Goal: Task Accomplishment & Management: Manage account settings

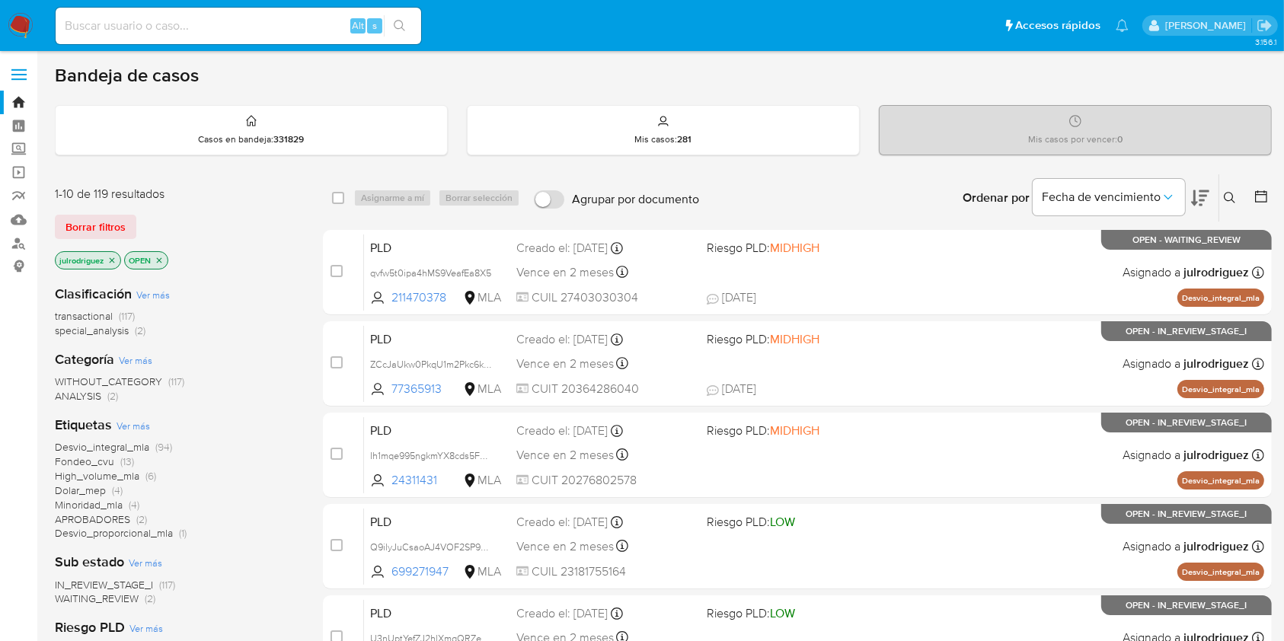
click at [260, 27] on input at bounding box center [239, 26] width 366 height 20
paste input "gcSkF7niLeUH393cbDl51JnN"
type input "gcSkF7niLeUH393cbDl51JnN"
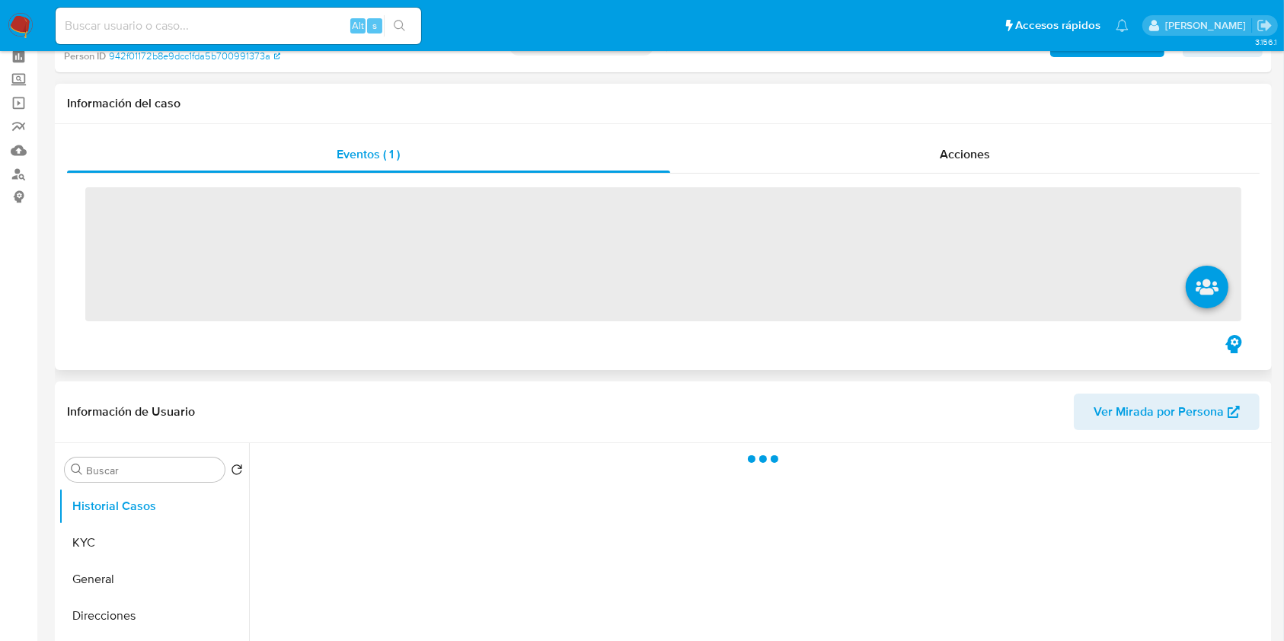
scroll to position [101, 0]
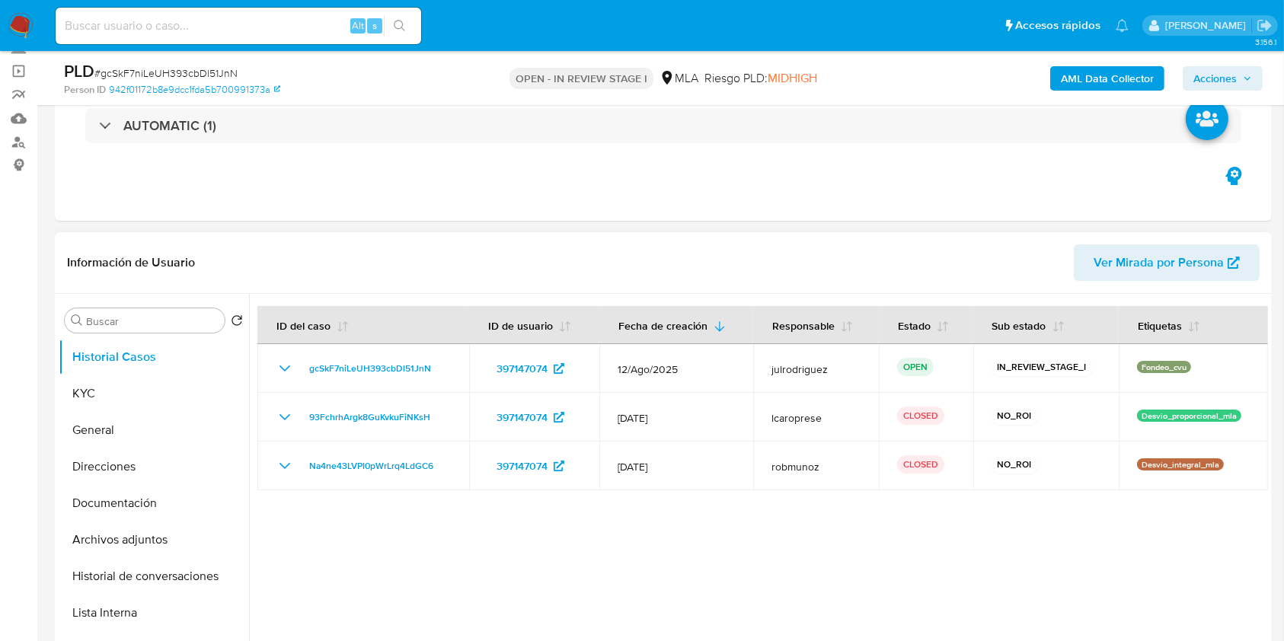
select select "10"
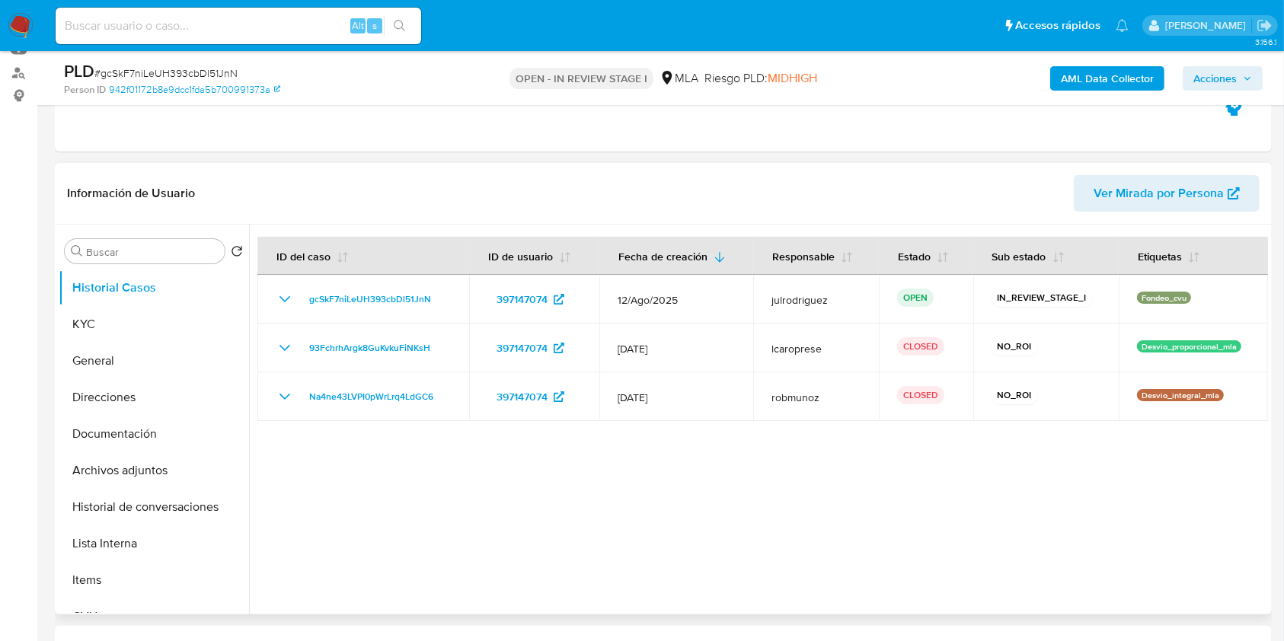
scroll to position [203, 0]
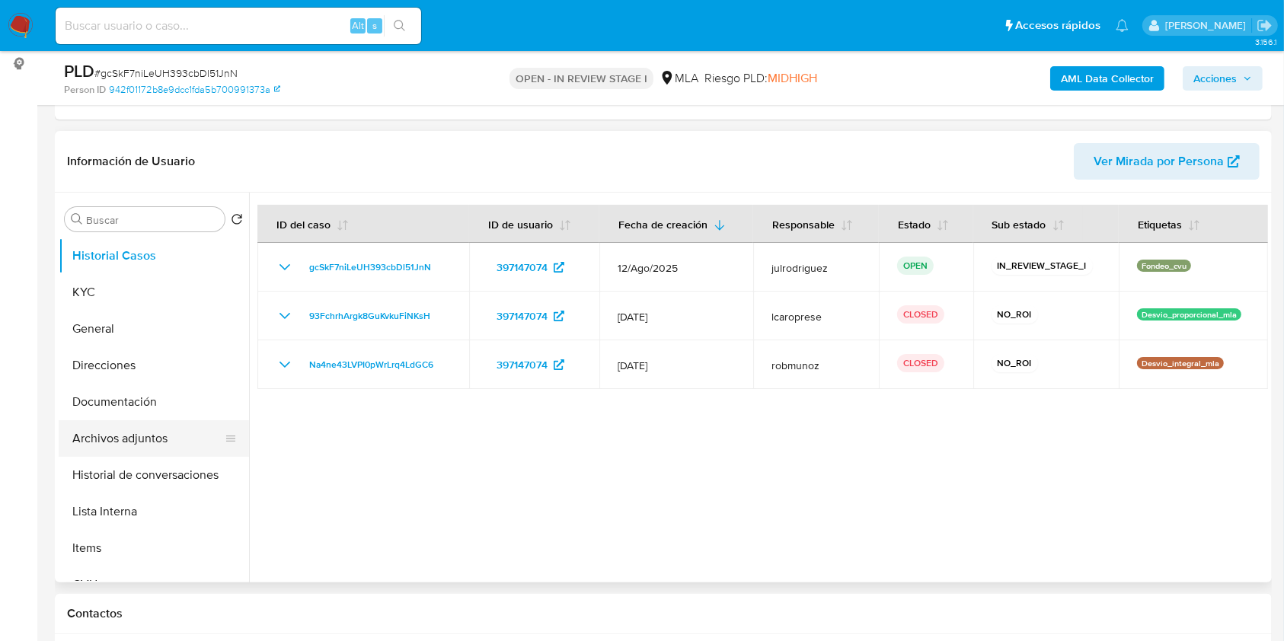
click at [148, 425] on button "Archivos adjuntos" at bounding box center [148, 439] width 178 height 37
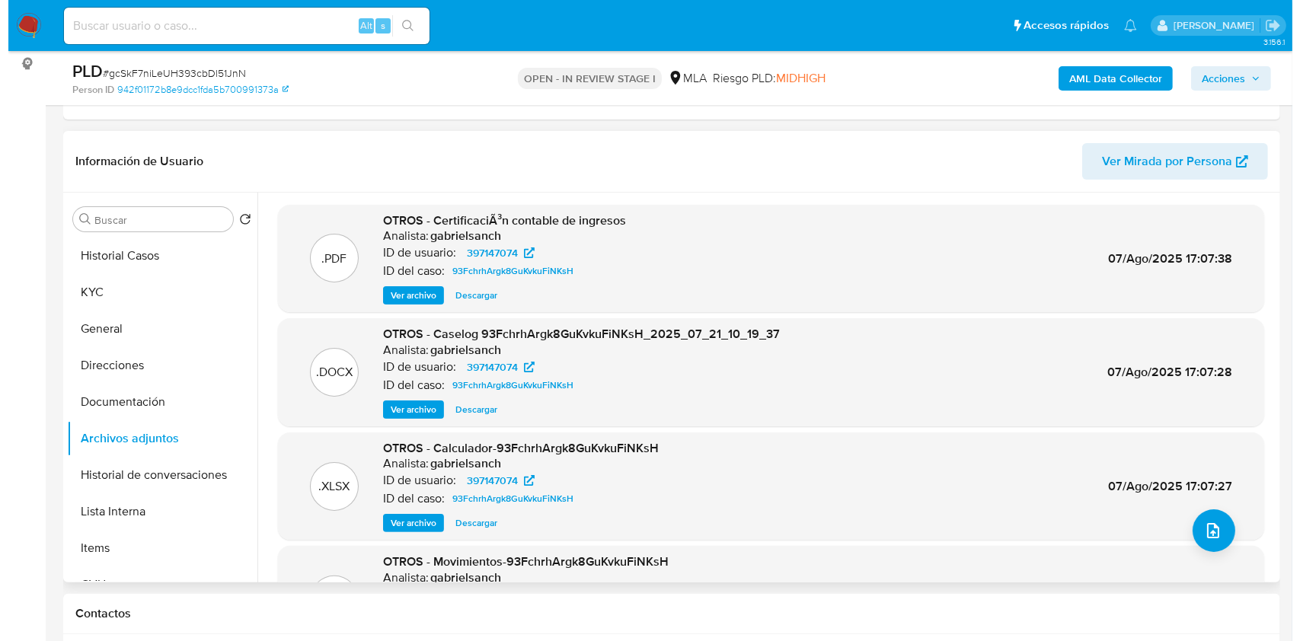
scroll to position [101, 0]
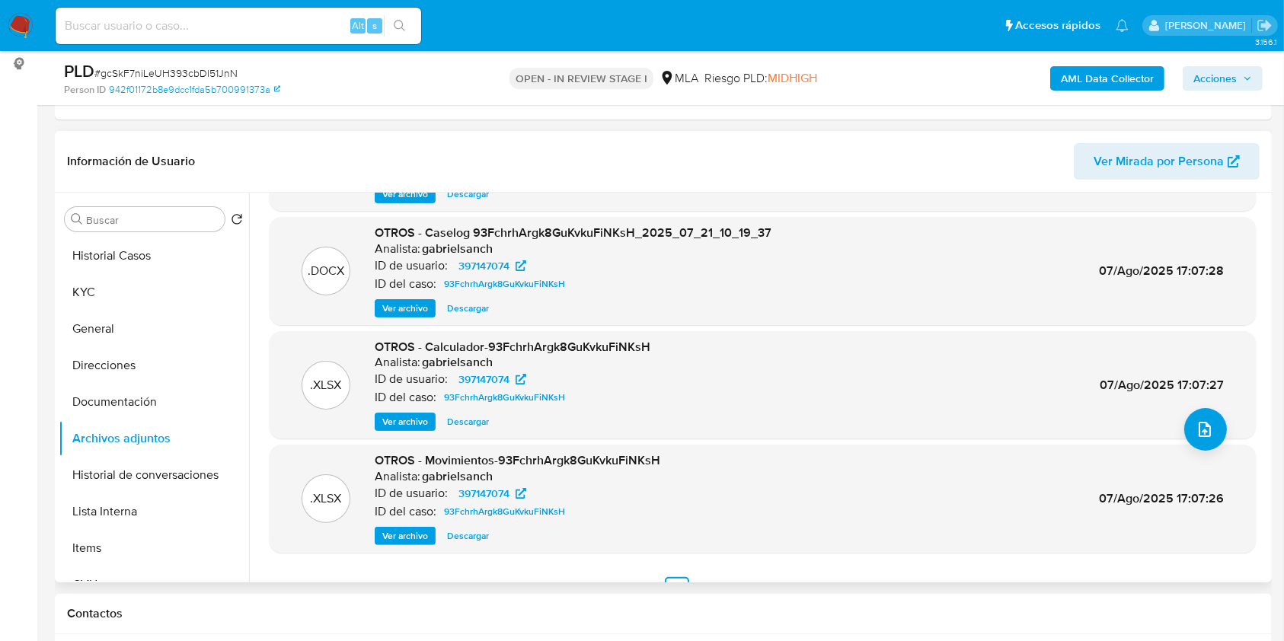
click at [411, 302] on span "Ver archivo" at bounding box center [405, 308] width 46 height 15
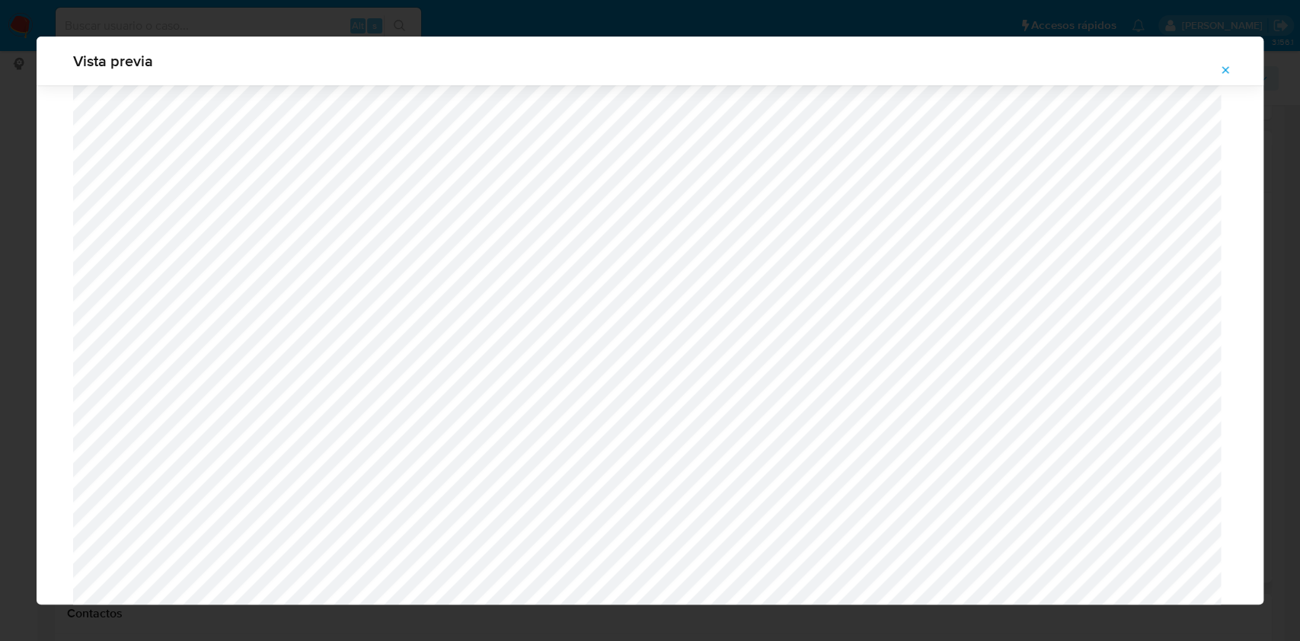
scroll to position [680, 0]
click at [1220, 69] on icon "Attachment preview" at bounding box center [1226, 70] width 12 height 12
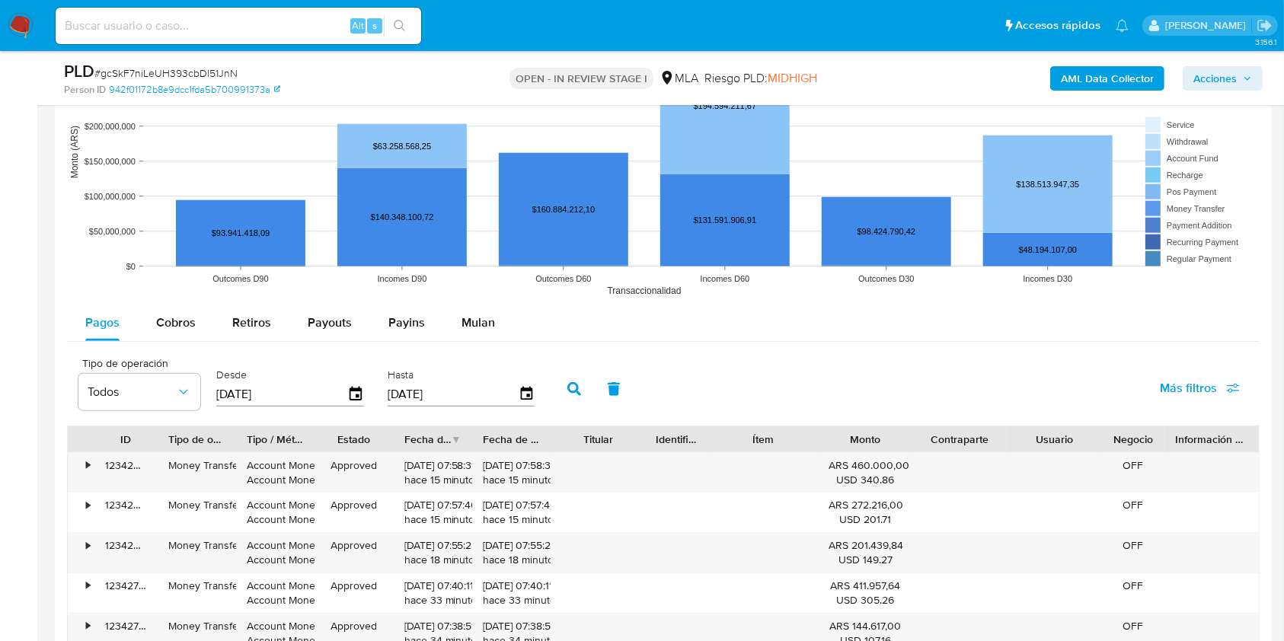
scroll to position [1625, 0]
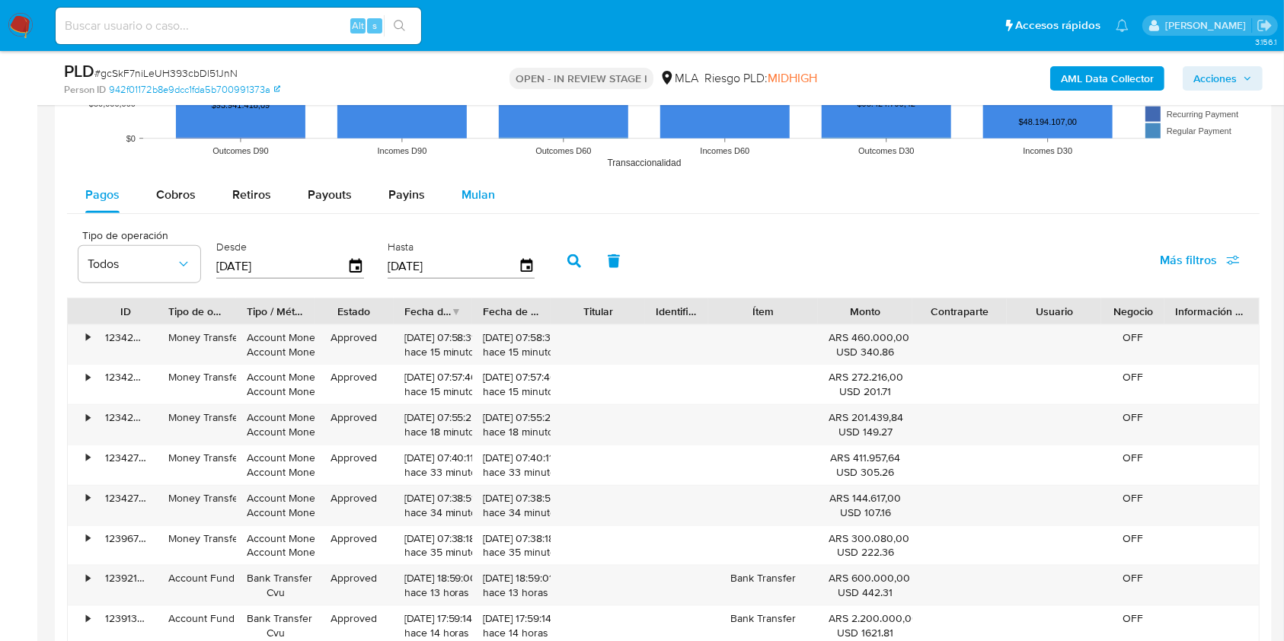
click at [462, 190] on span "Mulan" at bounding box center [479, 195] width 34 height 18
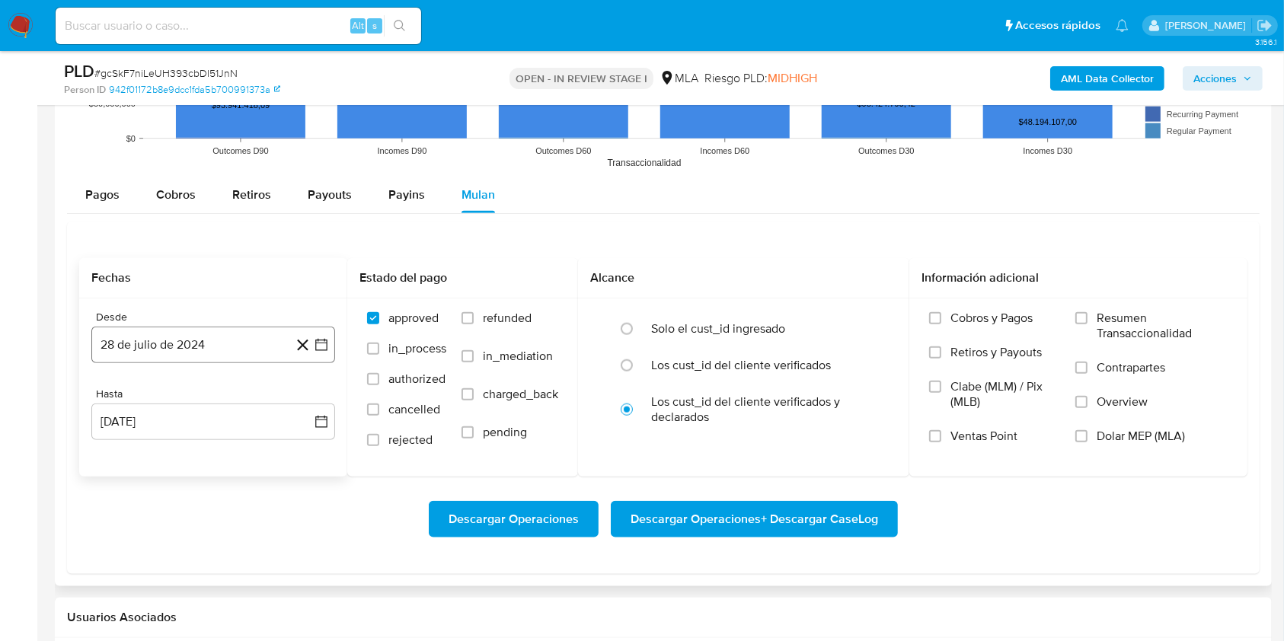
click at [191, 341] on button "28 de julio de 2024" at bounding box center [213, 345] width 244 height 37
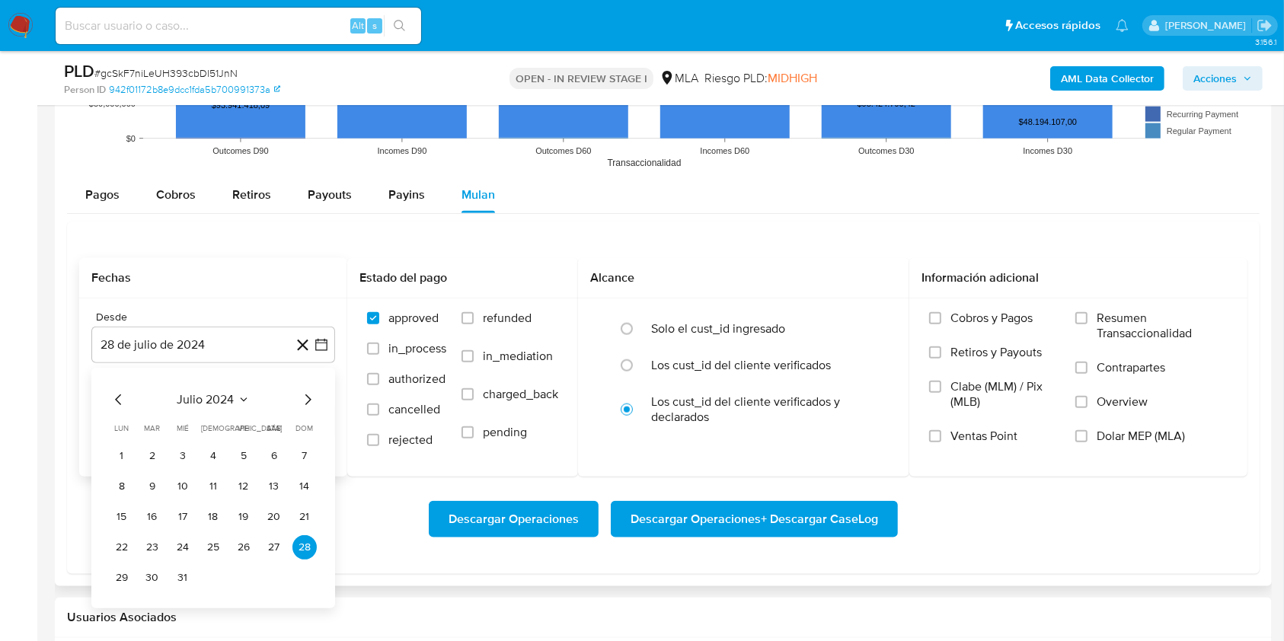
click at [116, 401] on icon "Mes anterior" at bounding box center [119, 400] width 18 height 18
click at [267, 456] on button "1" at bounding box center [274, 456] width 24 height 24
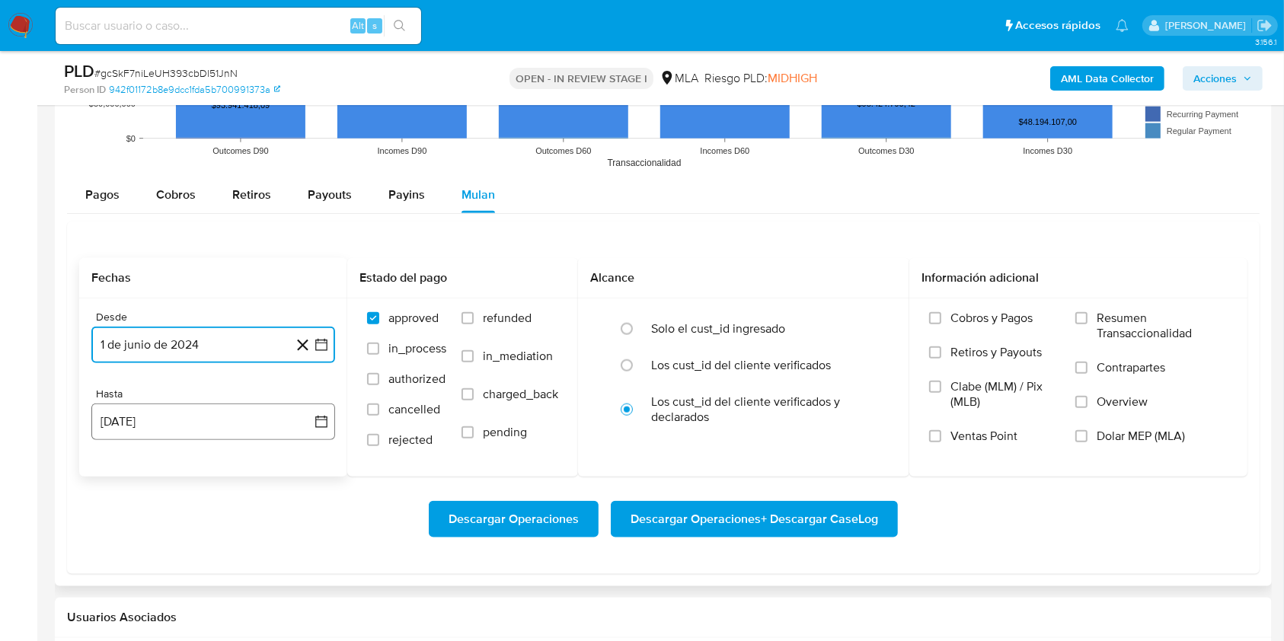
click at [222, 419] on button "28 de agosto de 2025" at bounding box center [213, 422] width 244 height 37
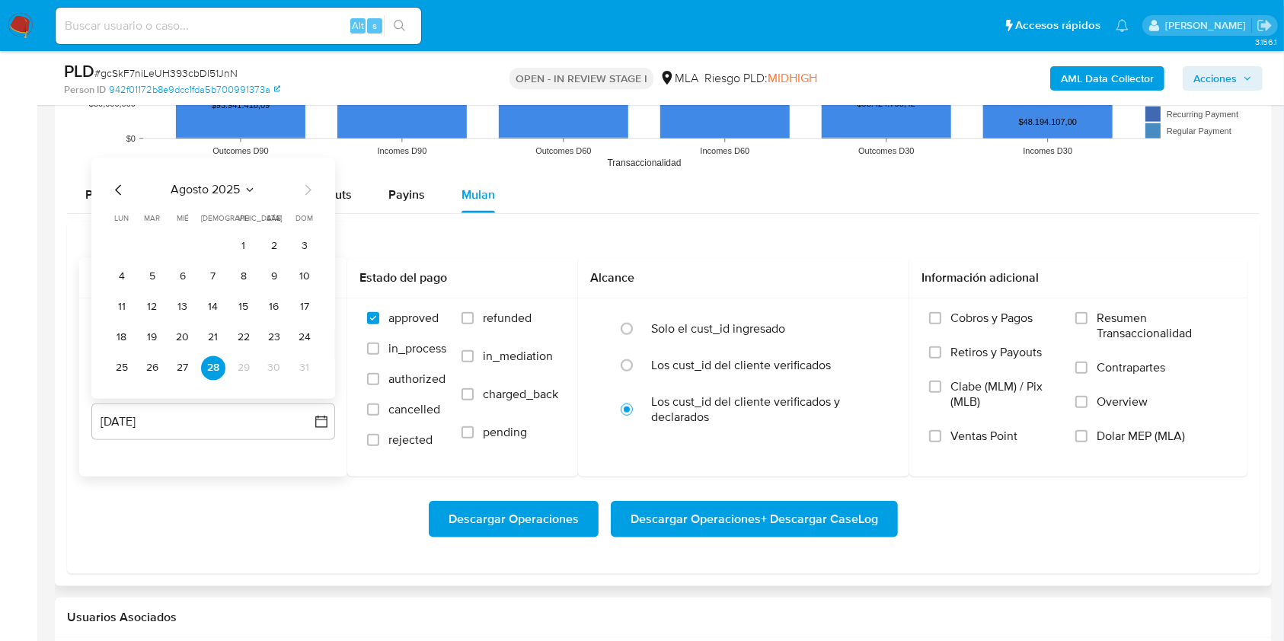
click at [114, 188] on icon "Mes anterior" at bounding box center [119, 190] width 18 height 18
click at [210, 367] on button "31" at bounding box center [213, 368] width 24 height 24
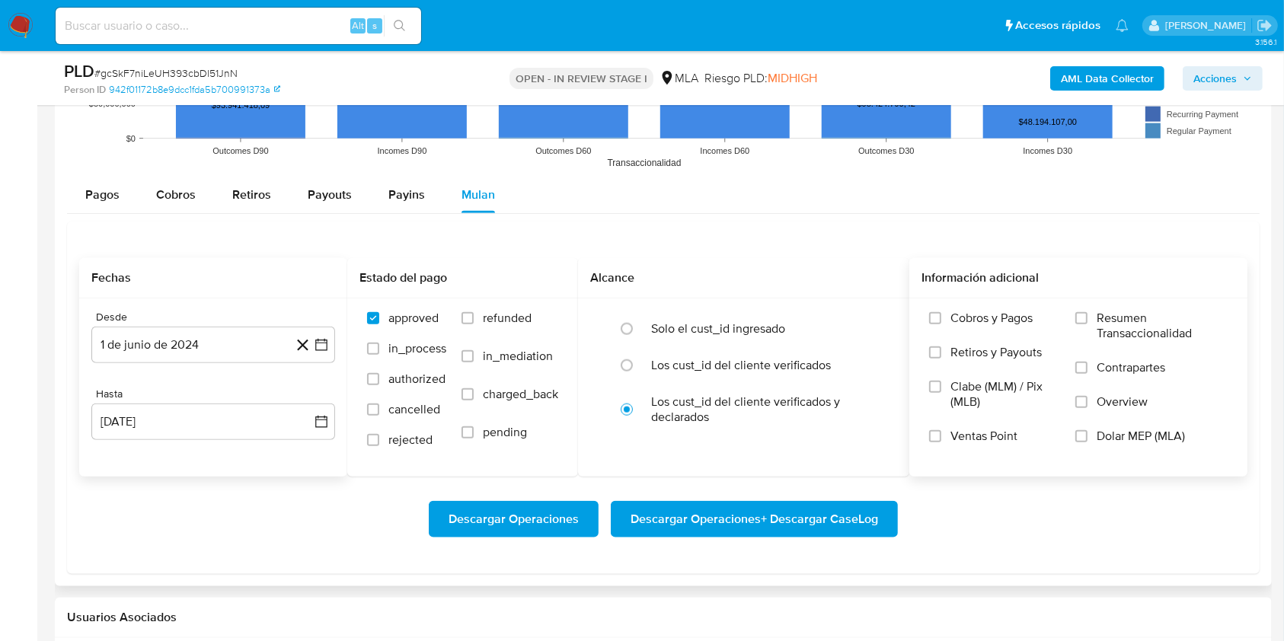
click at [1125, 429] on span "Dolar MEP (MLA)" at bounding box center [1141, 436] width 88 height 15
click at [1088, 430] on input "Dolar MEP (MLA)" at bounding box center [1082, 436] width 12 height 12
click at [792, 512] on span "Descargar Operaciones + Descargar CaseLog" at bounding box center [755, 520] width 248 height 34
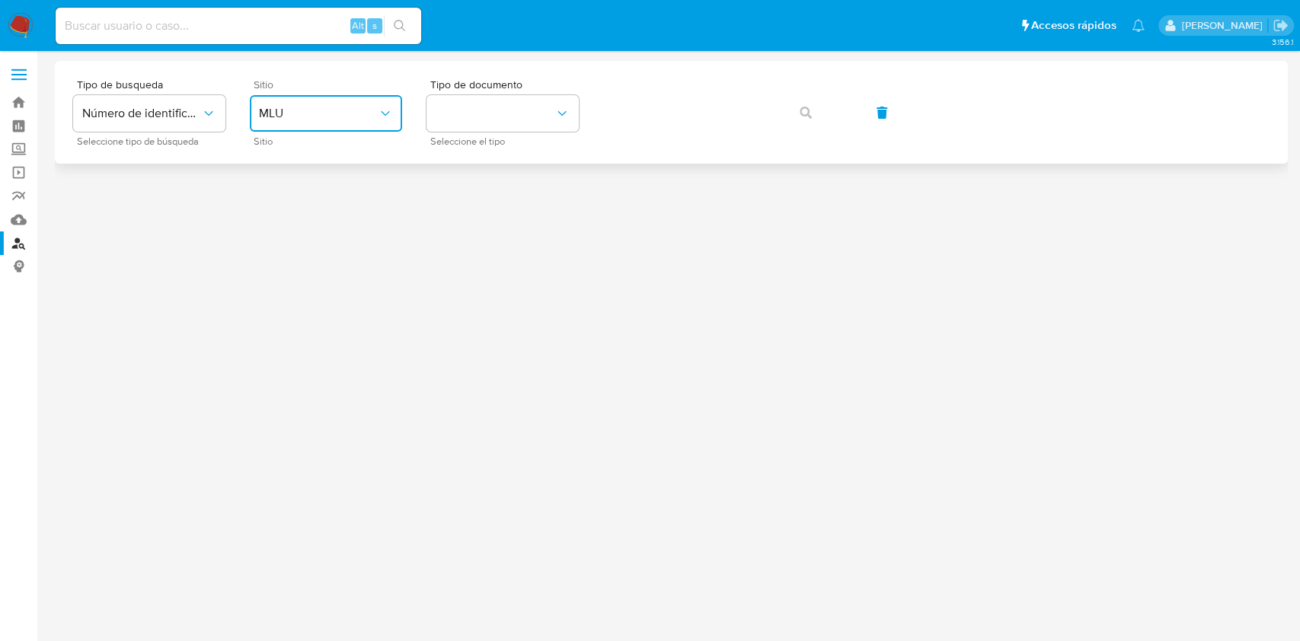
click at [342, 117] on span "MLU" at bounding box center [318, 113] width 119 height 15
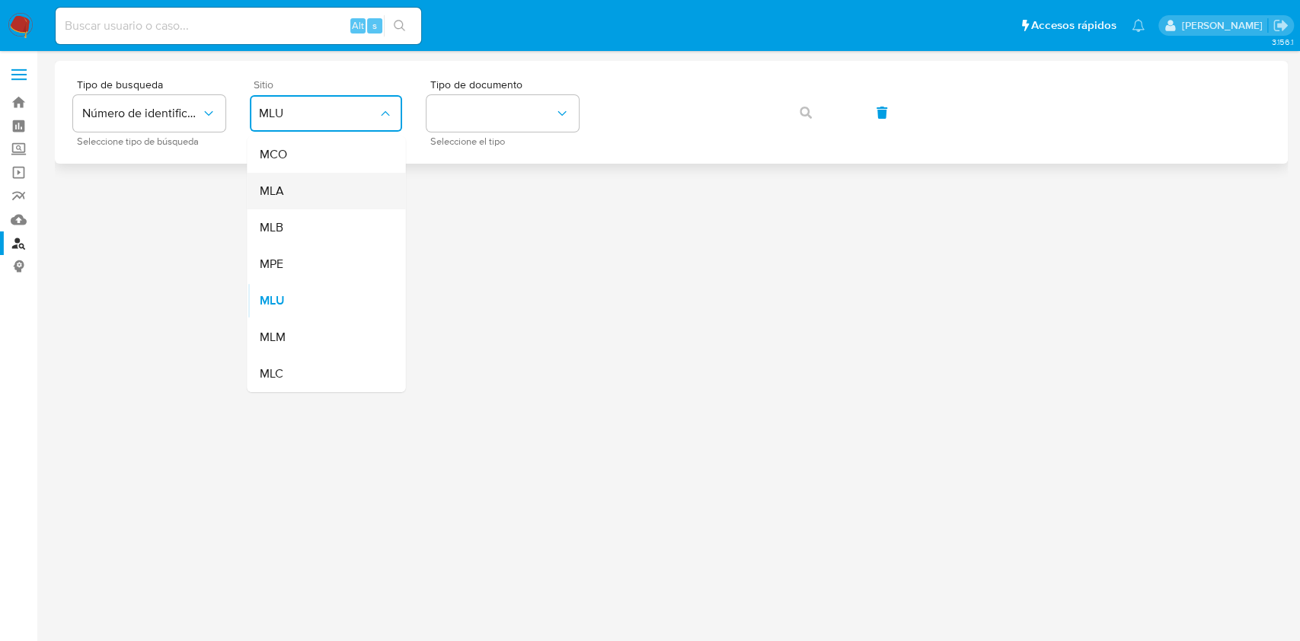
click at [298, 194] on div "MLA" at bounding box center [321, 191] width 125 height 37
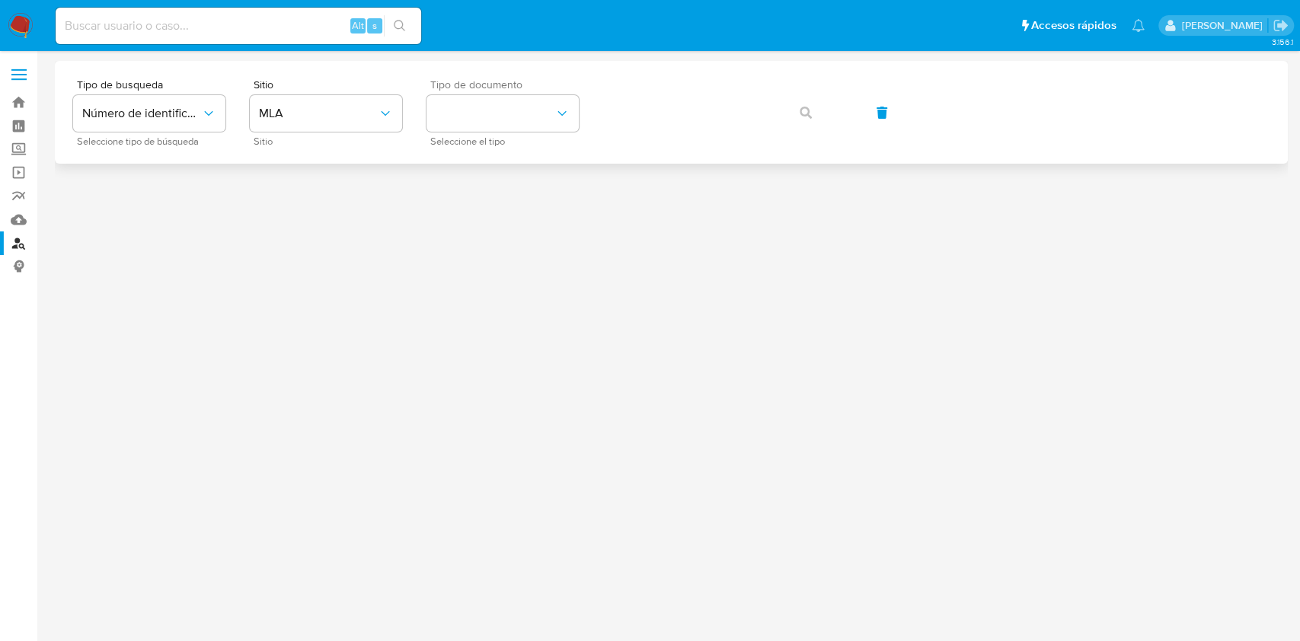
click at [526, 132] on div "Tipo de documento Seleccione el tipo" at bounding box center [503, 112] width 152 height 66
click at [525, 126] on button "identificationType" at bounding box center [503, 113] width 152 height 37
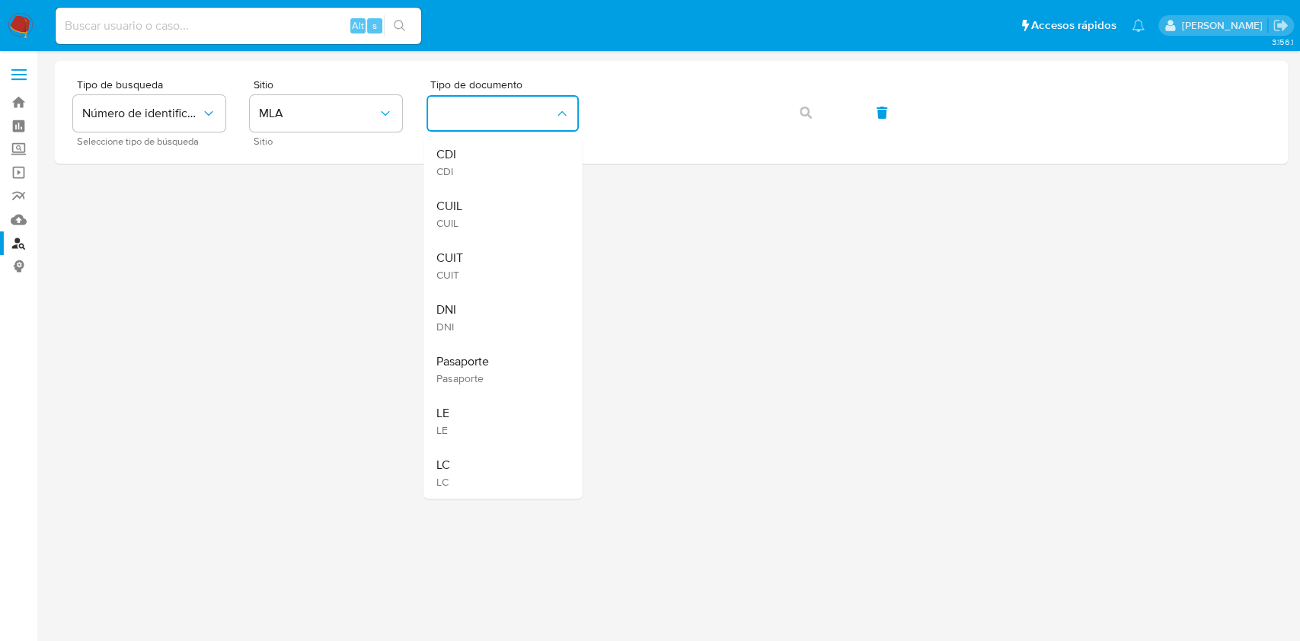
click at [474, 248] on div "CUIT CUIT" at bounding box center [498, 266] width 125 height 52
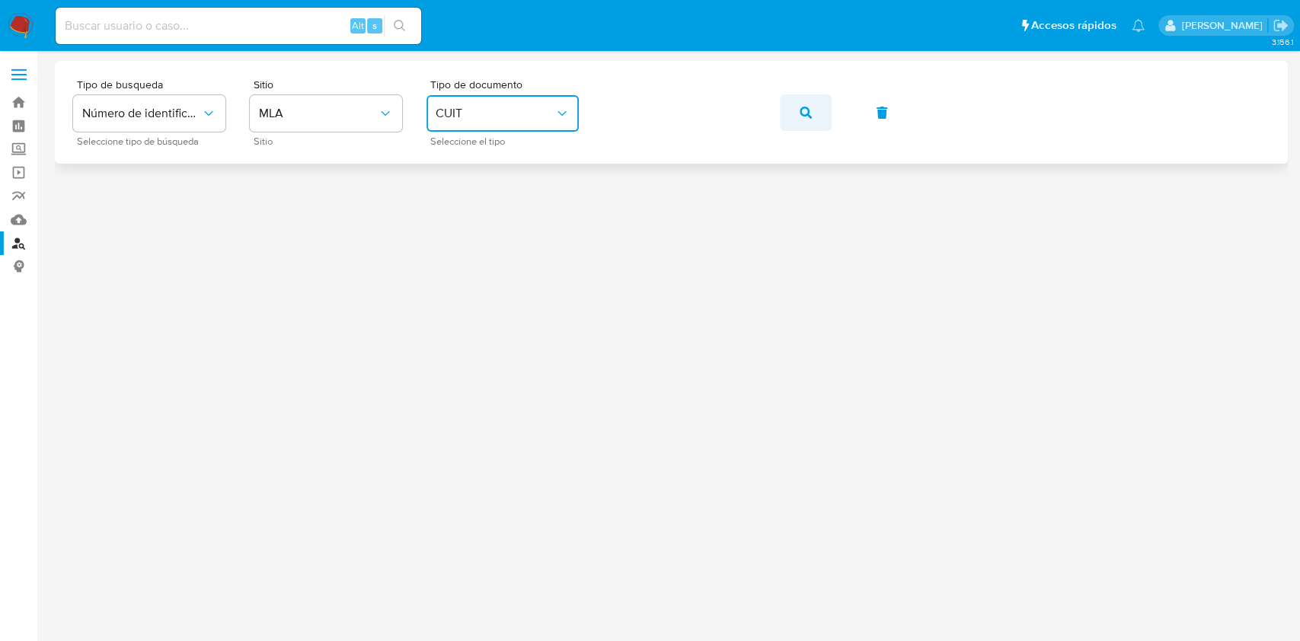
click at [788, 114] on button "button" at bounding box center [806, 112] width 52 height 37
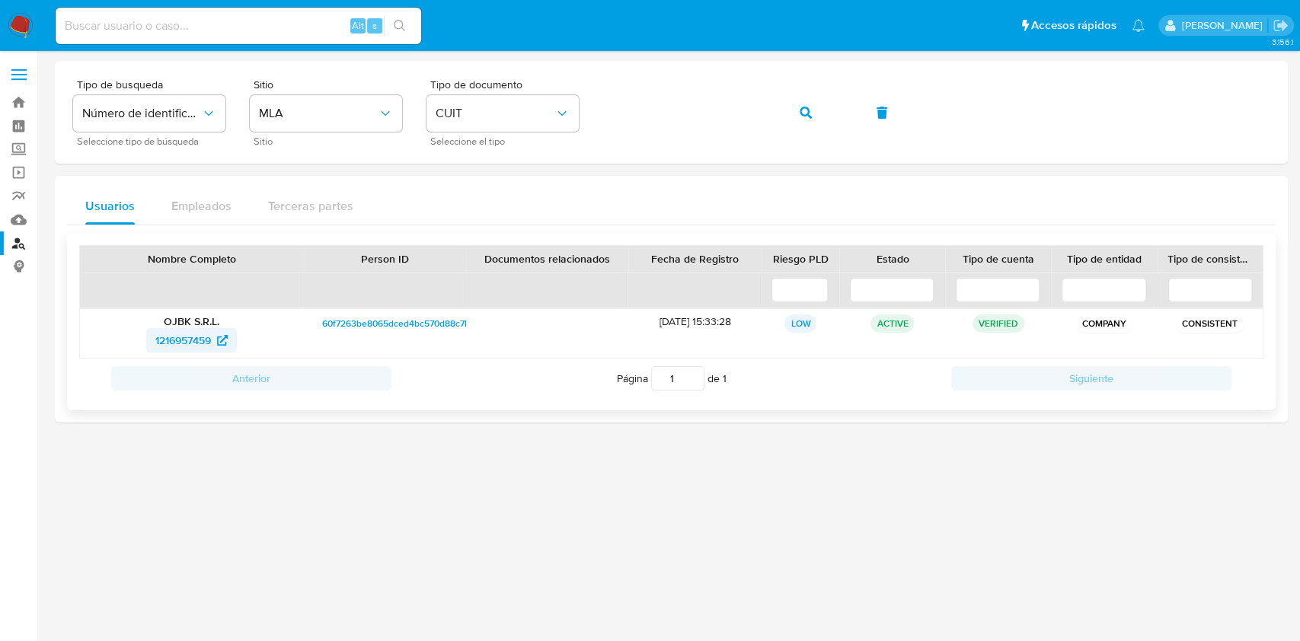
click at [189, 335] on span "1216957459" at bounding box center [183, 340] width 56 height 24
click at [793, 112] on button "button" at bounding box center [806, 112] width 52 height 37
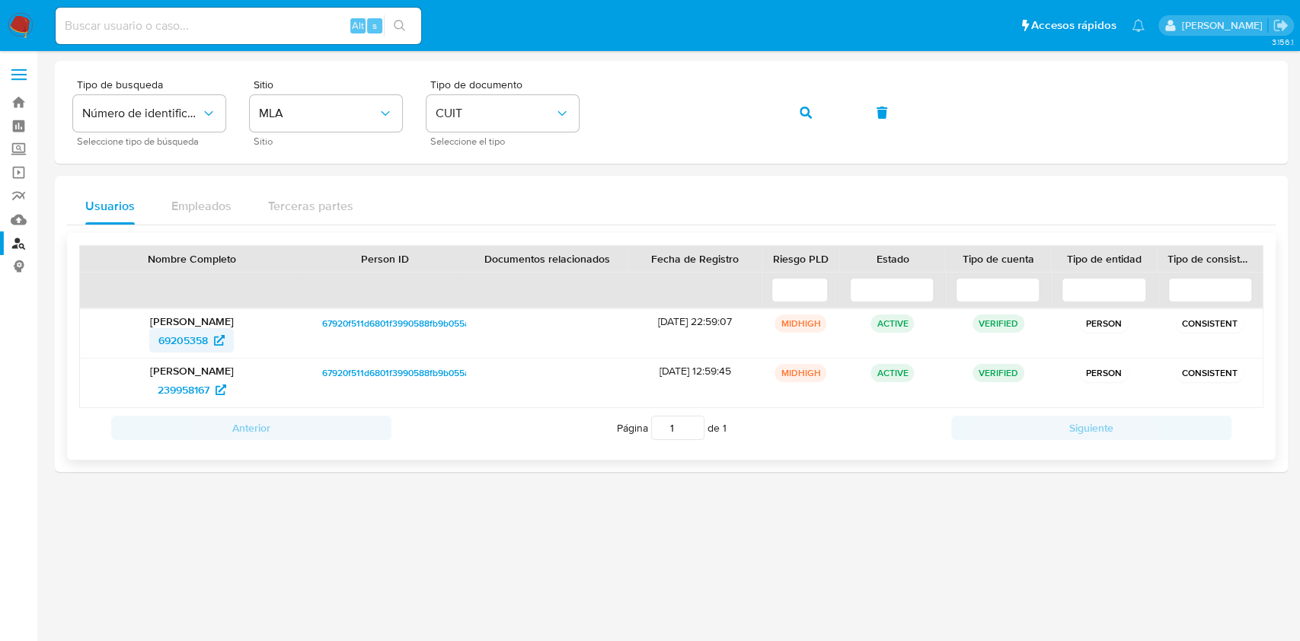
click at [197, 338] on span "69205358" at bounding box center [183, 340] width 50 height 24
click at [243, 20] on input at bounding box center [239, 26] width 366 height 20
paste input "Eiwxlwa2g8541i7418zmfvET"
type input "Eiwxlwa2g8541i7418zmfvET"
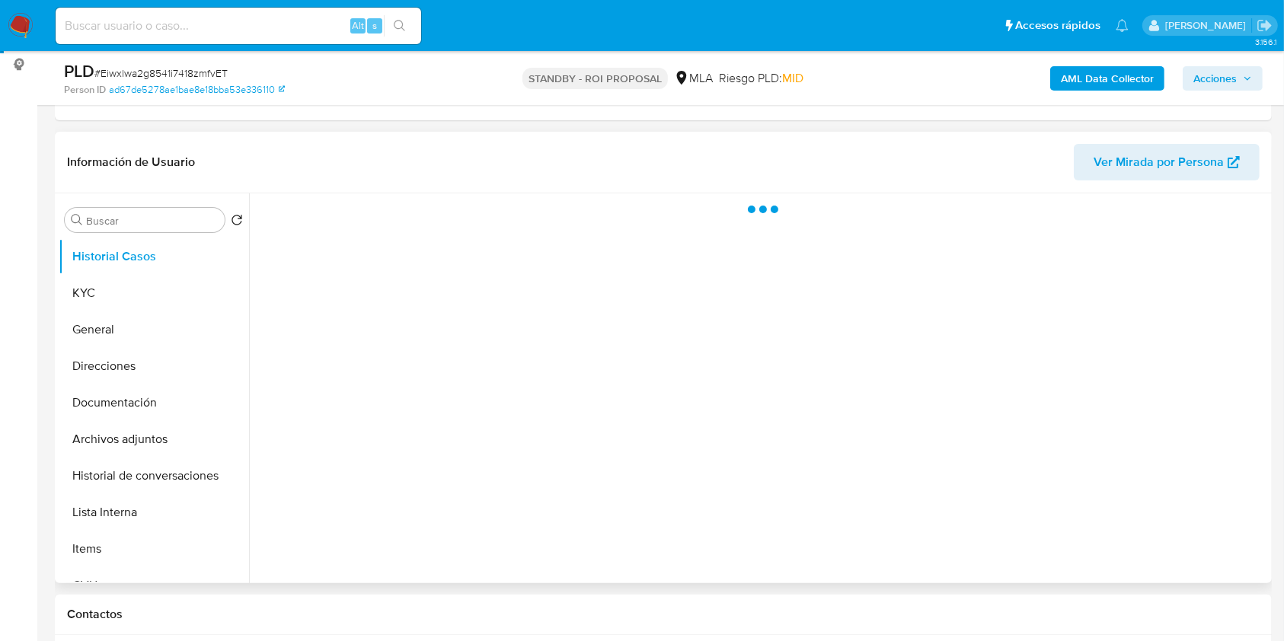
scroll to position [203, 0]
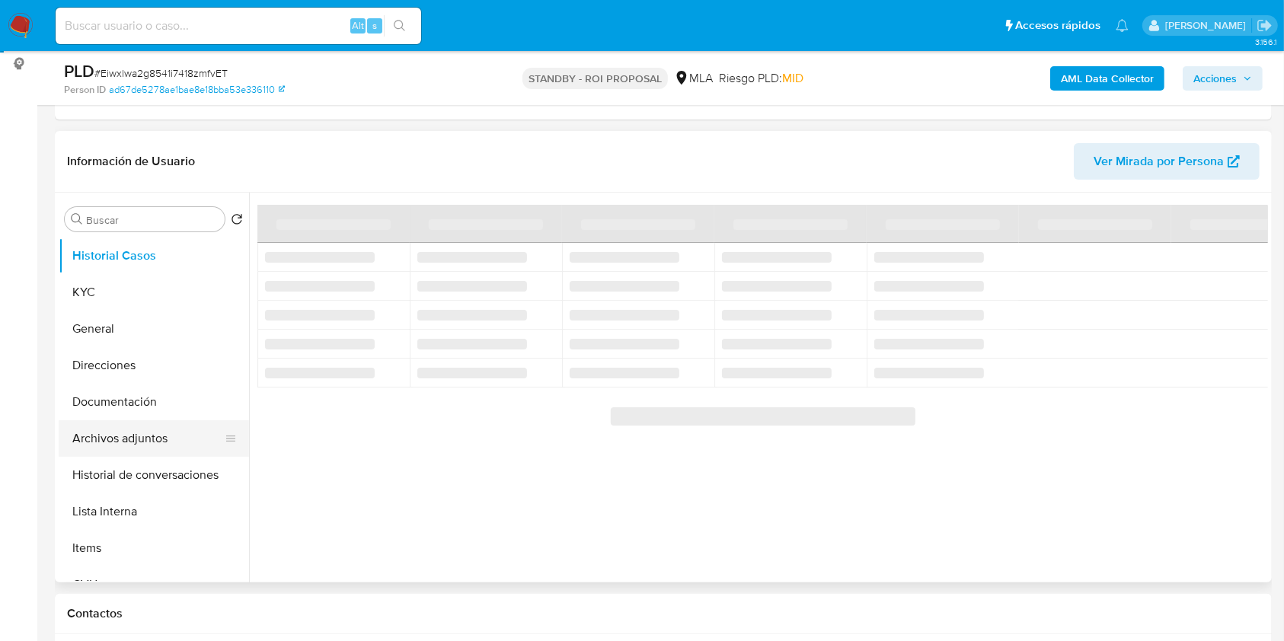
click at [171, 437] on button "Archivos adjuntos" at bounding box center [148, 439] width 178 height 37
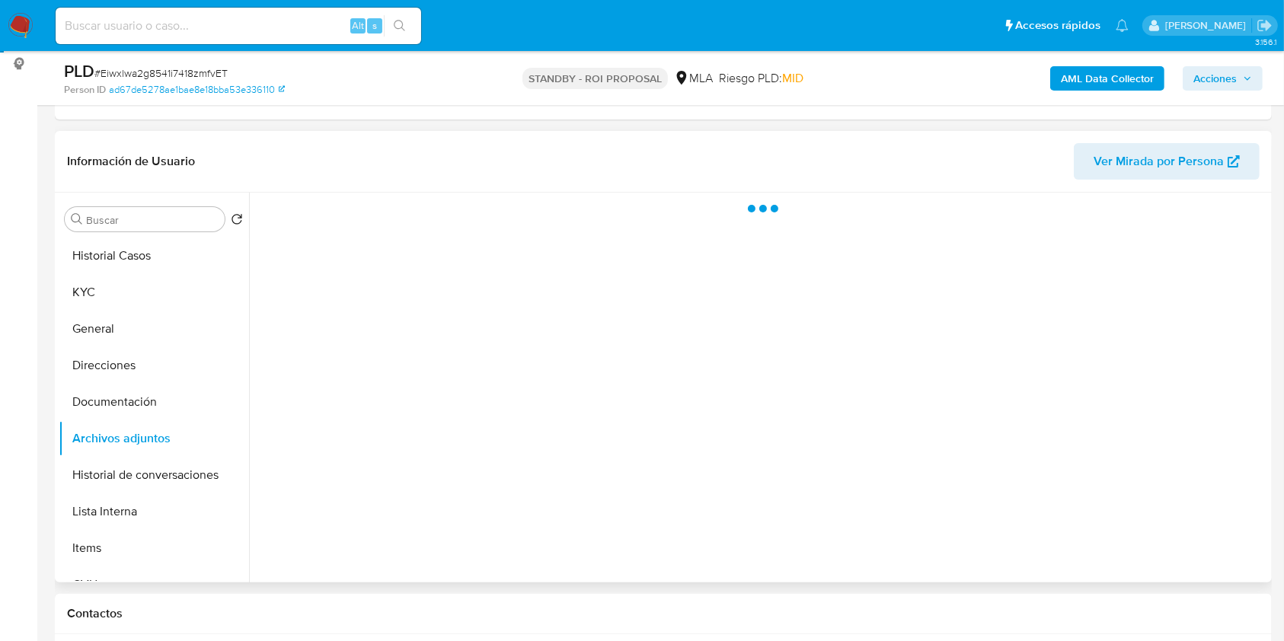
select select "10"
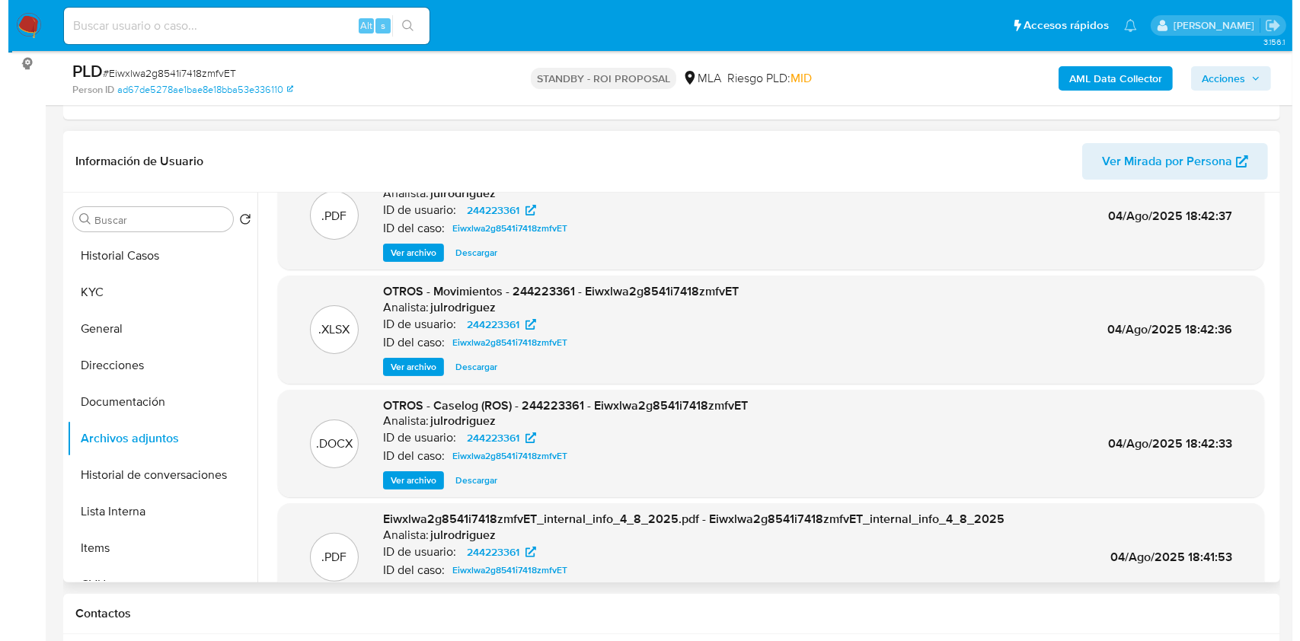
scroll to position [0, 0]
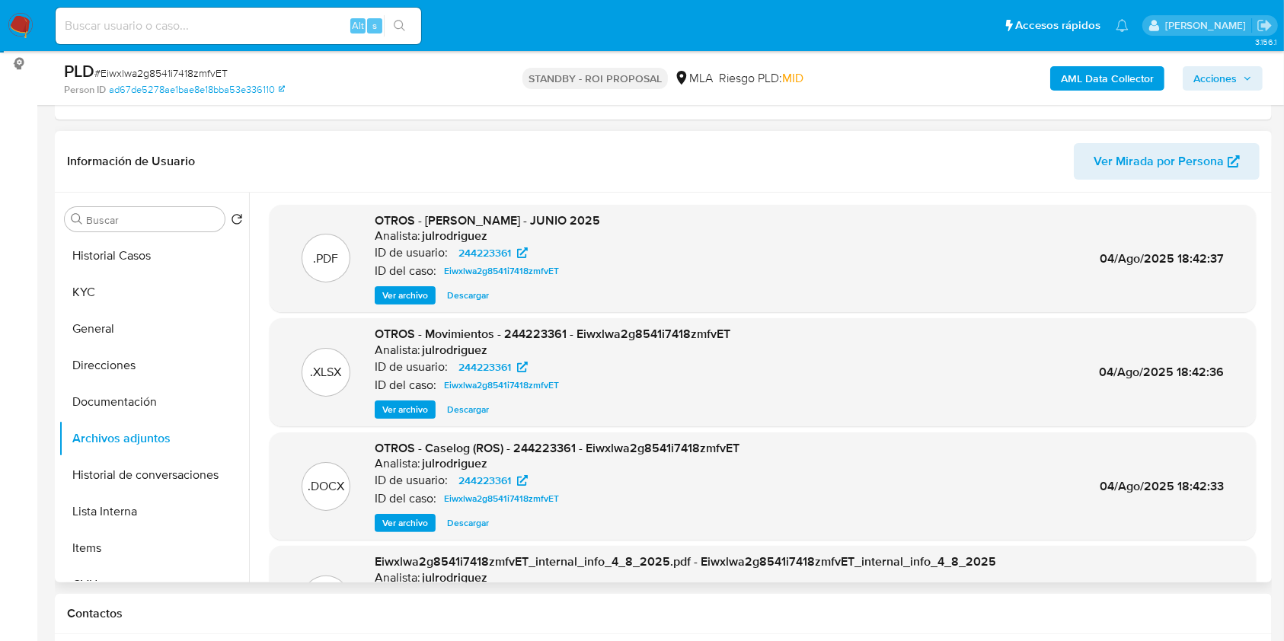
click at [470, 407] on span "Descargar" at bounding box center [468, 409] width 42 height 15
drag, startPoint x: 421, startPoint y: 519, endPoint x: 428, endPoint y: 513, distance: 9.3
click at [421, 520] on span "Ver archivo" at bounding box center [405, 523] width 46 height 15
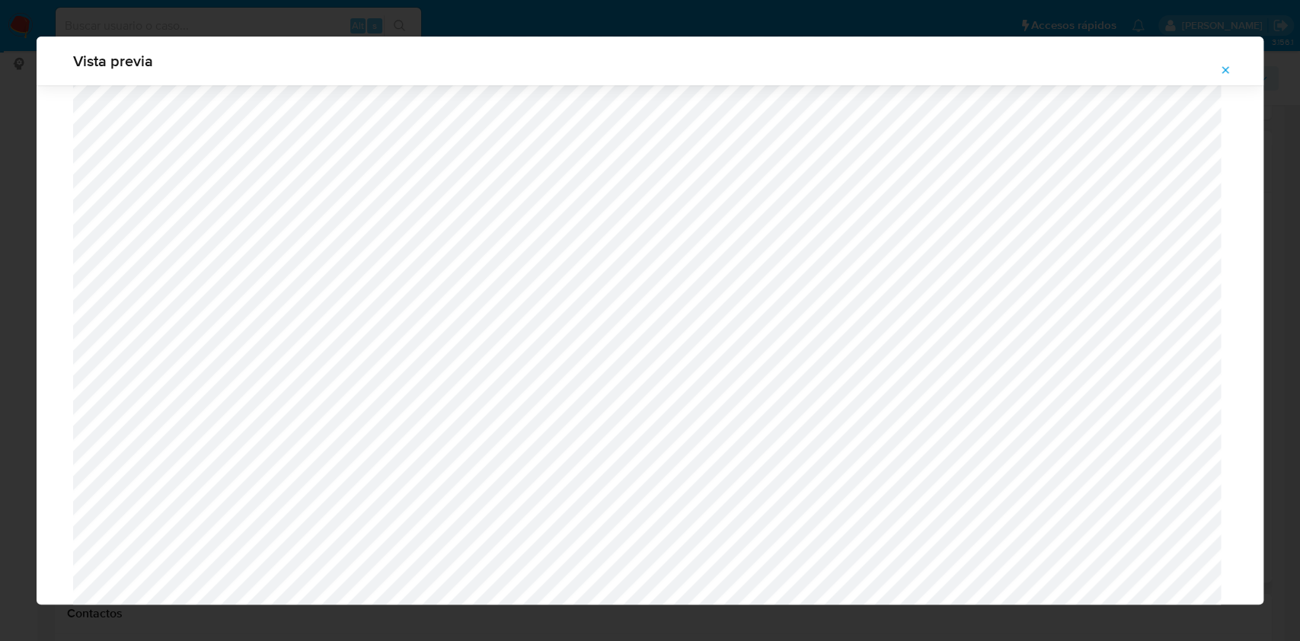
scroll to position [1290, 0]
drag, startPoint x: 1221, startPoint y: 64, endPoint x: 1101, endPoint y: 98, distance: 125.0
click at [1221, 64] on icon "Attachment preview" at bounding box center [1226, 70] width 12 height 12
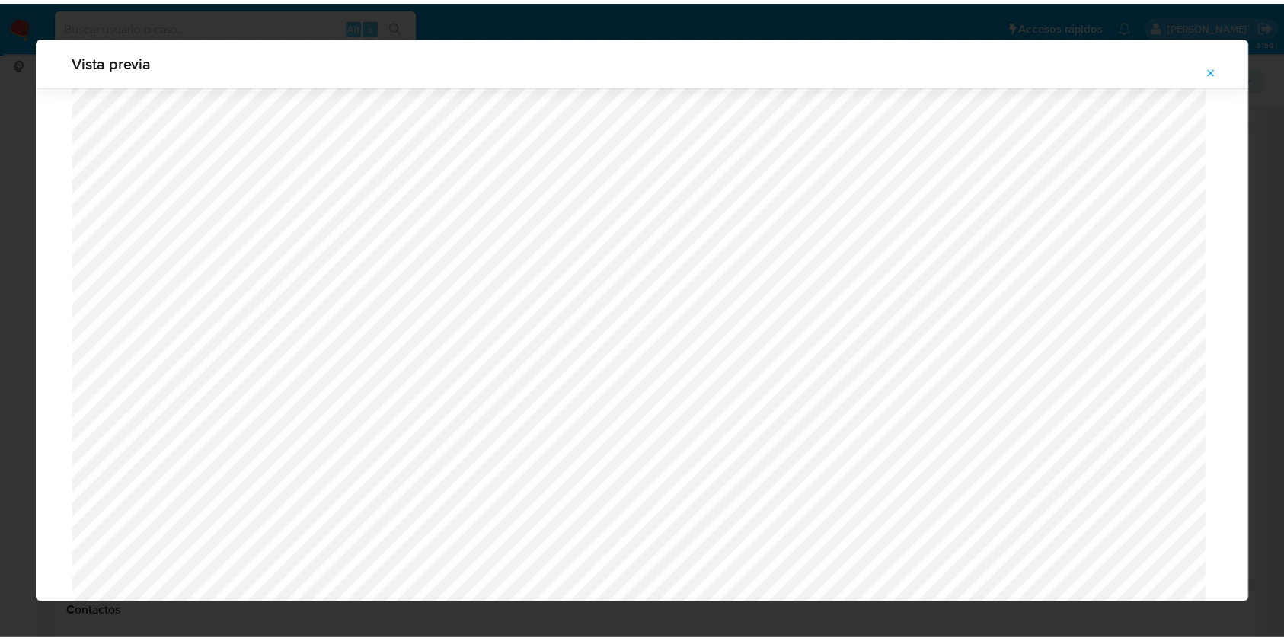
scroll to position [0, 0]
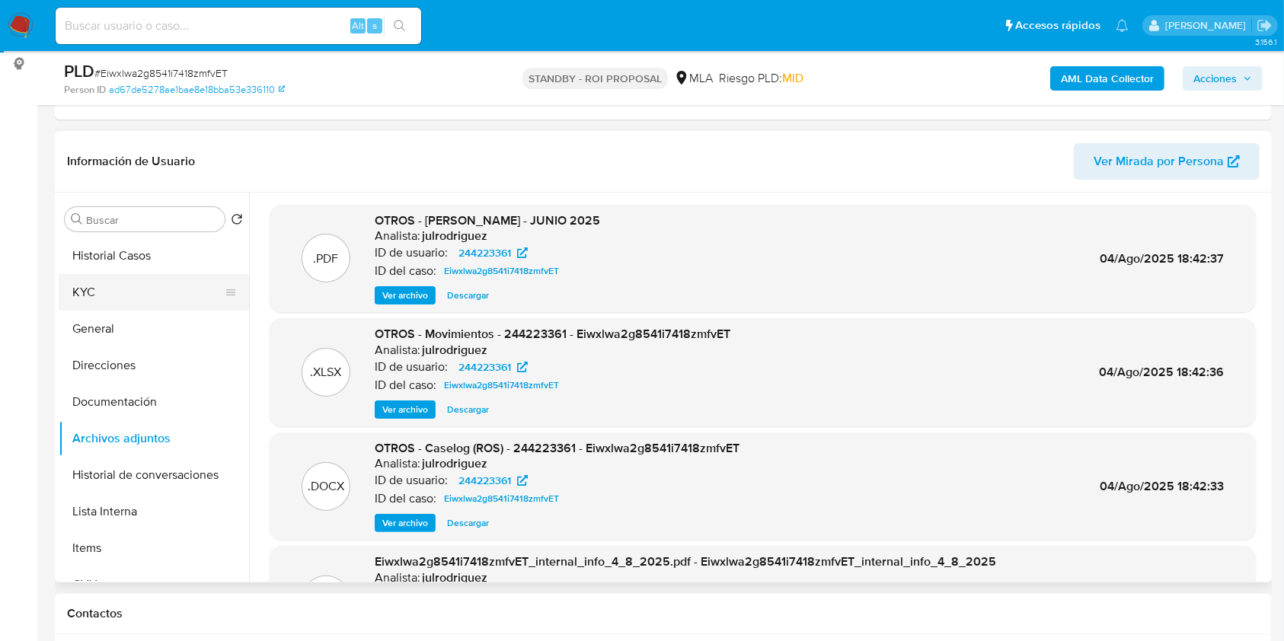
click at [132, 296] on button "KYC" at bounding box center [148, 292] width 178 height 37
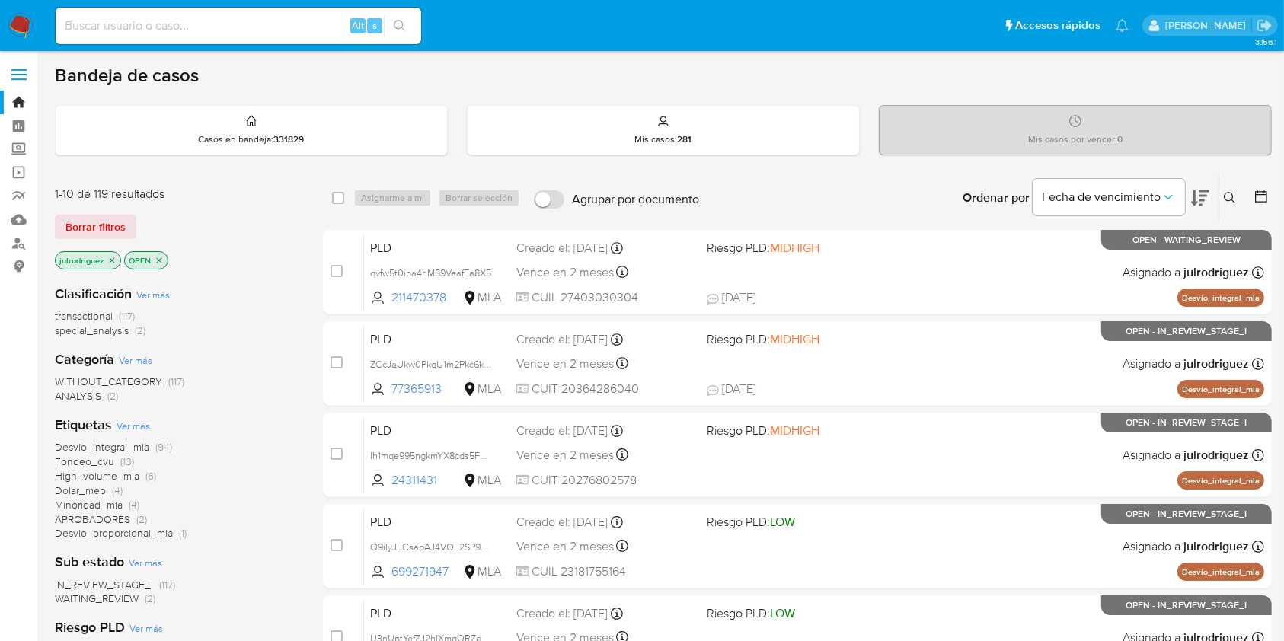
click at [230, 17] on input at bounding box center [239, 26] width 366 height 20
paste input "ssXOoph7KexaHqFJxr4Nciij"
type input "ssXOoph7KexaHqFJxr4Nciij"
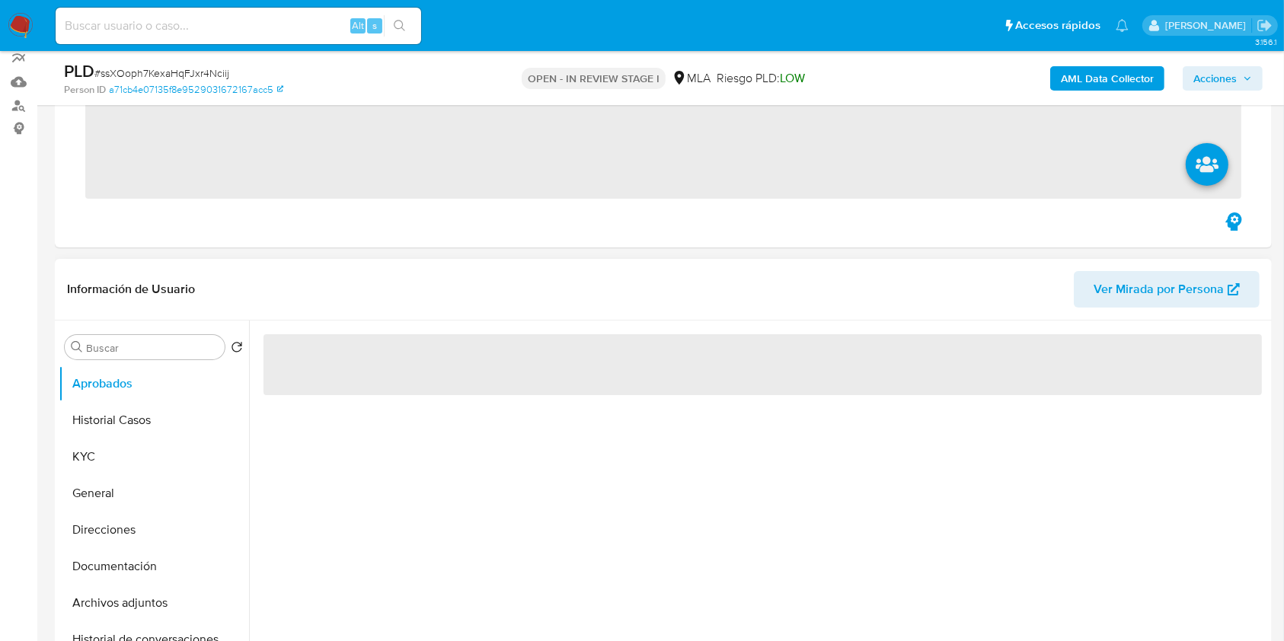
scroll to position [203, 0]
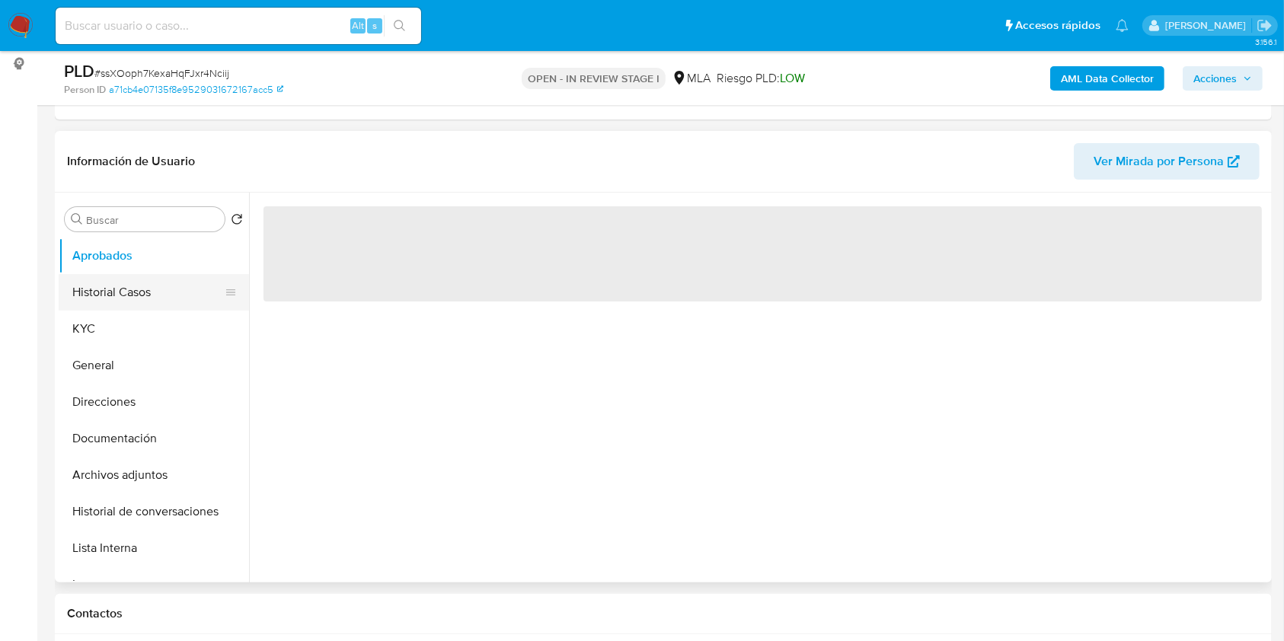
select select "10"
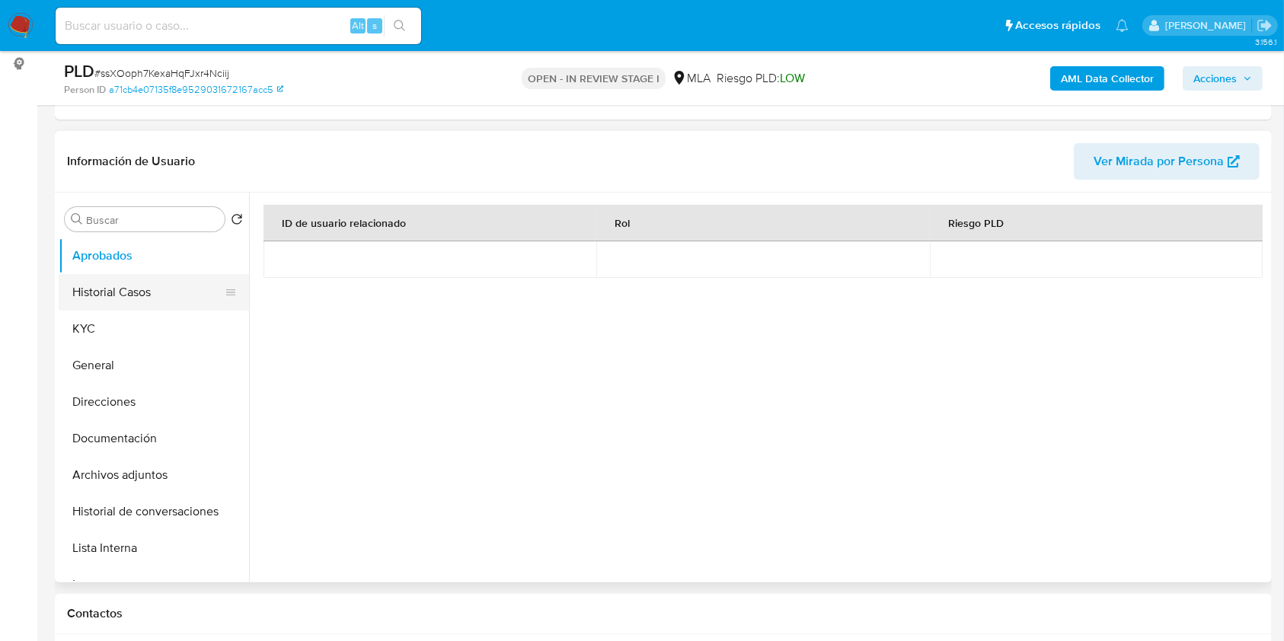
click at [122, 290] on button "Historial Casos" at bounding box center [148, 292] width 178 height 37
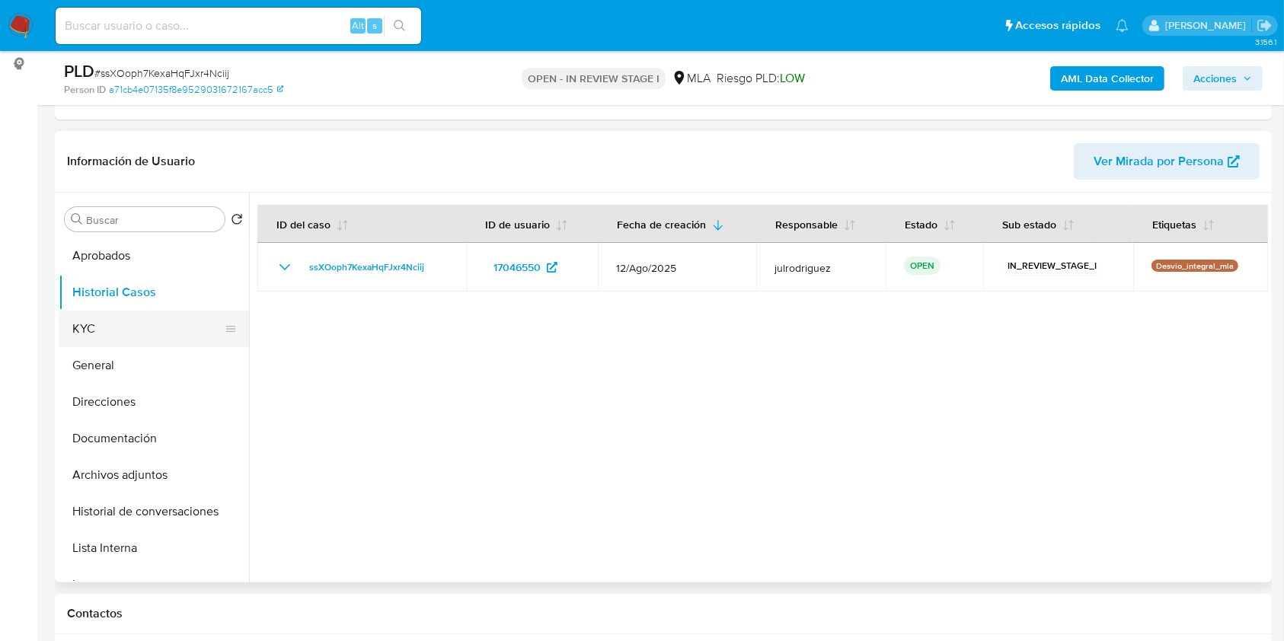
click at [110, 330] on button "KYC" at bounding box center [148, 329] width 178 height 37
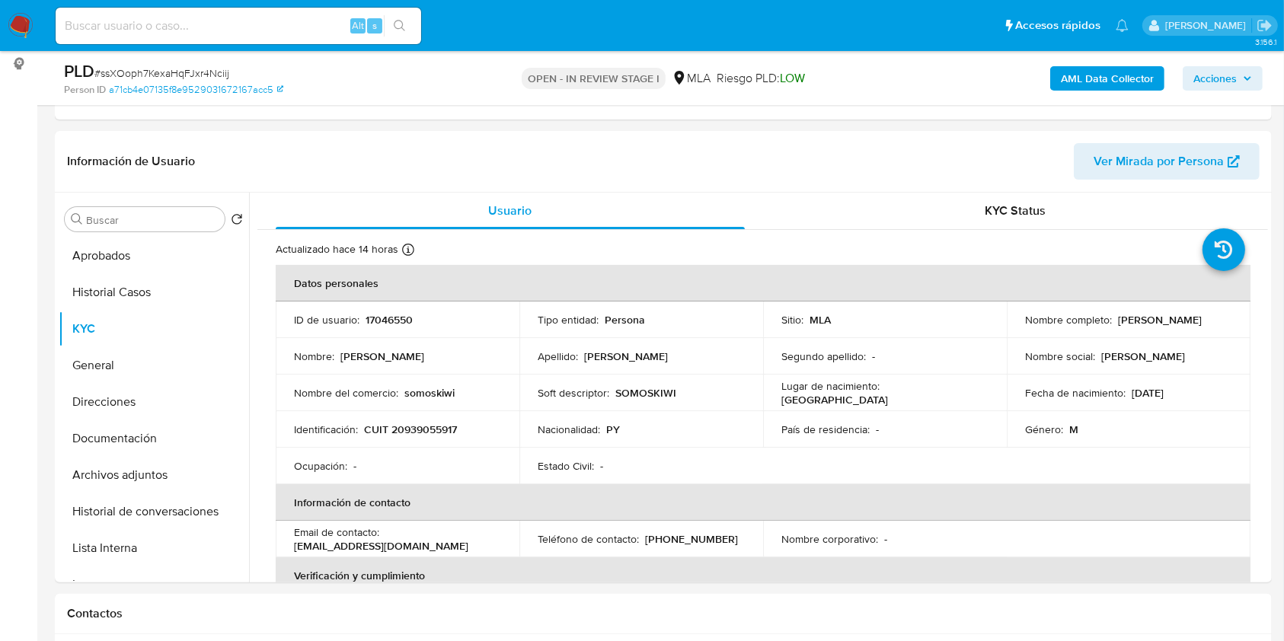
drag, startPoint x: 1020, startPoint y: 327, endPoint x: 1208, endPoint y: 328, distance: 187.4
click at [1208, 327] on div "Nombre completo : Julio Cesar Cardozo Nuñez" at bounding box center [1128, 320] width 207 height 14
copy p "Julio Cesar Cardozo Nuñez"
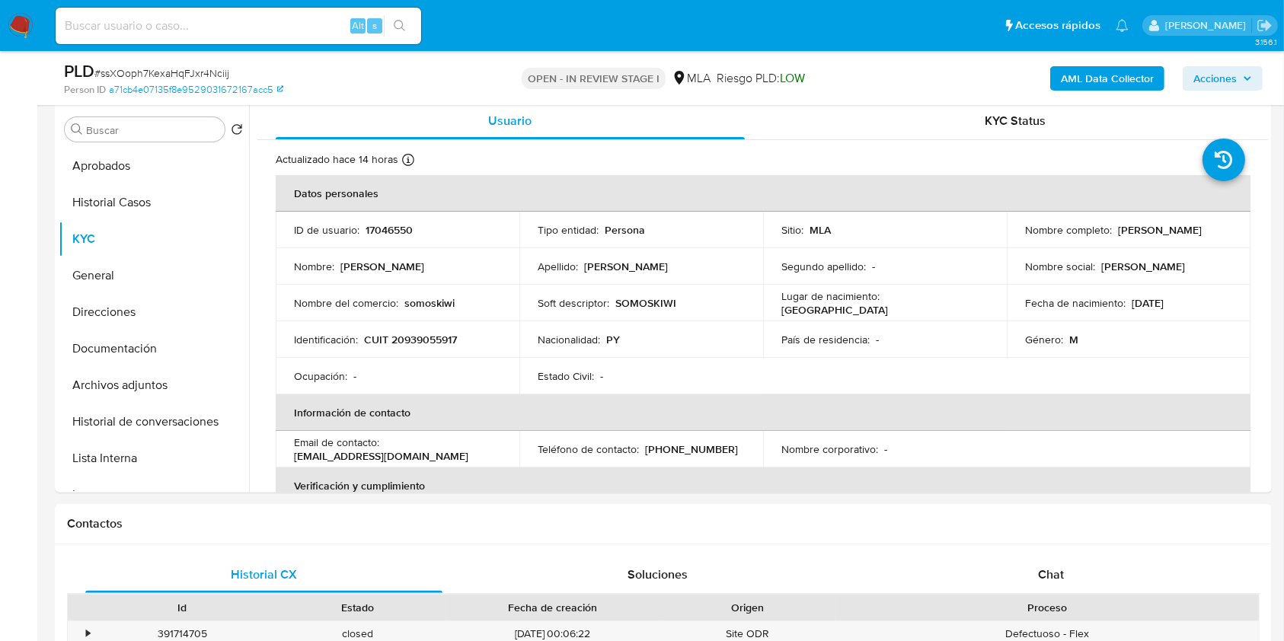
scroll to position [216, 0]
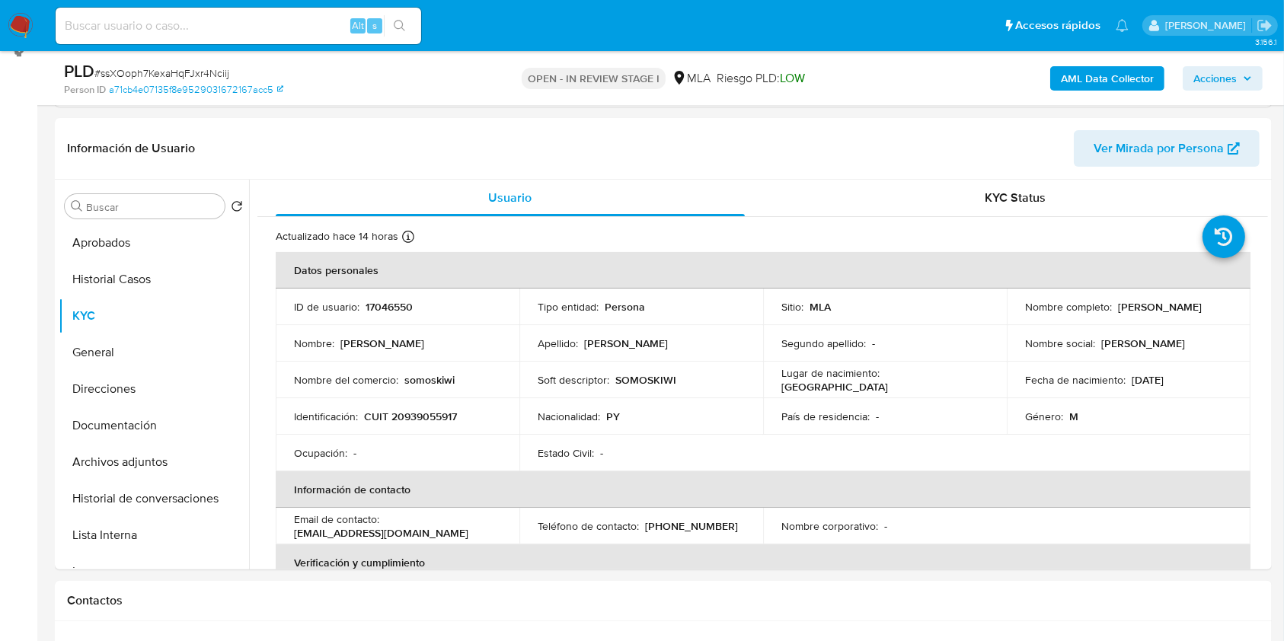
drag, startPoint x: 1020, startPoint y: 316, endPoint x: 1182, endPoint y: 323, distance: 162.4
click at [1184, 324] on td "Nombre completo : Julio Cesar Cardozo Nuñez" at bounding box center [1129, 307] width 244 height 37
drag, startPoint x: 1182, startPoint y: 323, endPoint x: 1170, endPoint y: 314, distance: 15.2
click at [1172, 312] on td "Nombre completo : Julio Cesar Cardozo Nuñez" at bounding box center [1129, 307] width 244 height 37
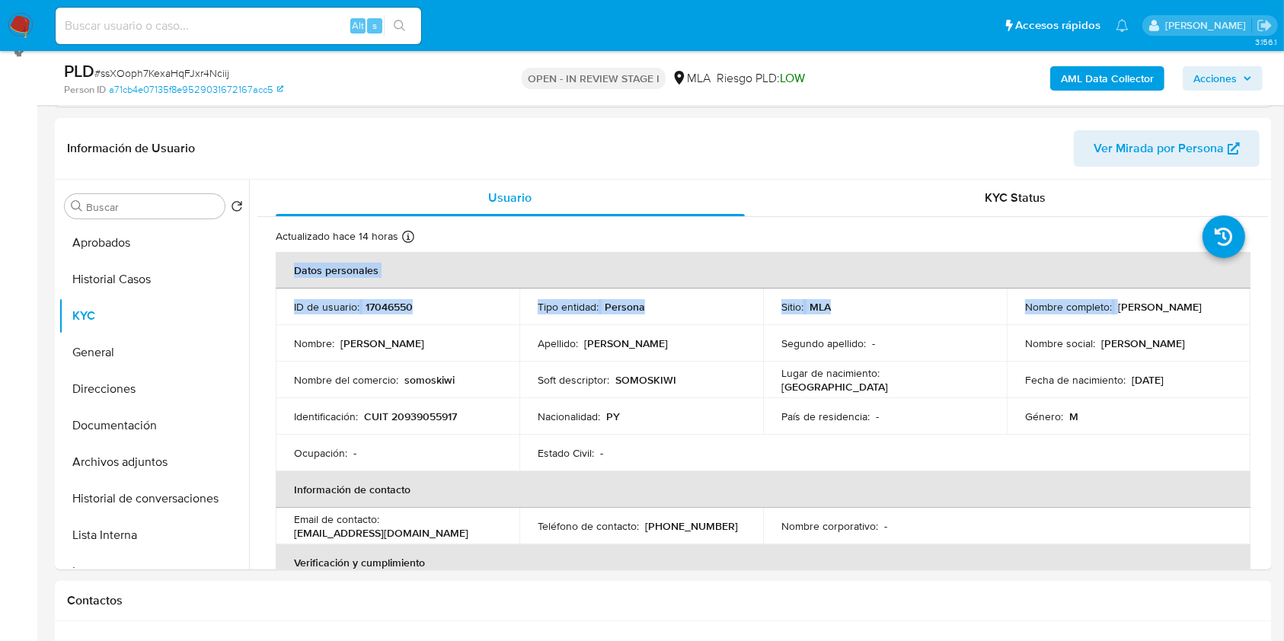
drag, startPoint x: 1021, startPoint y: 316, endPoint x: 1253, endPoint y: 318, distance: 232.4
copy table "Datos personales ID de usuario : 17046550 Tipo entidad : Persona Sitio : MLA No…"
click at [171, 278] on button "Historial Casos" at bounding box center [148, 279] width 178 height 37
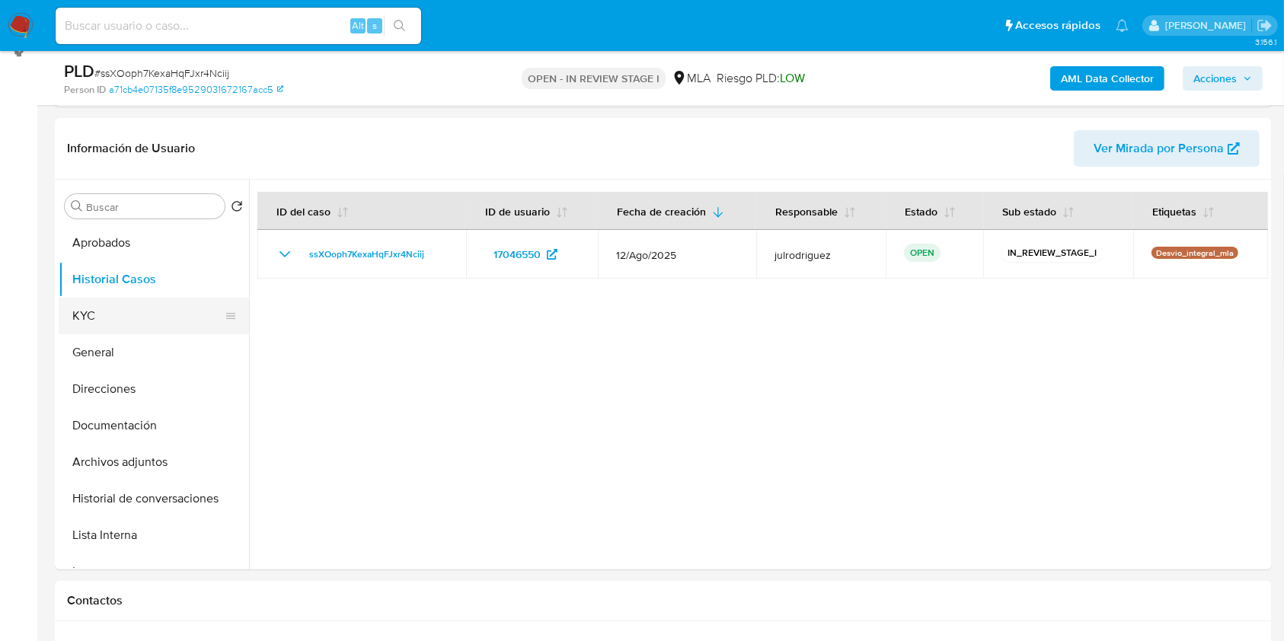
click at [108, 304] on button "KYC" at bounding box center [148, 316] width 178 height 37
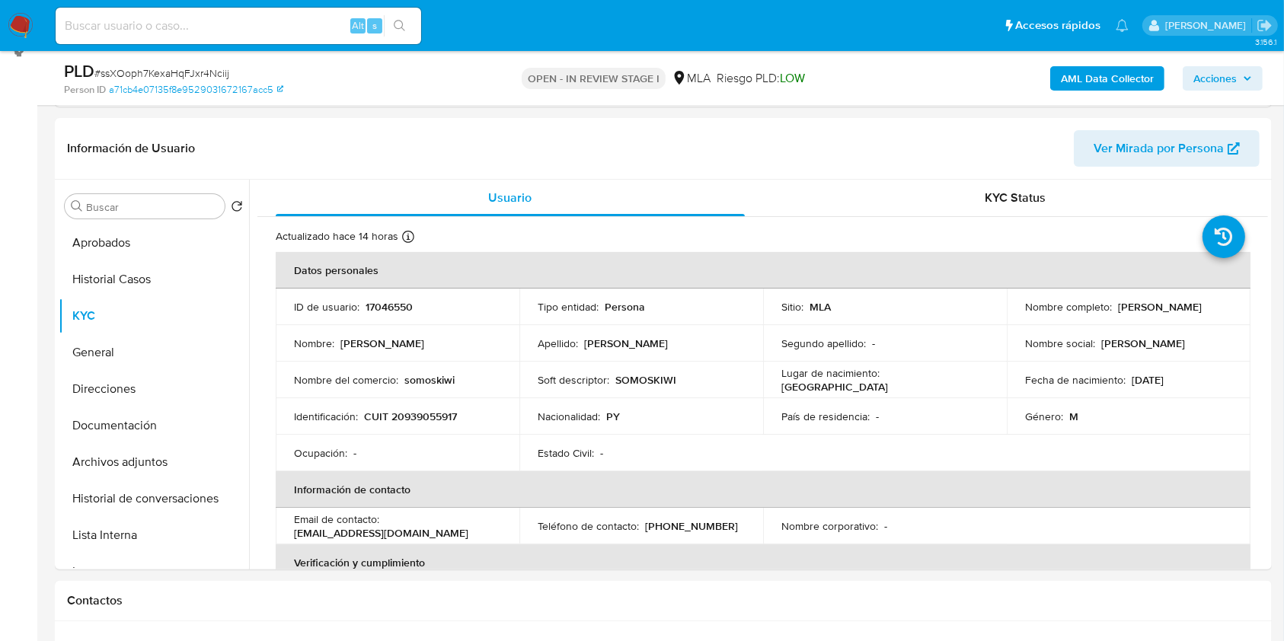
drag, startPoint x: 1018, startPoint y: 312, endPoint x: 1183, endPoint y: 316, distance: 165.4
click at [1183, 316] on td "Nombre completo : Julio Cesar Cardozo Nuñez" at bounding box center [1129, 307] width 244 height 37
copy p "[PERSON_NAME]"
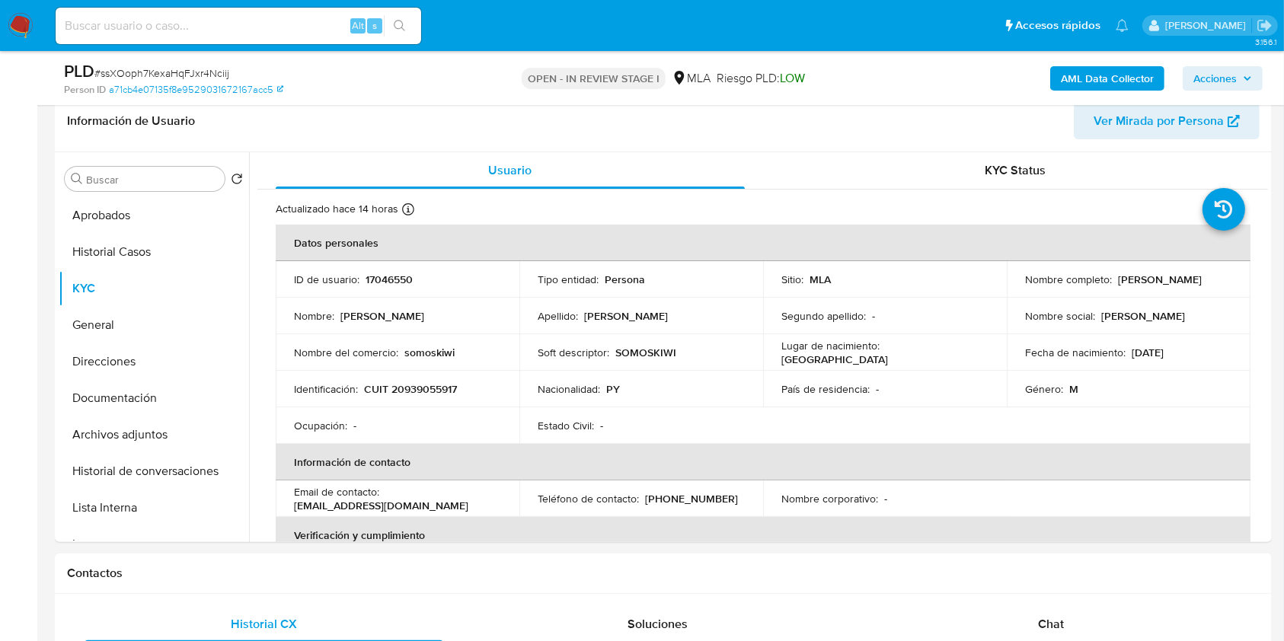
scroll to position [114, 0]
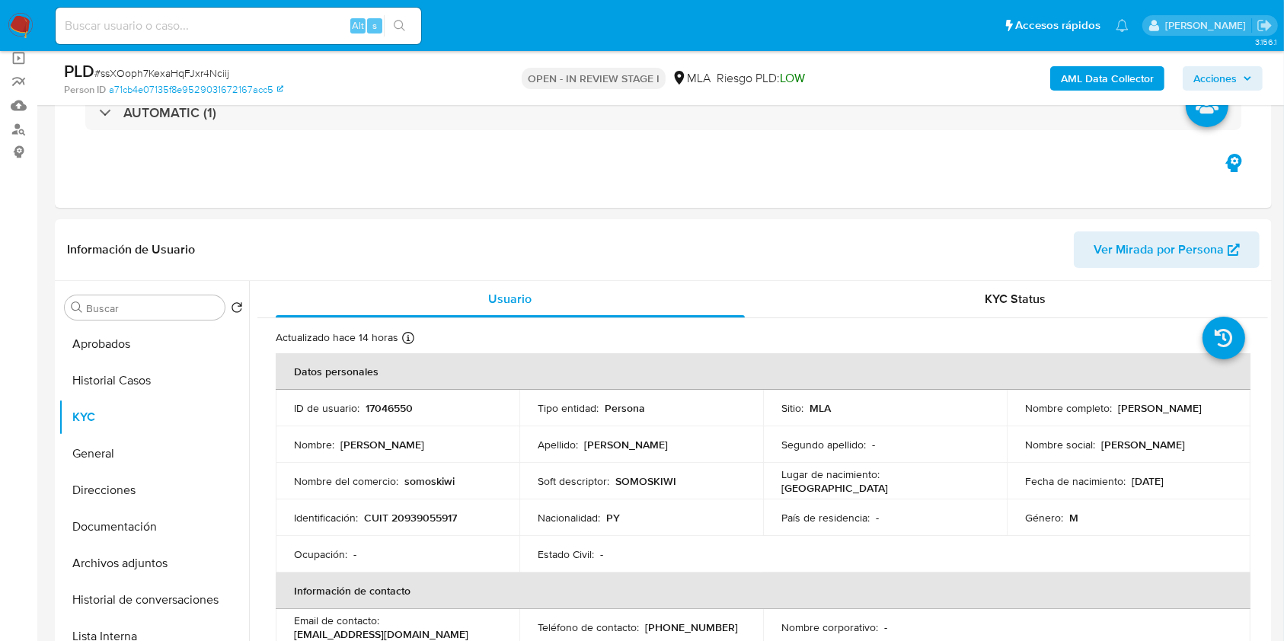
click at [390, 408] on p "17046550" at bounding box center [389, 408] width 47 height 14
copy p "17046550"
click at [197, 71] on span "# ssXOoph7KexaHqFJxr4Nciij" at bounding box center [161, 73] width 135 height 15
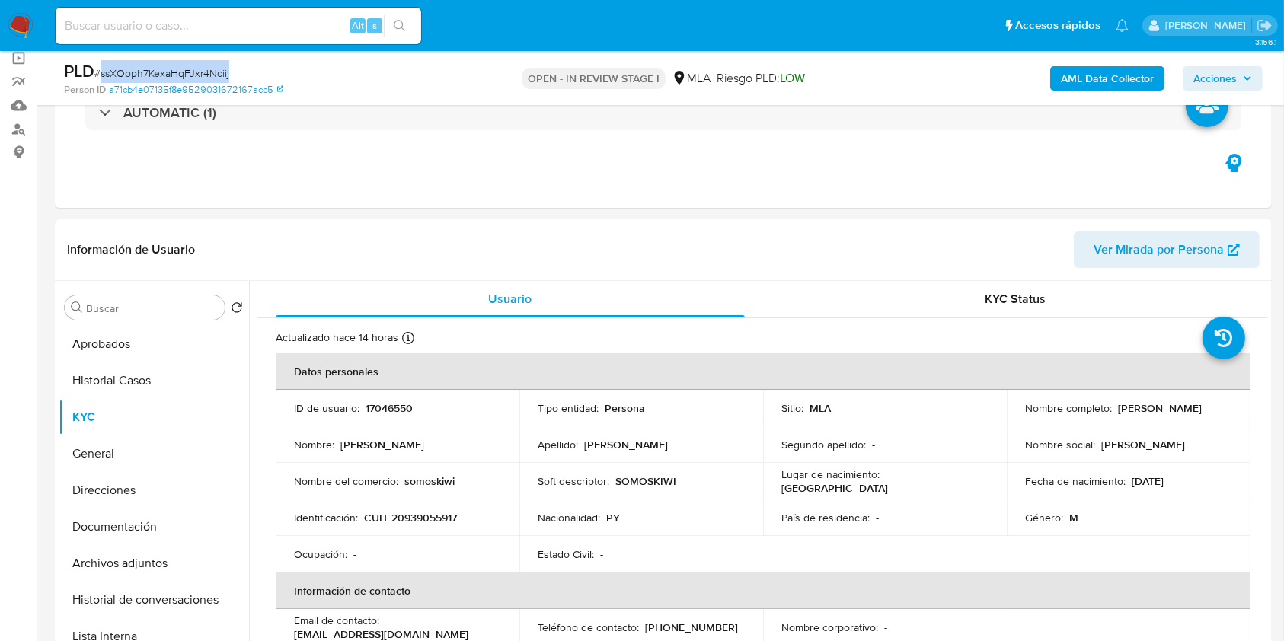
copy span "ssXOoph7KexaHqFJxr4Nciij"
click at [122, 510] on button "Documentación" at bounding box center [148, 527] width 178 height 37
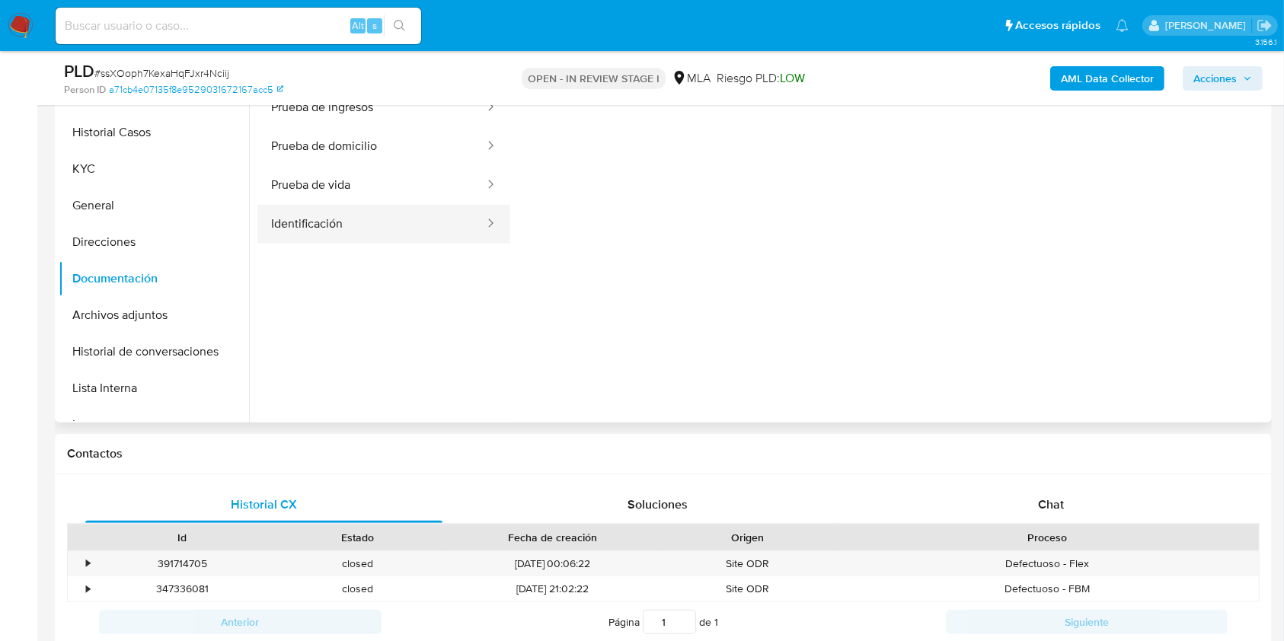
scroll to position [317, 0]
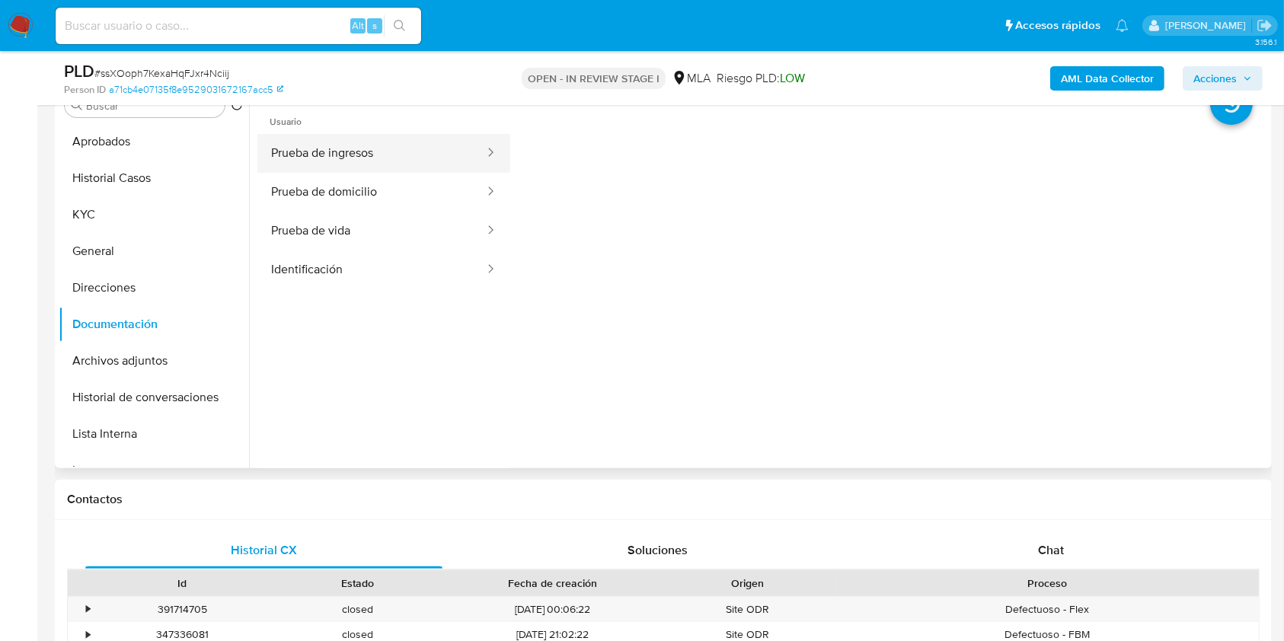
click at [367, 161] on button "Prueba de ingresos" at bounding box center [372, 153] width 229 height 39
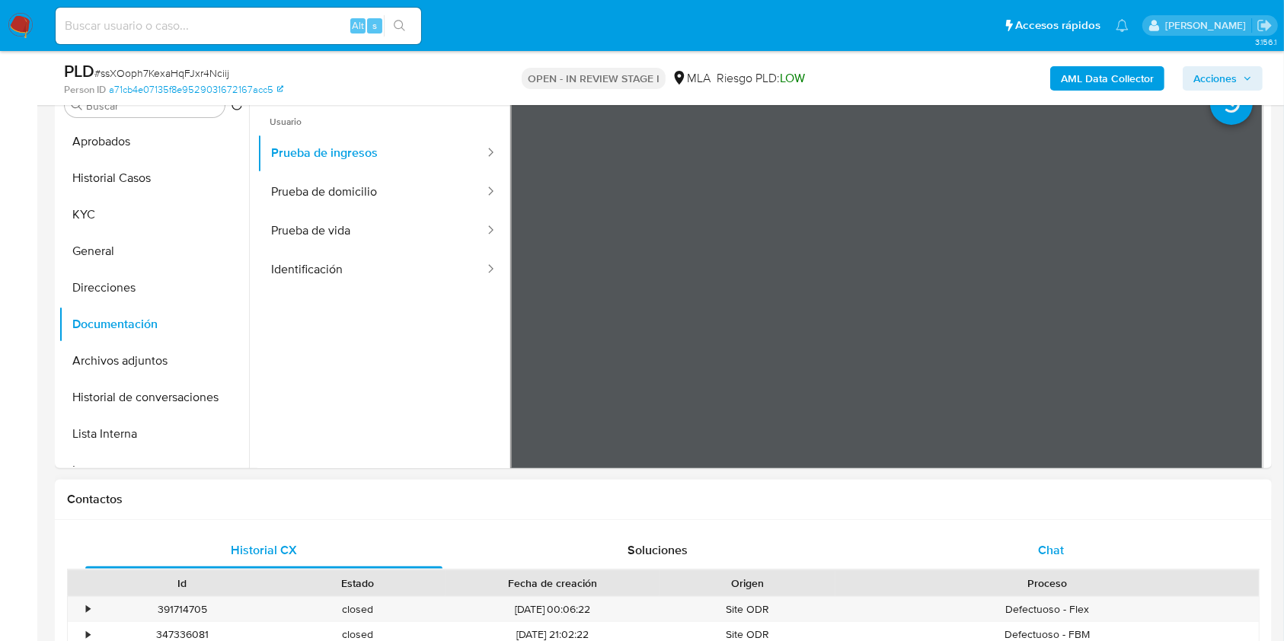
click at [1054, 561] on div "Chat" at bounding box center [1051, 551] width 357 height 37
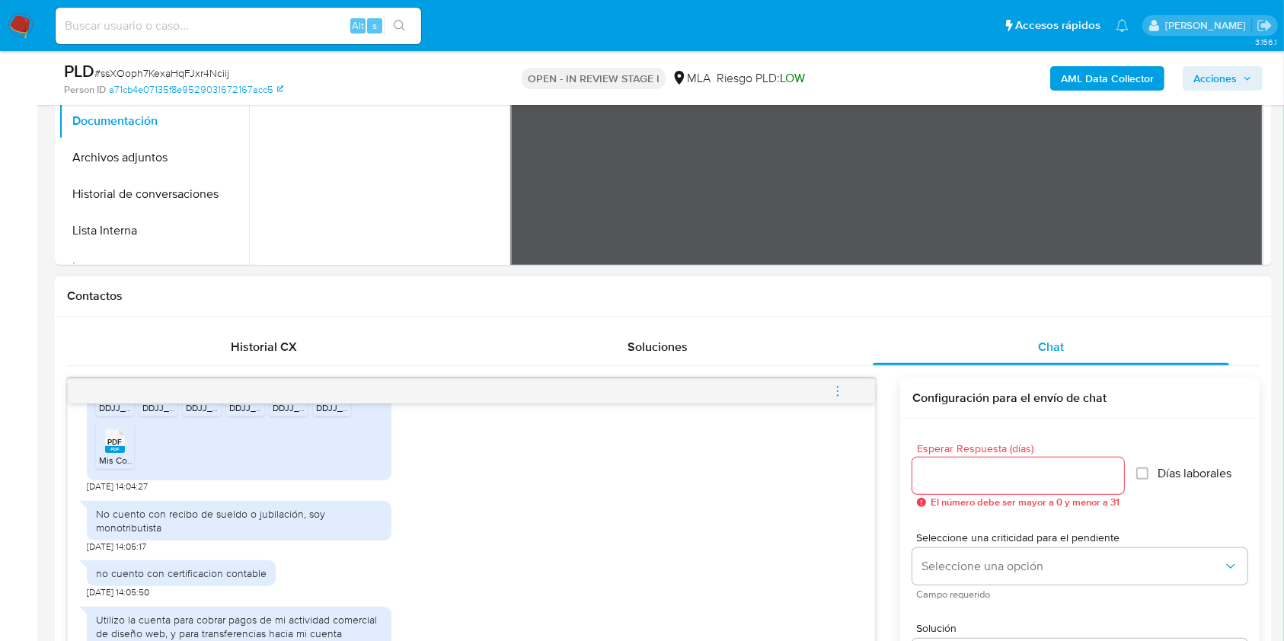
scroll to position [815, 0]
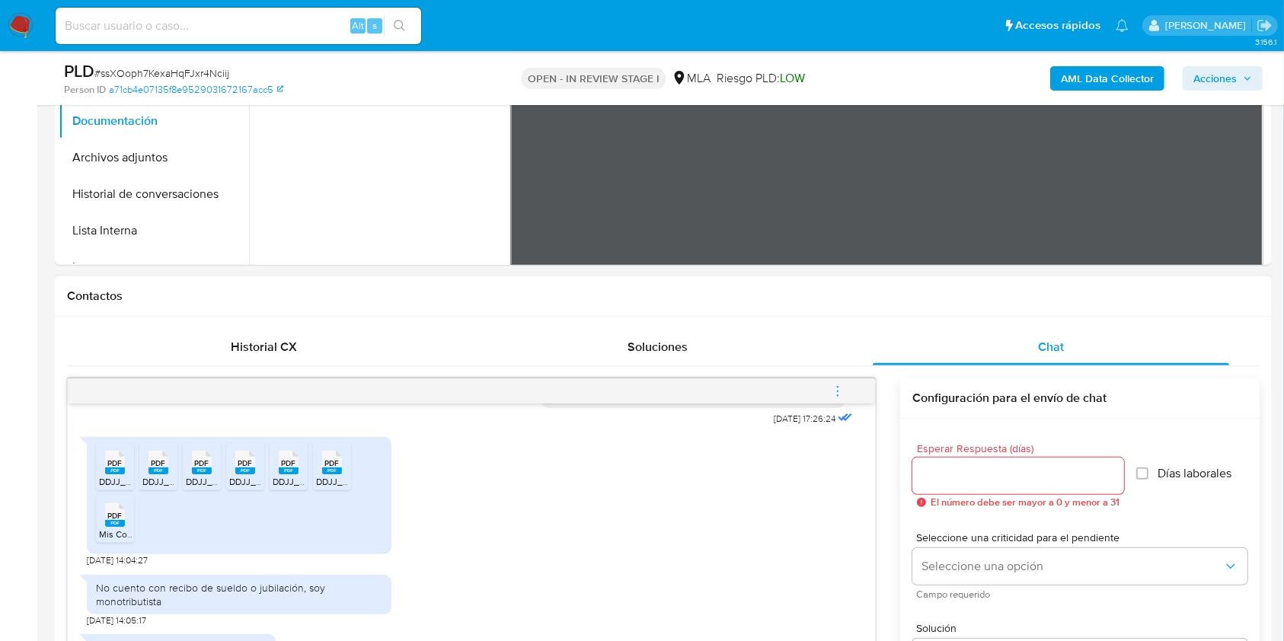
click at [120, 469] on span "PDF" at bounding box center [115, 464] width 14 height 10
click at [158, 469] on span "PDF" at bounding box center [159, 464] width 14 height 10
click at [203, 469] on span "PDF" at bounding box center [202, 464] width 14 height 10
click at [251, 469] on span "PDF" at bounding box center [245, 464] width 14 height 10
drag, startPoint x: 287, startPoint y: 488, endPoint x: 323, endPoint y: 488, distance: 35.8
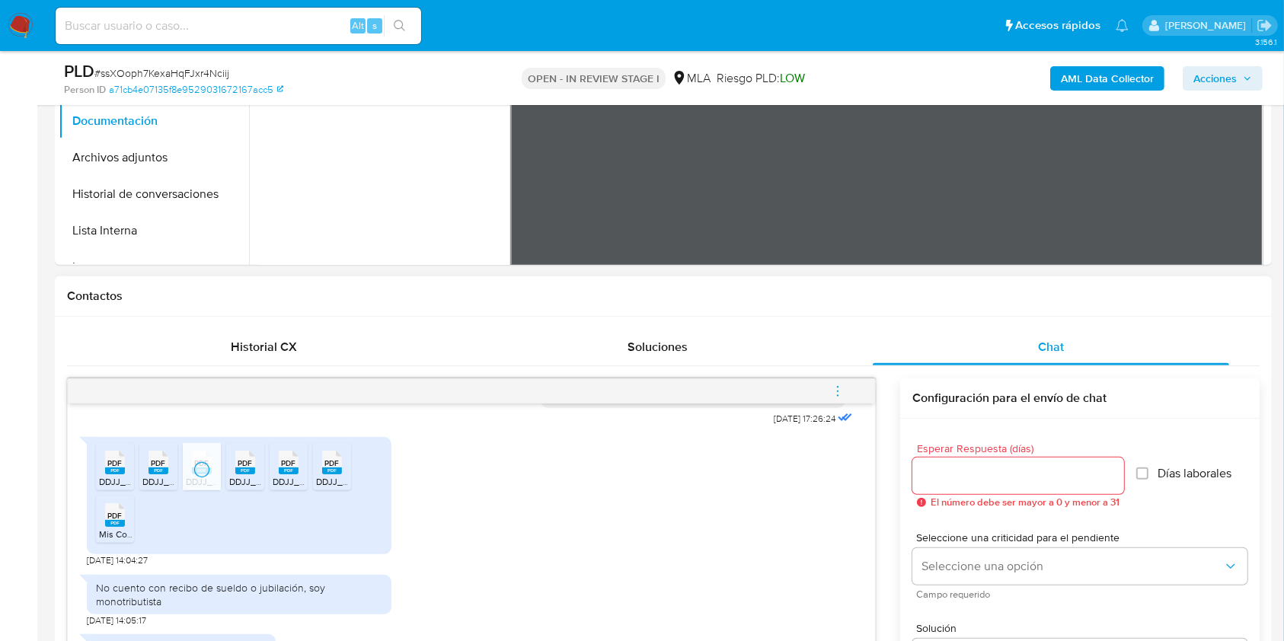
click at [288, 469] on span "PDF" at bounding box center [289, 464] width 14 height 10
click at [328, 469] on span "PDF" at bounding box center [332, 464] width 14 height 10
drag, startPoint x: 113, startPoint y: 533, endPoint x: 158, endPoint y: 504, distance: 54.1
click at [113, 527] on icon at bounding box center [115, 516] width 20 height 24
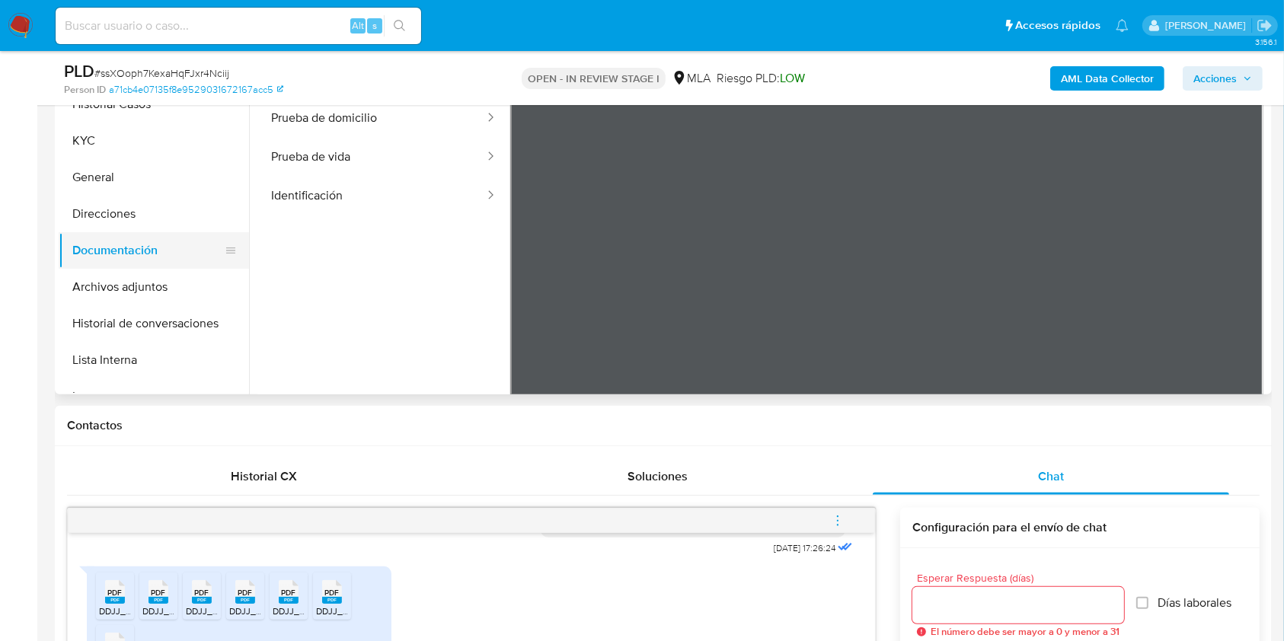
scroll to position [317, 0]
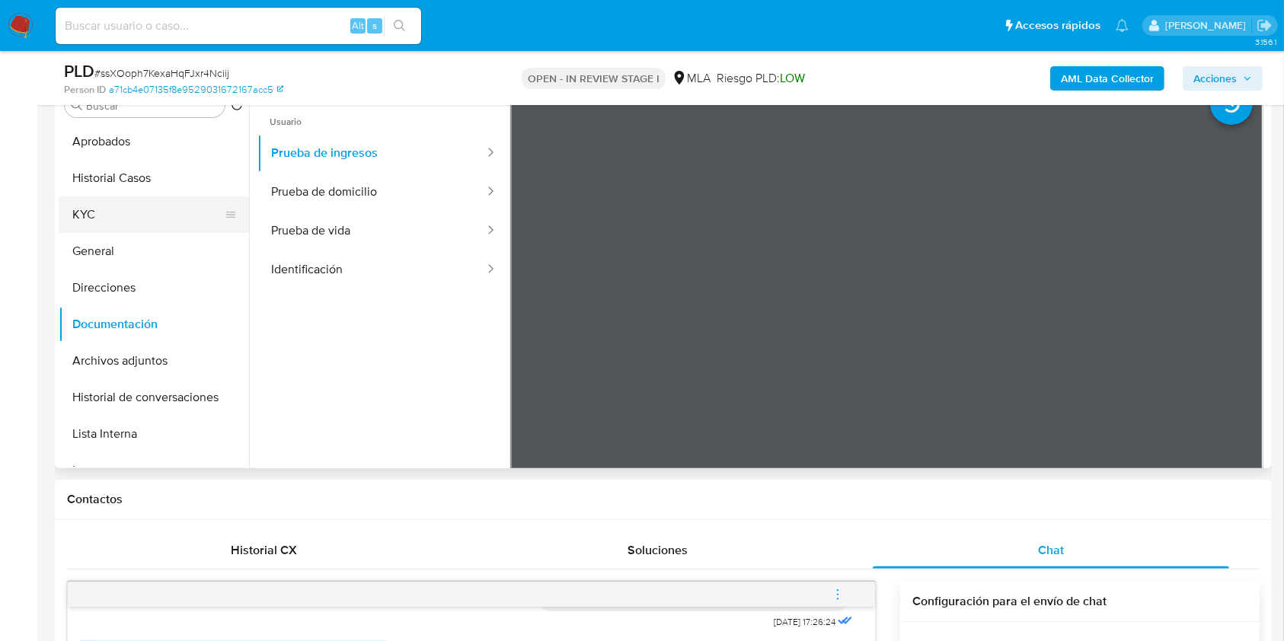
click at [82, 210] on button "KYC" at bounding box center [148, 215] width 178 height 37
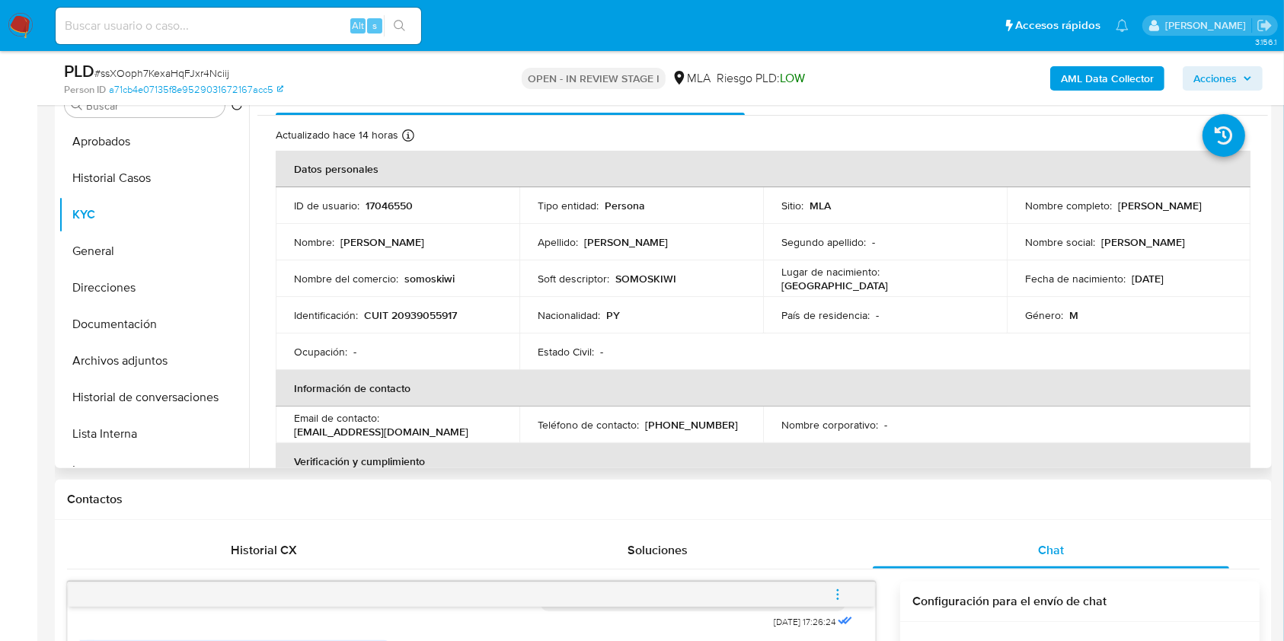
click at [433, 319] on p "CUIT 20939055917" at bounding box center [410, 316] width 93 height 14
copy p "20939055917"
click at [393, 203] on p "17046550" at bounding box center [389, 206] width 47 height 14
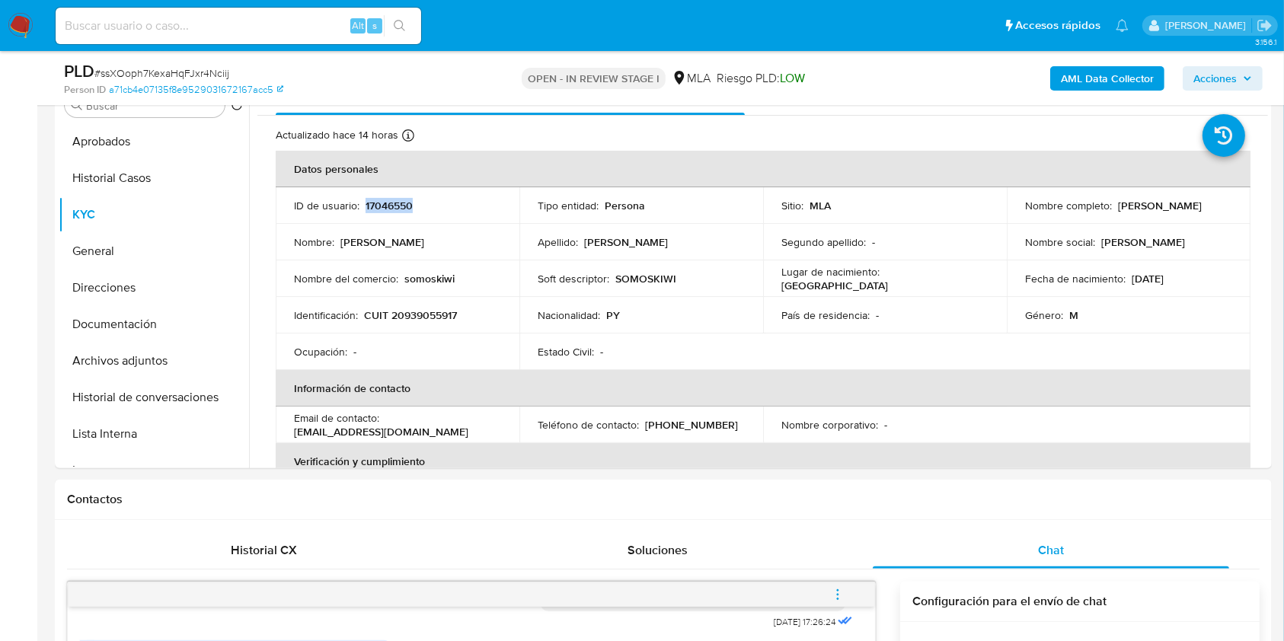
copy p "17046550"
click at [439, 318] on p "CUIT 20939055917" at bounding box center [410, 316] width 93 height 14
copy p "20939055917"
click at [430, 272] on p "somoskiwi" at bounding box center [430, 279] width 50 height 14
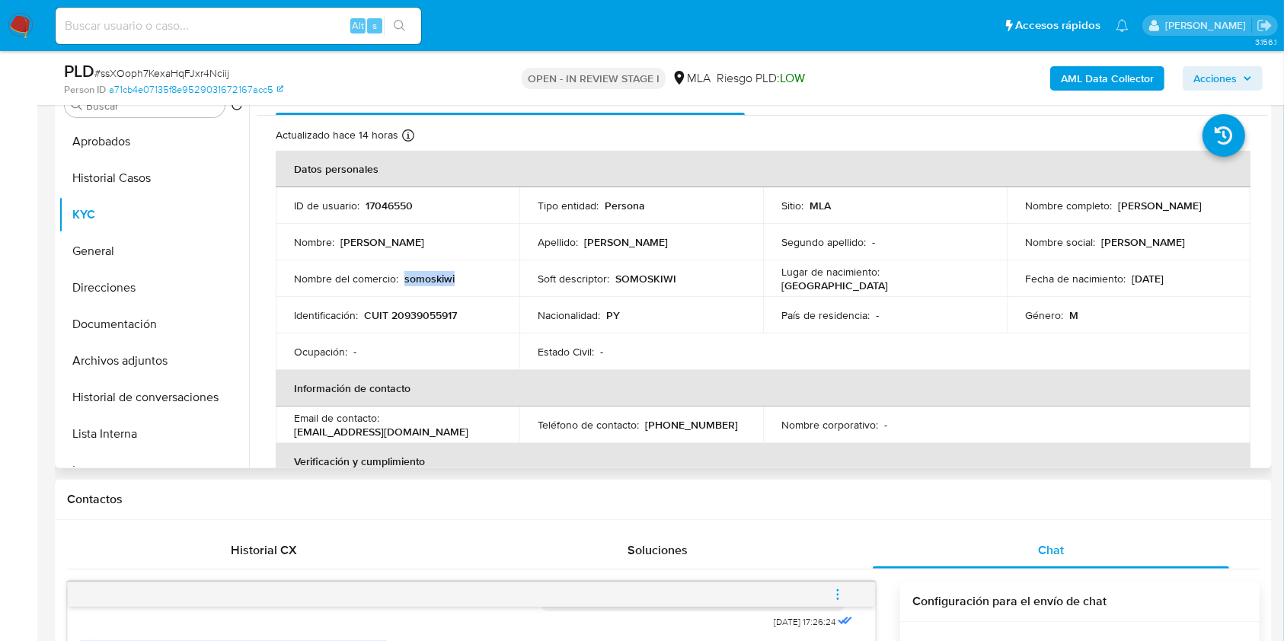
click at [430, 272] on p "somoskiwi" at bounding box center [430, 279] width 50 height 14
copy p "somoskiwi"
drag, startPoint x: 1137, startPoint y: 210, endPoint x: 1164, endPoint y: 209, distance: 26.7
click at [1164, 209] on td "Nombre completo : Julio Cesar Cardozo Nuñez" at bounding box center [1129, 205] width 244 height 37
copy p "Julio Cesar Cardozo Nuñez"
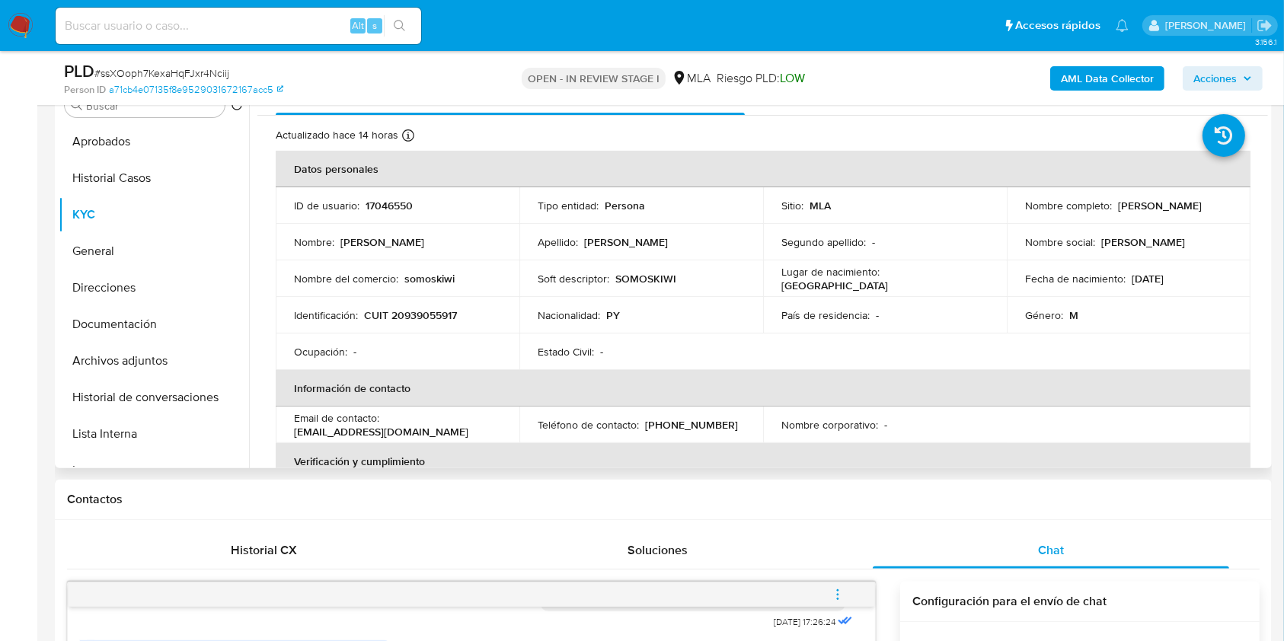
click at [442, 309] on p "CUIT 20939055917" at bounding box center [410, 316] width 93 height 14
click at [420, 315] on p "CUIT 20939055917" at bounding box center [410, 316] width 93 height 14
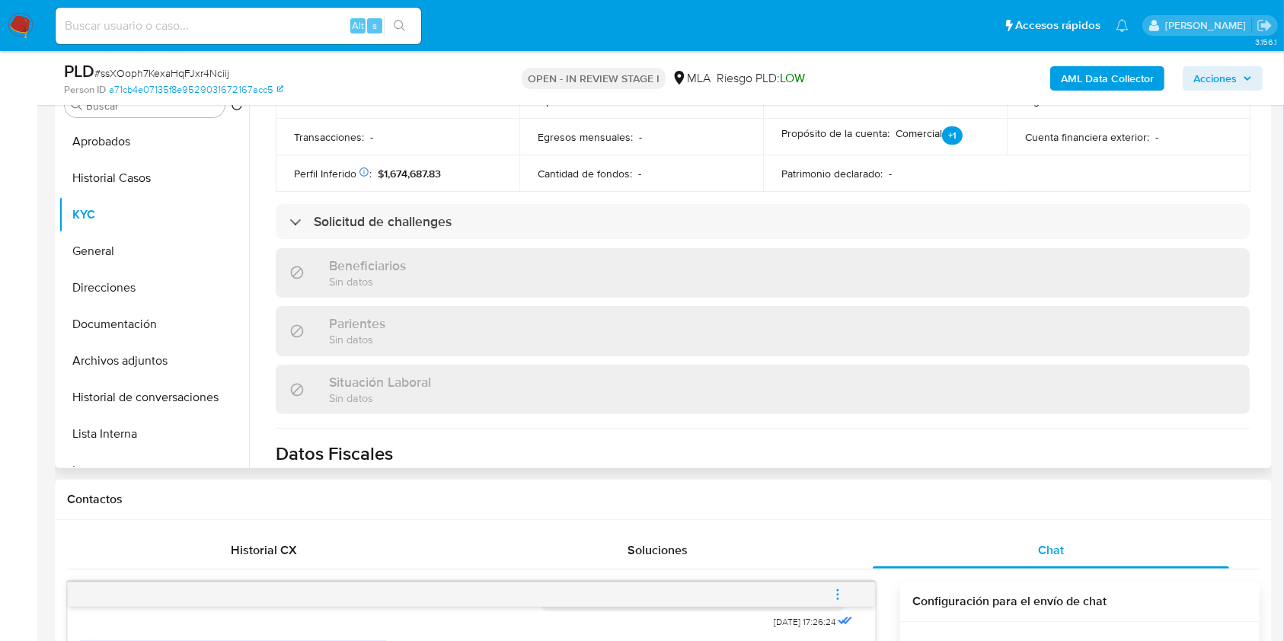
scroll to position [801, 0]
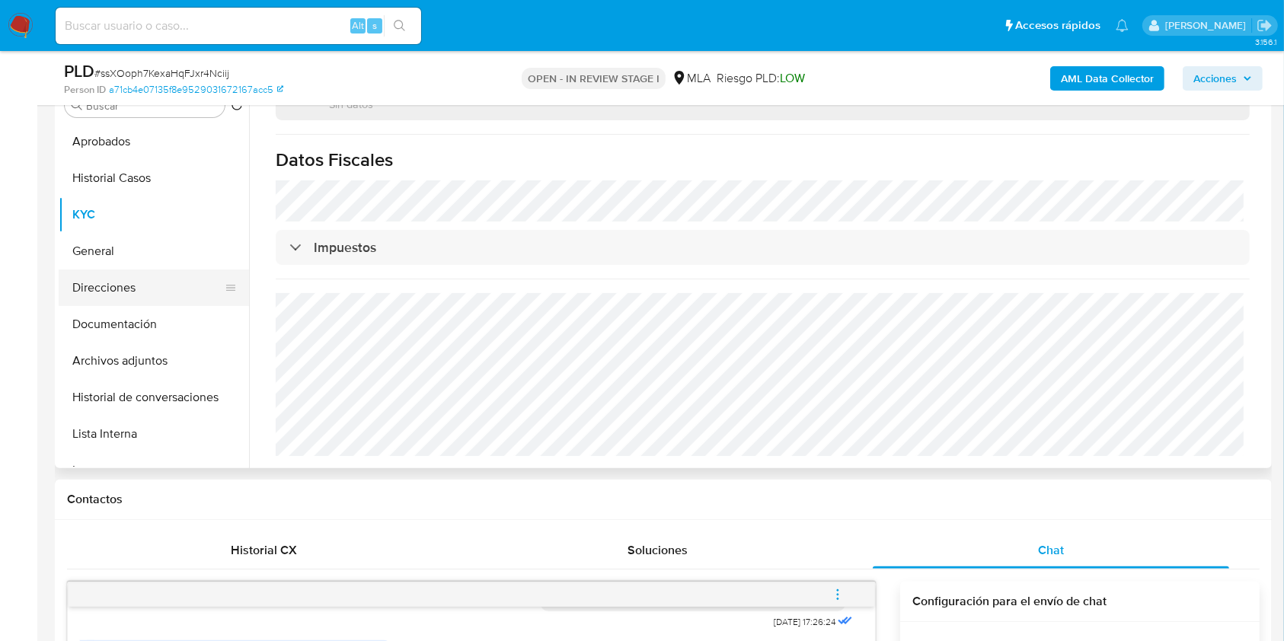
click at [128, 284] on button "Direcciones" at bounding box center [148, 288] width 178 height 37
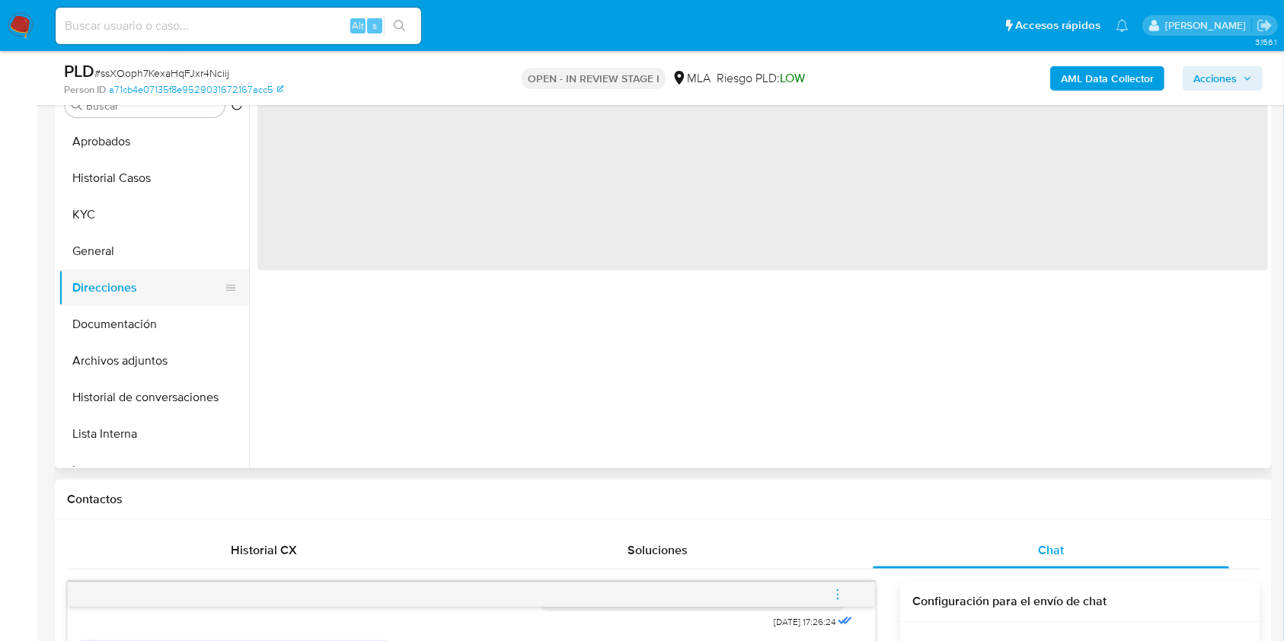
scroll to position [0, 0]
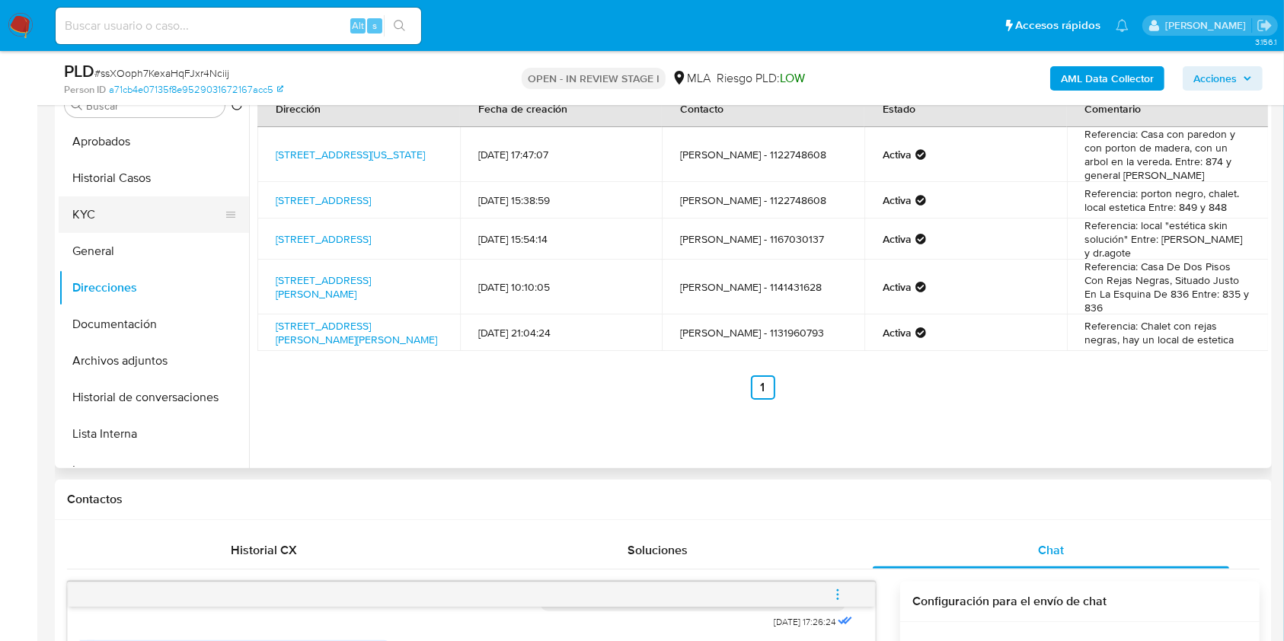
click at [98, 222] on button "KYC" at bounding box center [148, 215] width 178 height 37
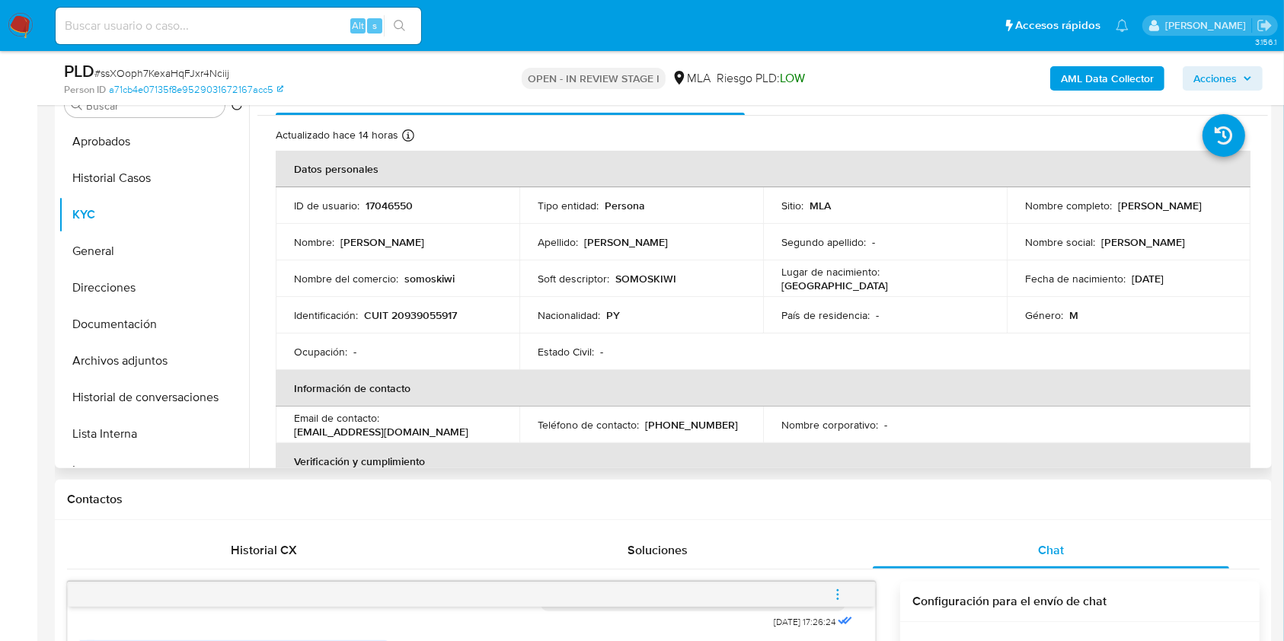
click at [446, 316] on p "CUIT 20939055917" at bounding box center [410, 316] width 93 height 14
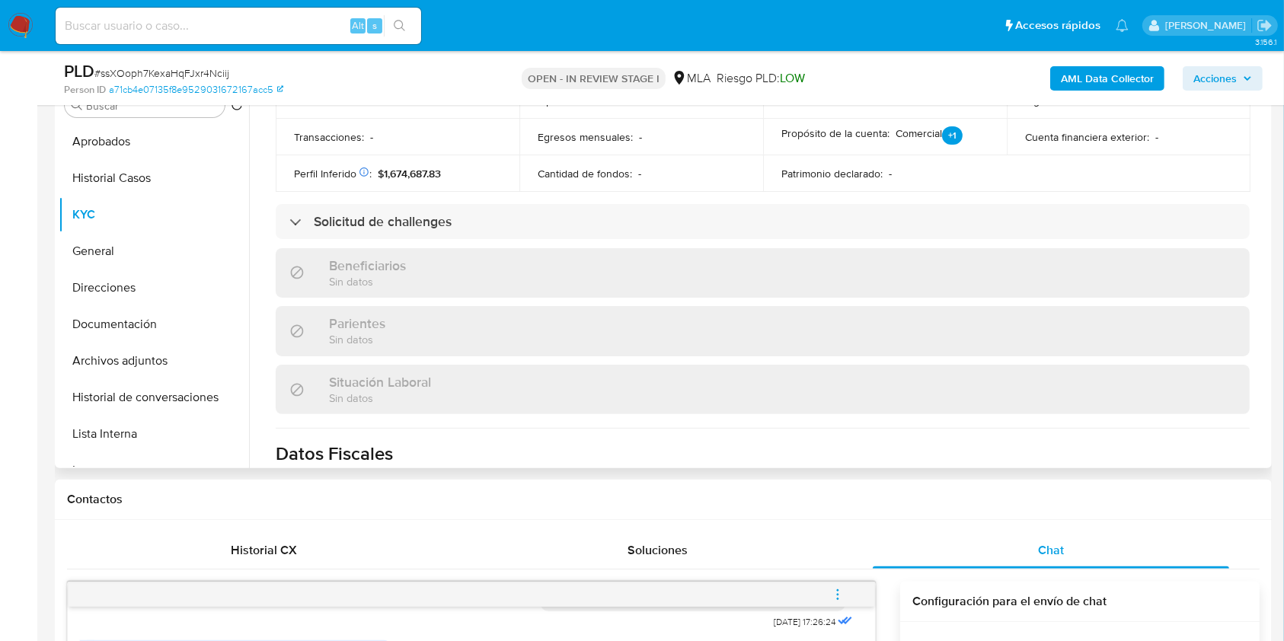
scroll to position [711, 0]
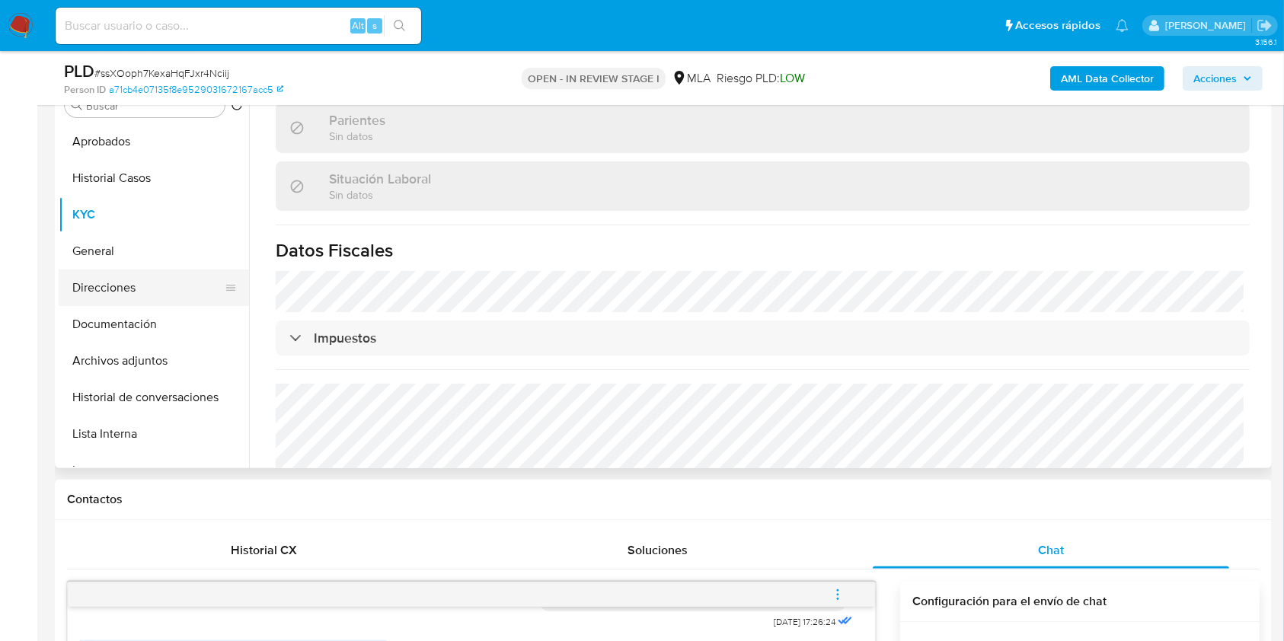
click at [158, 277] on button "Direcciones" at bounding box center [148, 288] width 178 height 37
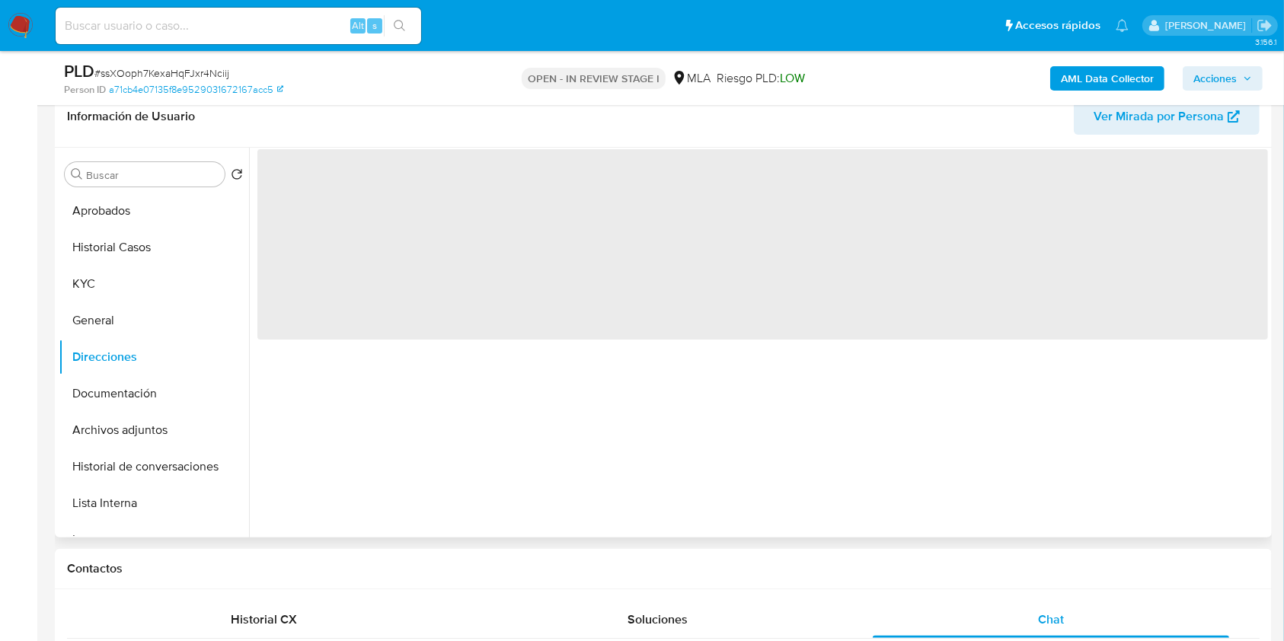
scroll to position [216, 0]
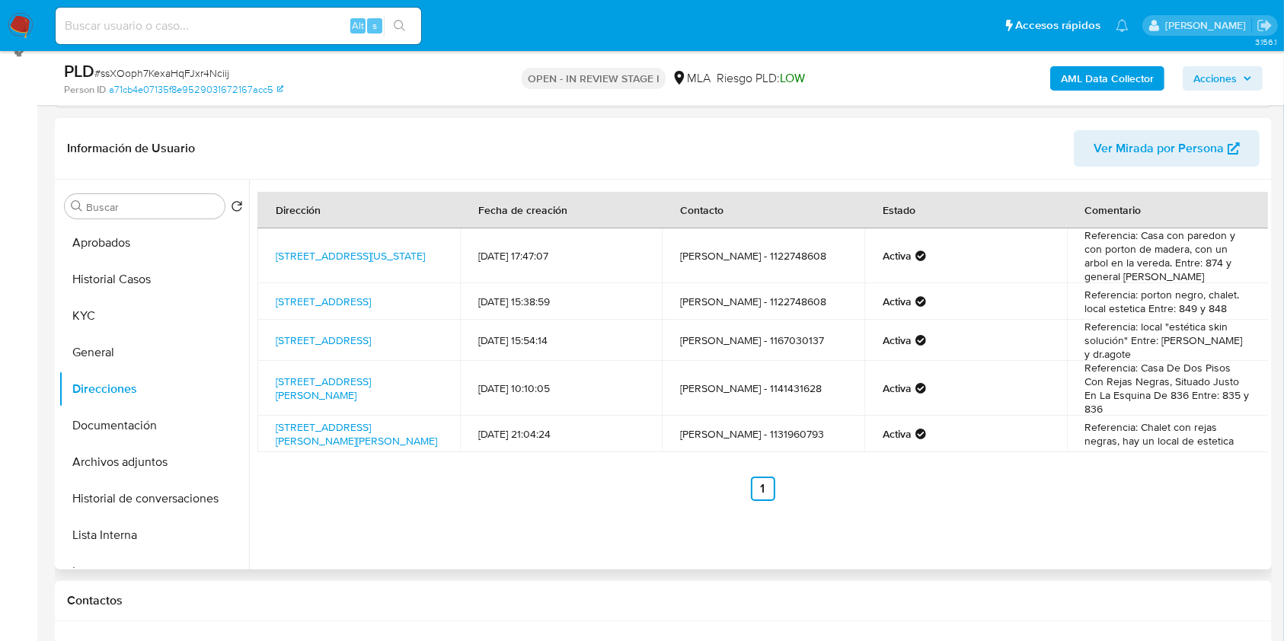
drag, startPoint x: 101, startPoint y: 310, endPoint x: 247, endPoint y: 351, distance: 152.0
click at [100, 310] on button "KYC" at bounding box center [154, 316] width 190 height 37
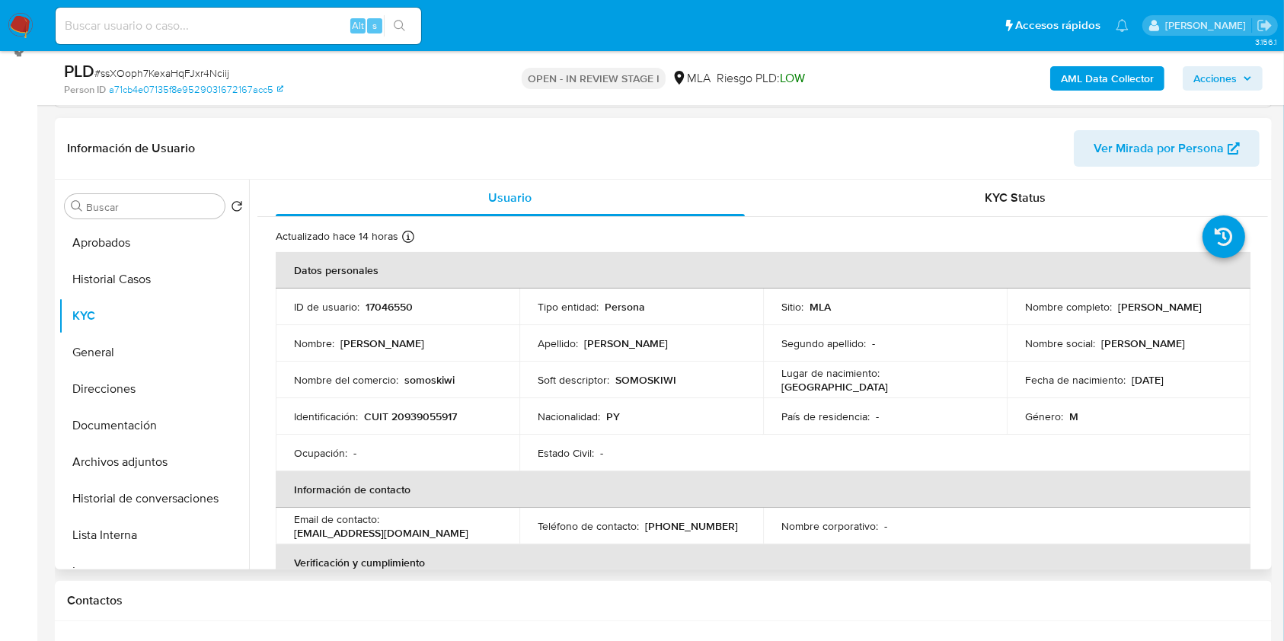
click at [405, 417] on p "CUIT 20939055917" at bounding box center [410, 417] width 93 height 14
click at [412, 416] on p "CUIT 20939055917" at bounding box center [410, 417] width 93 height 14
click at [135, 414] on button "Documentación" at bounding box center [148, 426] width 178 height 37
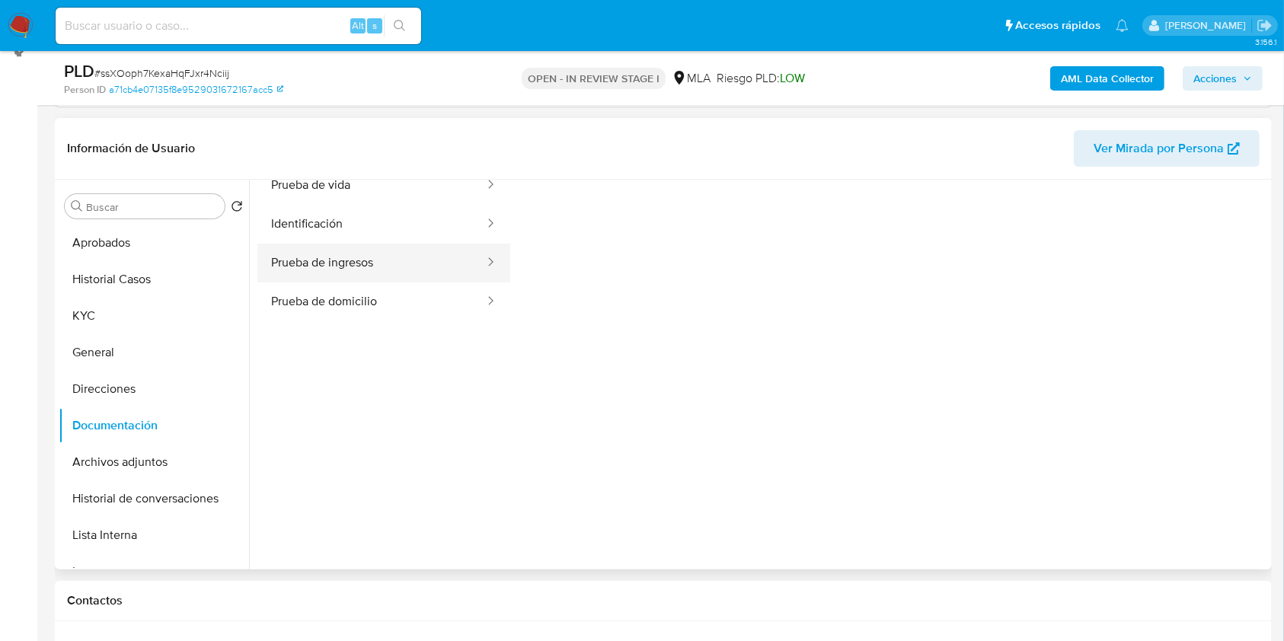
scroll to position [23, 0]
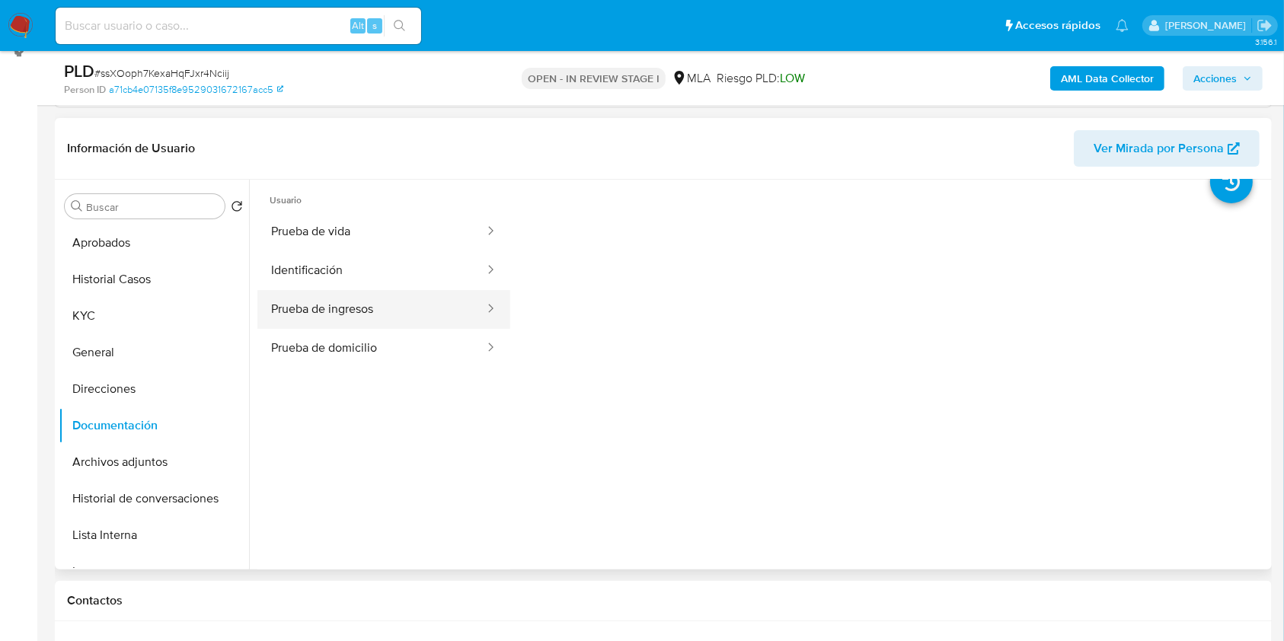
click at [363, 326] on button "Prueba de ingresos" at bounding box center [372, 309] width 229 height 39
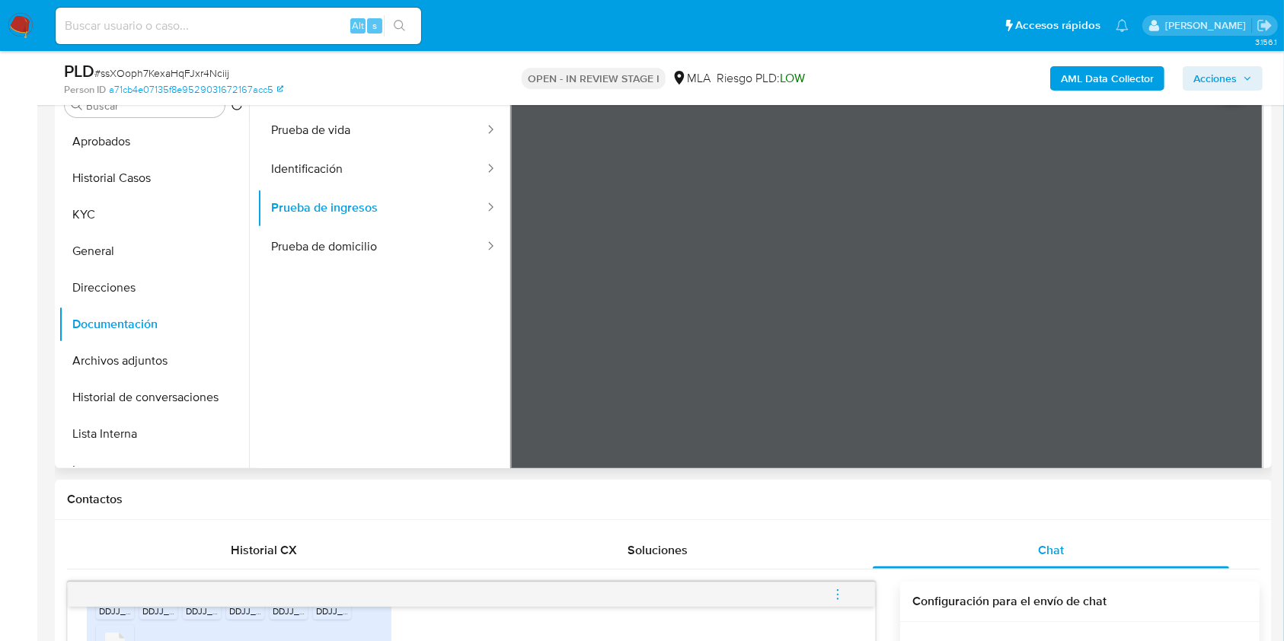
scroll to position [0, 0]
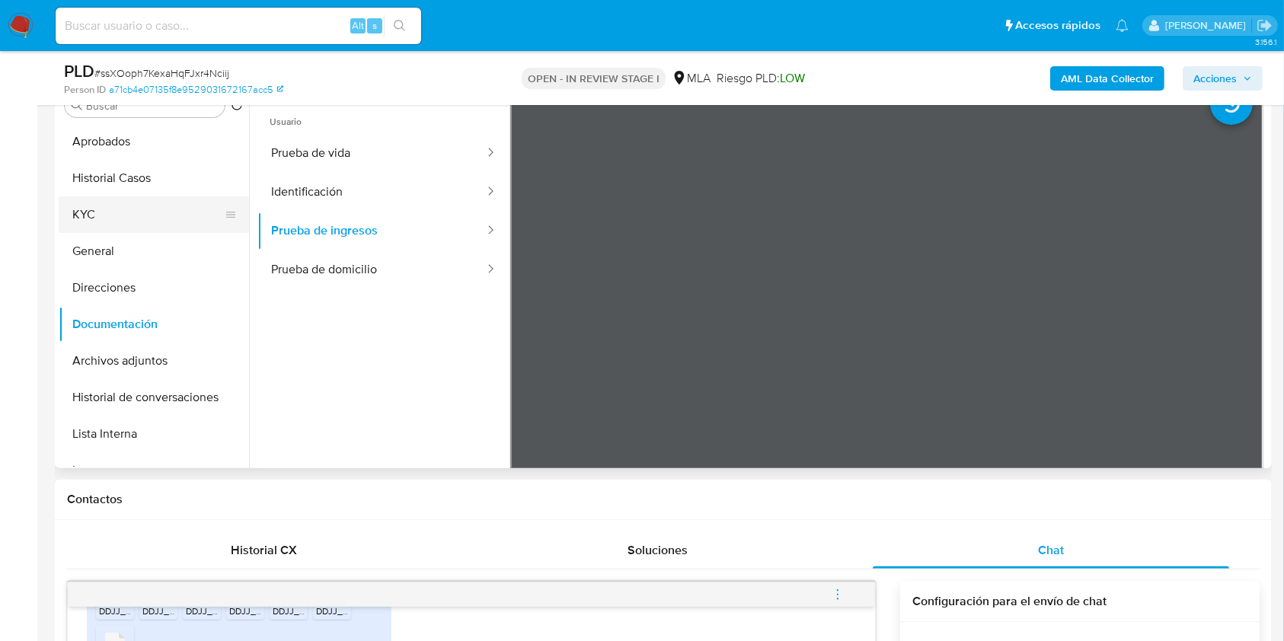
click at [119, 209] on button "KYC" at bounding box center [148, 215] width 178 height 37
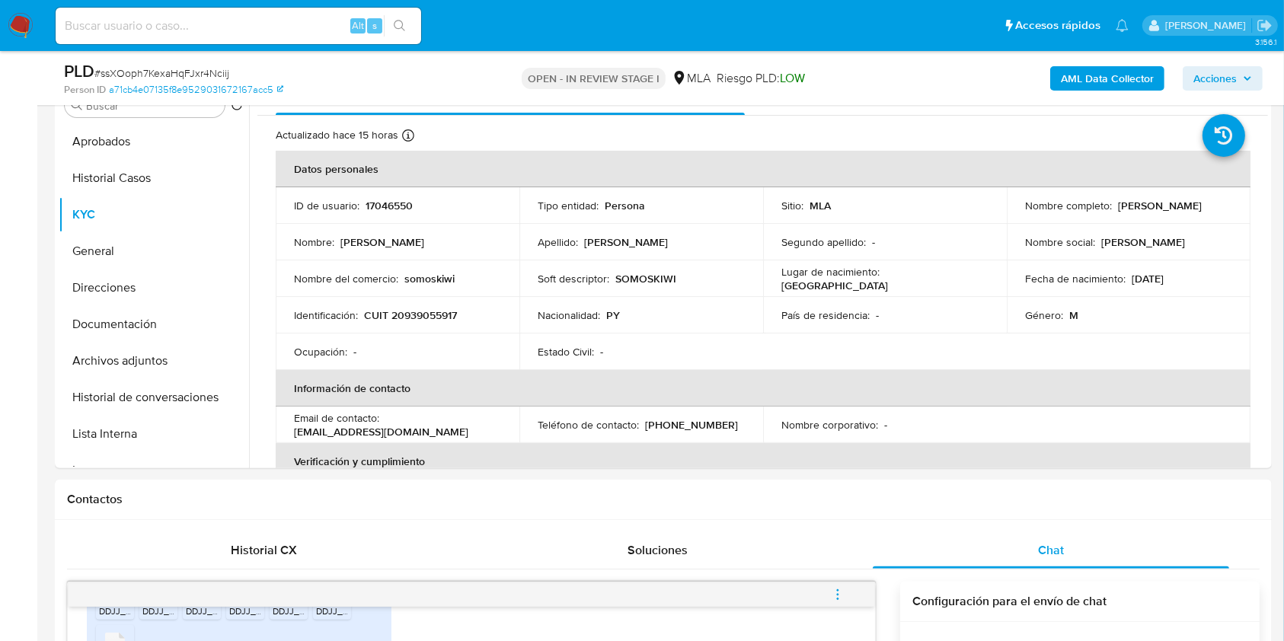
click at [422, 314] on p "CUIT 20939055917" at bounding box center [410, 316] width 93 height 14
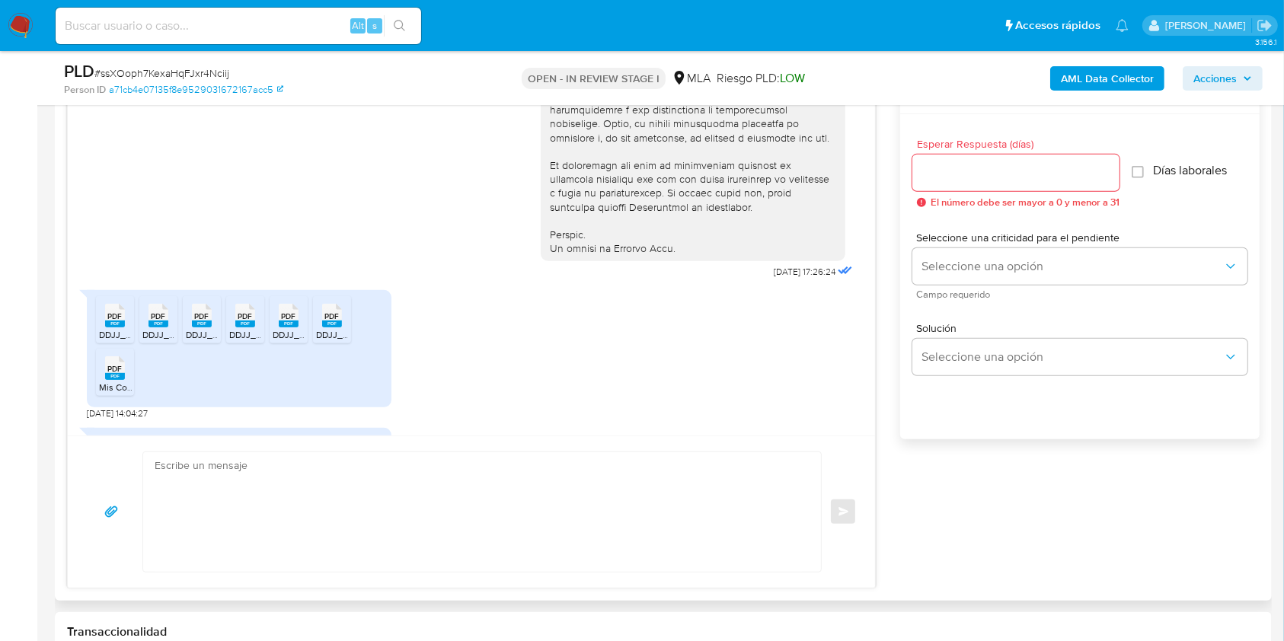
scroll to position [714, 0]
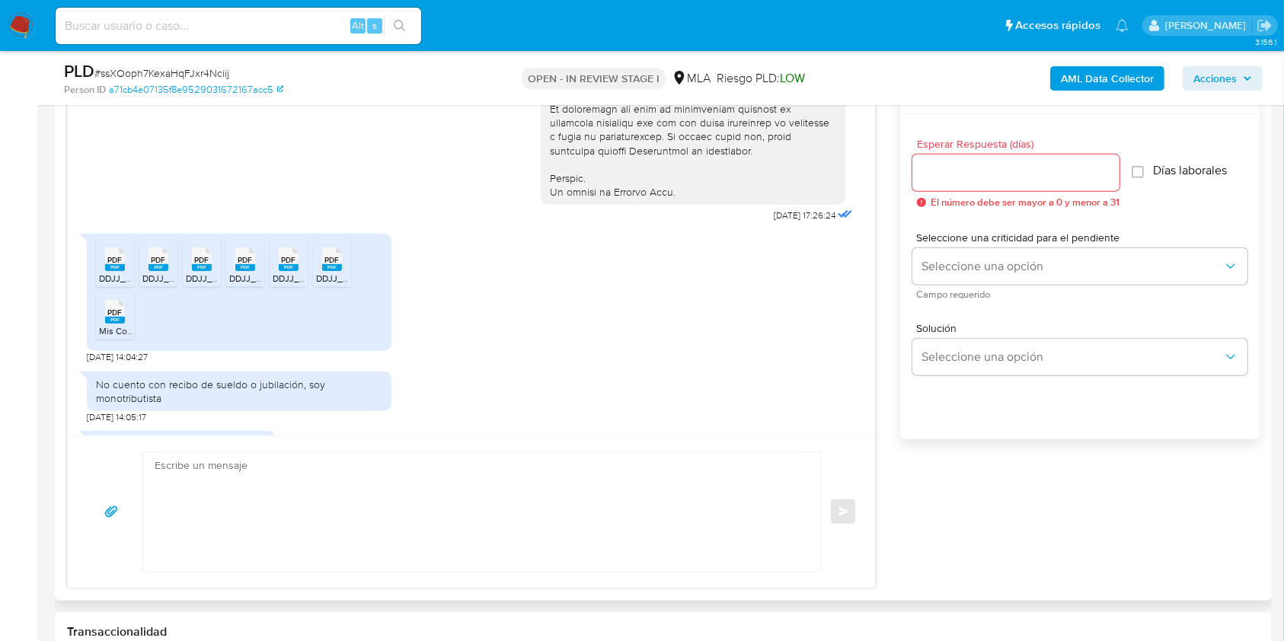
click at [123, 271] on rect at bounding box center [115, 267] width 20 height 7
click at [159, 265] on span "PDF" at bounding box center [159, 260] width 14 height 10
drag, startPoint x: 205, startPoint y: 287, endPoint x: 269, endPoint y: 287, distance: 64.0
click at [205, 265] on span "PDF" at bounding box center [202, 260] width 14 height 10
click at [249, 265] on span "PDF" at bounding box center [245, 260] width 14 height 10
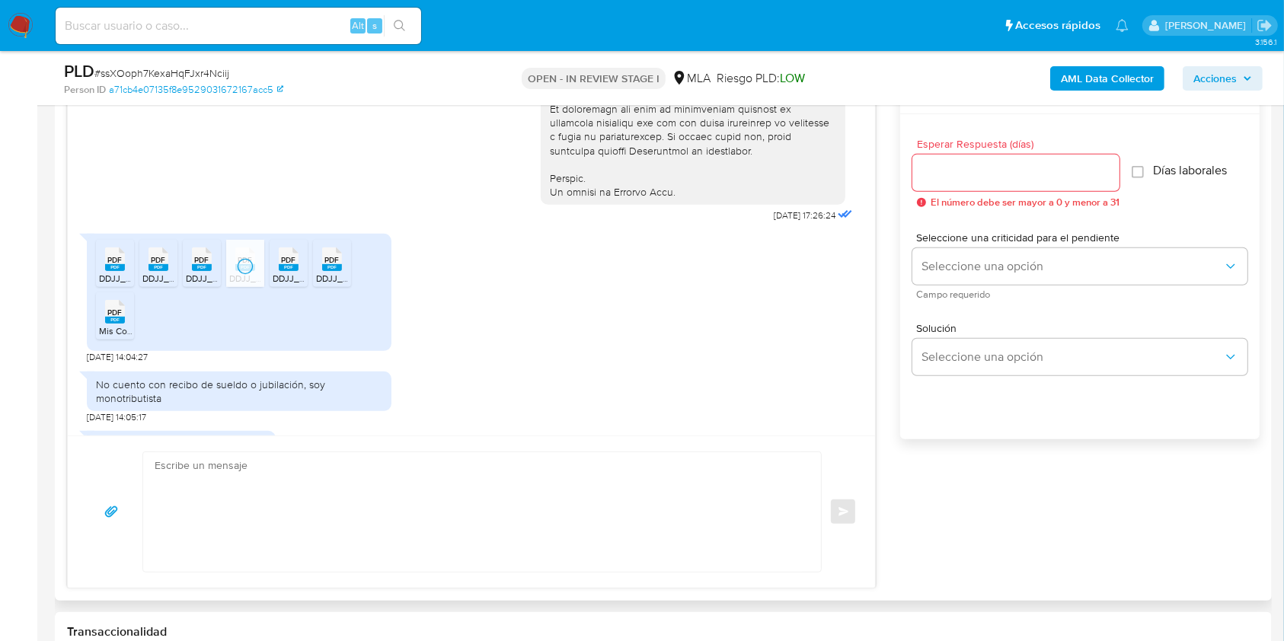
click at [286, 265] on span "PDF" at bounding box center [289, 260] width 14 height 10
drag, startPoint x: 325, startPoint y: 294, endPoint x: 219, endPoint y: 316, distance: 108.2
click at [322, 273] on icon "PDF" at bounding box center [332, 259] width 20 height 27
drag, startPoint x: 122, startPoint y: 350, endPoint x: 189, endPoint y: 373, distance: 70.8
click at [122, 324] on rect at bounding box center [115, 320] width 20 height 7
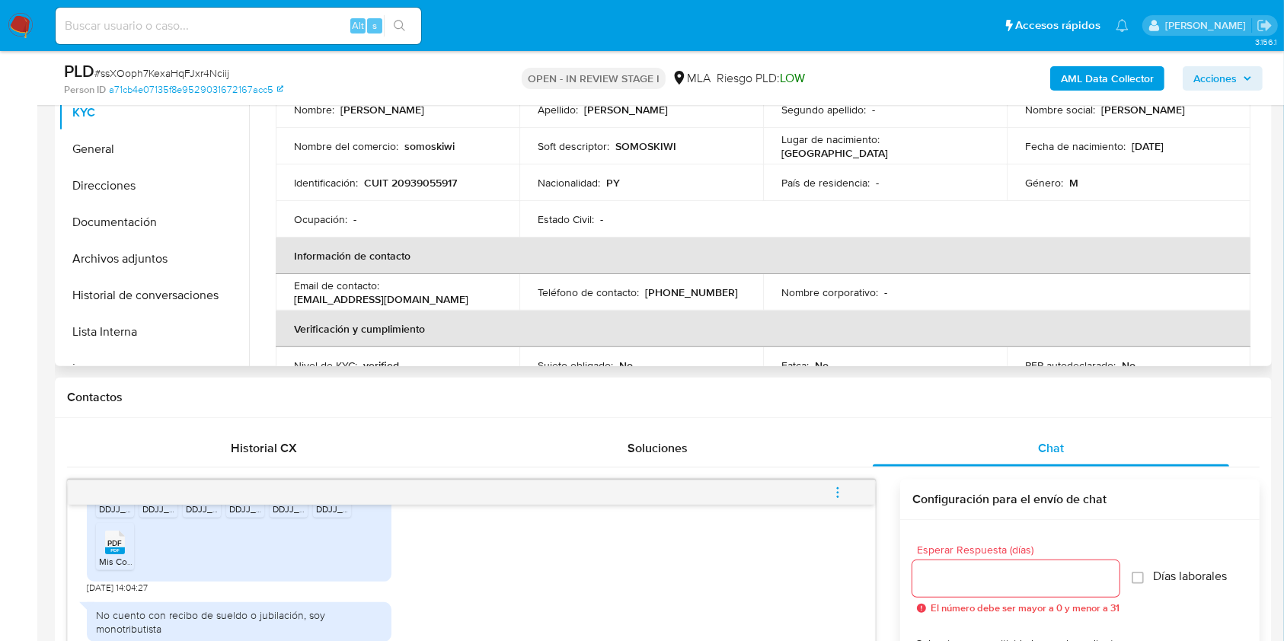
scroll to position [0, 0]
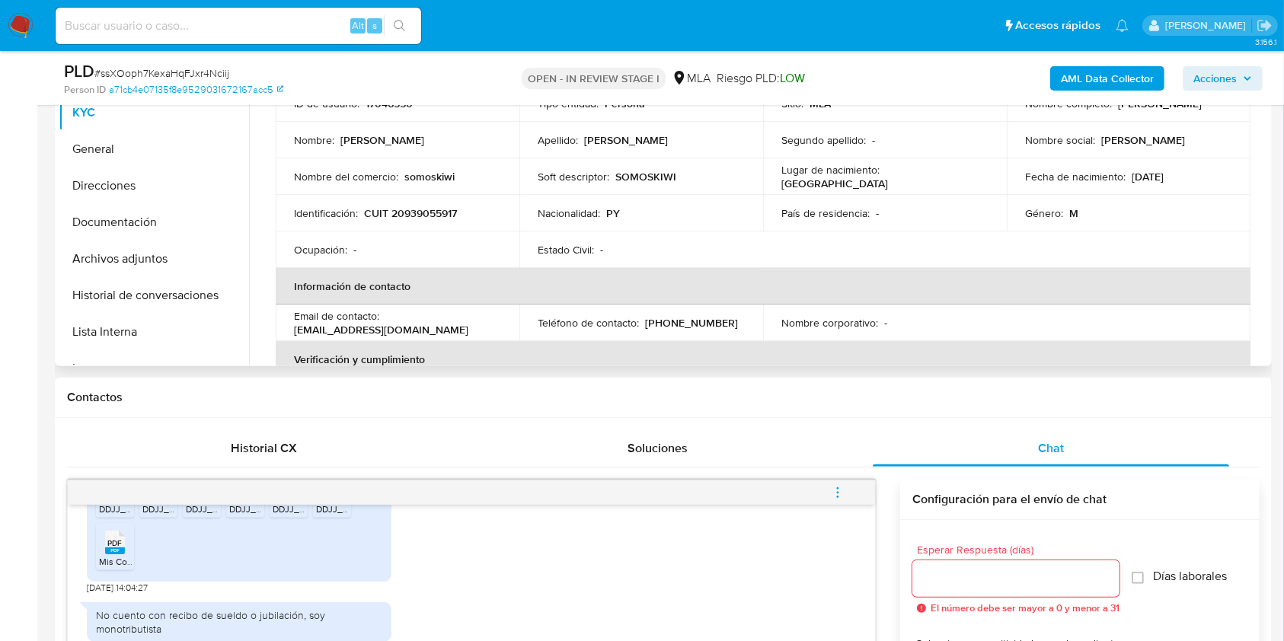
click at [414, 201] on td "Identificación : CUIT 20939055917" at bounding box center [398, 213] width 244 height 37
click at [417, 210] on p "CUIT 20939055917" at bounding box center [410, 213] width 93 height 14
click at [418, 210] on p "CUIT 20939055917" at bounding box center [410, 213] width 93 height 14
click at [452, 217] on p "CUIT 20939055917" at bounding box center [410, 213] width 93 height 14
click at [451, 216] on p "CUIT 20939055917" at bounding box center [410, 213] width 93 height 14
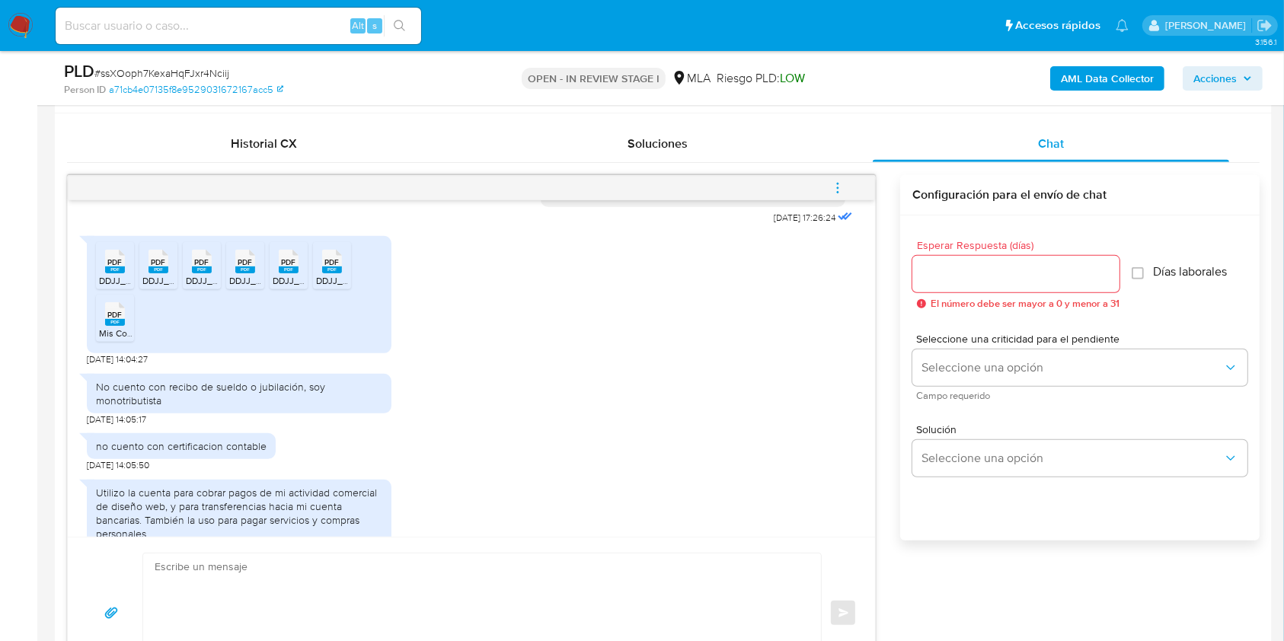
scroll to position [917, 0]
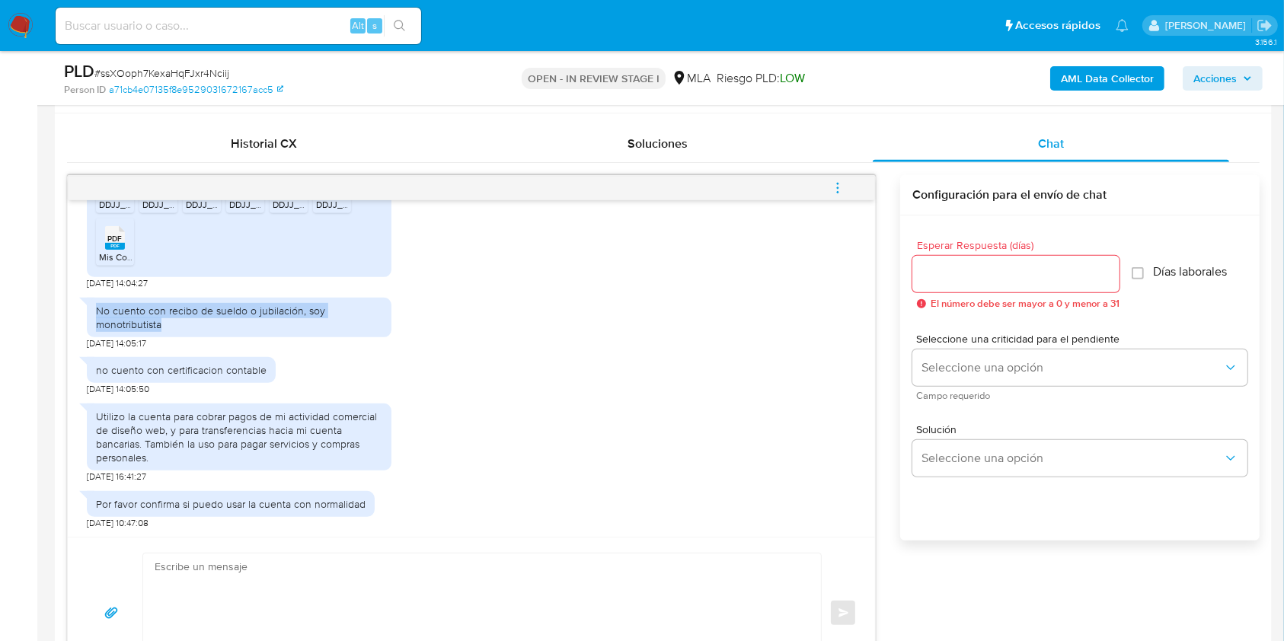
drag, startPoint x: 97, startPoint y: 307, endPoint x: 188, endPoint y: 320, distance: 92.3
click at [188, 320] on div "No cuento con recibo de sueldo o jubilación, soy monotributista" at bounding box center [239, 317] width 286 height 27
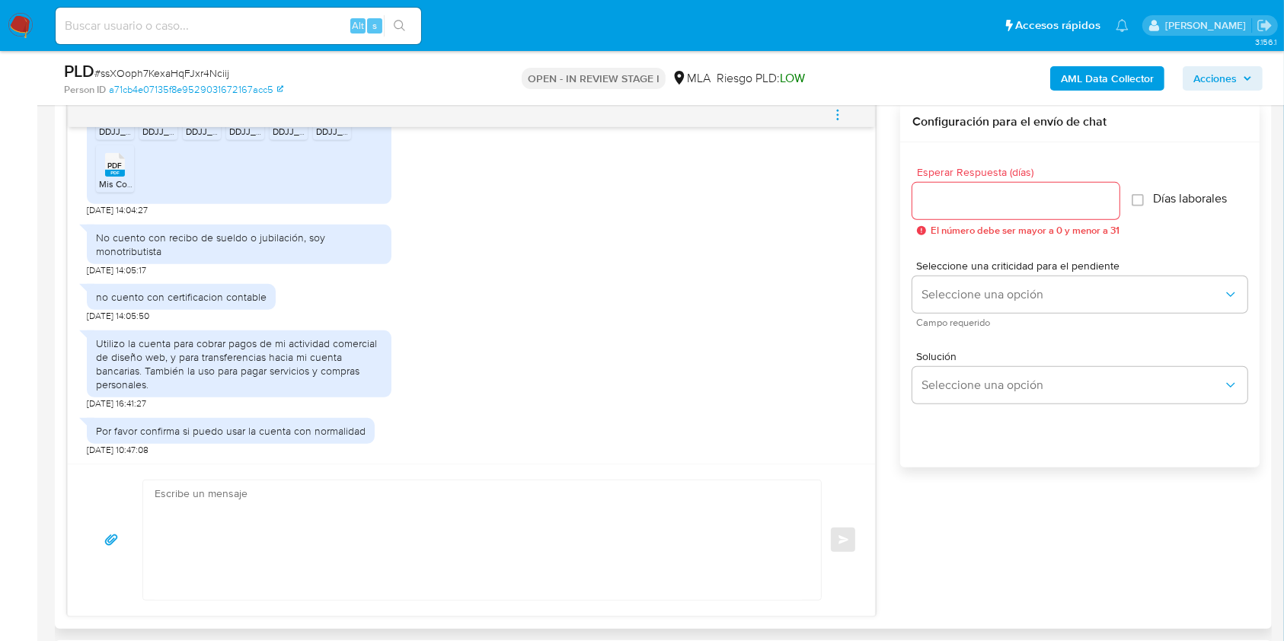
scroll to position [825, 0]
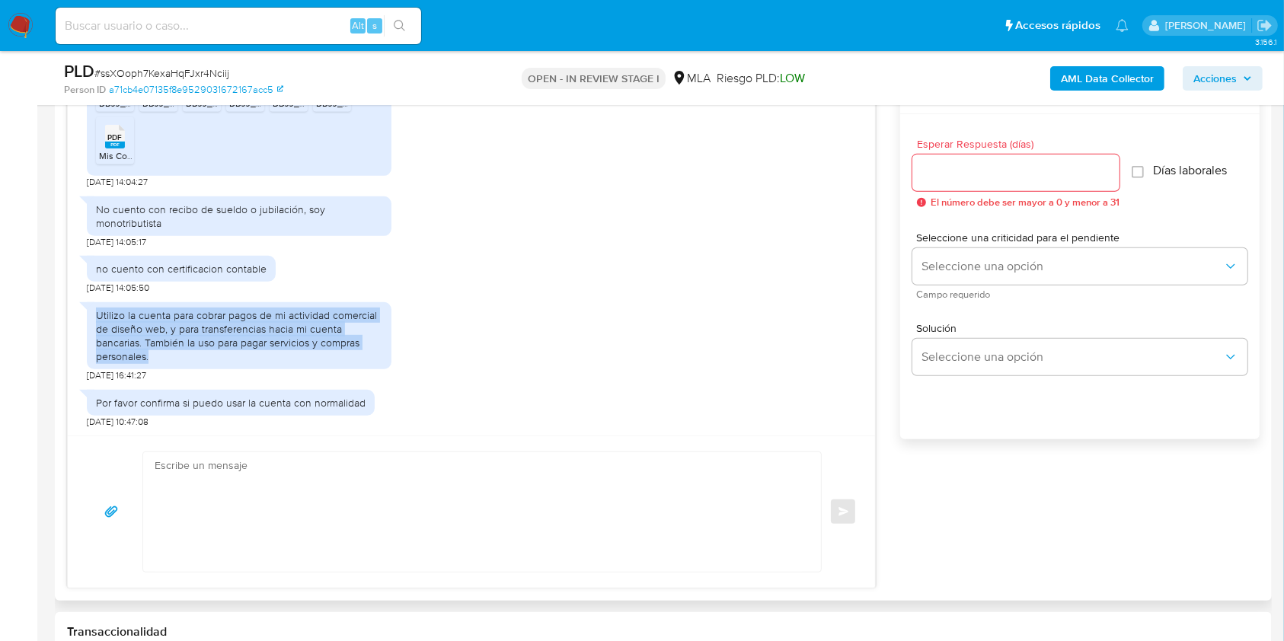
drag, startPoint x: 98, startPoint y: 315, endPoint x: 171, endPoint y: 353, distance: 81.4
click at [171, 353] on div "Utilizo la cuenta para cobrar pagos de mi actividad comercial de diseño web, y …" at bounding box center [239, 336] width 305 height 68
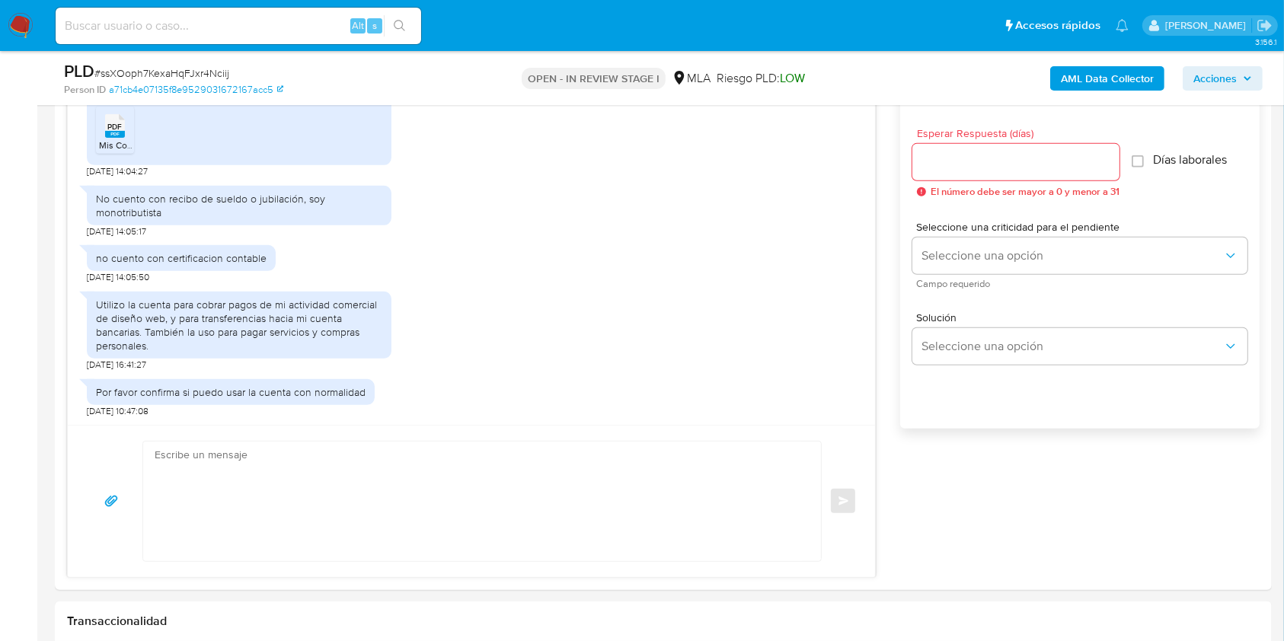
scroll to position [724, 0]
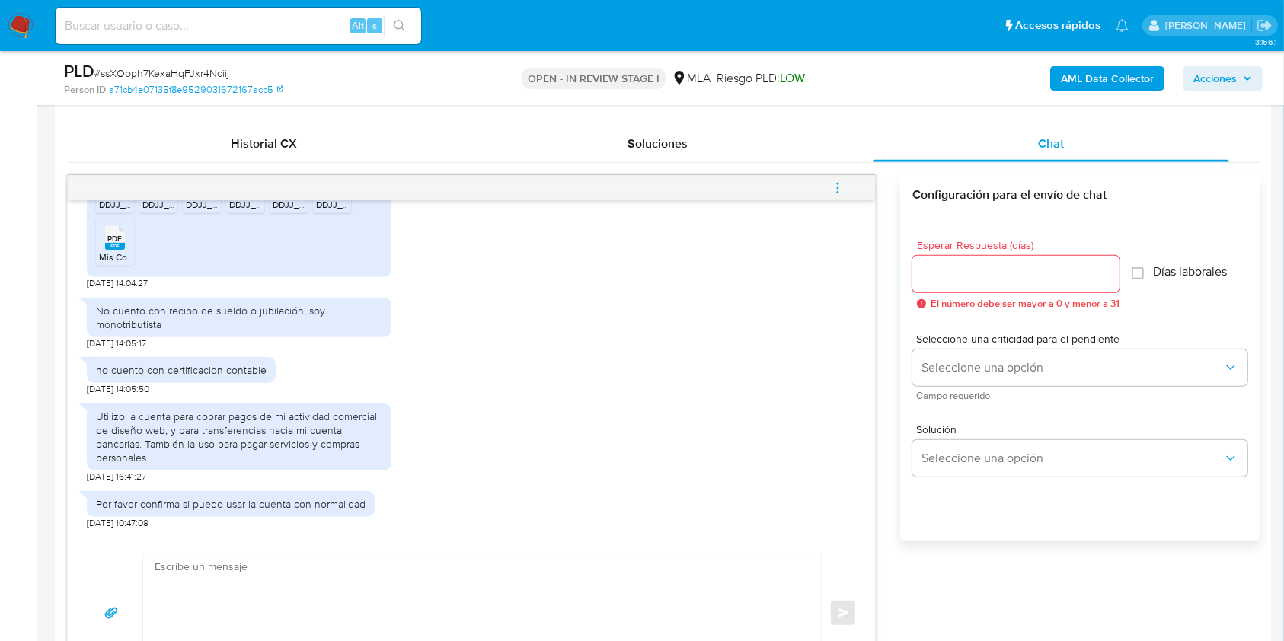
click at [189, 79] on span "# ssXOoph7KexaHqFJxr4Nciij" at bounding box center [161, 73] width 135 height 15
click at [188, 78] on span "# ssXOoph7KexaHqFJxr4Nciij" at bounding box center [161, 73] width 135 height 15
click at [1030, 280] on input "Esperar Respuesta (días)" at bounding box center [1016, 274] width 207 height 20
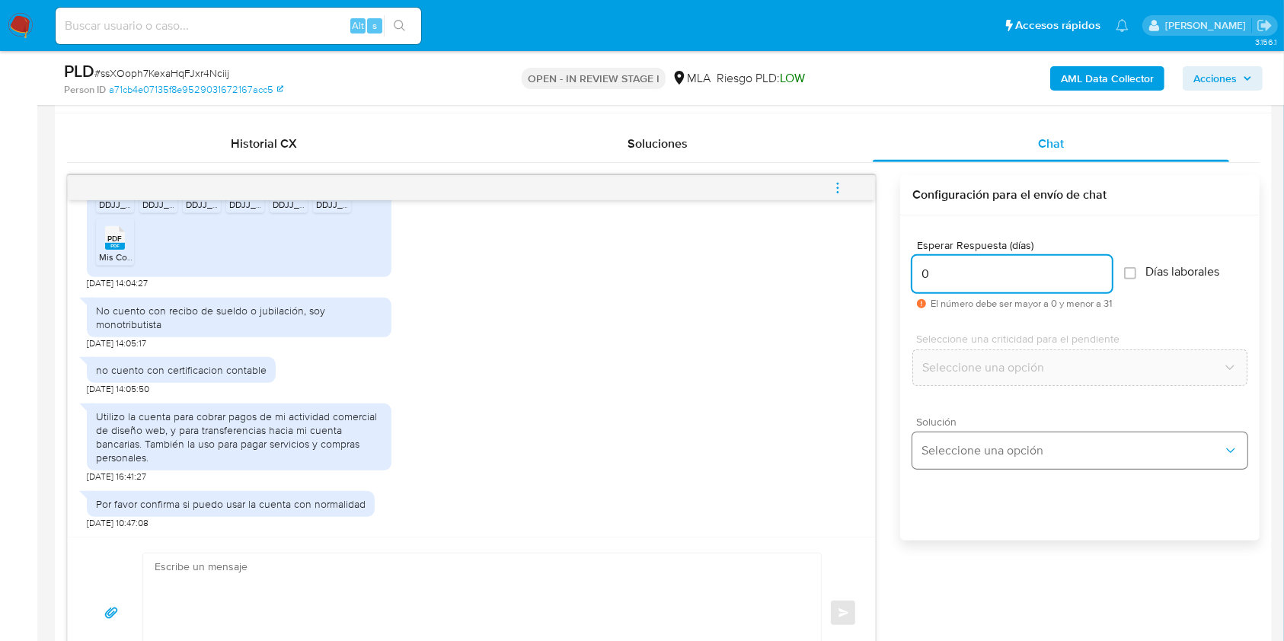
type input "0"
click at [1002, 456] on span "Seleccione una opción" at bounding box center [1073, 450] width 302 height 15
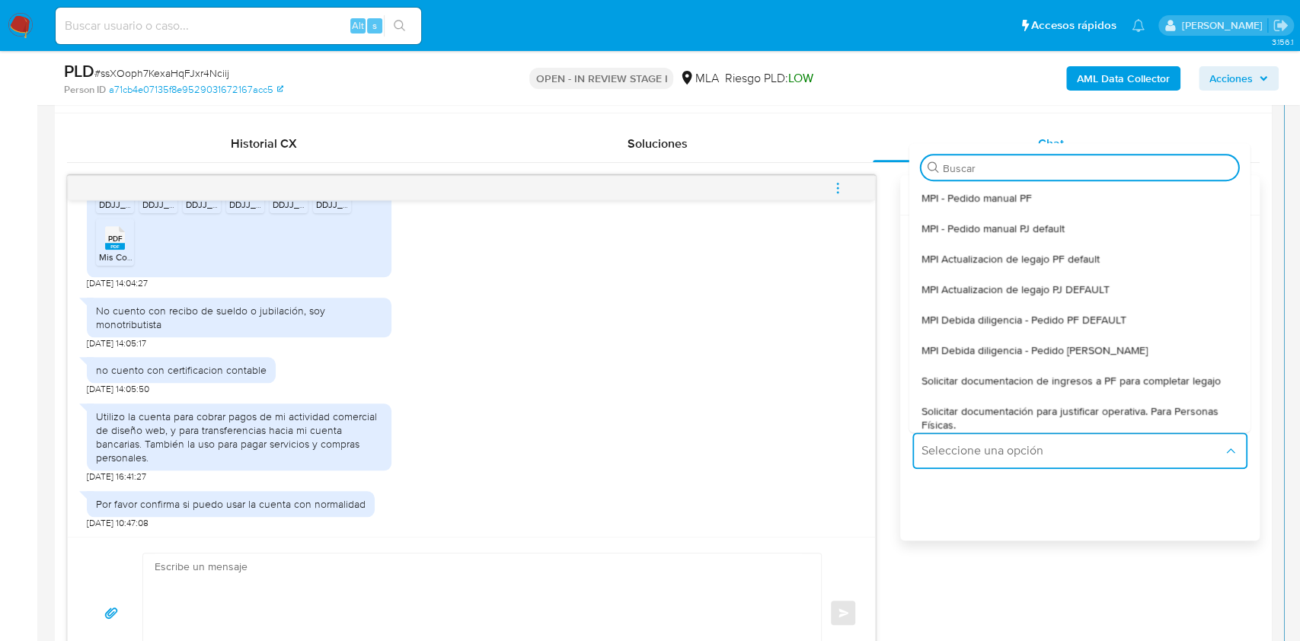
drag, startPoint x: 1102, startPoint y: 381, endPoint x: 392, endPoint y: 365, distance: 711.0
click at [1101, 381] on span "Solicitar documentacion de ingresos a PF para completar legajo" at bounding box center [1071, 381] width 299 height 14
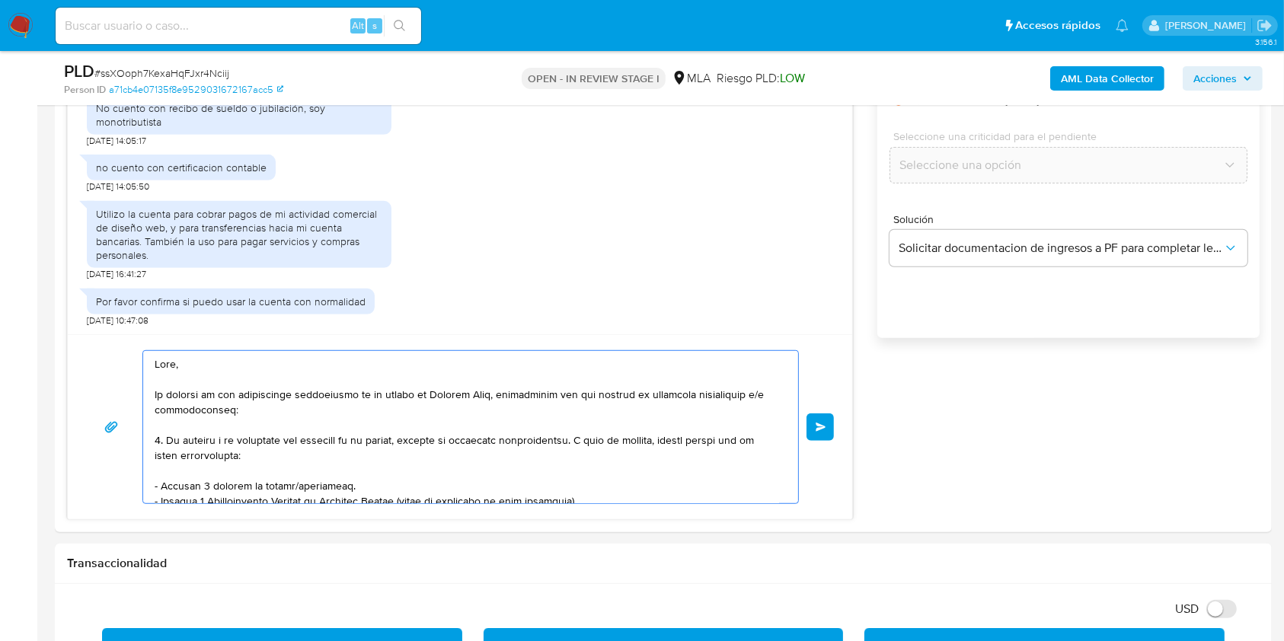
scroll to position [310, 0]
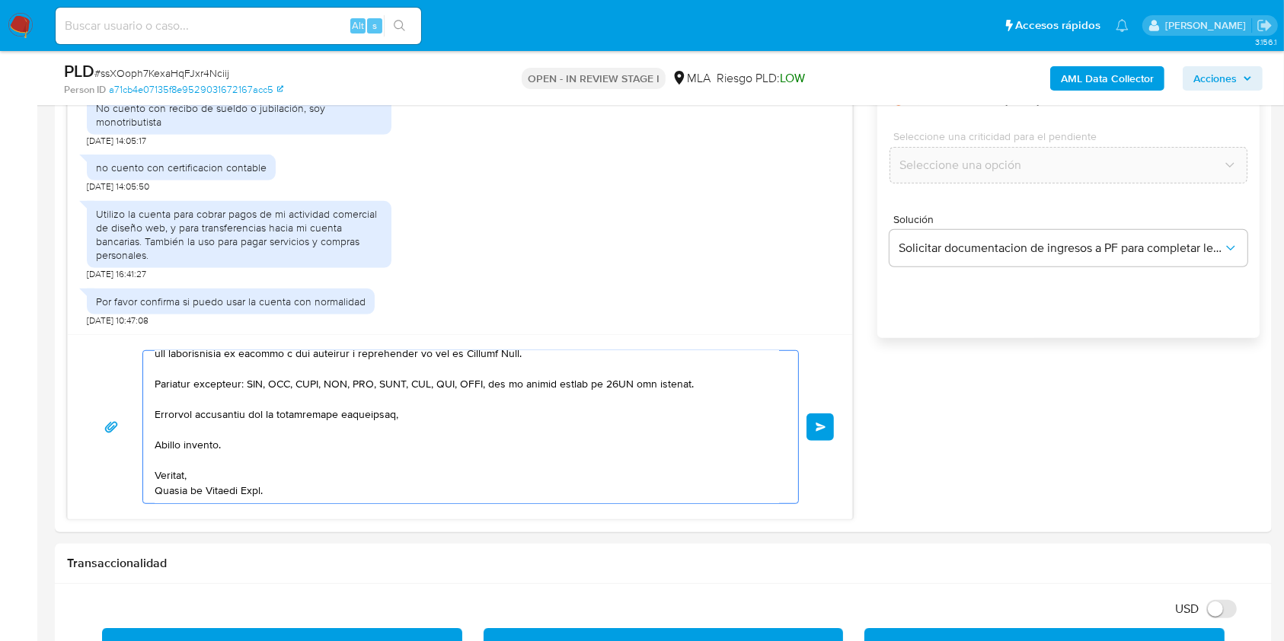
drag, startPoint x: 209, startPoint y: 378, endPoint x: 579, endPoint y: 688, distance: 483.0
type textarea "Hola,"
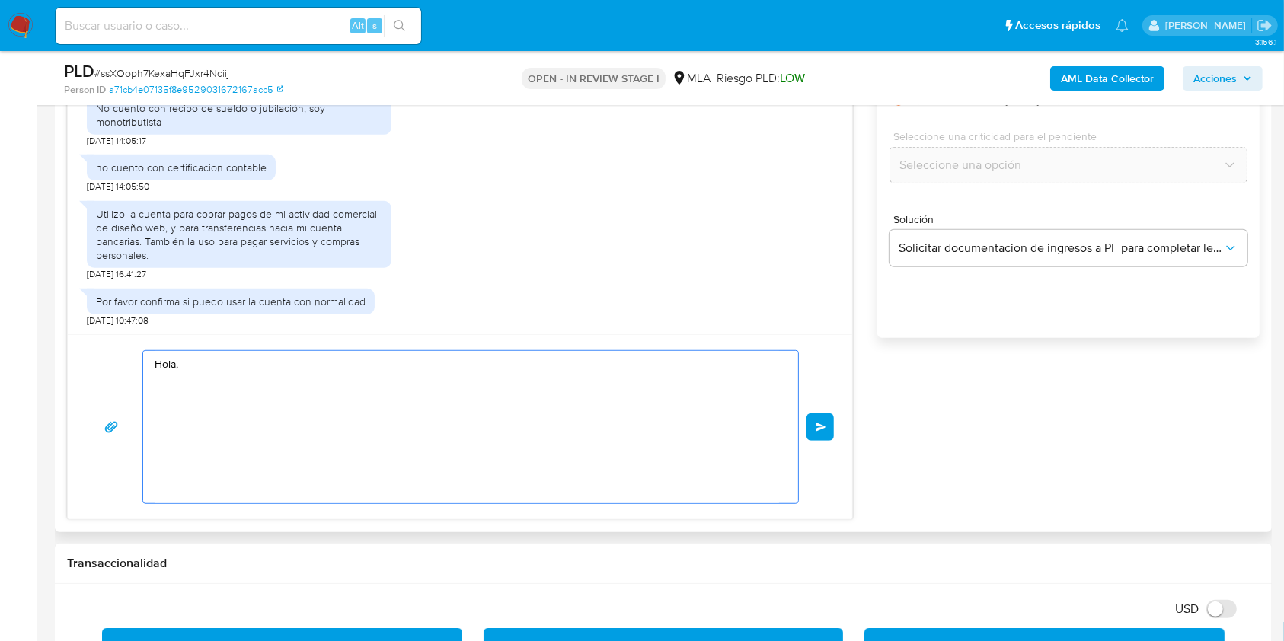
scroll to position [0, 0]
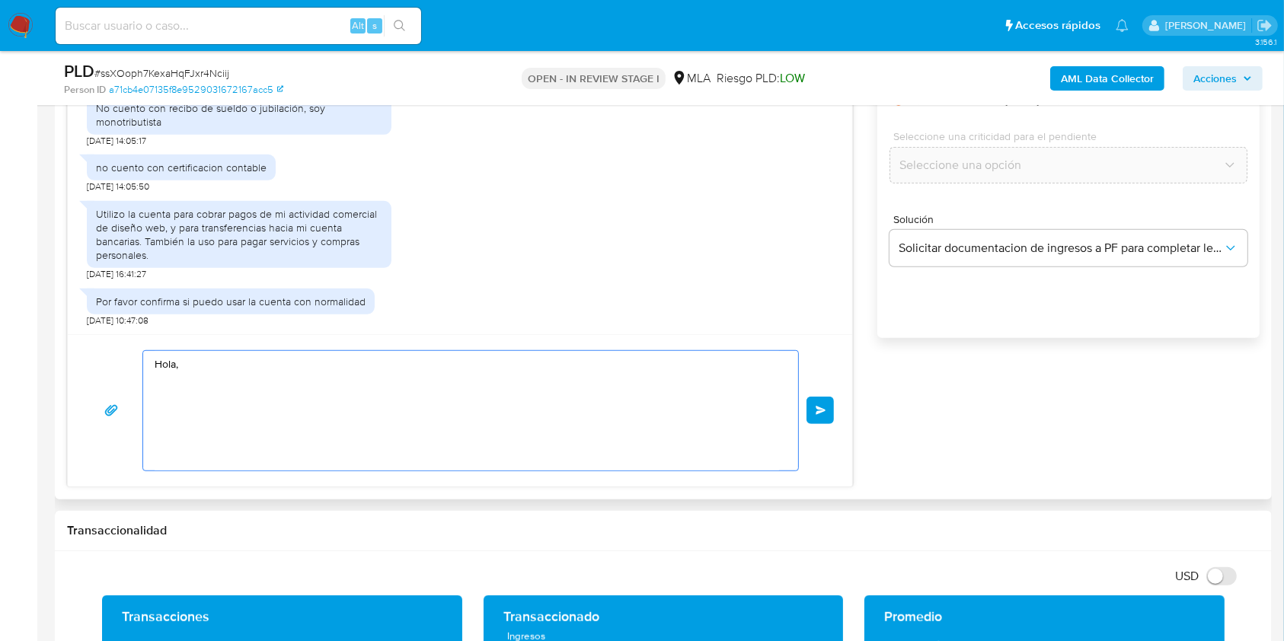
drag, startPoint x: 216, startPoint y: 401, endPoint x: 238, endPoint y: 405, distance: 21.7
click at [91, 339] on div "Hola, Enviar" at bounding box center [460, 410] width 785 height 152
paste textarea "Buenas tardes, ¡Muchas gracias por tu respuesta! Confirmamos la recepción de la…"
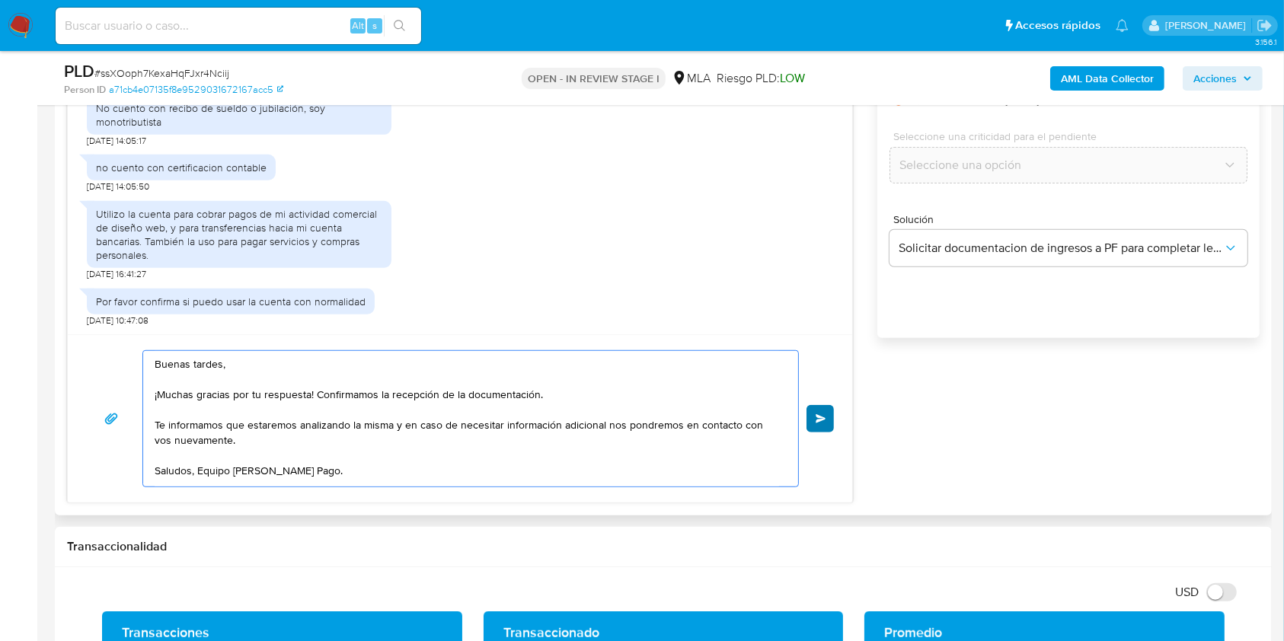
type textarea "Buenas tardes, ¡Muchas gracias por tu respuesta! Confirmamos la recepción de la…"
click at [824, 414] on span "Enviar" at bounding box center [821, 418] width 11 height 9
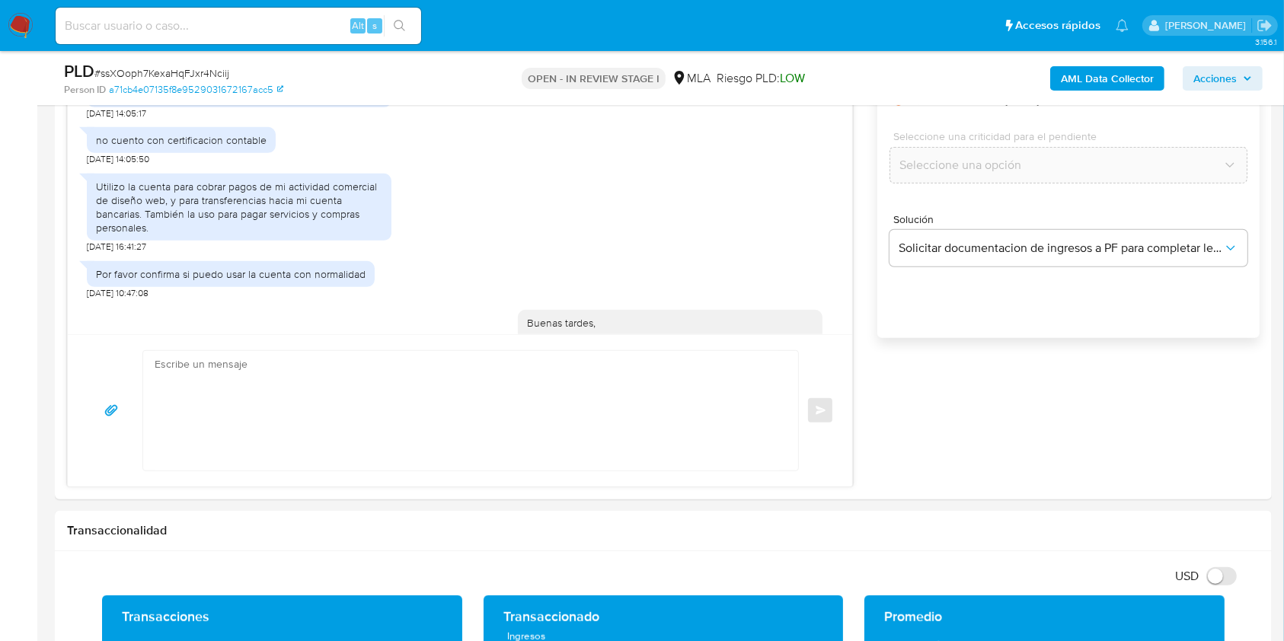
scroll to position [1099, 0]
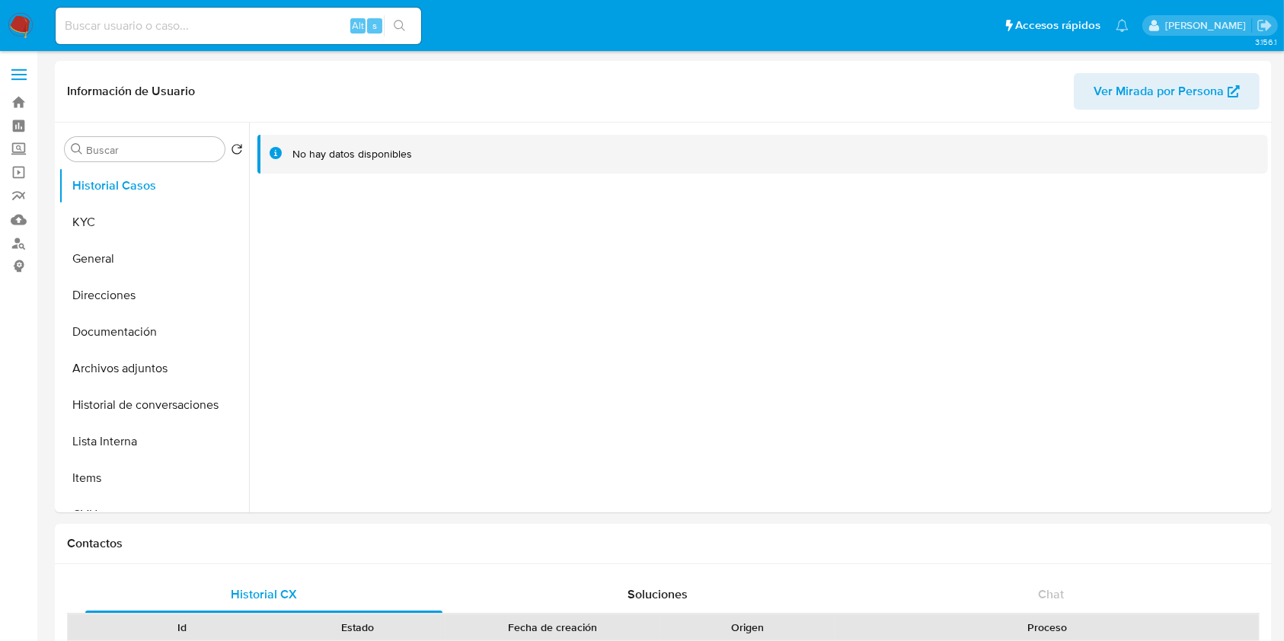
select select "10"
click at [141, 216] on button "KYC" at bounding box center [148, 222] width 178 height 37
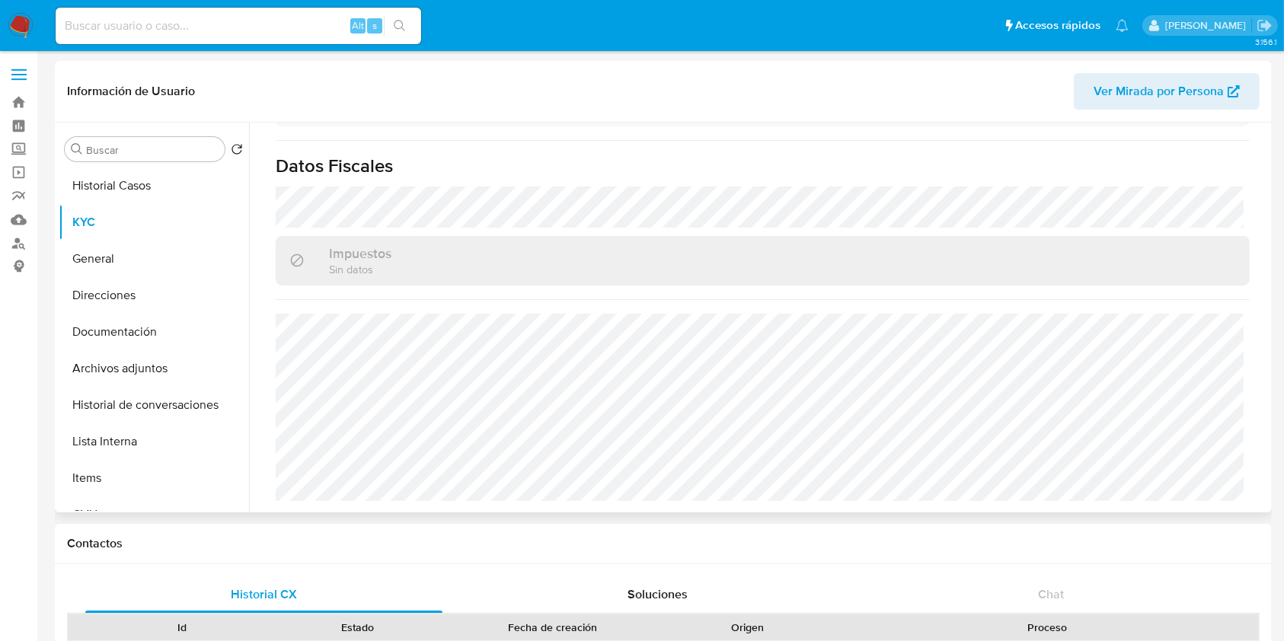
scroll to position [1058, 0]
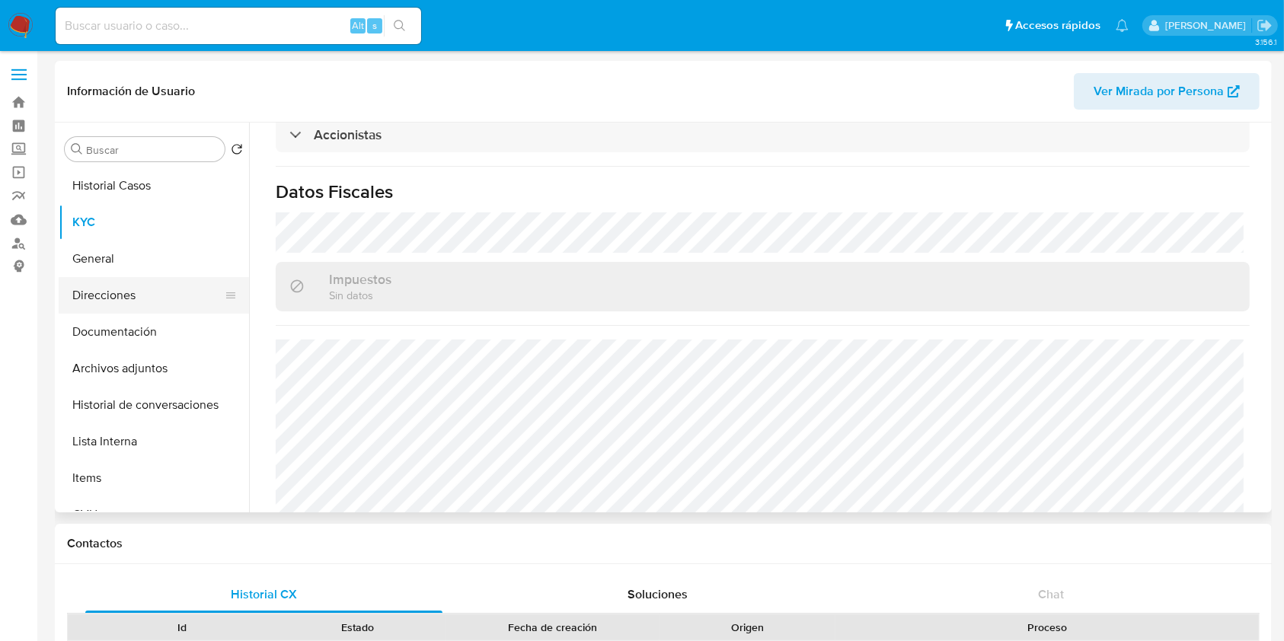
click at [118, 300] on button "Direcciones" at bounding box center [148, 295] width 178 height 37
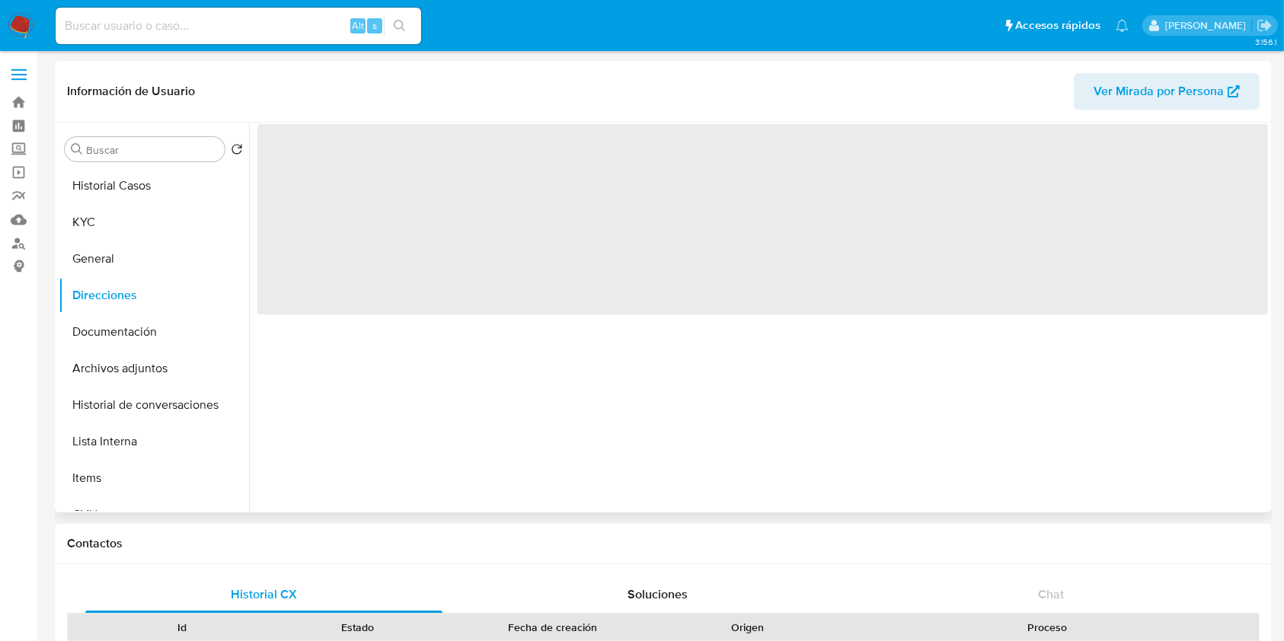
scroll to position [0, 0]
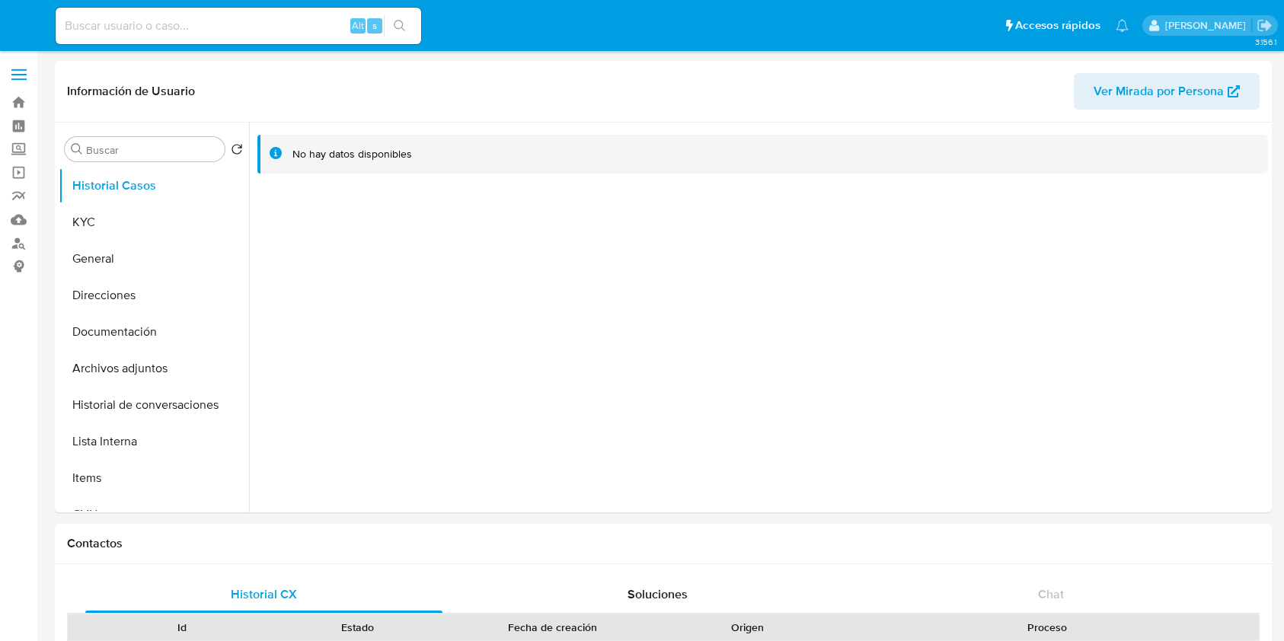
select select "10"
click at [140, 225] on button "KYC" at bounding box center [148, 222] width 178 height 37
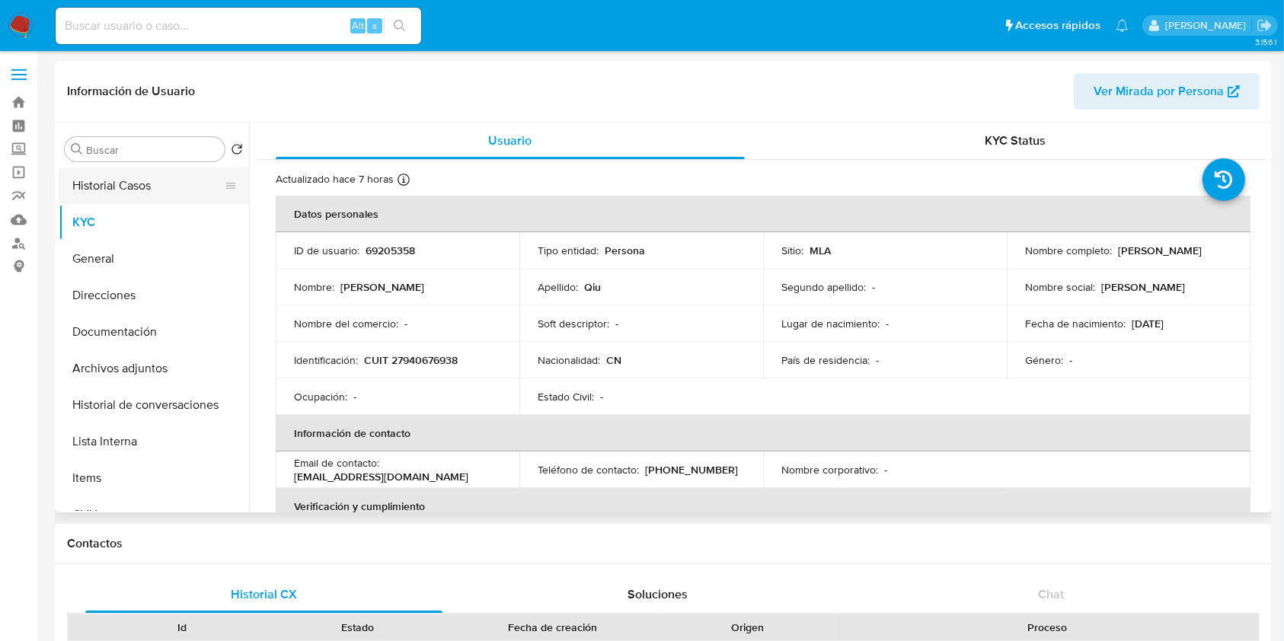
click at [99, 192] on button "Historial Casos" at bounding box center [148, 186] width 178 height 37
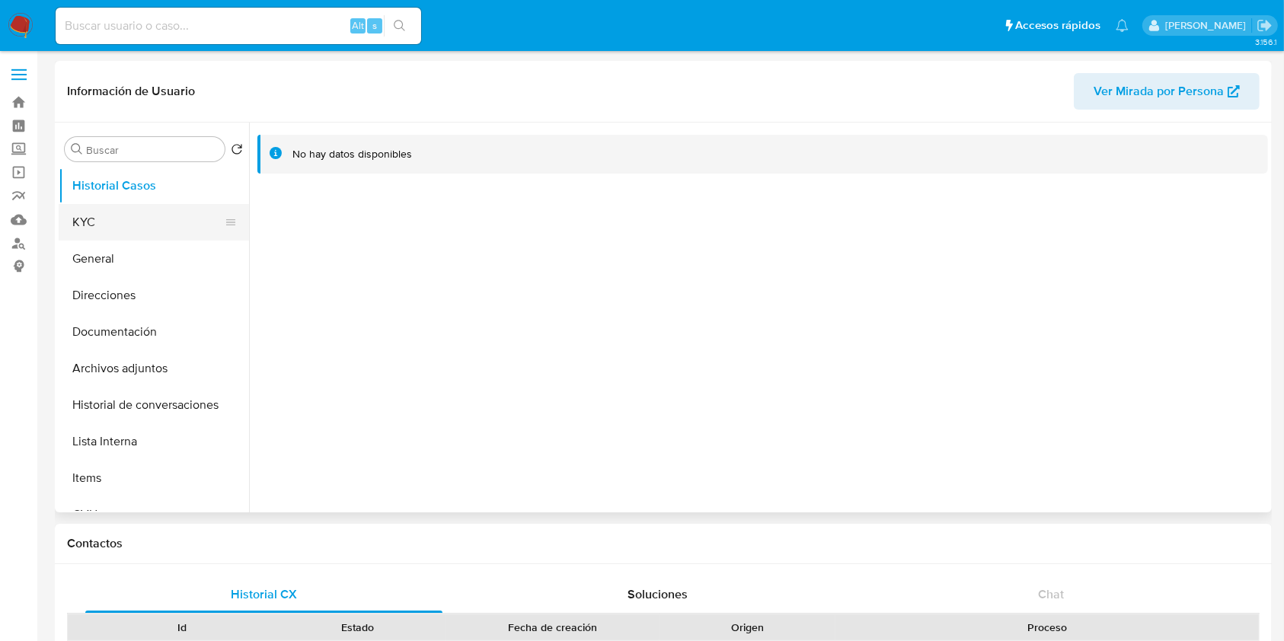
click at [137, 216] on button "KYC" at bounding box center [148, 222] width 178 height 37
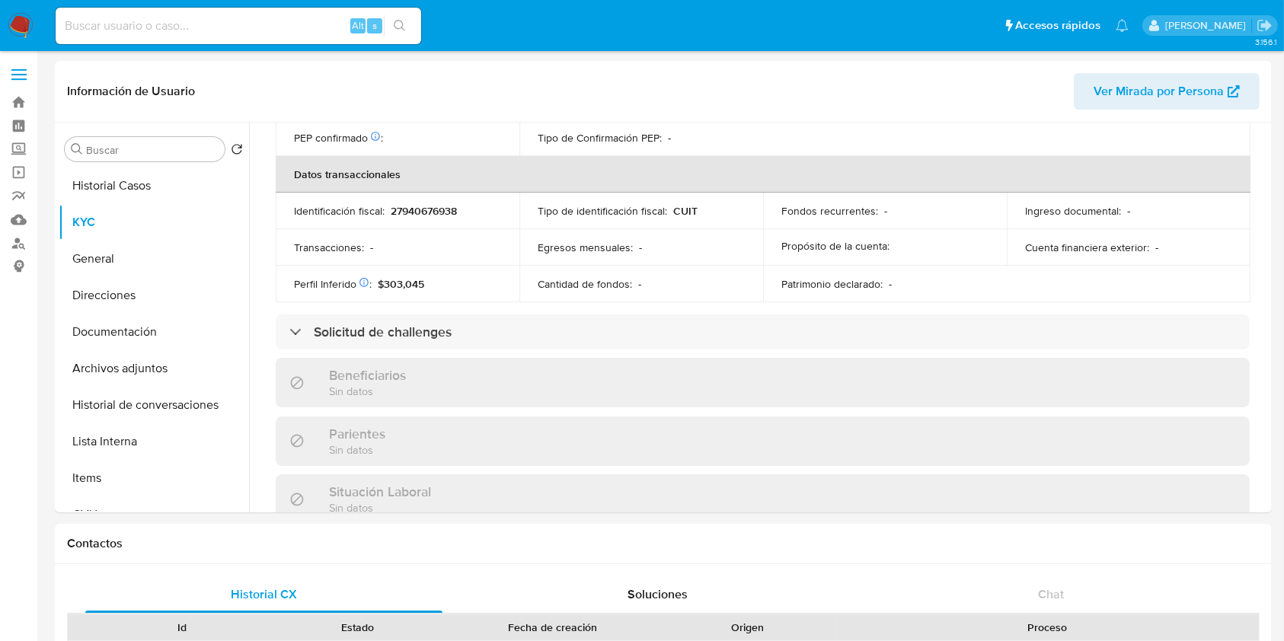
scroll to position [801, 0]
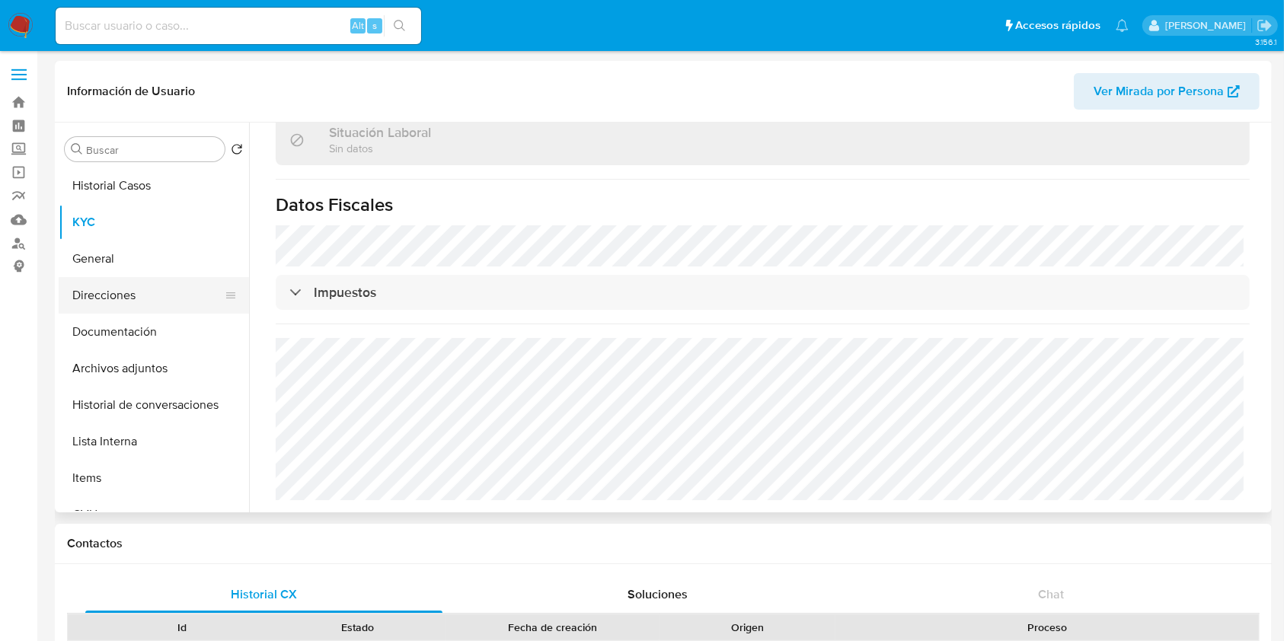
click at [130, 283] on button "Direcciones" at bounding box center [148, 295] width 178 height 37
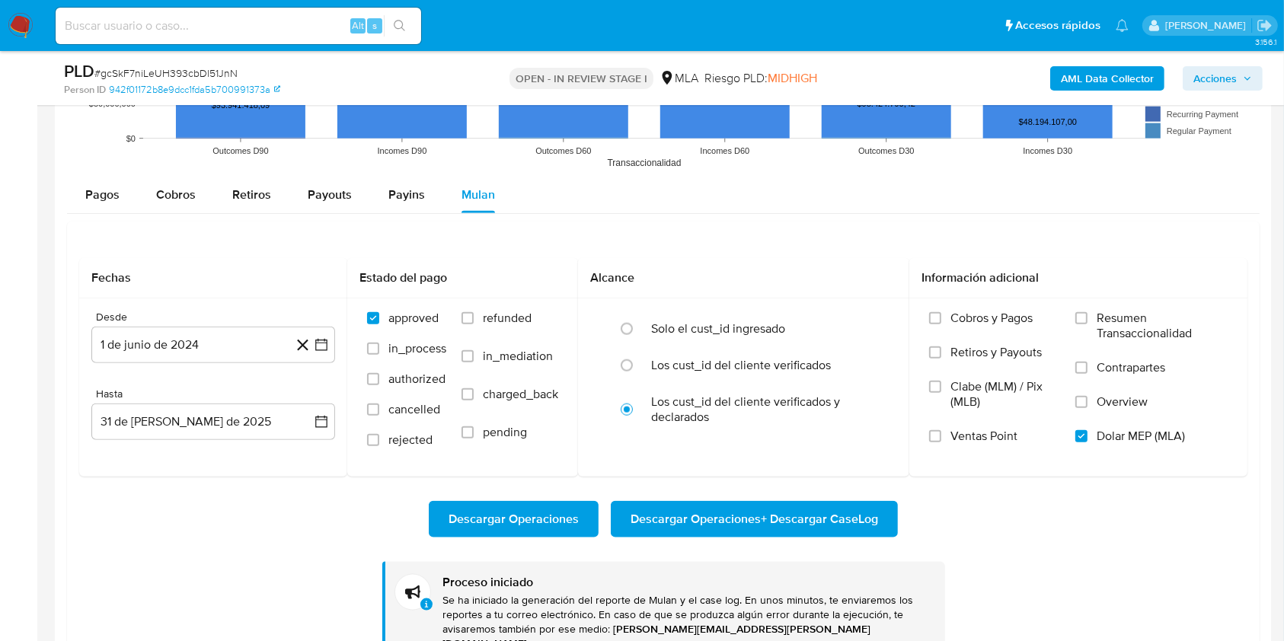
scroll to position [128, 0]
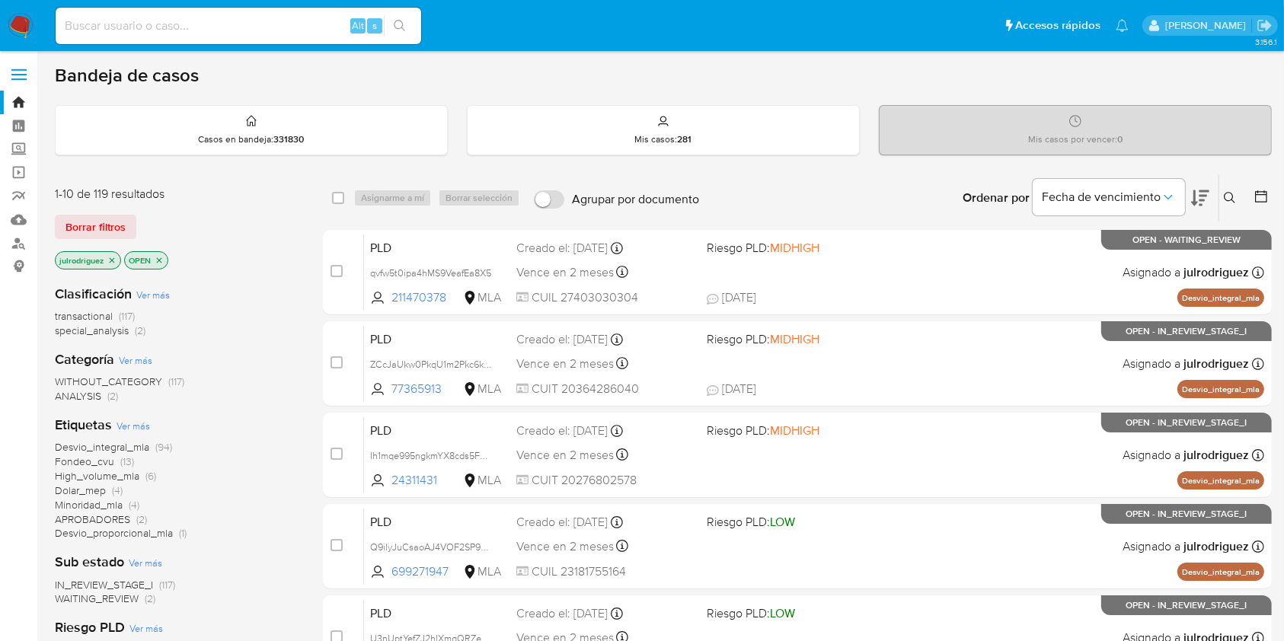
click at [1231, 192] on icon at bounding box center [1229, 197] width 11 height 11
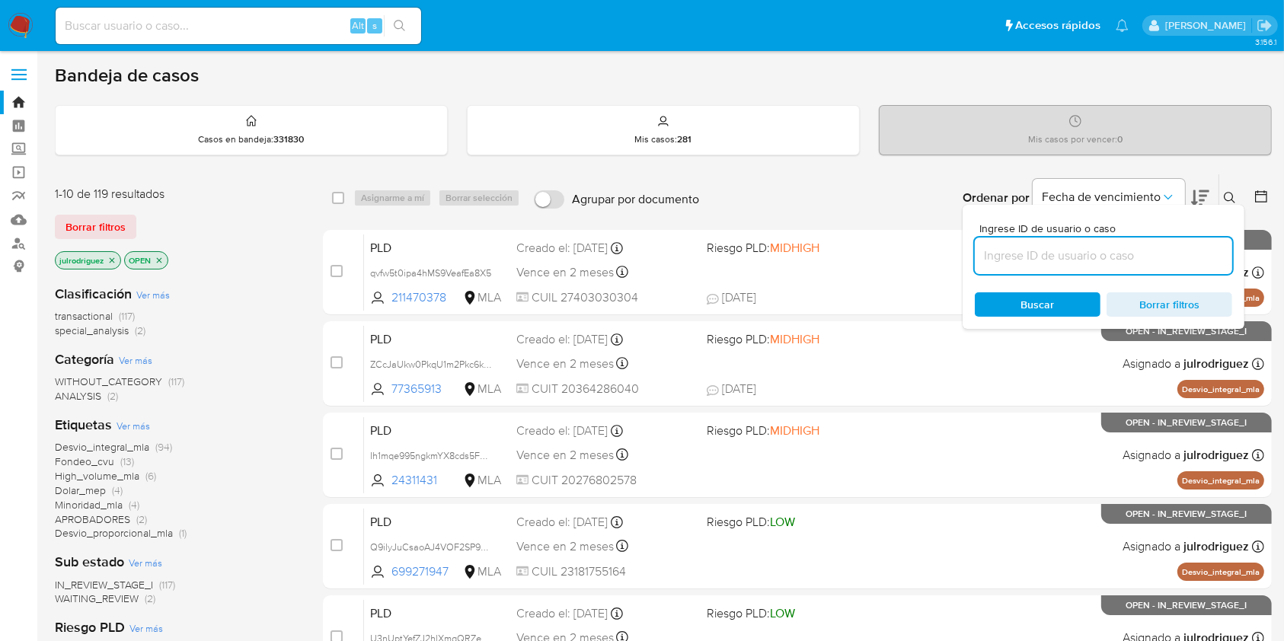
click at [1074, 256] on input at bounding box center [1104, 256] width 258 height 20
type input "ssXOoph7KexaHqFJxr4Nciij"
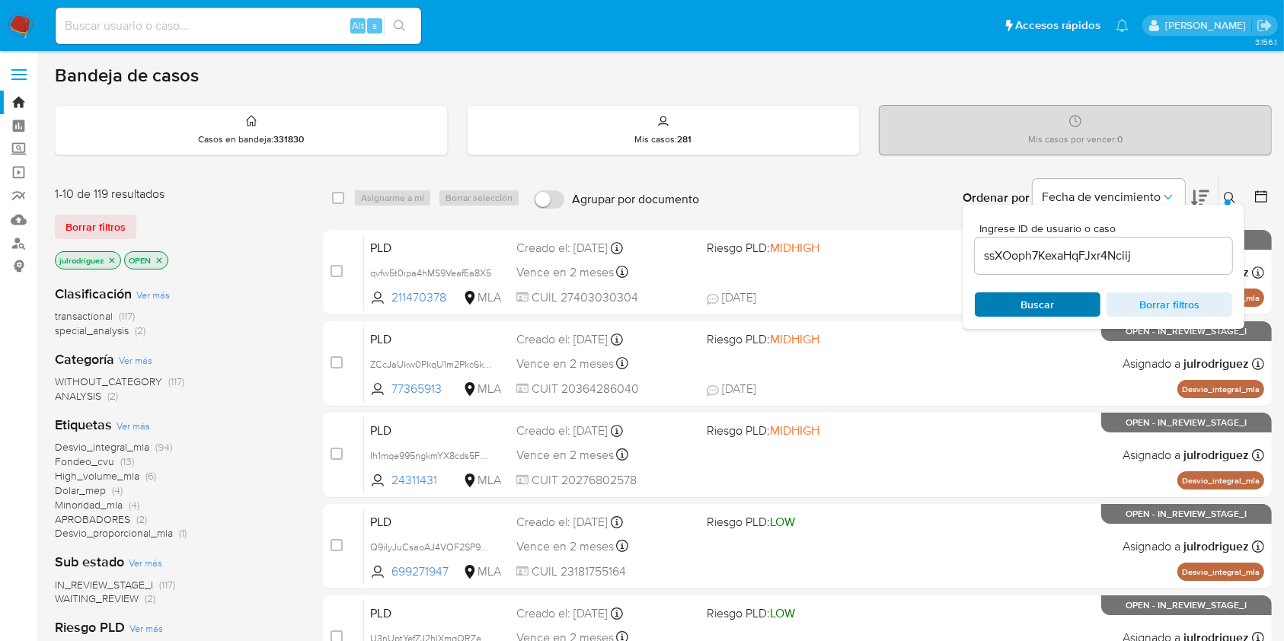
click at [1032, 297] on span "Buscar" at bounding box center [1039, 305] width 34 height 24
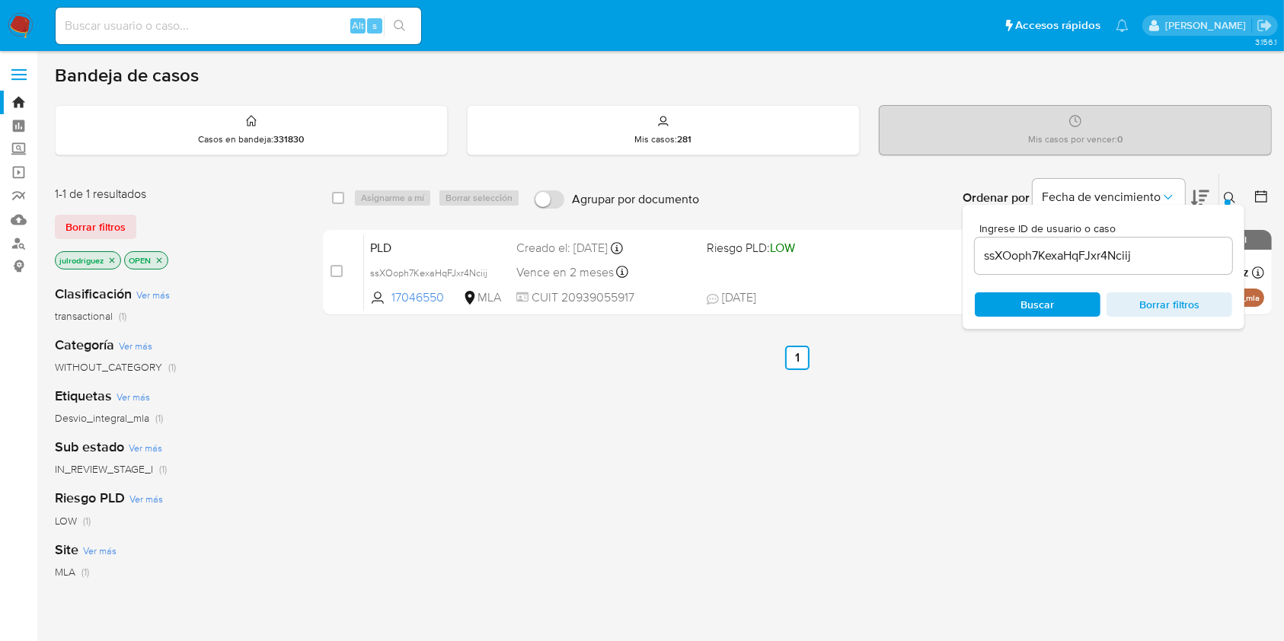
drag, startPoint x: 340, startPoint y: 196, endPoint x: 360, endPoint y: 213, distance: 26.4
click at [338, 196] on input "checkbox" at bounding box center [338, 198] width 12 height 12
checkbox input "true"
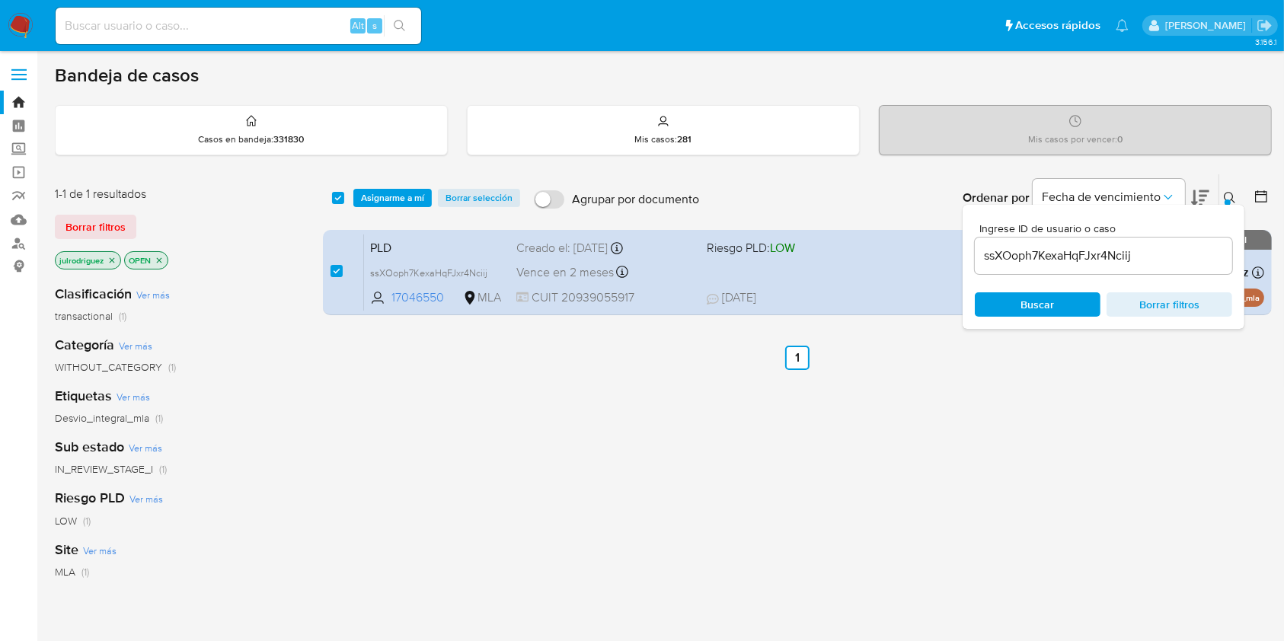
click at [406, 186] on div "select-all-cases-checkbox Asignarme a mí Borrar selección Agrupar por documento…" at bounding box center [797, 197] width 949 height 47
click at [407, 197] on span "Asignarme a mí" at bounding box center [392, 197] width 63 height 15
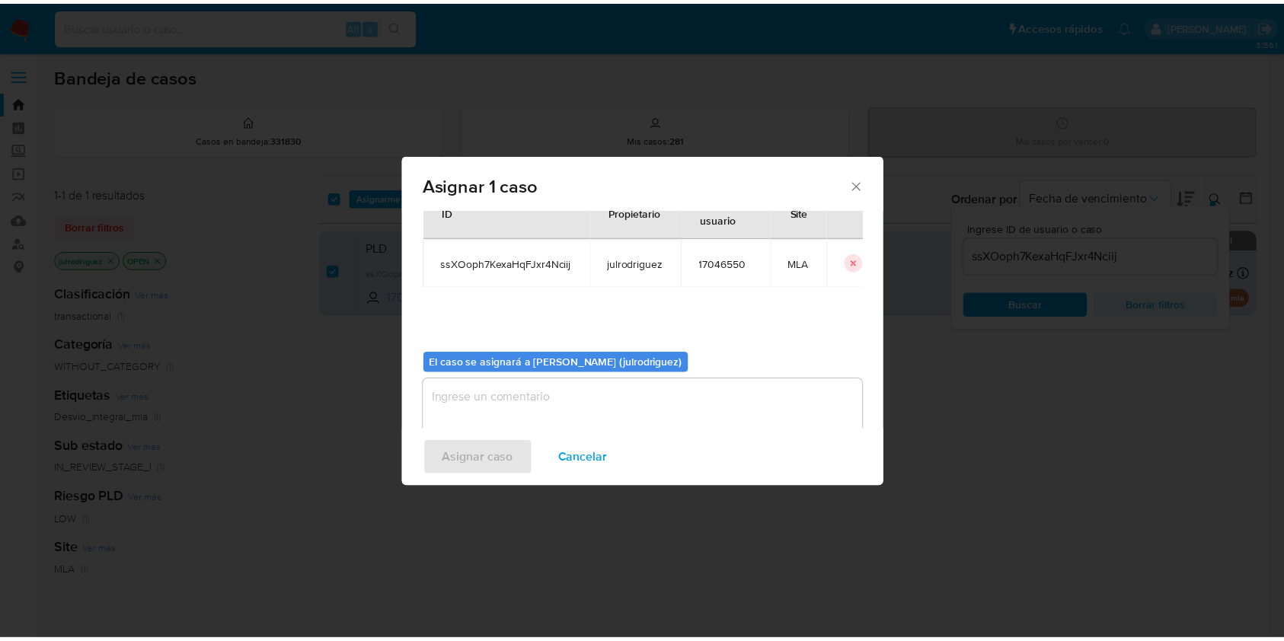
scroll to position [78, 0]
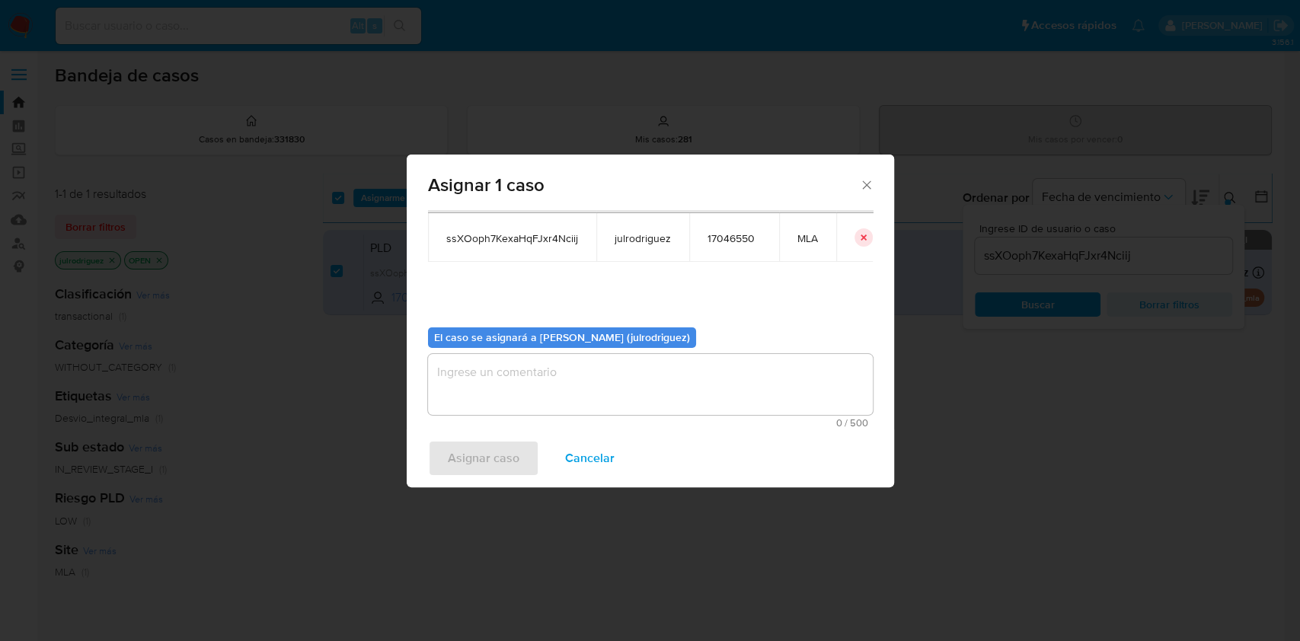
click at [551, 380] on textarea "assign-modal" at bounding box center [650, 384] width 445 height 61
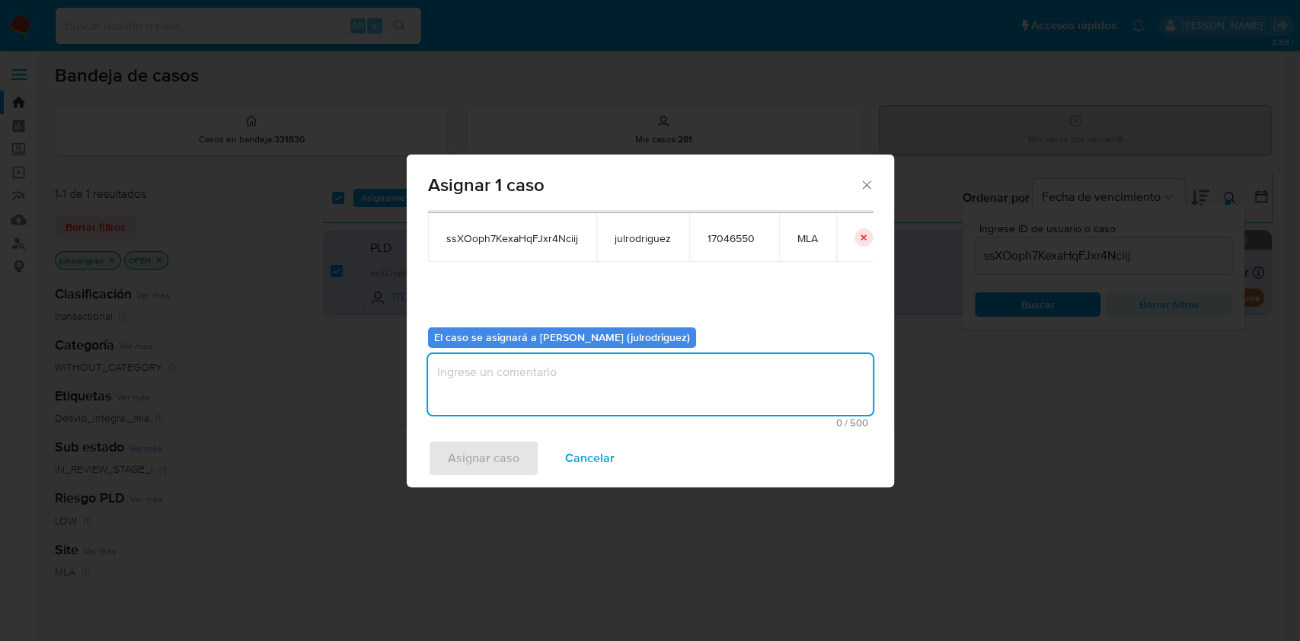
click at [554, 384] on textarea "assign-modal" at bounding box center [650, 384] width 445 height 61
type textarea "."
click at [515, 448] on span "Asignar caso" at bounding box center [484, 459] width 72 height 34
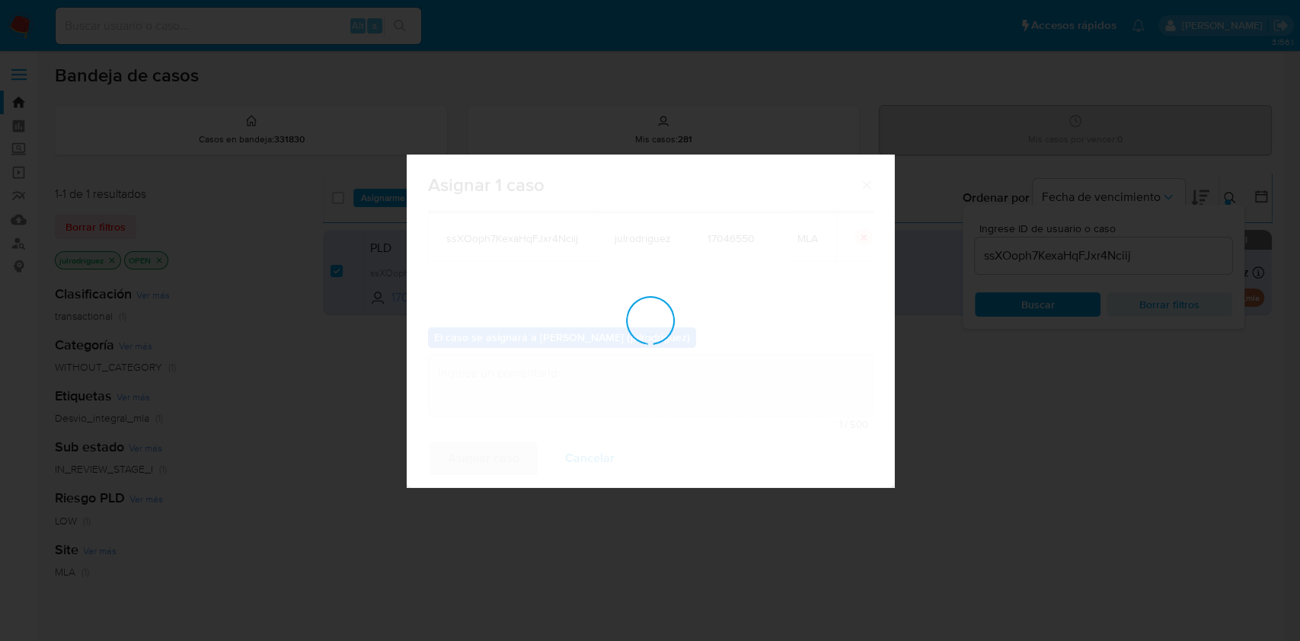
checkbox input "false"
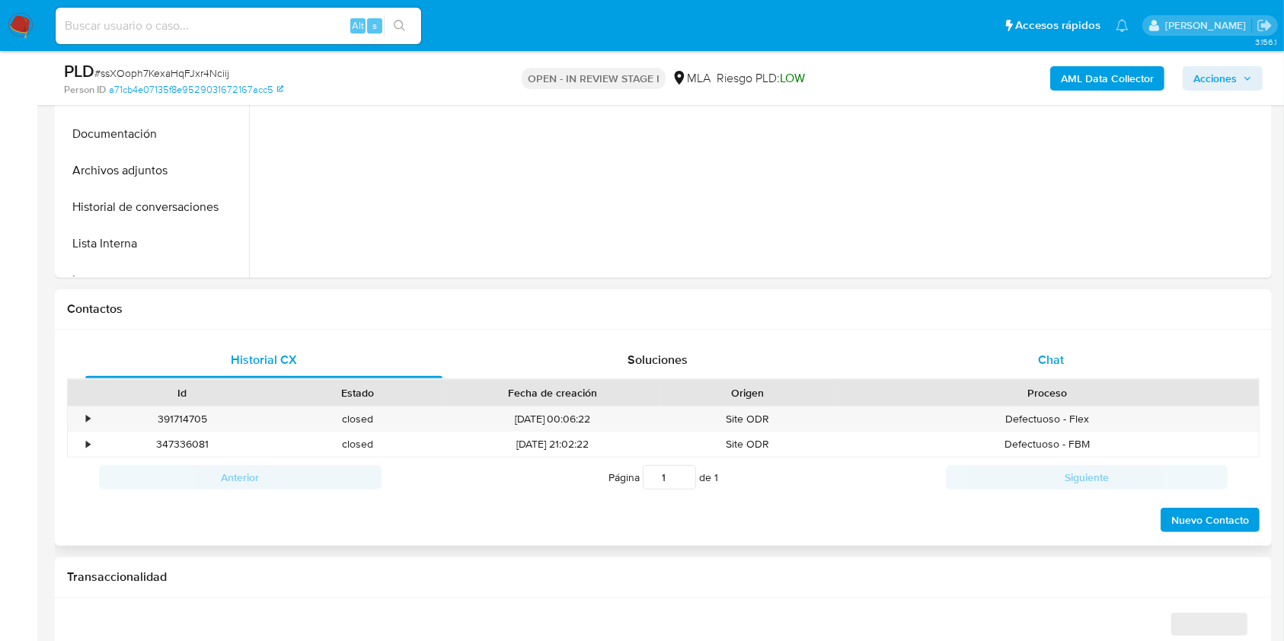
click at [1062, 360] on span "Chat" at bounding box center [1051, 360] width 26 height 18
select select "10"
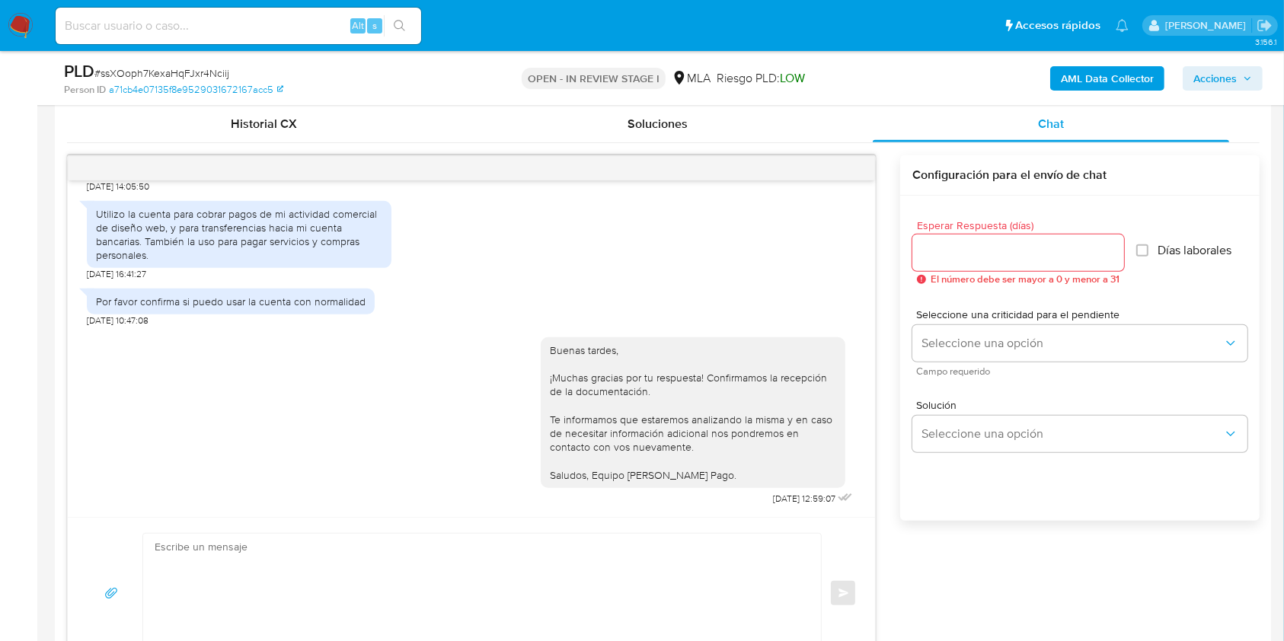
scroll to position [711, 0]
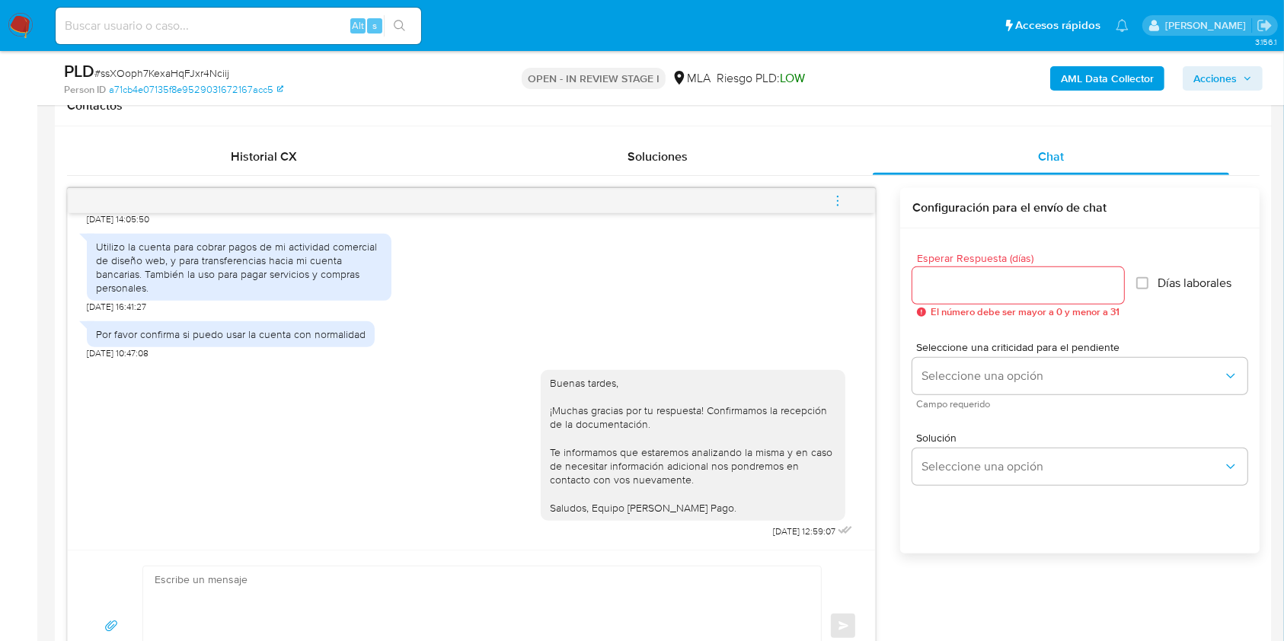
click at [841, 197] on icon "menu-action" at bounding box center [838, 201] width 14 height 14
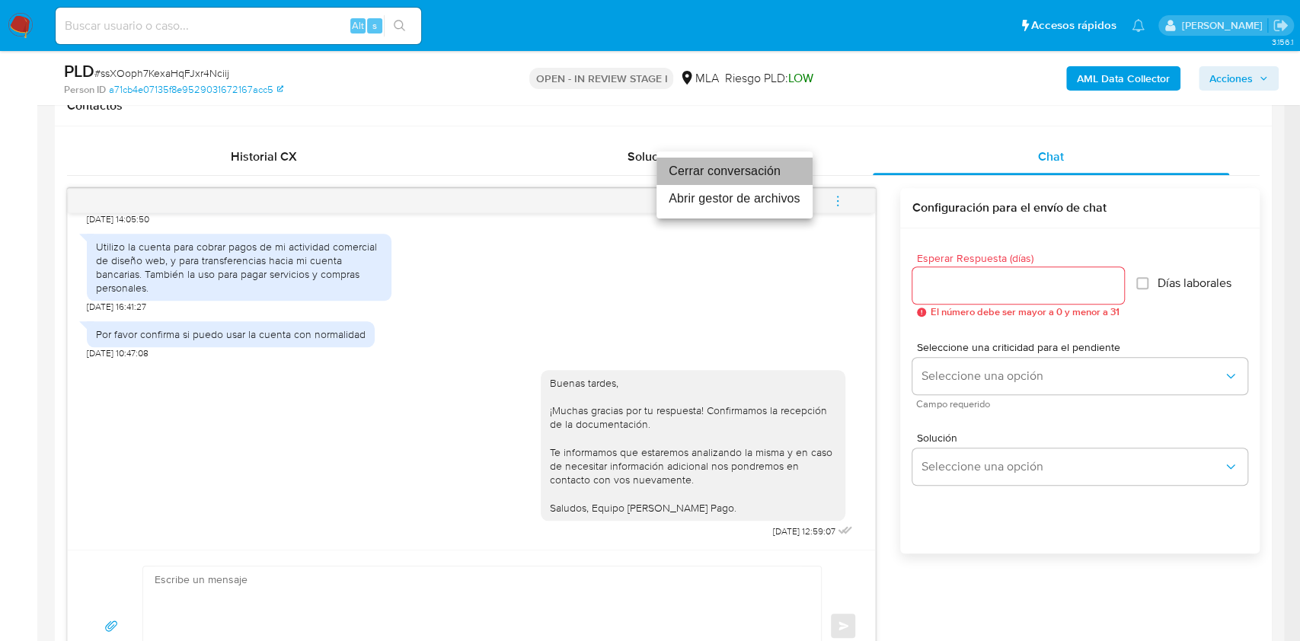
click at [712, 163] on li "Cerrar conversación" at bounding box center [735, 171] width 156 height 27
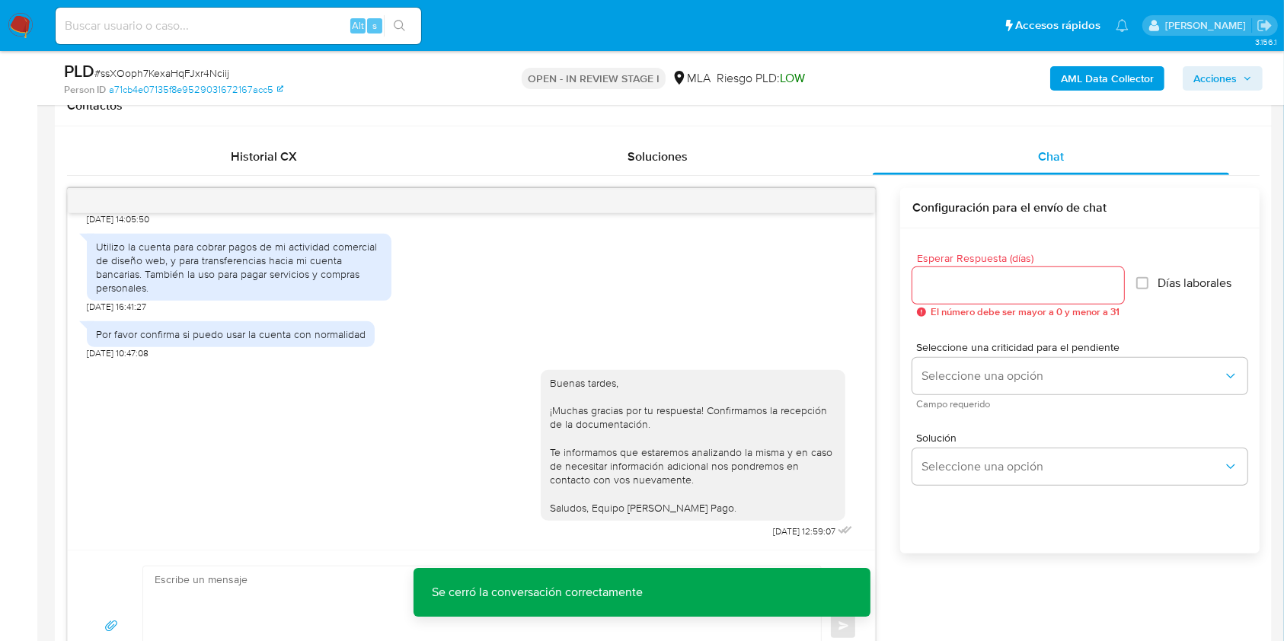
scroll to position [203, 0]
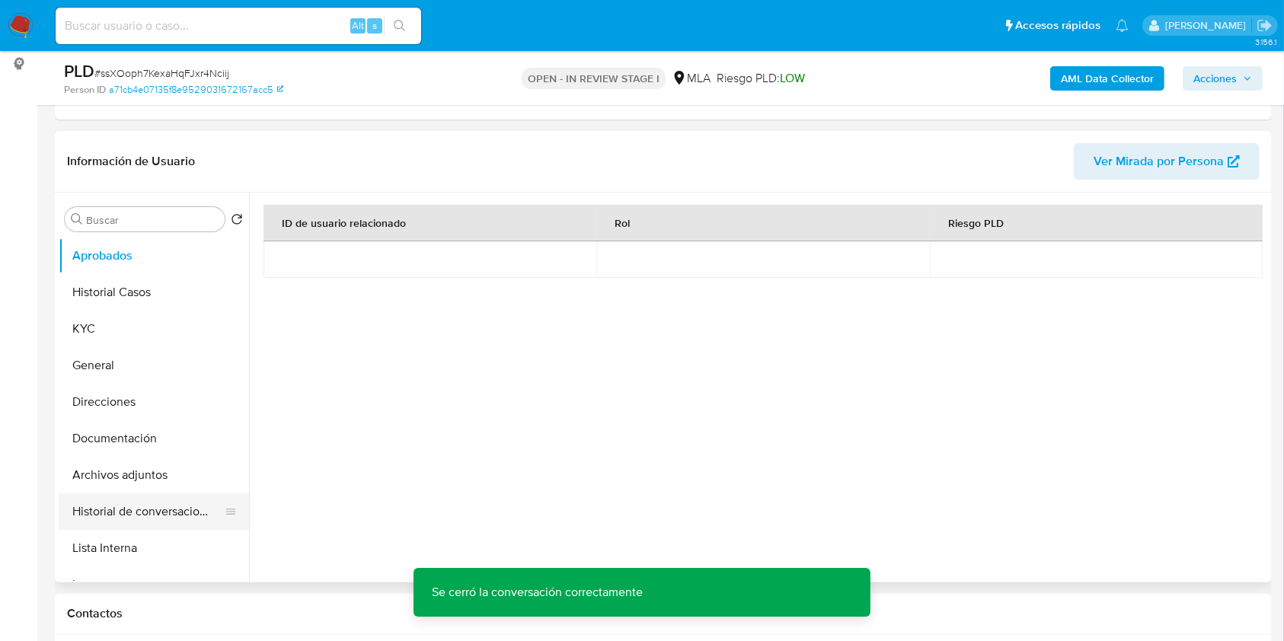
click at [171, 503] on button "Historial de conversaciones" at bounding box center [148, 512] width 178 height 37
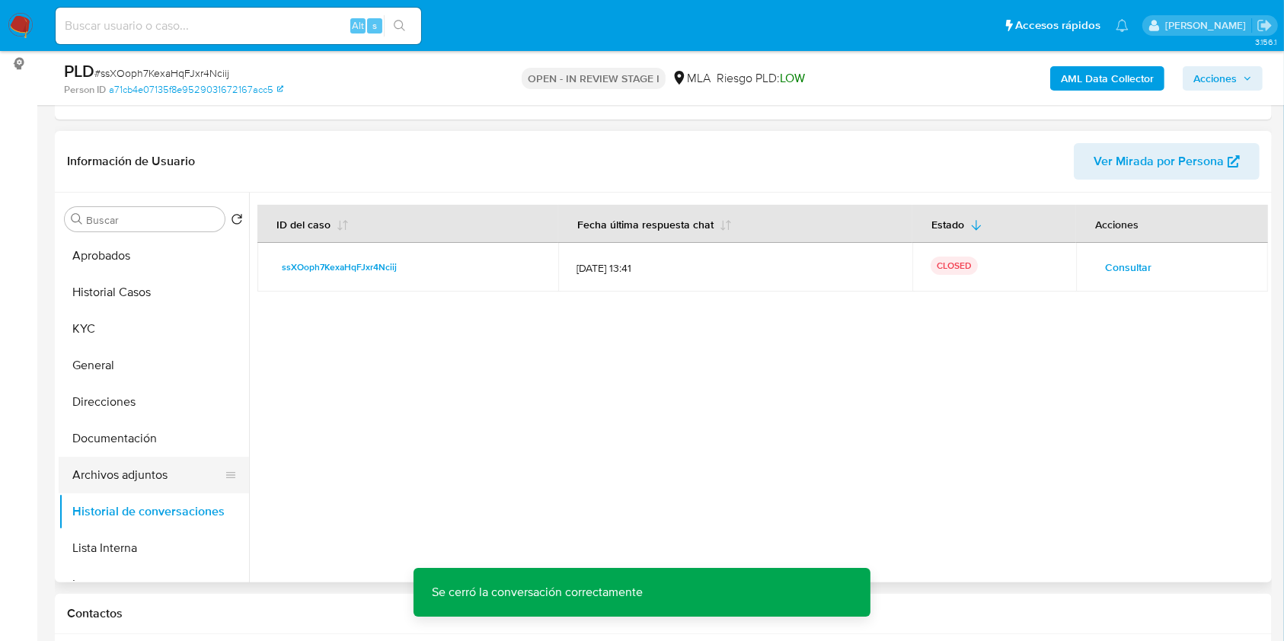
click at [140, 476] on button "Archivos adjuntos" at bounding box center [148, 475] width 178 height 37
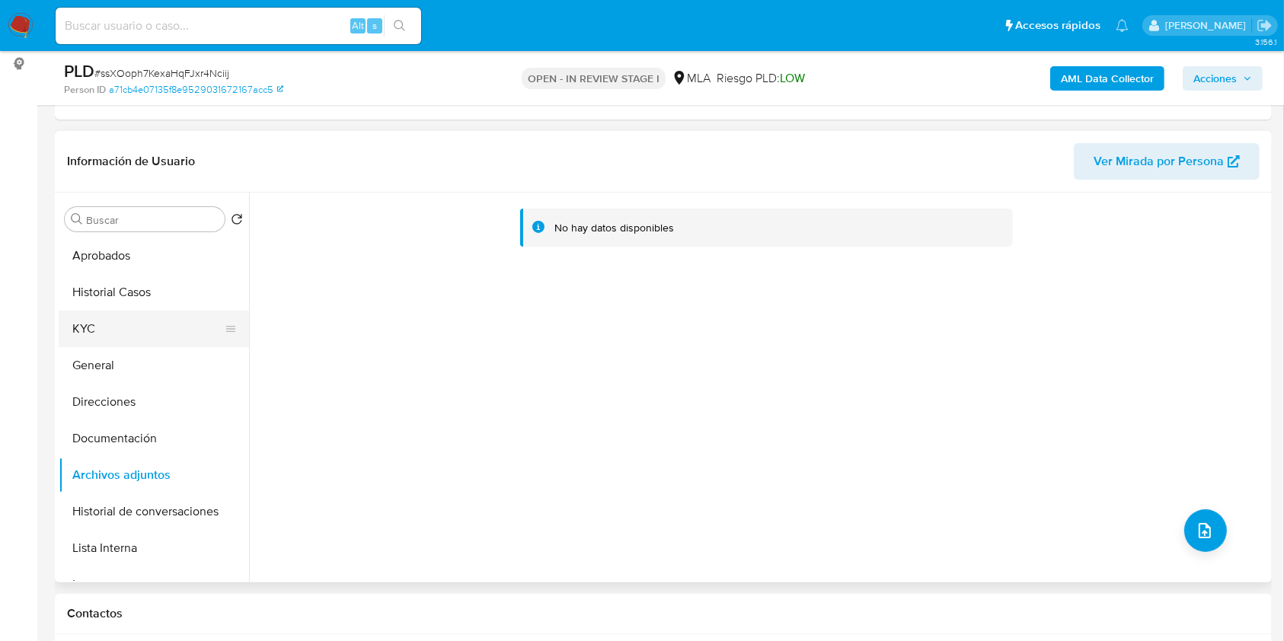
click at [147, 320] on button "KYC" at bounding box center [148, 329] width 178 height 37
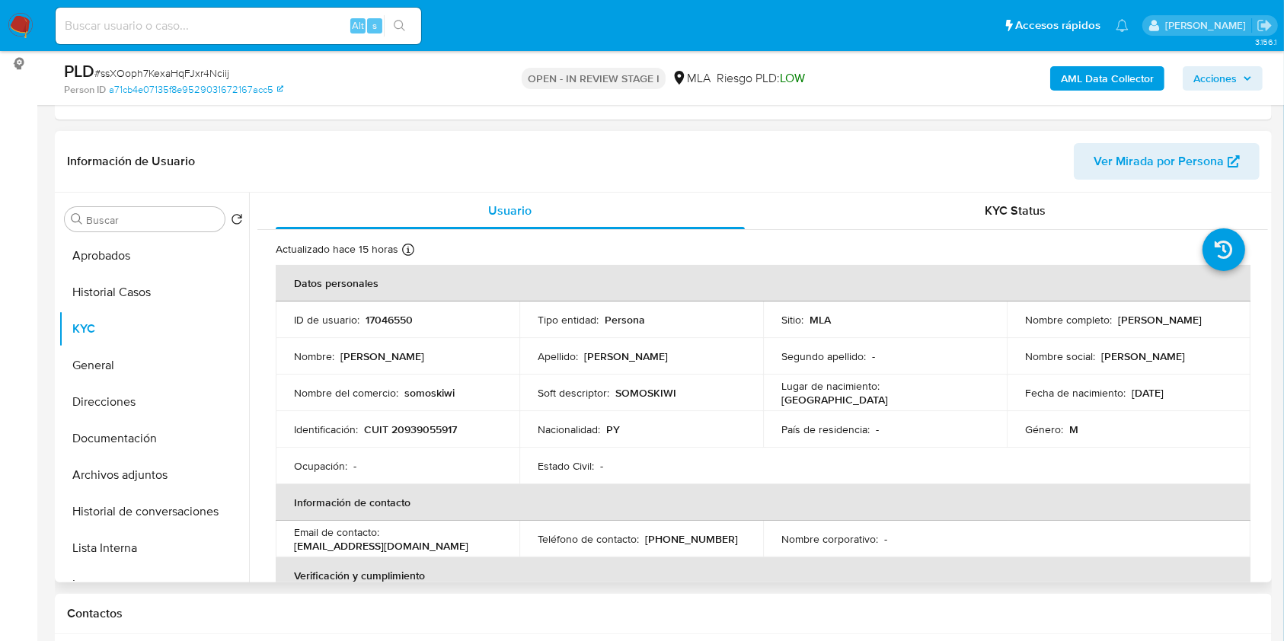
click at [392, 308] on td "ID de usuario : 17046550" at bounding box center [398, 320] width 244 height 37
click at [394, 316] on p "17046550" at bounding box center [389, 320] width 47 height 14
click at [198, 66] on span "# ssXOoph7KexaHqFJxr4Nciij" at bounding box center [161, 73] width 135 height 15
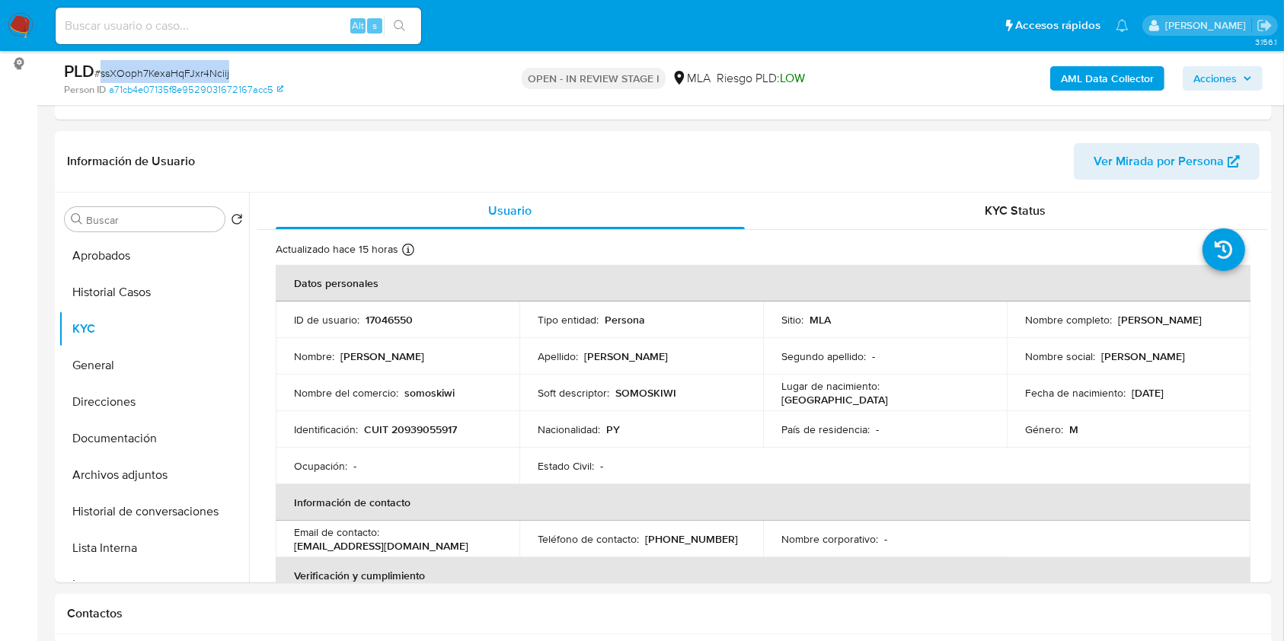
click at [198, 66] on span "# ssXOoph7KexaHqFJxr4Nciij" at bounding box center [161, 73] width 135 height 15
copy span "ssXOoph7KexaHqFJxr4Nciij"
click at [166, 507] on button "Historial de conversaciones" at bounding box center [148, 512] width 178 height 37
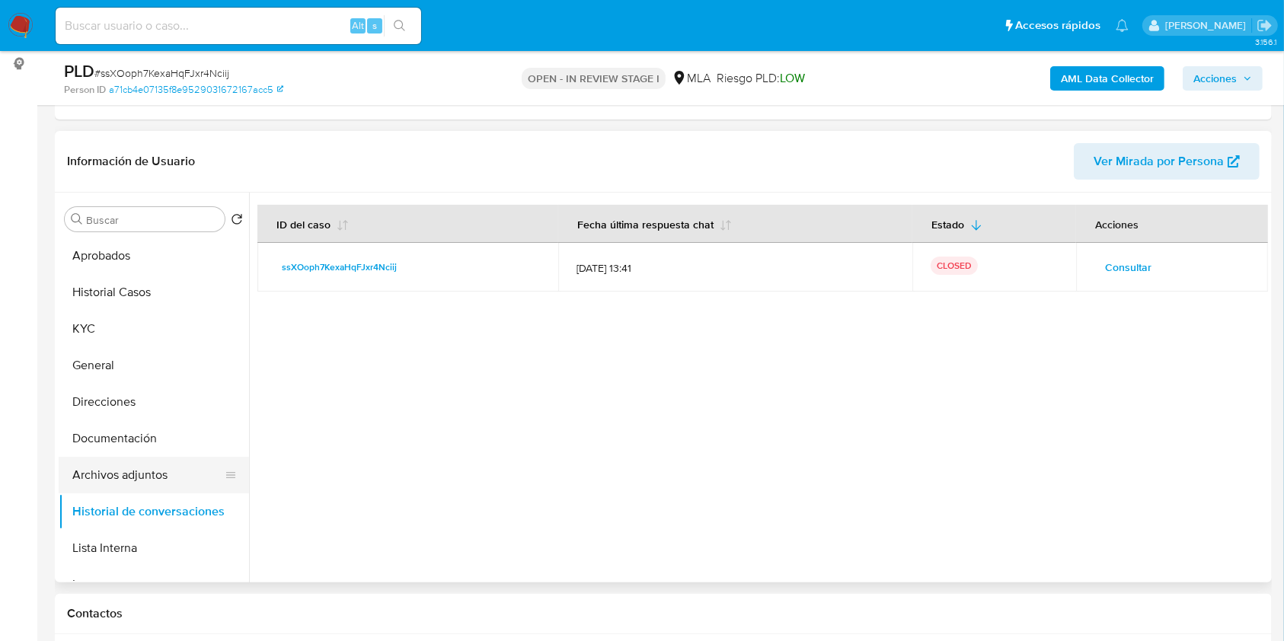
click at [144, 477] on button "Archivos adjuntos" at bounding box center [148, 475] width 178 height 37
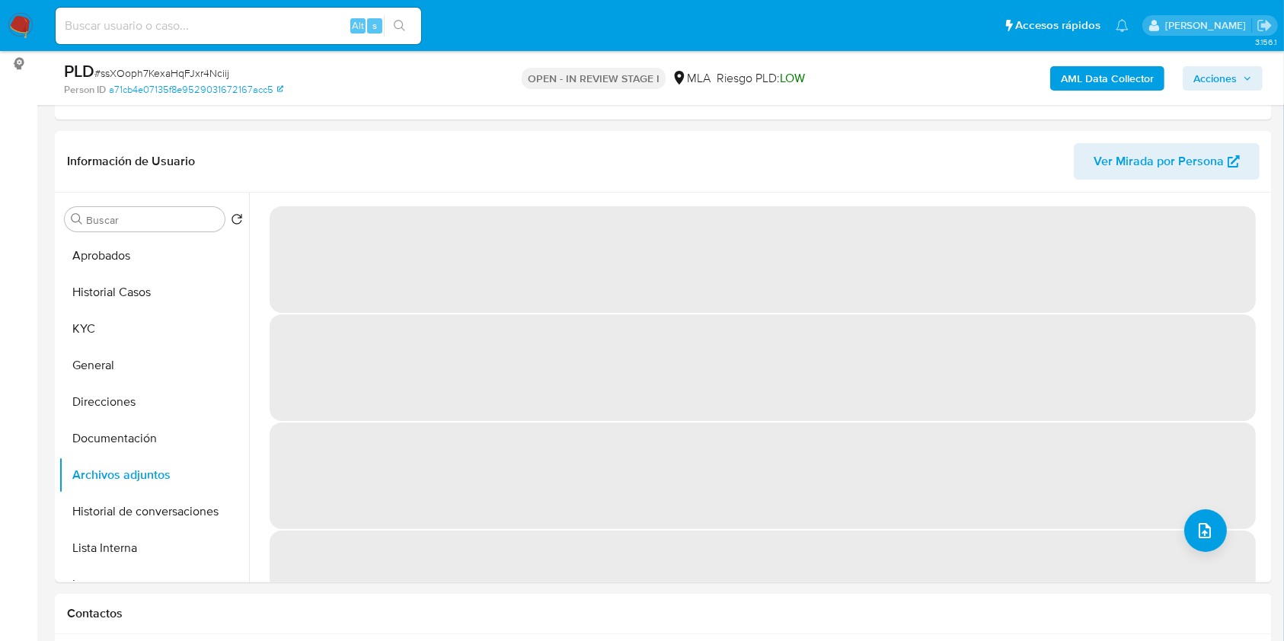
click at [1116, 85] on b "AML Data Collector" at bounding box center [1107, 78] width 93 height 24
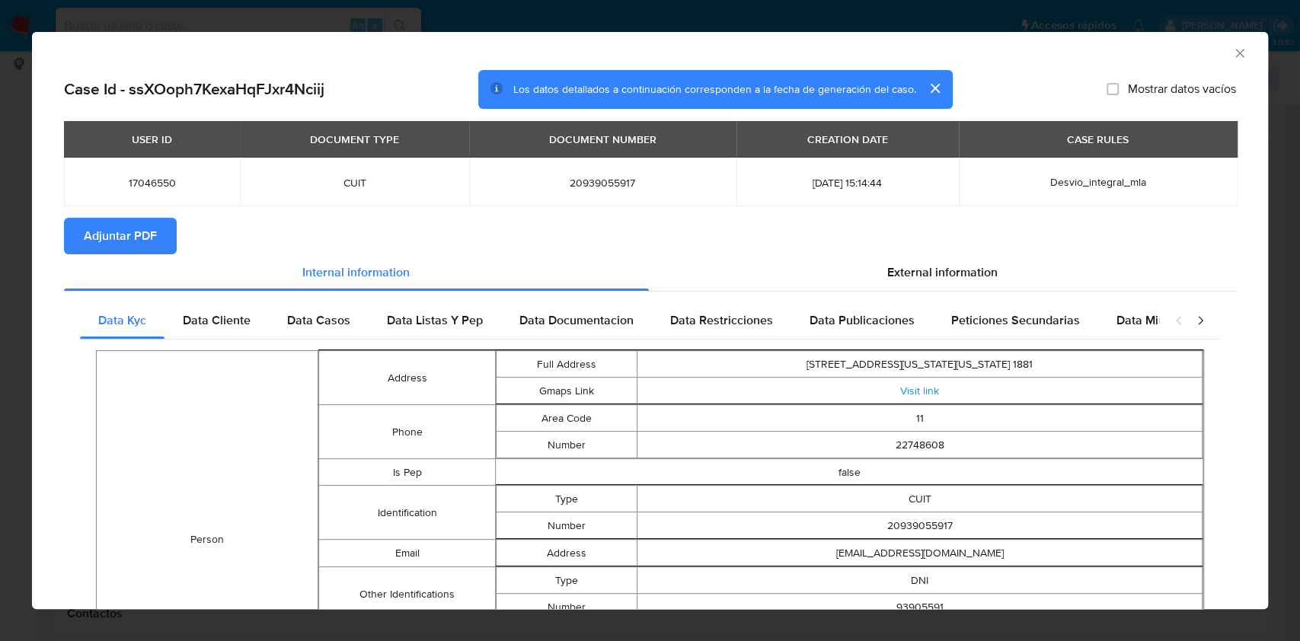
click at [133, 233] on span "Adjuntar PDF" at bounding box center [120, 236] width 73 height 34
click at [1233, 58] on icon "Cerrar ventana" at bounding box center [1240, 53] width 15 height 15
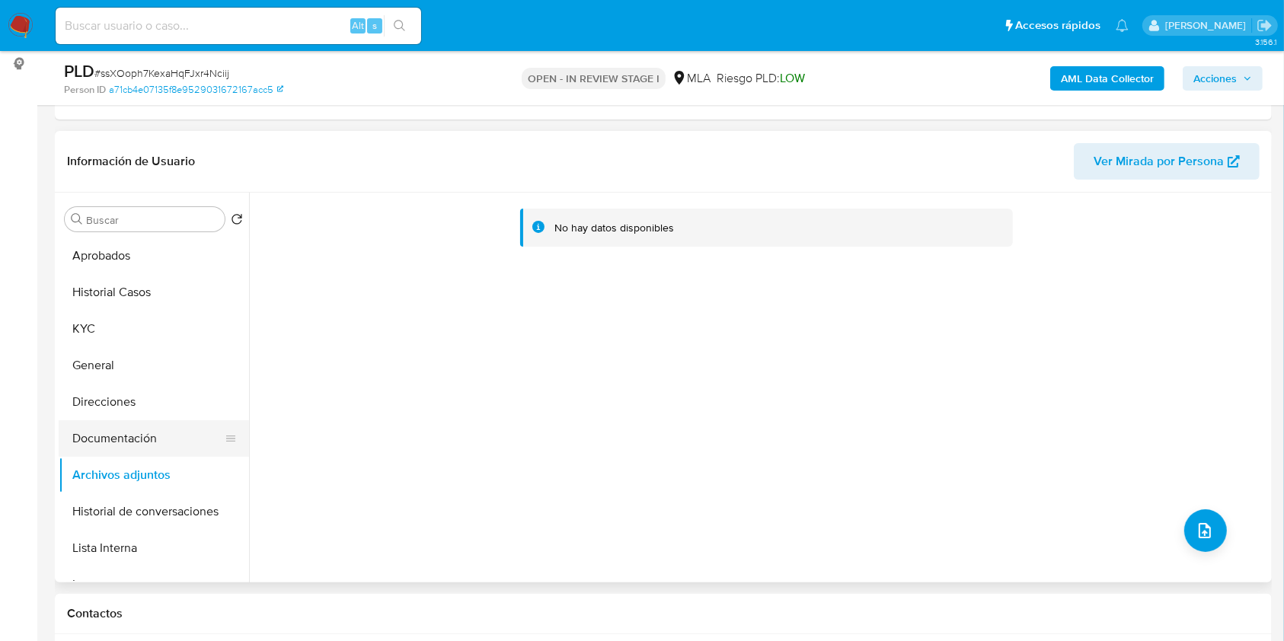
click at [126, 452] on button "Documentación" at bounding box center [148, 439] width 178 height 37
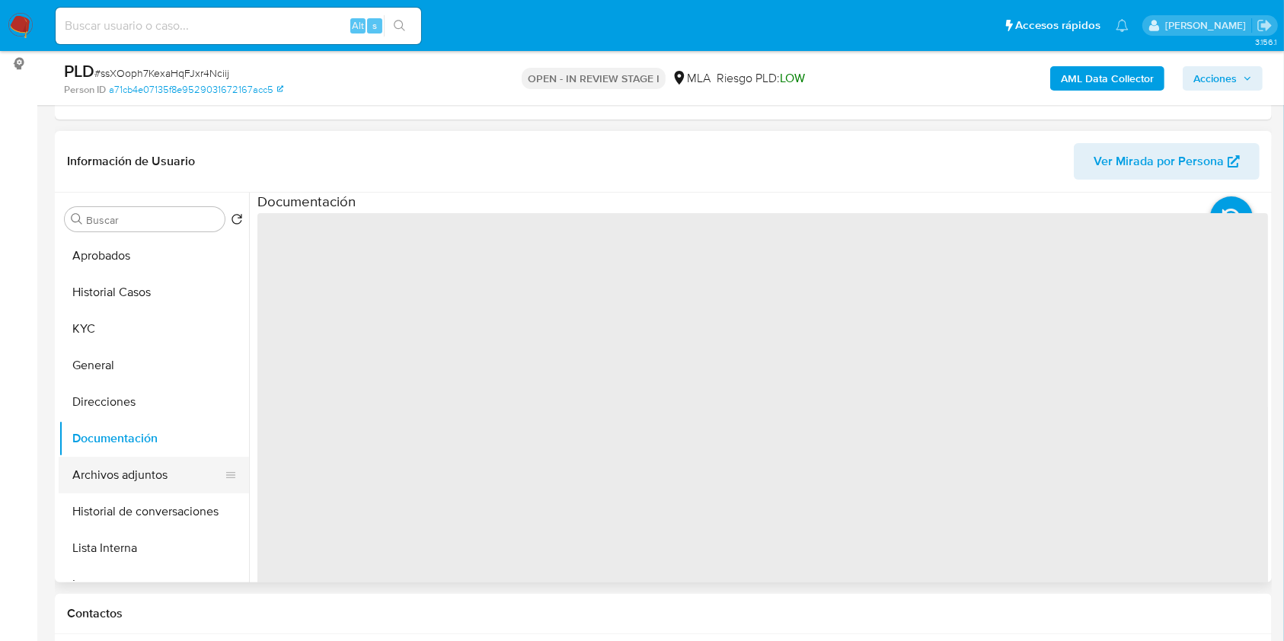
click at [126, 476] on button "Archivos adjuntos" at bounding box center [148, 475] width 178 height 37
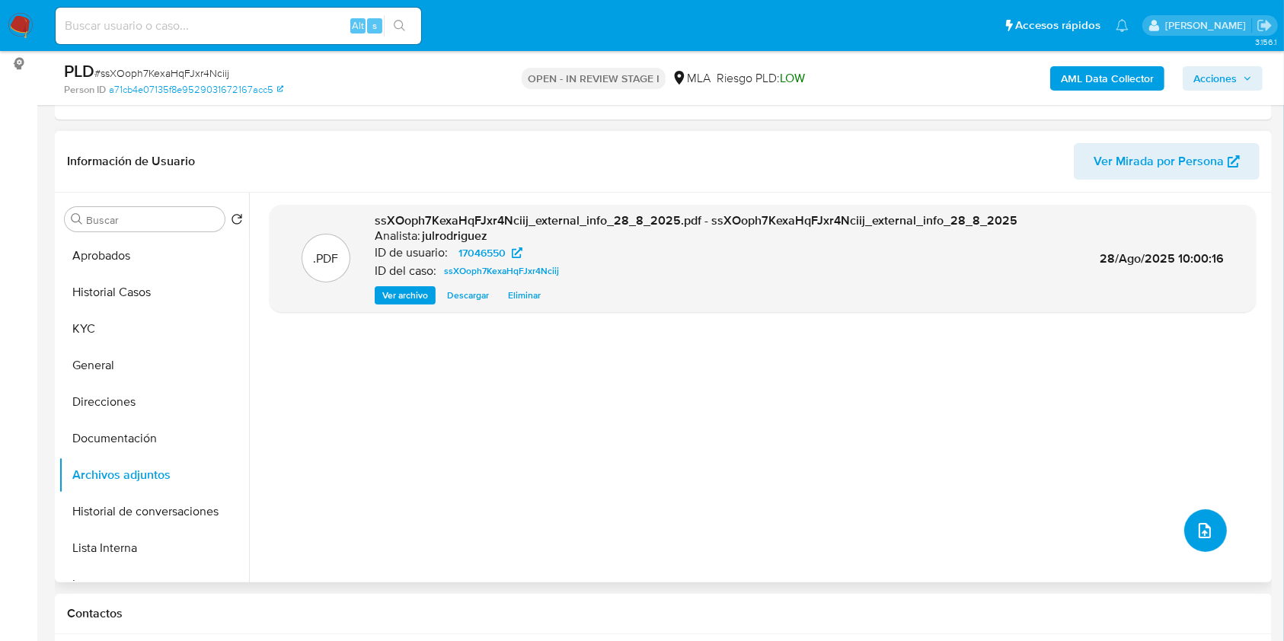
click at [1199, 530] on icon "upload-file" at bounding box center [1205, 531] width 18 height 18
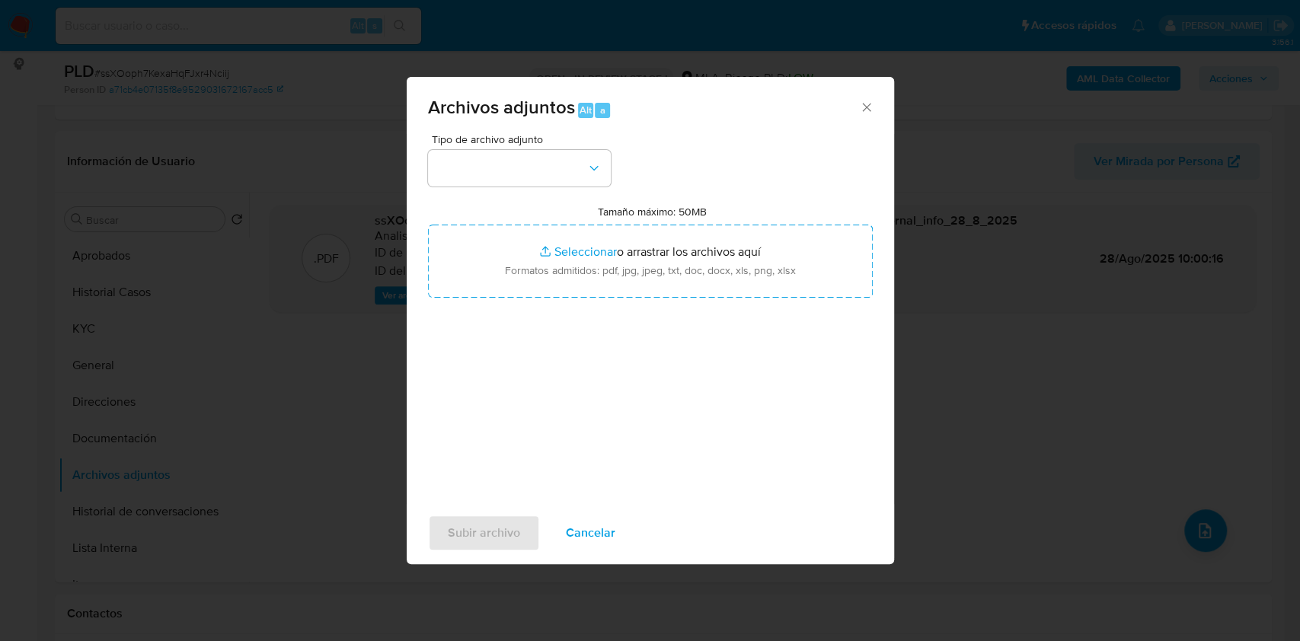
click at [961, 423] on div "Archivos adjuntos Alt a Tipo de archivo adjunto Tamaño máximo: 50MB Seleccionar…" at bounding box center [650, 320] width 1300 height 641
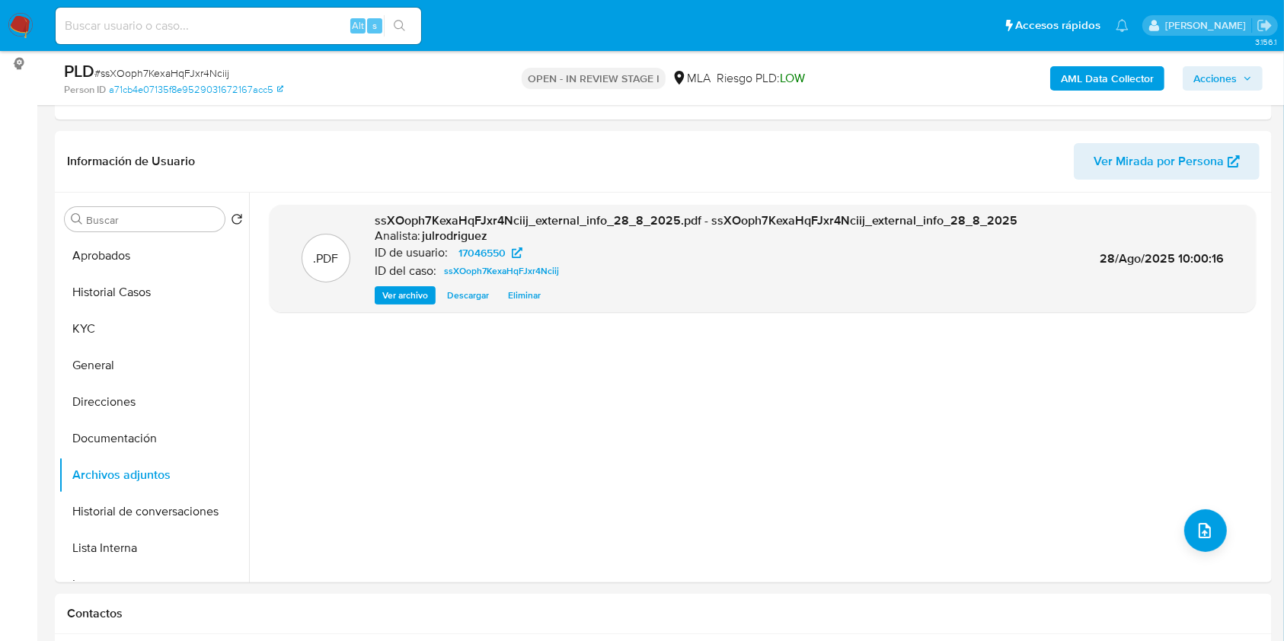
click at [1092, 76] on b "AML Data Collector" at bounding box center [1107, 78] width 93 height 24
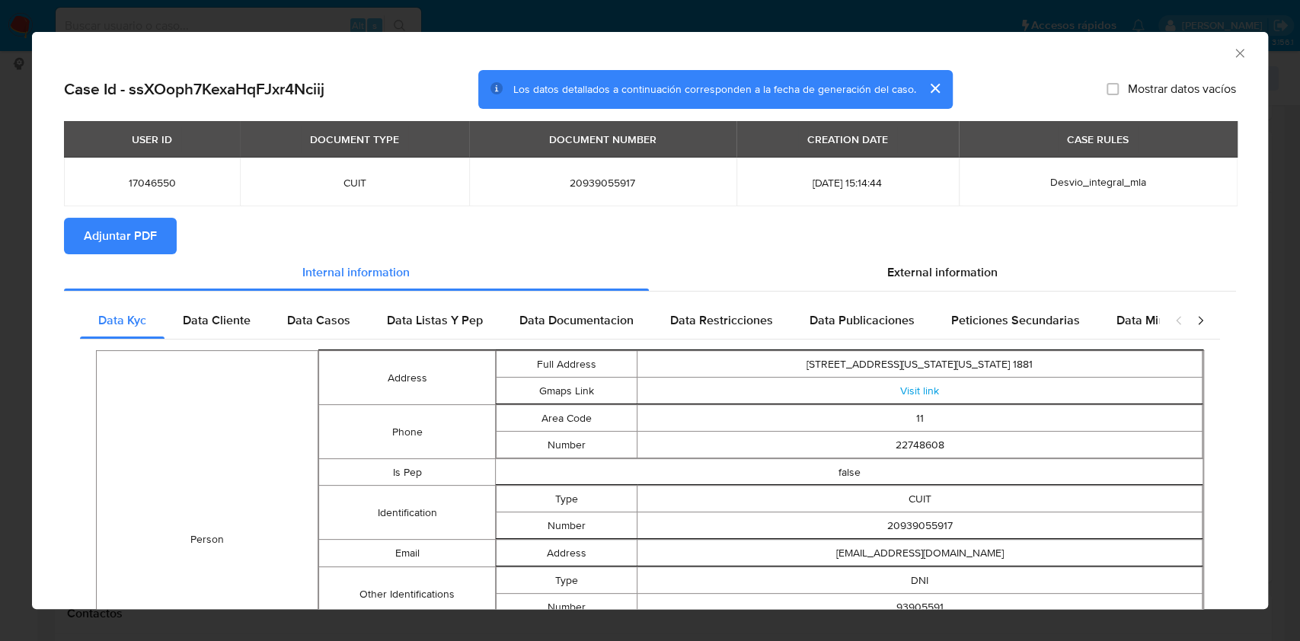
click at [135, 226] on span "Adjuntar PDF" at bounding box center [120, 236] width 73 height 34
click at [1233, 49] on icon "Cerrar ventana" at bounding box center [1240, 53] width 15 height 15
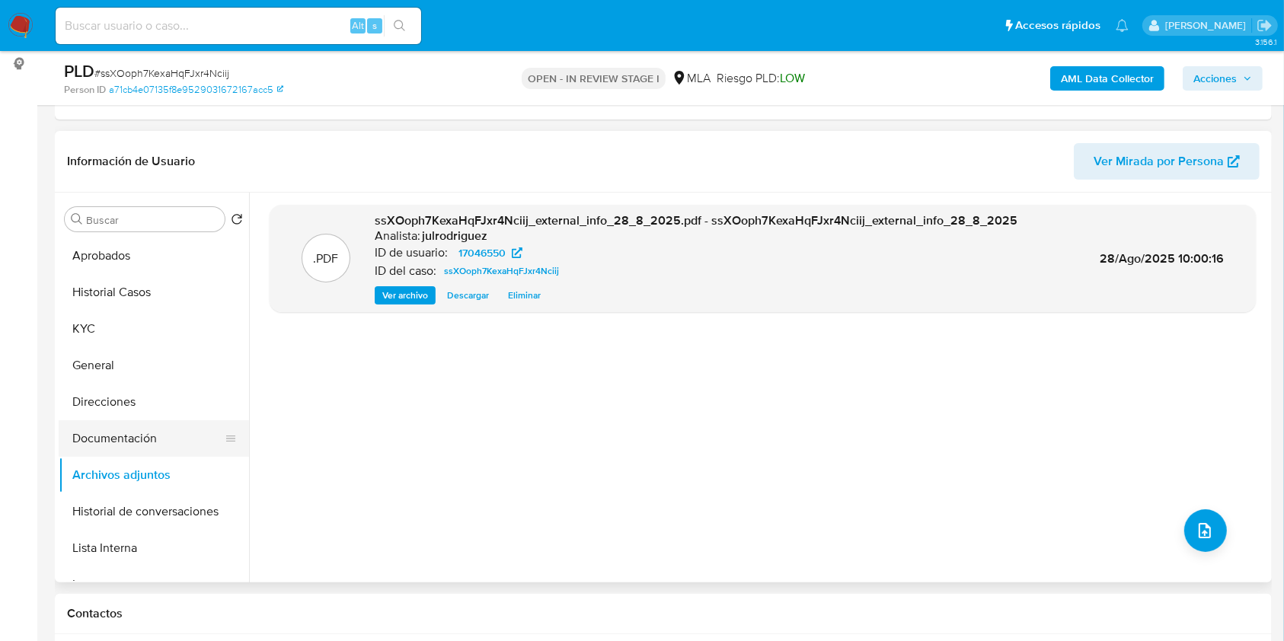
click at [120, 446] on button "Documentación" at bounding box center [148, 439] width 178 height 37
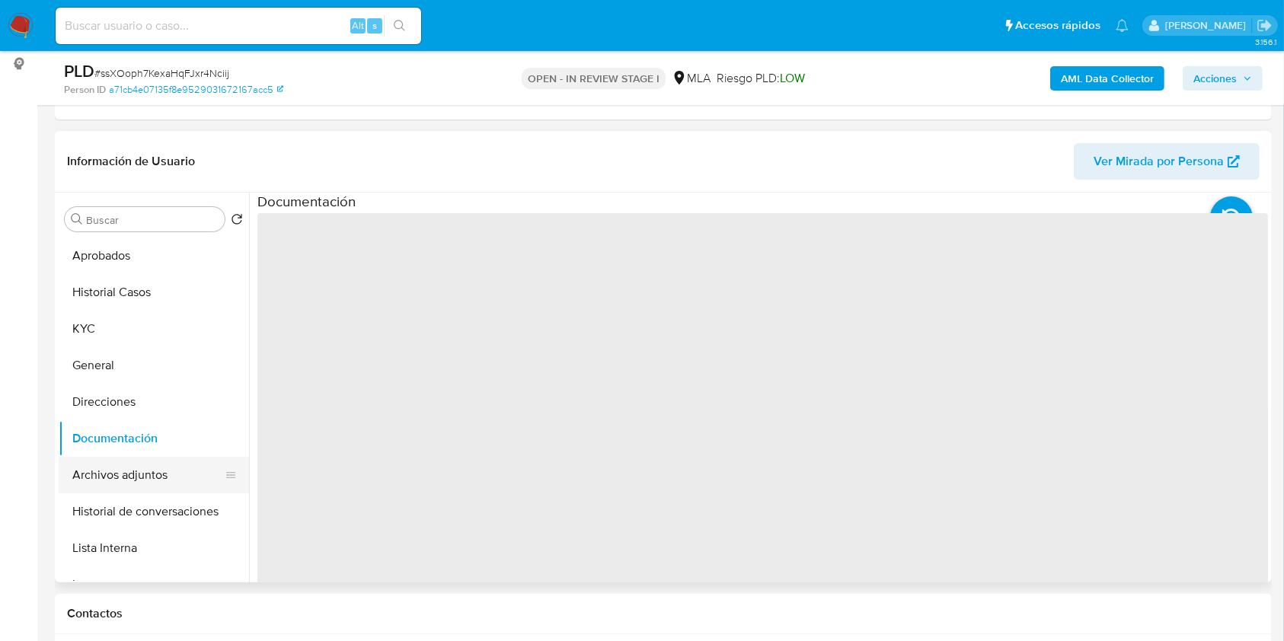
click at [122, 475] on button "Archivos adjuntos" at bounding box center [148, 475] width 178 height 37
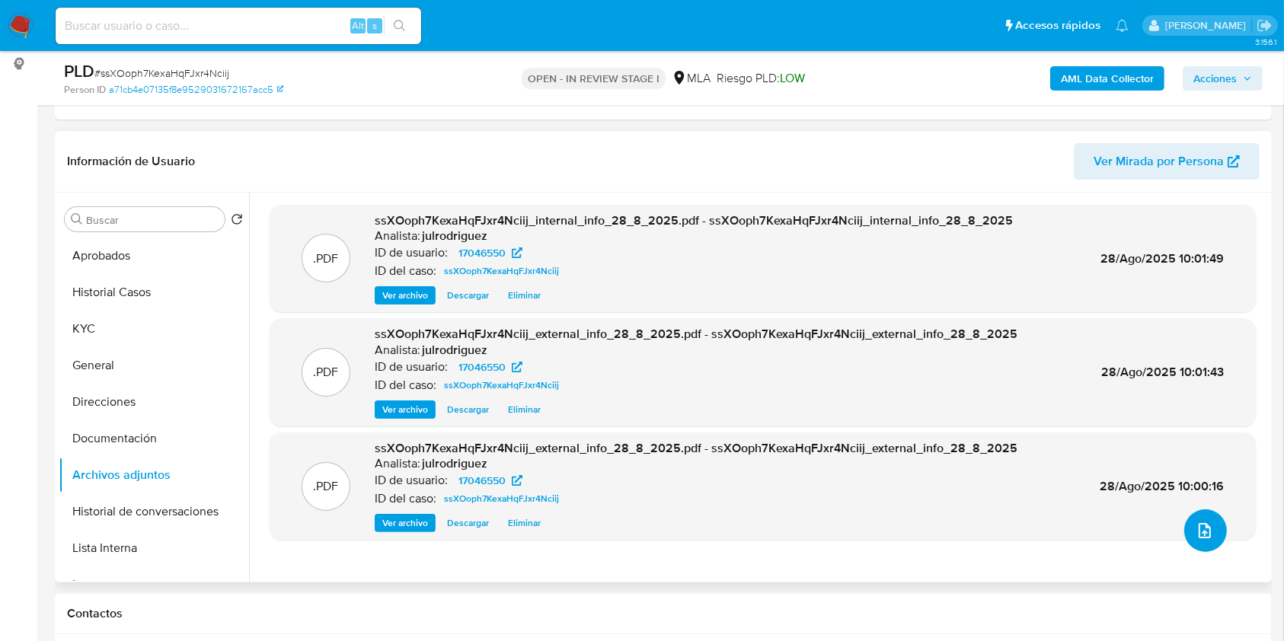
click at [1201, 524] on icon "upload-file" at bounding box center [1205, 531] width 18 height 18
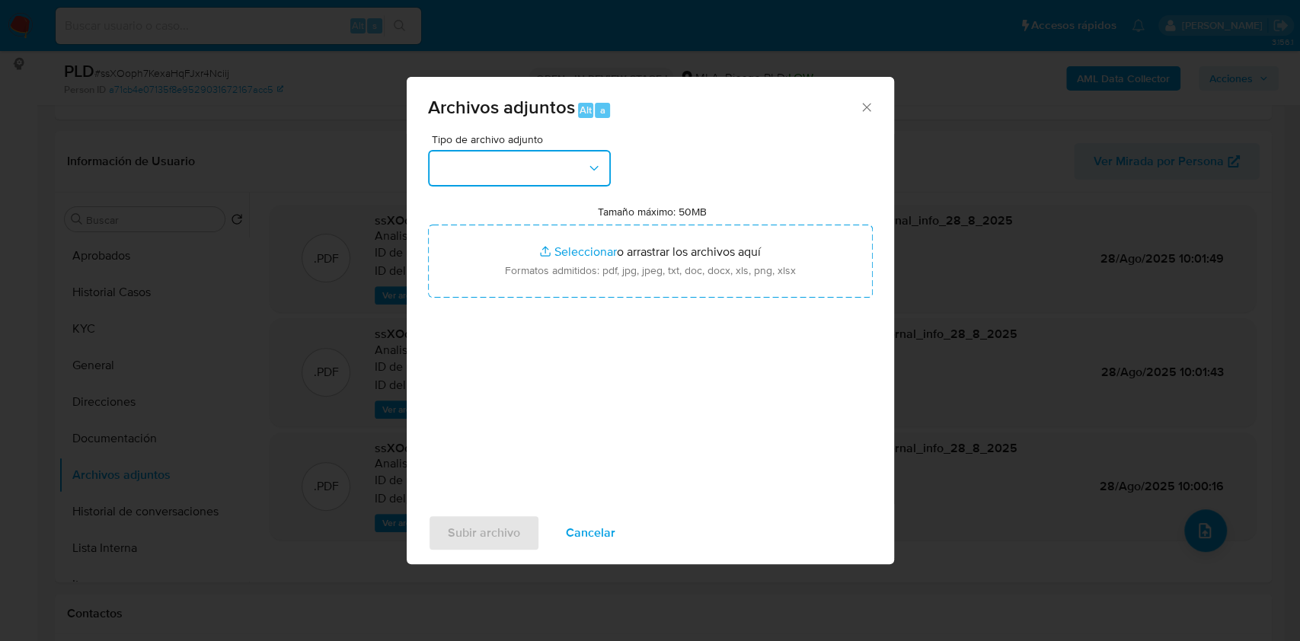
click at [526, 169] on button "button" at bounding box center [519, 168] width 183 height 37
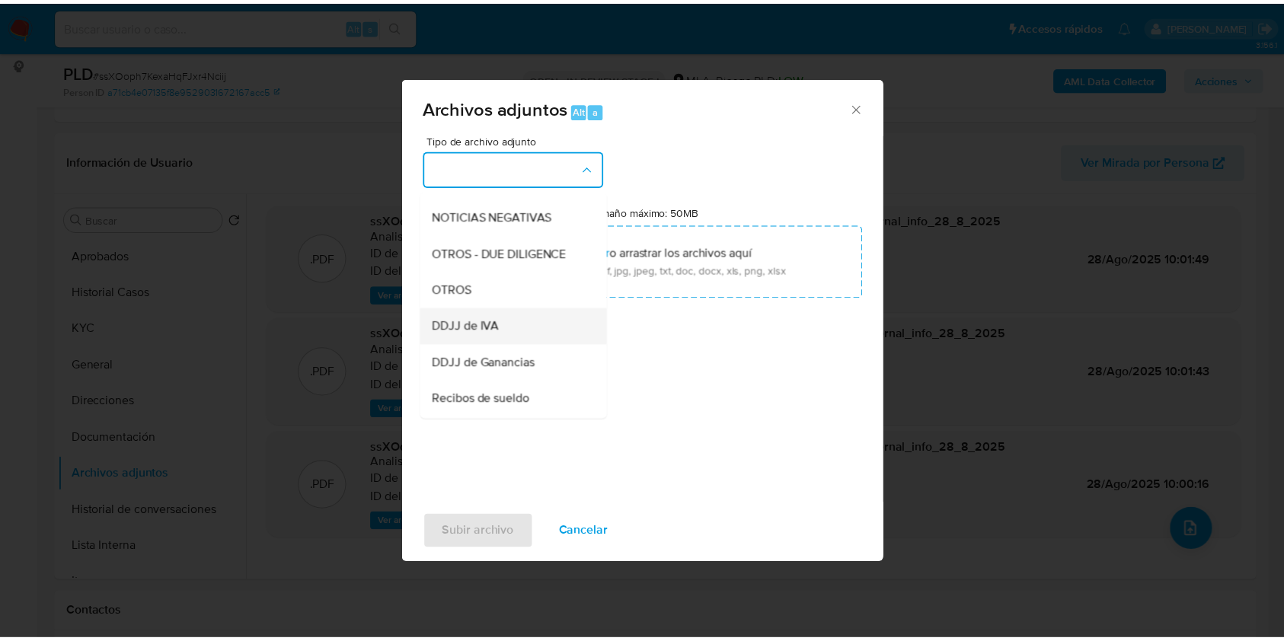
scroll to position [305, 0]
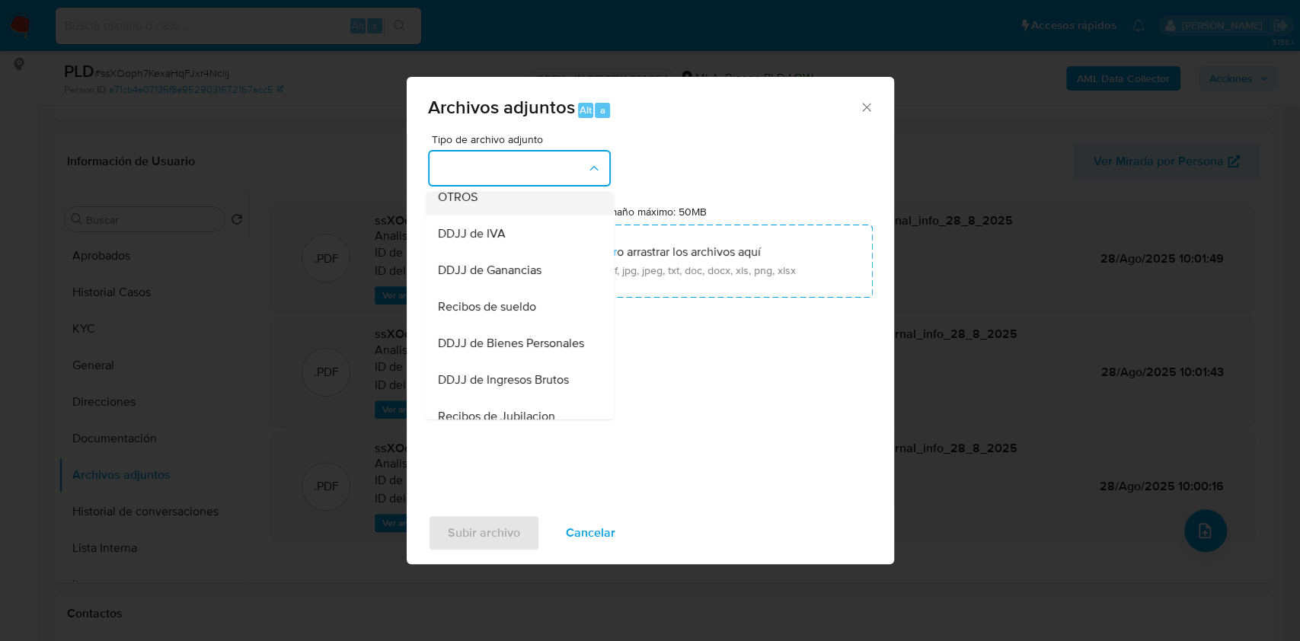
click at [446, 205] on span "OTROS" at bounding box center [457, 197] width 40 height 15
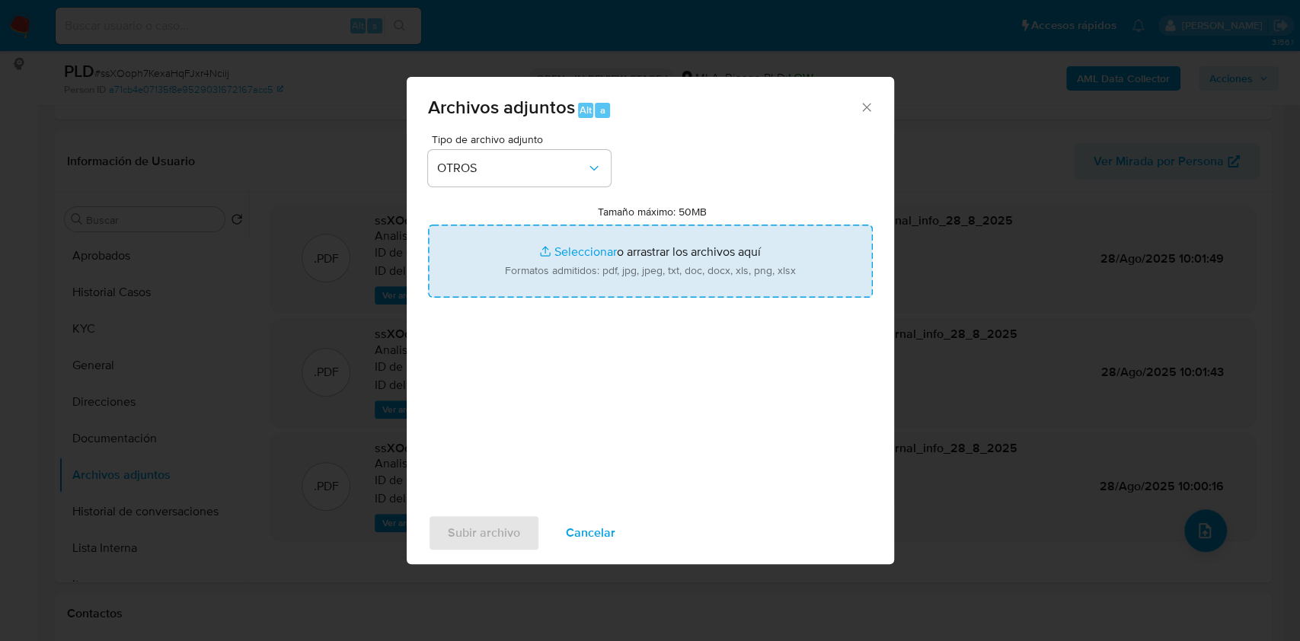
click at [576, 259] on input "Tamaño máximo: 50MB Seleccionar archivos" at bounding box center [650, 261] width 445 height 73
type input "C:\fakepath\Comprobantes Comarb - 17046550 - ssXOoph7KexaHqFJxr4Nciij.pdf"
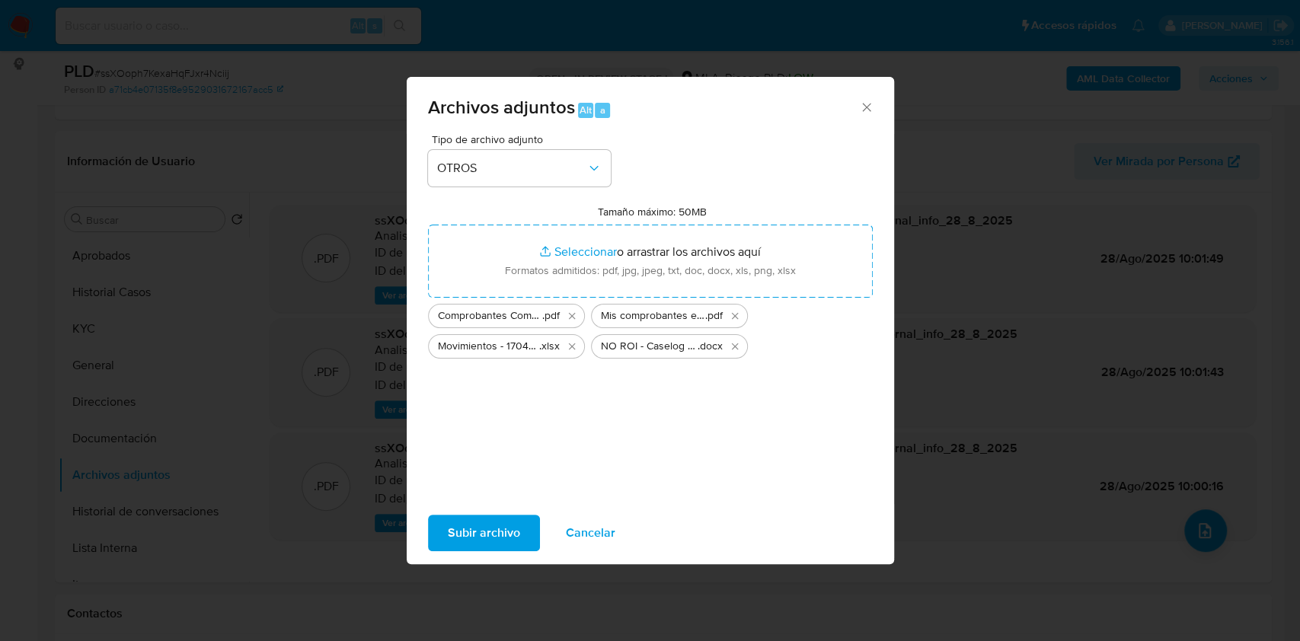
click at [514, 529] on span "Subir archivo" at bounding box center [484, 534] width 72 height 34
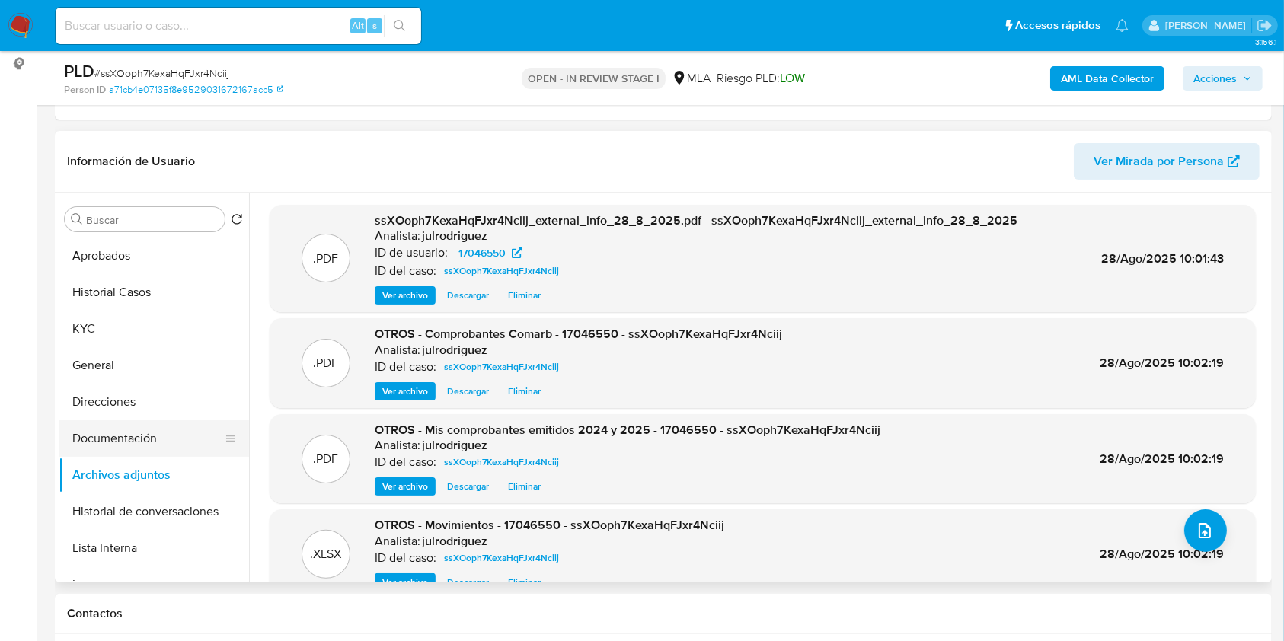
click at [150, 449] on button "Documentación" at bounding box center [148, 439] width 178 height 37
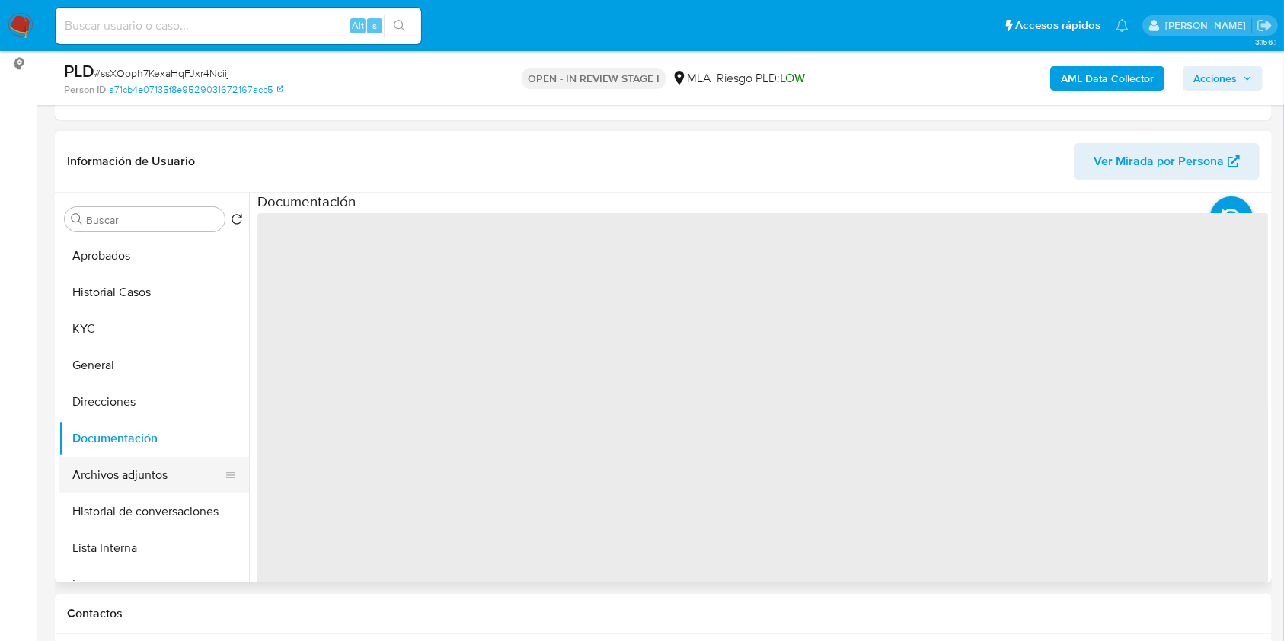
click at [144, 469] on button "Archivos adjuntos" at bounding box center [148, 475] width 178 height 37
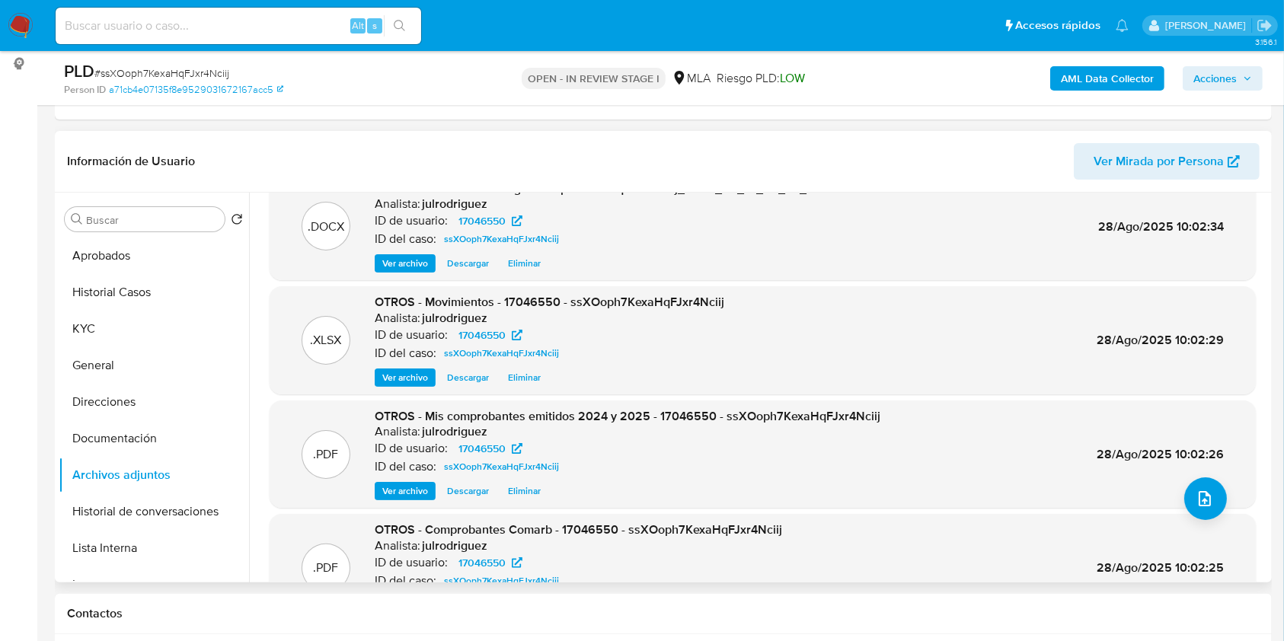
scroll to position [0, 0]
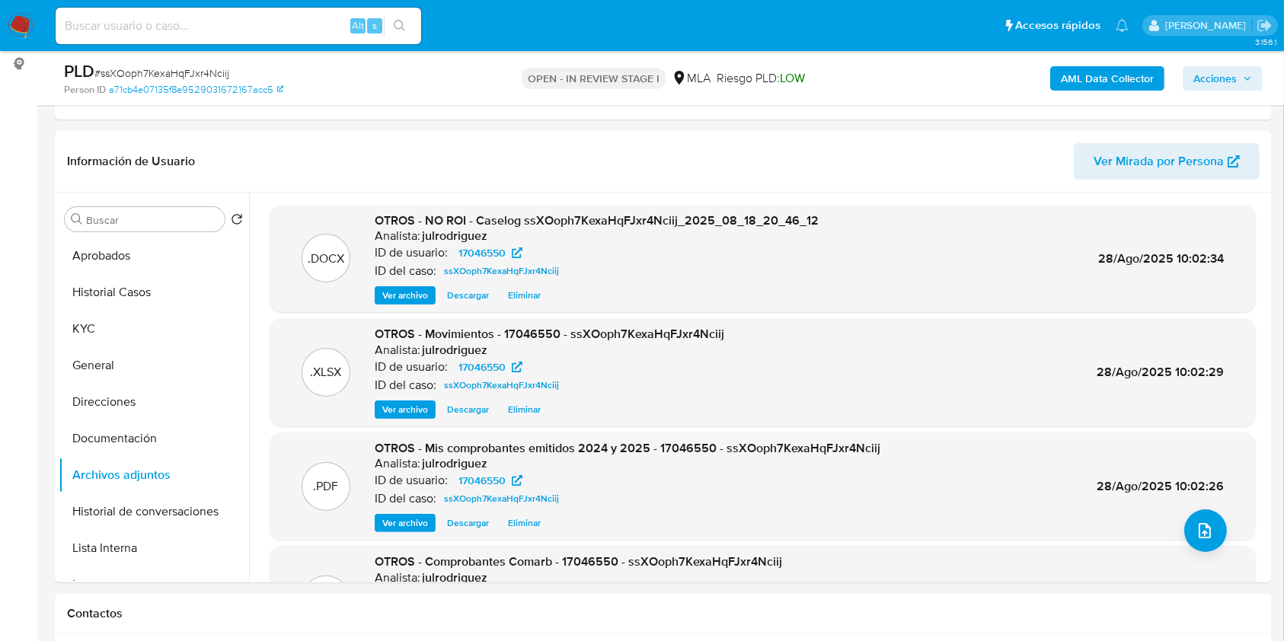
click at [1244, 76] on icon "button" at bounding box center [1247, 78] width 9 height 9
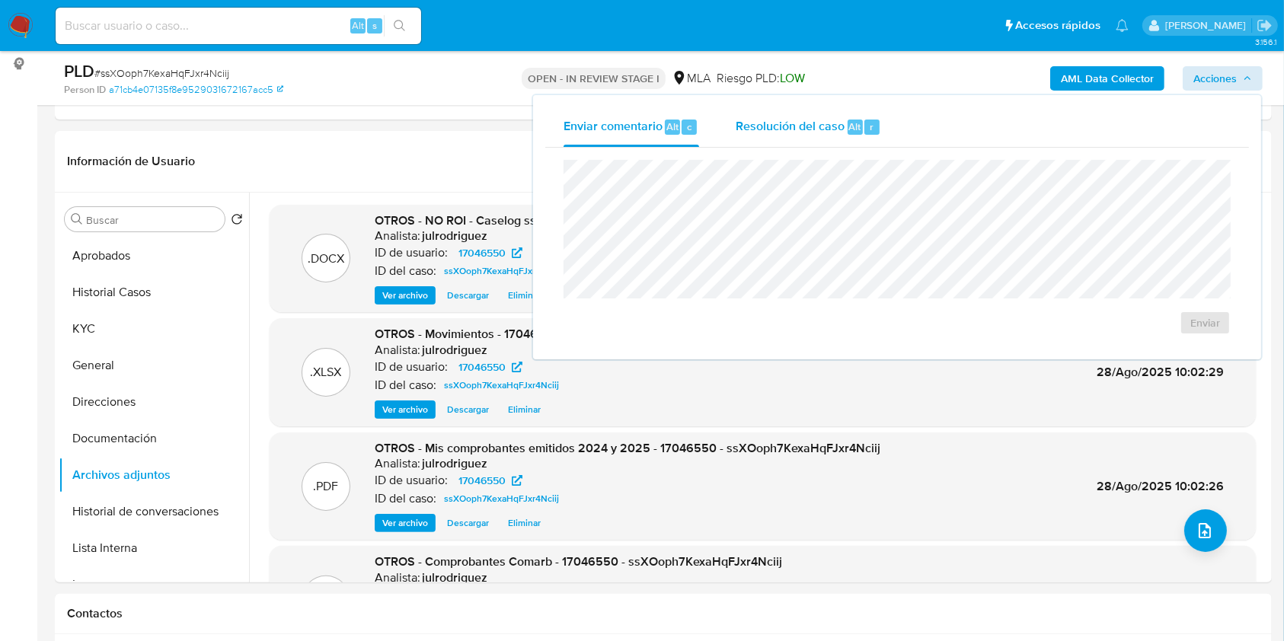
drag, startPoint x: 812, startPoint y: 123, endPoint x: 804, endPoint y: 141, distance: 19.4
click at [814, 123] on span "Resolución del caso" at bounding box center [790, 126] width 109 height 18
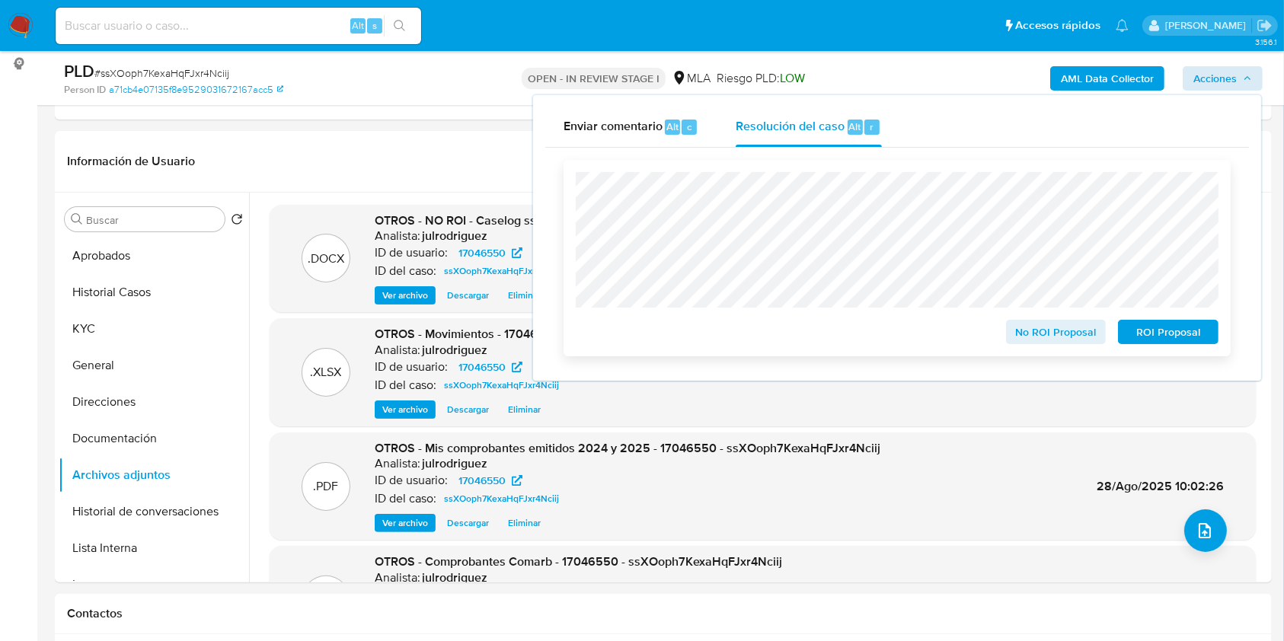
click at [1051, 330] on span "No ROI Proposal" at bounding box center [1056, 332] width 79 height 21
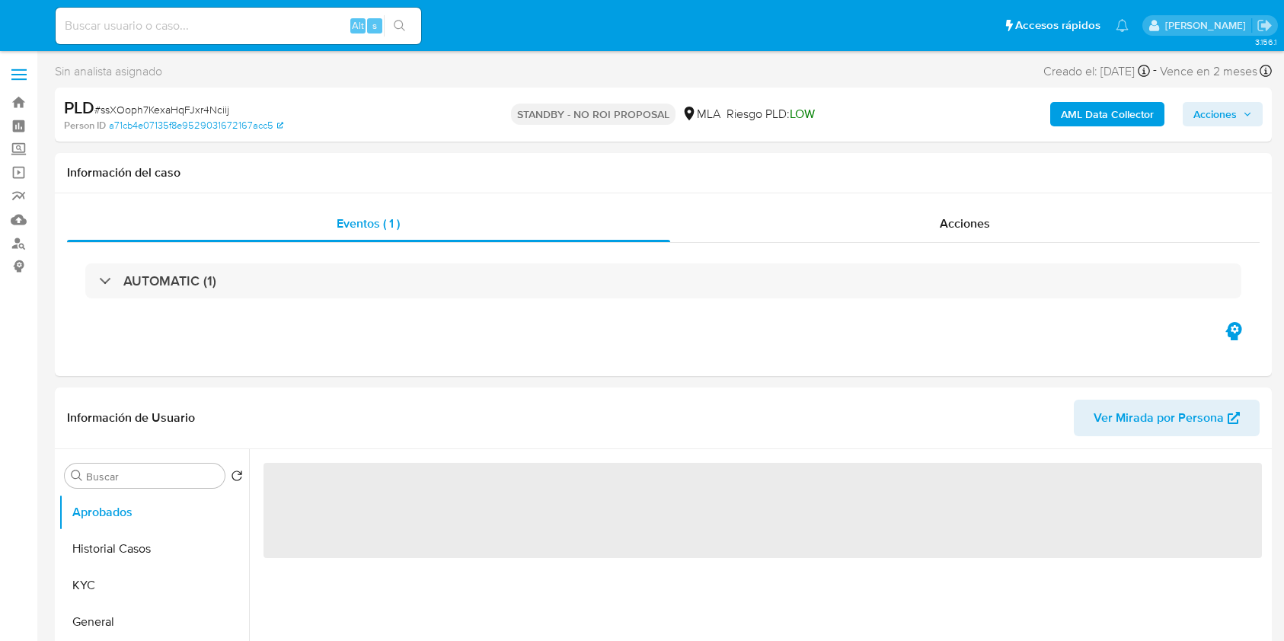
select select "10"
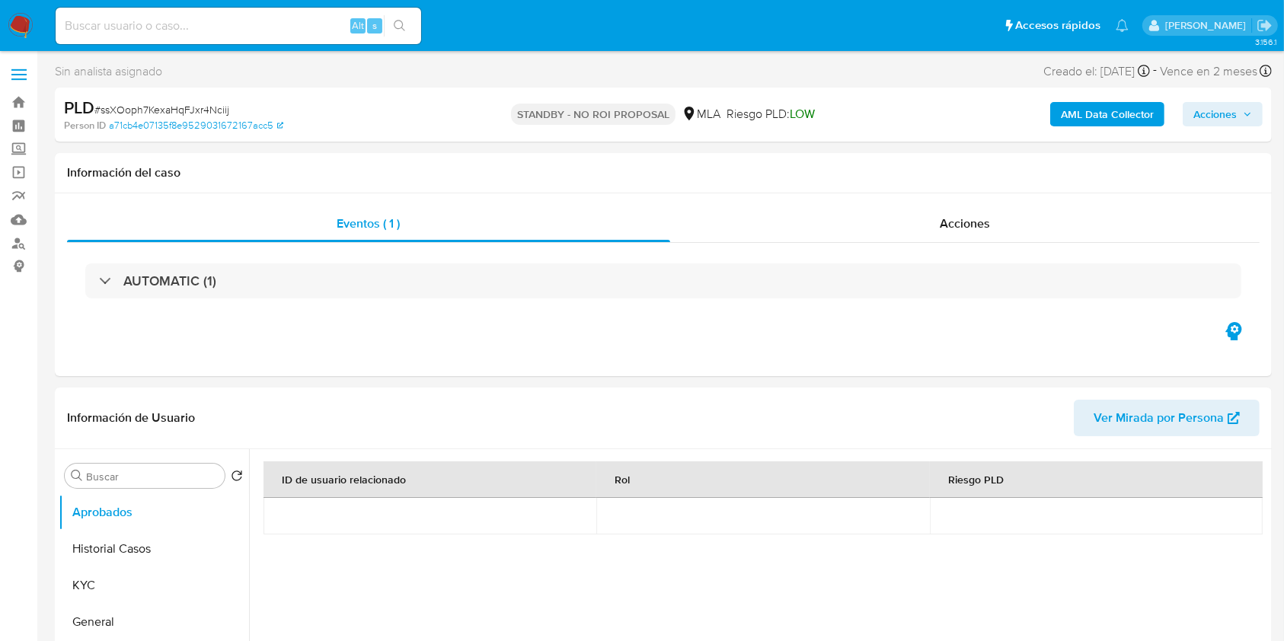
click at [253, 39] on div "Alt s" at bounding box center [239, 26] width 366 height 37
click at [248, 28] on input at bounding box center [239, 26] width 366 height 20
paste input "IZKm09mvqaJjKGfnsFAzUuue"
type input "IZKm09mvqaJjKGfnsFAzUuue"
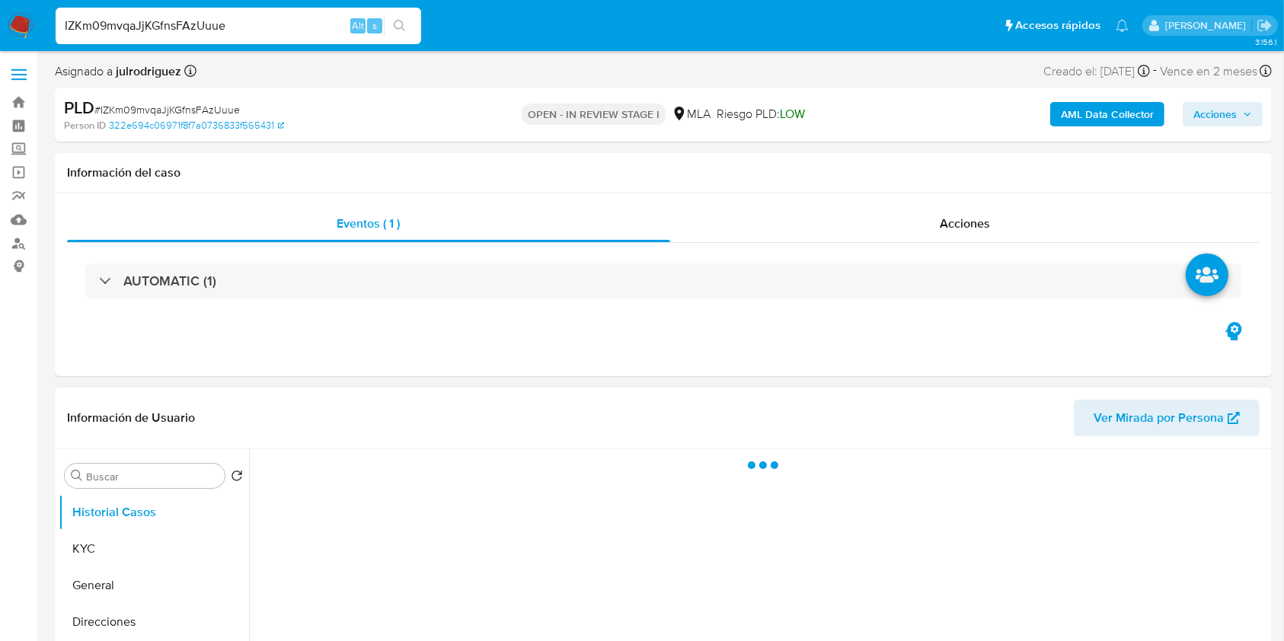
select select "10"
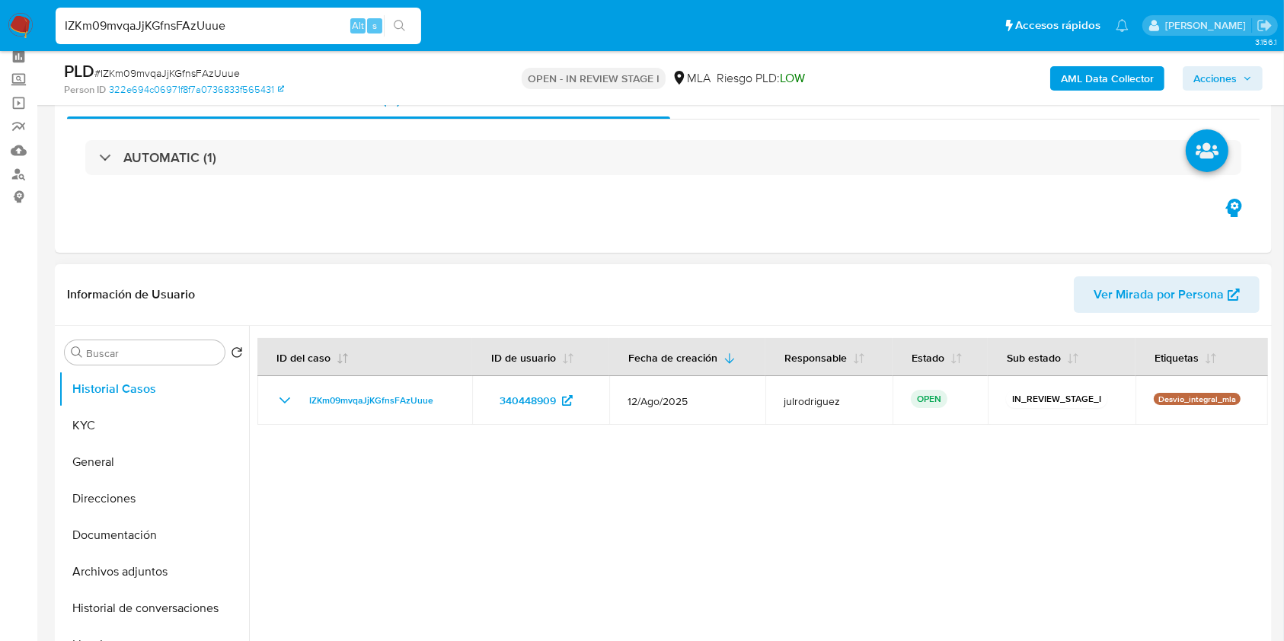
scroll to position [101, 0]
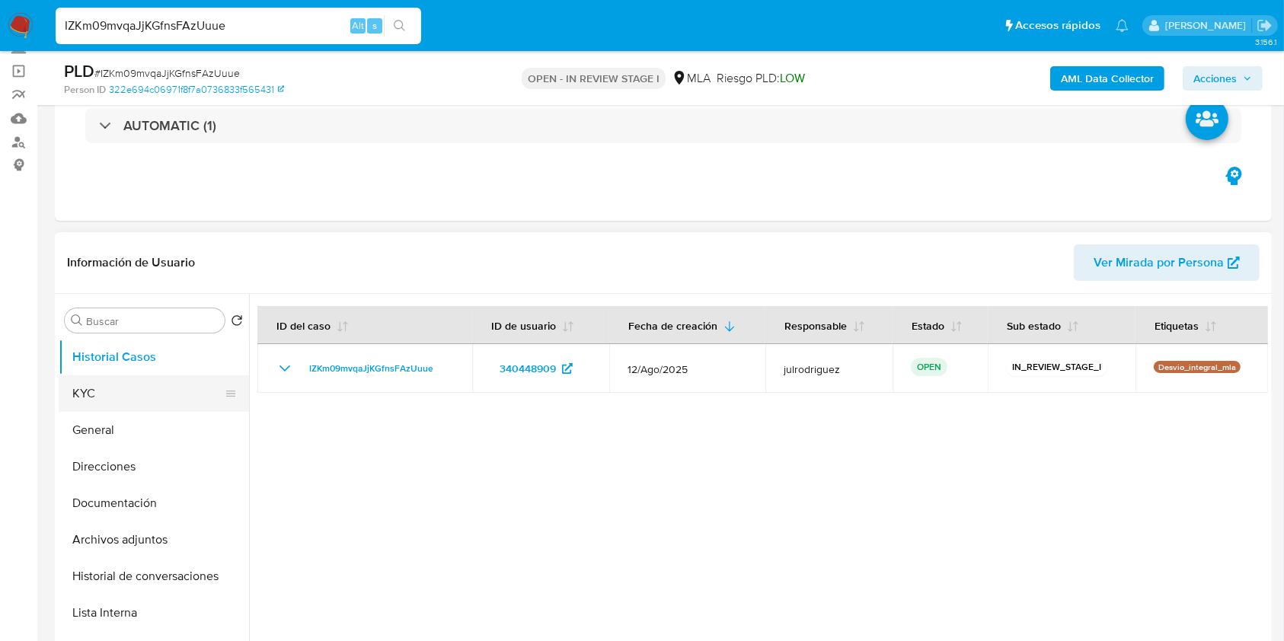
drag, startPoint x: 121, startPoint y: 382, endPoint x: 147, endPoint y: 381, distance: 25.9
click at [121, 382] on button "KYC" at bounding box center [148, 394] width 178 height 37
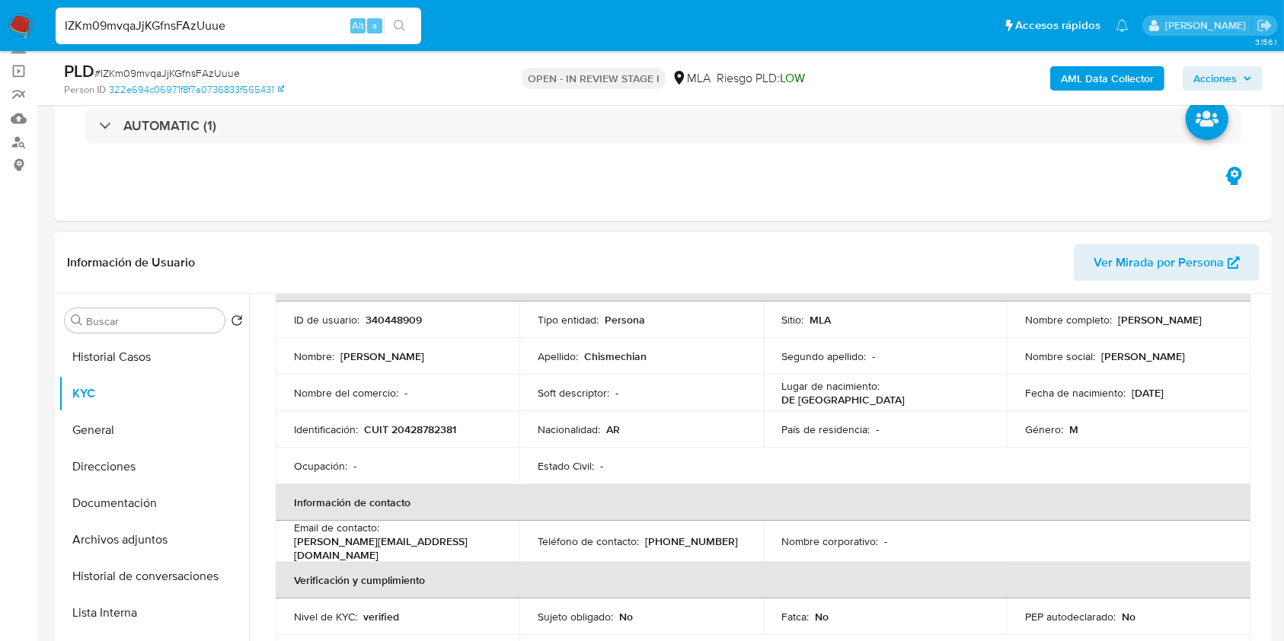
drag, startPoint x: 1115, startPoint y: 317, endPoint x: 1218, endPoint y: 320, distance: 103.7
click at [1219, 320] on div "Nombre completo : Tomas Chismechian" at bounding box center [1128, 320] width 207 height 14
copy p "Tomas Chismechian"
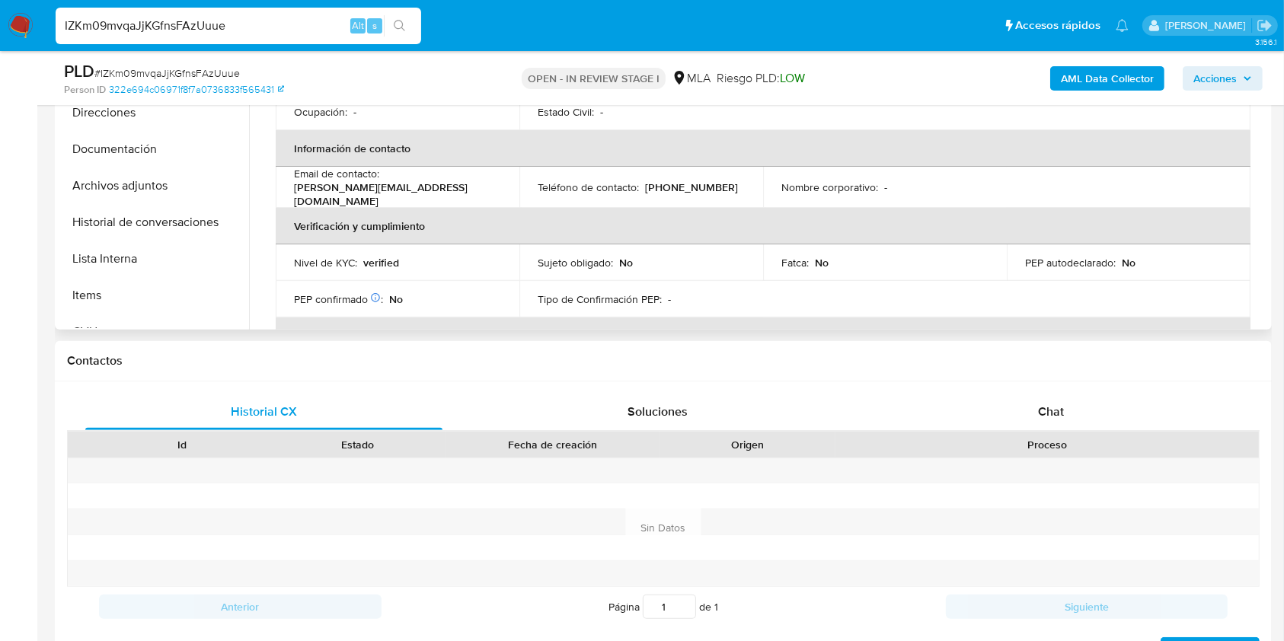
scroll to position [219, 0]
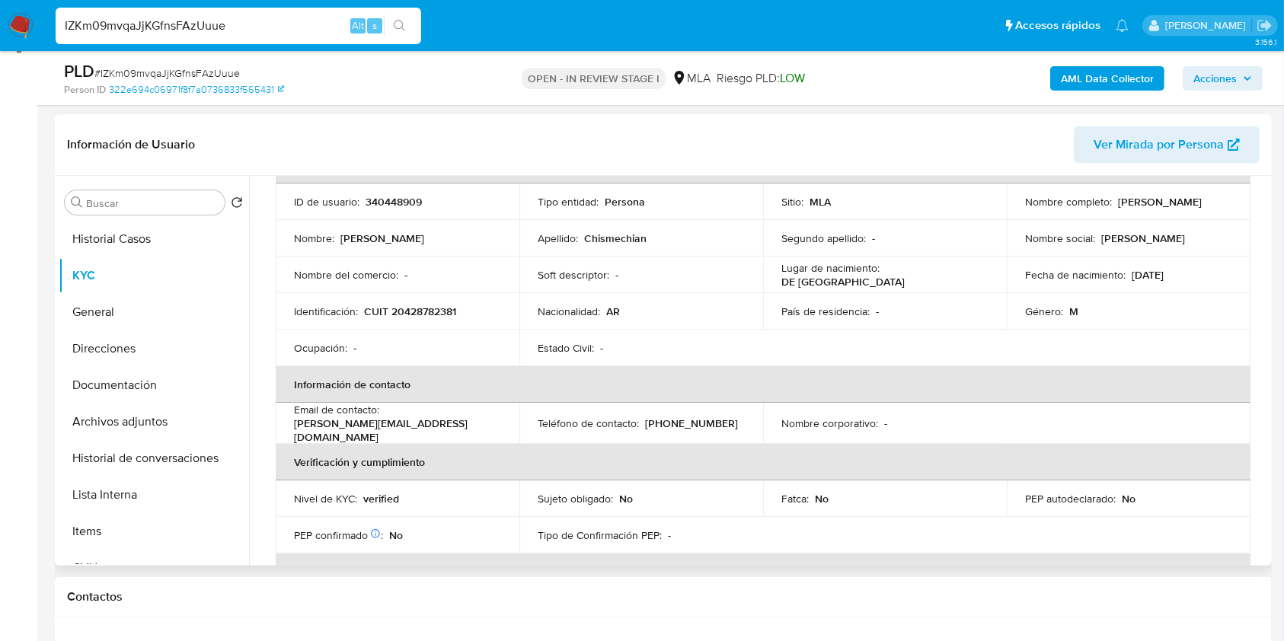
click at [402, 198] on p "340448909" at bounding box center [394, 202] width 56 height 14
copy p "340448909"
click at [230, 77] on span "# IZKm09mvqaJjKGfnsFAzUuue" at bounding box center [167, 73] width 146 height 15
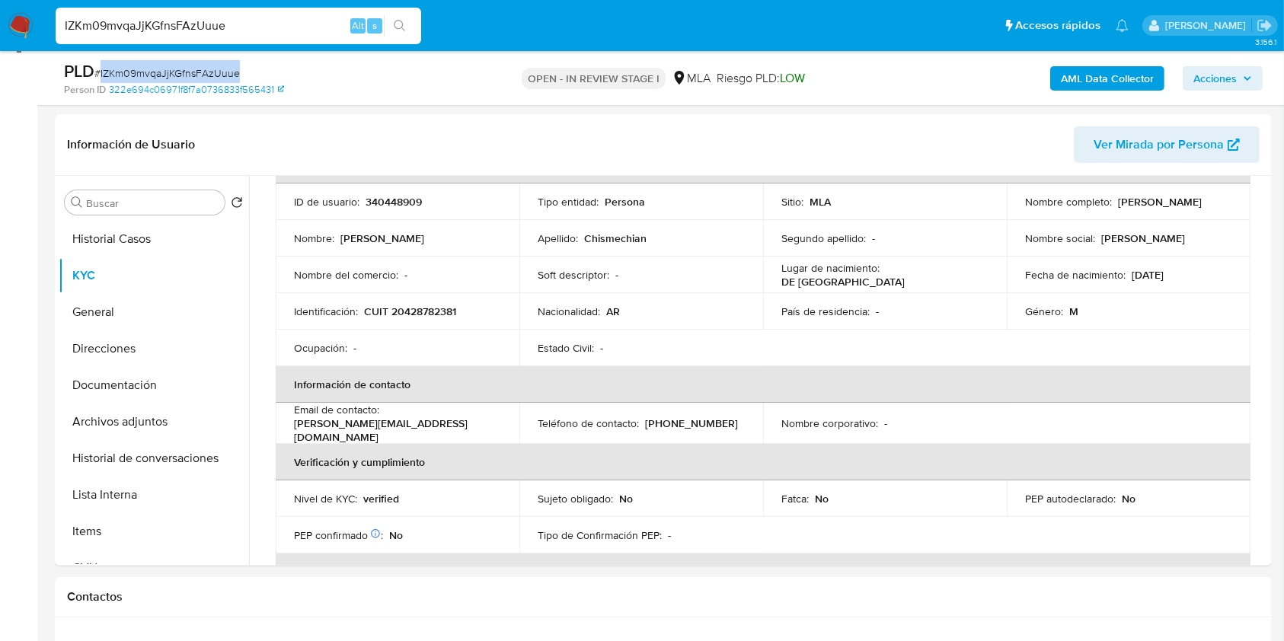
copy span "IZKm09mvqaJjKGfnsFAzUuue"
click at [420, 319] on td "Identificación : CUIT 20428782381" at bounding box center [398, 311] width 244 height 37
click at [420, 309] on p "CUIT 20428782381" at bounding box center [410, 312] width 92 height 14
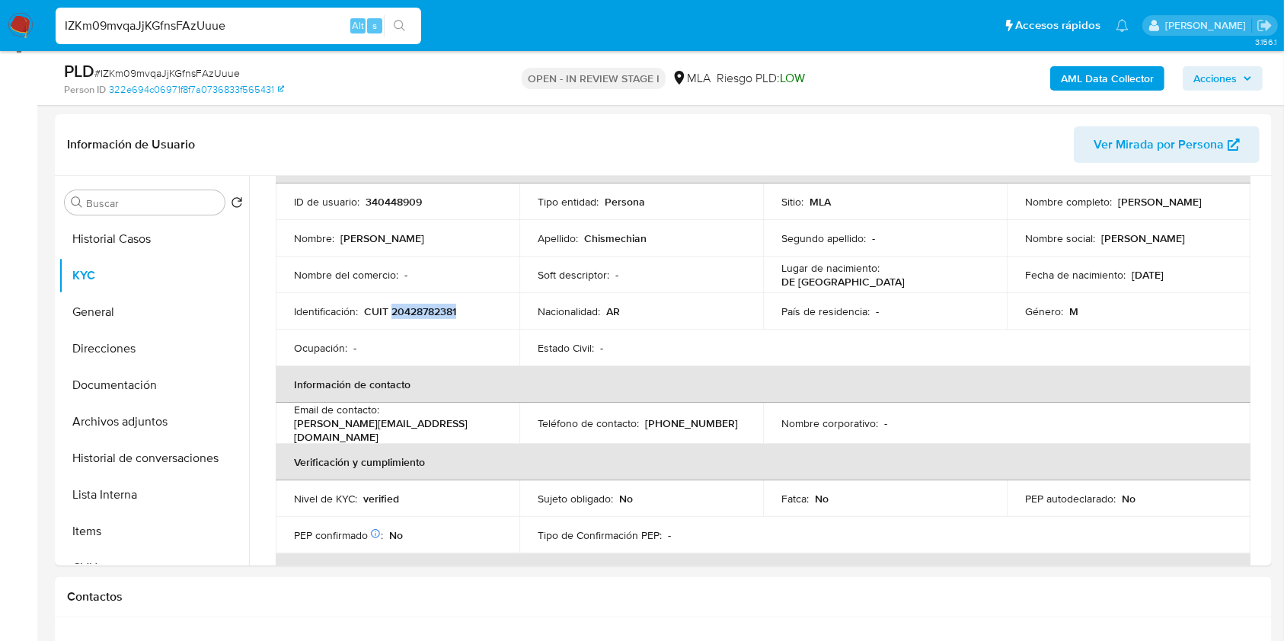
copy p "20428782381"
click at [389, 200] on p "340448909" at bounding box center [394, 202] width 56 height 14
copy p "340448909"
click at [140, 387] on button "Documentación" at bounding box center [148, 385] width 178 height 37
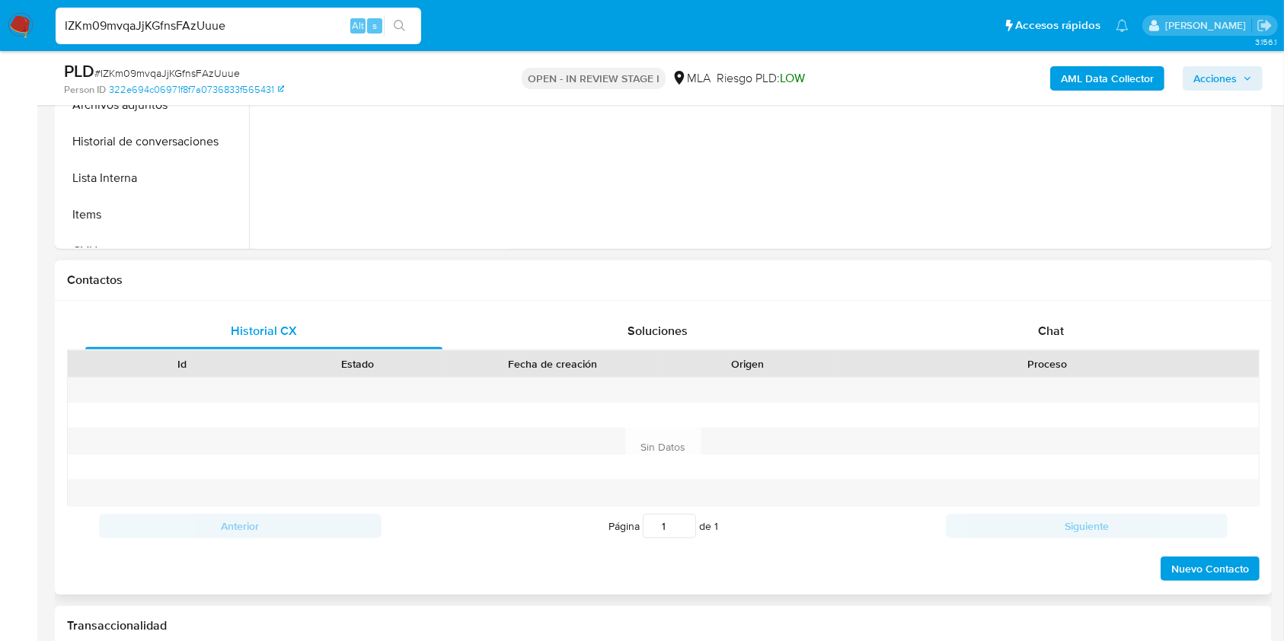
scroll to position [626, 0]
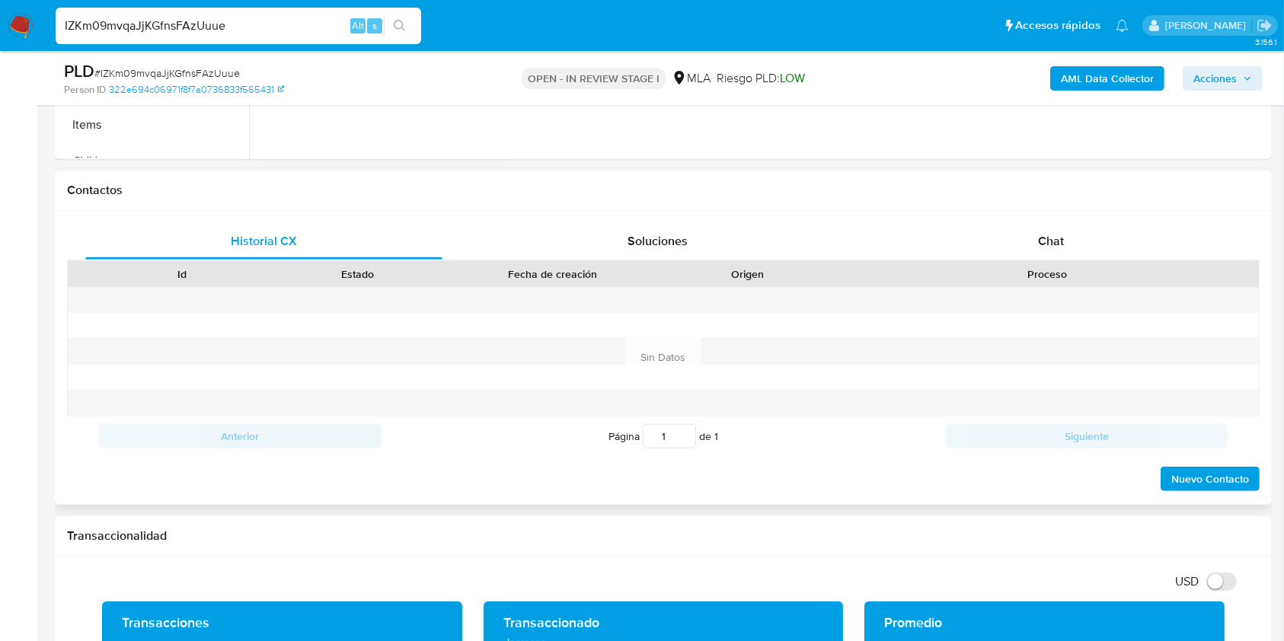
click at [1048, 259] on div "Chat" at bounding box center [1051, 241] width 357 height 37
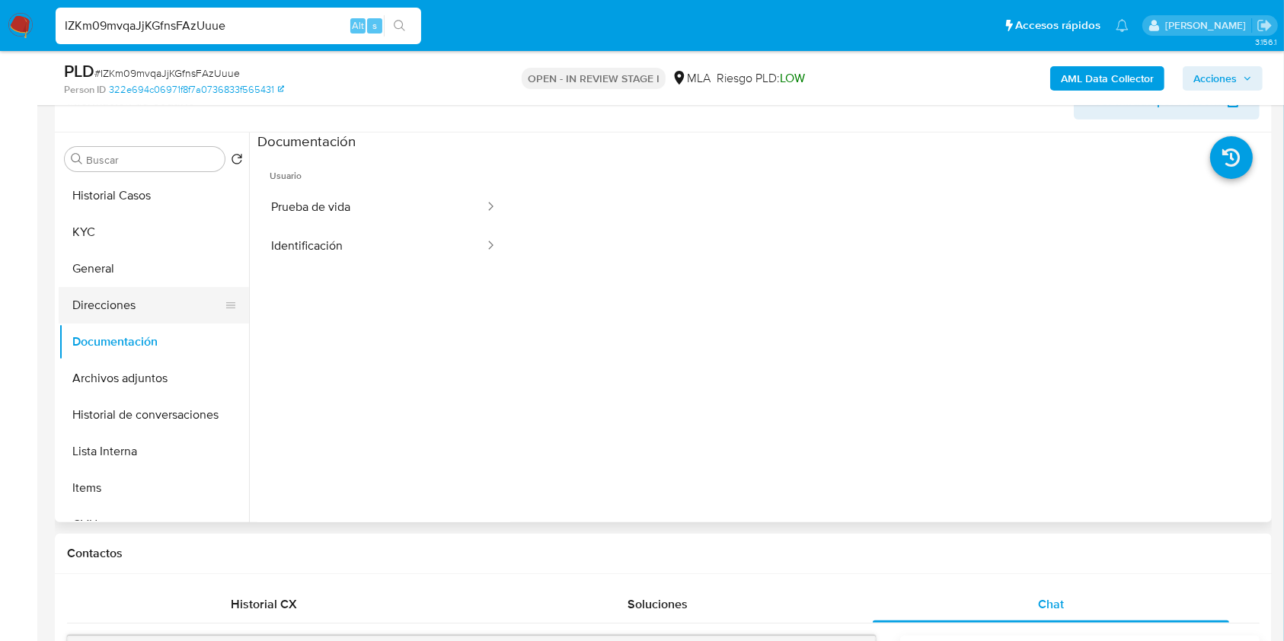
scroll to position [219, 0]
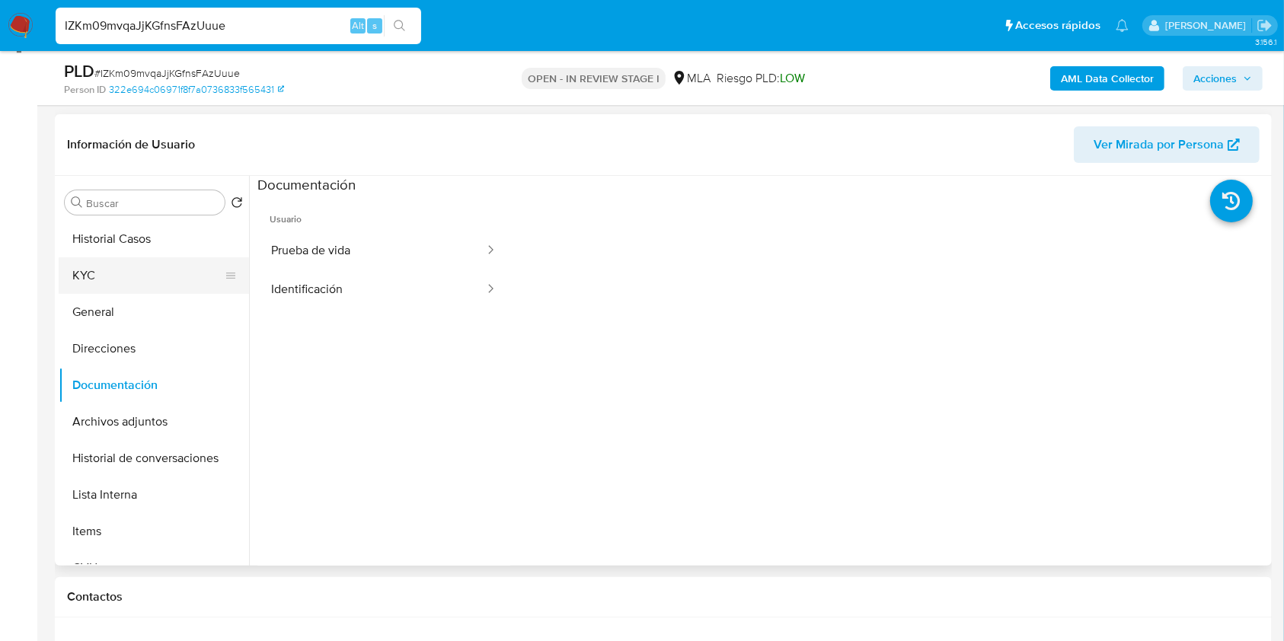
click at [139, 289] on button "KYC" at bounding box center [148, 276] width 178 height 37
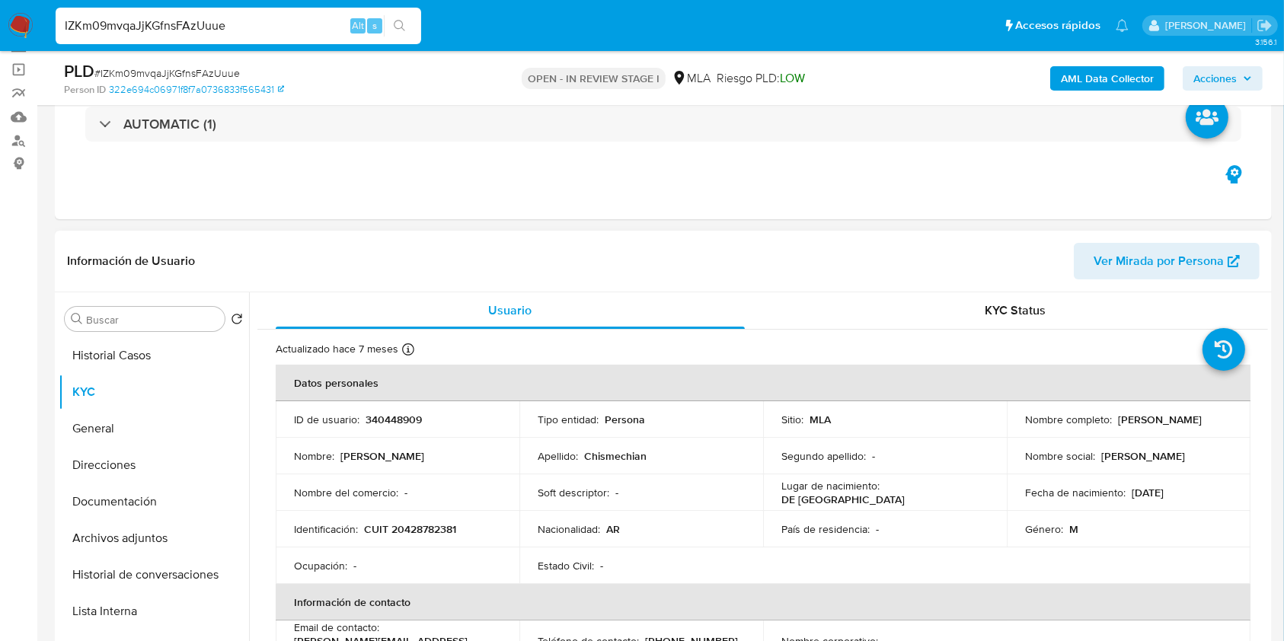
scroll to position [203, 0]
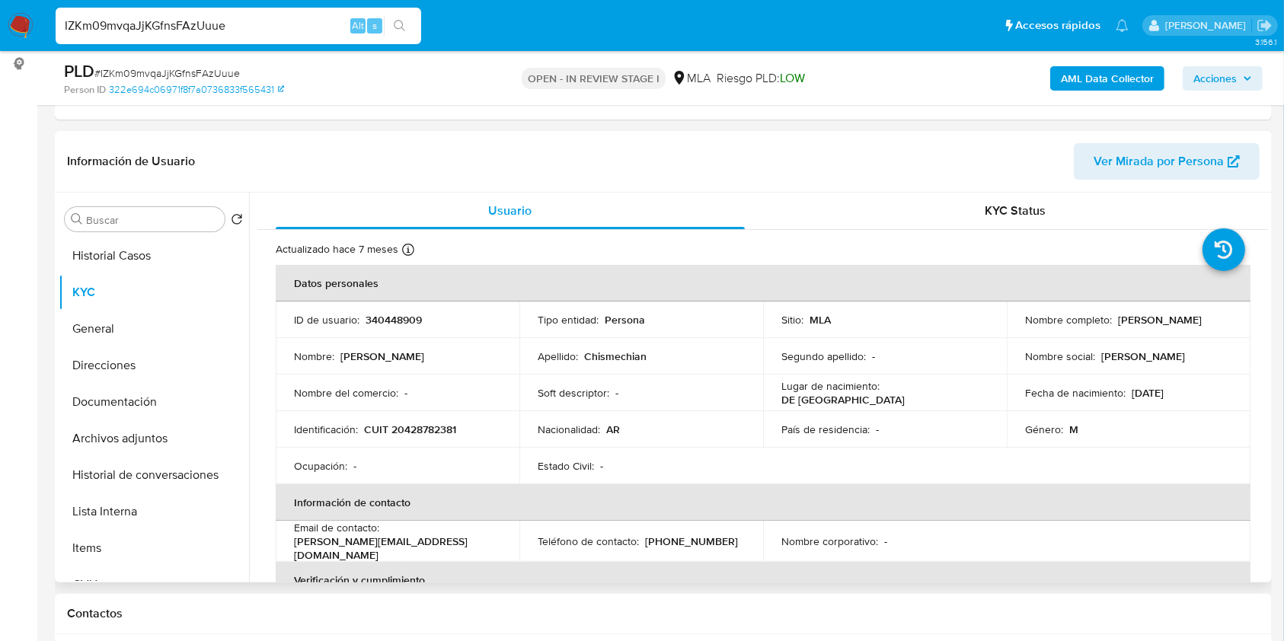
click at [1118, 316] on p "Tomas Chismechian" at bounding box center [1160, 320] width 84 height 14
click at [1195, 321] on p "Tomas Chismechian" at bounding box center [1160, 320] width 84 height 14
drag, startPoint x: 1112, startPoint y: 314, endPoint x: 1232, endPoint y: 317, distance: 120.4
click at [1232, 317] on td "Nombre completo : Tomas Chismechian" at bounding box center [1129, 320] width 244 height 37
copy div "Tomas Chismechian"
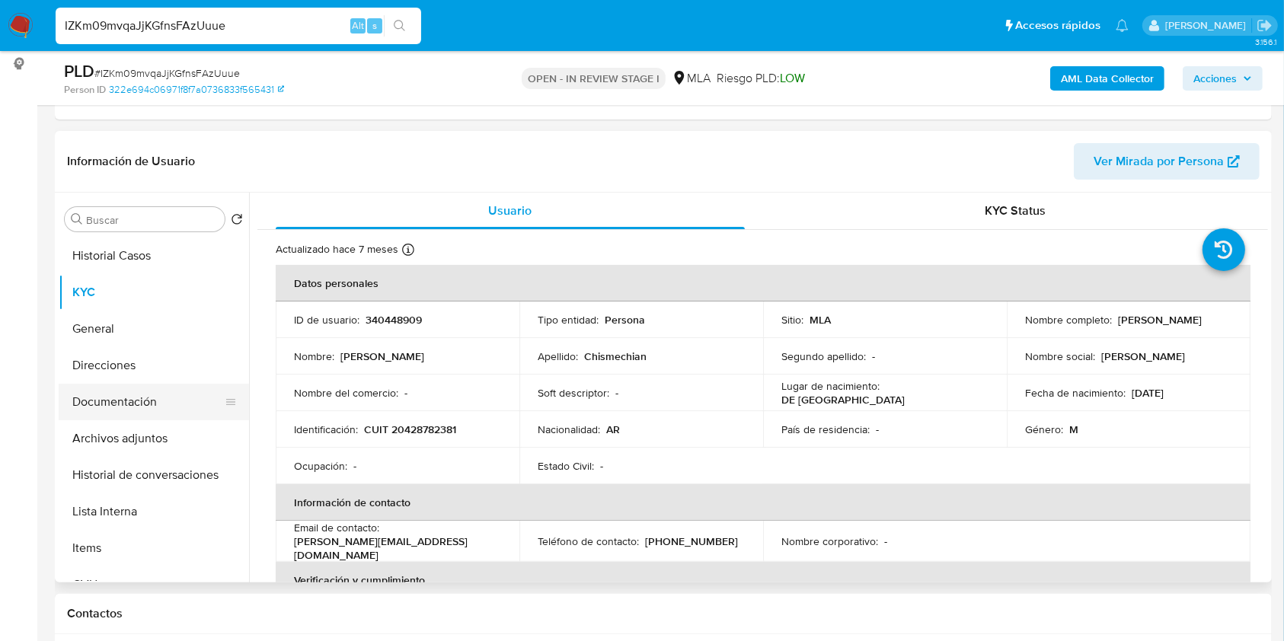
click at [103, 411] on button "Documentación" at bounding box center [148, 402] width 178 height 37
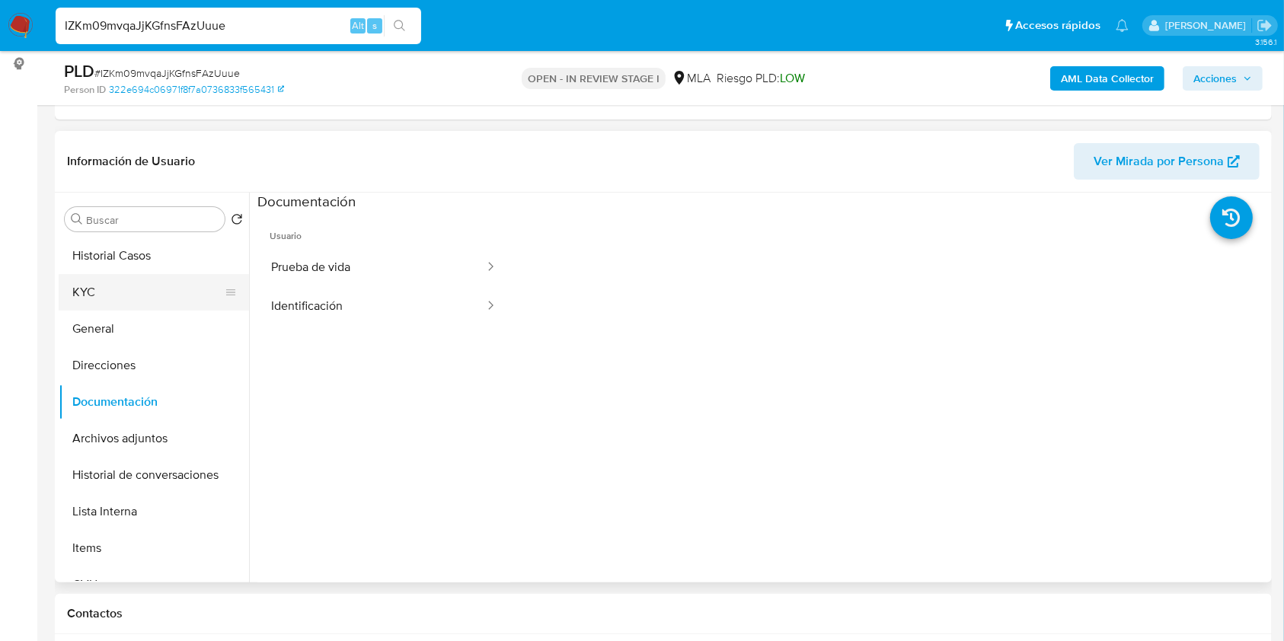
click at [117, 288] on button "KYC" at bounding box center [148, 292] width 178 height 37
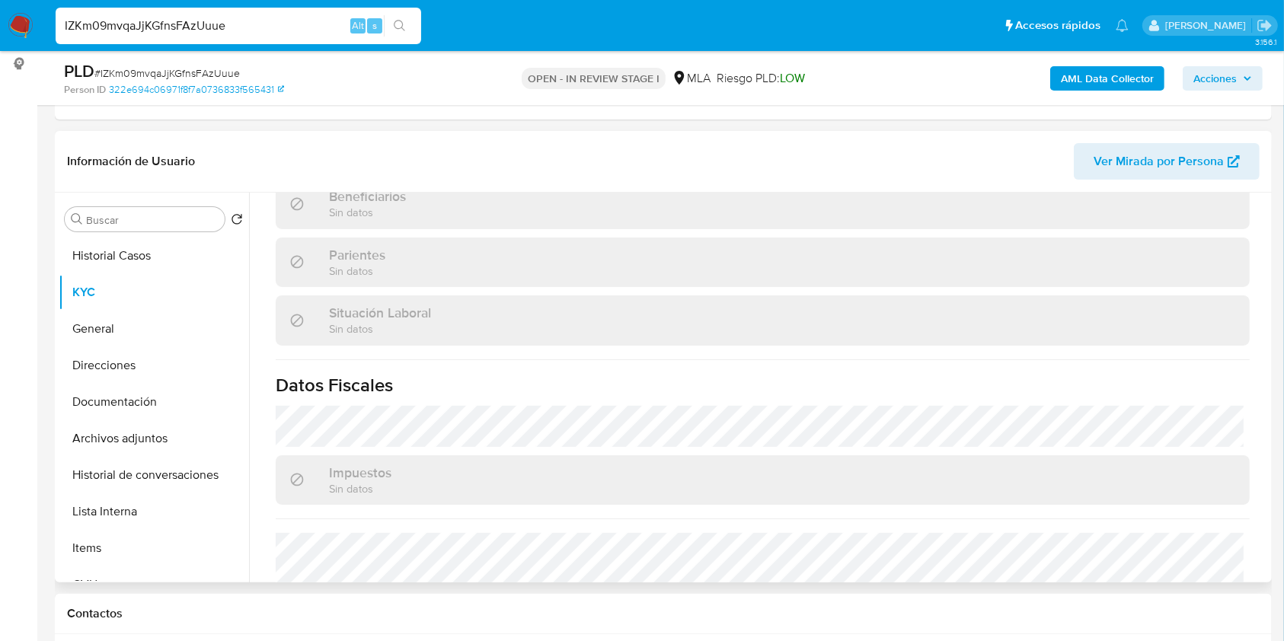
scroll to position [802, 0]
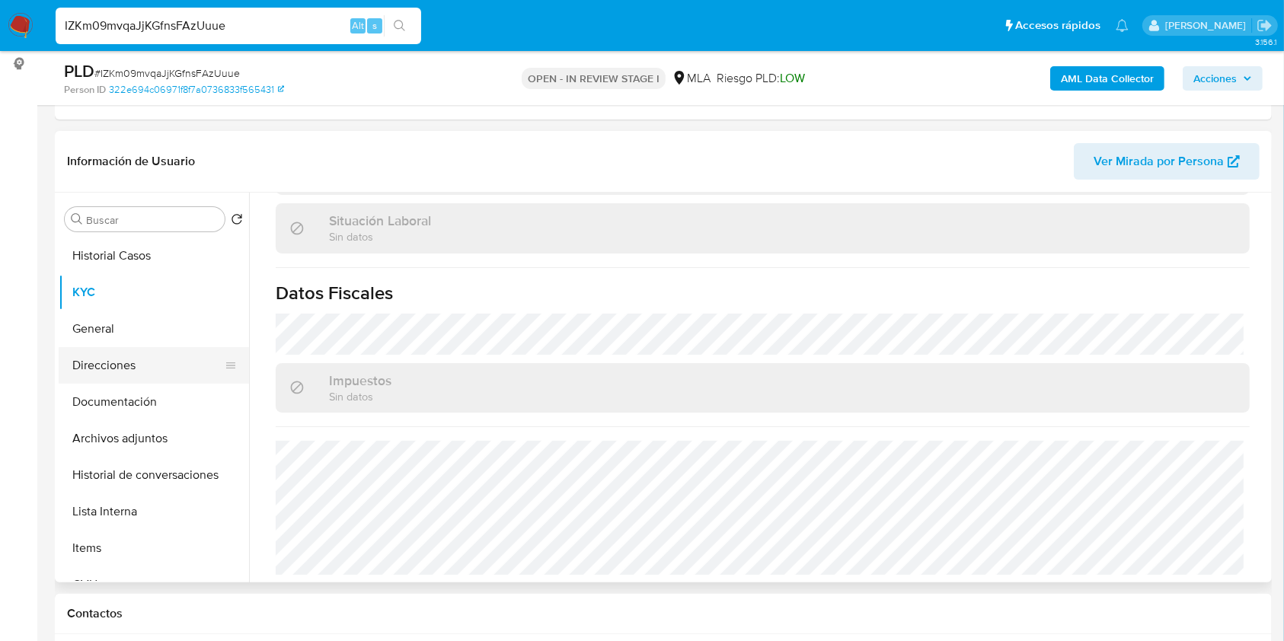
click at [126, 365] on button "Direcciones" at bounding box center [148, 365] width 178 height 37
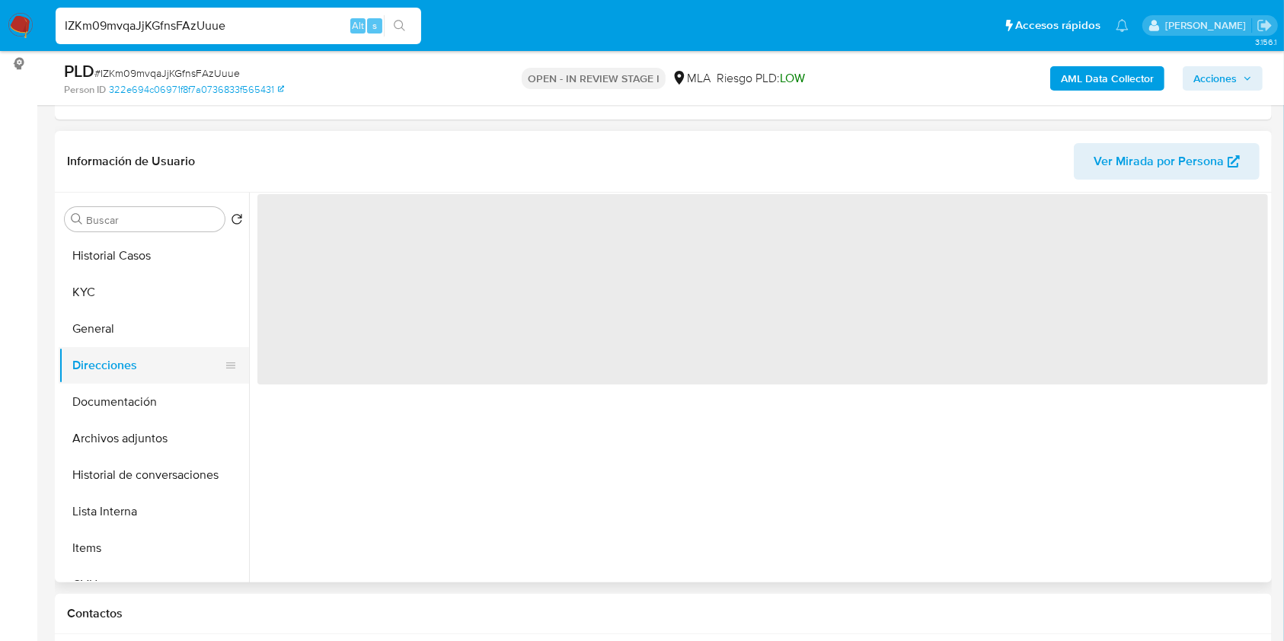
scroll to position [0, 0]
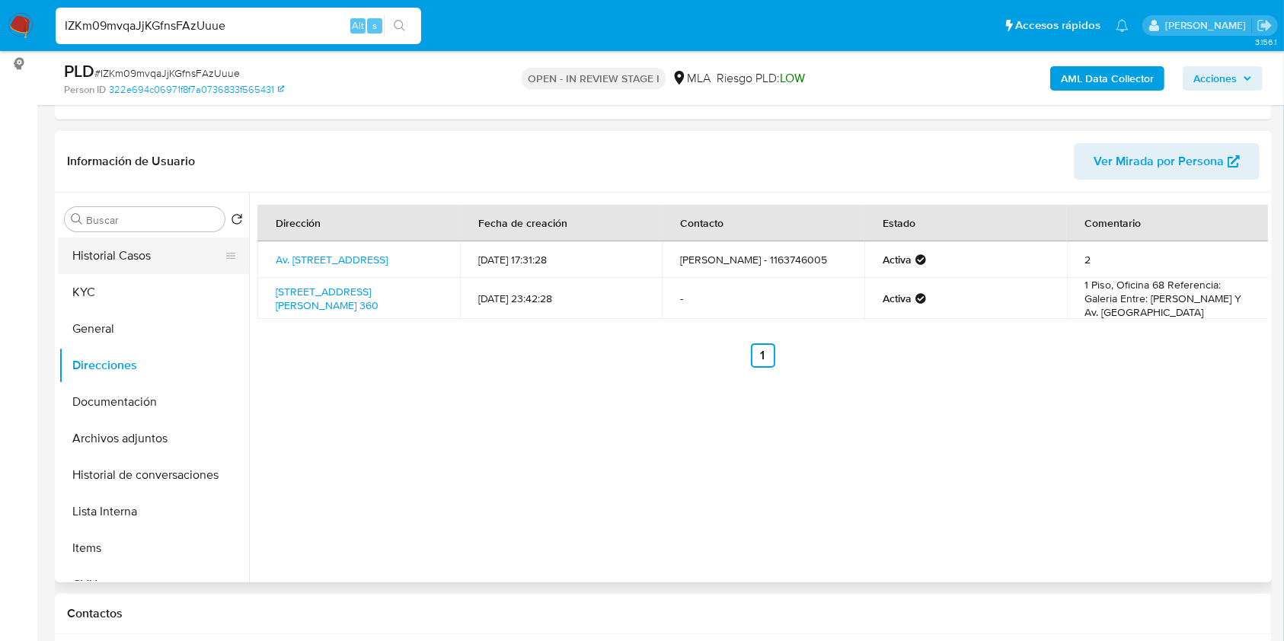
click at [135, 271] on button "Historial Casos" at bounding box center [148, 256] width 178 height 37
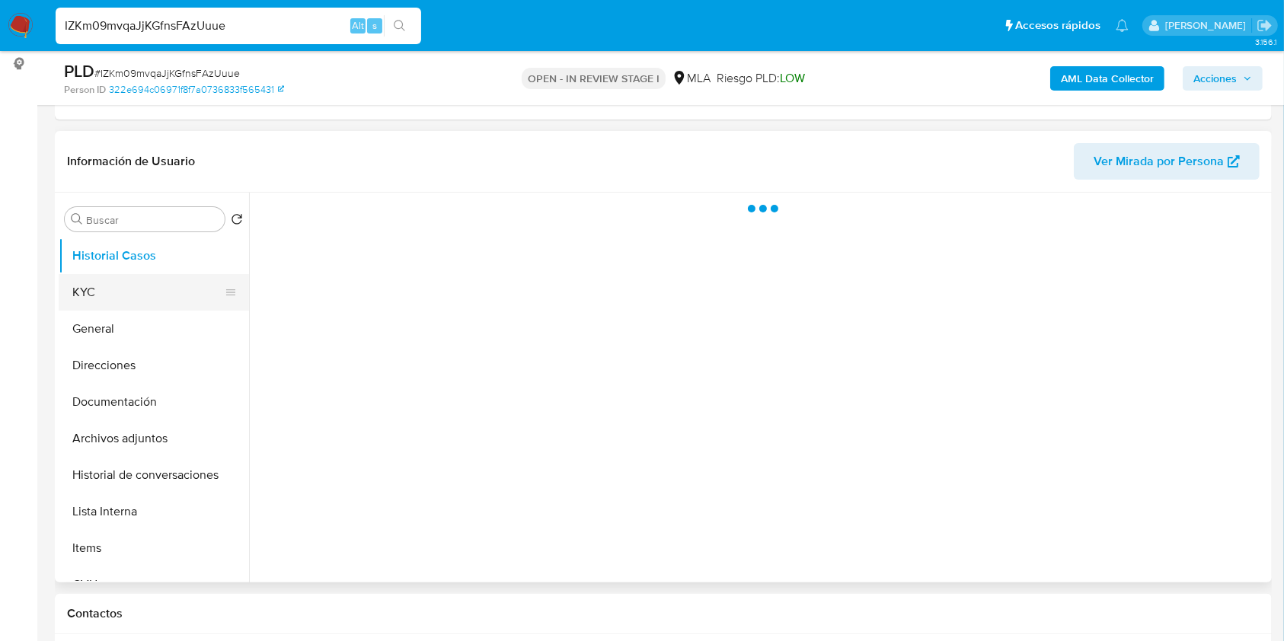
click at [138, 290] on button "KYC" at bounding box center [148, 292] width 178 height 37
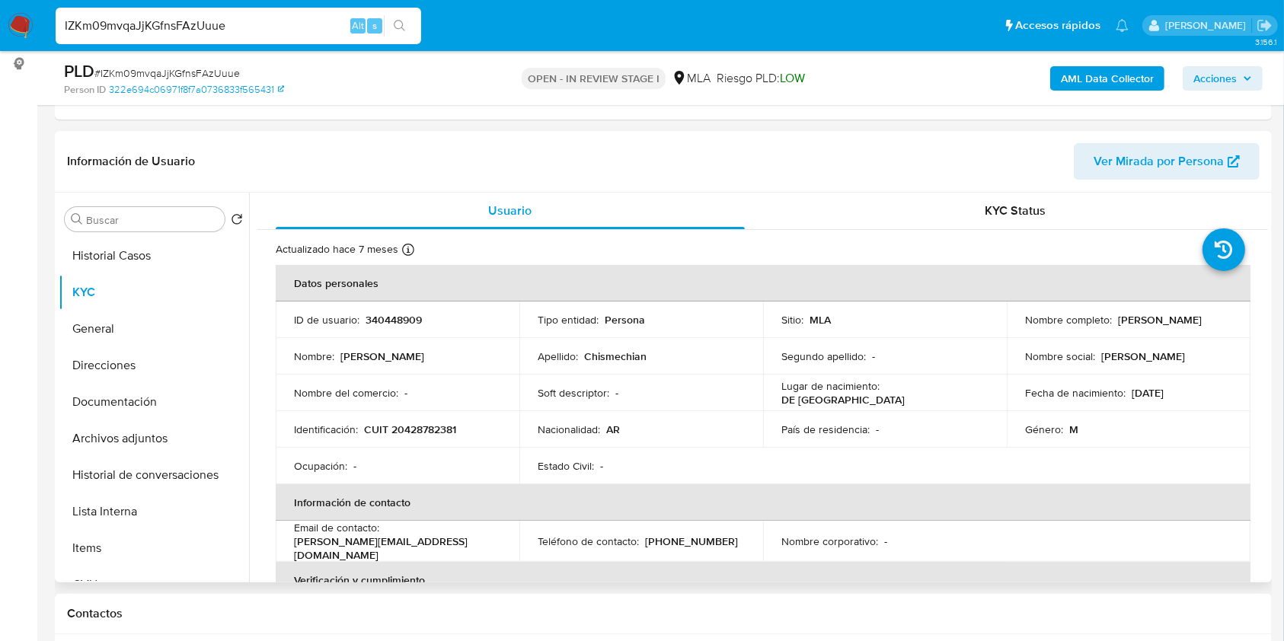
click at [421, 427] on p "CUIT 20428782381" at bounding box center [410, 430] width 92 height 14
copy p "20428782381"
click at [424, 430] on p "CUIT 20428782381" at bounding box center [410, 430] width 92 height 14
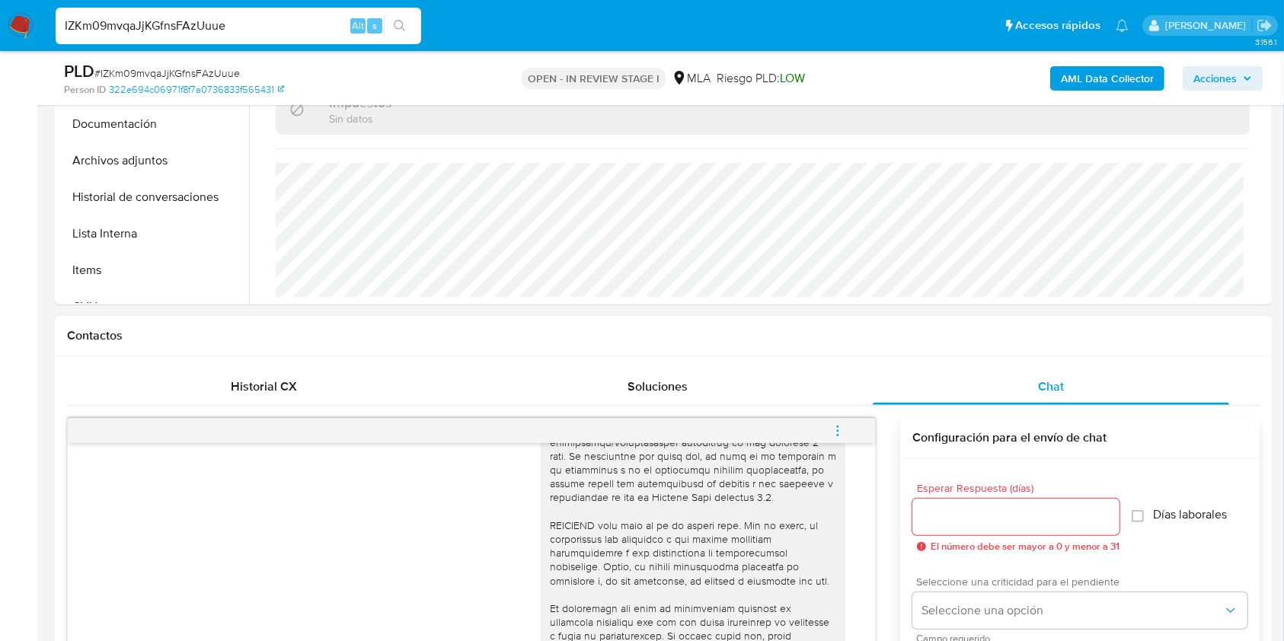
scroll to position [609, 0]
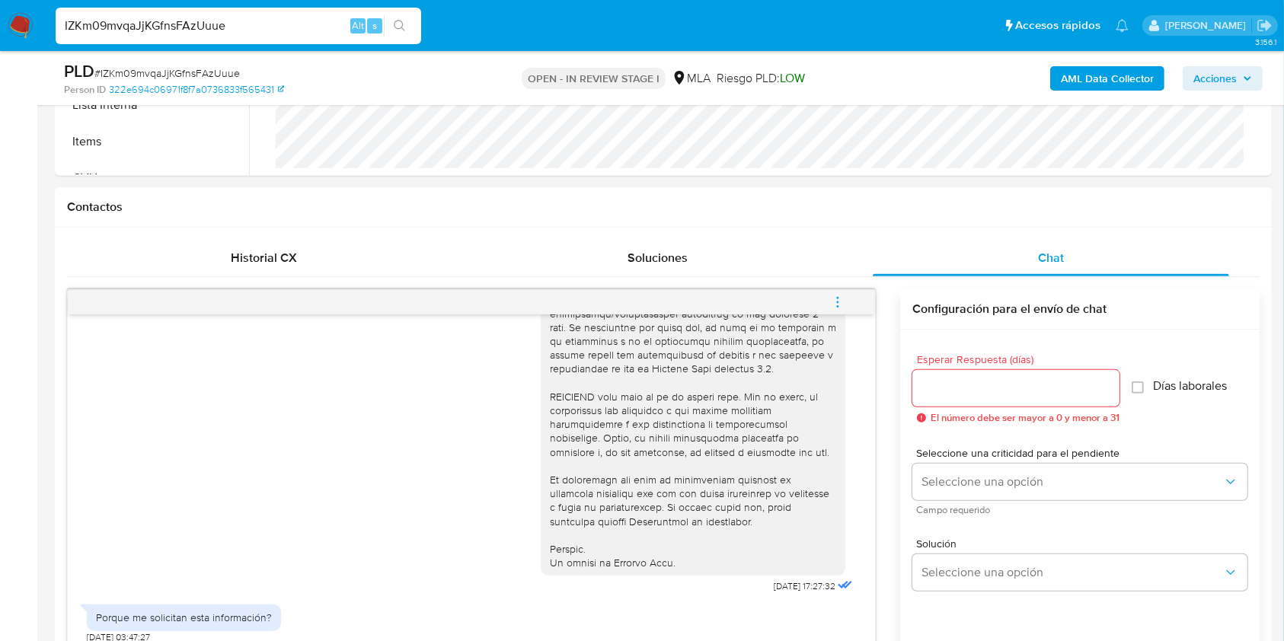
click at [1014, 389] on input "Esperar Respuesta (días)" at bounding box center [1016, 389] width 207 height 20
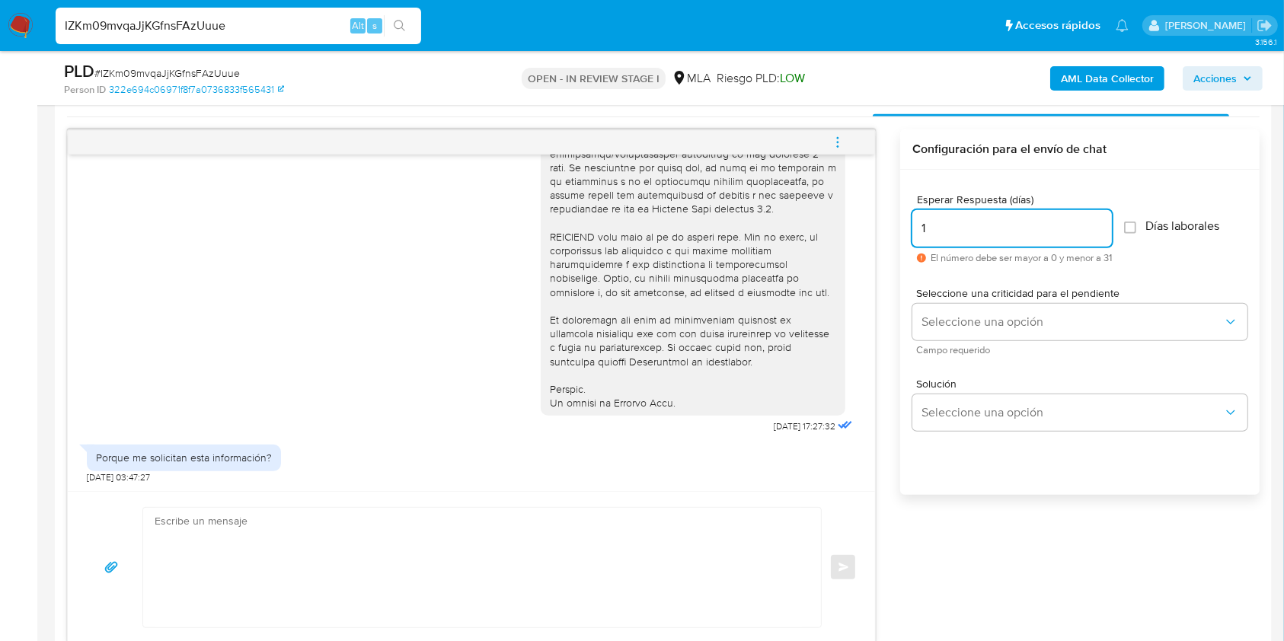
scroll to position [812, 0]
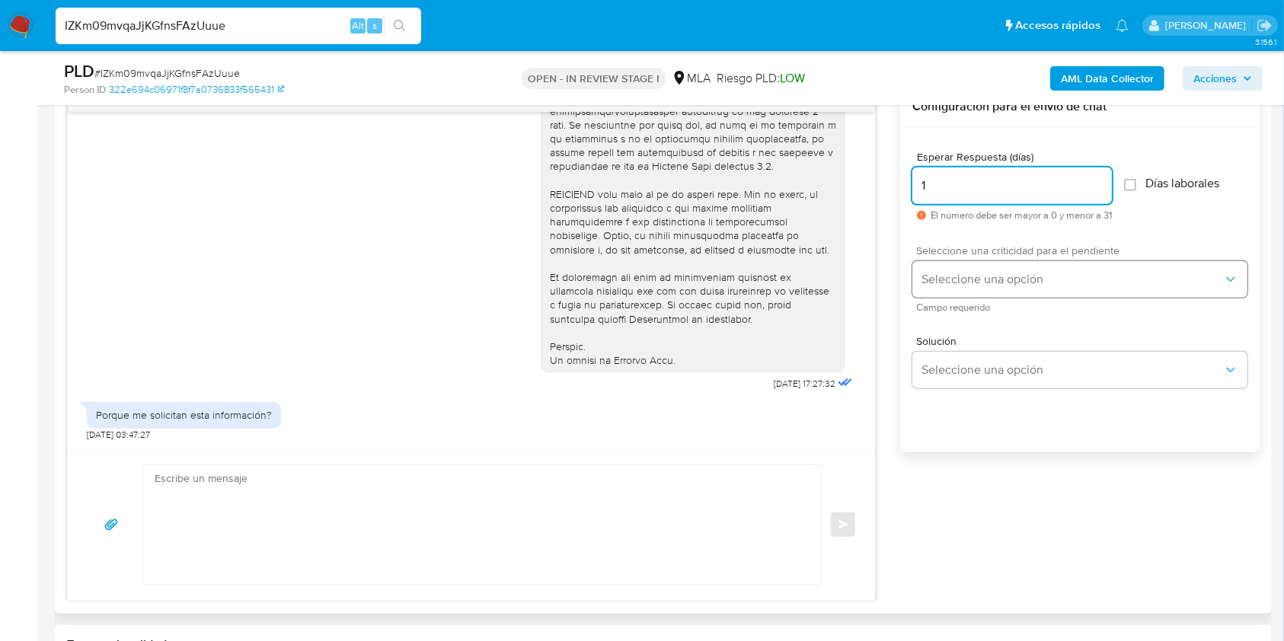
type input "1"
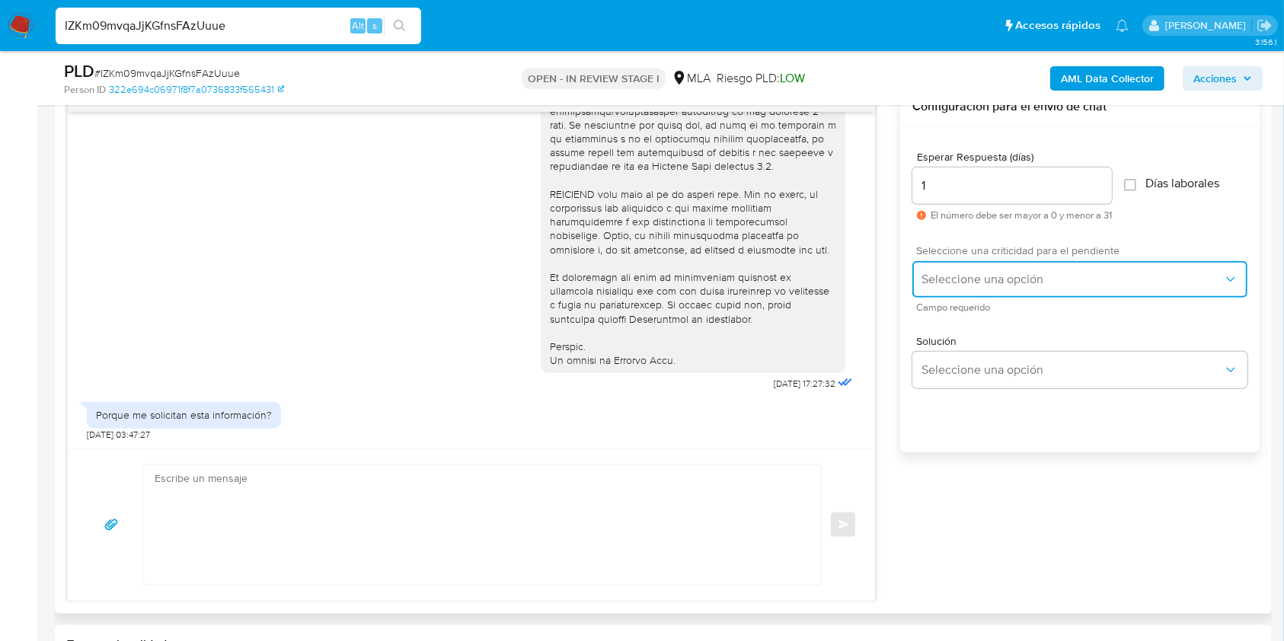
click at [963, 277] on span "Seleccione una opción" at bounding box center [1073, 279] width 302 height 15
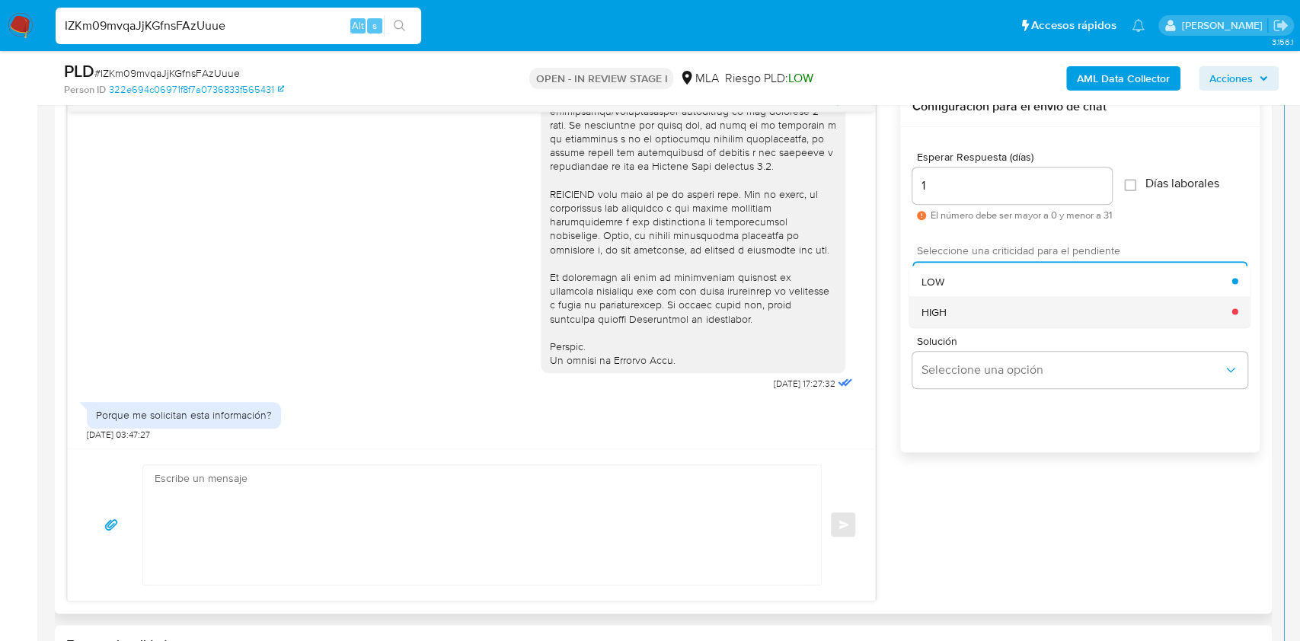
click at [973, 315] on div "HIGH" at bounding box center [1077, 311] width 311 height 30
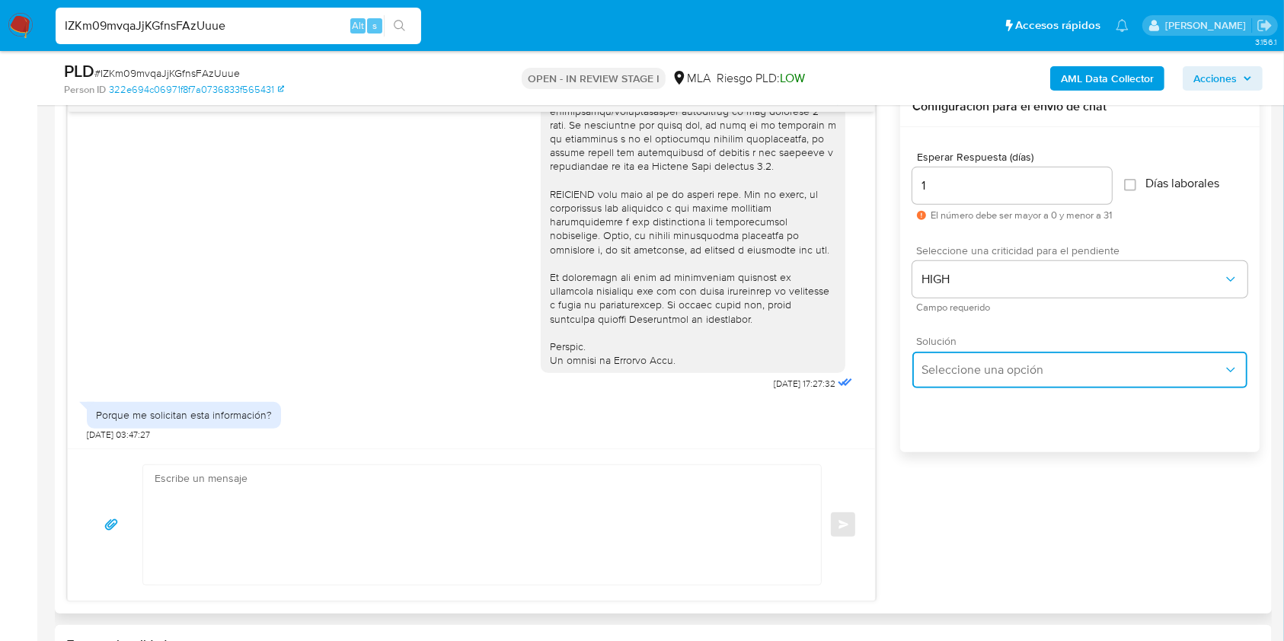
click at [975, 375] on span "Seleccione una opción" at bounding box center [1073, 370] width 302 height 15
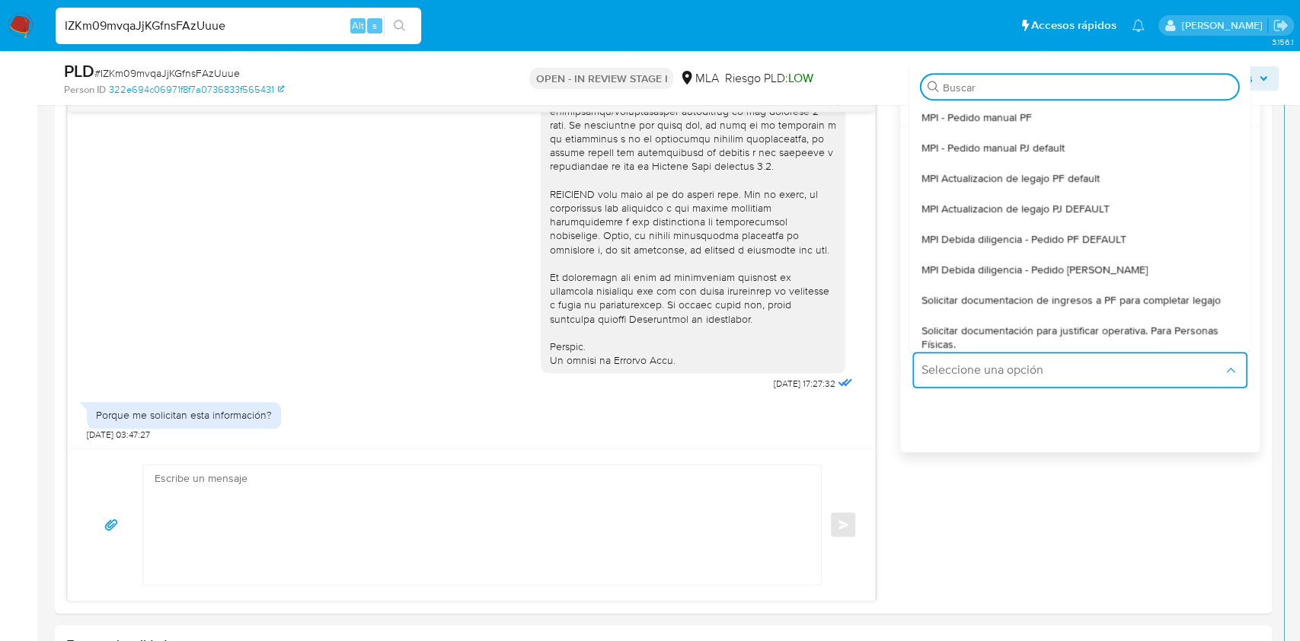
click at [1043, 302] on span "Solicitar documentacion de ingresos a PF para completar legajo" at bounding box center [1071, 300] width 299 height 14
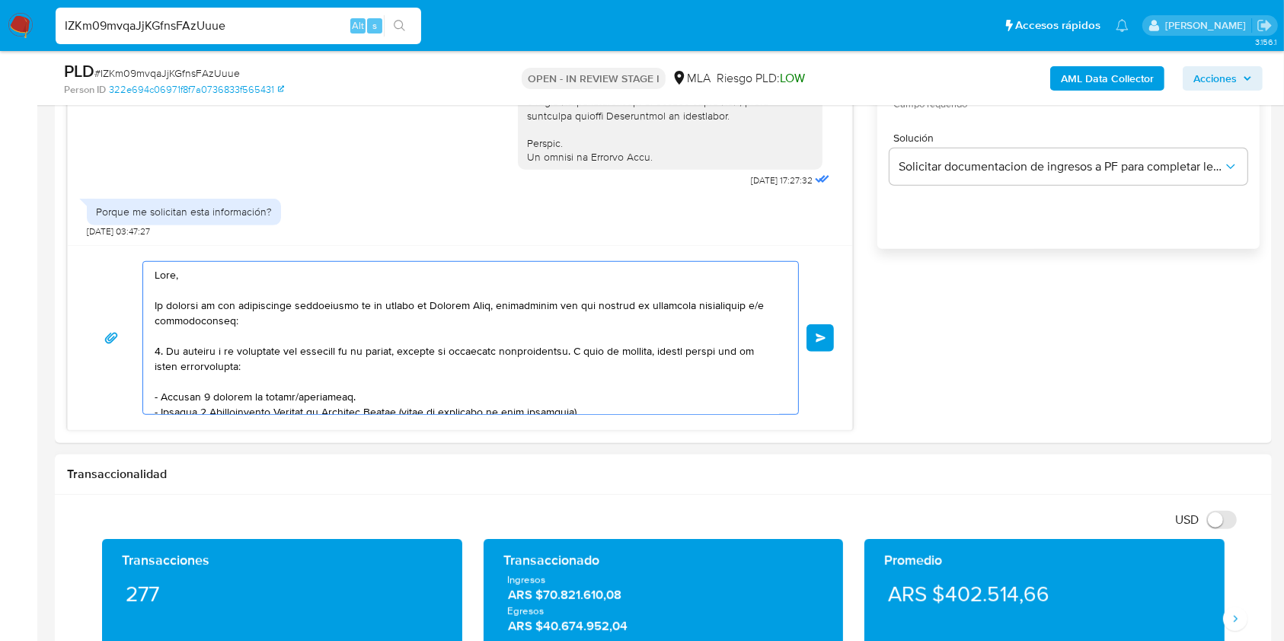
scroll to position [174, 0]
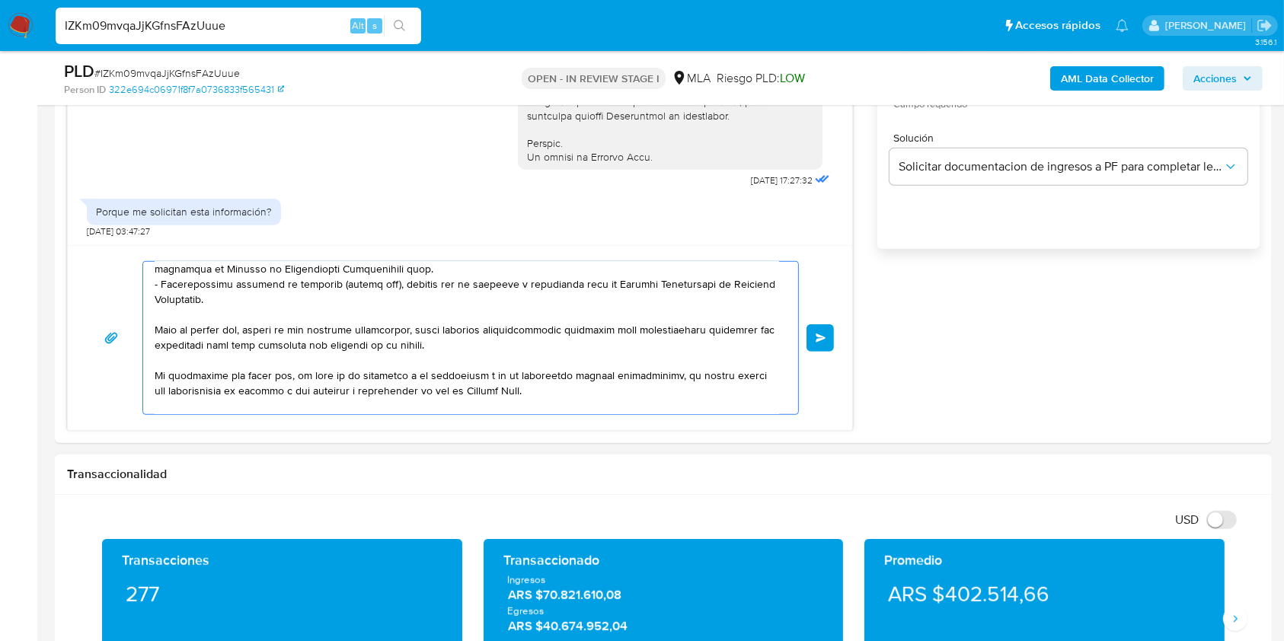
drag, startPoint x: 181, startPoint y: 314, endPoint x: 592, endPoint y: 629, distance: 517.3
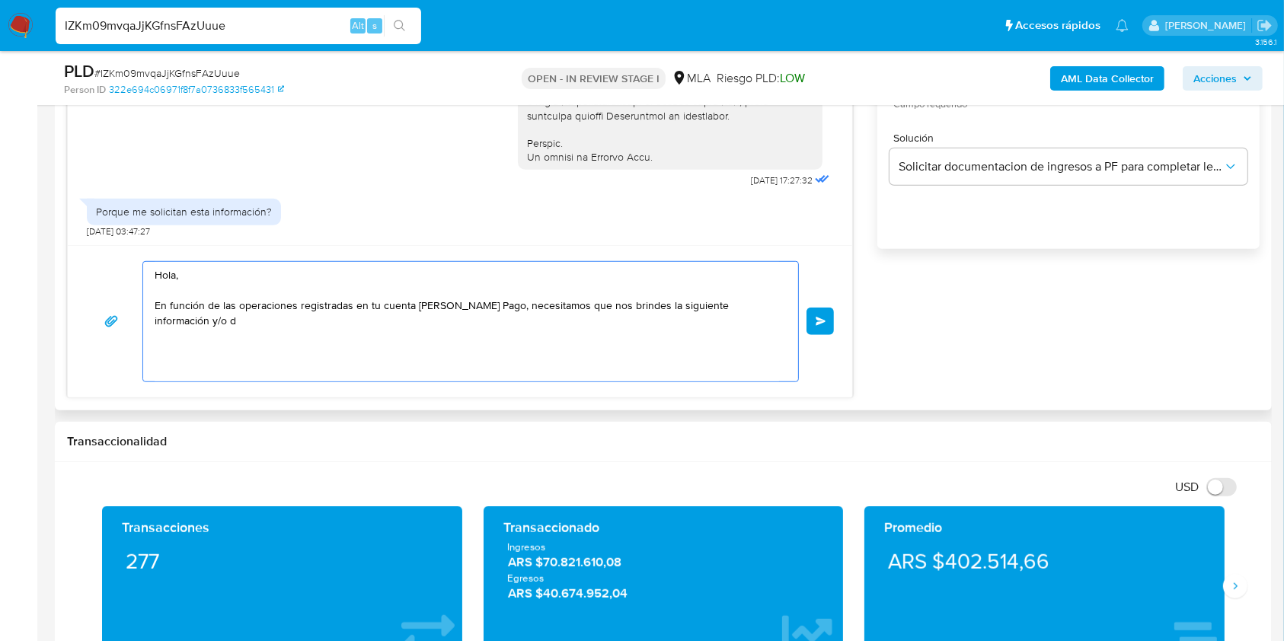
scroll to position [0, 0]
drag, startPoint x: 255, startPoint y: 309, endPoint x: 149, endPoint y: 254, distance: 119.6
click at [149, 254] on div "Hola, En función de las operaciones registradas en tu cuenta de Mercado Pago, n…" at bounding box center [460, 321] width 785 height 152
drag, startPoint x: 751, startPoint y: 315, endPoint x: 80, endPoint y: 269, distance: 672.8
click at [70, 264] on div "Hola, En función de las operaciones registradas en tu cuenta de Mercado Pago, n…" at bounding box center [460, 321] width 785 height 152
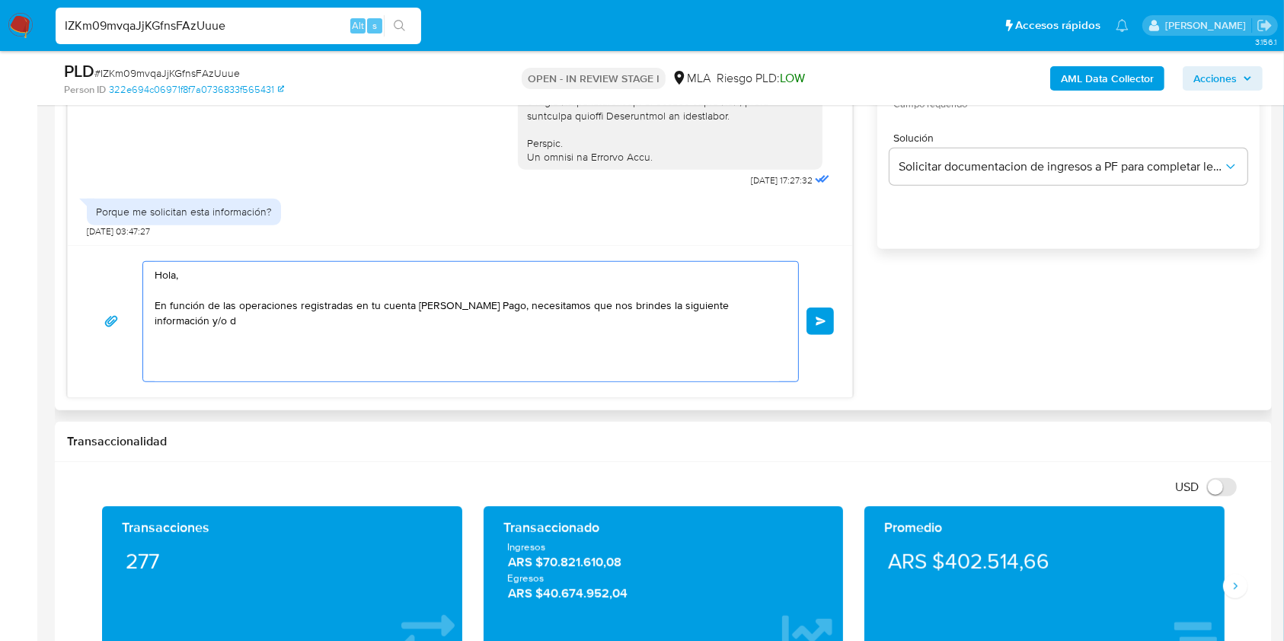
type textarea "y/o d"
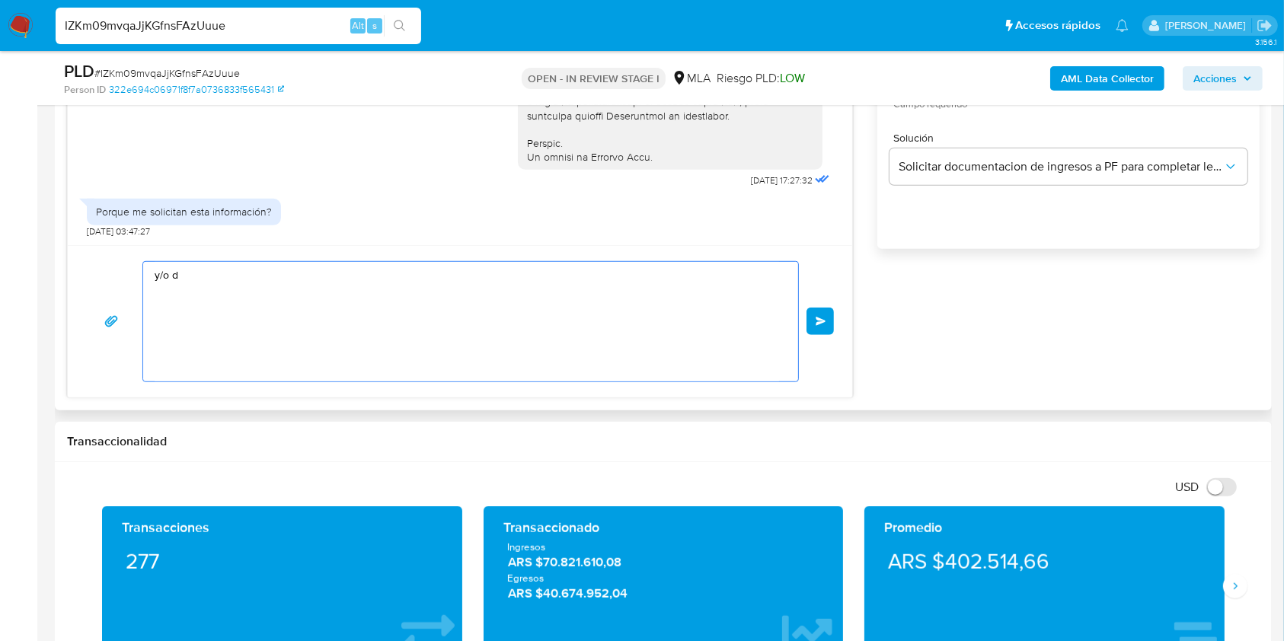
drag, startPoint x: 177, startPoint y: 276, endPoint x: 98, endPoint y: 267, distance: 79.8
click at [98, 267] on div "y/o d Enviar" at bounding box center [460, 321] width 748 height 121
paste textarea "Buenas tardes, Queremos aclararte que la Resolución General ARCA 5696/2025 indi…"
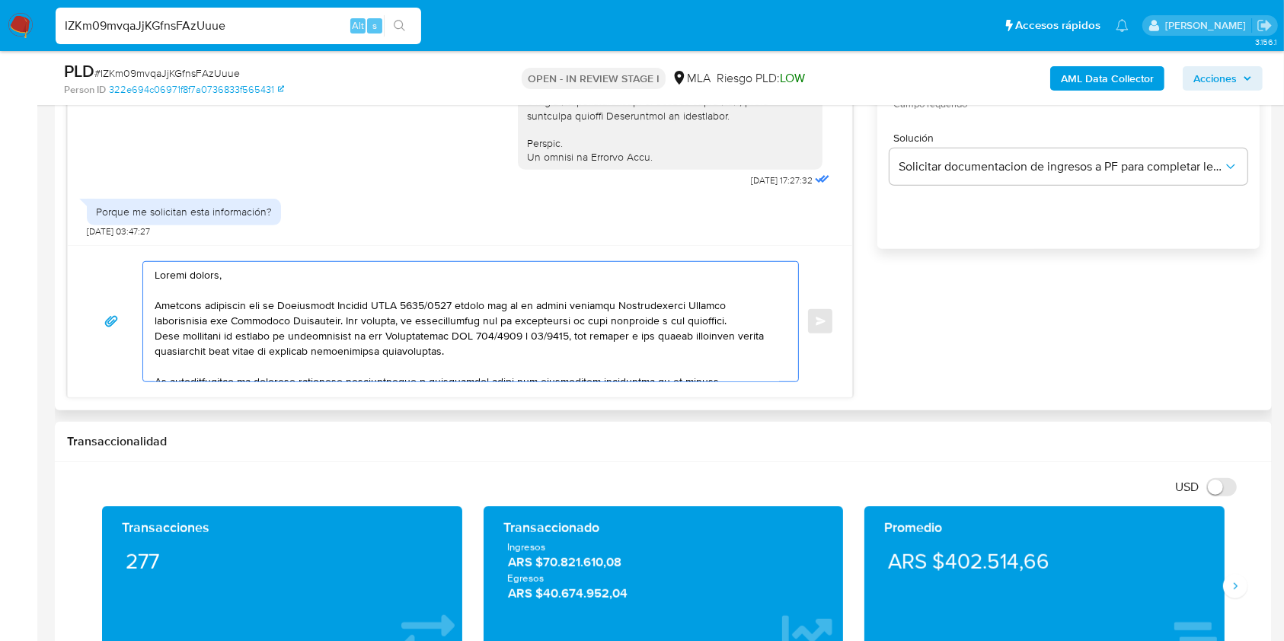
scroll to position [195, 0]
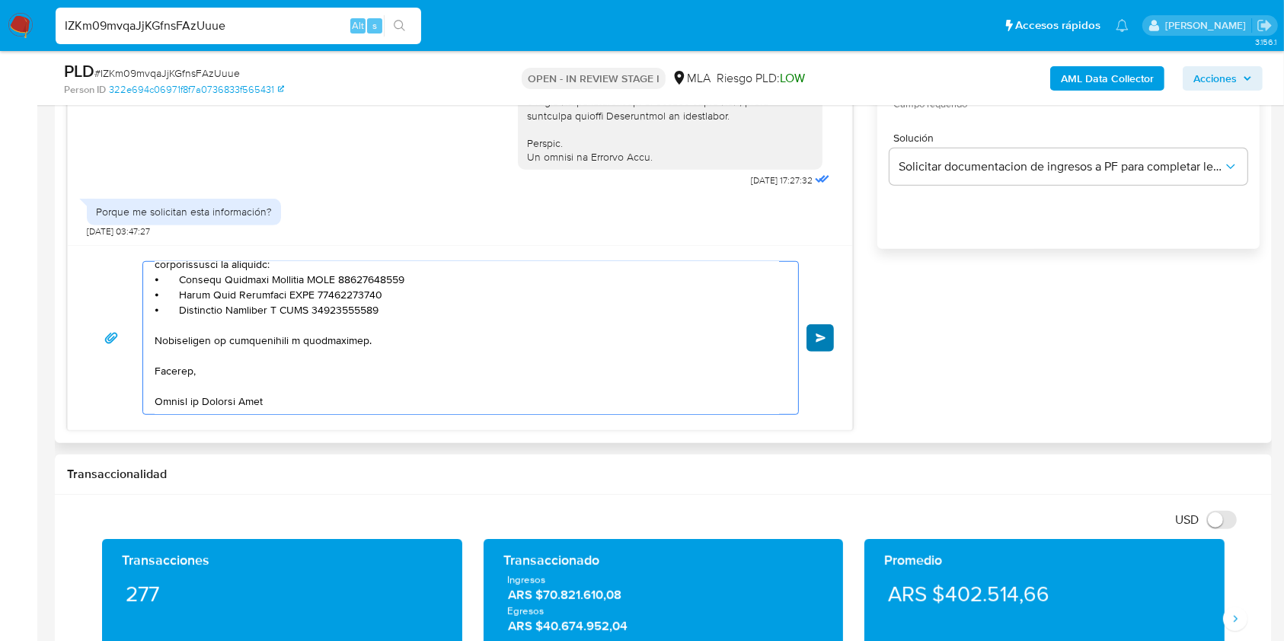
type textarea "Buenas tardes, Queremos aclararte que la Resolución General ARCA 5696/2025 indi…"
click at [814, 343] on button "Enviar" at bounding box center [820, 338] width 27 height 27
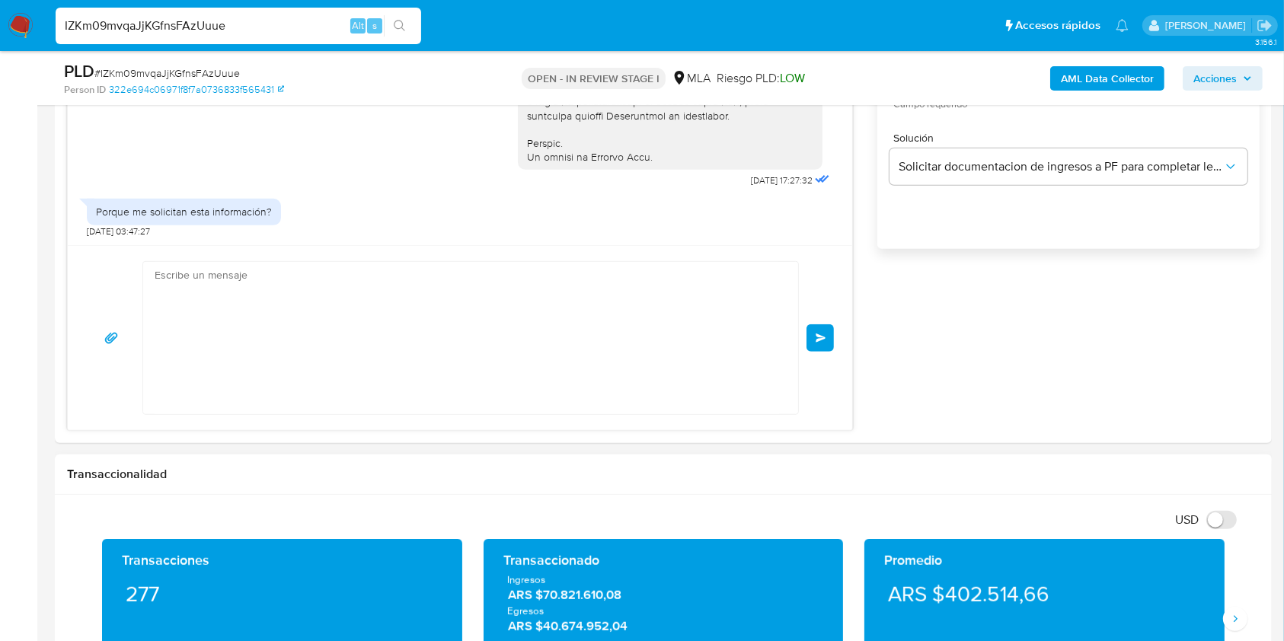
scroll to position [0, 0]
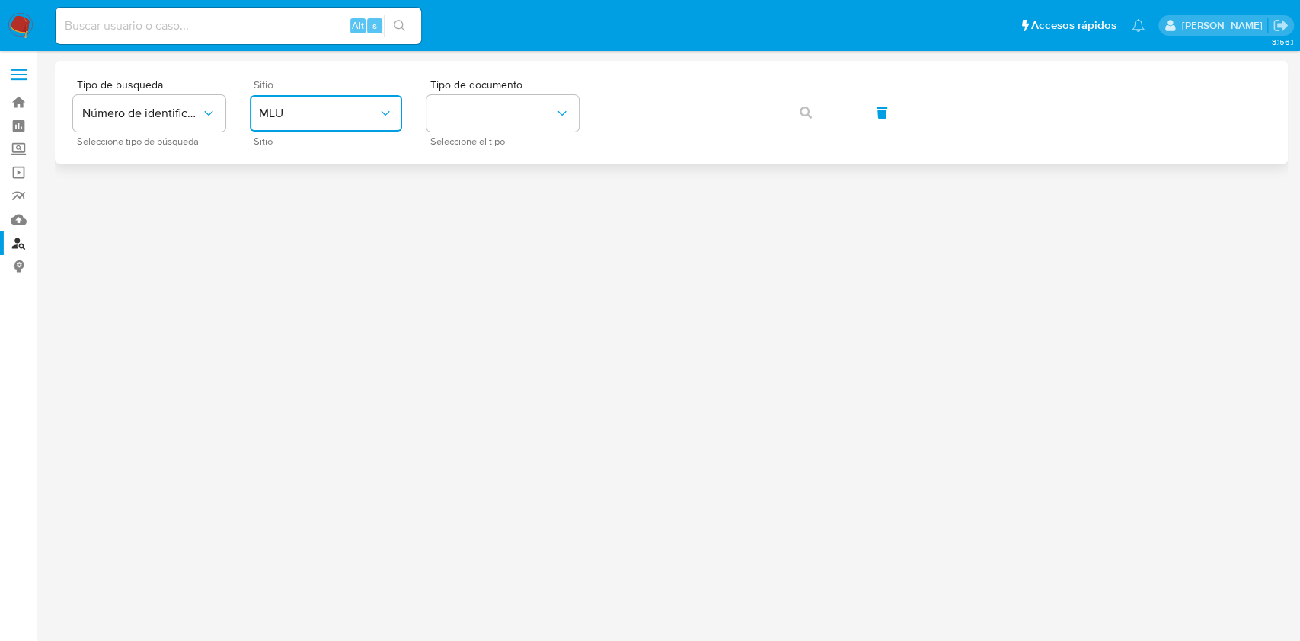
click at [354, 107] on span "MLU" at bounding box center [318, 113] width 119 height 15
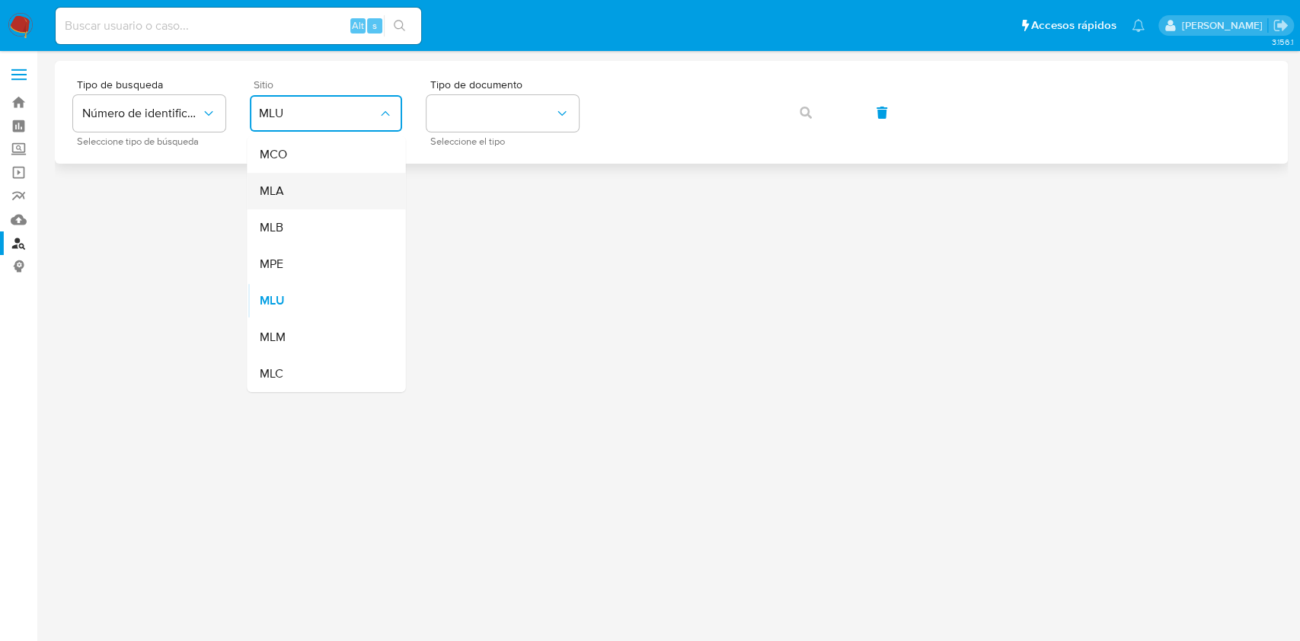
click at [320, 197] on div "MLA" at bounding box center [321, 191] width 125 height 37
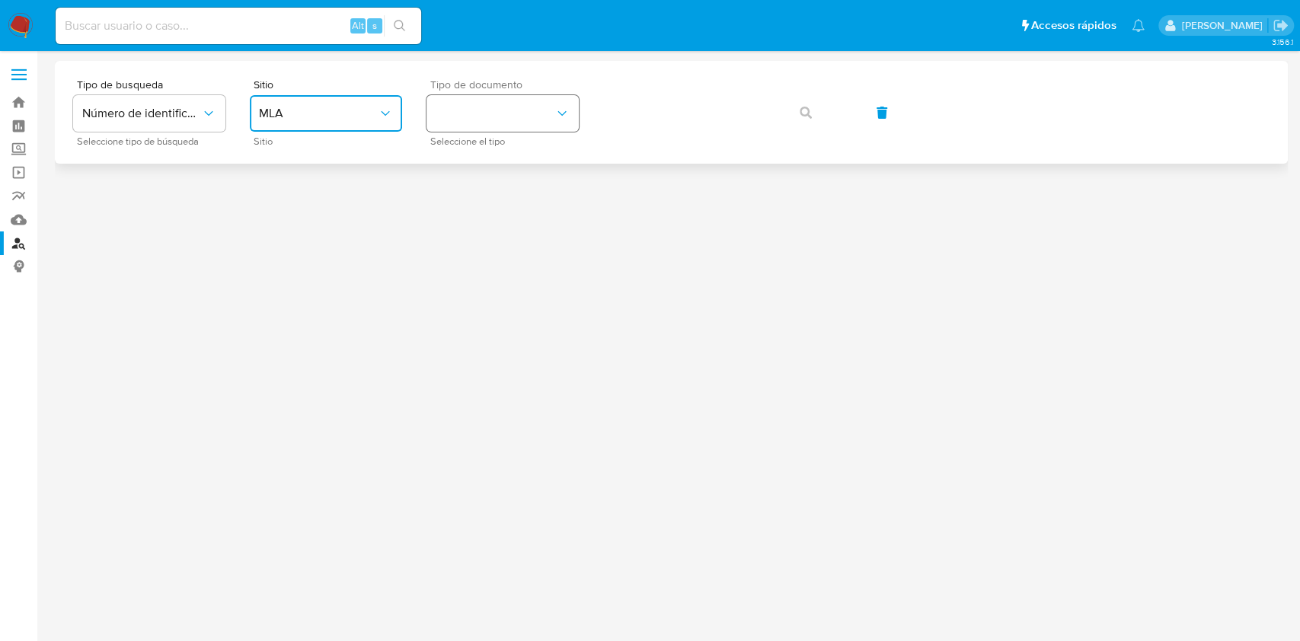
click at [476, 110] on button "identificationType" at bounding box center [503, 113] width 152 height 37
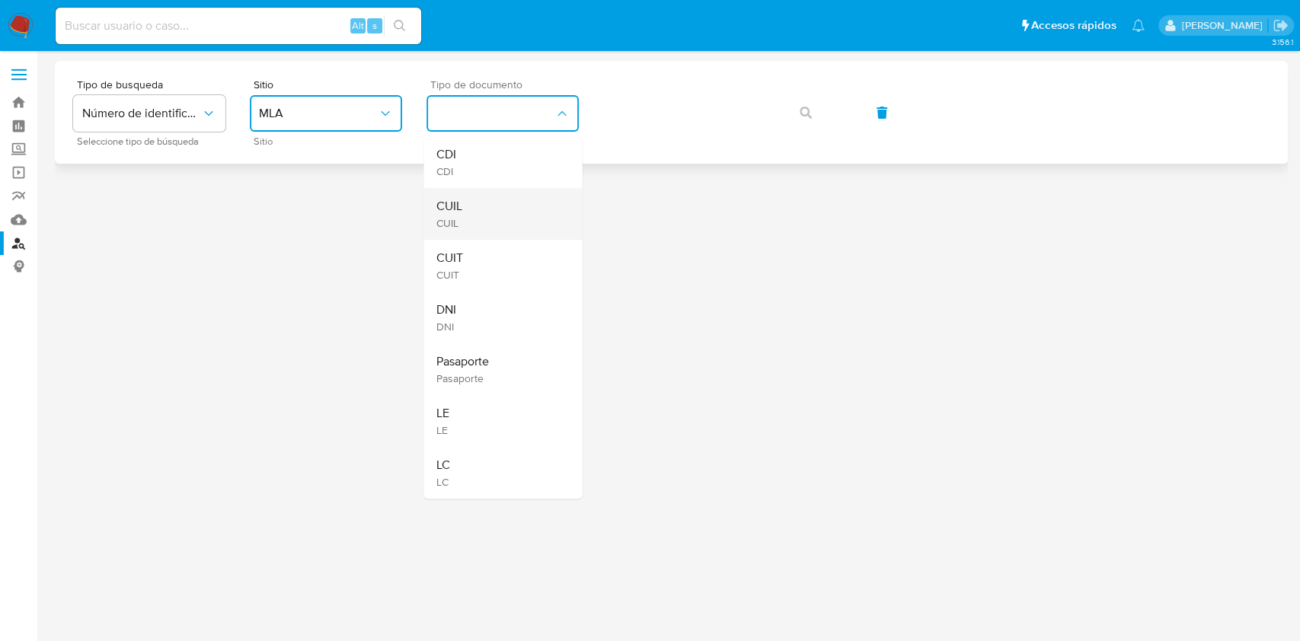
drag, startPoint x: 466, startPoint y: 207, endPoint x: 616, endPoint y: 145, distance: 161.9
click at [469, 206] on div "CUIL CUIL" at bounding box center [498, 214] width 125 height 52
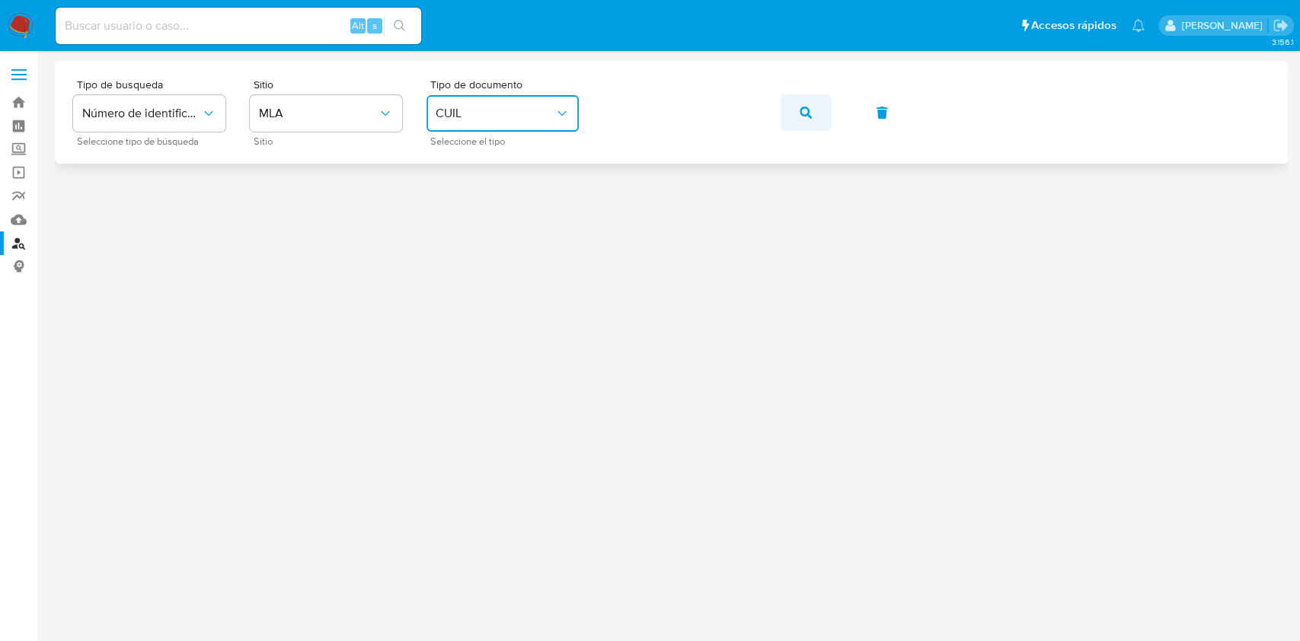
click at [811, 117] on button "button" at bounding box center [806, 112] width 52 height 37
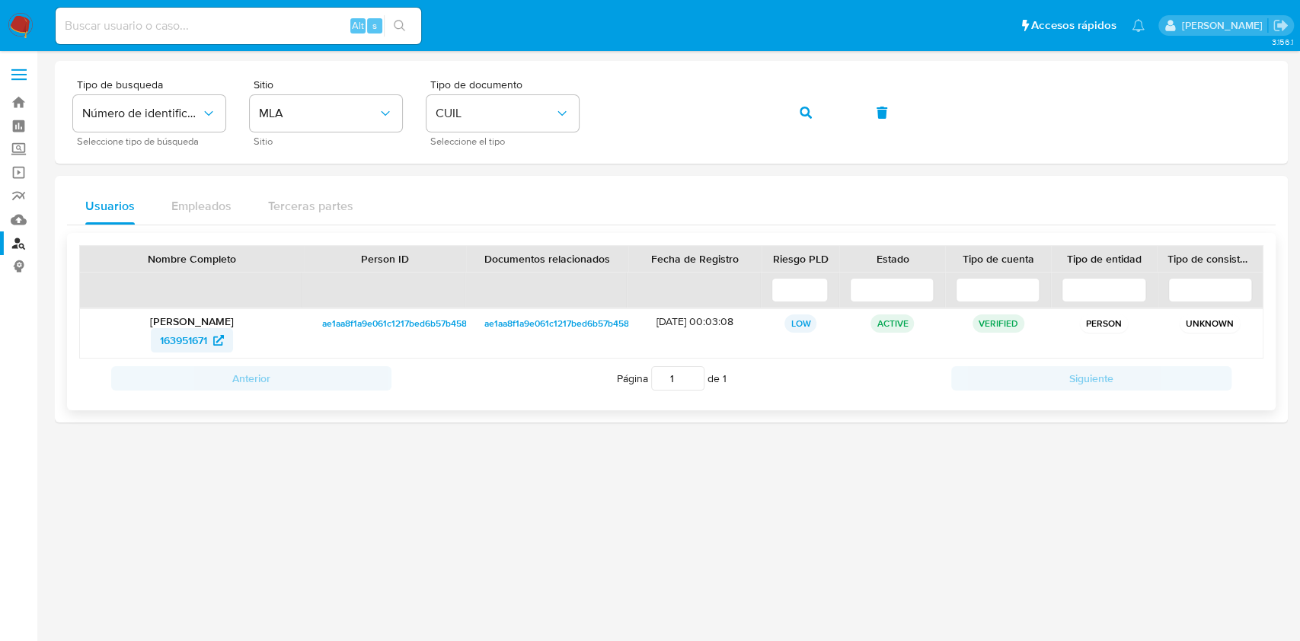
click at [205, 338] on span "163951671" at bounding box center [183, 340] width 47 height 24
click at [801, 123] on span "button" at bounding box center [806, 113] width 12 height 34
click at [197, 338] on span "158412723" at bounding box center [183, 340] width 50 height 24
click at [804, 113] on icon "button" at bounding box center [806, 113] width 12 height 12
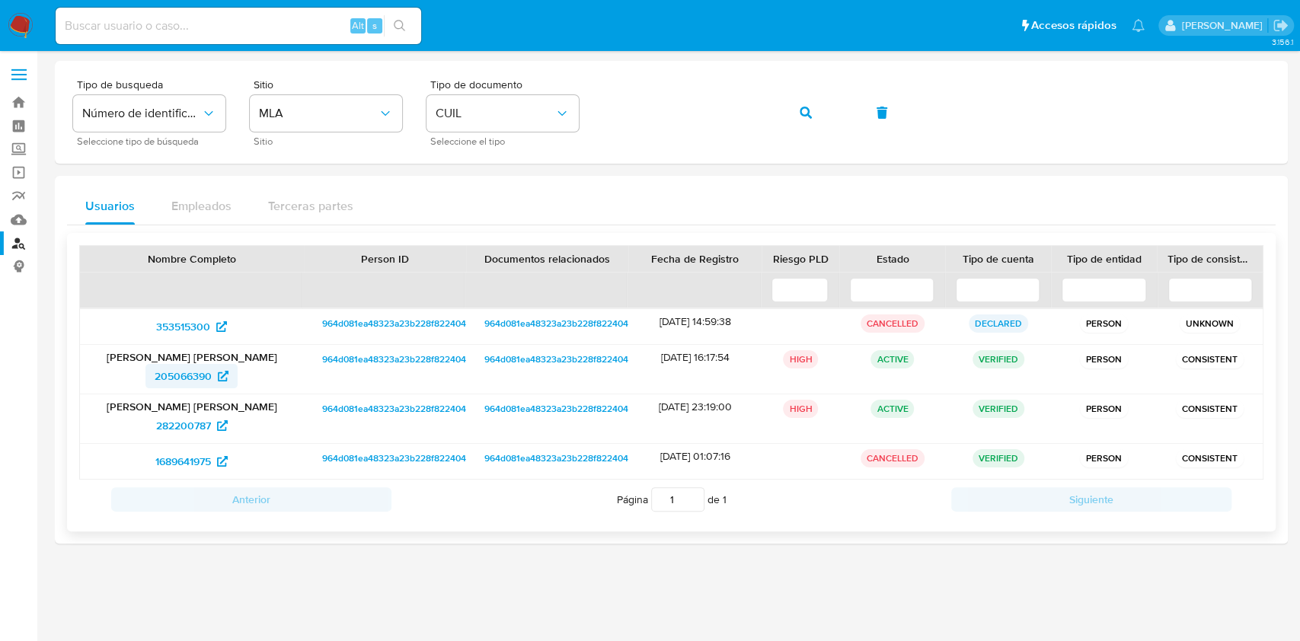
click at [196, 367] on span "205066390" at bounding box center [183, 376] width 57 height 24
click at [815, 112] on button "button" at bounding box center [806, 112] width 52 height 37
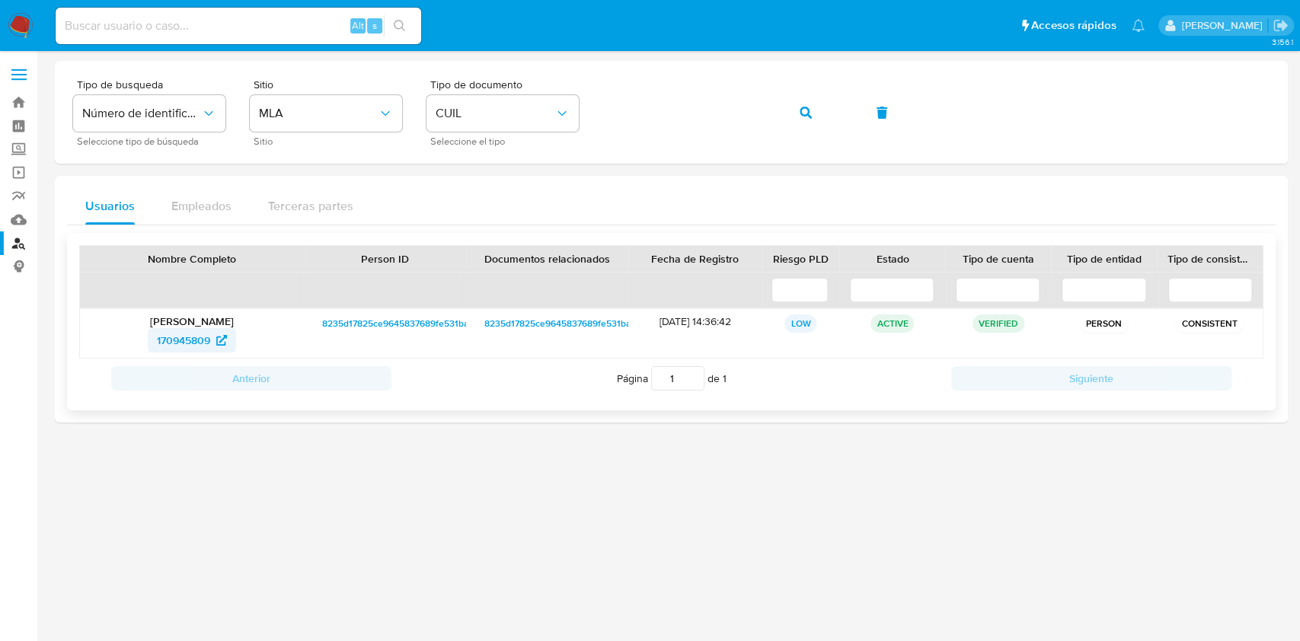
click at [186, 335] on span "170945809" at bounding box center [183, 340] width 53 height 24
click at [797, 107] on button "button" at bounding box center [806, 112] width 52 height 37
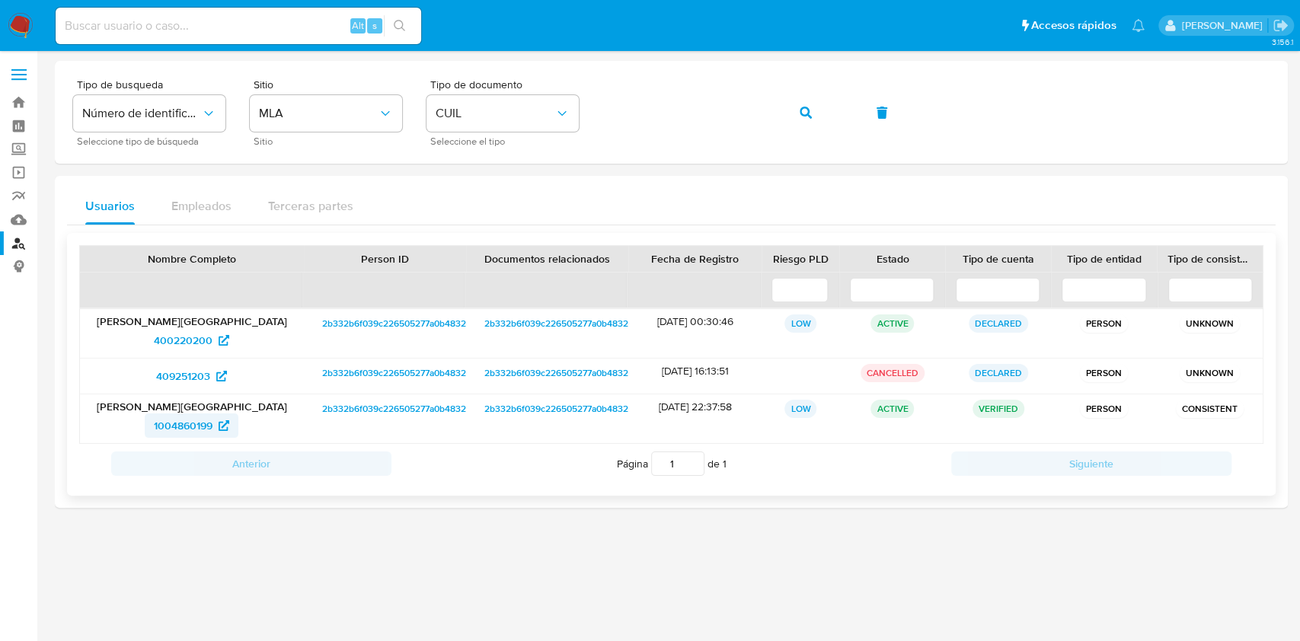
click at [165, 428] on span "1004860199" at bounding box center [183, 426] width 59 height 24
click at [806, 107] on icon "button" at bounding box center [806, 113] width 12 height 12
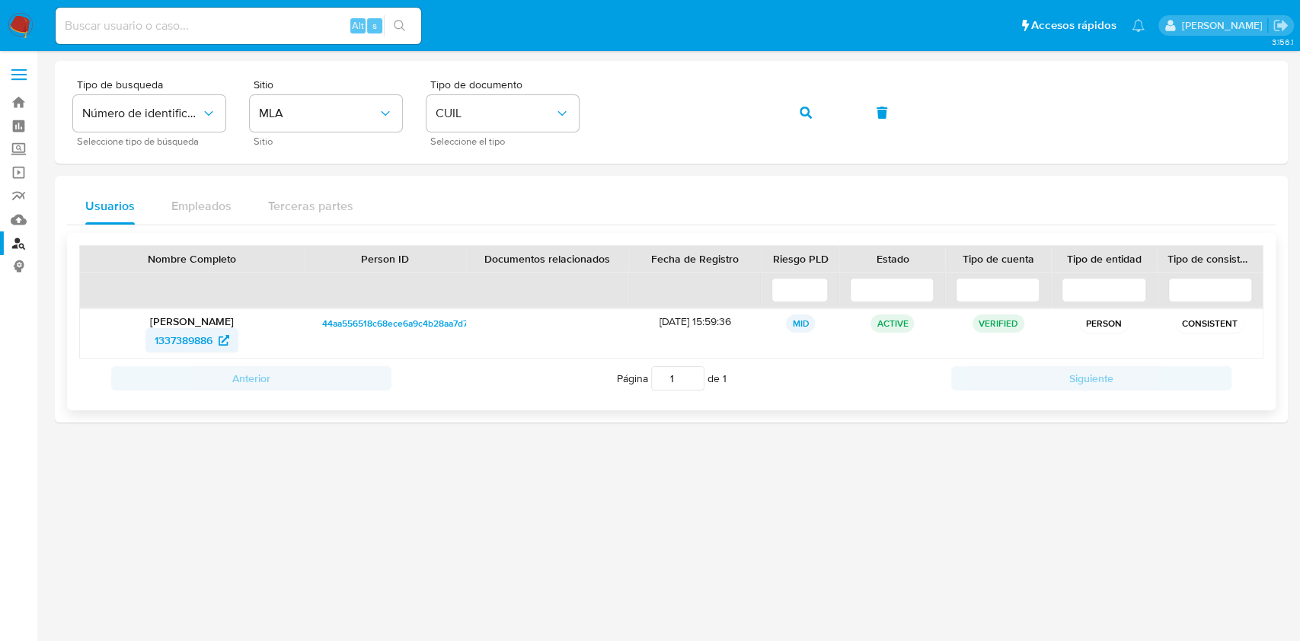
click at [197, 345] on span "1337389886" at bounding box center [184, 340] width 58 height 24
click at [808, 108] on icon "button" at bounding box center [806, 113] width 12 height 12
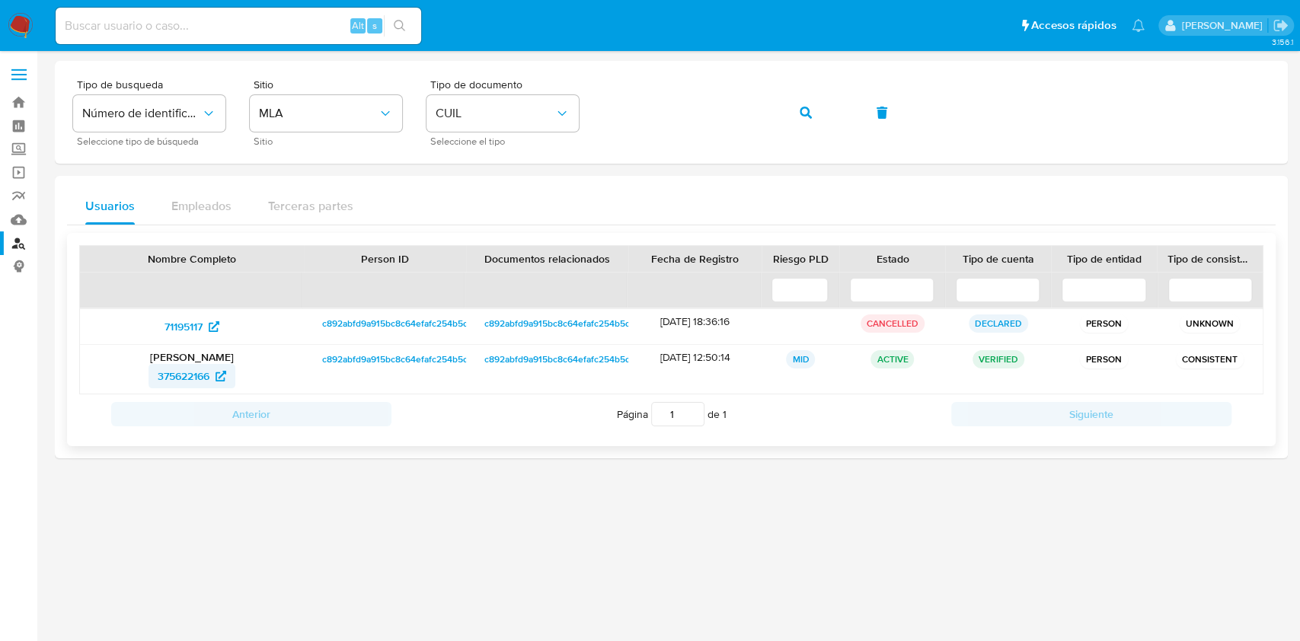
click at [215, 376] on span "375622166" at bounding box center [192, 376] width 69 height 24
click at [799, 109] on button "button" at bounding box center [806, 112] width 52 height 37
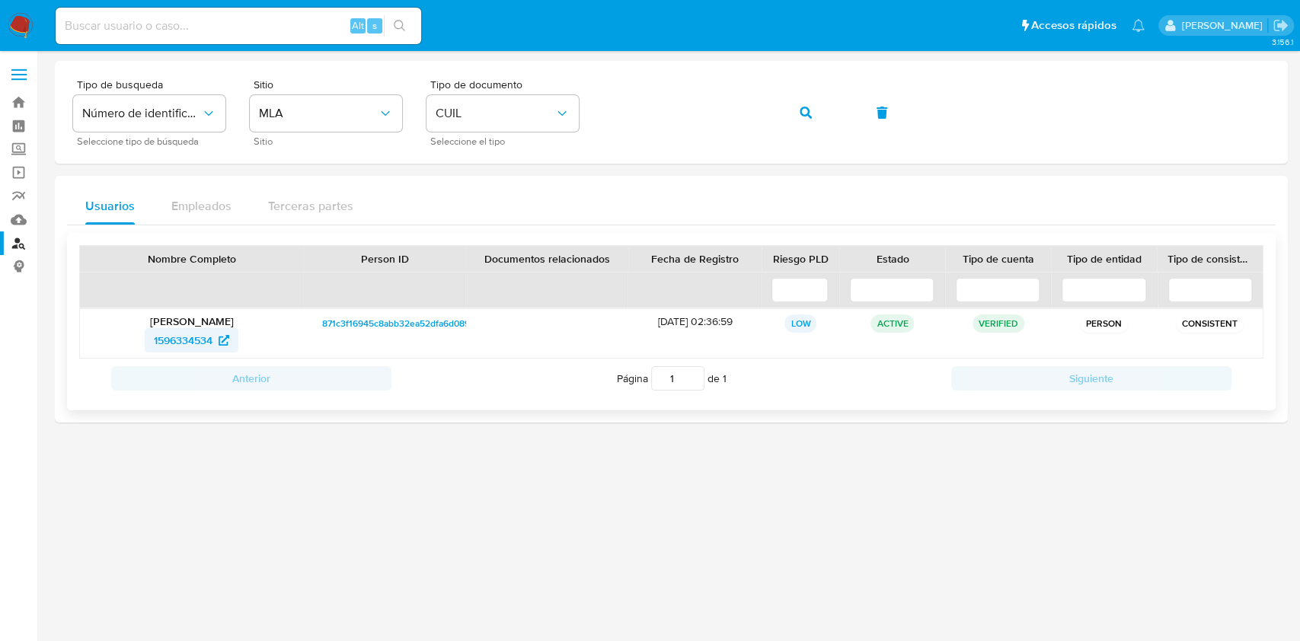
click at [210, 336] on span "1596334534" at bounding box center [183, 340] width 59 height 24
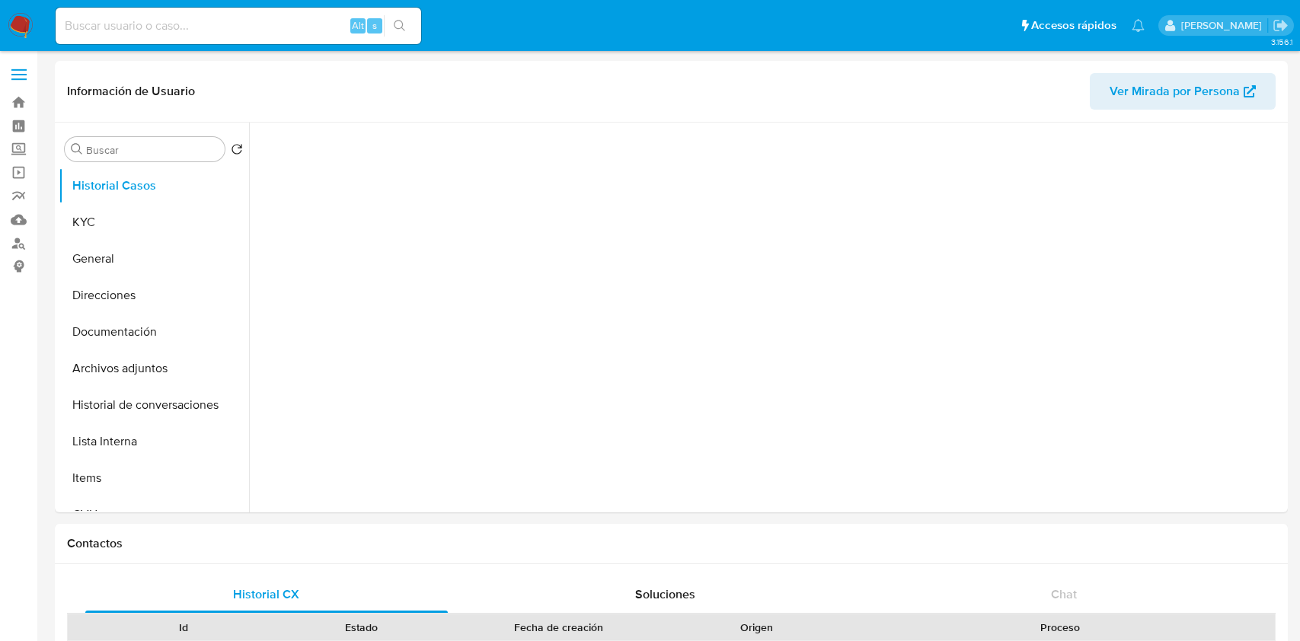
select select "10"
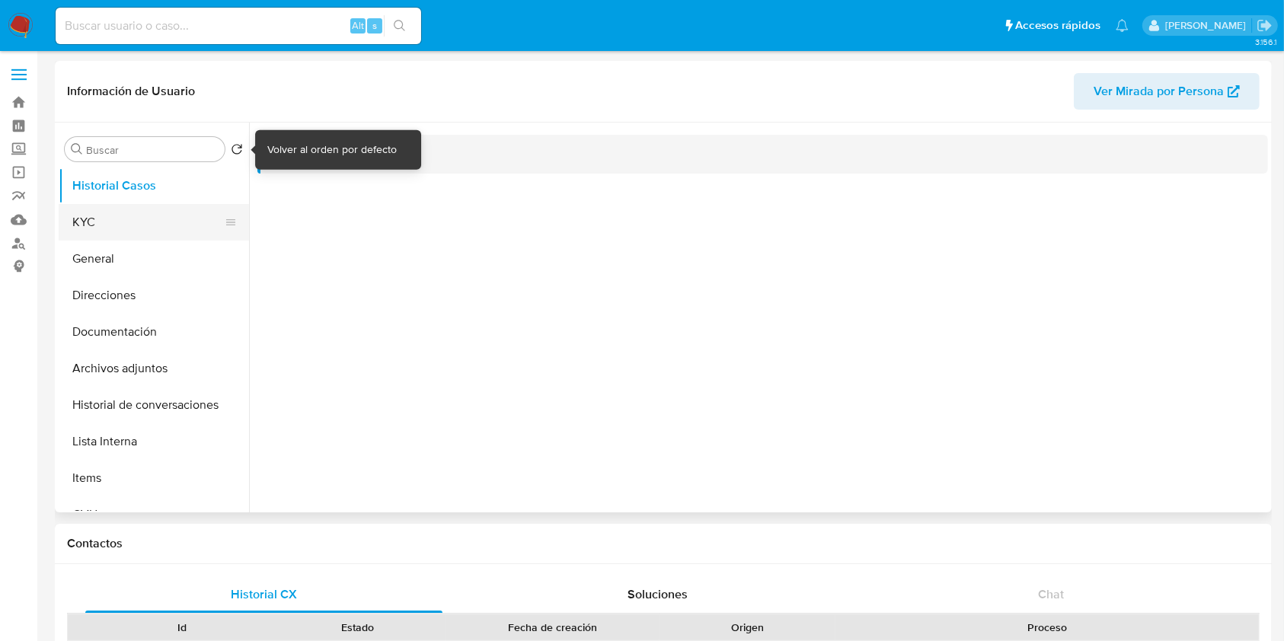
click at [139, 229] on button "KYC" at bounding box center [148, 222] width 178 height 37
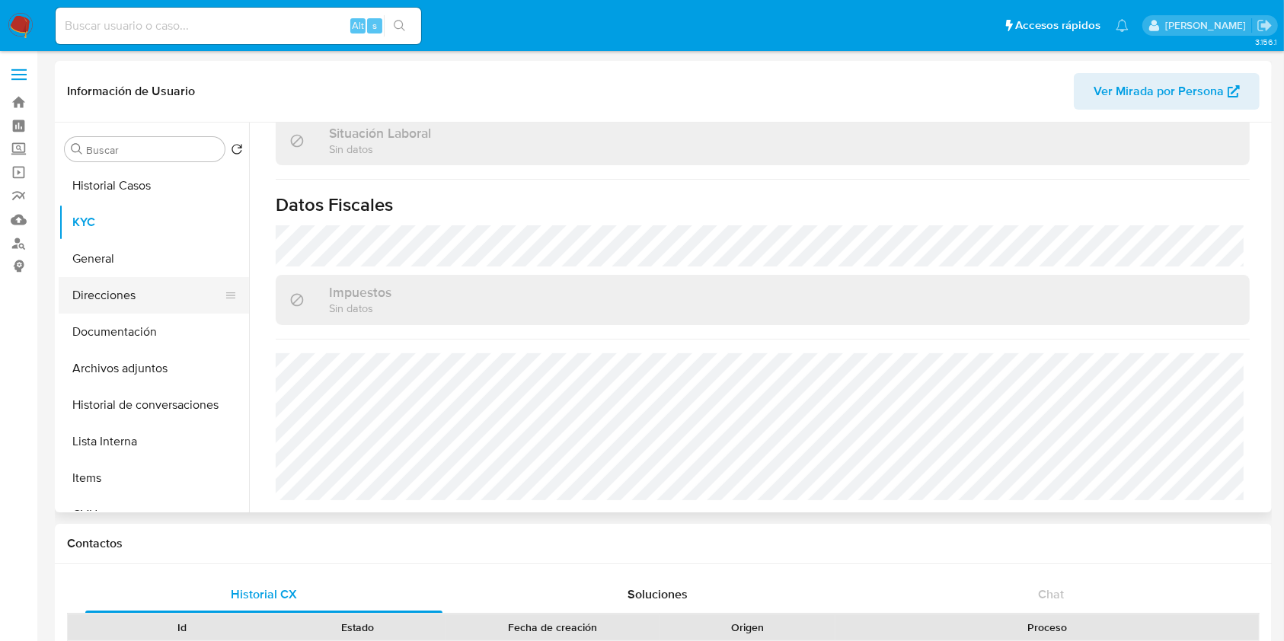
scroll to position [802, 0]
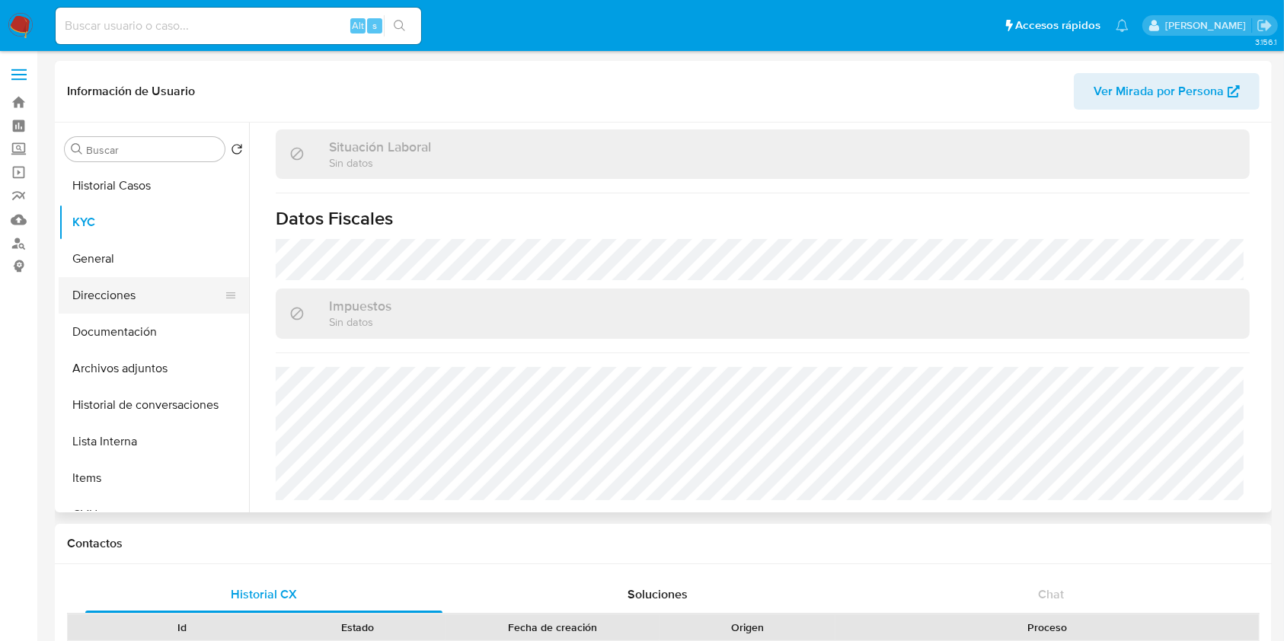
click at [105, 293] on button "Direcciones" at bounding box center [148, 295] width 178 height 37
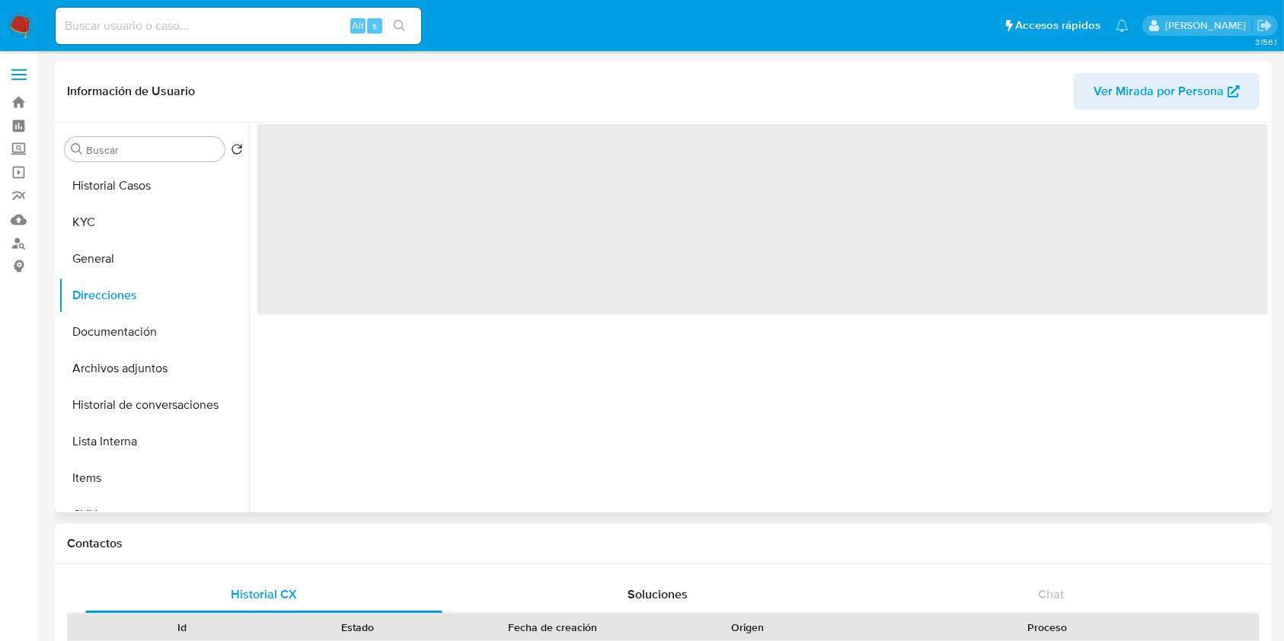
scroll to position [0, 0]
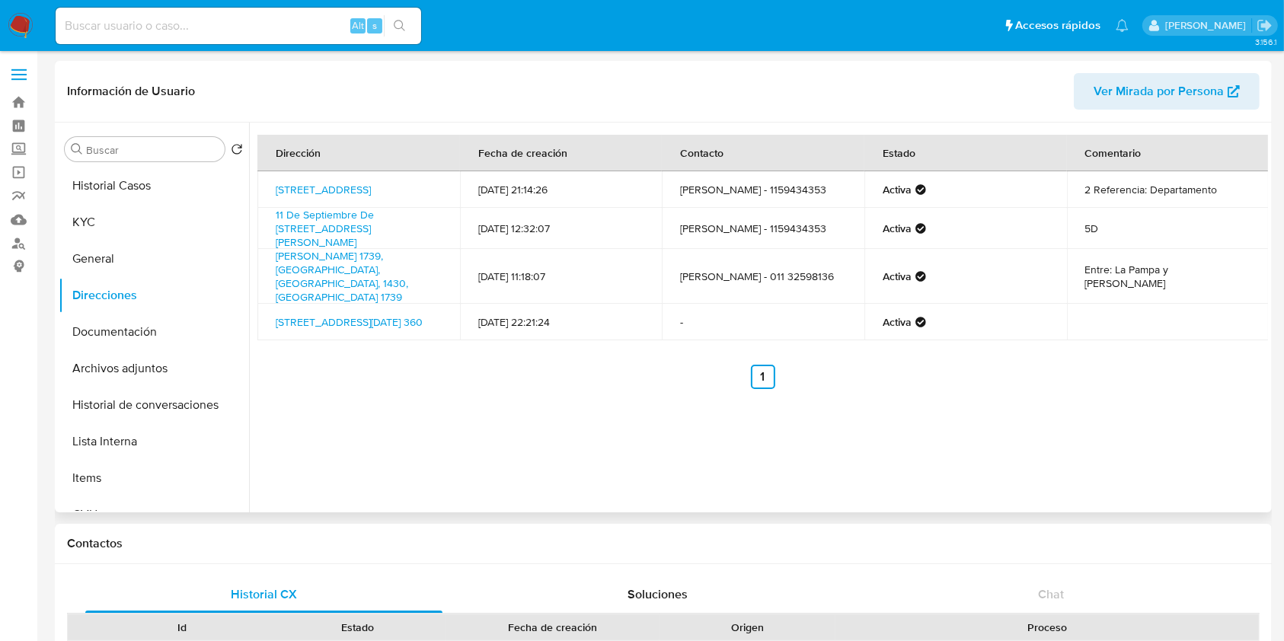
drag, startPoint x: 360, startPoint y: 203, endPoint x: 257, endPoint y: 174, distance: 106.6
click at [258, 174] on td "Avenida Del Libertador 2213, Palermo, Capital Federal, 1425, Argentina 2213" at bounding box center [359, 189] width 203 height 37
copy link "Avenida Del Libertador 2213, Palermo, Capital Federal, 1425, Argentina 2213"
click at [99, 232] on button "KYC" at bounding box center [148, 222] width 178 height 37
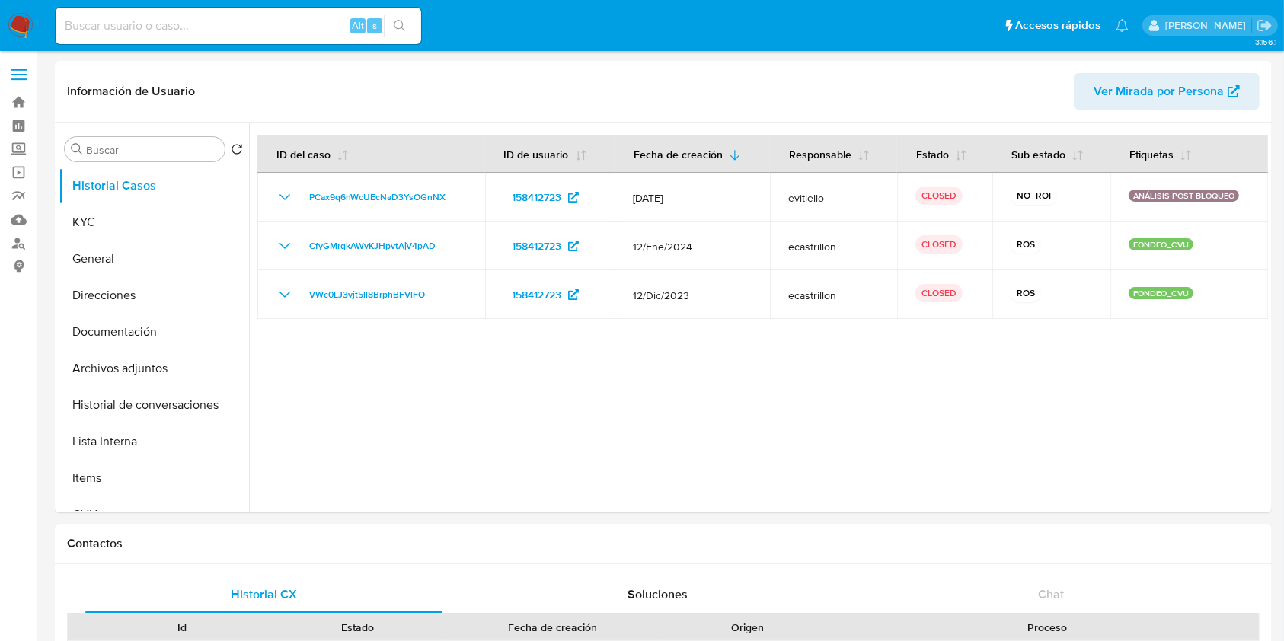
select select "10"
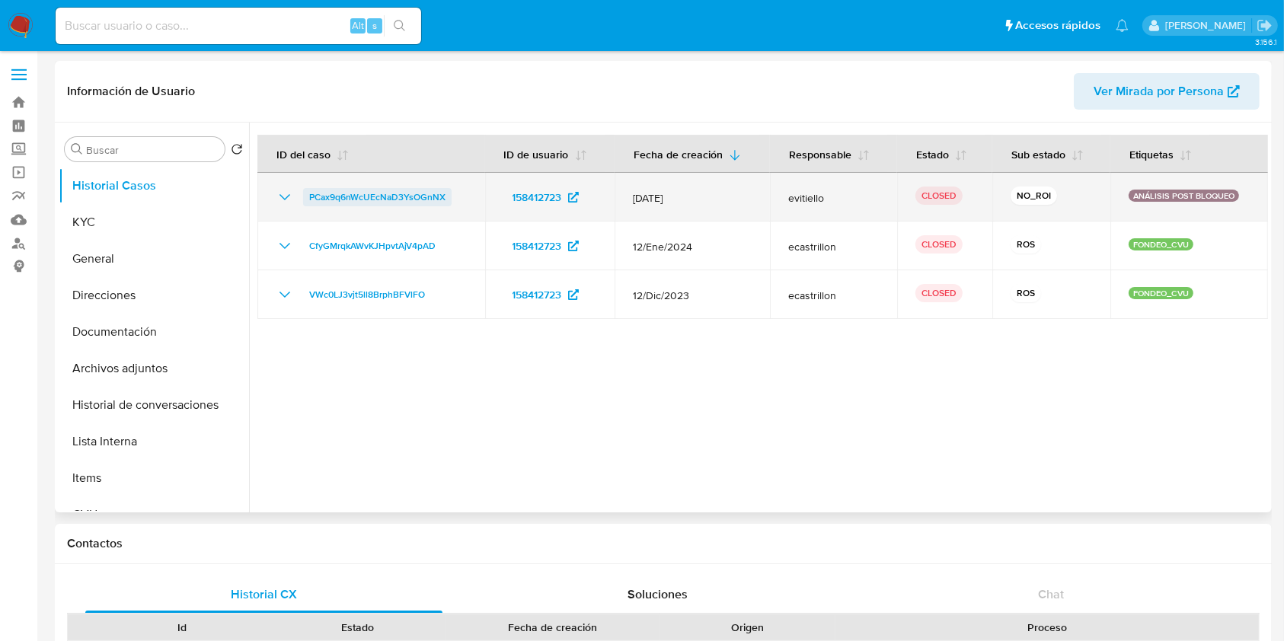
click at [401, 195] on span "PCax9q6nWcUEcNaD3YsOGnNX" at bounding box center [377, 197] width 136 height 18
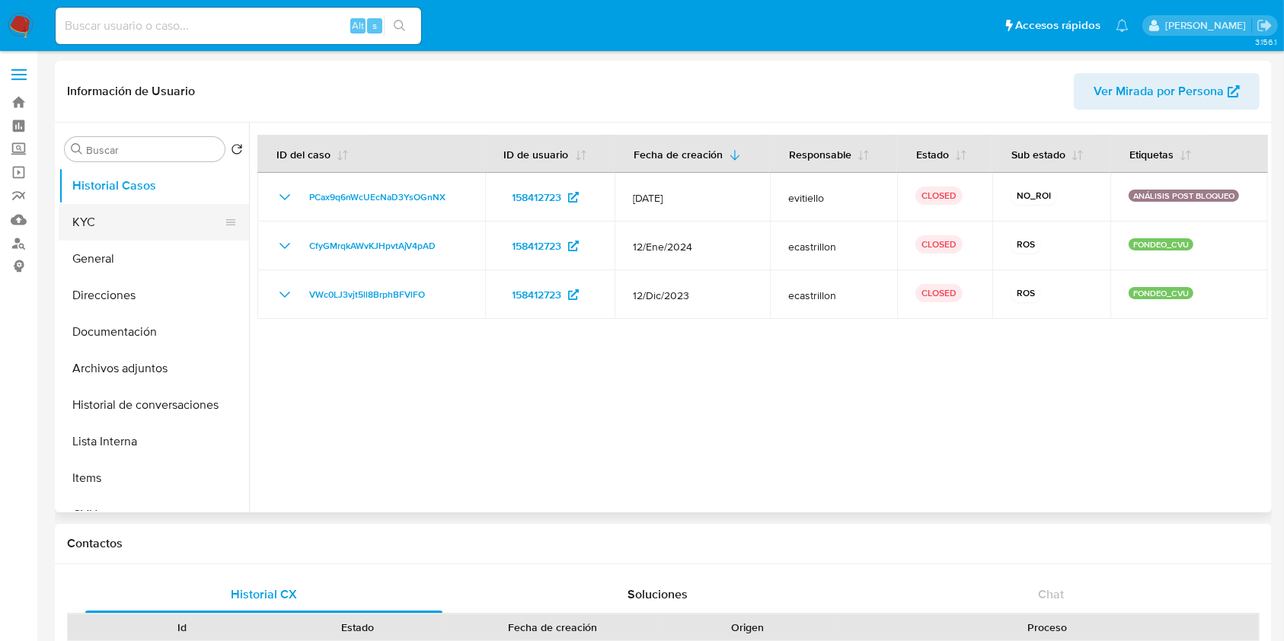
click at [88, 229] on button "KYC" at bounding box center [148, 222] width 178 height 37
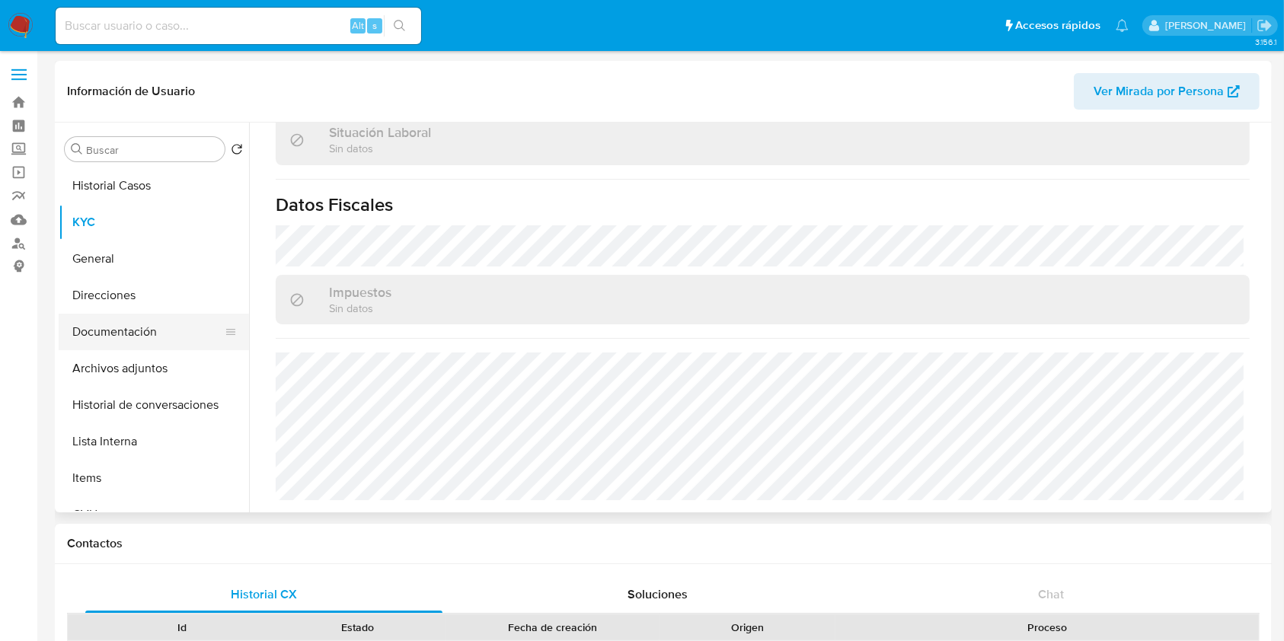
scroll to position [787, 0]
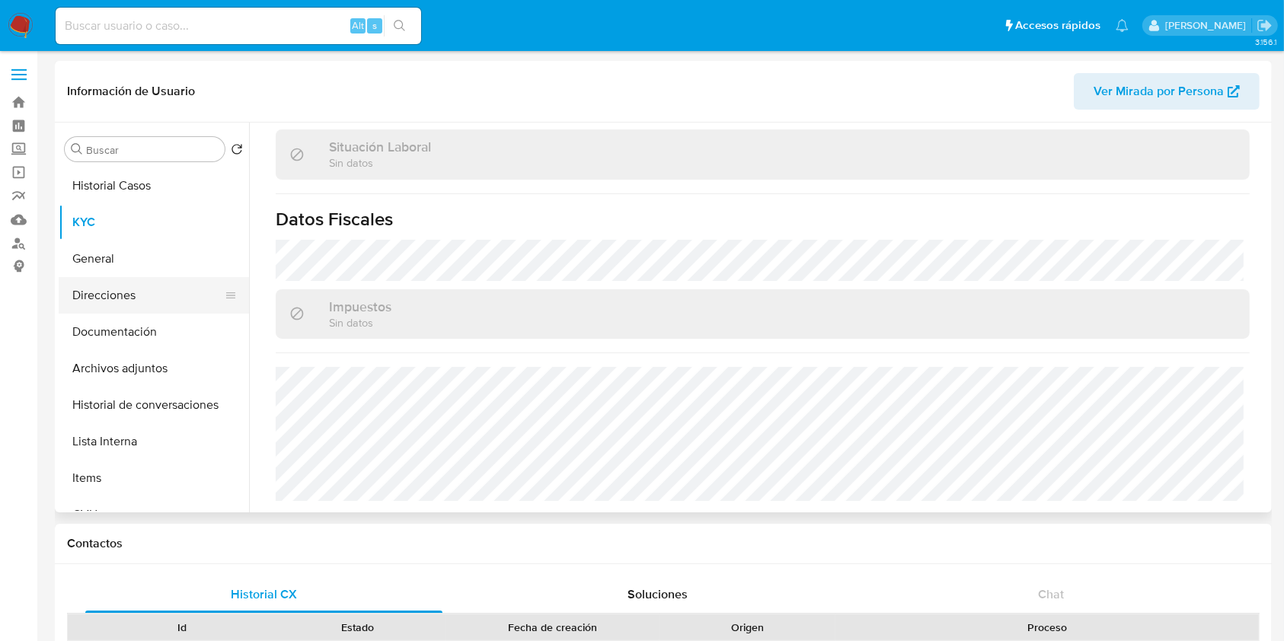
click at [134, 292] on button "Direcciones" at bounding box center [148, 295] width 178 height 37
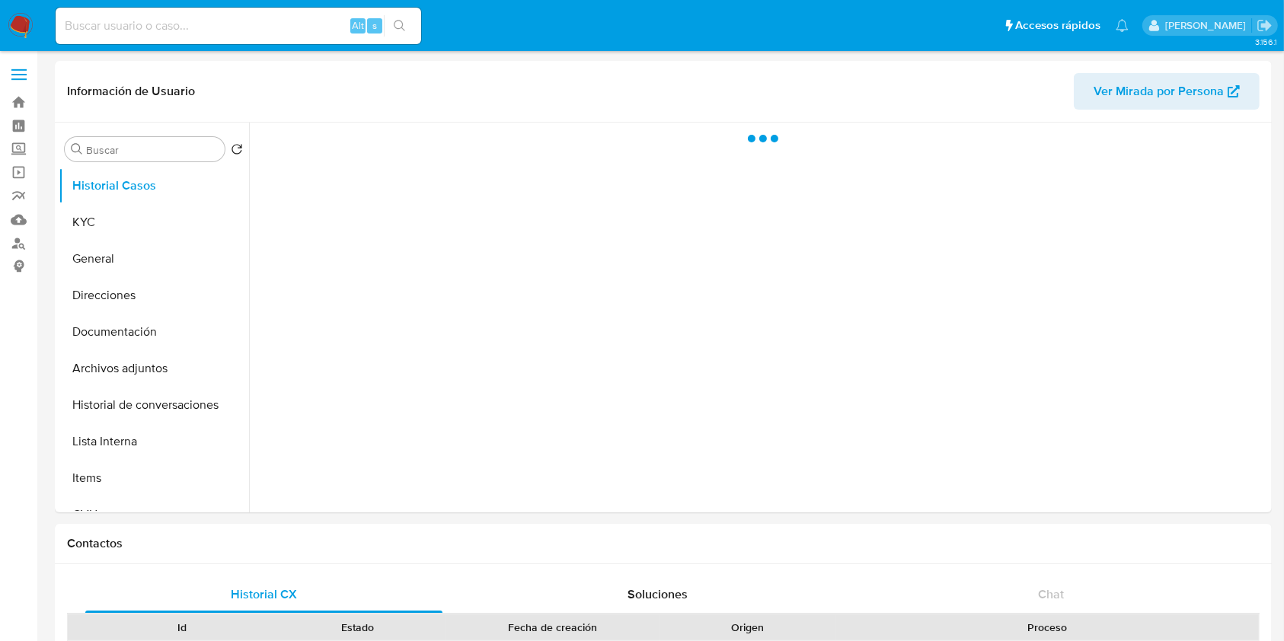
select select "10"
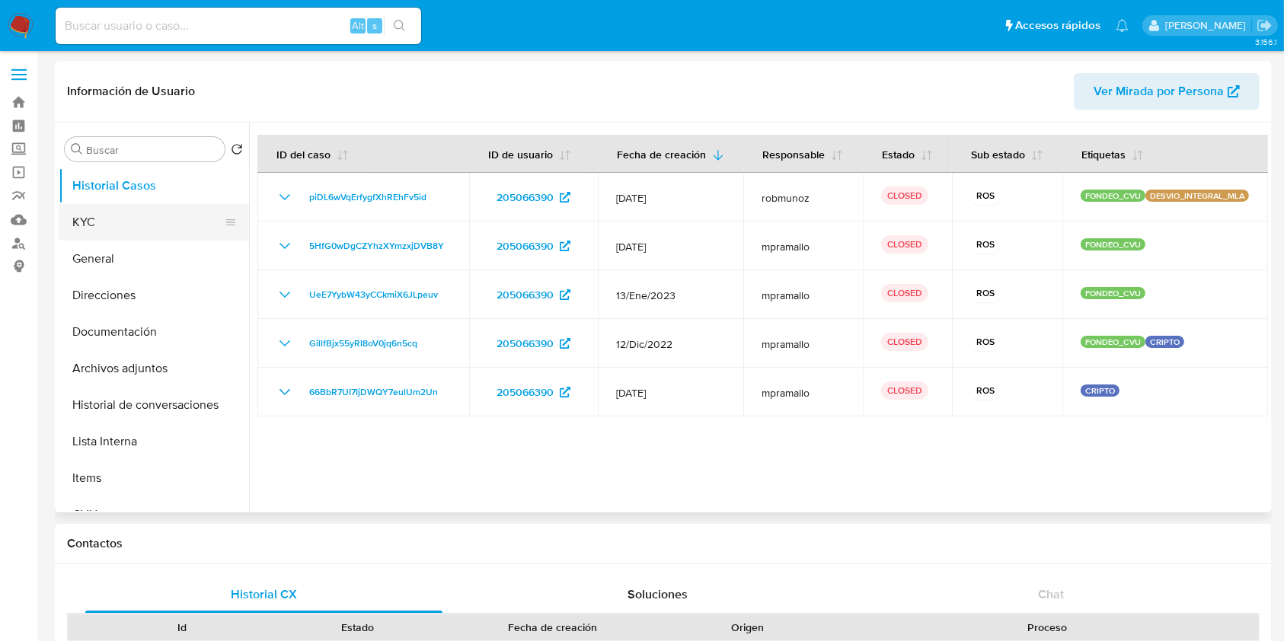
click at [112, 216] on button "KYC" at bounding box center [148, 222] width 178 height 37
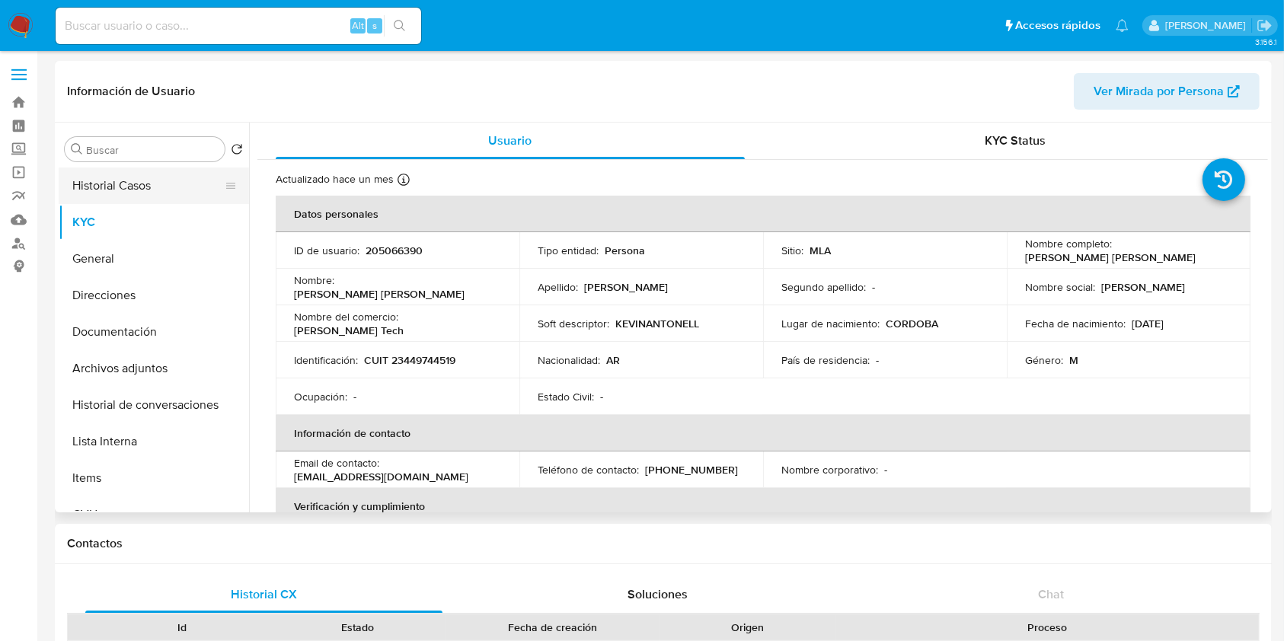
click at [178, 194] on button "Historial Casos" at bounding box center [148, 186] width 178 height 37
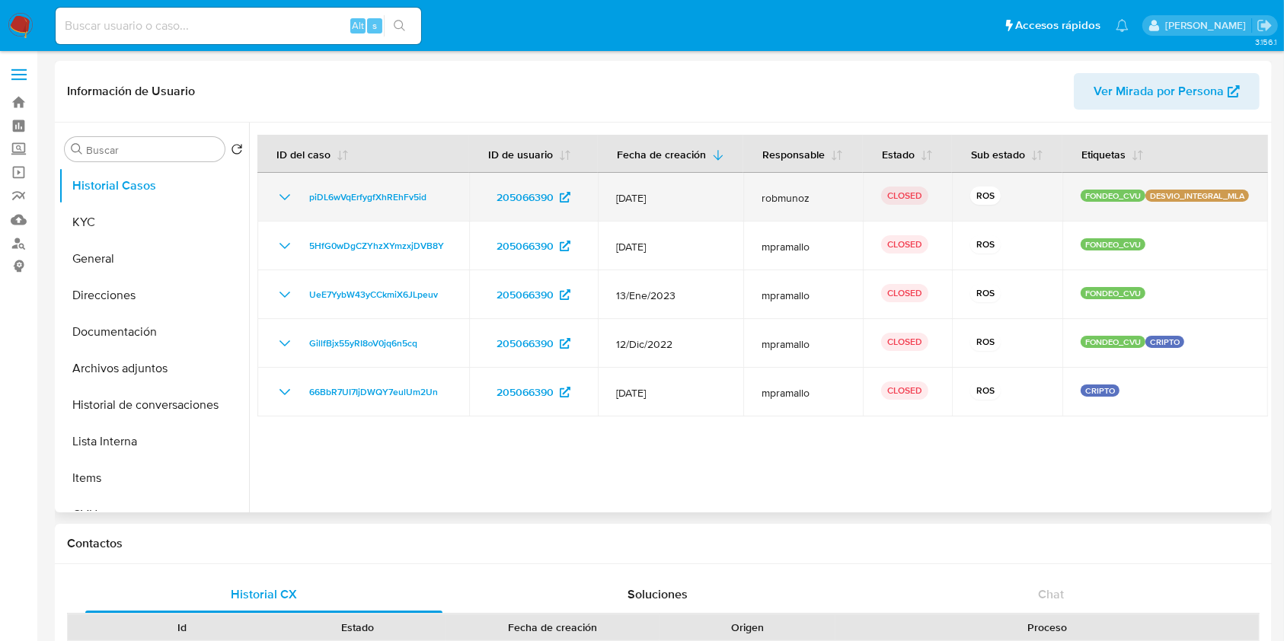
click at [284, 198] on icon "Mostrar/Ocultar" at bounding box center [285, 197] width 11 height 6
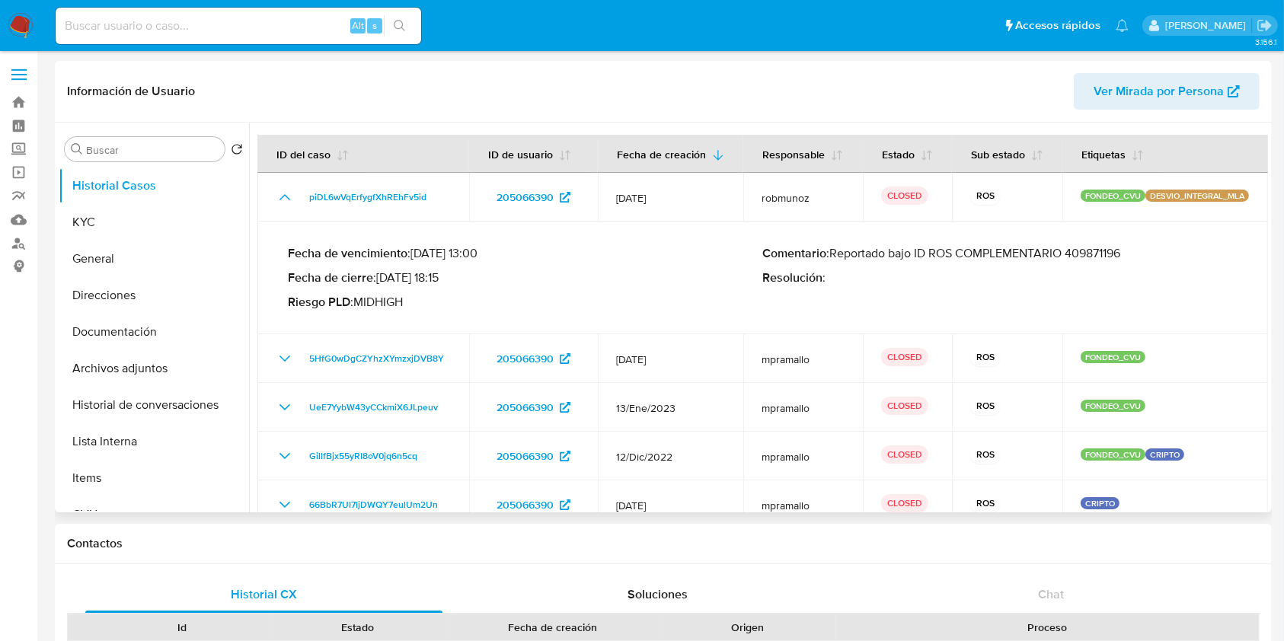
click at [1087, 253] on p "Comentario : Reportado bajo ID ROS COMPLEMENTARIO 409871196" at bounding box center [1000, 253] width 475 height 15
click at [133, 226] on button "KYC" at bounding box center [148, 222] width 178 height 37
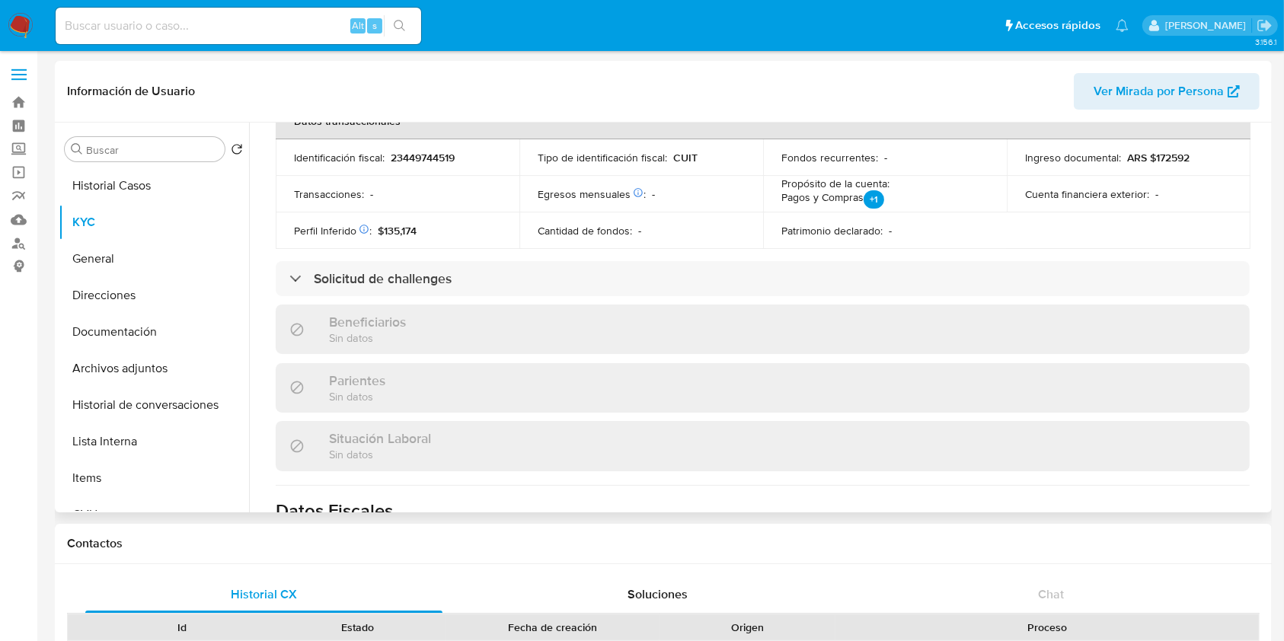
scroll to position [711, 0]
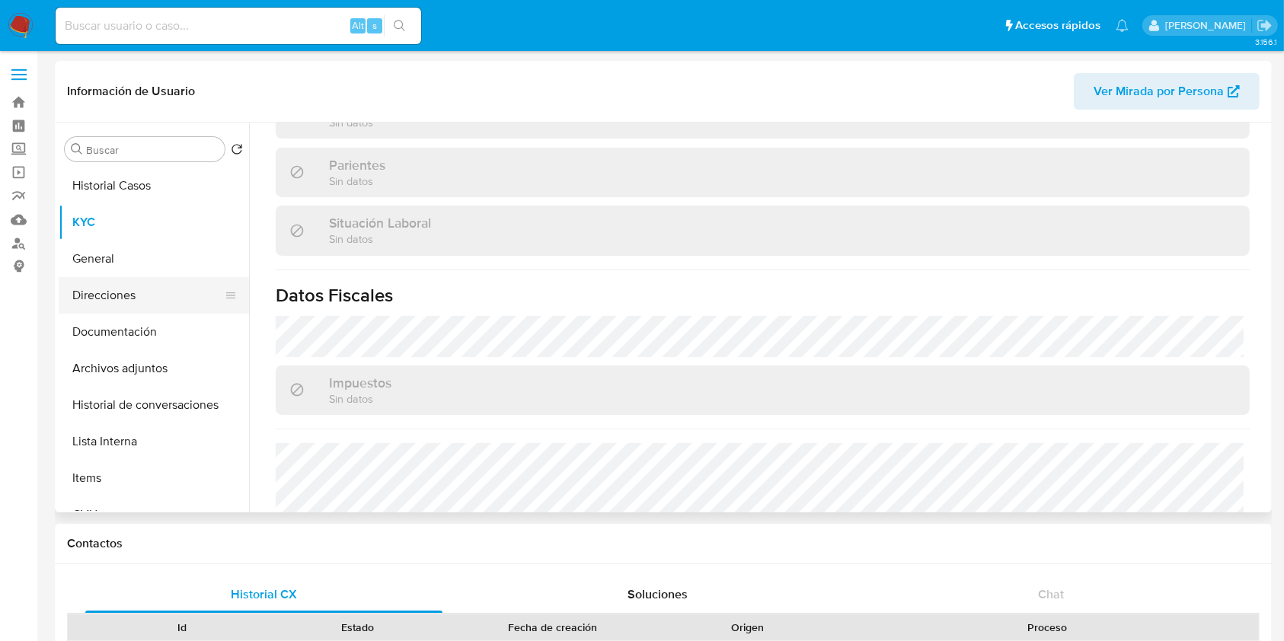
click at [124, 289] on button "Direcciones" at bounding box center [148, 295] width 178 height 37
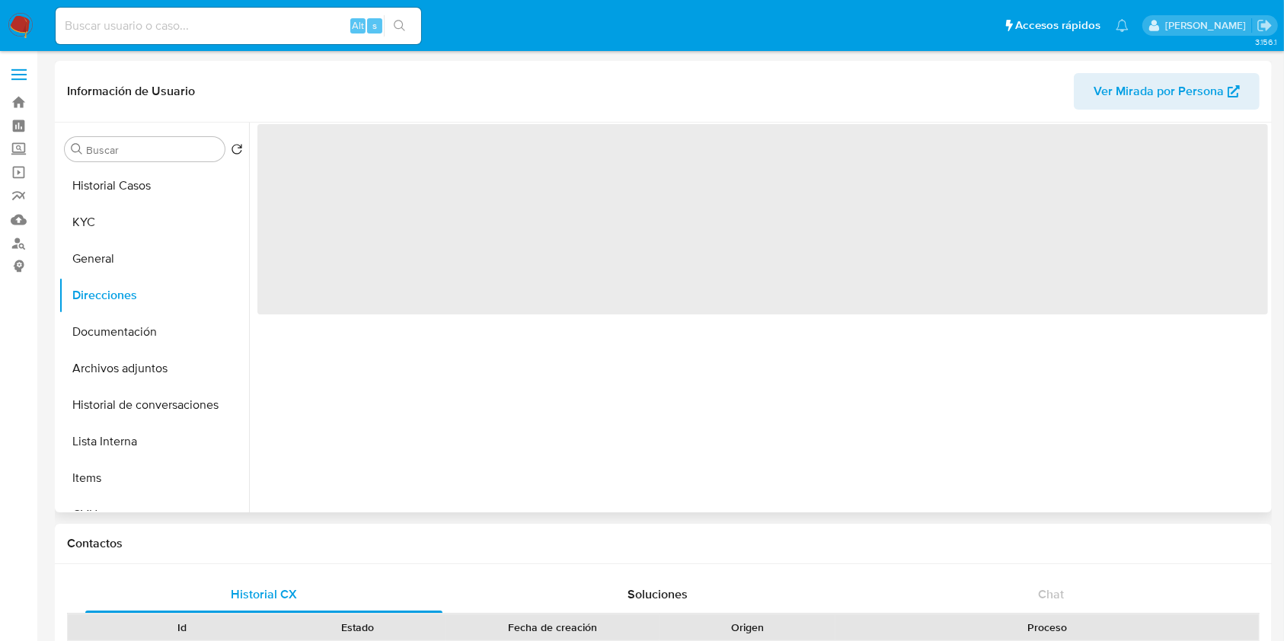
scroll to position [0, 0]
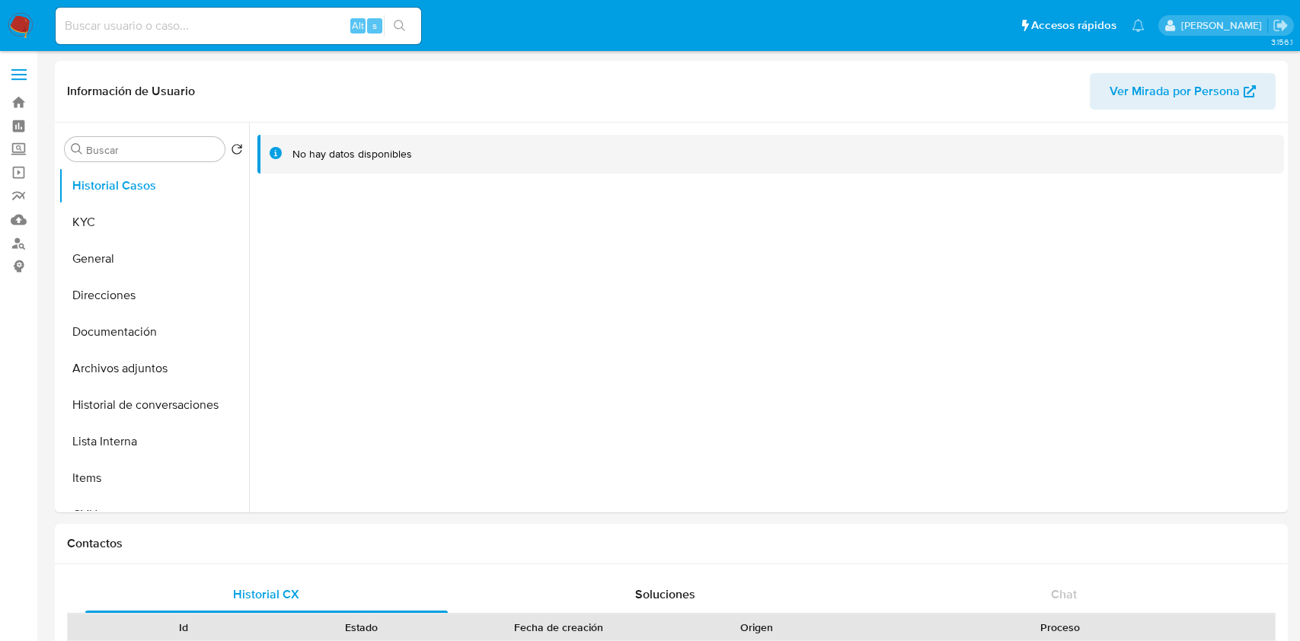
select select "10"
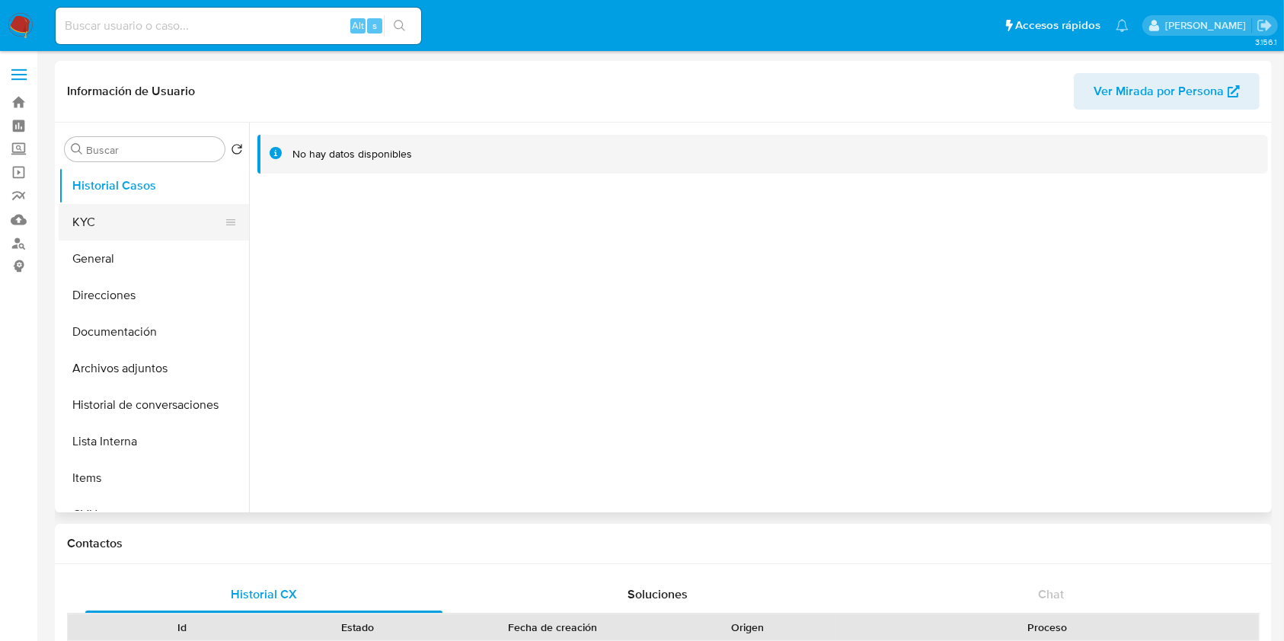
click at [125, 210] on button "KYC" at bounding box center [148, 222] width 178 height 37
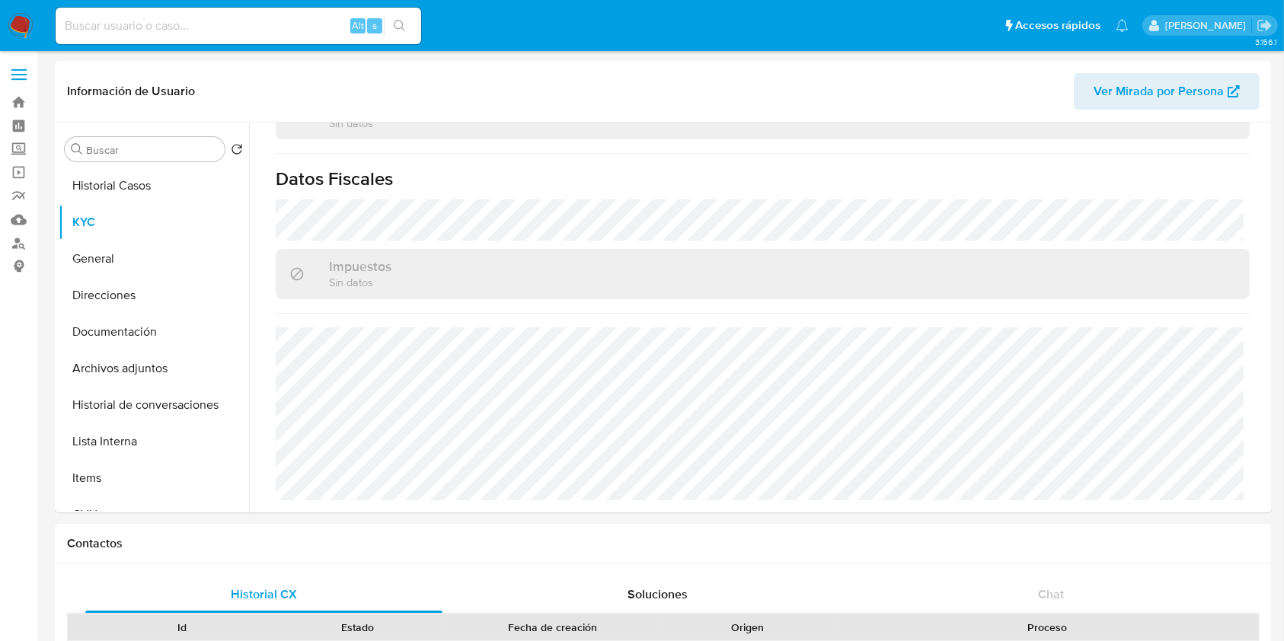
scroll to position [827, 0]
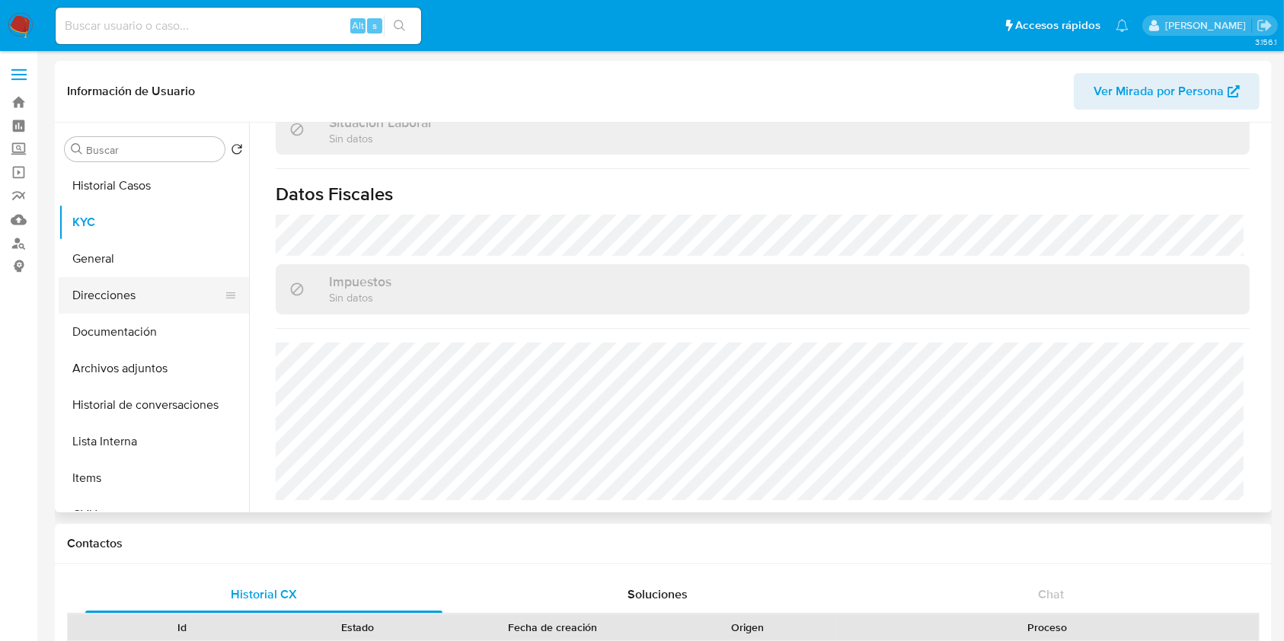
click at [134, 295] on button "Direcciones" at bounding box center [148, 295] width 178 height 37
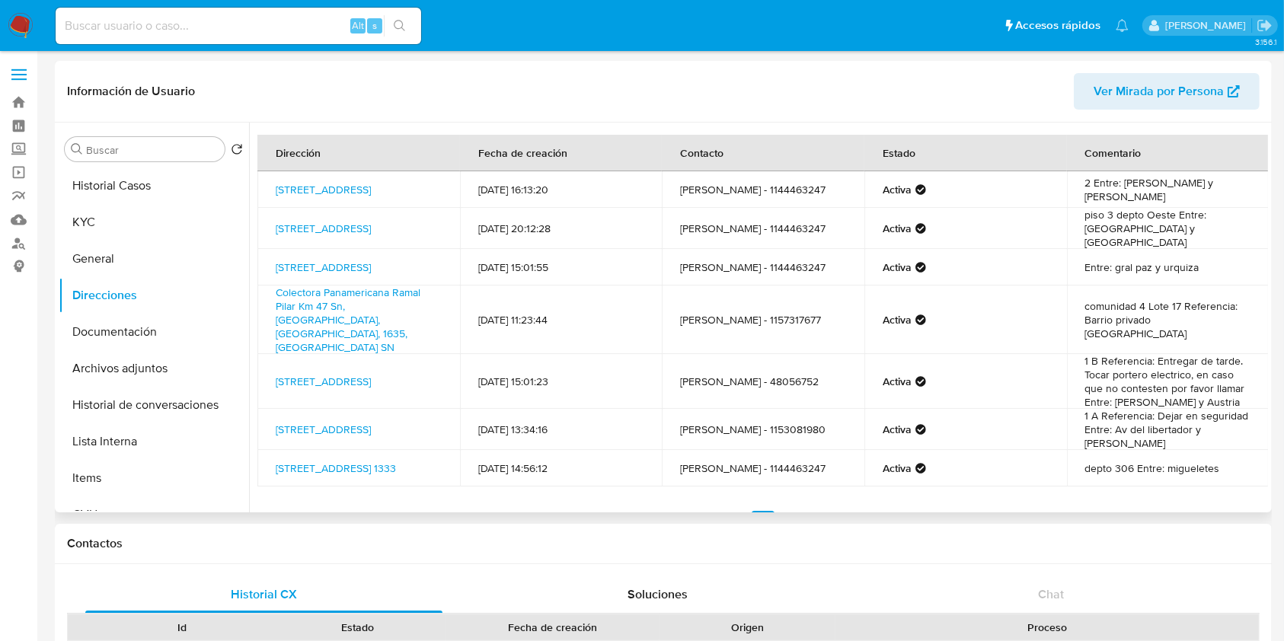
drag, startPoint x: 319, startPoint y: 204, endPoint x: 325, endPoint y: 143, distance: 61.2
click at [270, 179] on td "Av Del Libertador 2213, Palermo, Capital Federal, 1425, Argentina 2213" at bounding box center [359, 189] width 203 height 37
copy link "Av Del Libertador 2213, Palermo, Capital Federal, 1425, Argentina 2213"
click at [104, 210] on button "KYC" at bounding box center [148, 222] width 178 height 37
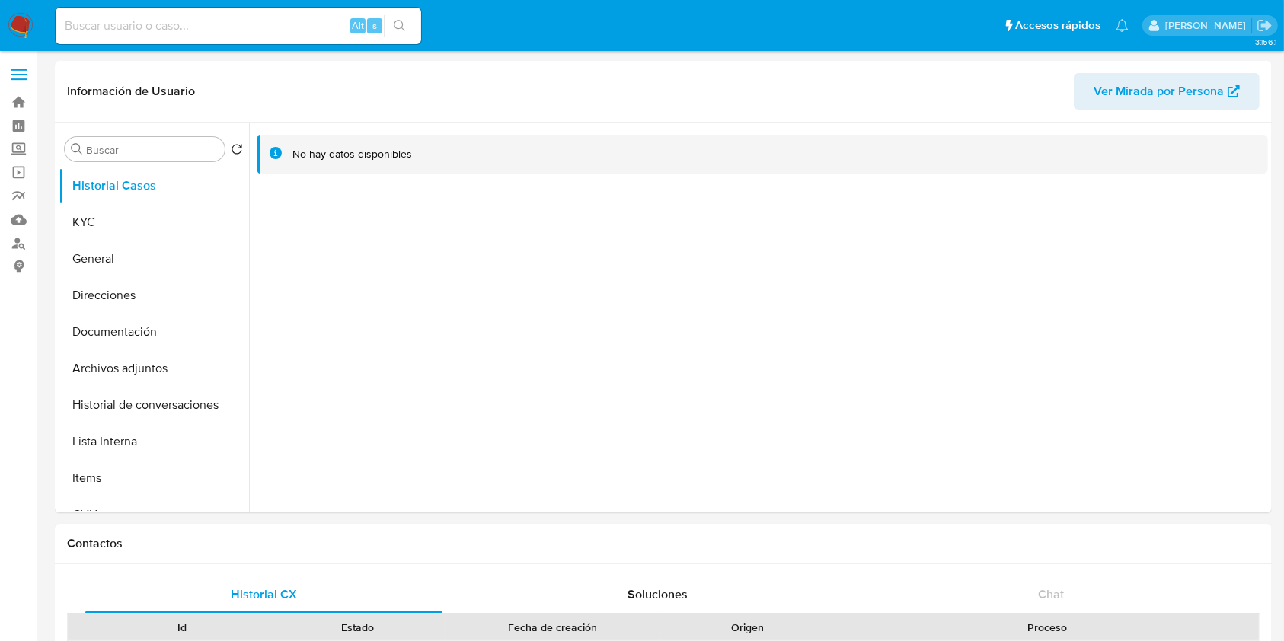
select select "10"
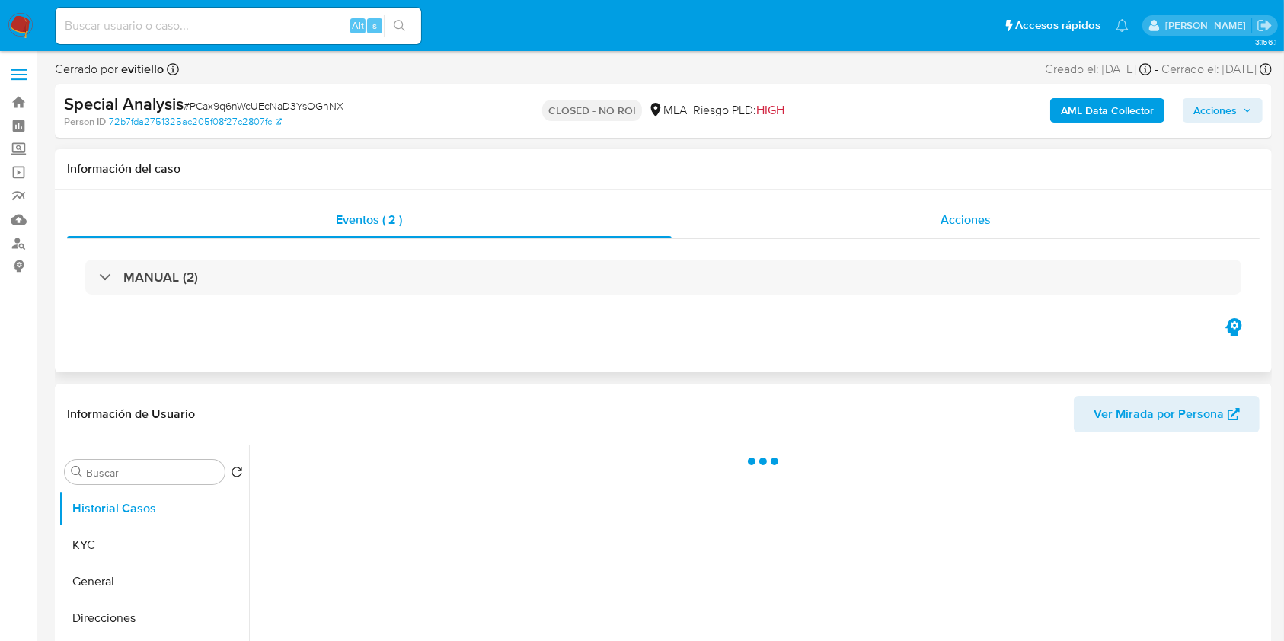
click at [920, 211] on div "Acciones" at bounding box center [966, 220] width 589 height 37
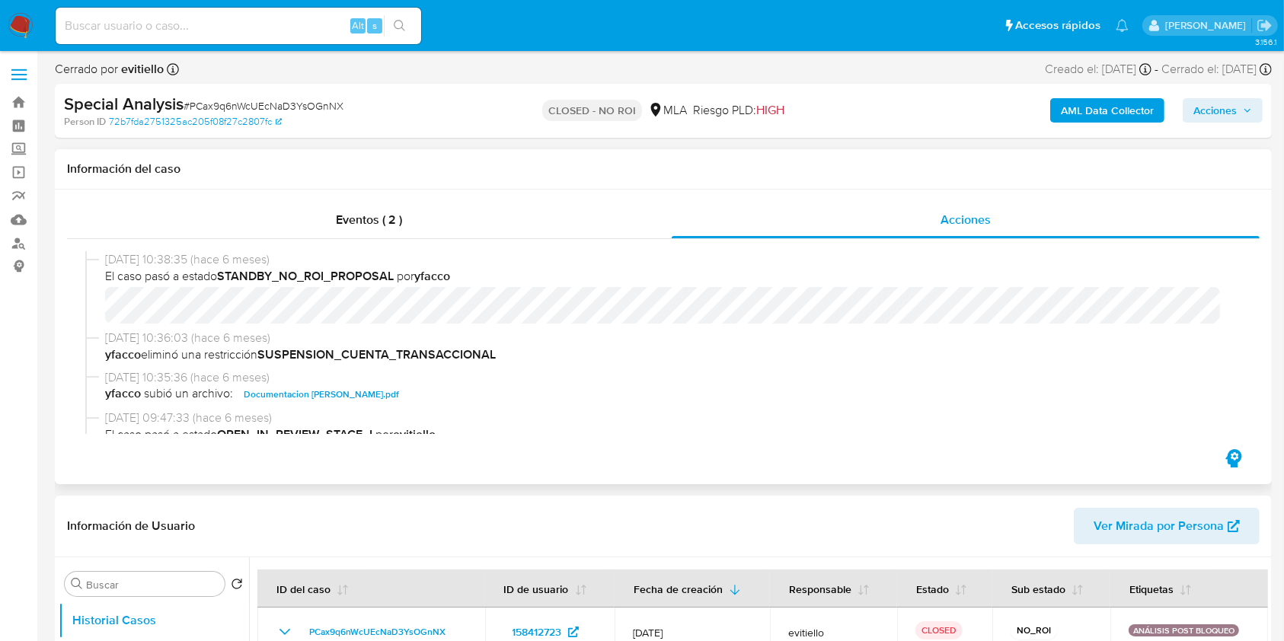
select select "10"
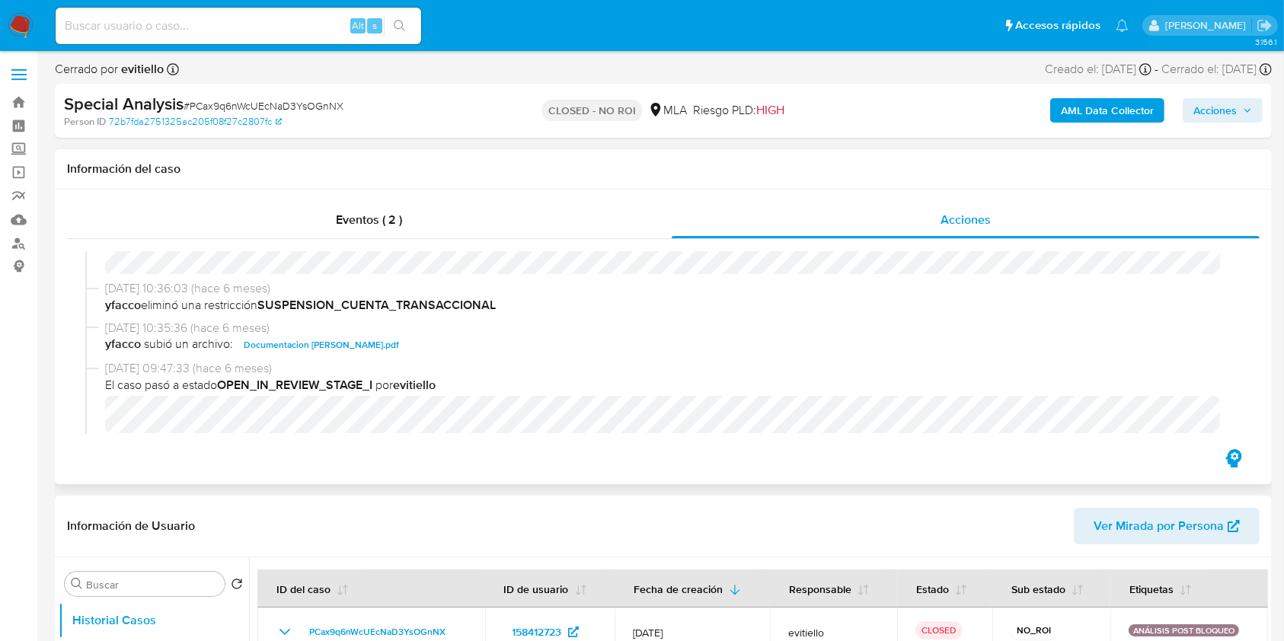
scroll to position [203, 0]
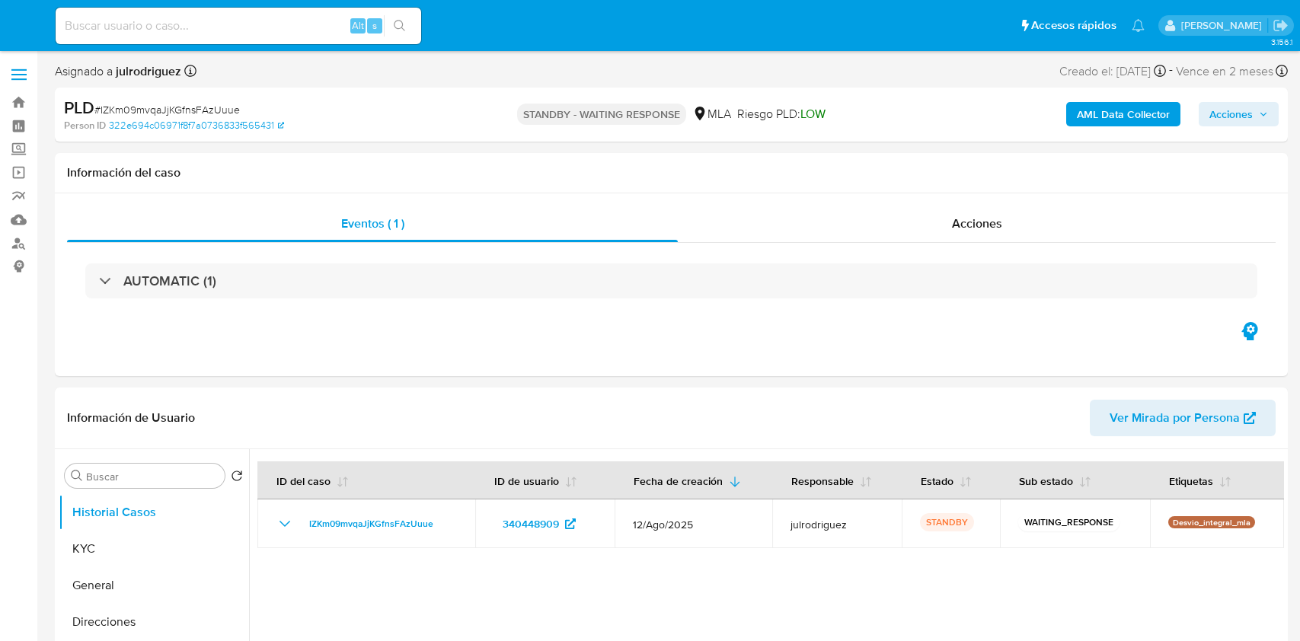
select select "10"
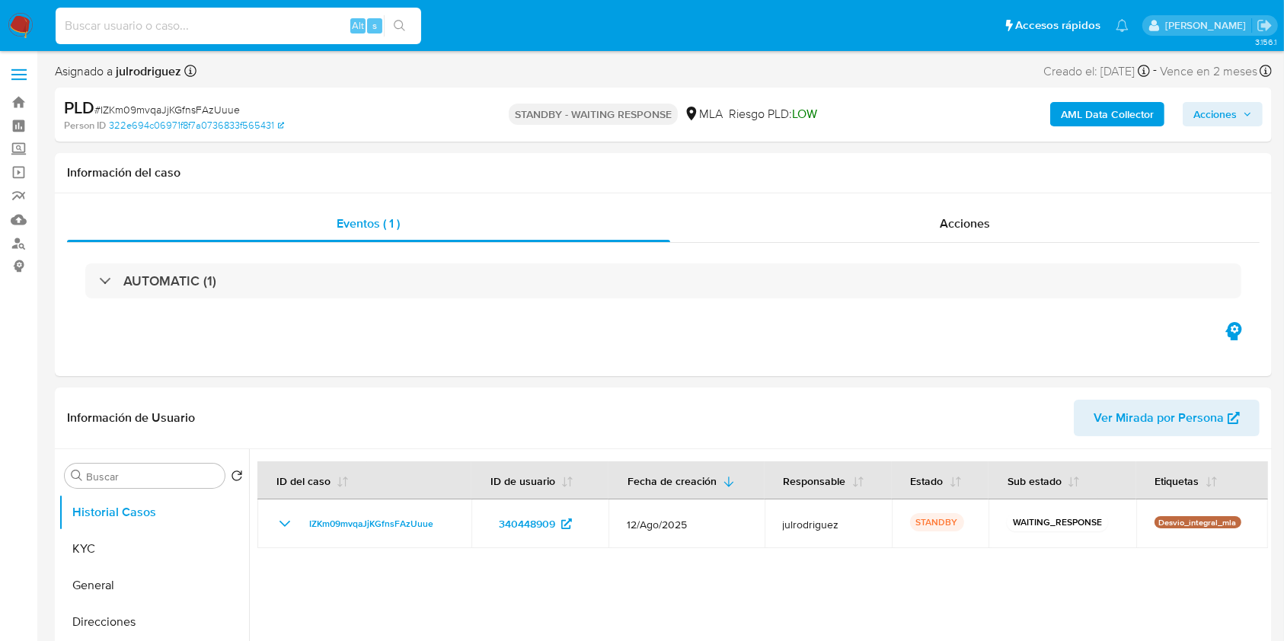
click at [212, 27] on input at bounding box center [239, 26] width 366 height 20
paste input "lwGvpySiURdsWR49gEbc6oLe"
type input "lwGvpySiURdsWR49gEbc6oLe"
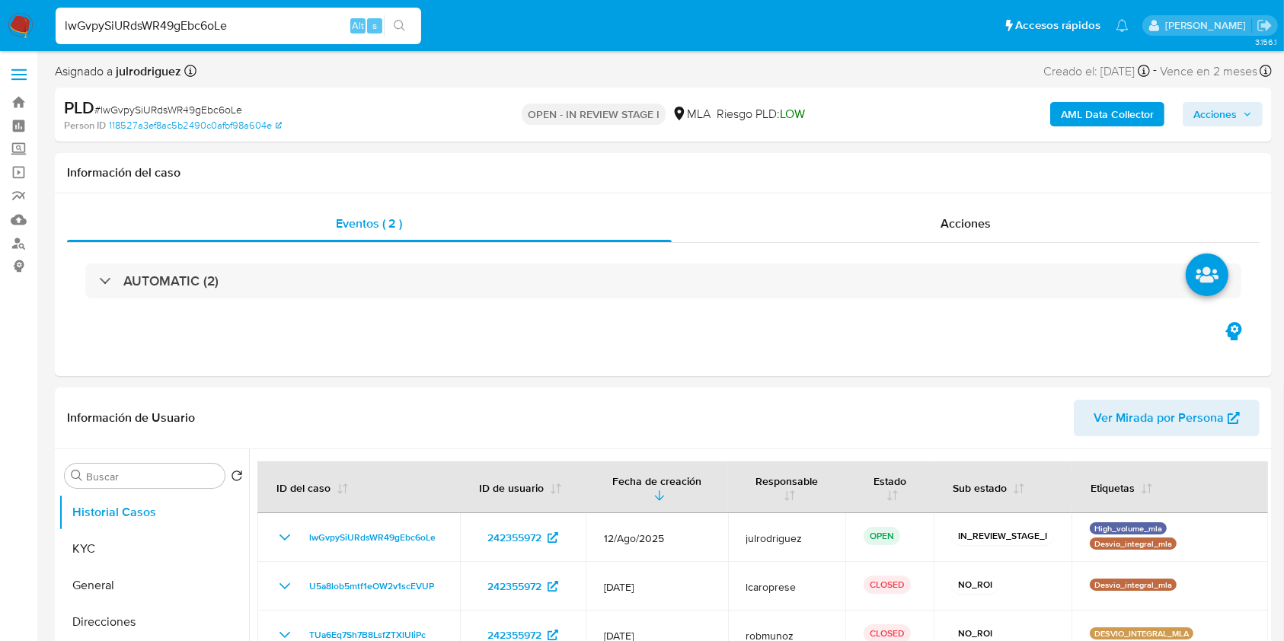
select select "10"
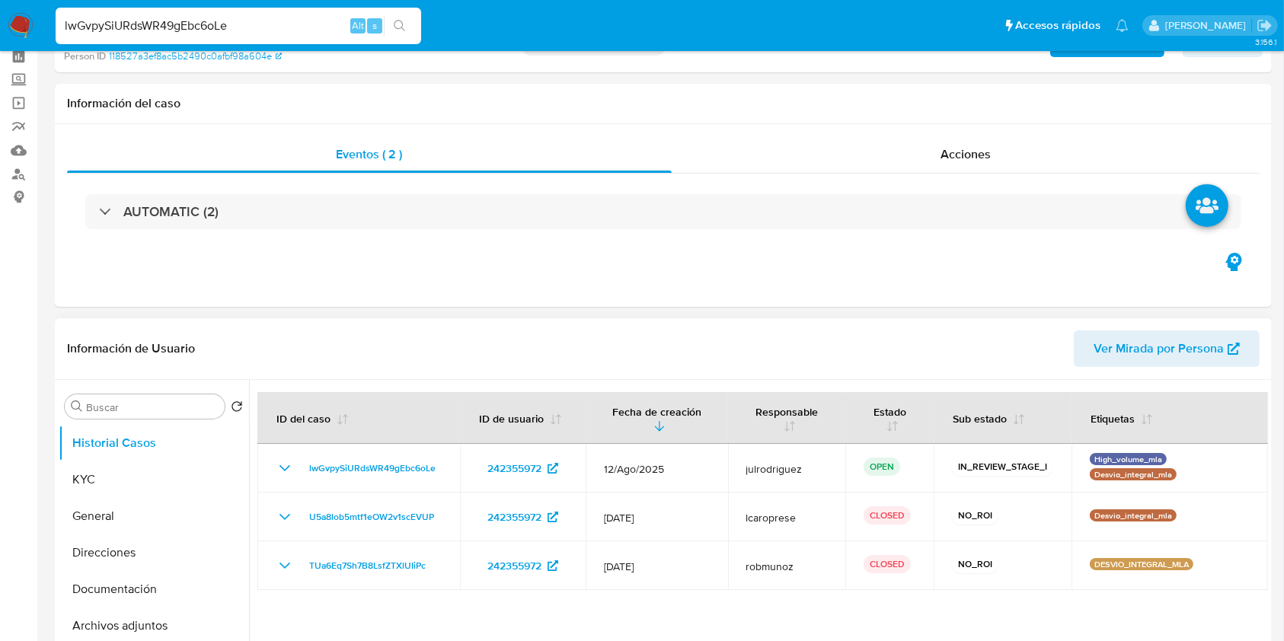
scroll to position [101, 0]
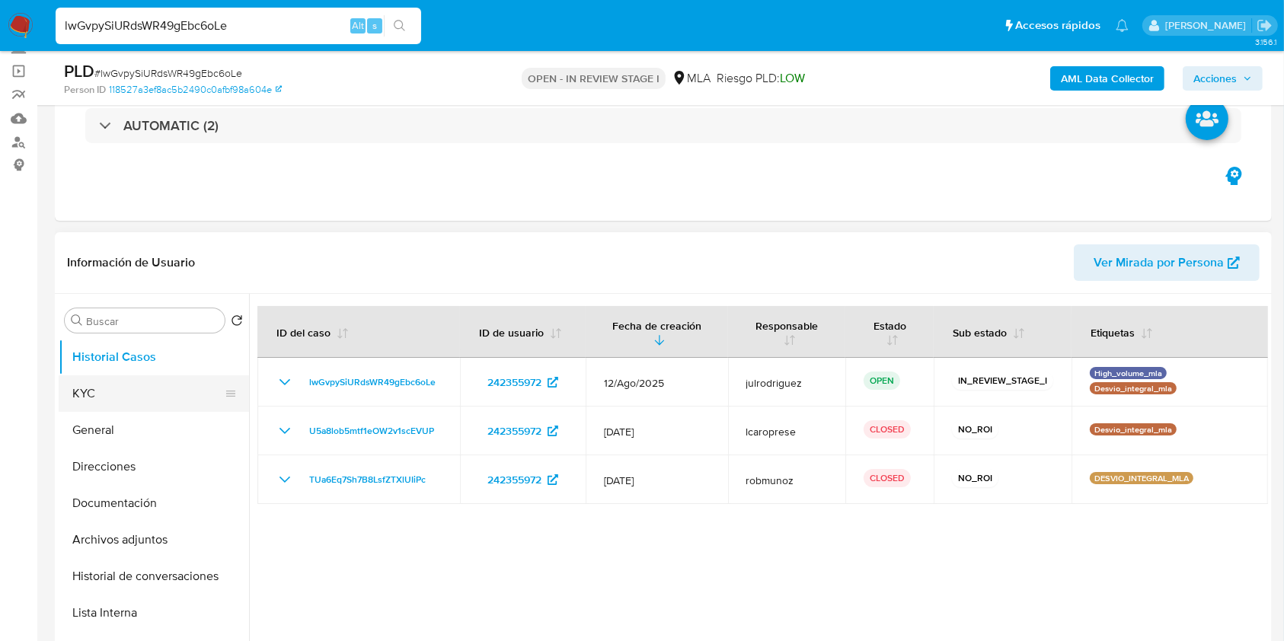
click at [145, 386] on button "KYC" at bounding box center [148, 394] width 178 height 37
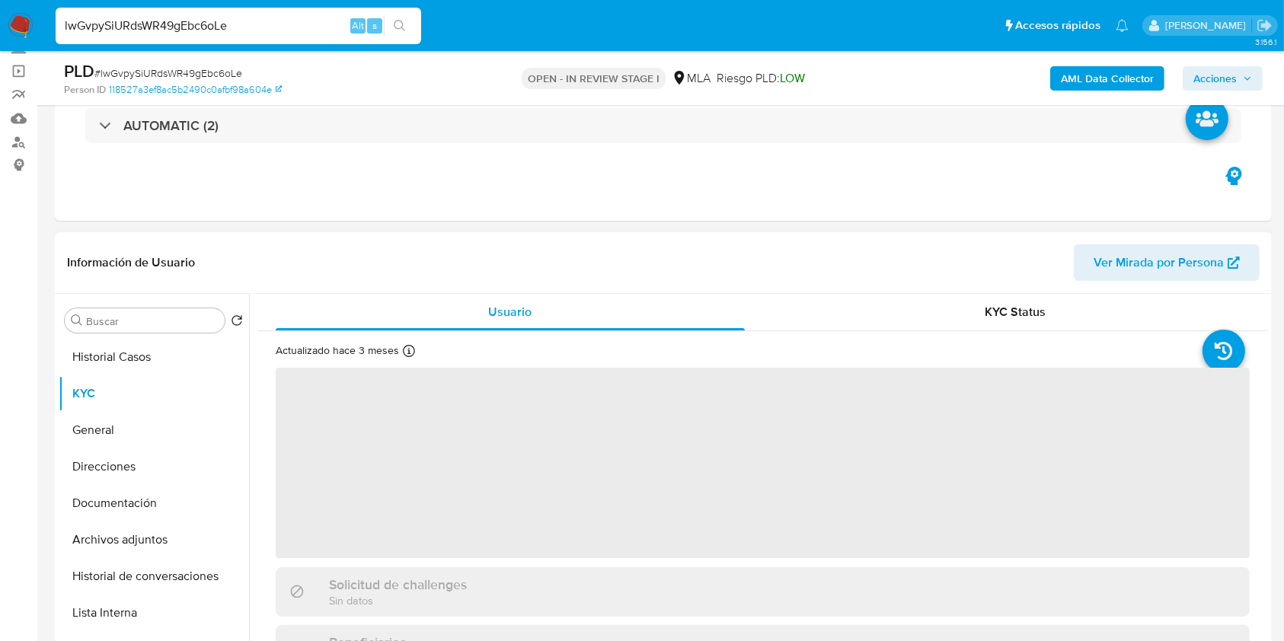
scroll to position [305, 0]
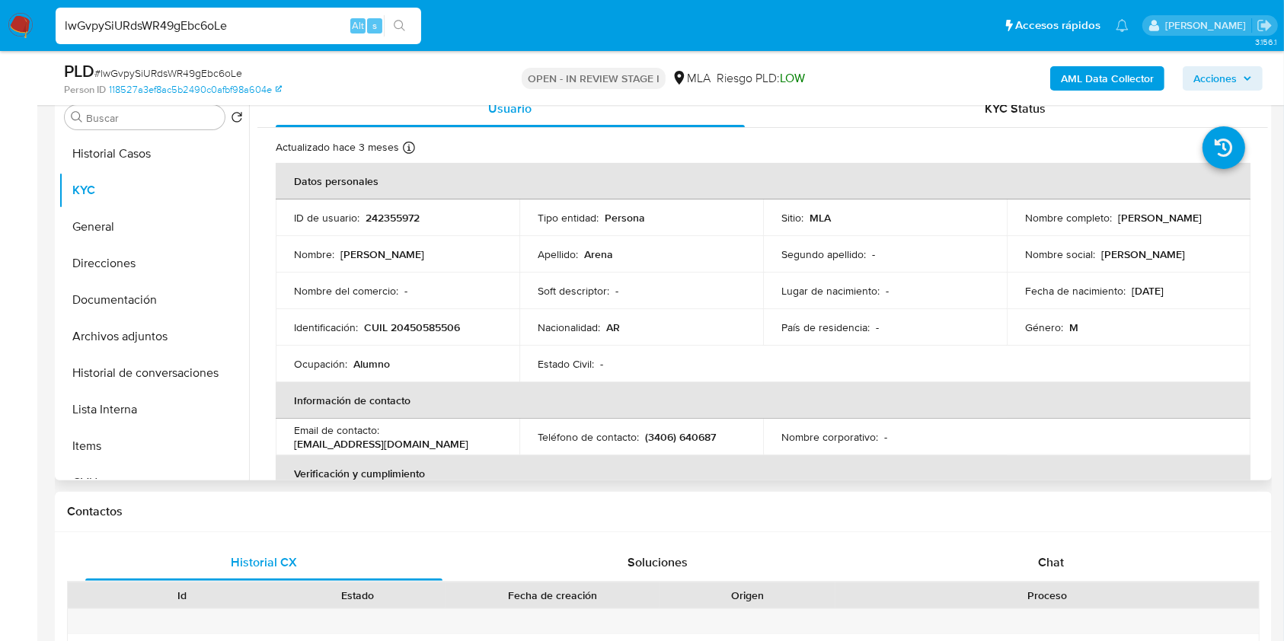
click at [439, 325] on p "CUIL 20450585506" at bounding box center [412, 328] width 96 height 14
copy p "20450585506"
click at [379, 219] on p "242355972" at bounding box center [393, 218] width 54 height 14
click at [379, 218] on p "242355972" at bounding box center [393, 218] width 54 height 14
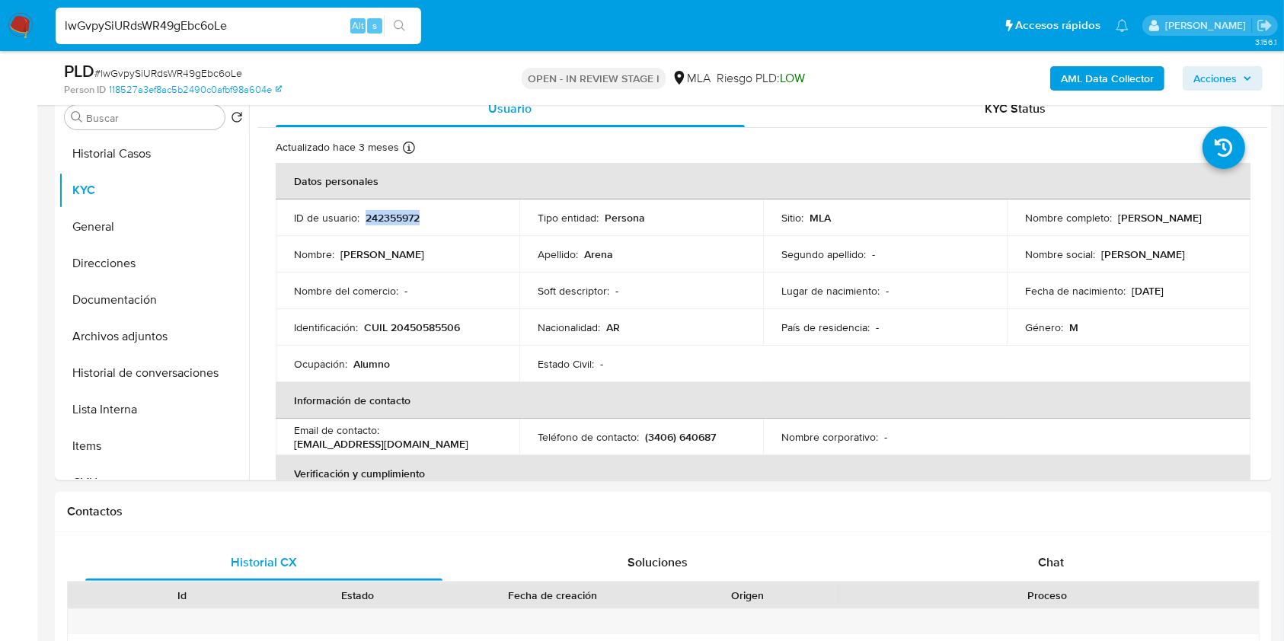
copy p "242355972"
click at [129, 296] on button "Documentación" at bounding box center [148, 300] width 178 height 37
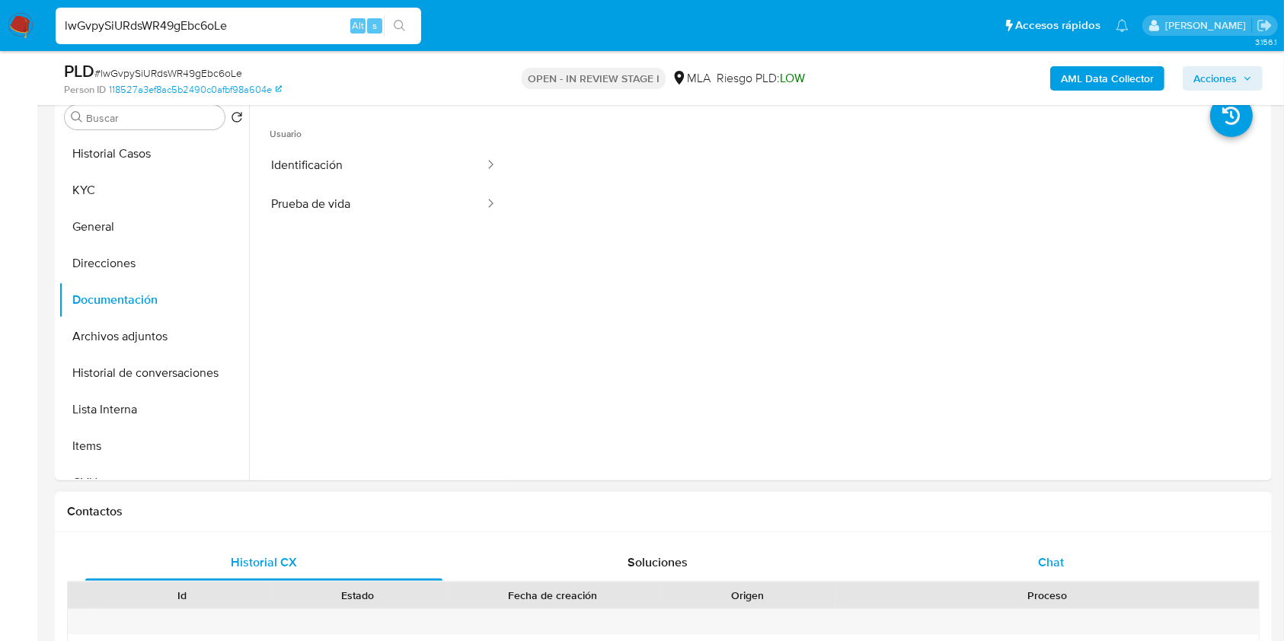
click at [1041, 548] on div "Chat" at bounding box center [1051, 563] width 357 height 37
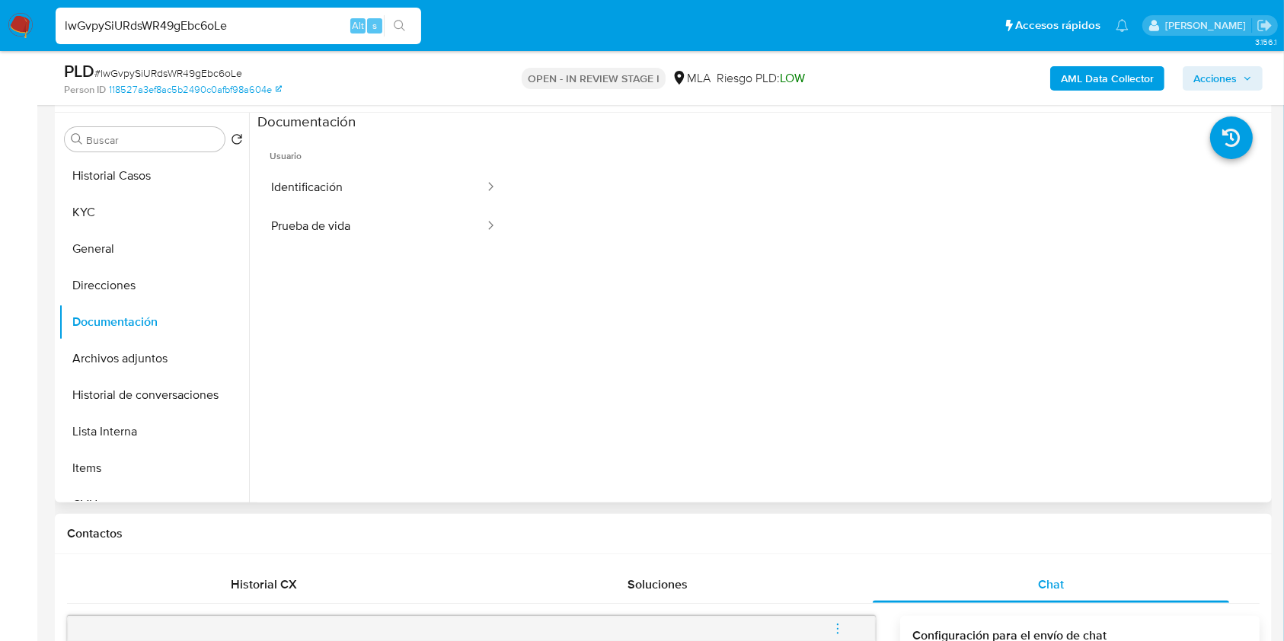
scroll to position [203, 0]
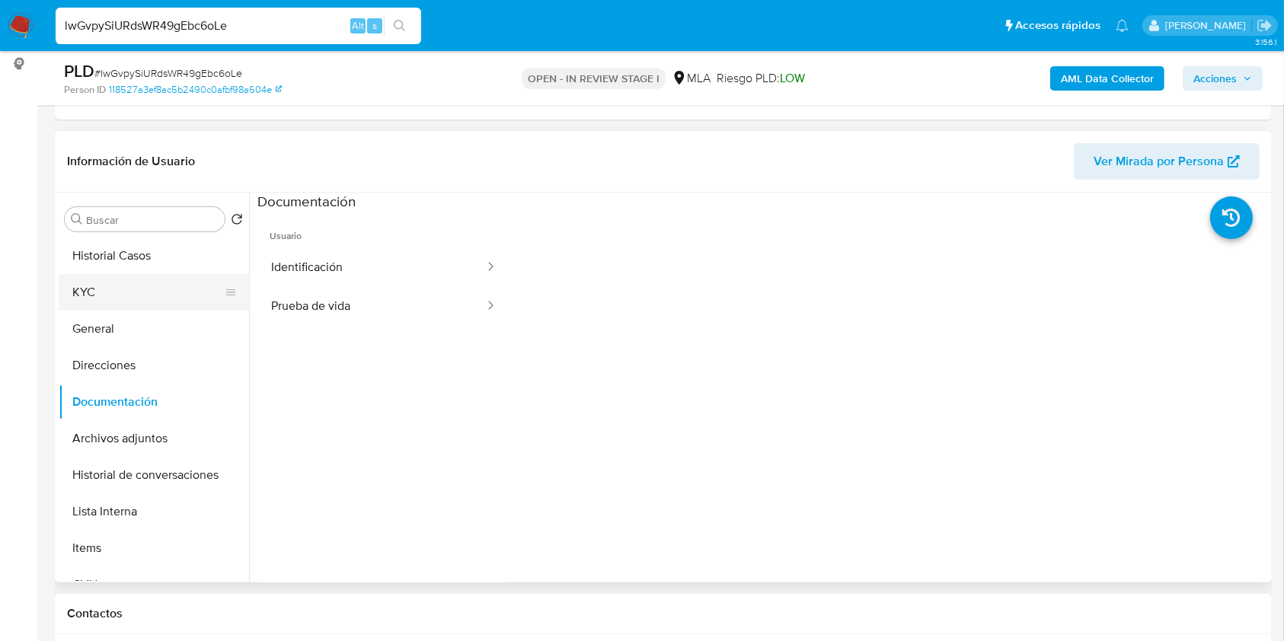
click at [146, 290] on button "KYC" at bounding box center [148, 292] width 178 height 37
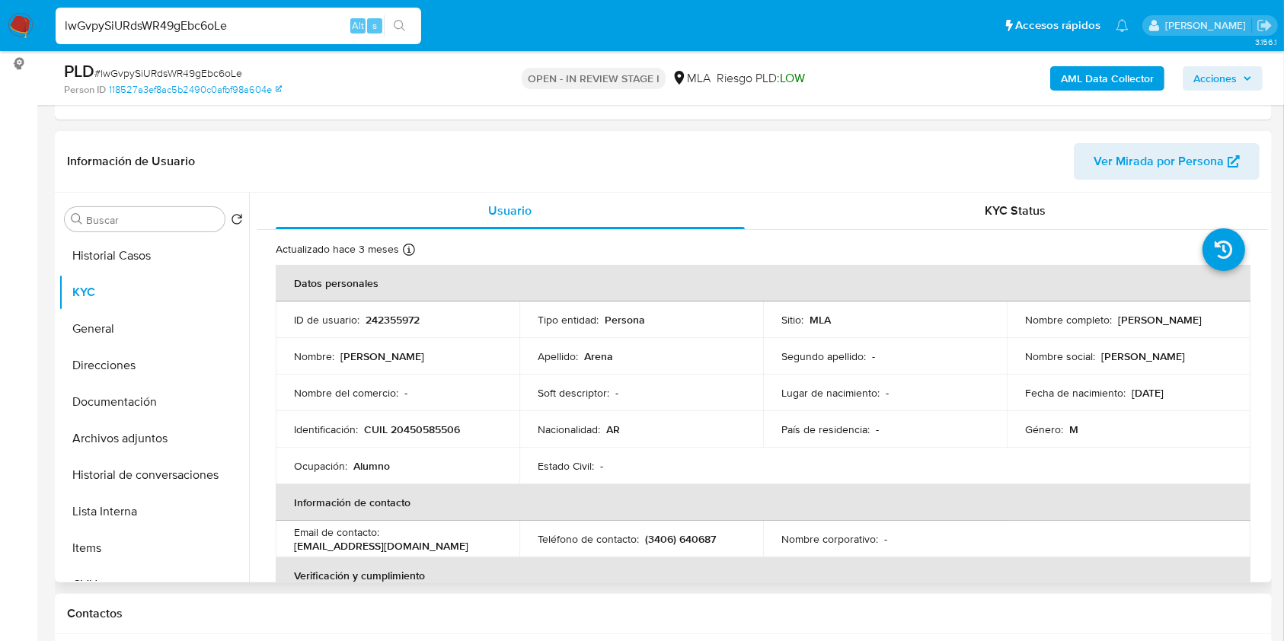
drag, startPoint x: 1029, startPoint y: 320, endPoint x: 1151, endPoint y: 321, distance: 121.9
click at [1151, 321] on td "Nombre completo : Santiago Manuel Arena" at bounding box center [1129, 320] width 244 height 37
copy p "Santiago Manuel Arena"
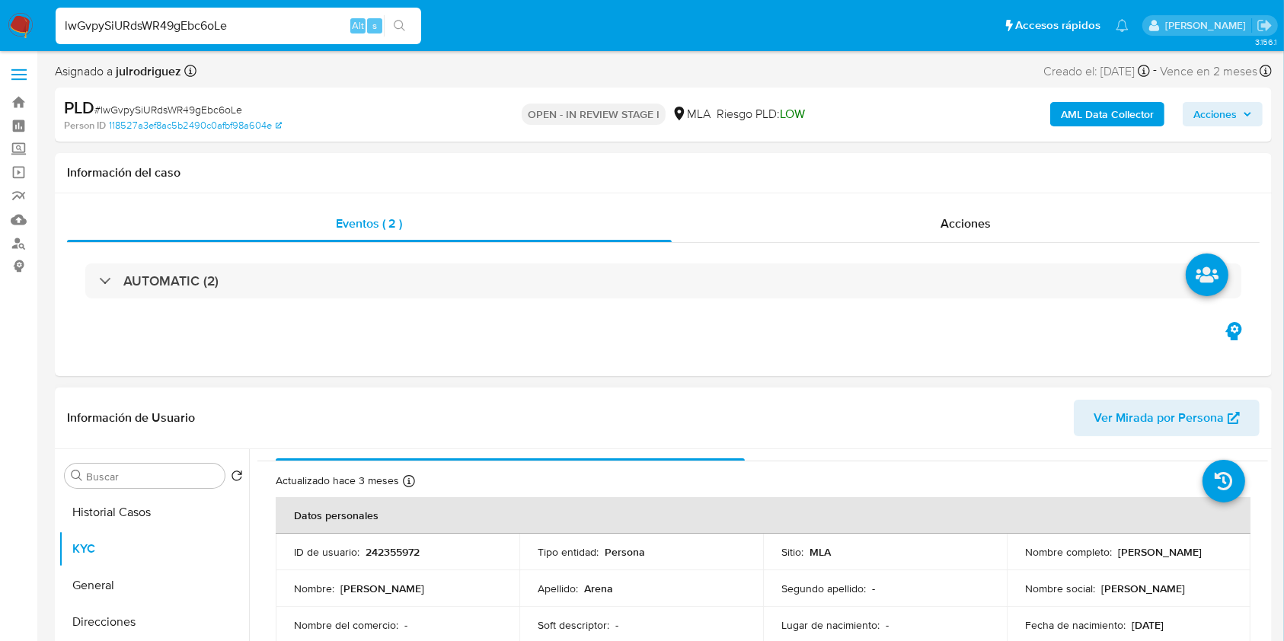
scroll to position [101, 0]
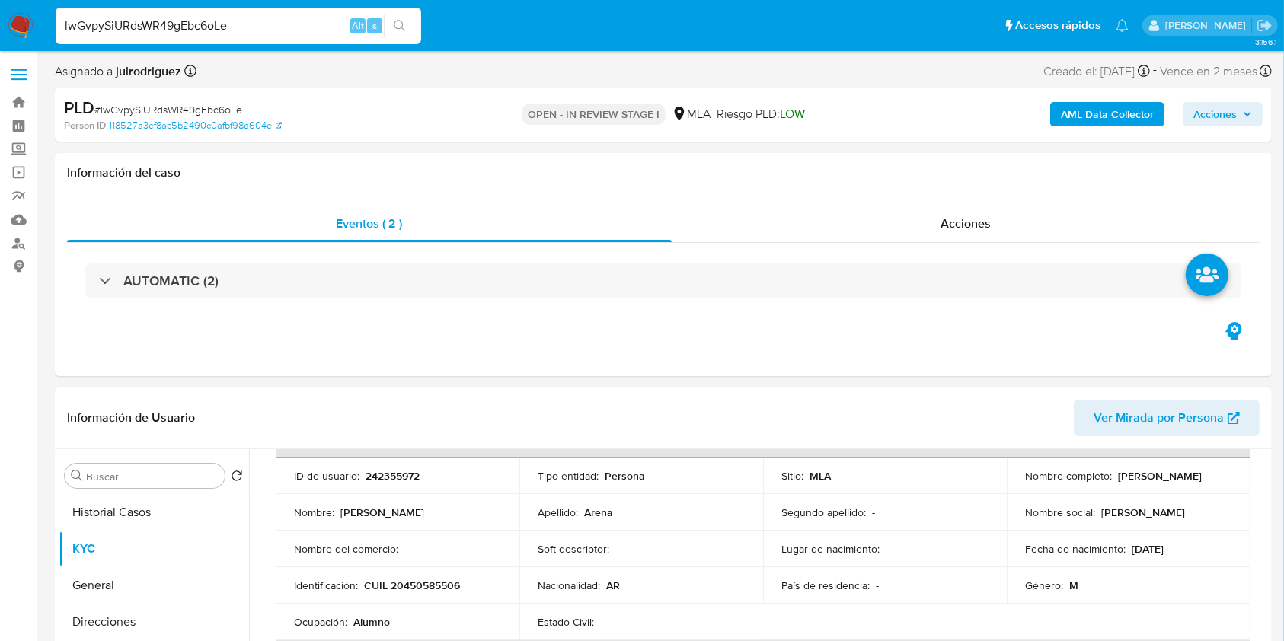
click at [420, 469] on p "242355972" at bounding box center [393, 476] width 54 height 14
click at [399, 470] on p "242355972" at bounding box center [393, 476] width 54 height 14
copy p "242355972"
click at [170, 104] on span "# lwGvpySiURdsWR49gEbc6oLe" at bounding box center [168, 109] width 148 height 15
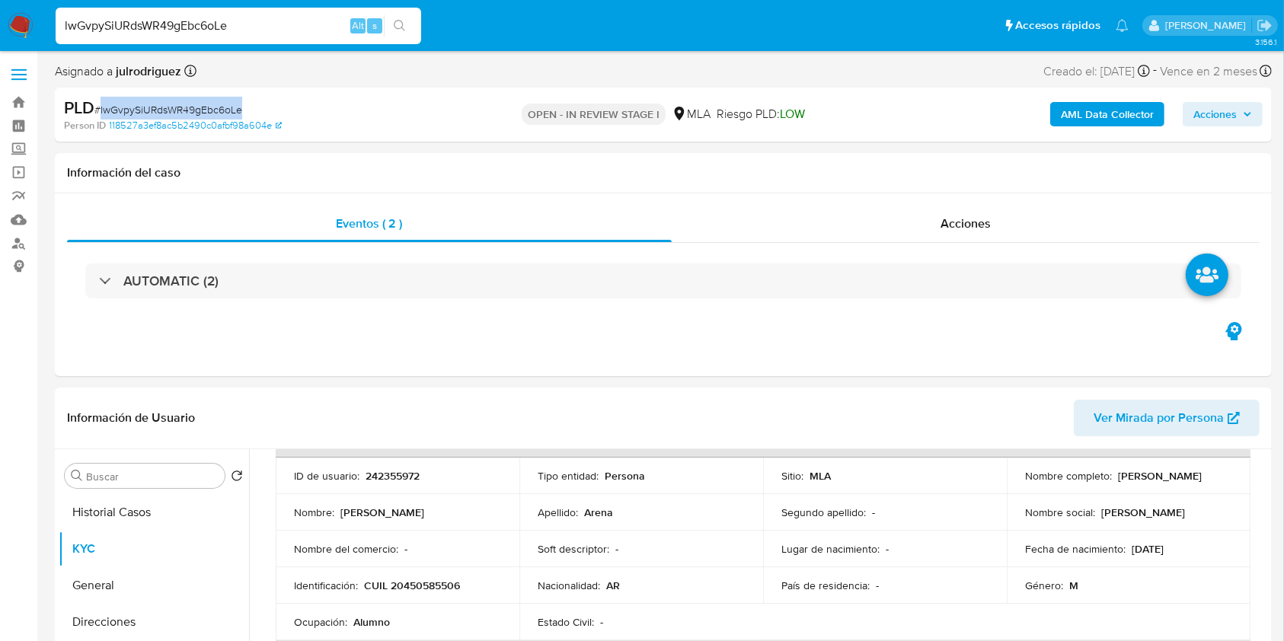
click at [170, 104] on span "# lwGvpySiURdsWR49gEbc6oLe" at bounding box center [168, 109] width 148 height 15
copy span "lwGvpySiURdsWR49gEbc6oLe"
drag, startPoint x: 1018, startPoint y: 476, endPoint x: 1139, endPoint y: 478, distance: 121.2
click at [1138, 478] on td "Nombre completo : Santiago Manuel Arena" at bounding box center [1129, 476] width 244 height 37
copy p "Santiago Manuel Arena"
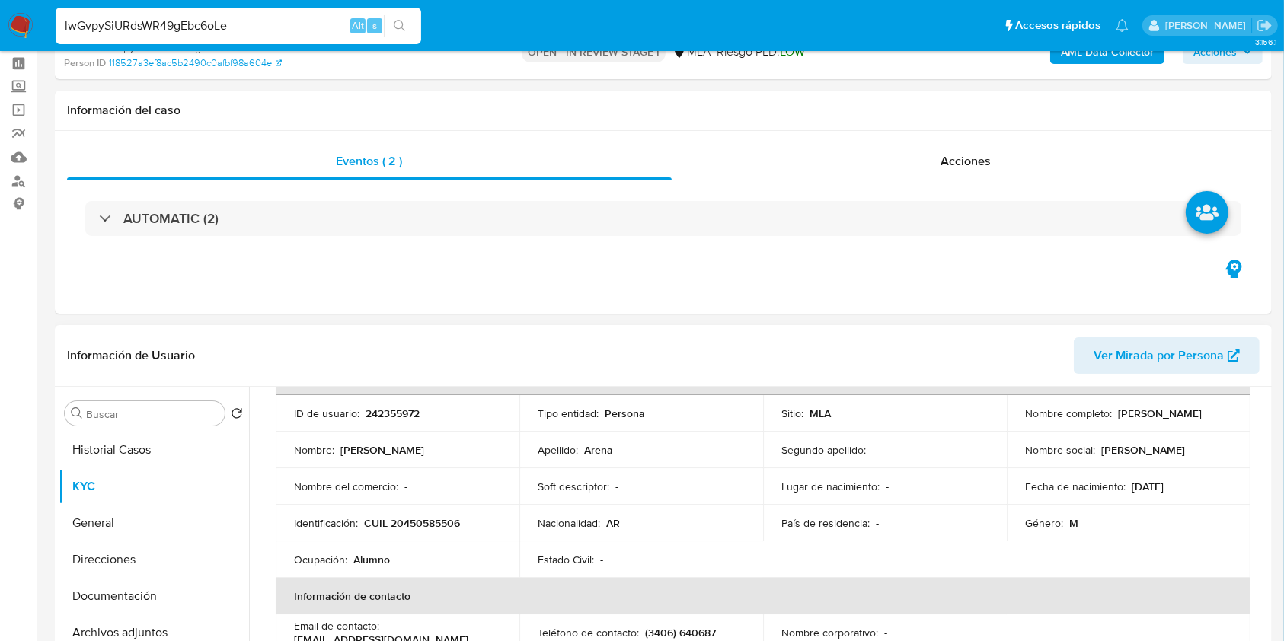
scroll to position [203, 0]
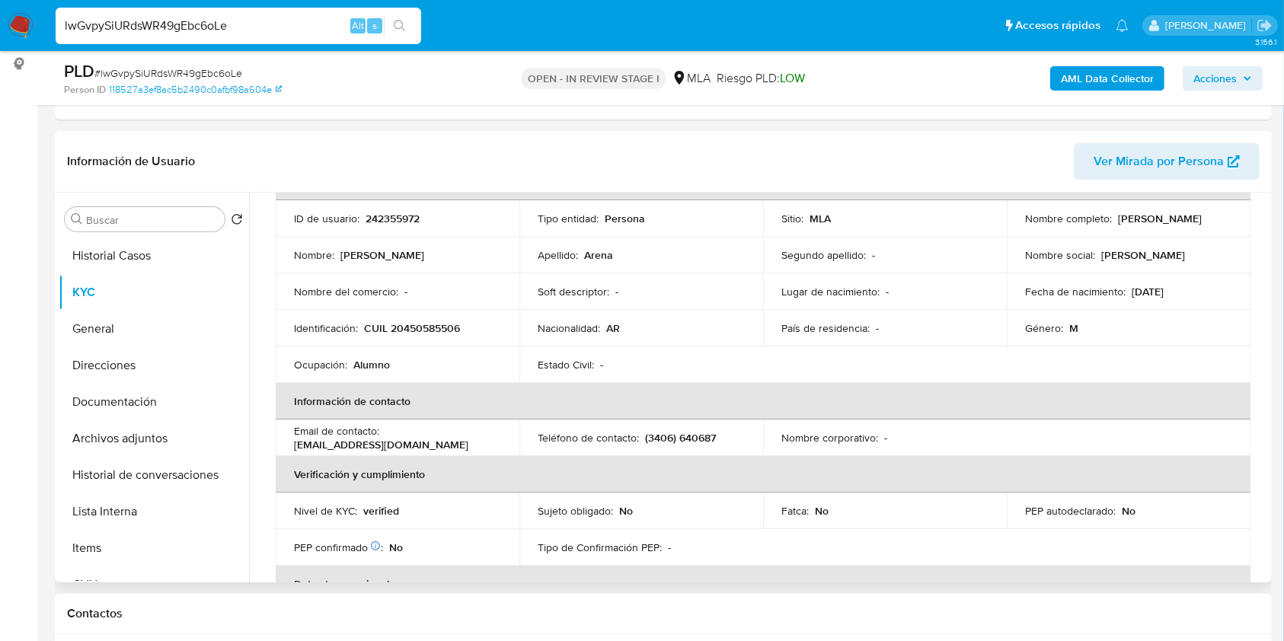
click at [414, 324] on p "CUIL 20450585506" at bounding box center [412, 329] width 96 height 14
copy p "20450585506"
click at [140, 381] on button "Direcciones" at bounding box center [148, 365] width 178 height 37
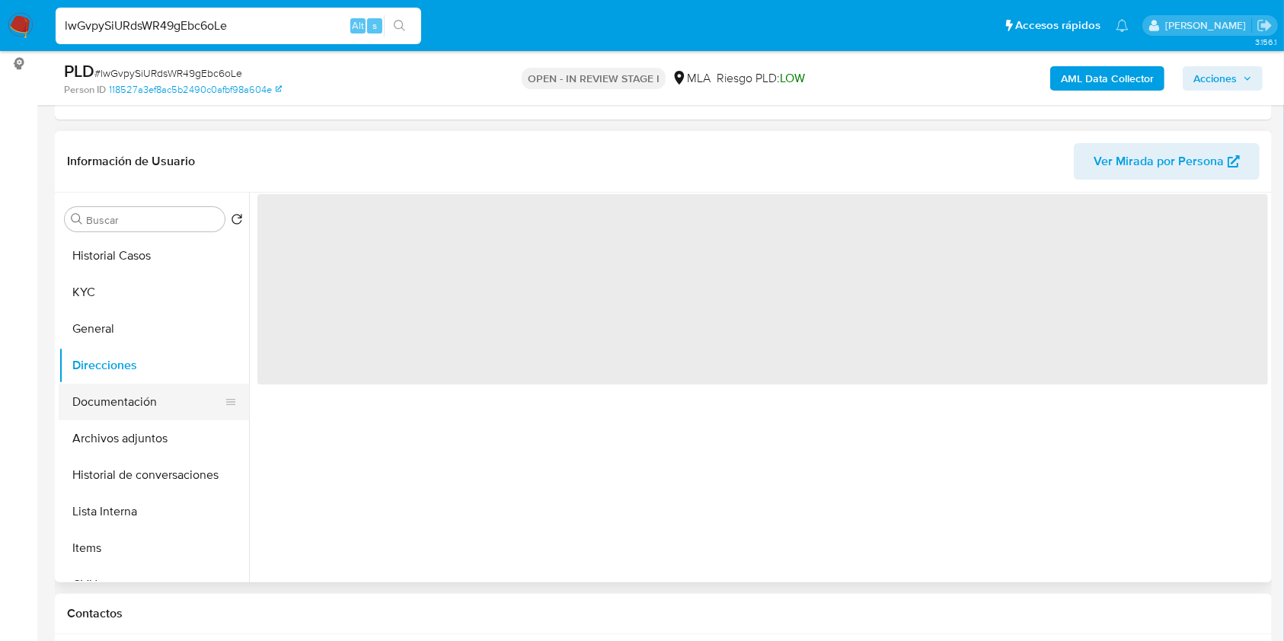
scroll to position [0, 0]
click at [133, 401] on button "Documentación" at bounding box center [148, 402] width 178 height 37
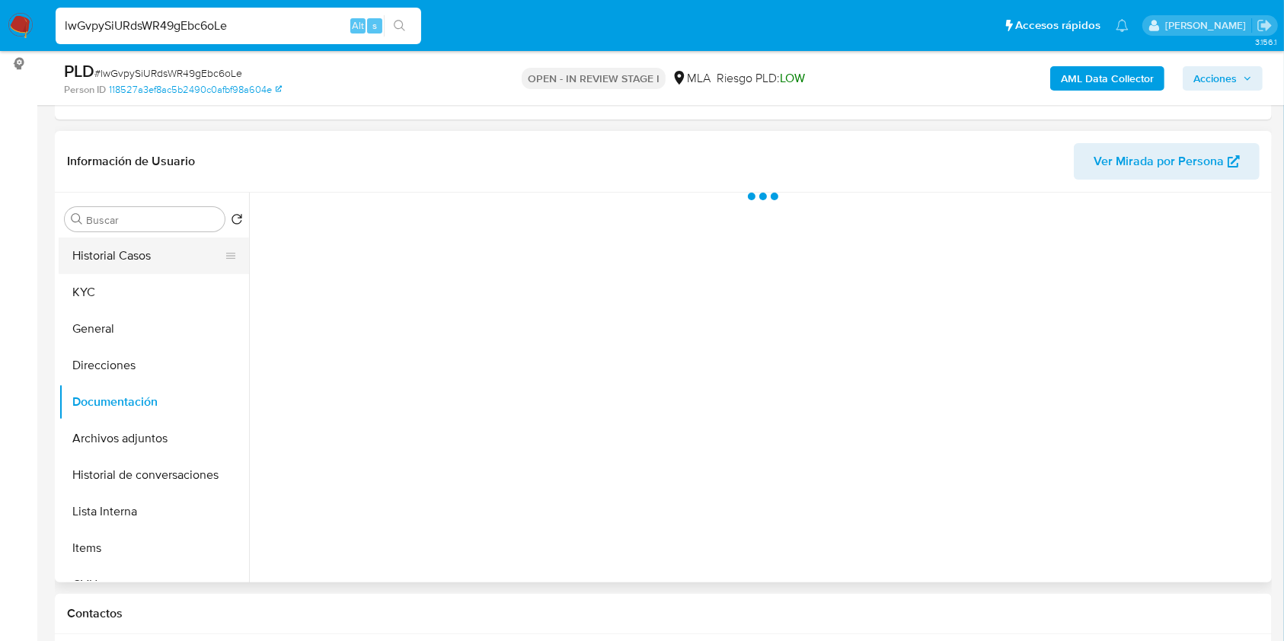
click at [134, 267] on button "Historial Casos" at bounding box center [148, 256] width 178 height 37
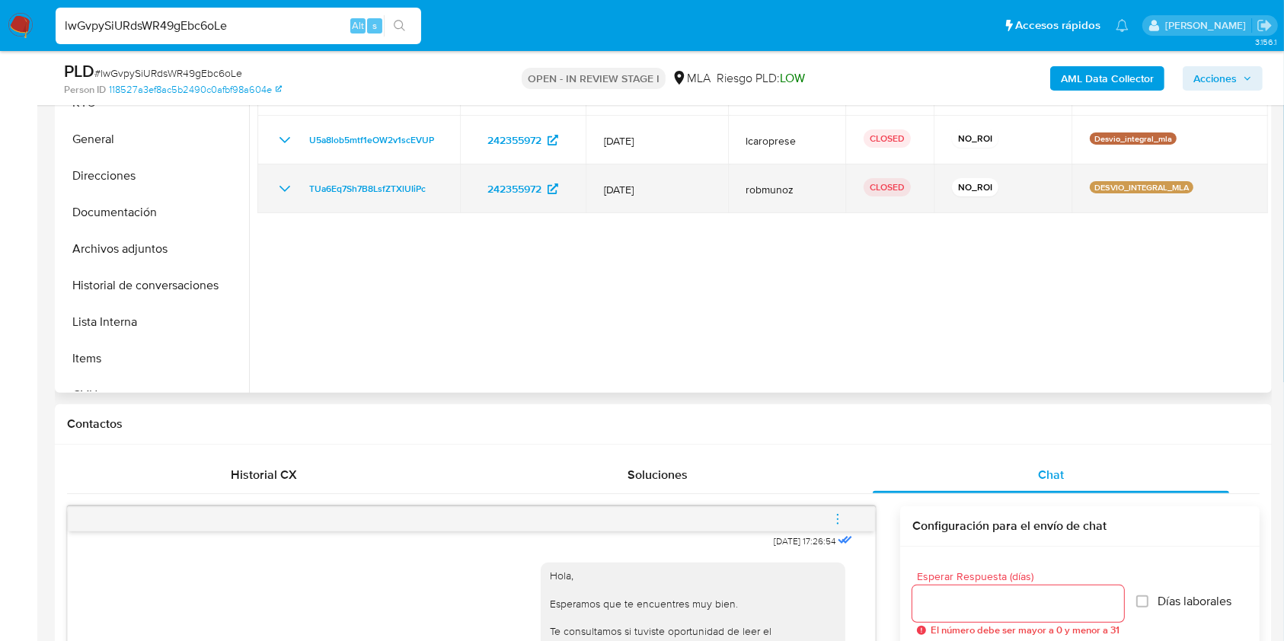
scroll to position [305, 0]
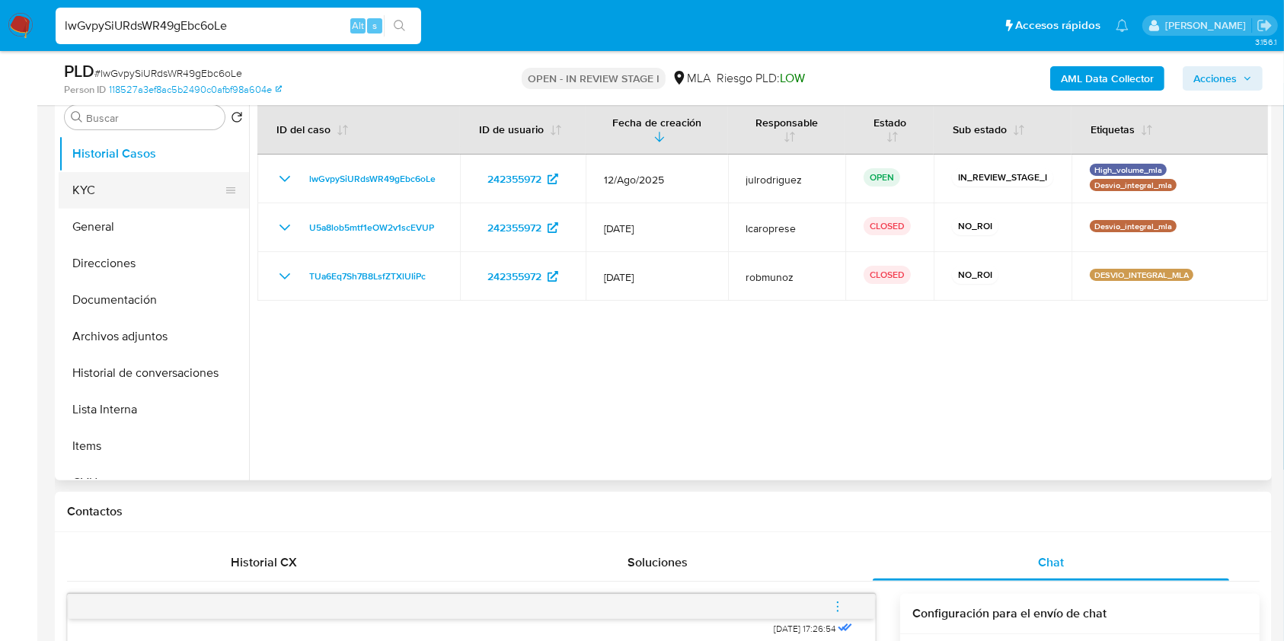
click at [129, 196] on button "KYC" at bounding box center [148, 190] width 178 height 37
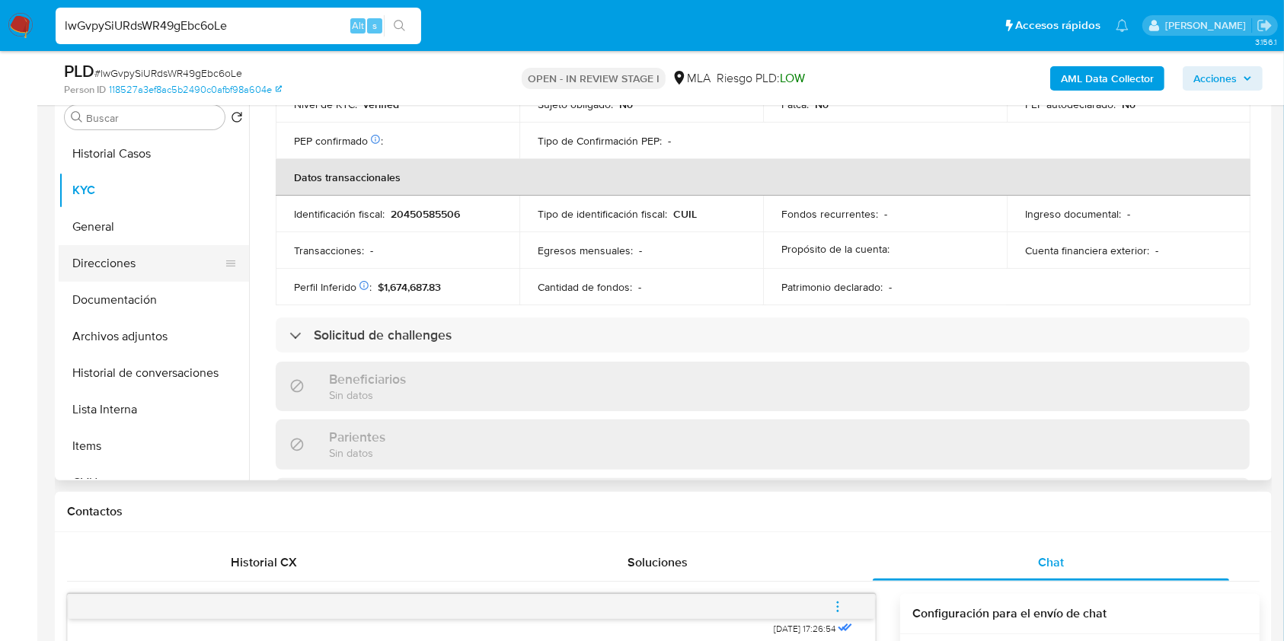
scroll to position [766, 0]
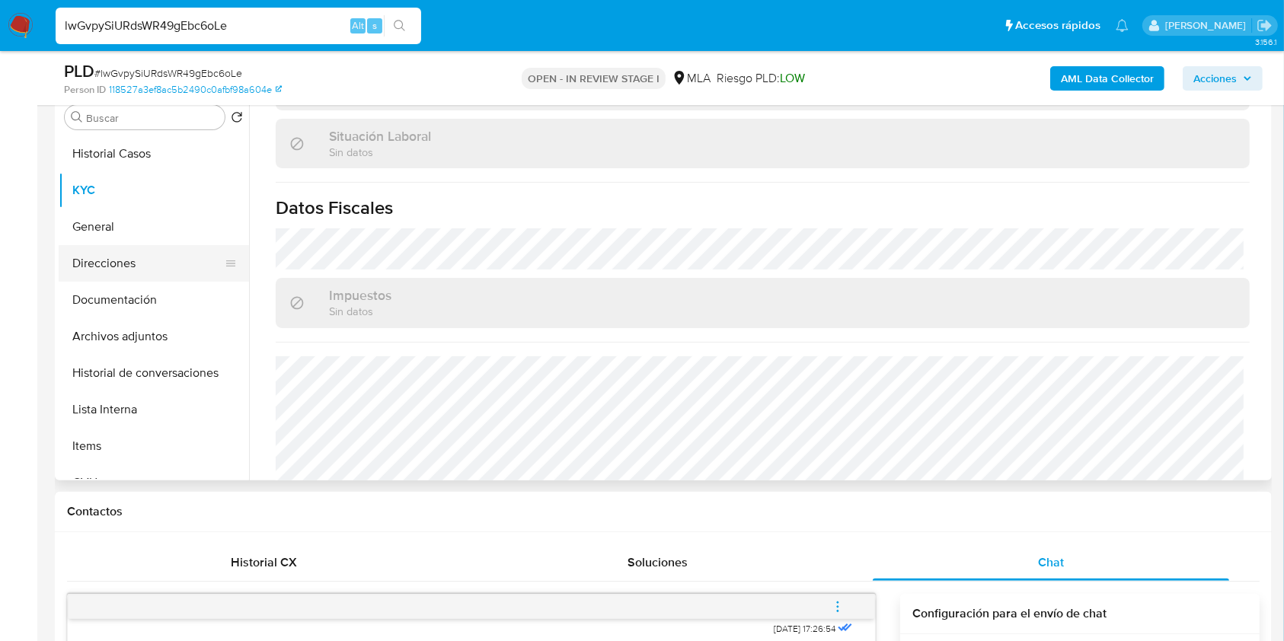
click at [149, 271] on button "Direcciones" at bounding box center [148, 263] width 178 height 37
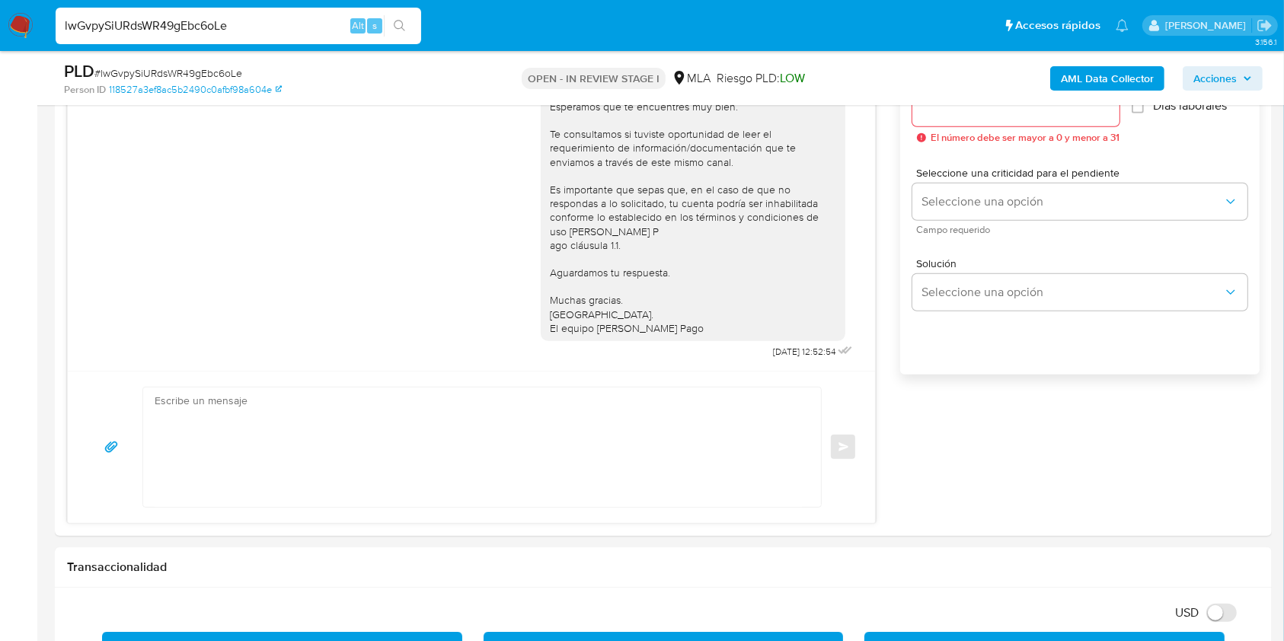
scroll to position [812, 0]
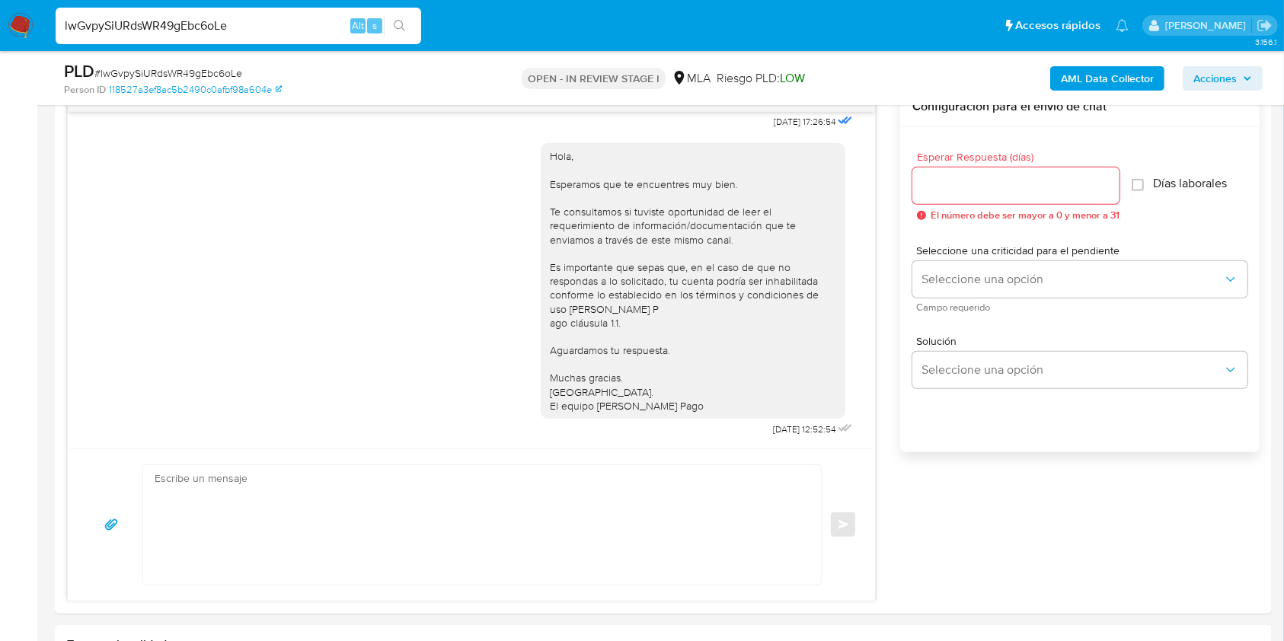
click at [942, 186] on input "Esperar Respuesta (días)" at bounding box center [1016, 186] width 207 height 20
type input "3"
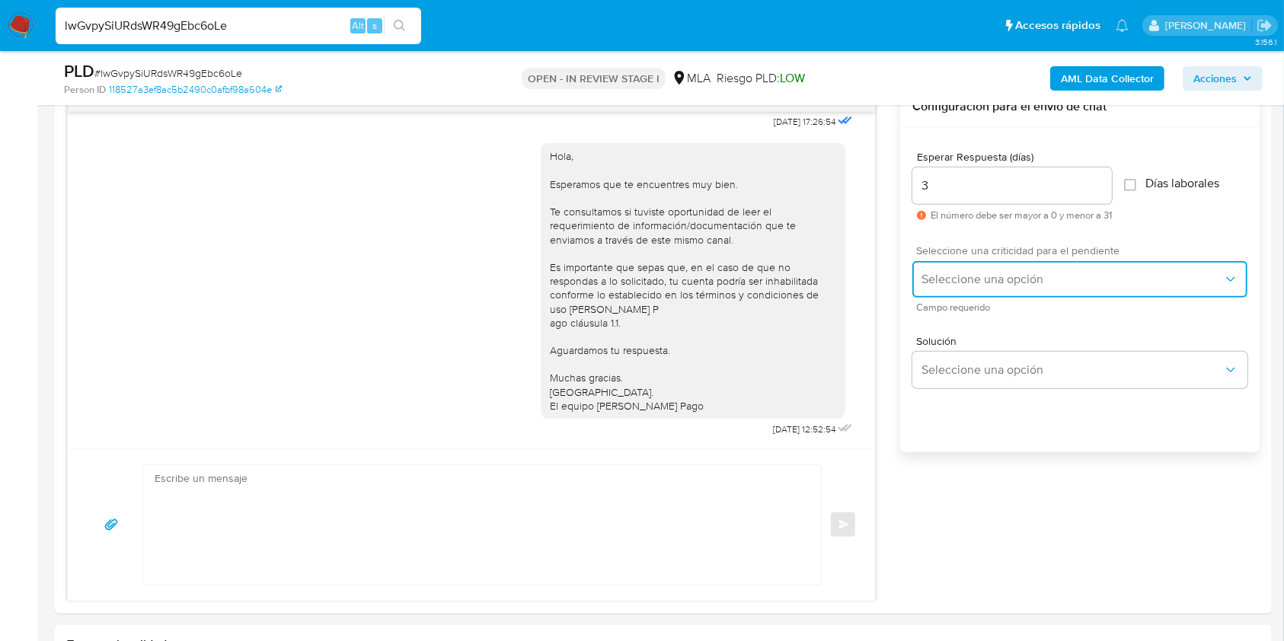
click at [943, 270] on button "Seleccione una opción" at bounding box center [1080, 279] width 335 height 37
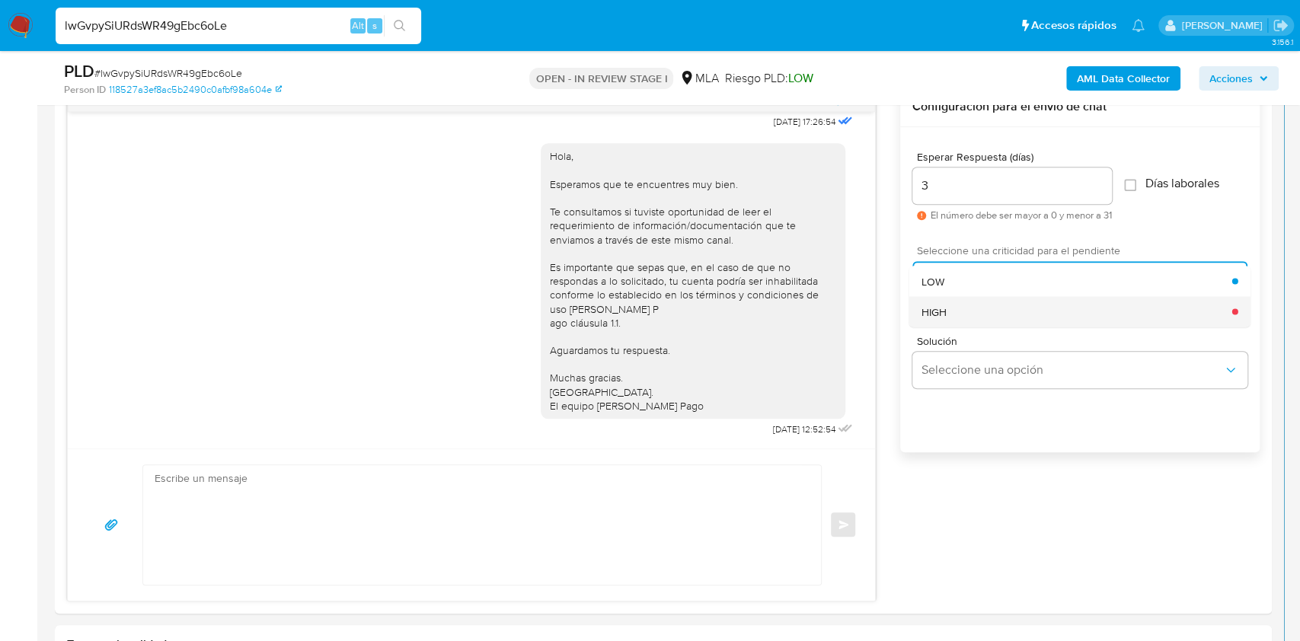
click at [947, 312] on div "HIGH" at bounding box center [1077, 311] width 311 height 30
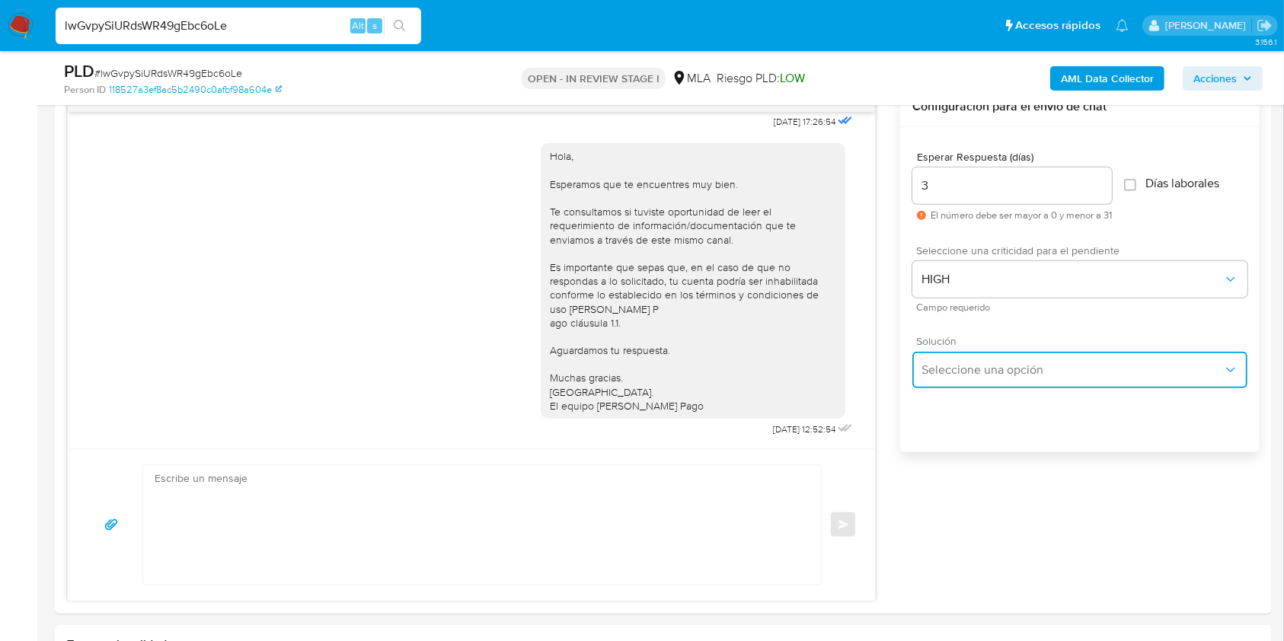
click at [951, 366] on span "Seleccione una opción" at bounding box center [1073, 370] width 302 height 15
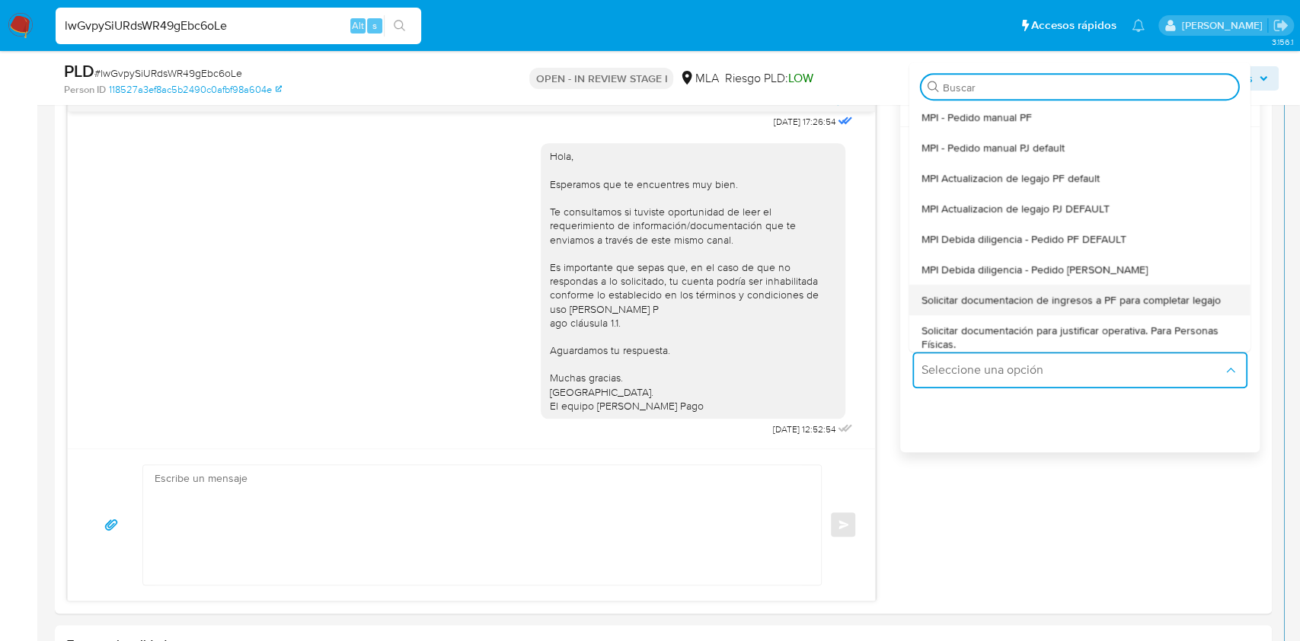
click at [1044, 296] on span "Solicitar documentacion de ingresos a PF para completar legajo" at bounding box center [1071, 300] width 299 height 14
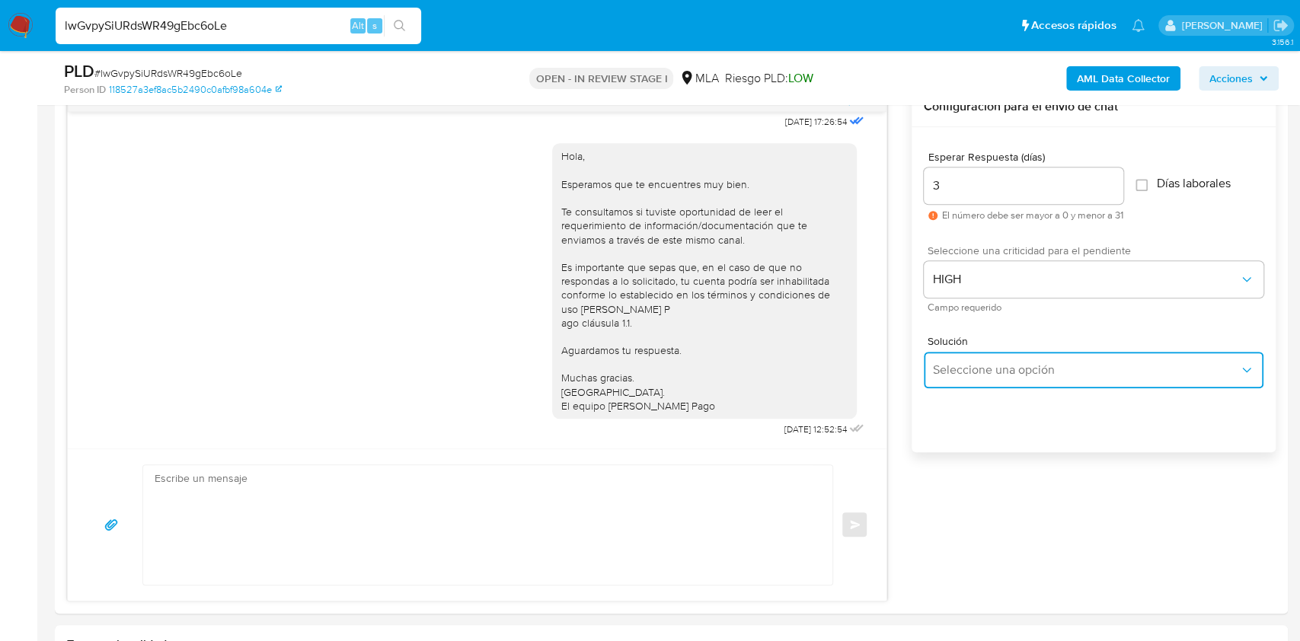
type textarea "Hola, En función de las operaciones registradas en tu cuenta de Mercado Pago, n…"
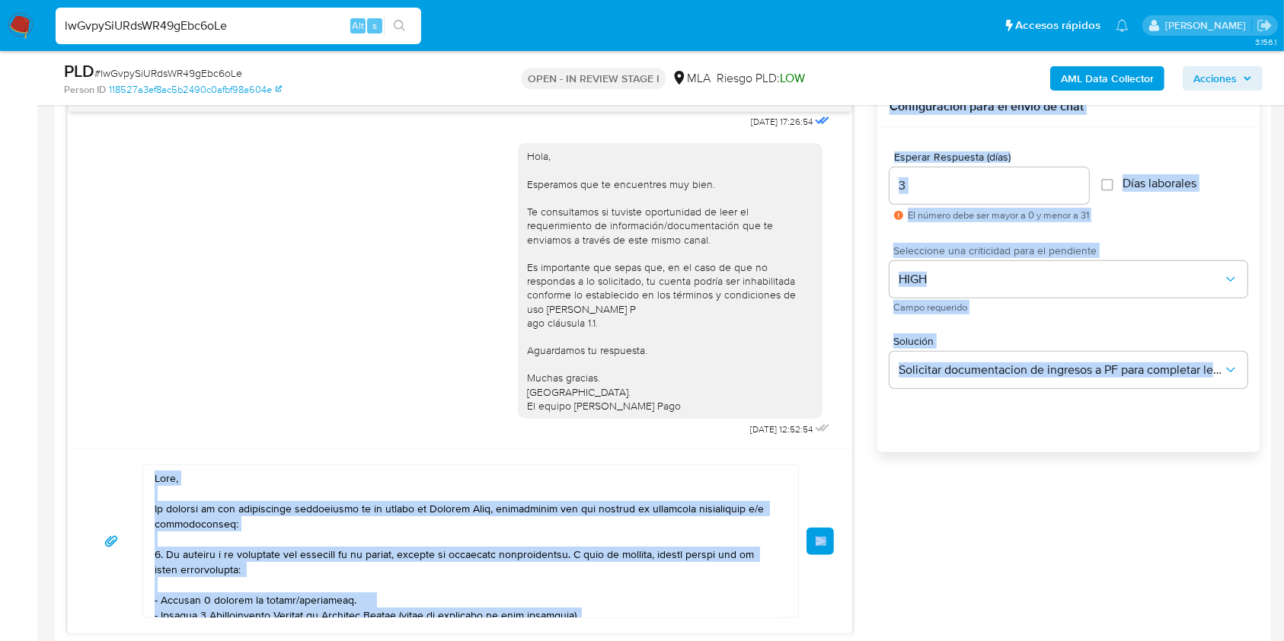
drag, startPoint x: 158, startPoint y: 477, endPoint x: 436, endPoint y: 635, distance: 319.7
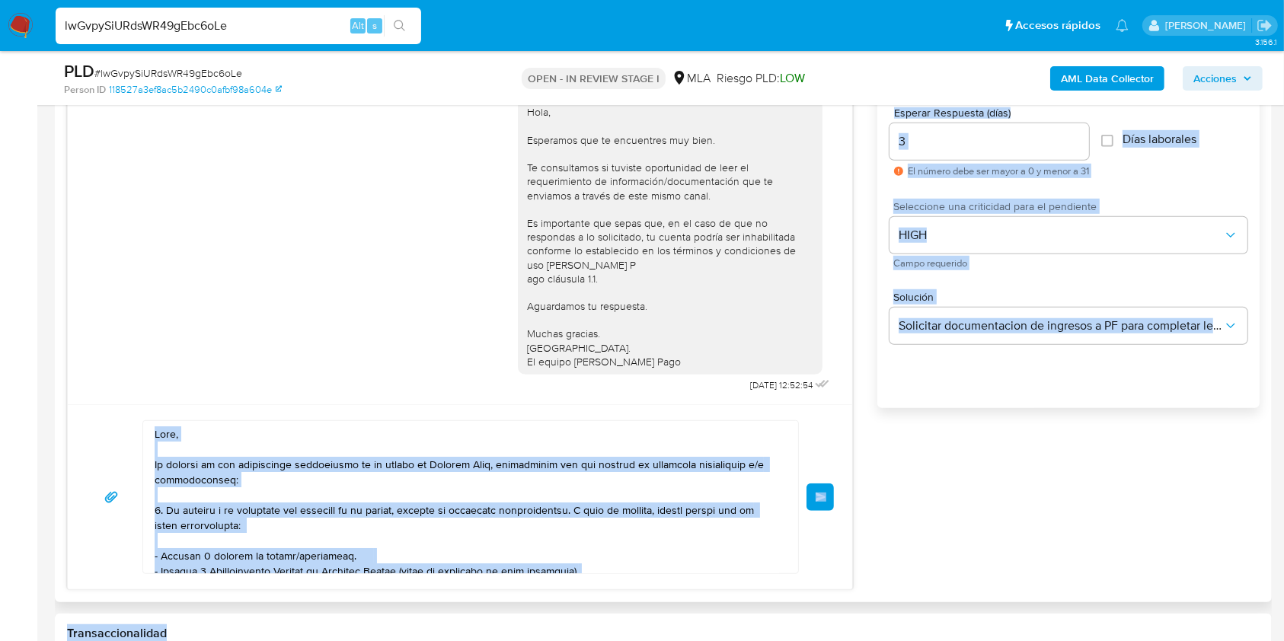
click at [178, 445] on textarea at bounding box center [467, 497] width 625 height 152
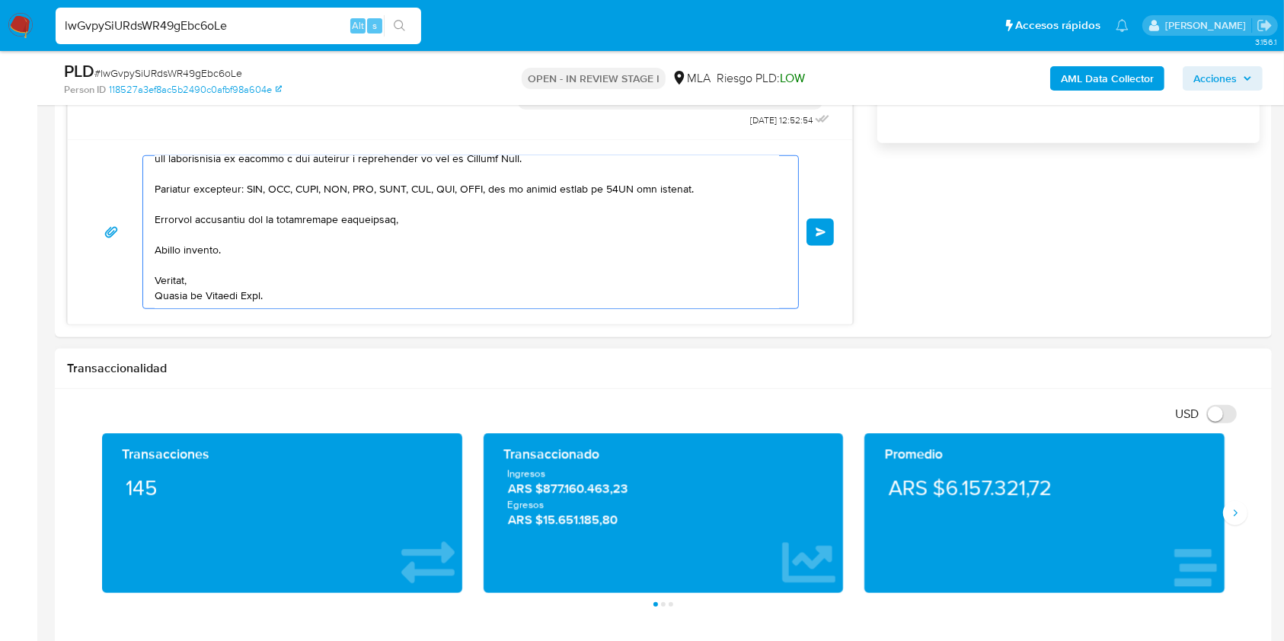
scroll to position [1265, 0]
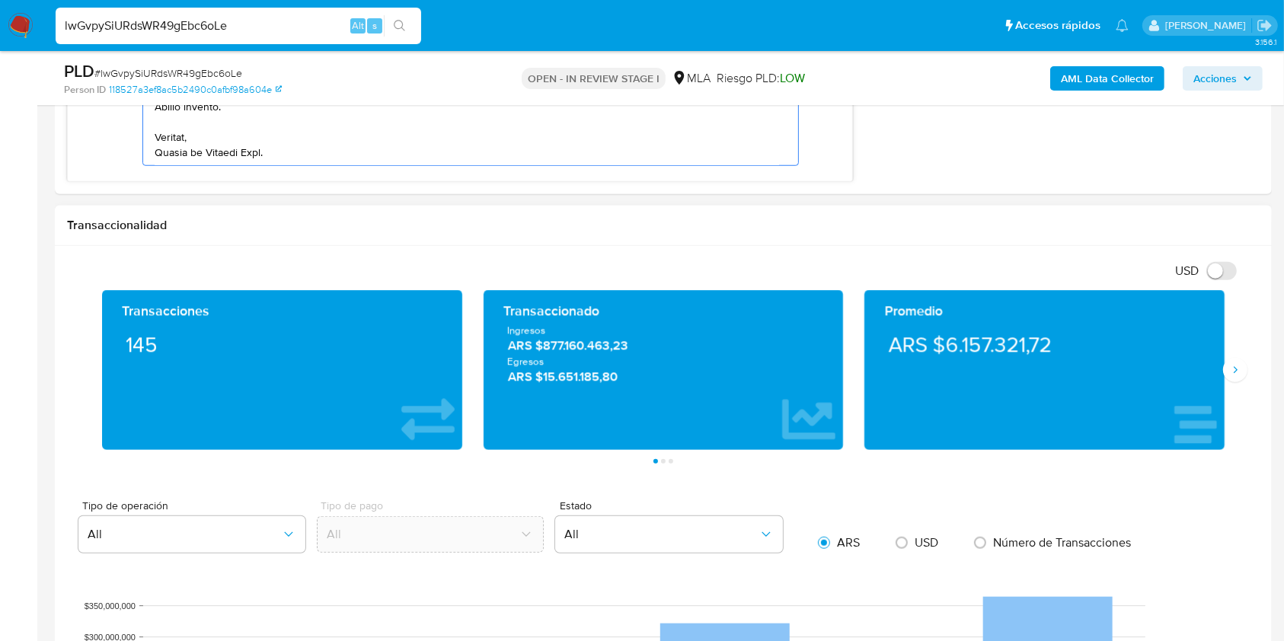
drag, startPoint x: 155, startPoint y: 437, endPoint x: 368, endPoint y: 624, distance: 283.4
click at [369, 631] on div "Información de Usuario Ver Mirada por Persona Buscar Volver al orden por defect…" at bounding box center [663, 569] width 1217 height 3001
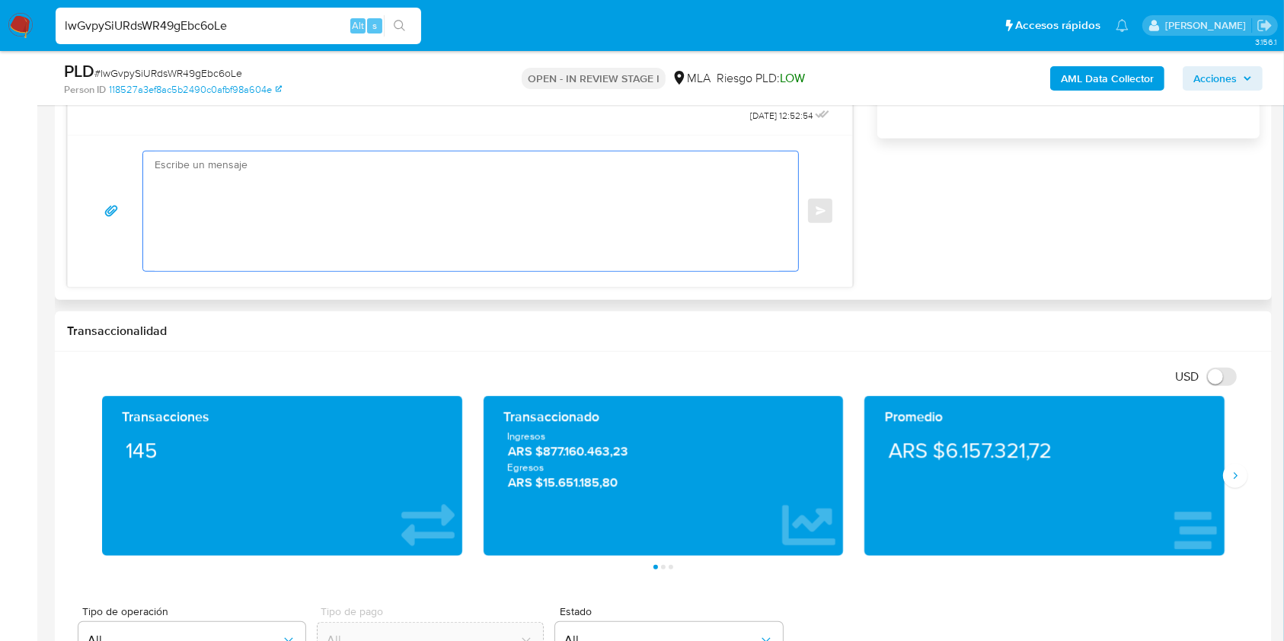
scroll to position [960, 0]
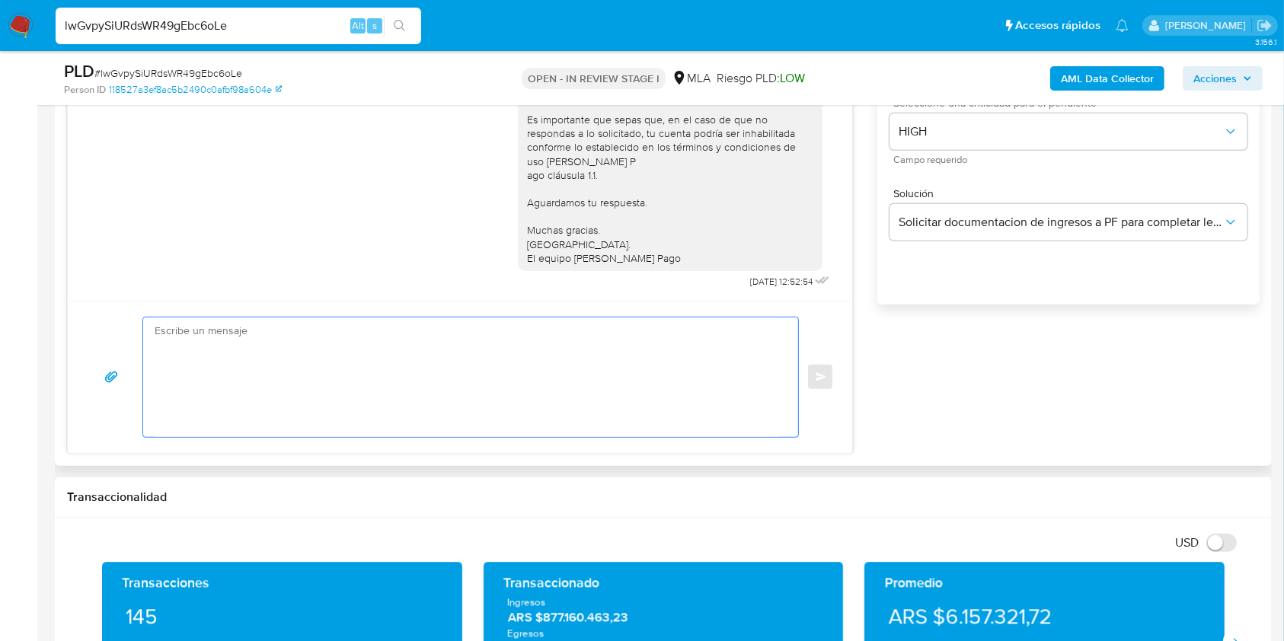
paste textarea "Buenas tardes, Queremos aclararte que la Resolución General ARCA 5696/2025 indi…"
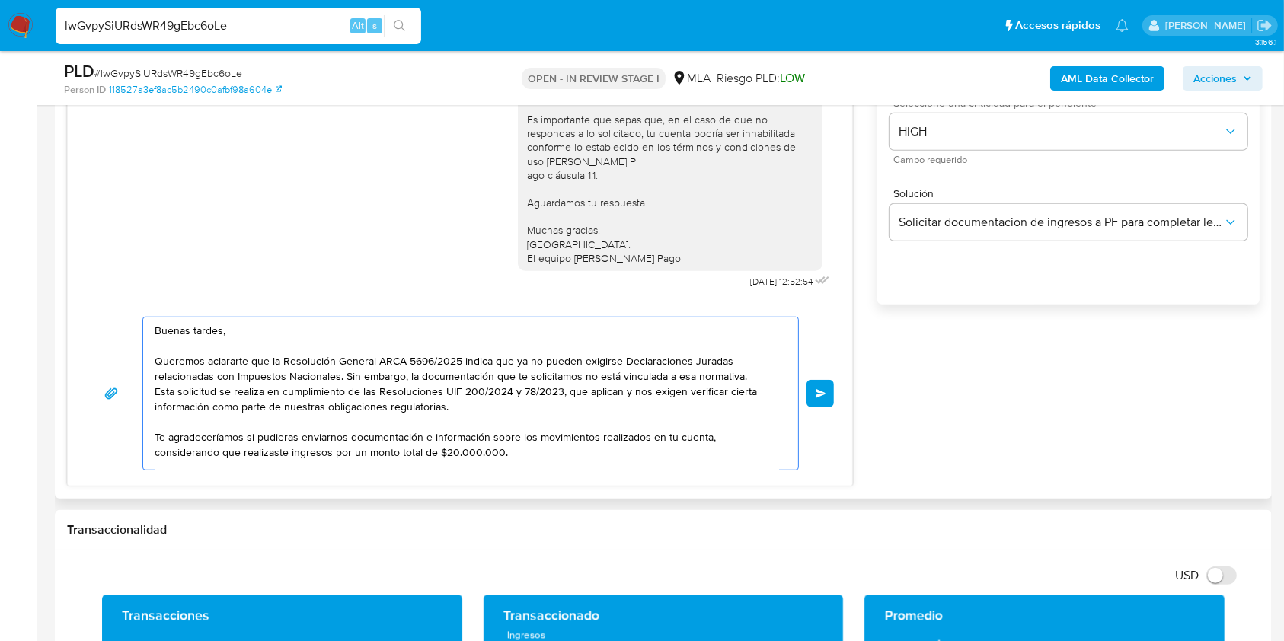
scroll to position [102, 0]
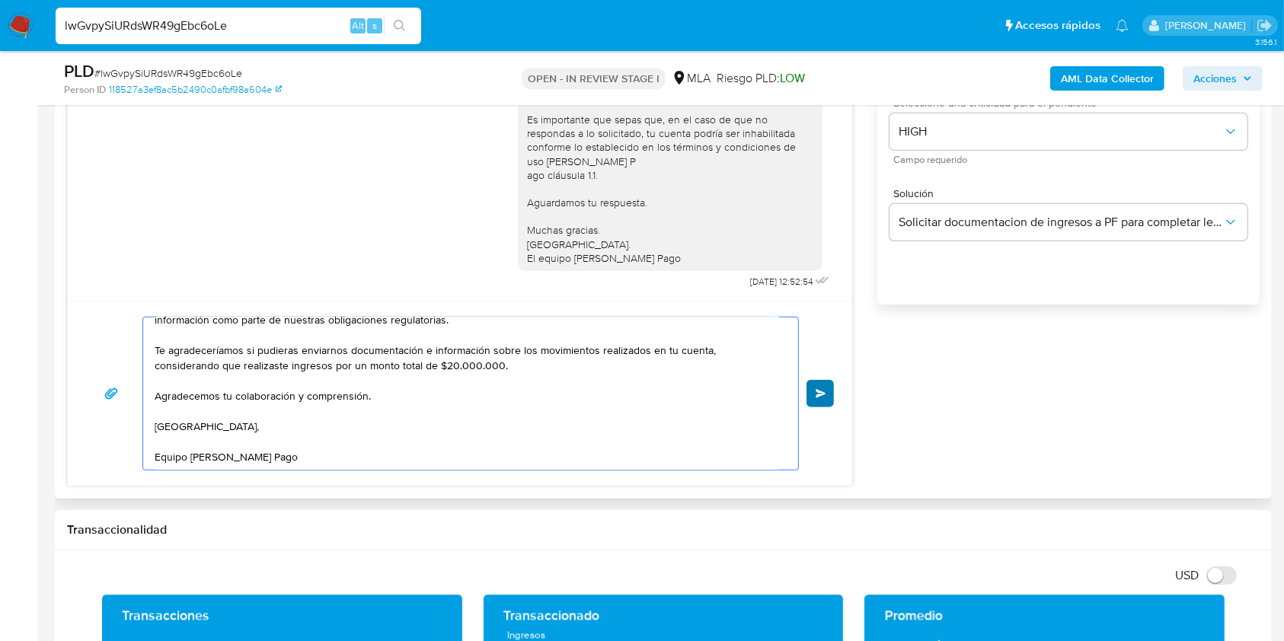
type textarea "Buenas tardes, Queremos aclararte que la Resolución General ARCA 5696/2025 indi…"
click at [822, 398] on button "Enviar" at bounding box center [820, 393] width 27 height 27
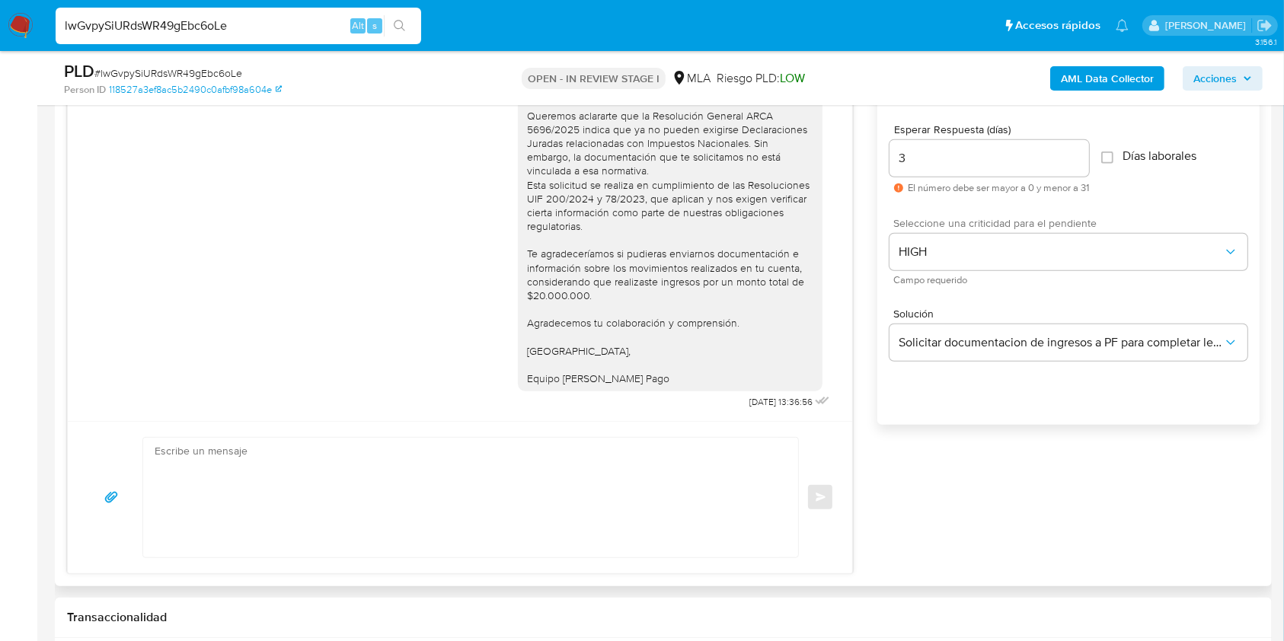
scroll to position [655, 0]
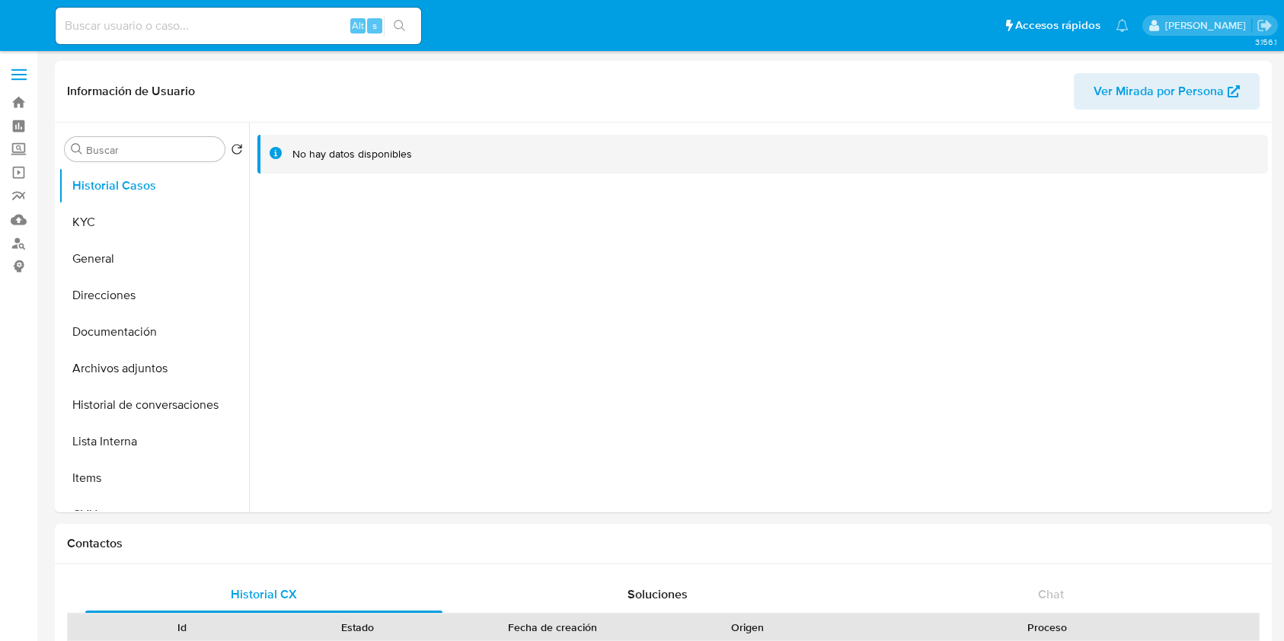
select select "10"
click at [107, 229] on button "KYC" at bounding box center [148, 222] width 178 height 37
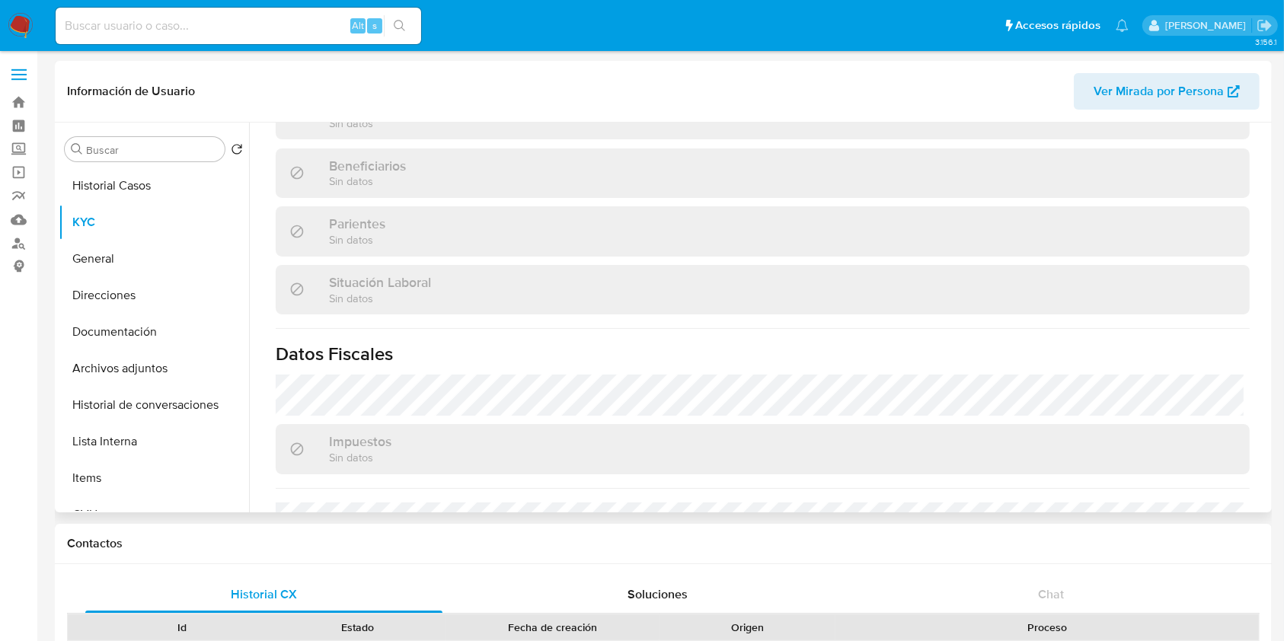
scroll to position [802, 0]
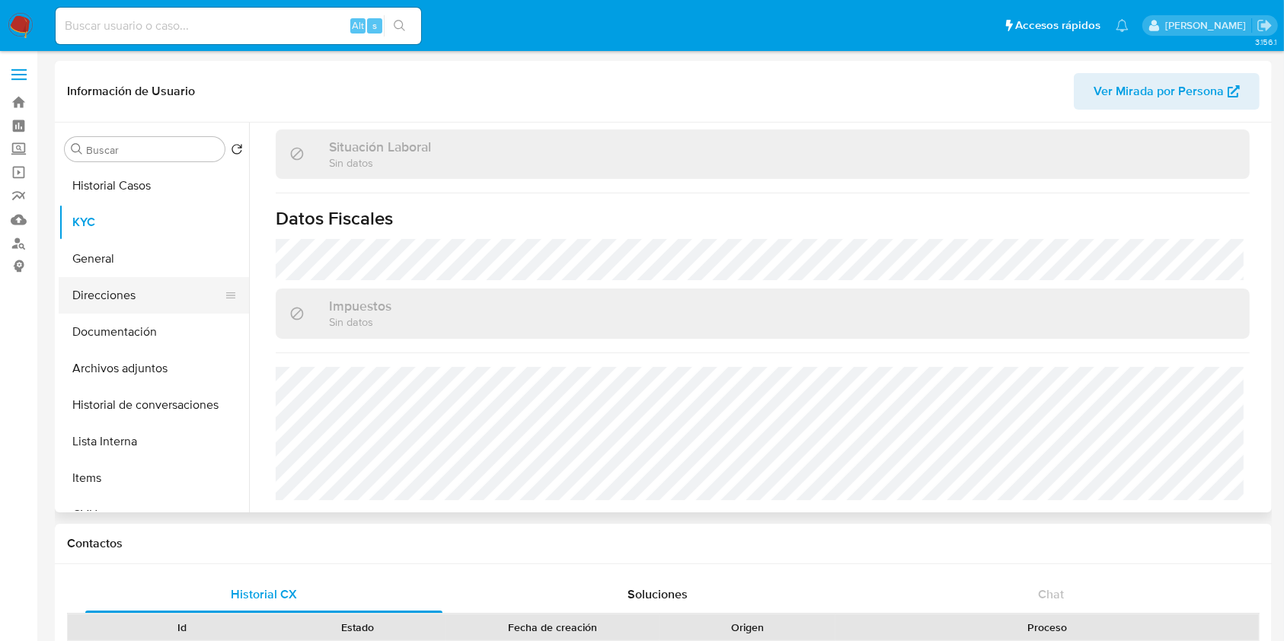
click at [152, 302] on button "Direcciones" at bounding box center [148, 295] width 178 height 37
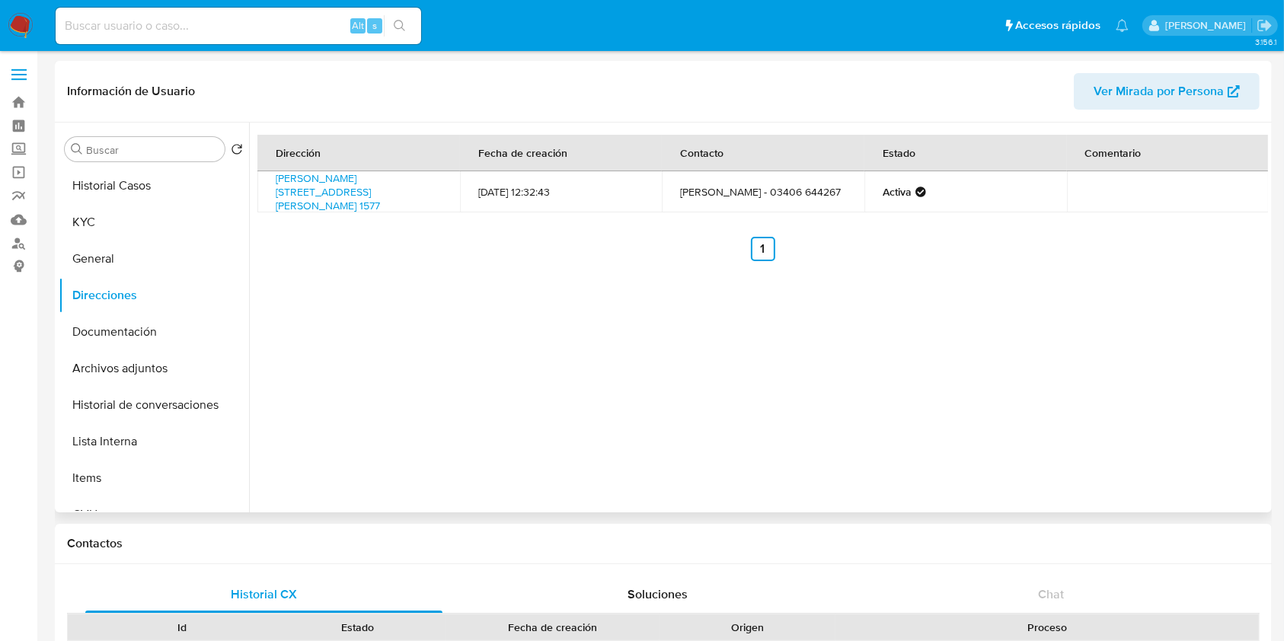
drag, startPoint x: 312, startPoint y: 167, endPoint x: 273, endPoint y: 179, distance: 41.4
click at [273, 179] on td "[PERSON_NAME][STREET_ADDRESS][PERSON_NAME] 1577" at bounding box center [359, 191] width 203 height 41
copy link "[PERSON_NAME][STREET_ADDRESS][PERSON_NAME] 1577"
click at [148, 192] on button "Historial Casos" at bounding box center [148, 186] width 178 height 37
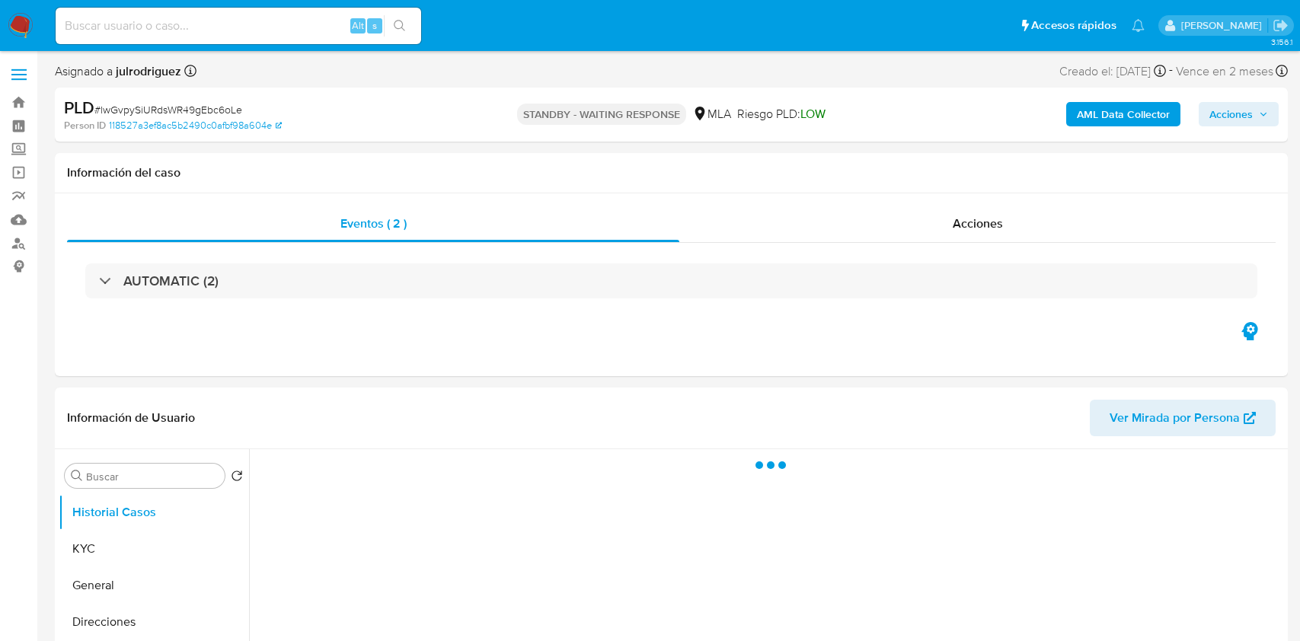
select select "10"
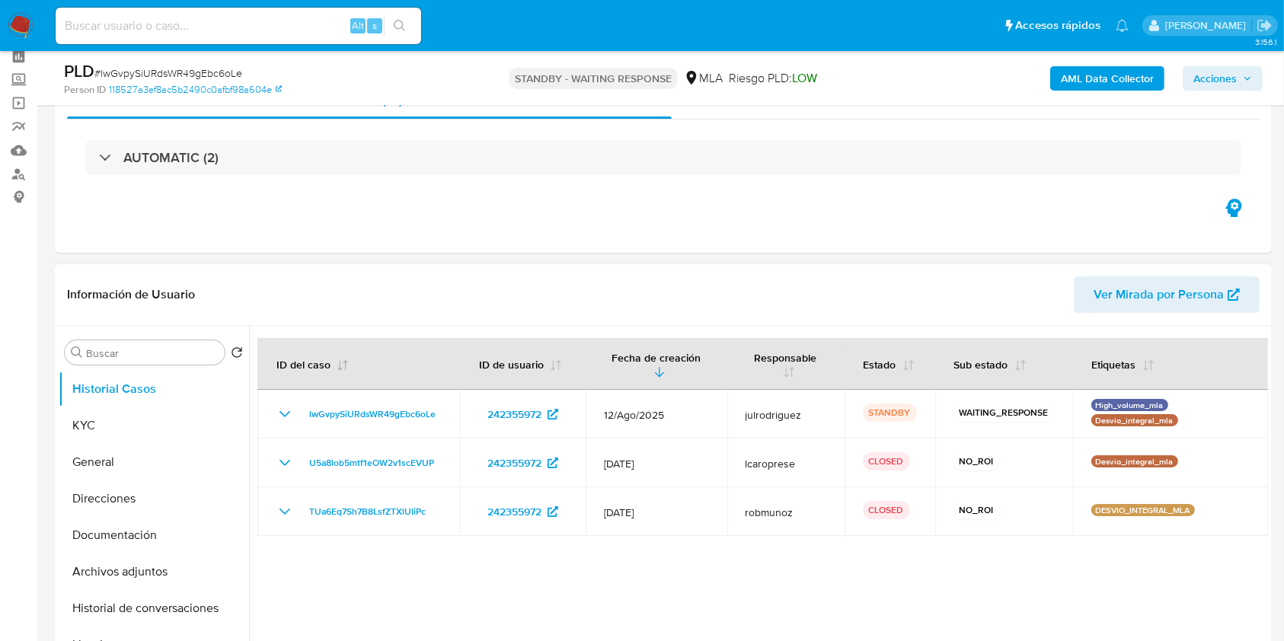
scroll to position [101, 0]
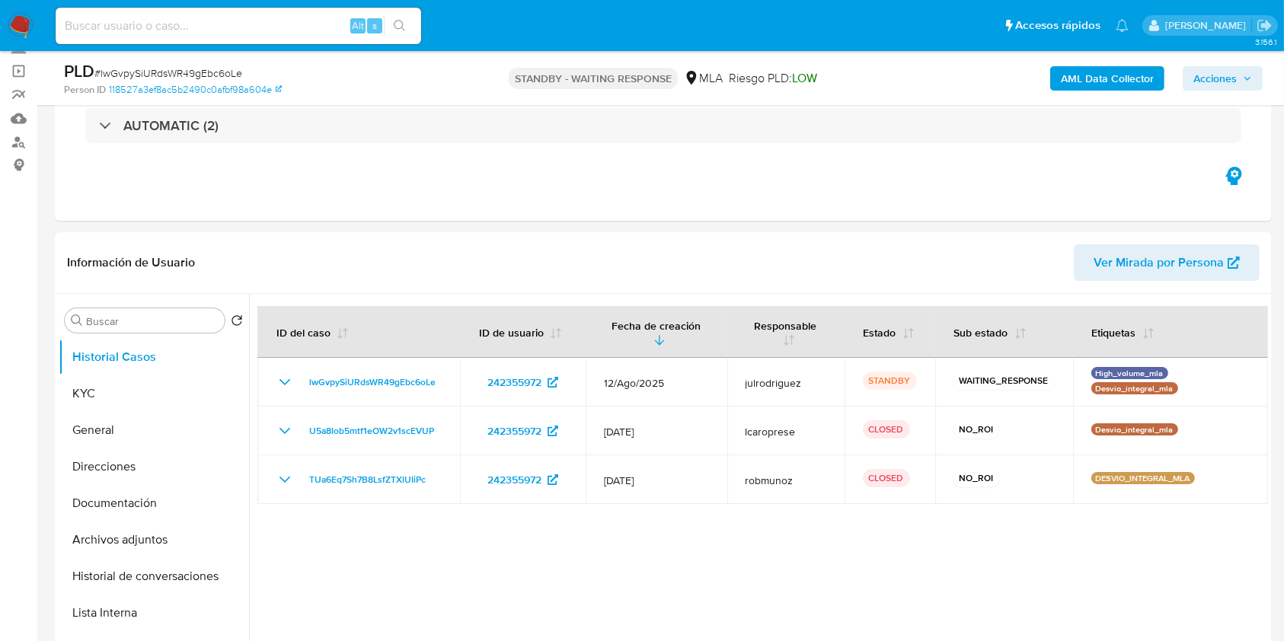
click at [171, 24] on input at bounding box center [239, 26] width 366 height 20
paste input "M0zWmjjvDzuKgj3g6STApaTN"
type input "M0zWmjjvDzuKgj3g6STApaTN"
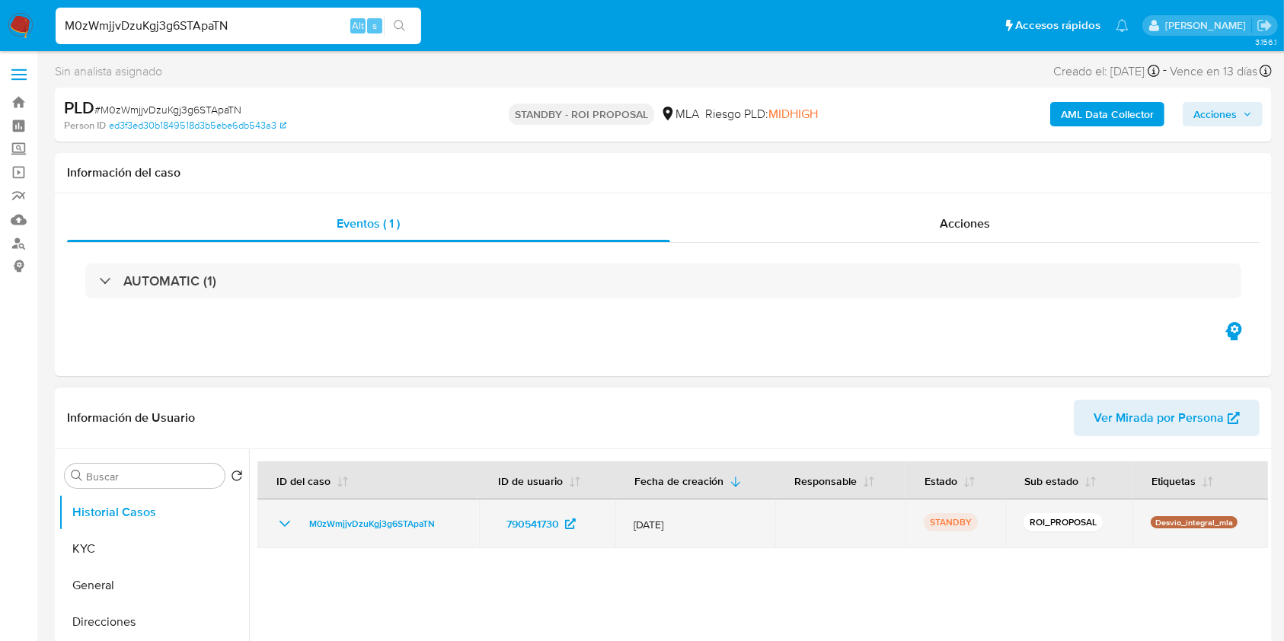
select select "10"
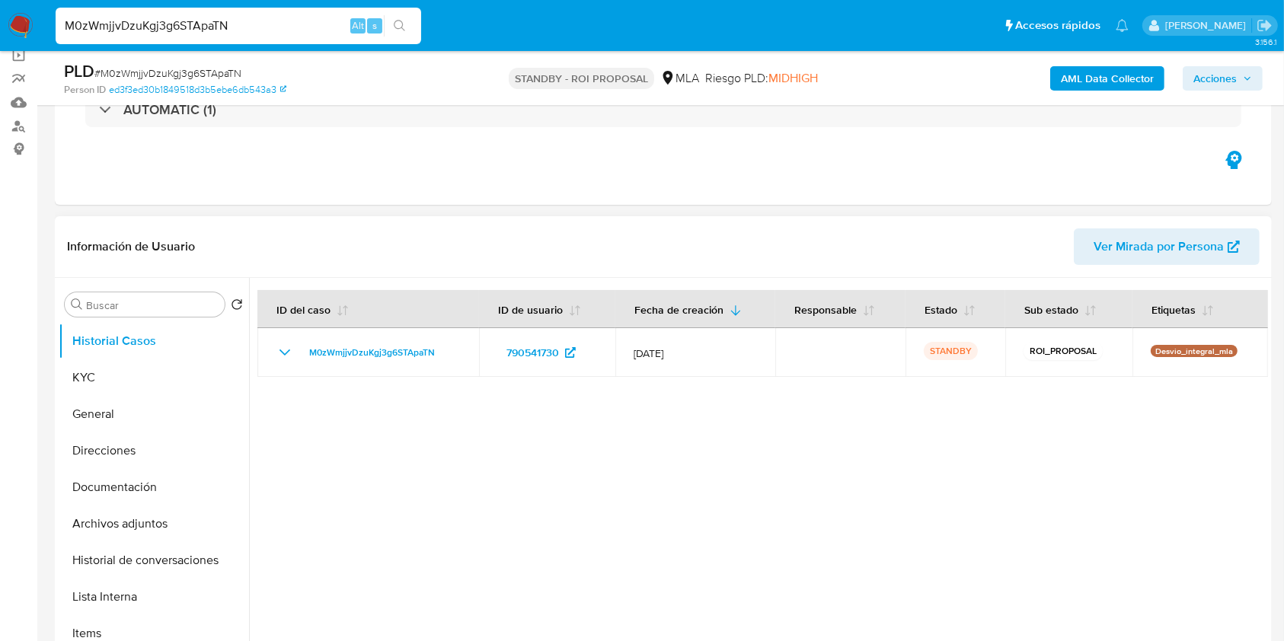
scroll to position [203, 0]
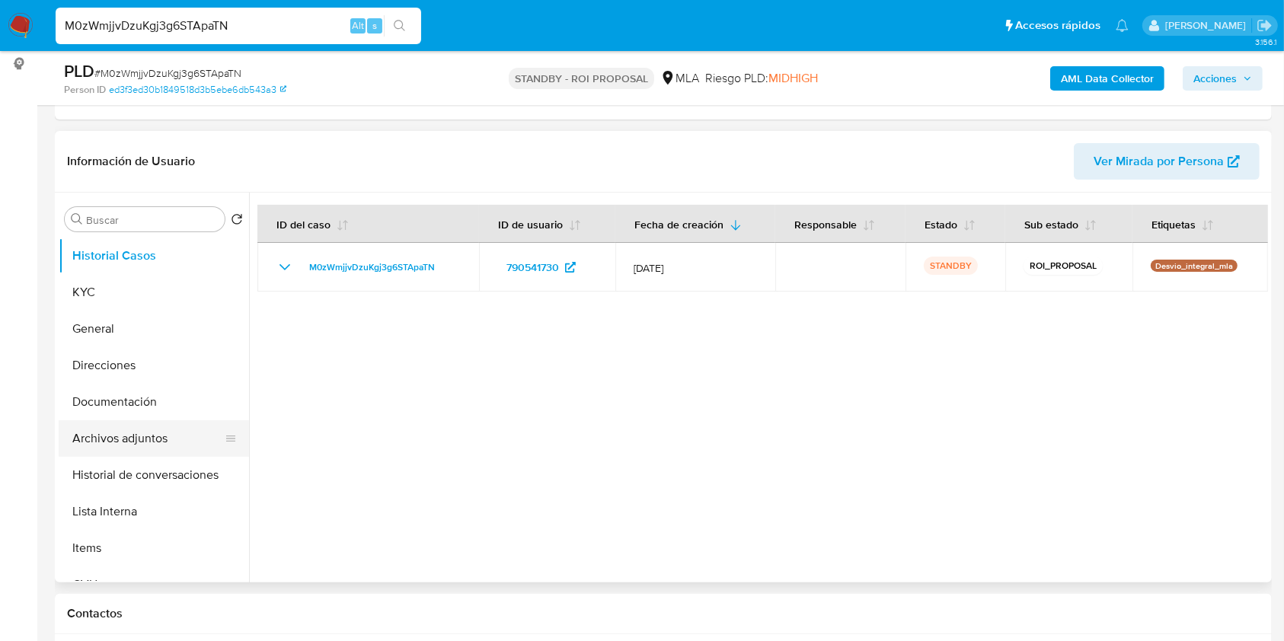
click at [161, 433] on button "Archivos adjuntos" at bounding box center [148, 439] width 178 height 37
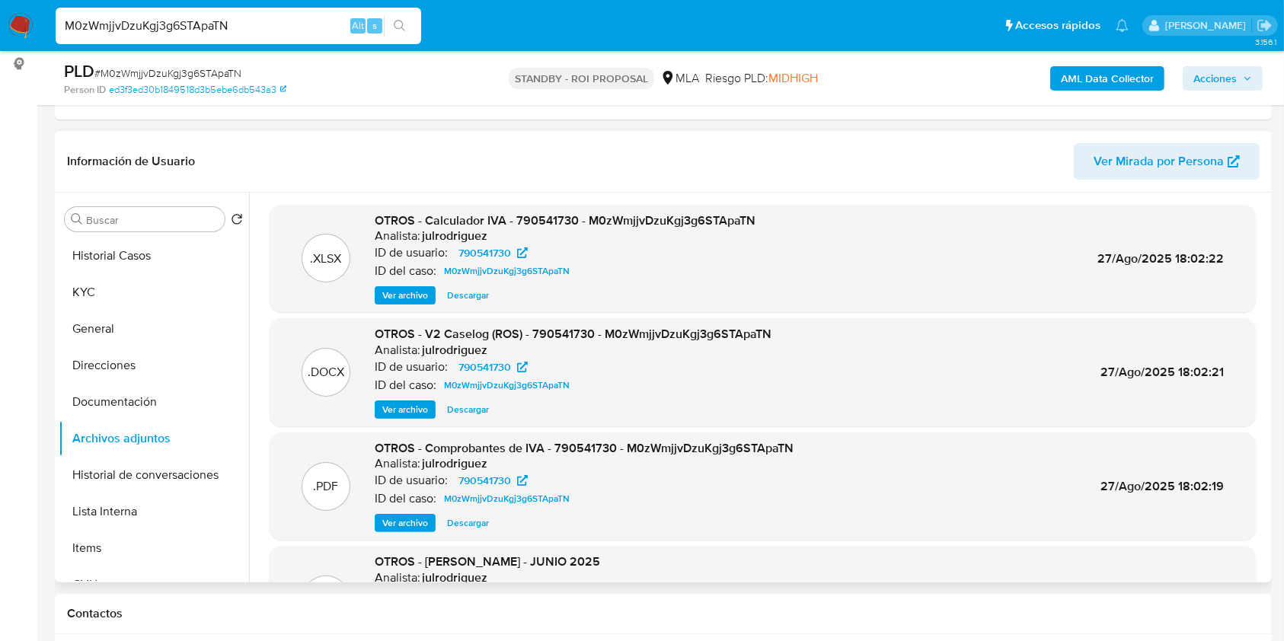
click at [478, 407] on span "Descargar" at bounding box center [468, 409] width 42 height 15
click at [216, 19] on input "M0zWmjjvDzuKgj3g6STApaTN" at bounding box center [239, 26] width 366 height 20
paste input "pYAmMMSHdYCJjA94uztWWZ88"
type input "pYAmMMSHdYCJjA94uztWWZ88"
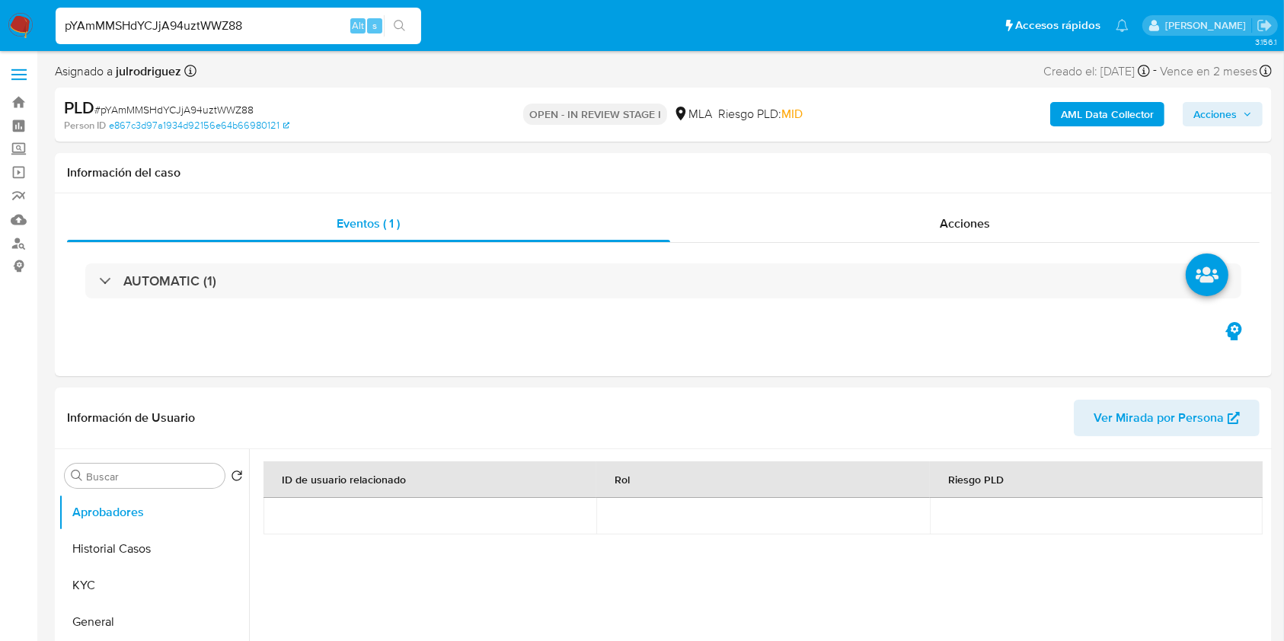
select select "10"
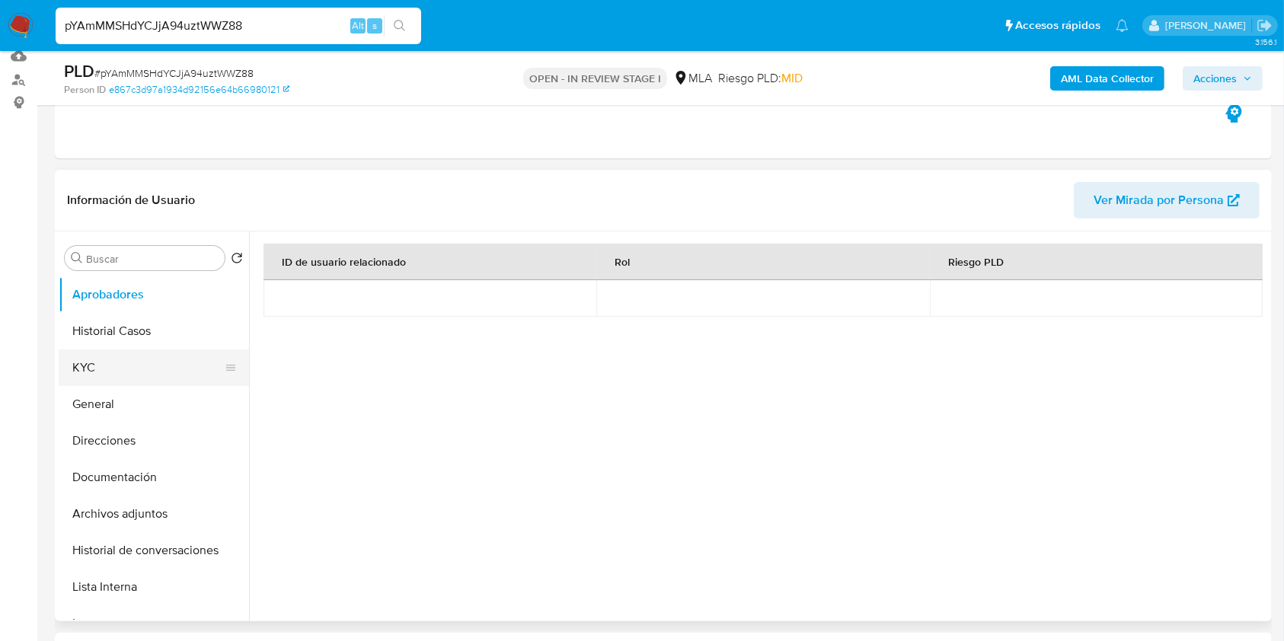
scroll to position [305, 0]
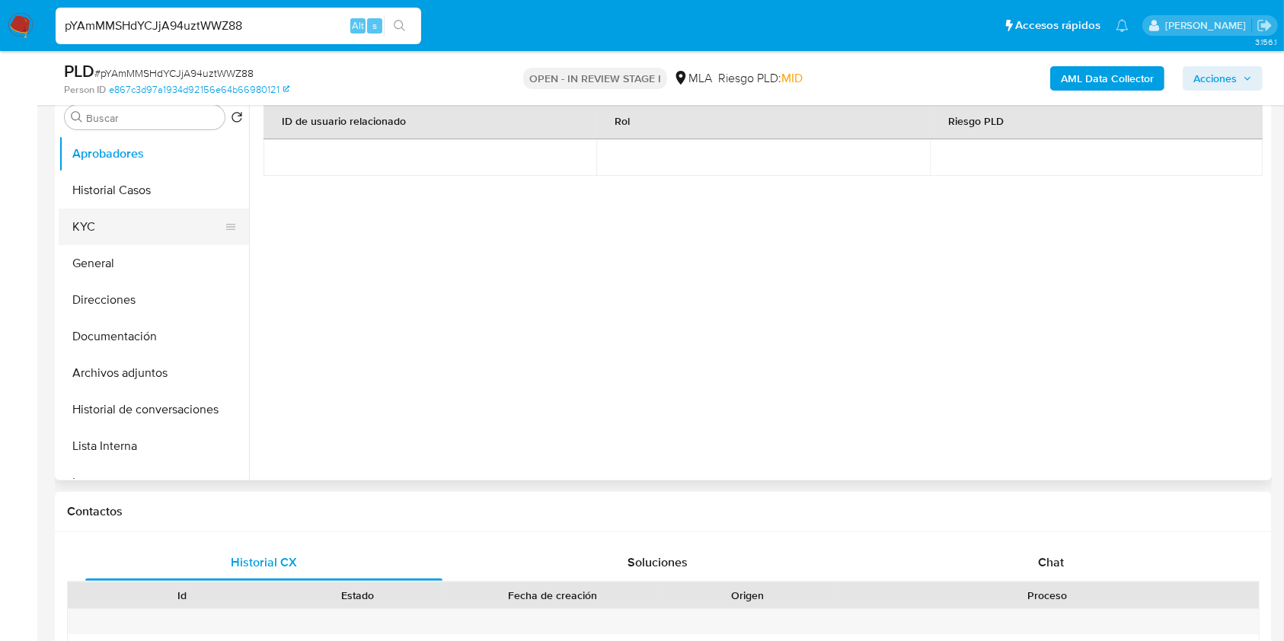
click at [114, 232] on button "KYC" at bounding box center [148, 227] width 178 height 37
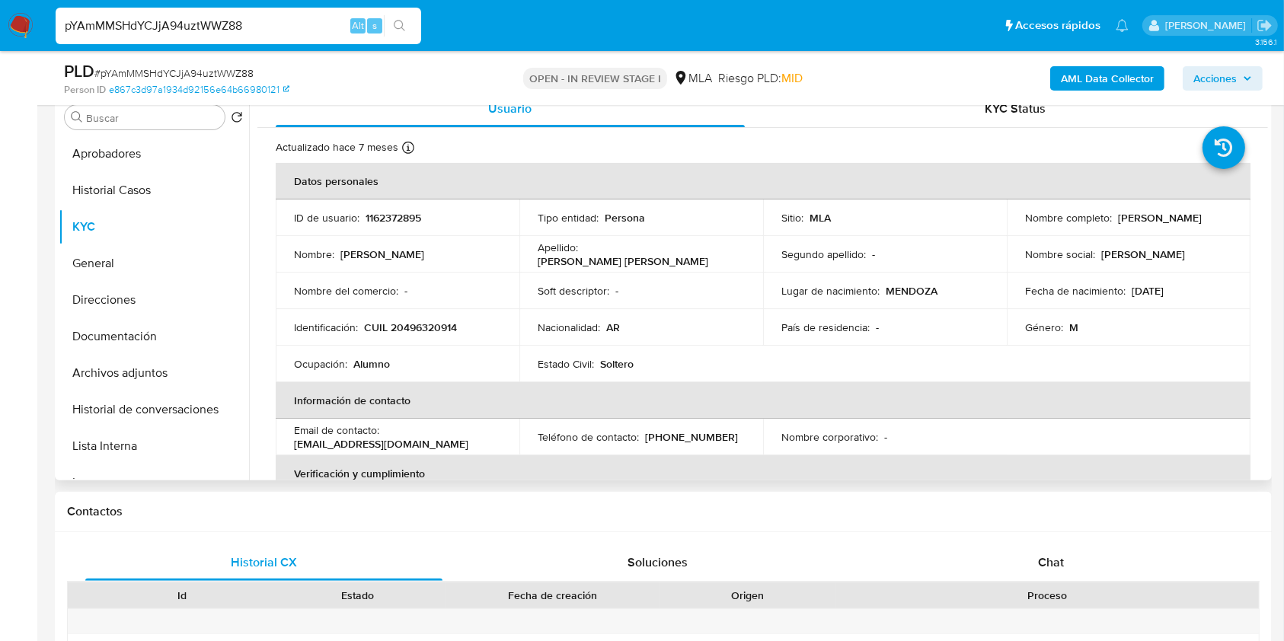
drag, startPoint x: 1109, startPoint y: 216, endPoint x: 1219, endPoint y: 216, distance: 110.5
click at [1219, 216] on div "Nombre completo : Bautista Ranaldi Aiello" at bounding box center [1128, 218] width 207 height 14
copy div "Bautista Ranaldi Aiello"
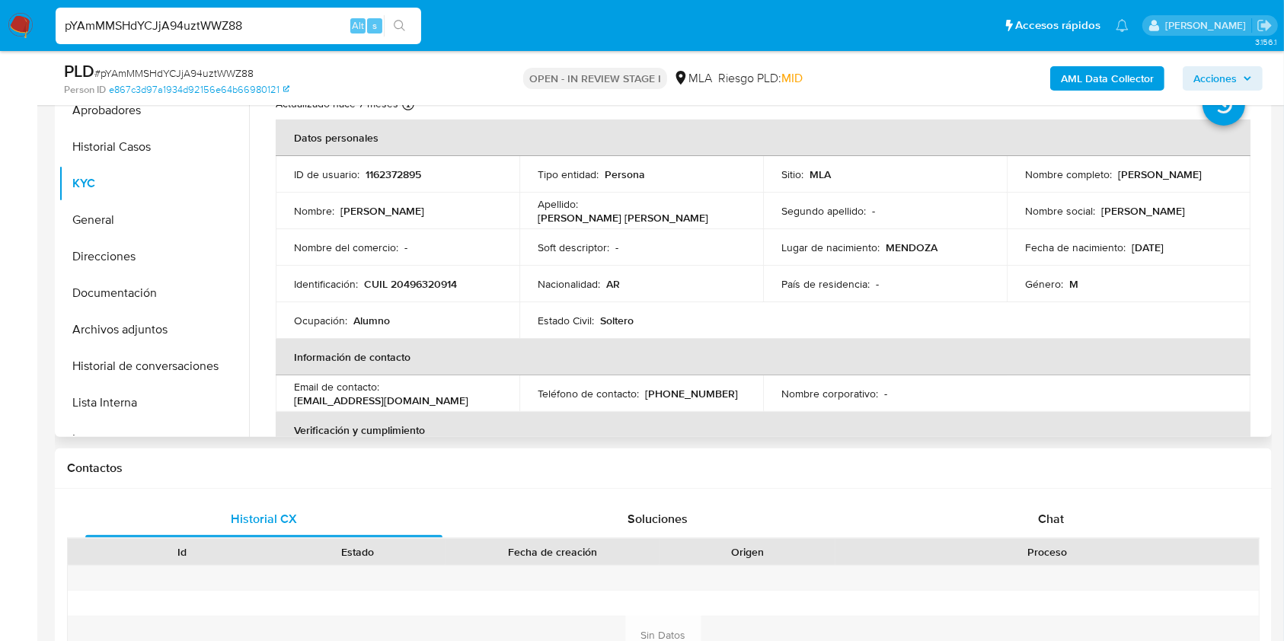
scroll to position [198, 0]
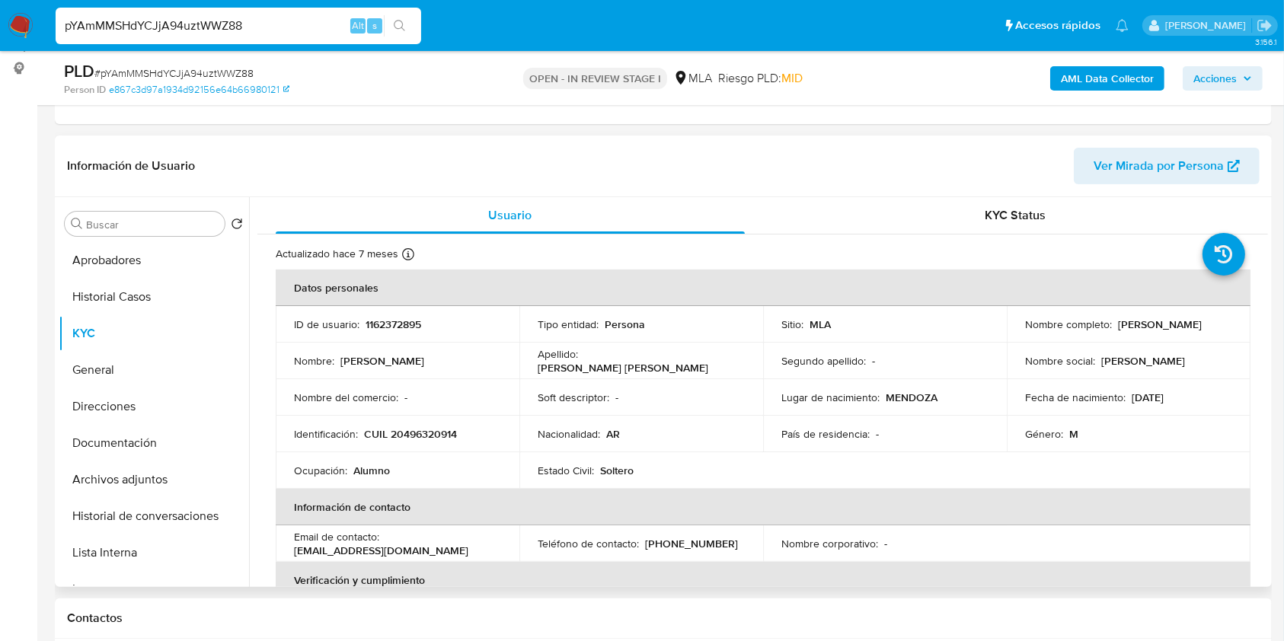
click at [406, 318] on p "1162372895" at bounding box center [394, 325] width 56 height 14
copy p "1162372895"
click at [223, 70] on span "# pYAmMMSHdYCJjA94uztWWZ88" at bounding box center [173, 73] width 159 height 15
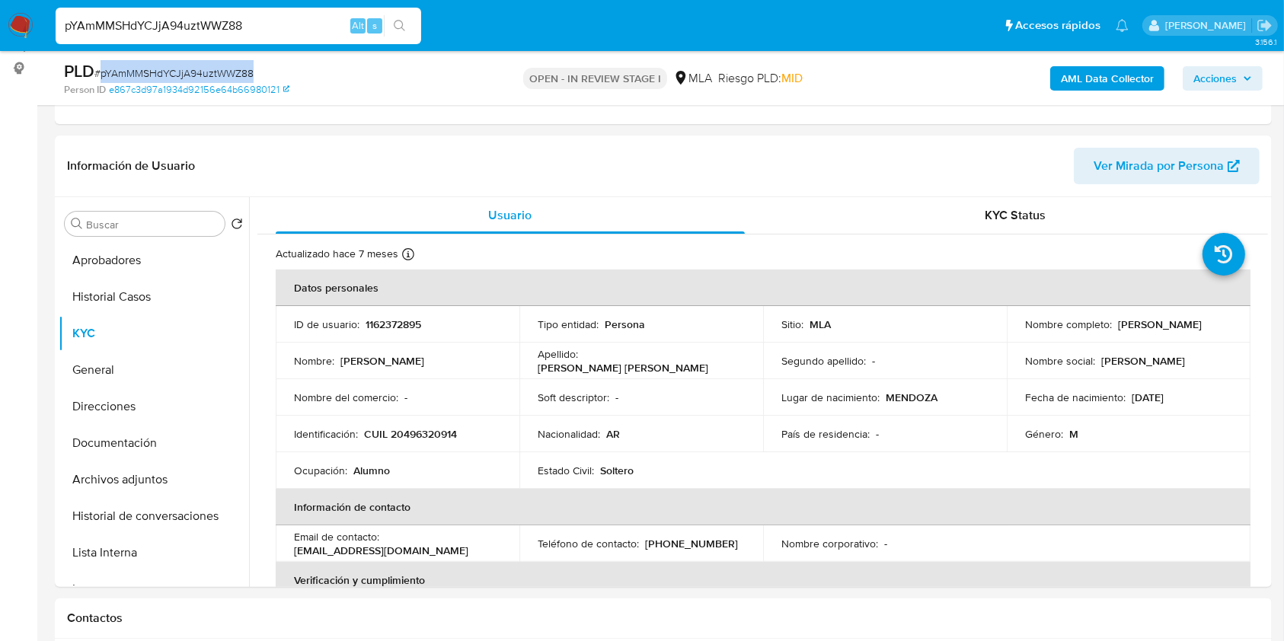
copy span "pYAmMMSHdYCJjA94uztWWZ88"
click at [421, 437] on p "CUIL 20496320914" at bounding box center [410, 434] width 93 height 14
click at [427, 430] on p "CUIL 20496320914" at bounding box center [410, 434] width 93 height 14
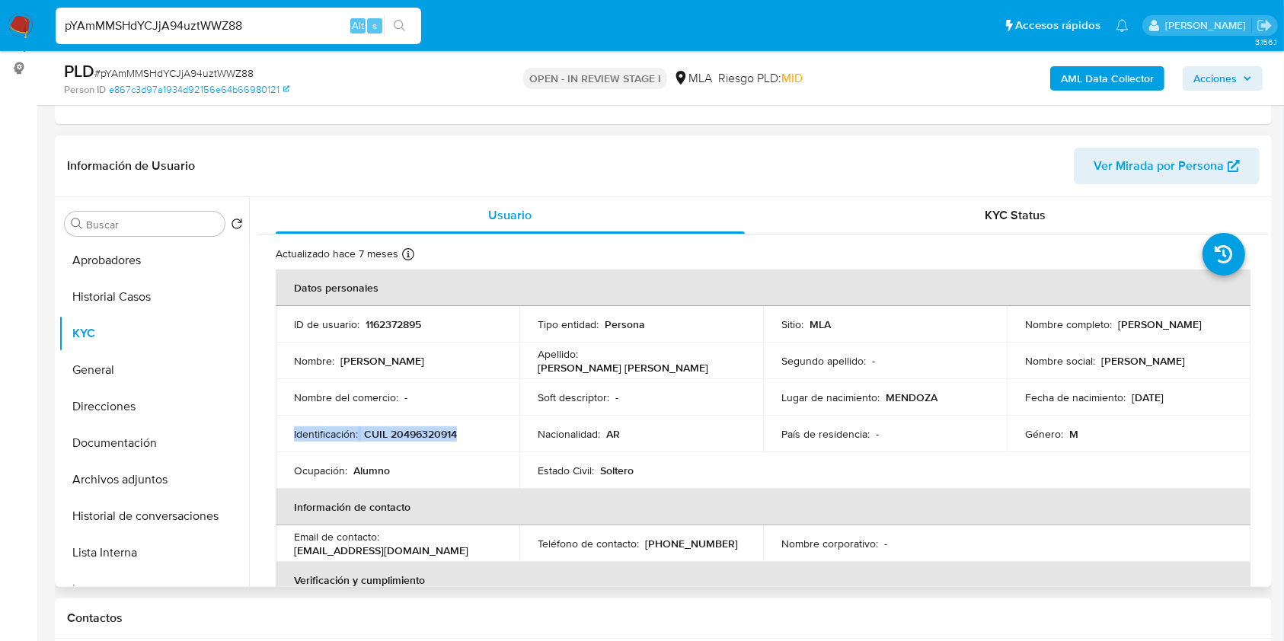
click at [427, 430] on p "CUIL 20496320914" at bounding box center [410, 434] width 93 height 14
click at [456, 424] on td "Identificación : CUIL 20496320914" at bounding box center [398, 434] width 244 height 37
click at [433, 435] on p "CUIL 20496320914" at bounding box center [410, 434] width 93 height 14
click at [396, 326] on p "1162372895" at bounding box center [394, 325] width 56 height 14
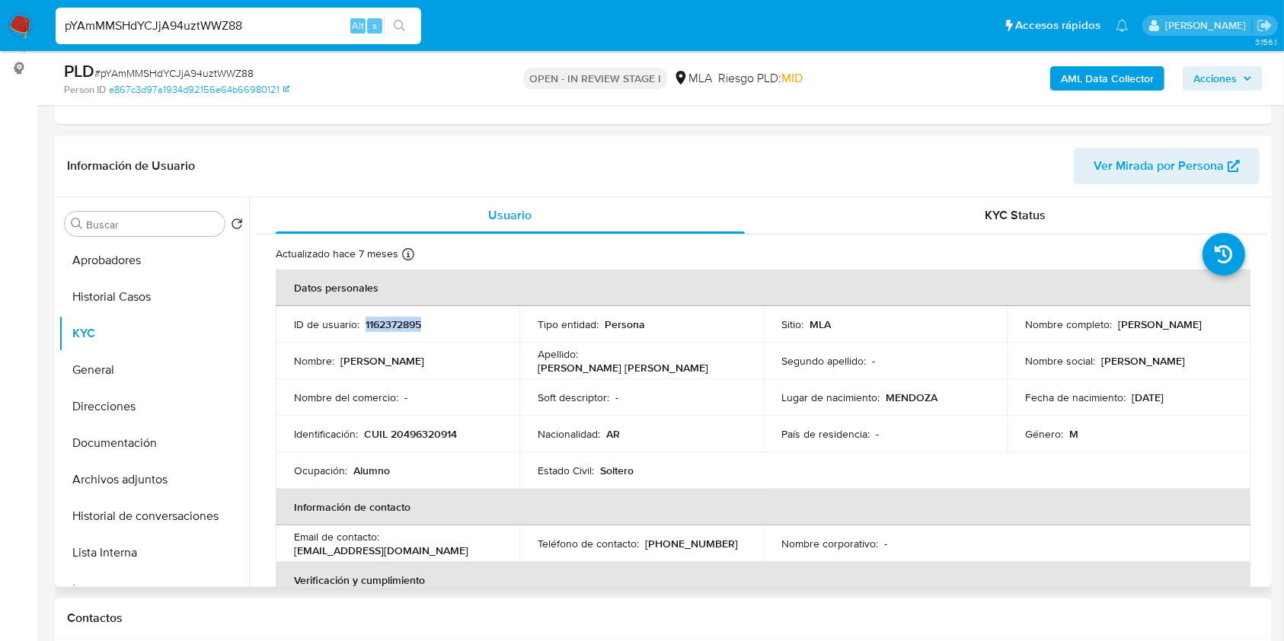
click at [396, 325] on p "1162372895" at bounding box center [394, 325] width 56 height 14
copy p "1162372895"
click at [125, 430] on button "Documentación" at bounding box center [148, 443] width 178 height 37
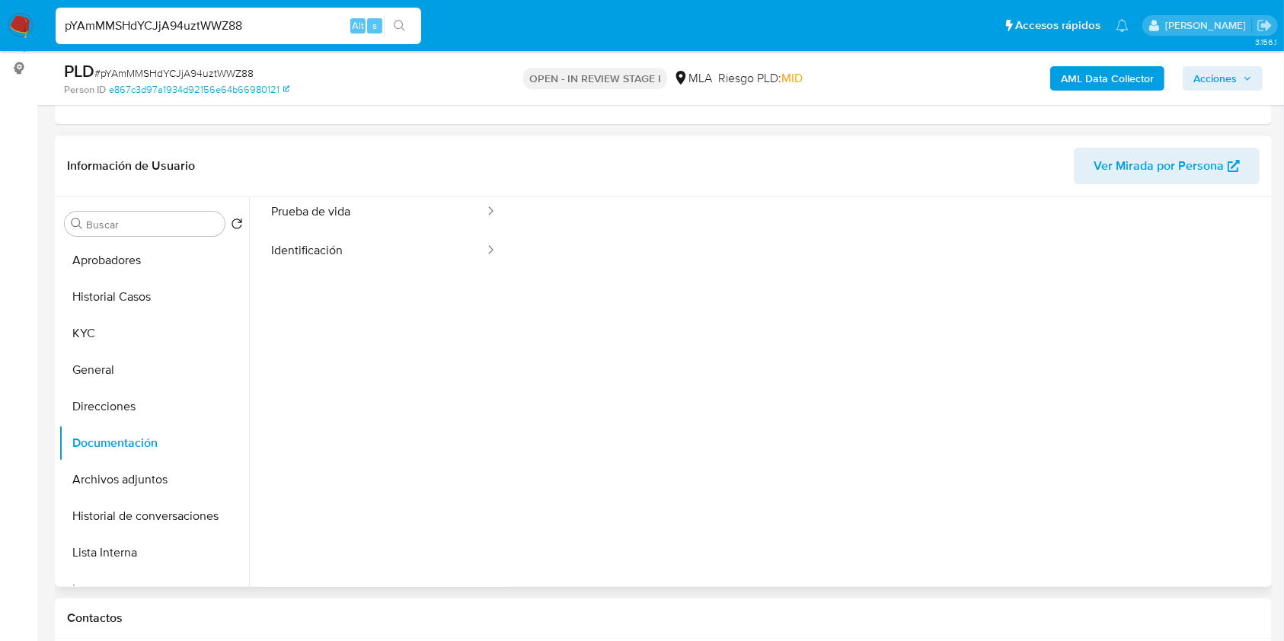
scroll to position [123, 0]
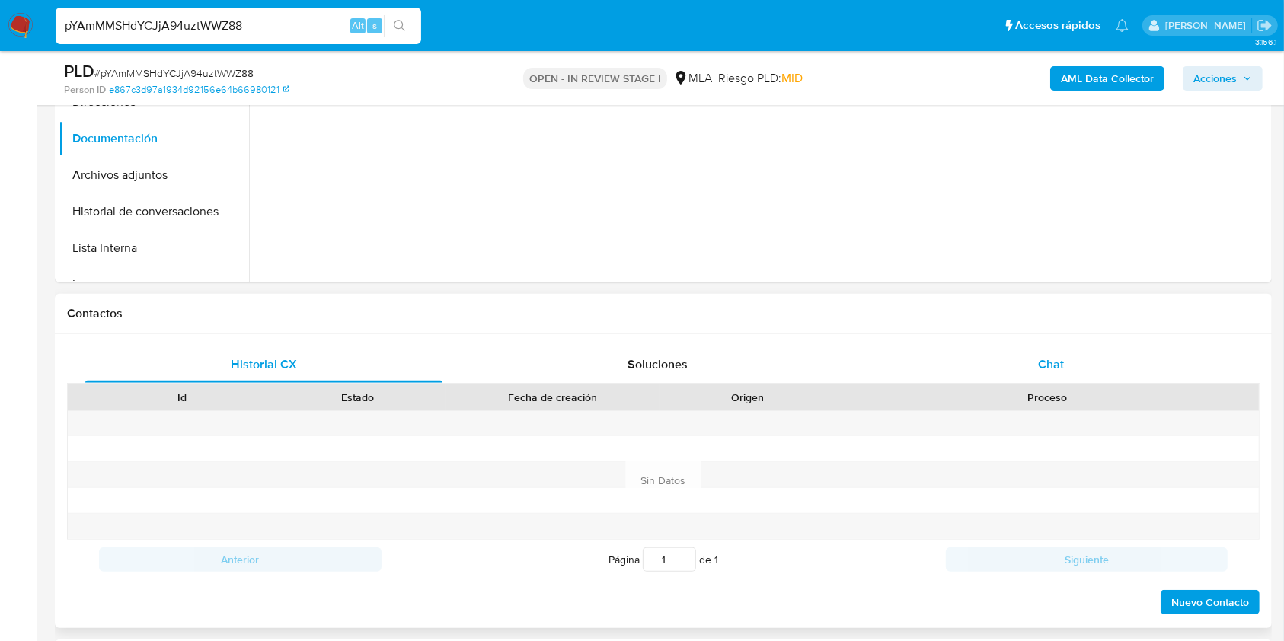
click at [1069, 353] on div "Chat" at bounding box center [1051, 365] width 357 height 37
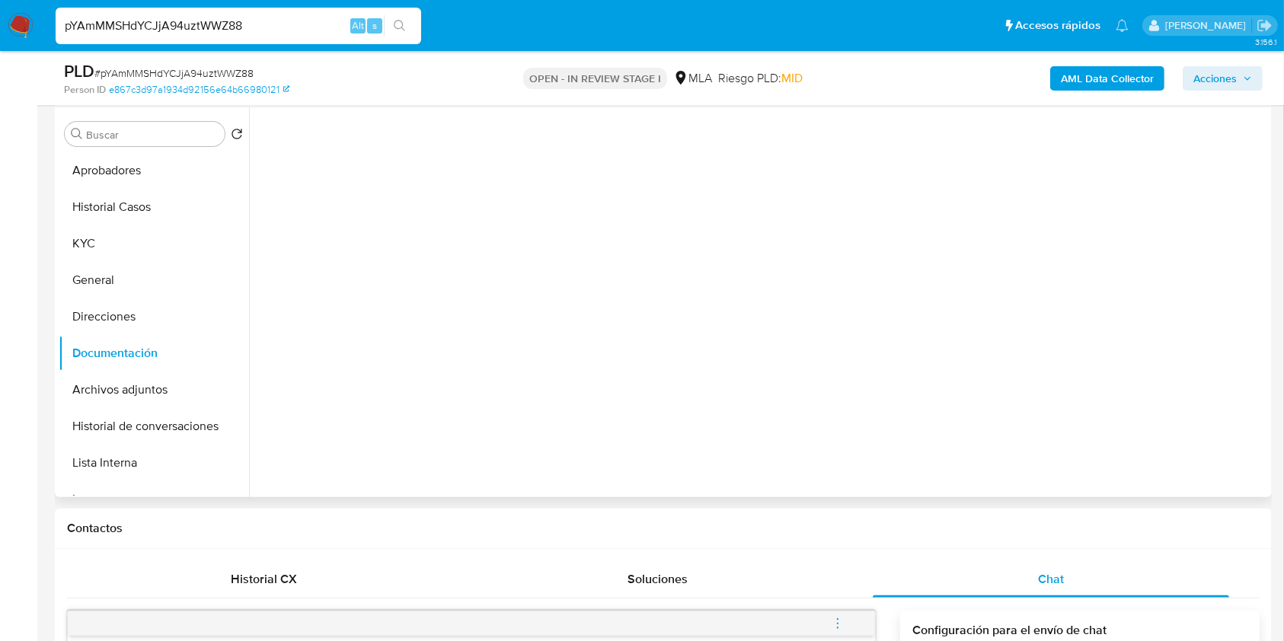
scroll to position [97, 0]
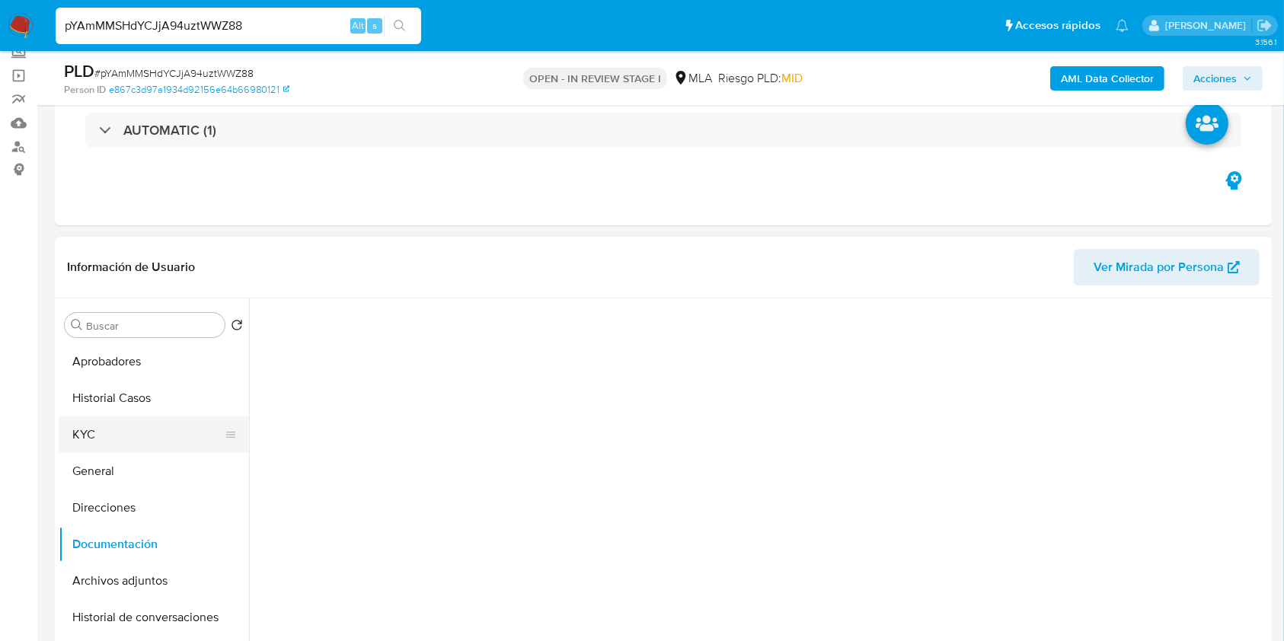
click at [104, 433] on button "KYC" at bounding box center [148, 435] width 178 height 37
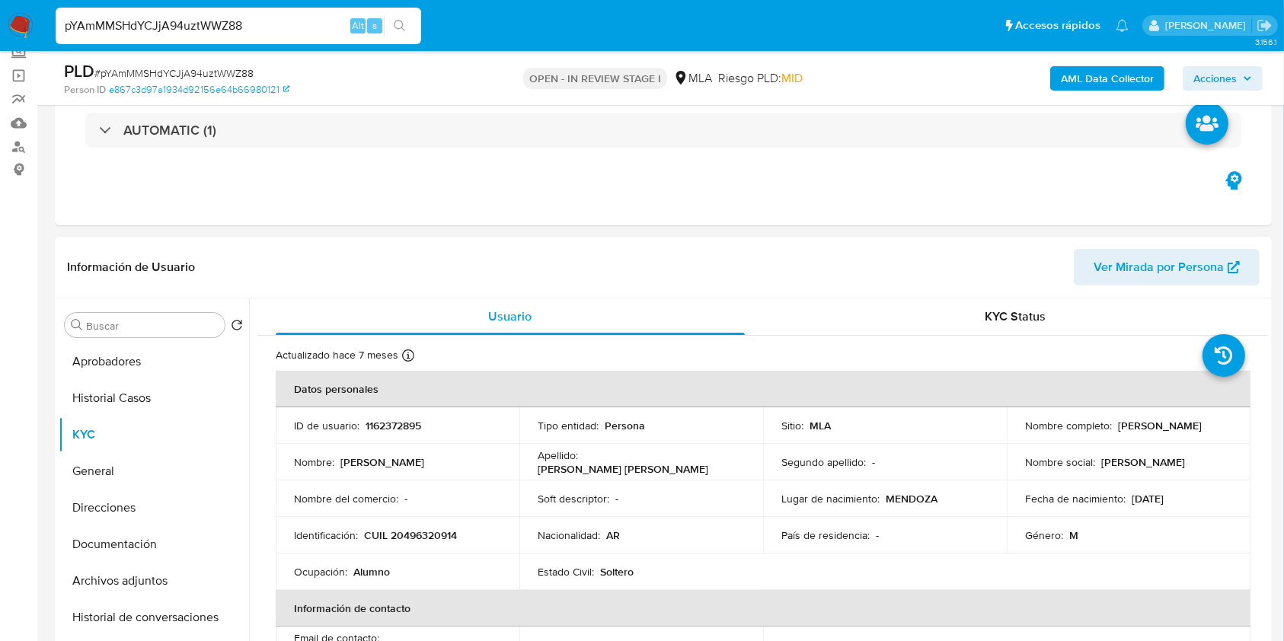
drag, startPoint x: 1115, startPoint y: 425, endPoint x: 1230, endPoint y: 427, distance: 115.1
click at [1230, 427] on td "Nombre completo : Bautista Ranaldi Aiello" at bounding box center [1129, 426] width 244 height 37
click at [421, 539] on p "CUIL 20496320914" at bounding box center [410, 536] width 93 height 14
click at [421, 538] on p "CUIL 20496320914" at bounding box center [410, 536] width 93 height 14
copy p "20496320914"
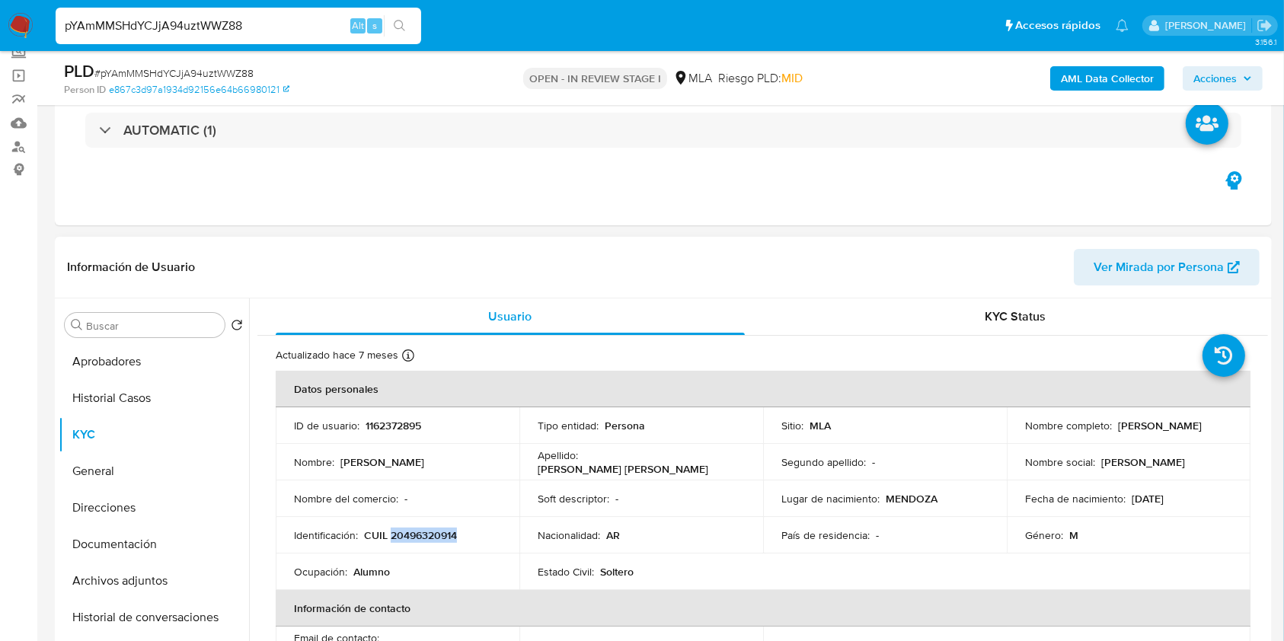
drag, startPoint x: 1113, startPoint y: 427, endPoint x: 1220, endPoint y: 423, distance: 106.8
click at [1220, 423] on div "Nombre completo : Bautista Ranaldi Aiello" at bounding box center [1128, 426] width 207 height 14
copy p "[PERSON_NAME]"
click at [411, 540] on p "CUIL 20496320914" at bounding box center [410, 536] width 93 height 14
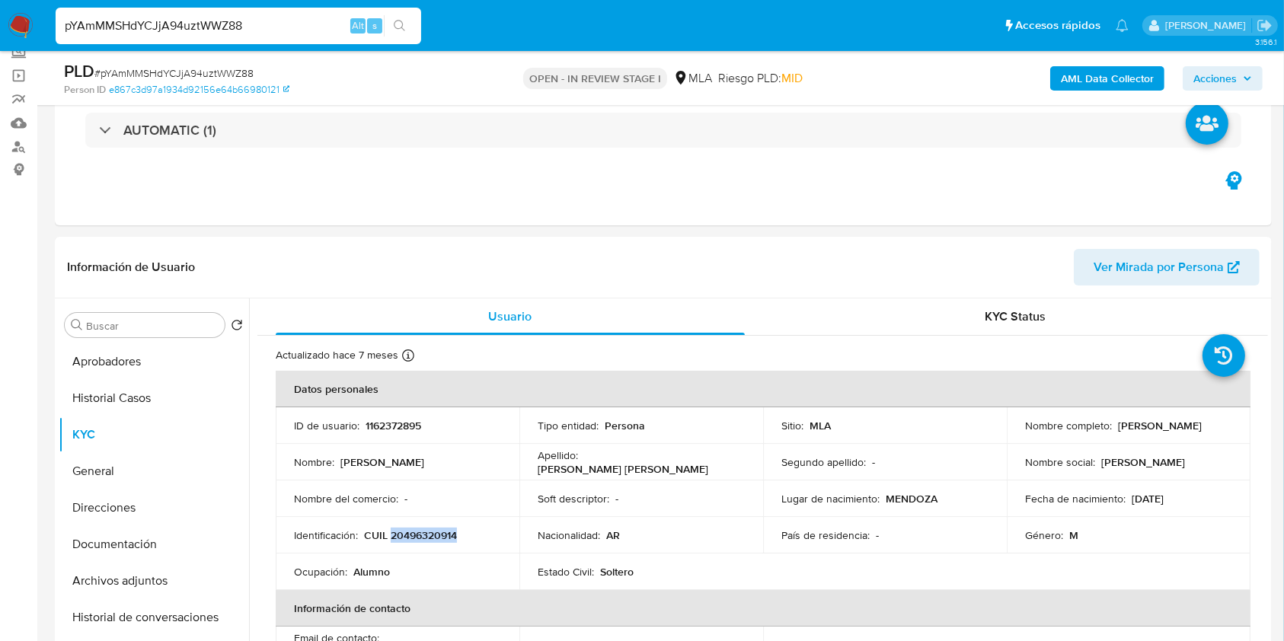
copy p "20496320914"
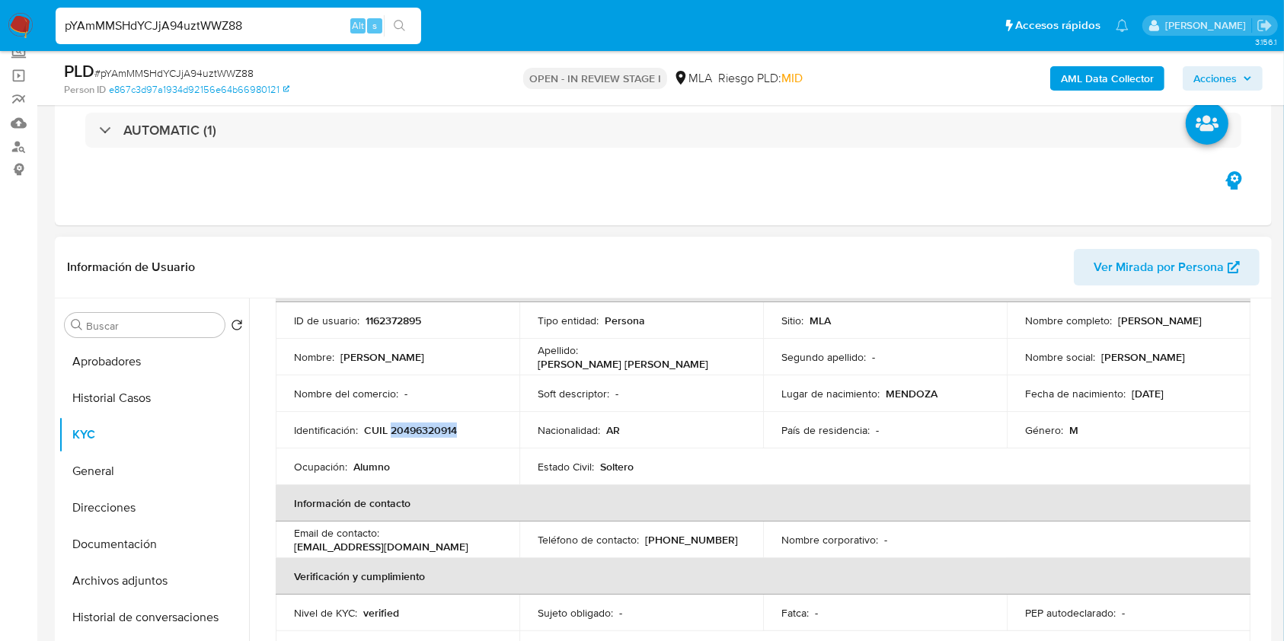
scroll to position [305, 0]
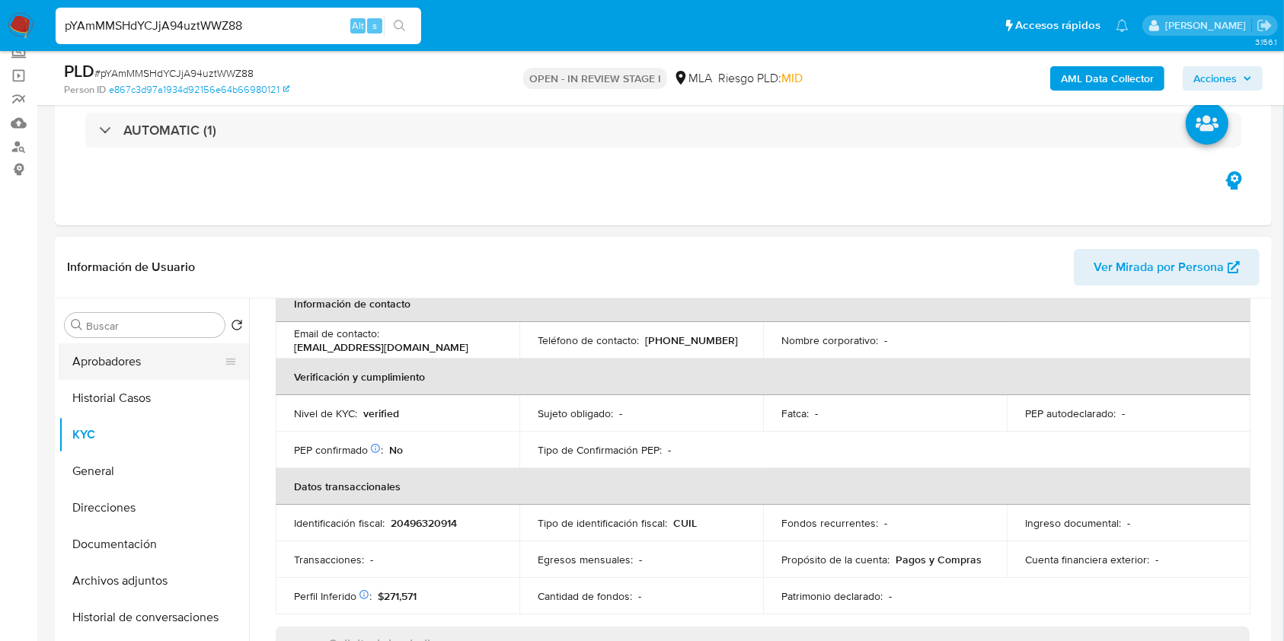
click at [161, 360] on button "Aprobadores" at bounding box center [148, 362] width 178 height 37
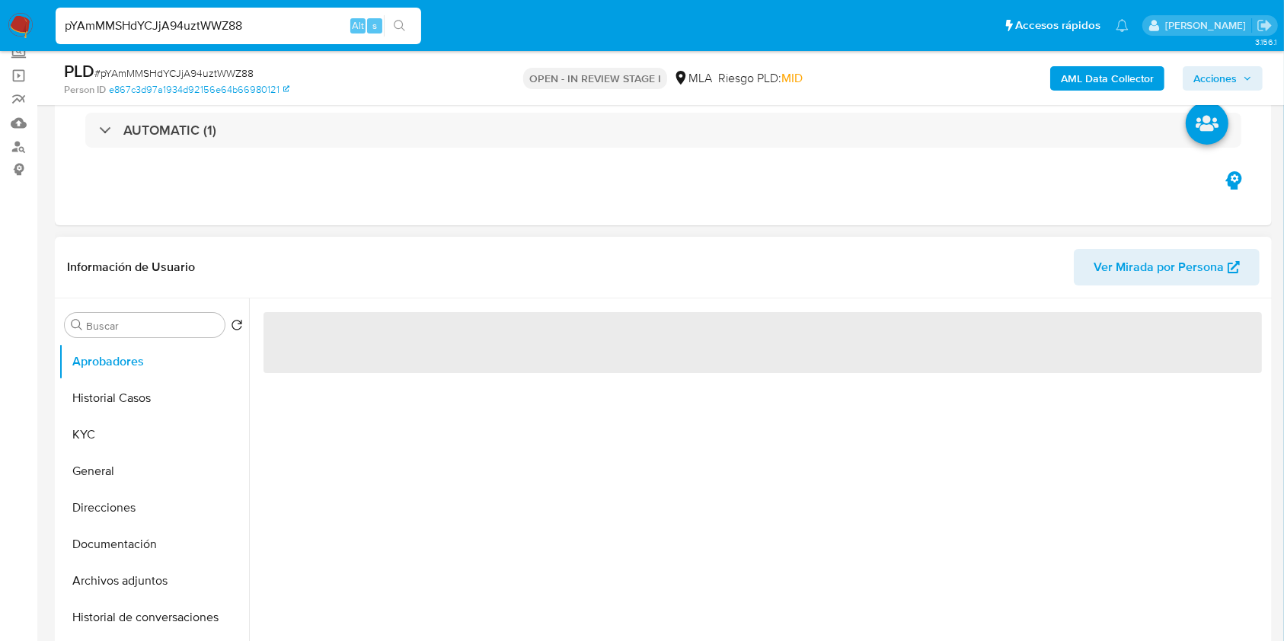
scroll to position [0, 0]
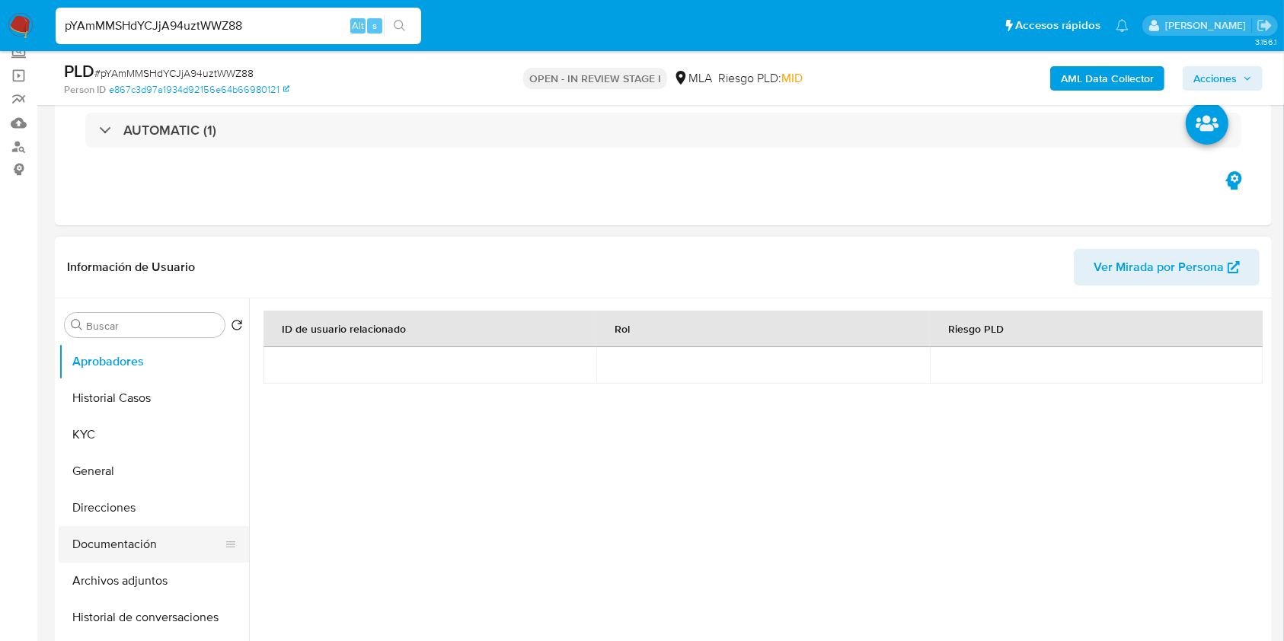
click at [108, 537] on button "Documentación" at bounding box center [148, 544] width 178 height 37
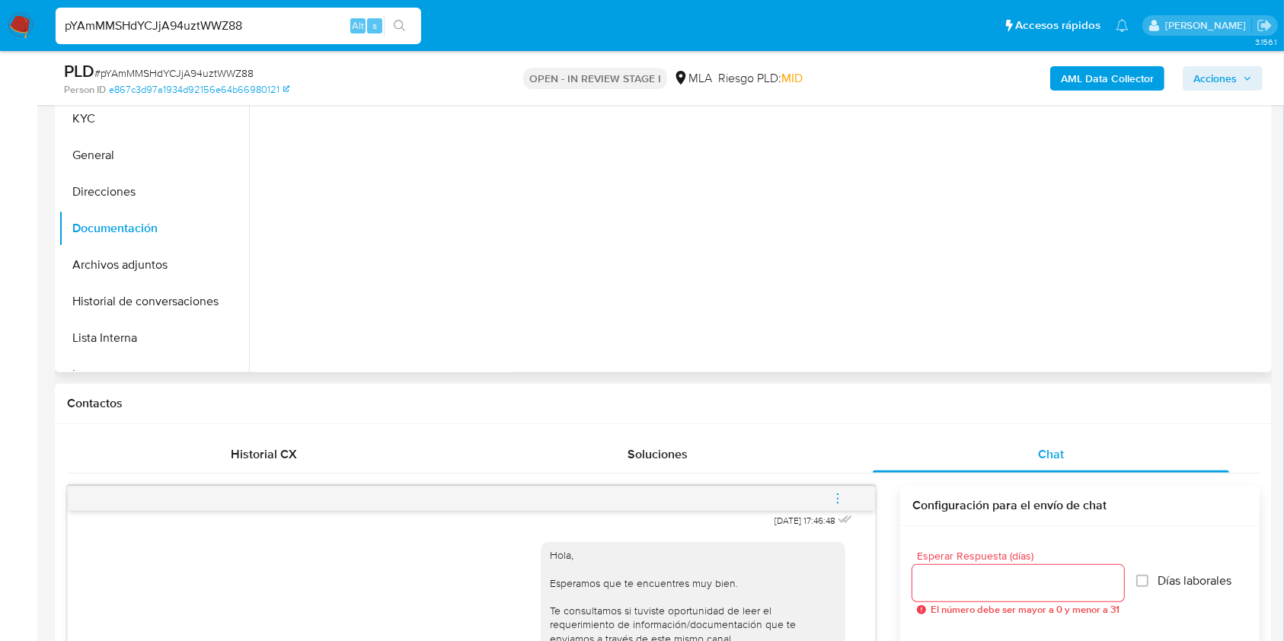
scroll to position [97, 0]
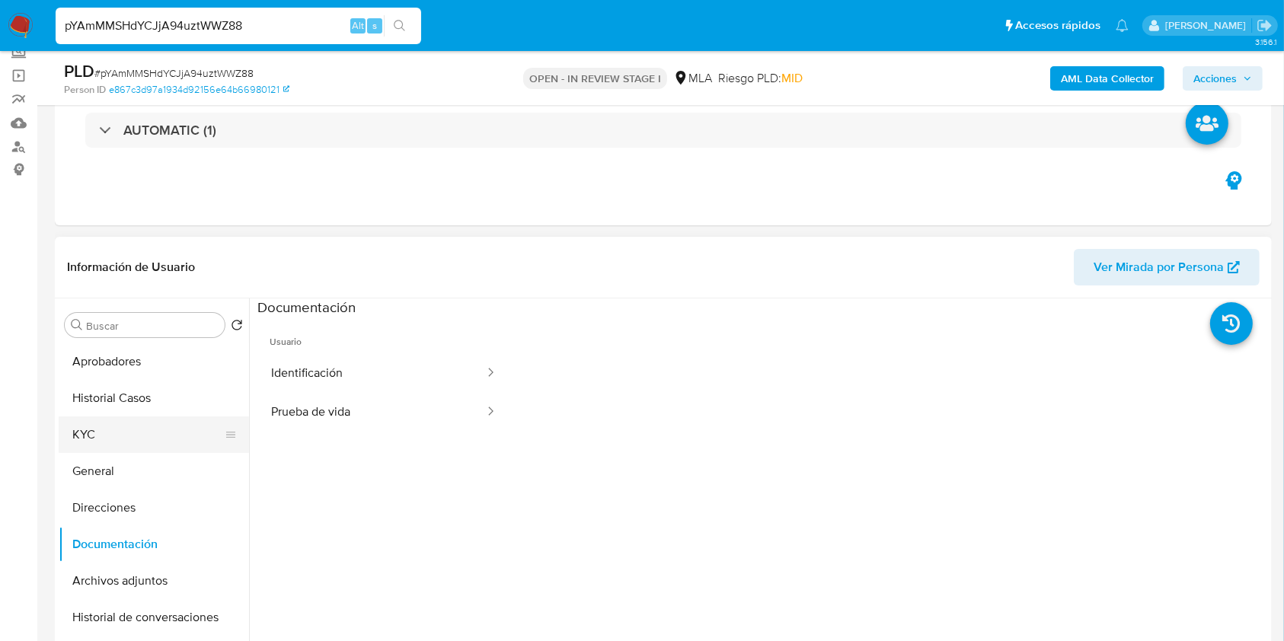
click at [111, 434] on button "KYC" at bounding box center [148, 435] width 178 height 37
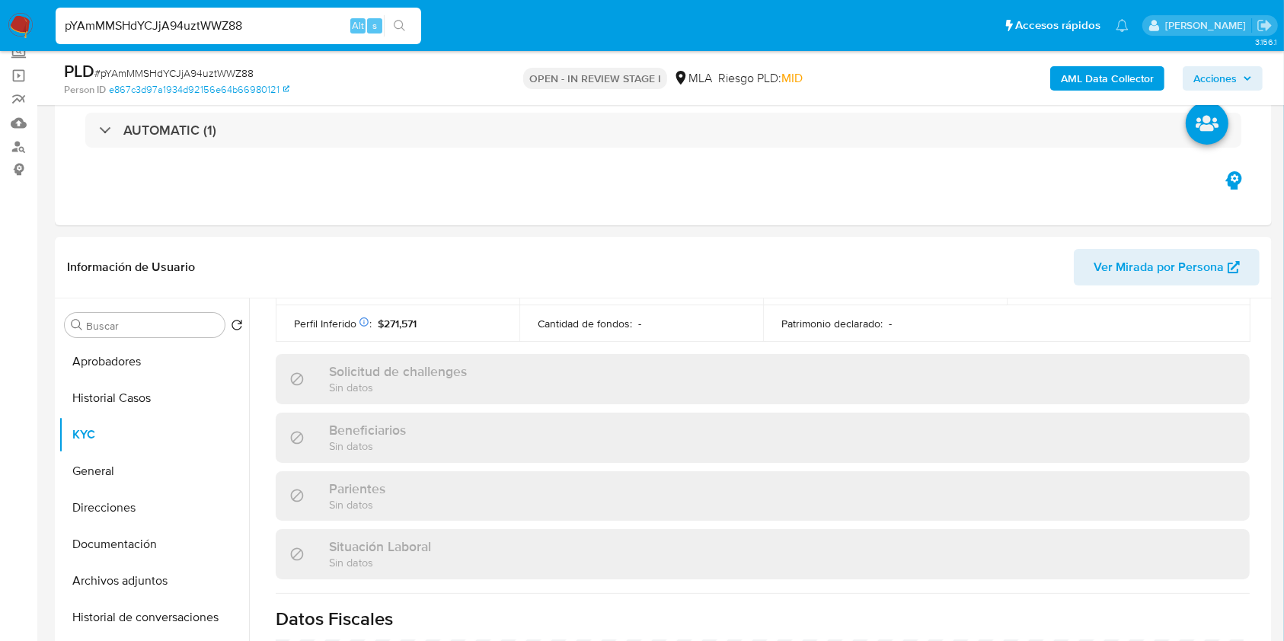
scroll to position [802, 0]
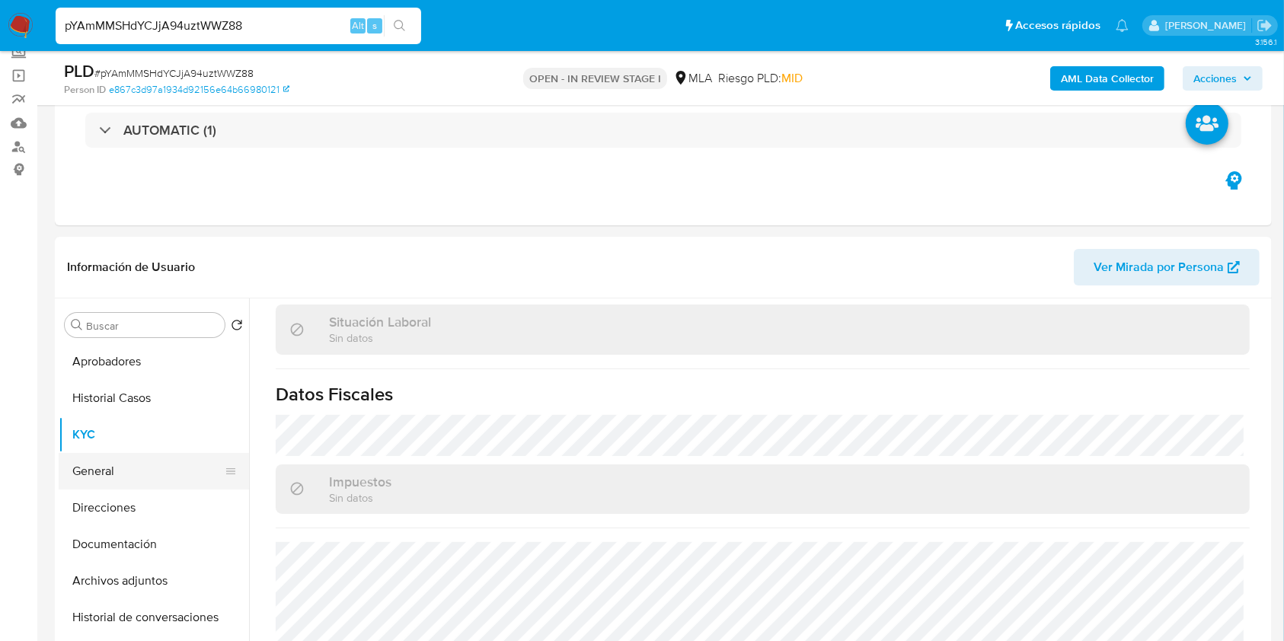
click at [120, 472] on button "General" at bounding box center [148, 471] width 178 height 37
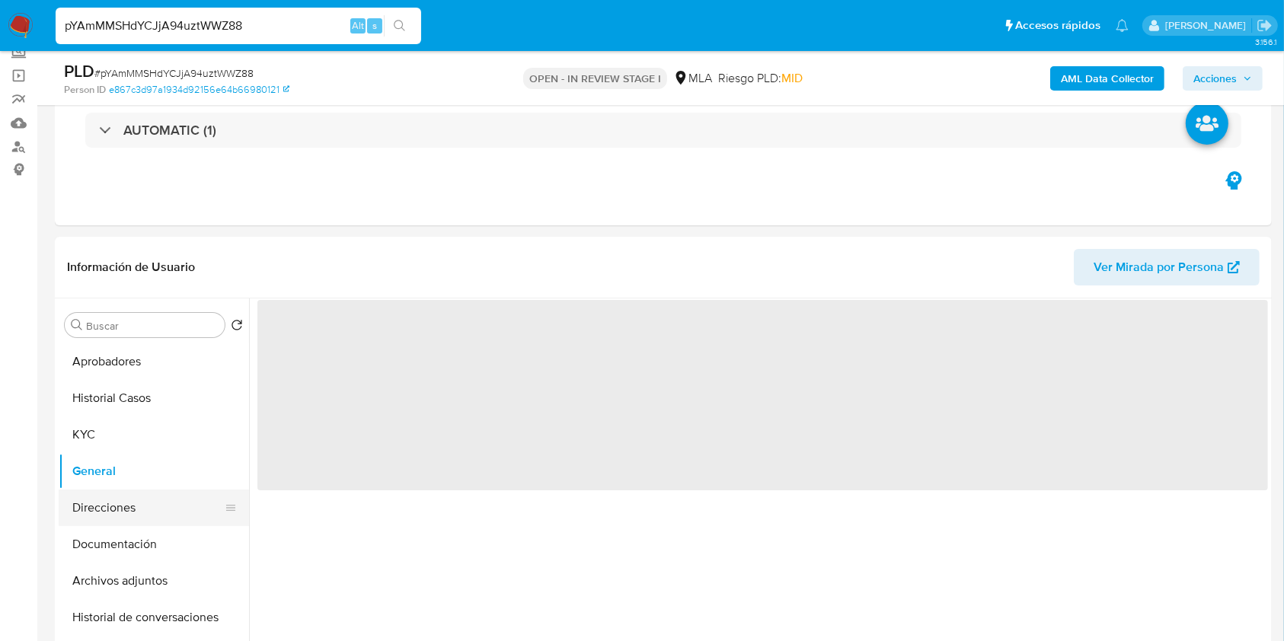
scroll to position [0, 0]
click at [120, 502] on button "Direcciones" at bounding box center [148, 508] width 178 height 37
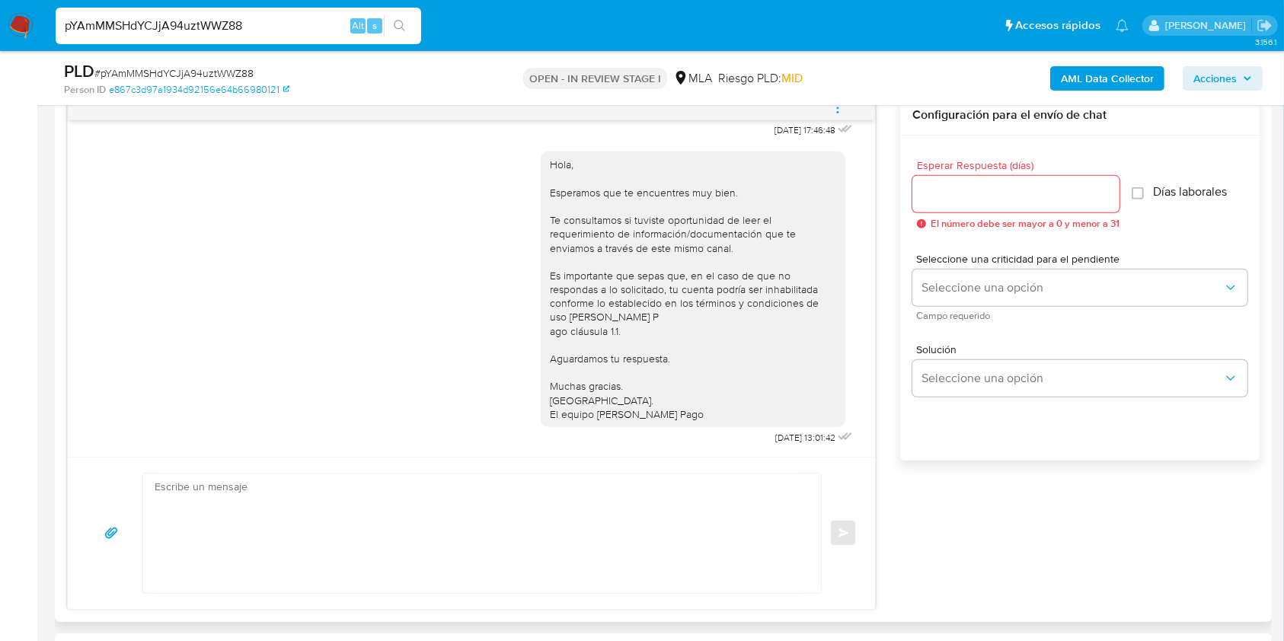
scroll to position [706, 0]
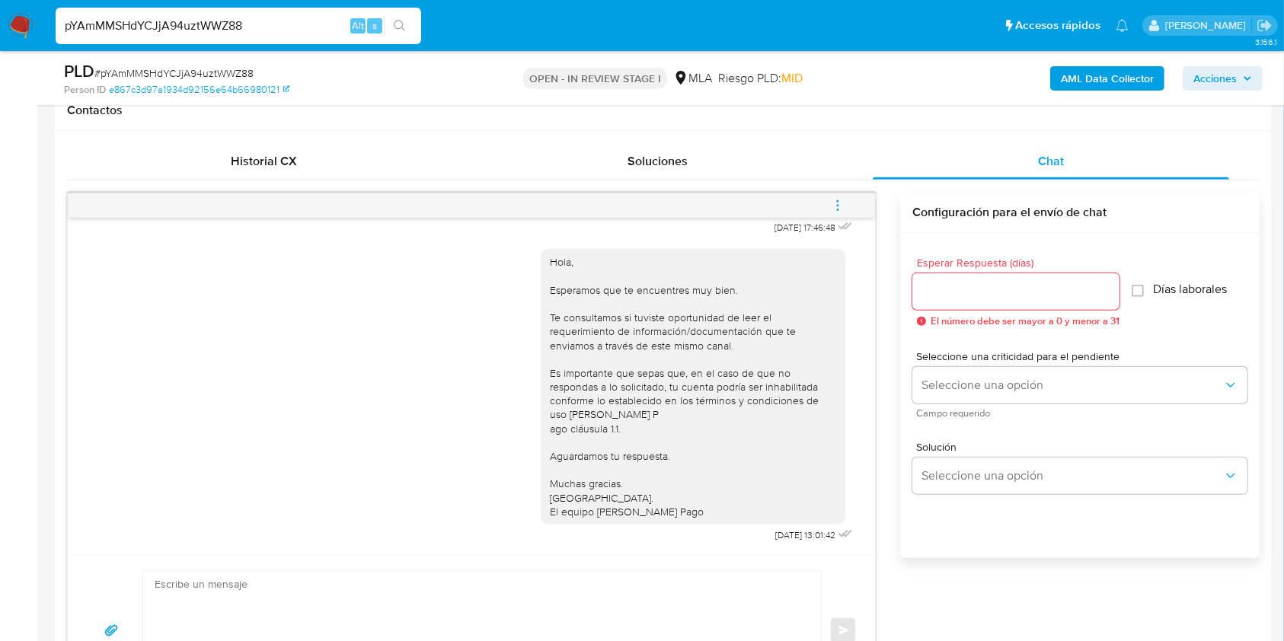
click at [841, 200] on icon "menu-action" at bounding box center [838, 206] width 14 height 14
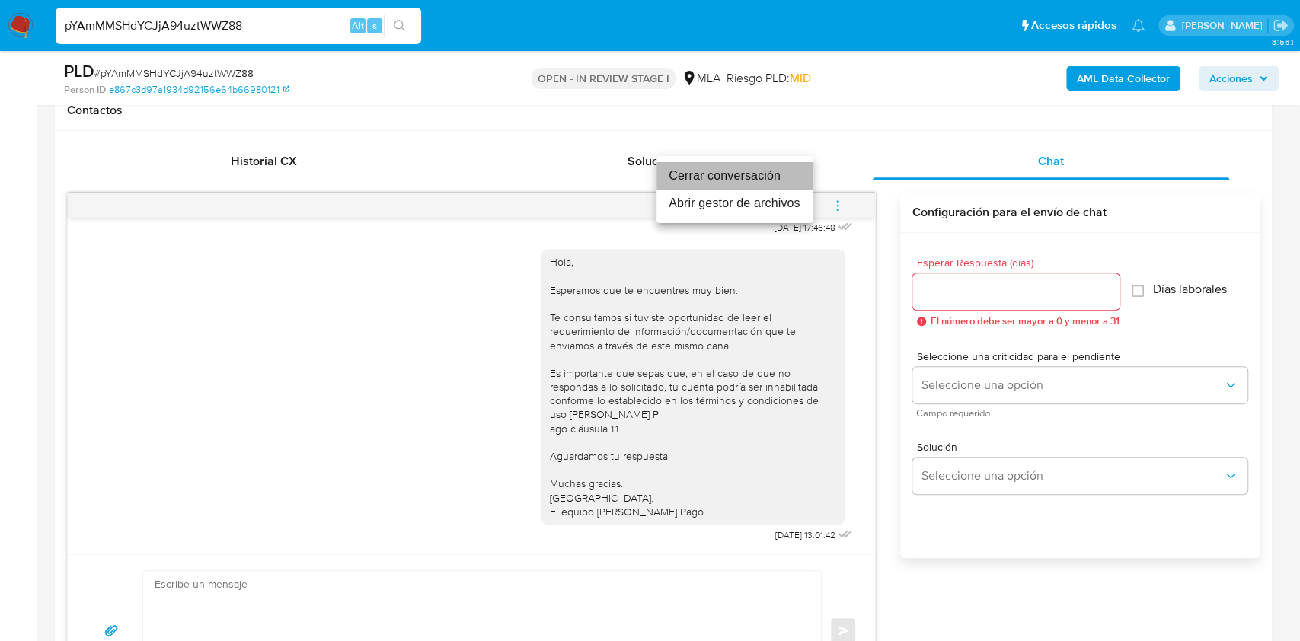
click at [699, 171] on li "Cerrar conversación" at bounding box center [735, 175] width 156 height 27
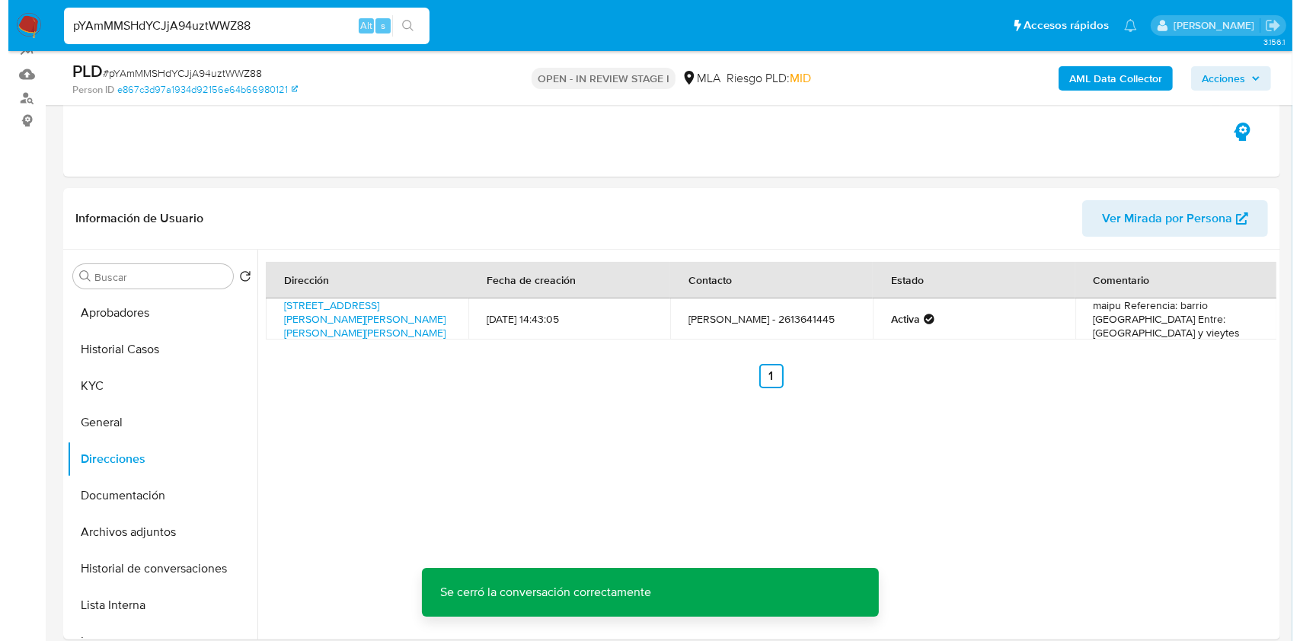
scroll to position [2679, 0]
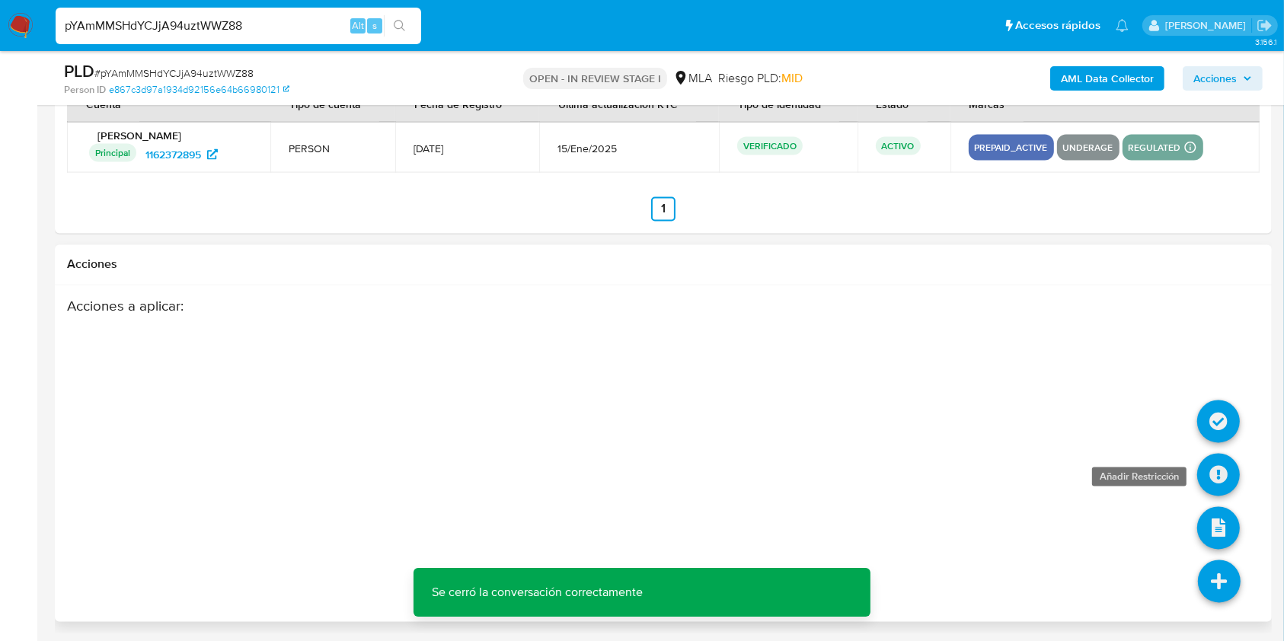
click at [1232, 472] on icon at bounding box center [1219, 475] width 43 height 43
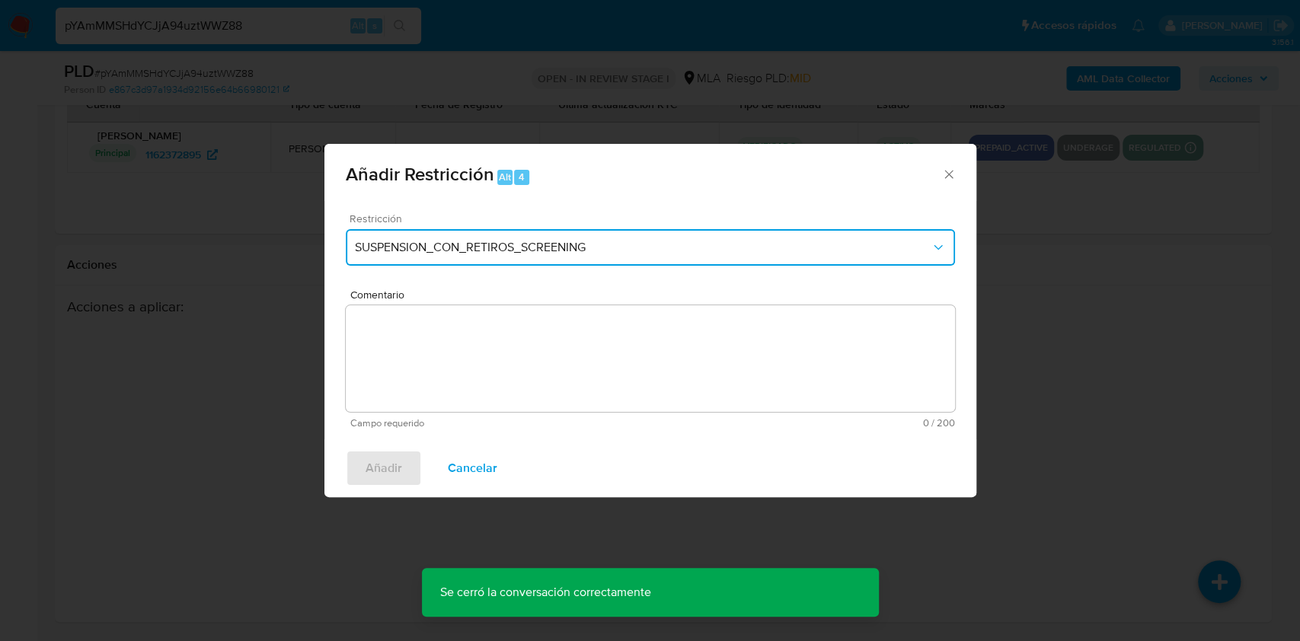
click at [536, 244] on span "SUSPENSION_CON_RETIROS_SCREENING" at bounding box center [643, 247] width 576 height 15
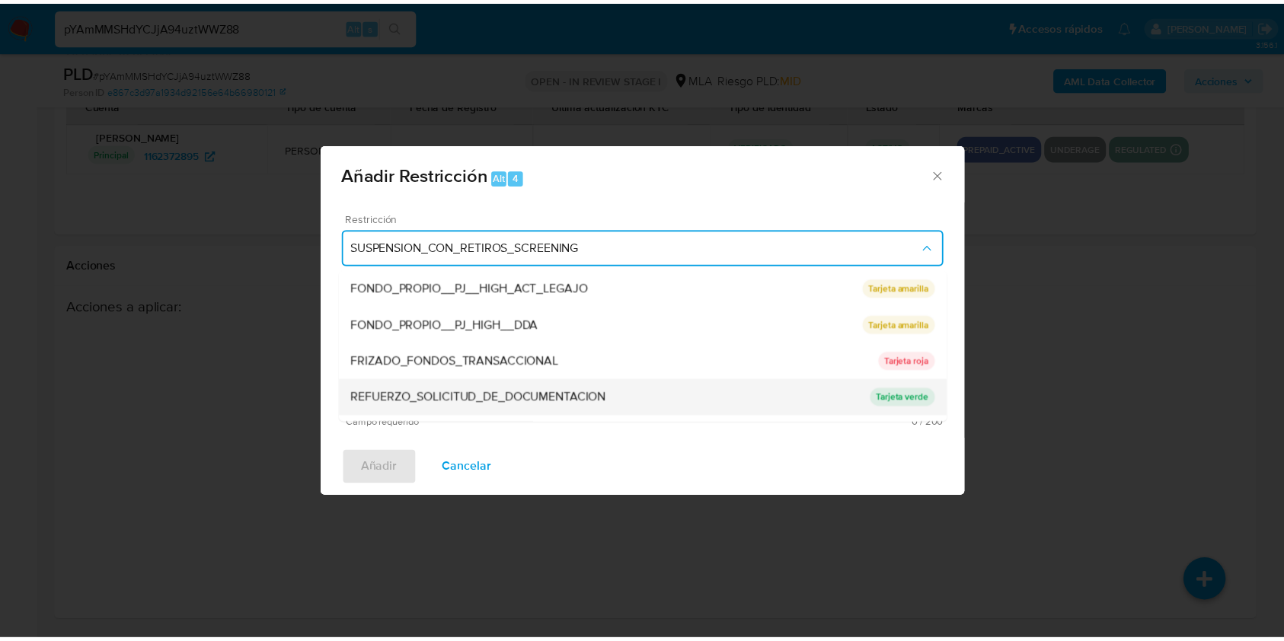
scroll to position [323, 0]
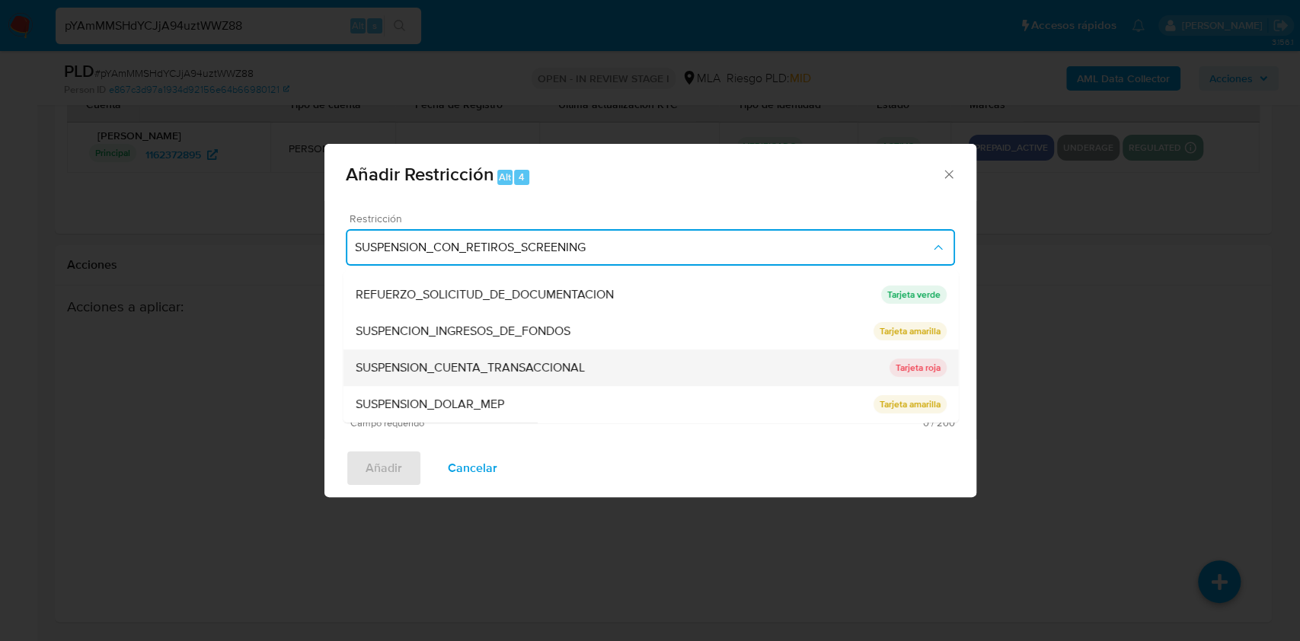
click at [501, 365] on span "SUSPENSION_CUENTA_TRANSACCIONAL" at bounding box center [469, 367] width 229 height 15
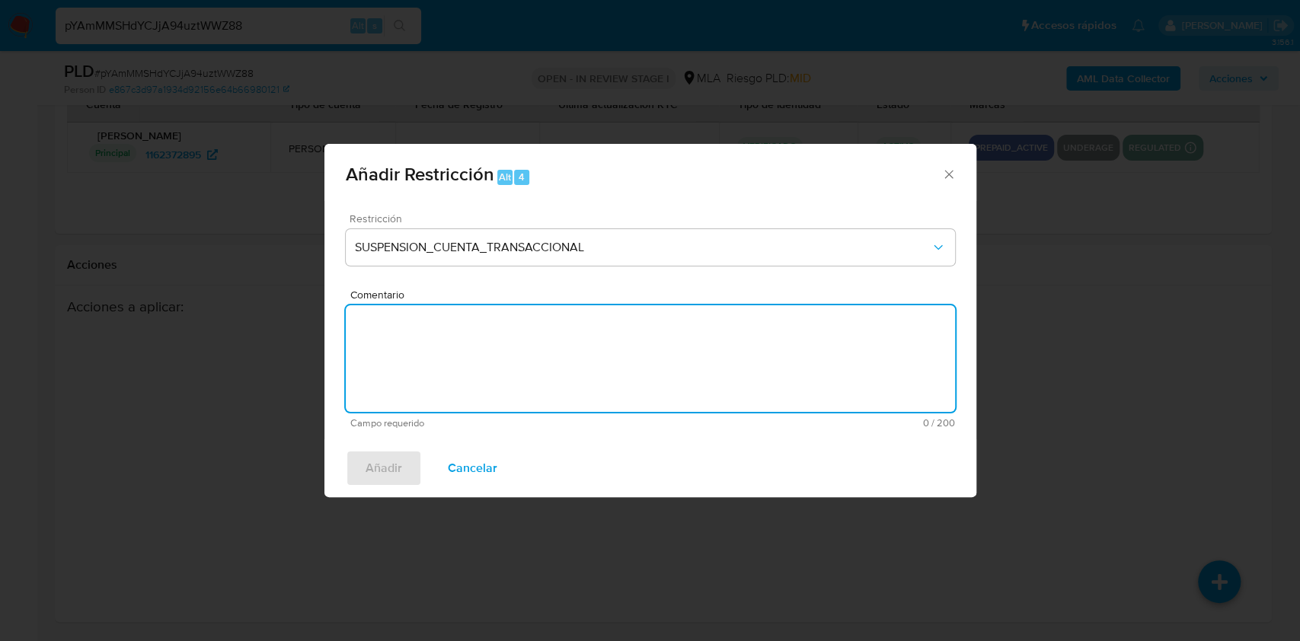
click at [579, 354] on textarea "Comentario" at bounding box center [650, 359] width 609 height 107
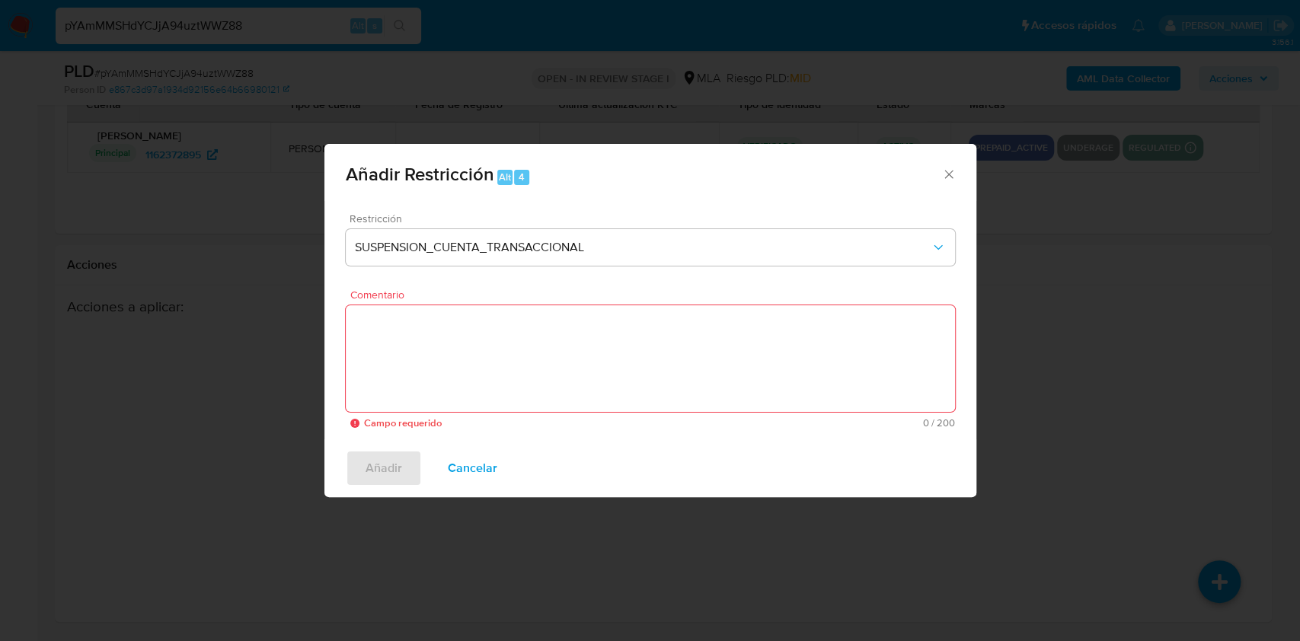
click at [580, 383] on textarea "Comentario" at bounding box center [650, 359] width 609 height 107
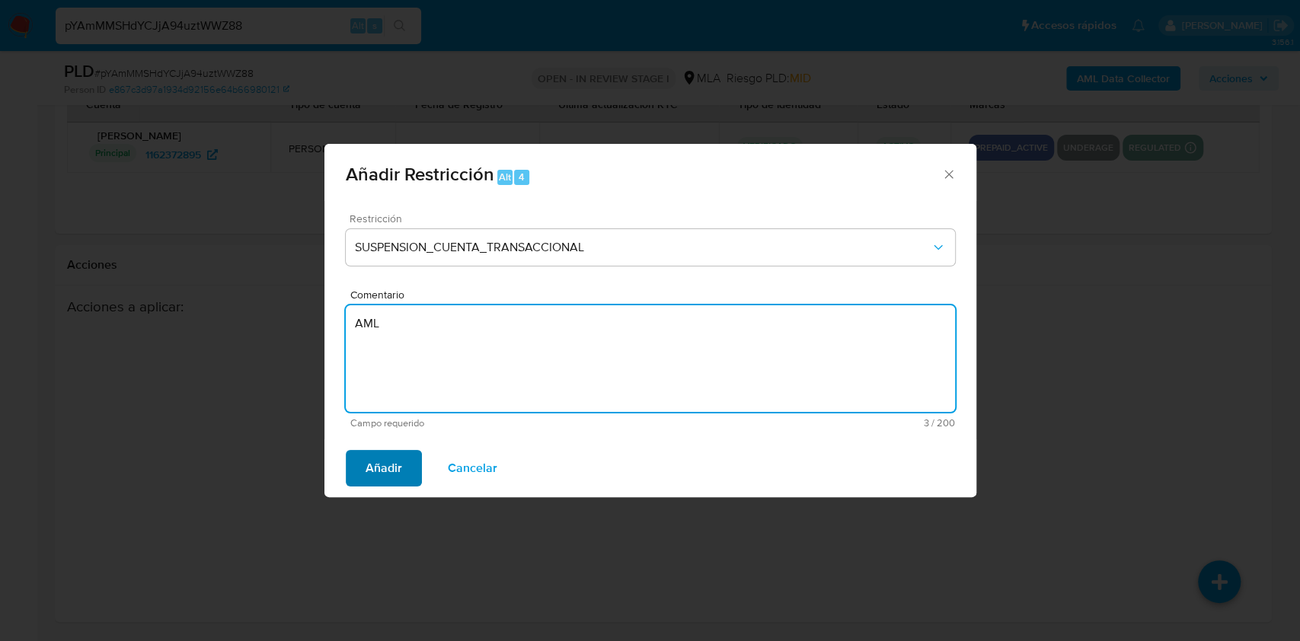
type textarea "AML"
click at [403, 472] on button "Añadir" at bounding box center [384, 468] width 76 height 37
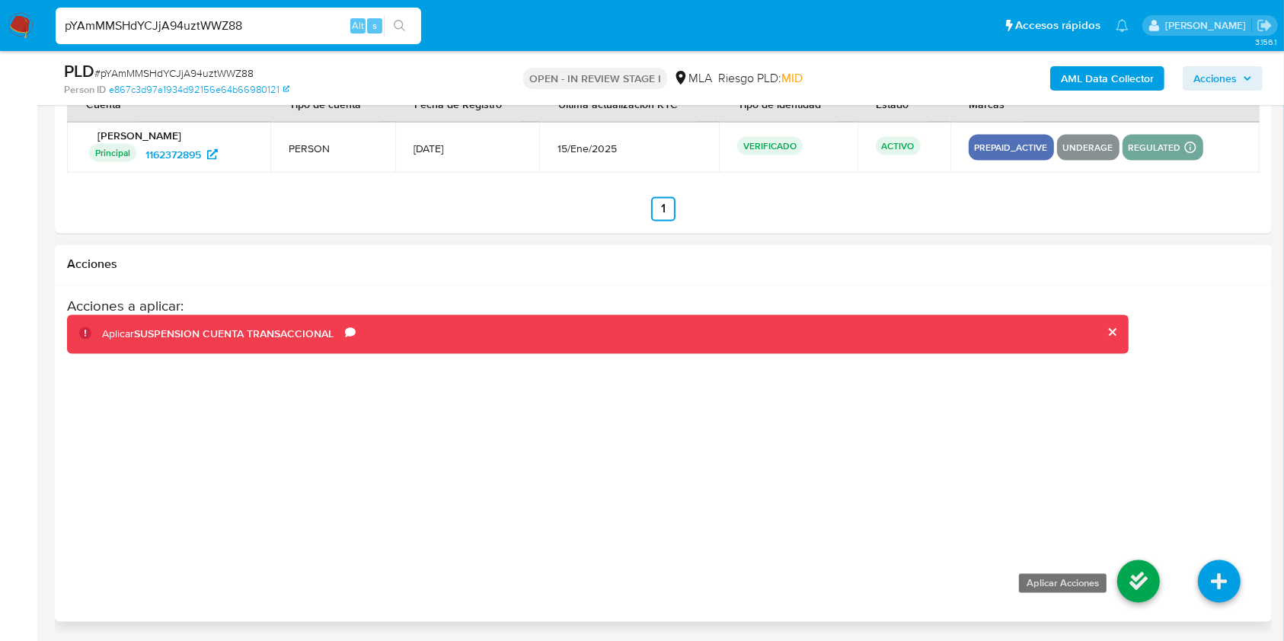
click at [1121, 588] on icon at bounding box center [1139, 582] width 43 height 43
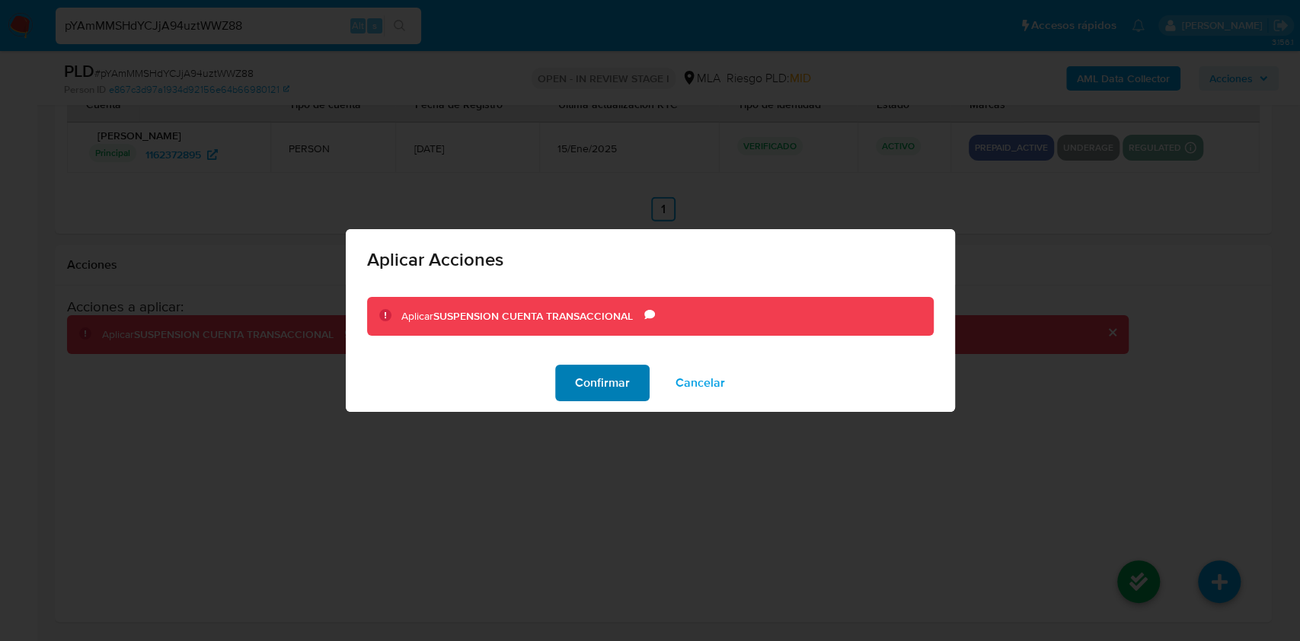
click at [594, 401] on div "Confirmar Cancelar" at bounding box center [650, 383] width 609 height 58
click at [592, 378] on span "Confirmar" at bounding box center [602, 383] width 55 height 34
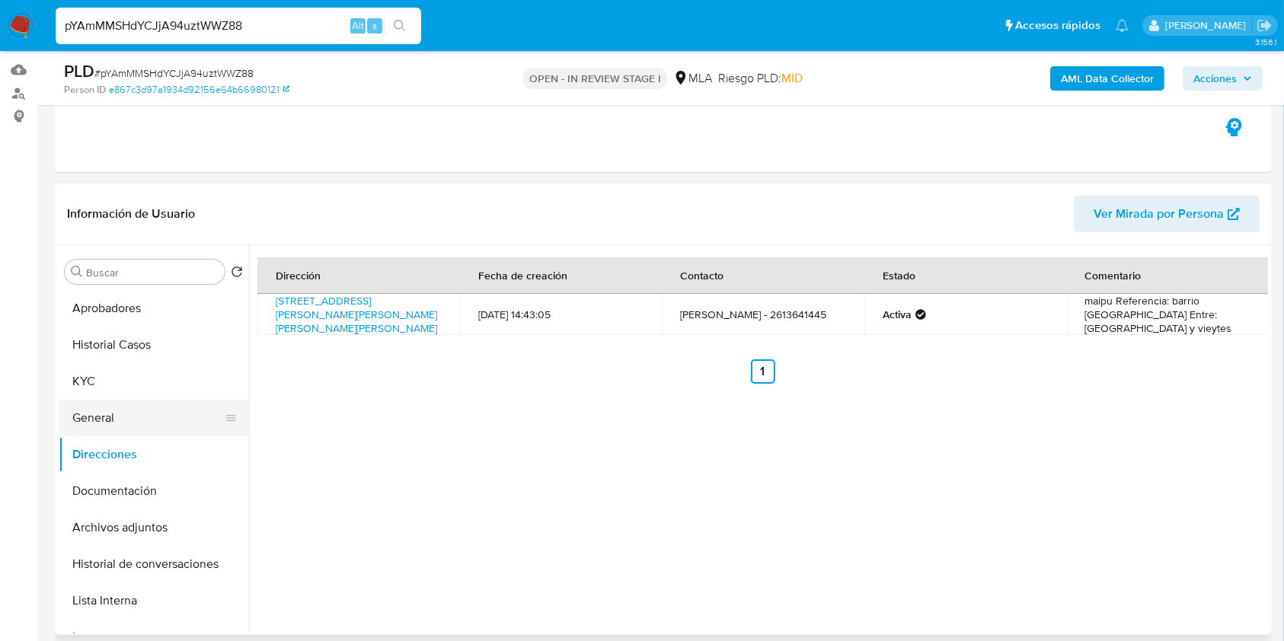
scroll to position [203, 0]
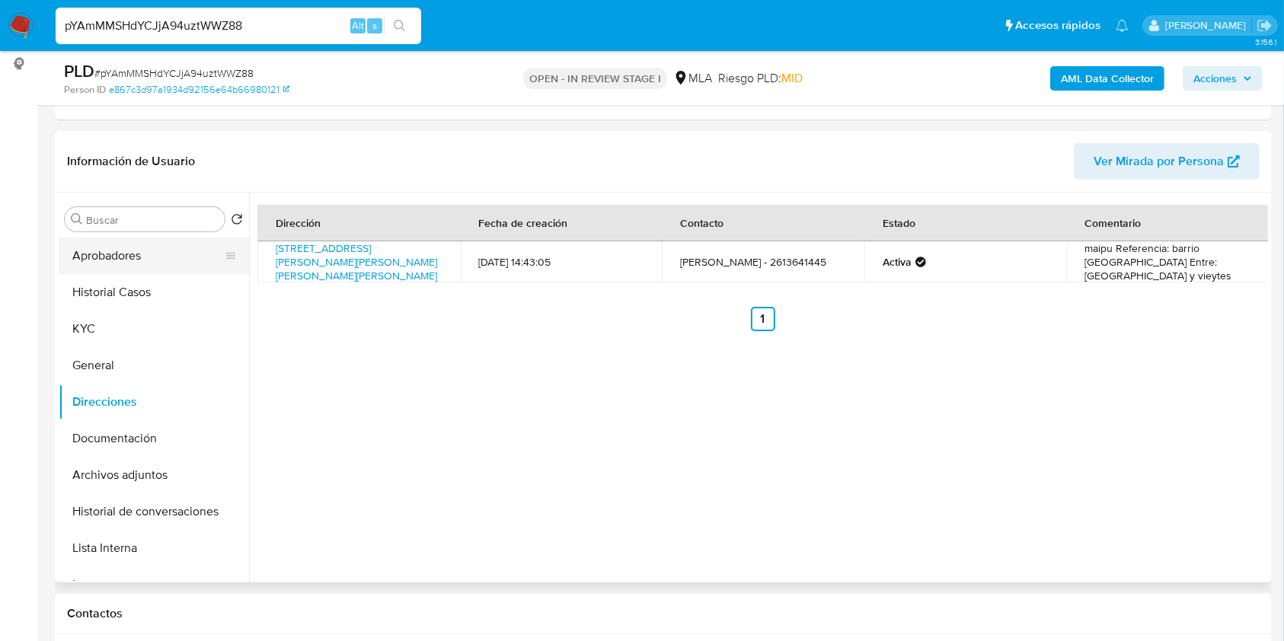
click at [111, 330] on button "KYC" at bounding box center [154, 329] width 190 height 37
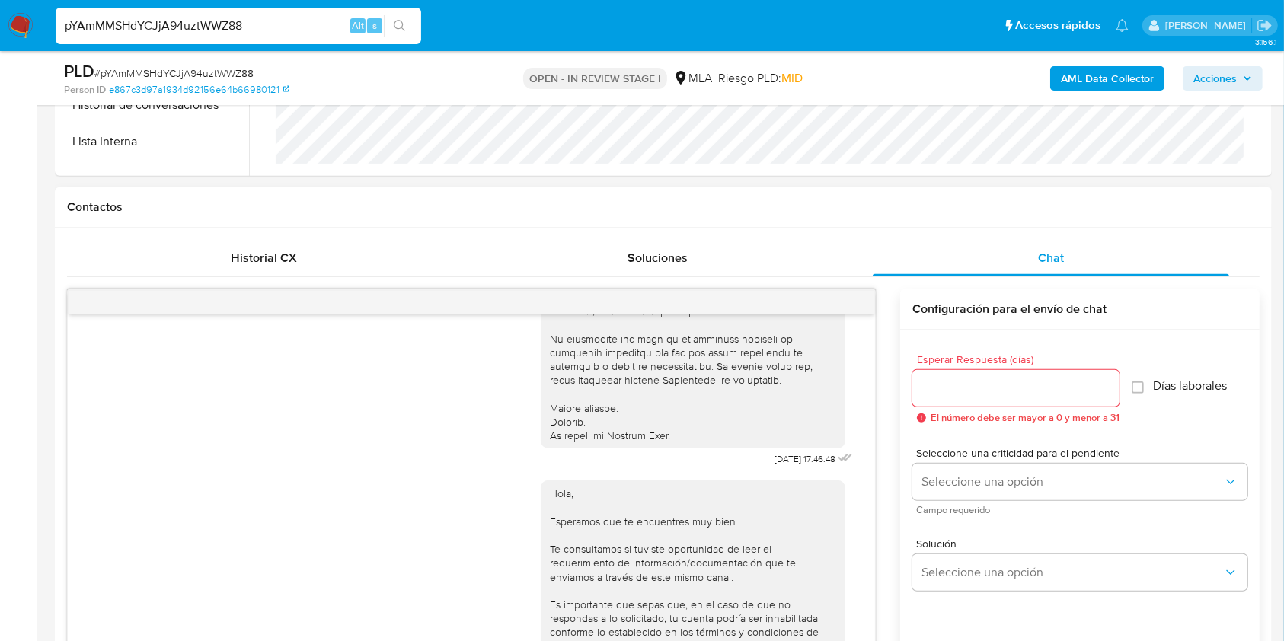
scroll to position [609, 0]
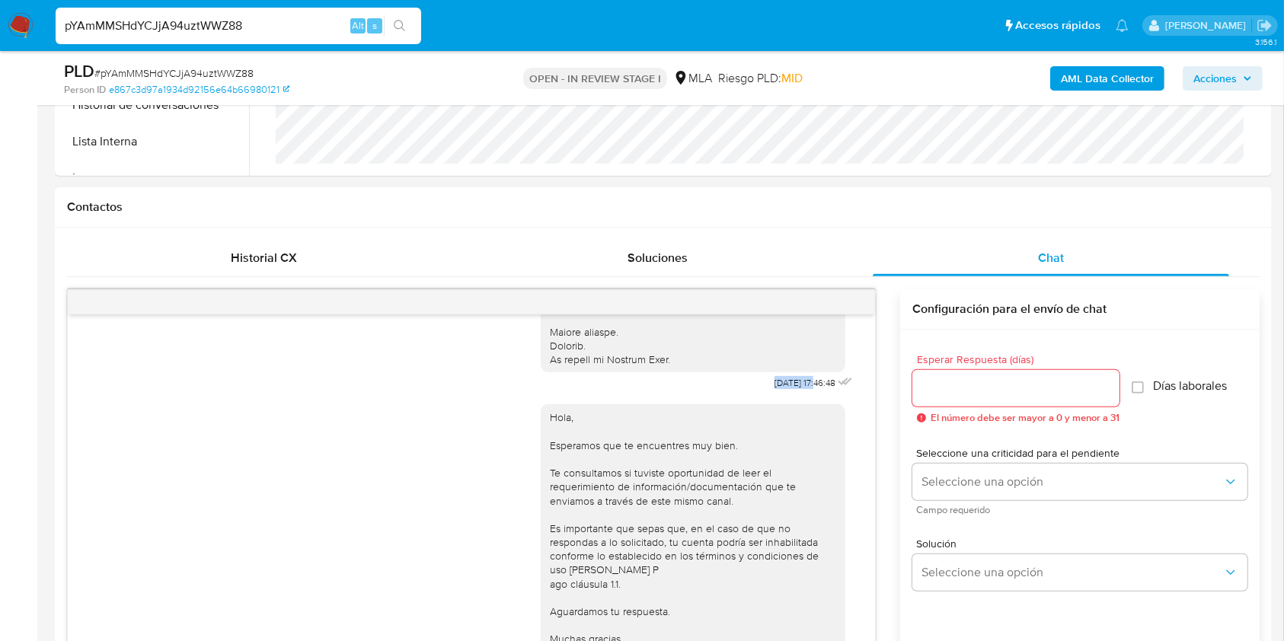
drag, startPoint x: 733, startPoint y: 398, endPoint x: 784, endPoint y: 398, distance: 51.0
click at [784, 395] on div "18/08/2025 17:46:48" at bounding box center [698, 54] width 315 height 682
copy span "18/08/2025"
drag, startPoint x: 33, startPoint y: 486, endPoint x: 460, endPoint y: 409, distance: 434.3
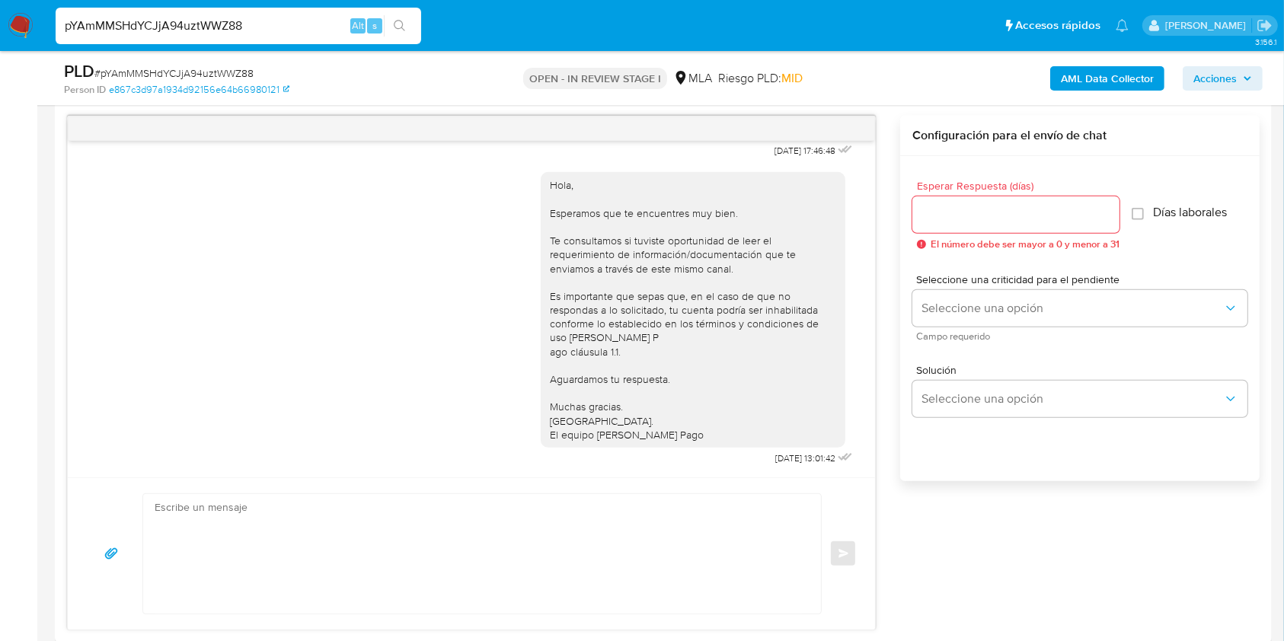
scroll to position [812, 0]
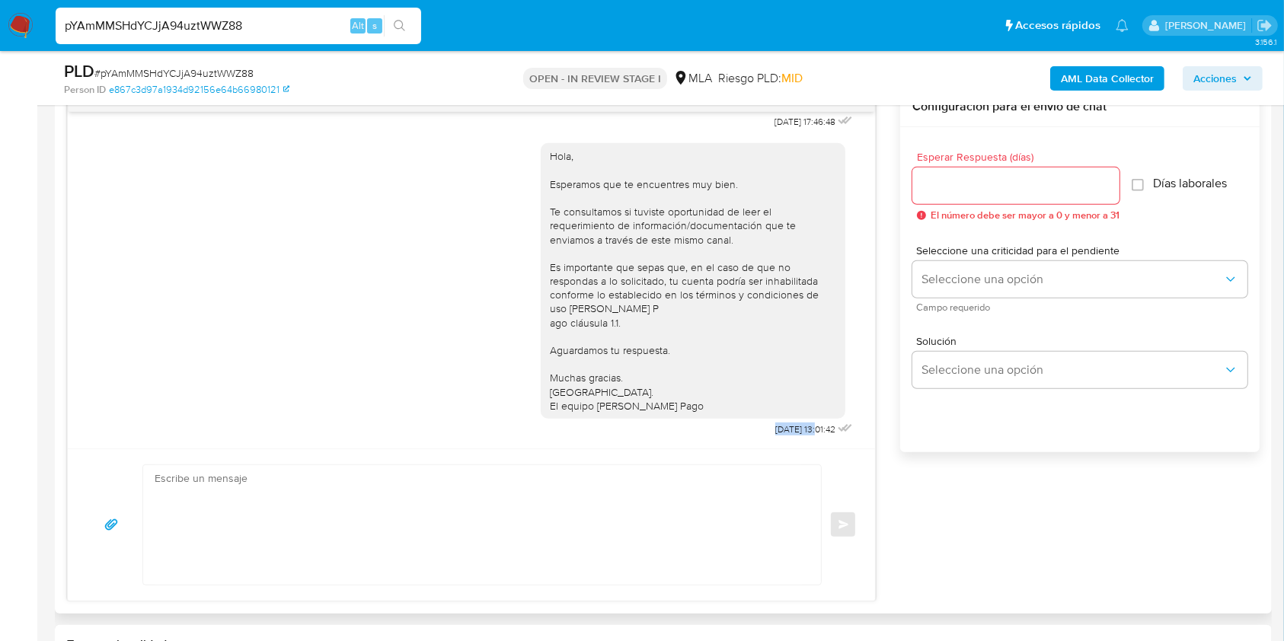
drag, startPoint x: 736, startPoint y: 436, endPoint x: 786, endPoint y: 432, distance: 50.4
click at [786, 432] on div "Hola, Esperamos que te encuentres muy bien. Te consultamos si tuviste oportunid…" at bounding box center [698, 287] width 315 height 308
copy span "22/08/2025"
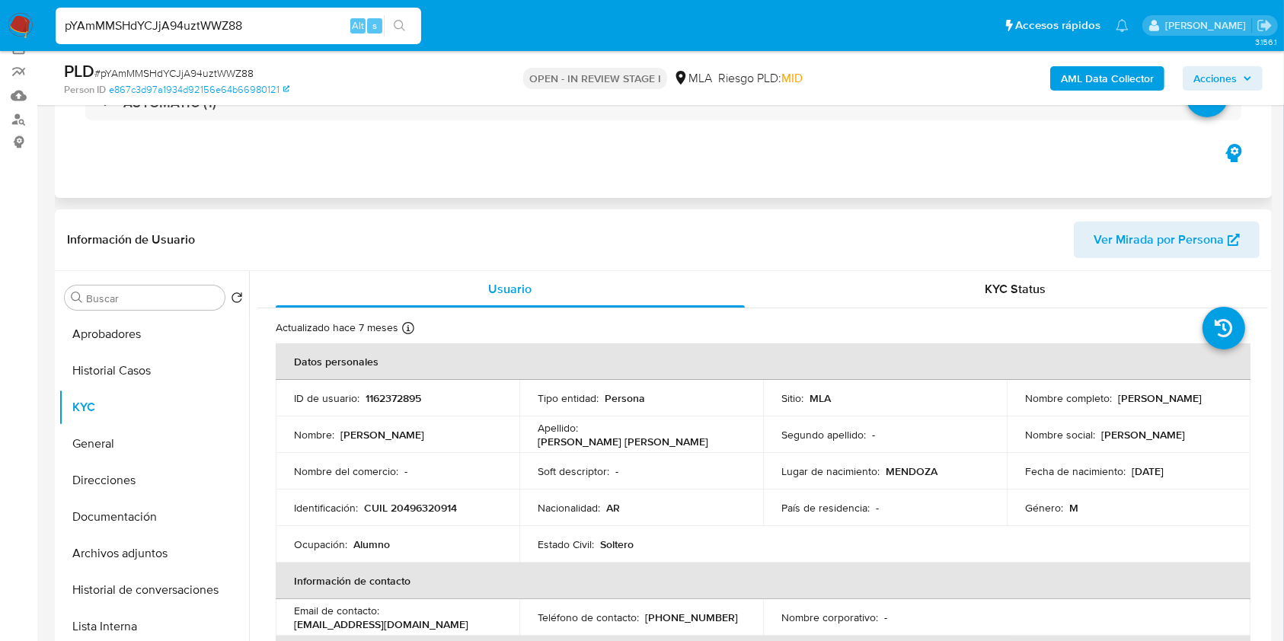
scroll to position [0, 0]
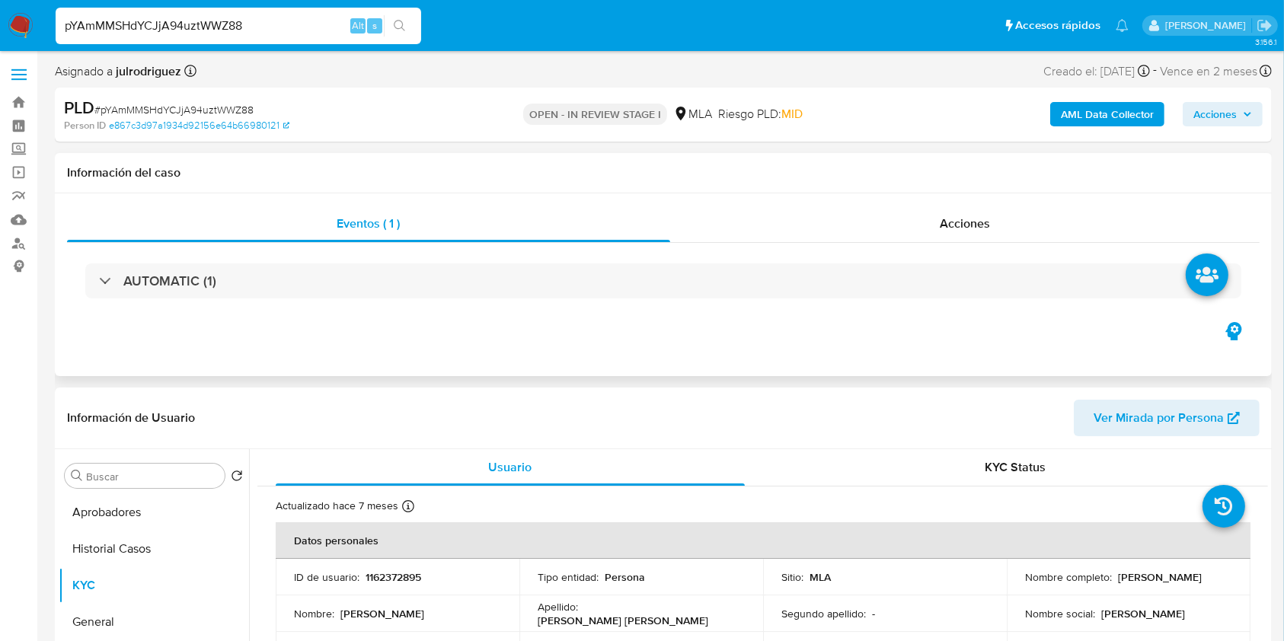
click at [967, 200] on div "Eventos ( 1 ) Acciones AUTOMATIC (1)" at bounding box center [663, 285] width 1217 height 183
click at [970, 215] on span "Acciones" at bounding box center [965, 224] width 50 height 18
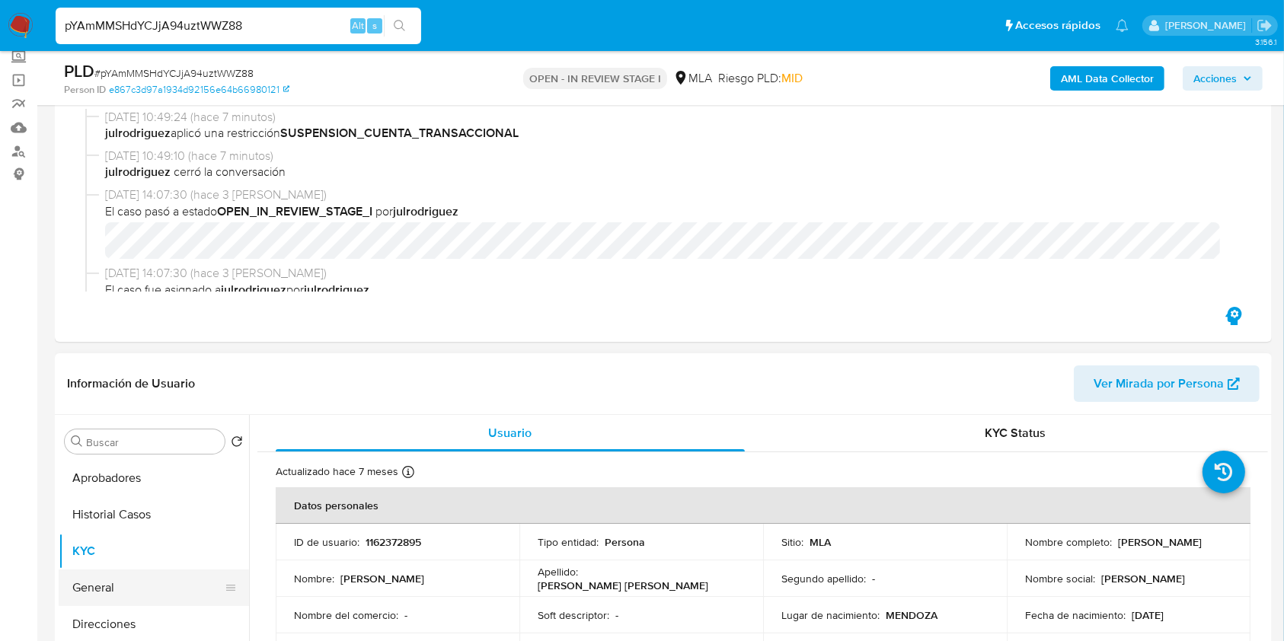
scroll to position [305, 0]
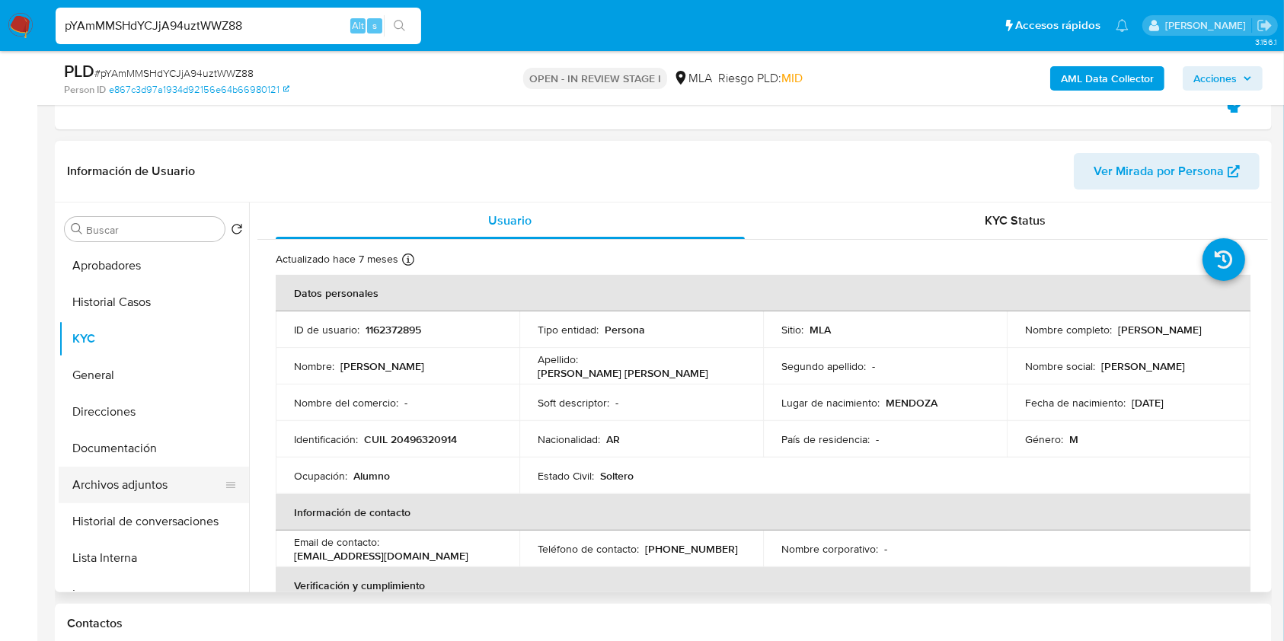
click at [145, 483] on button "Archivos adjuntos" at bounding box center [148, 485] width 178 height 37
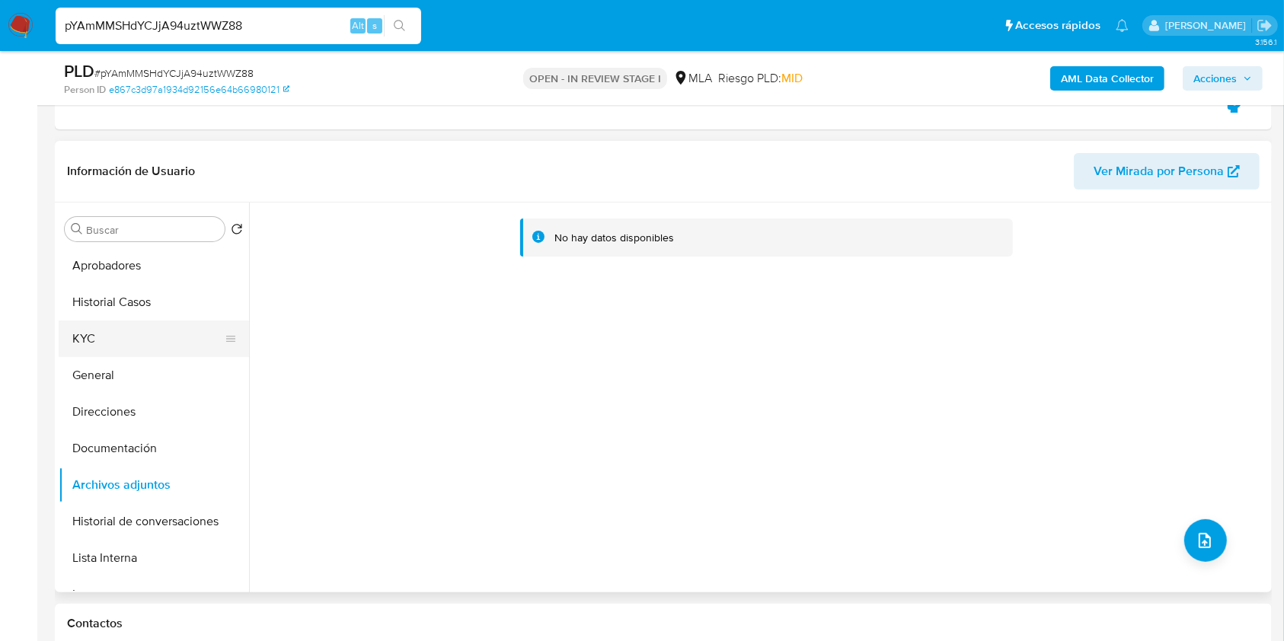
click at [109, 327] on button "KYC" at bounding box center [148, 339] width 178 height 37
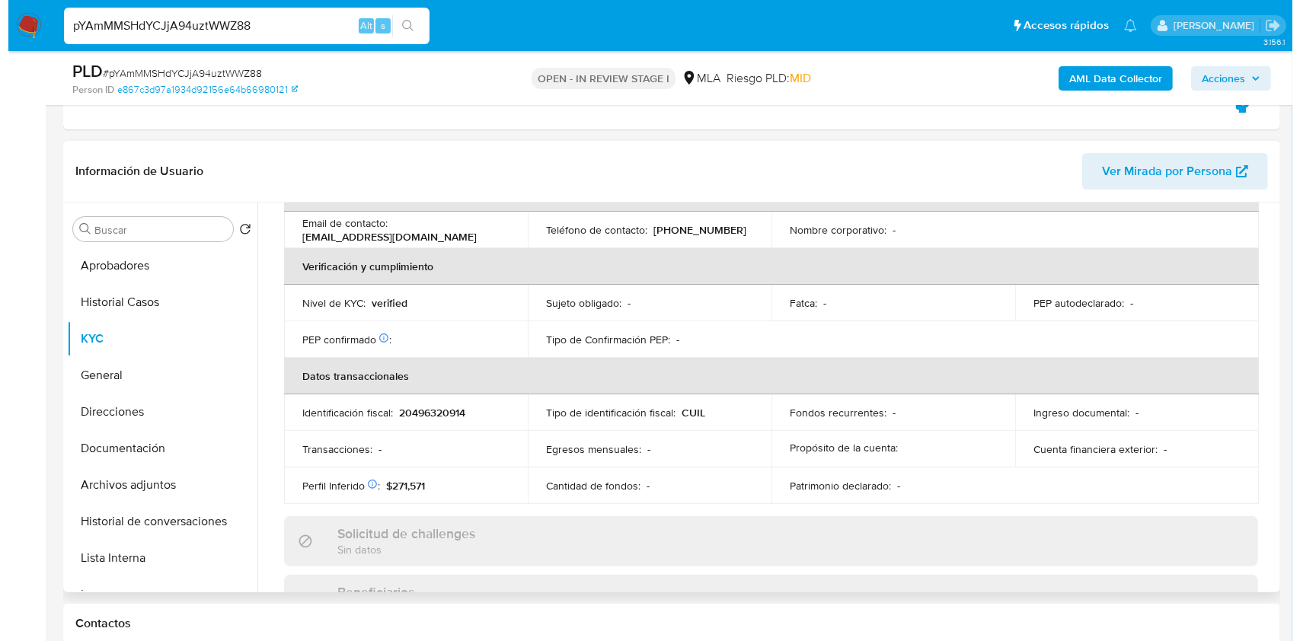
scroll to position [0, 0]
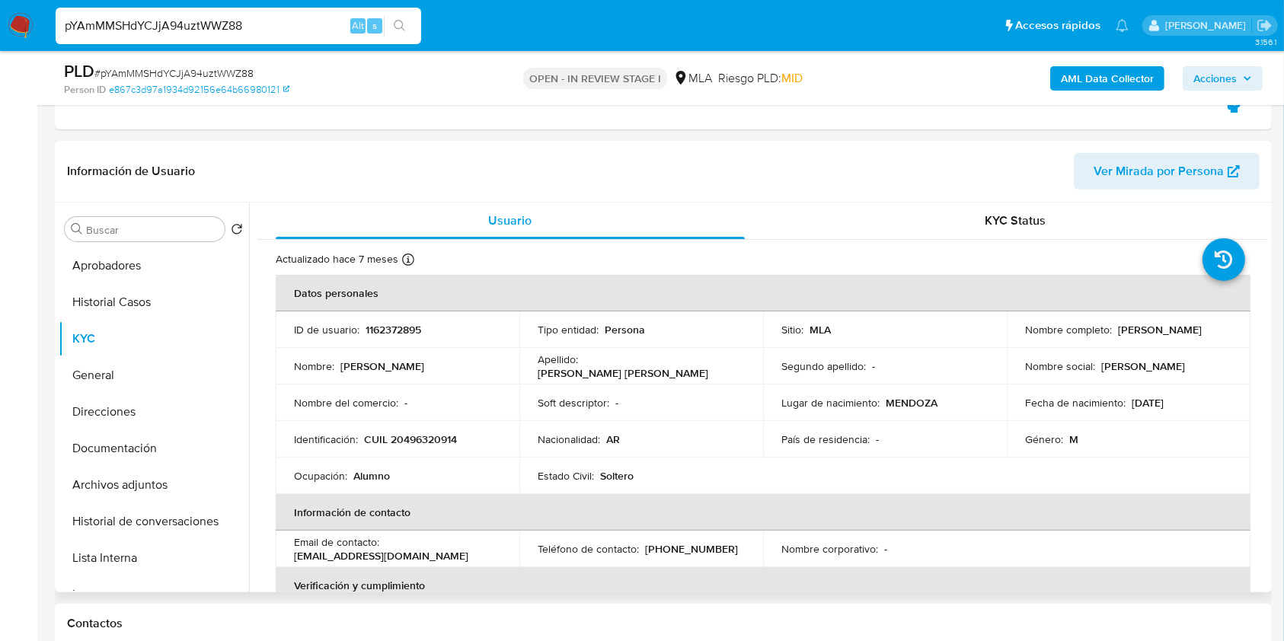
click at [411, 327] on p "1162372895" at bounding box center [394, 330] width 56 height 14
copy p "1162372895"
click at [206, 75] on span "# pYAmMMSHdYCJjA94uztWWZ88" at bounding box center [173, 73] width 159 height 15
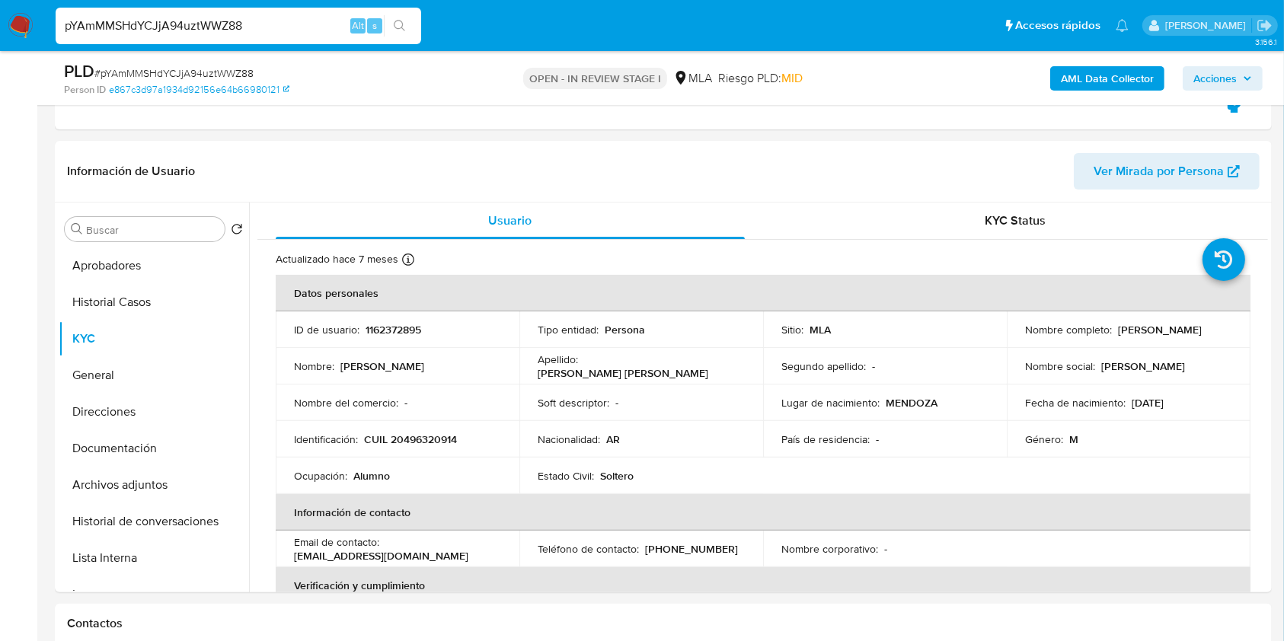
click at [1094, 79] on b "AML Data Collector" at bounding box center [1107, 78] width 93 height 24
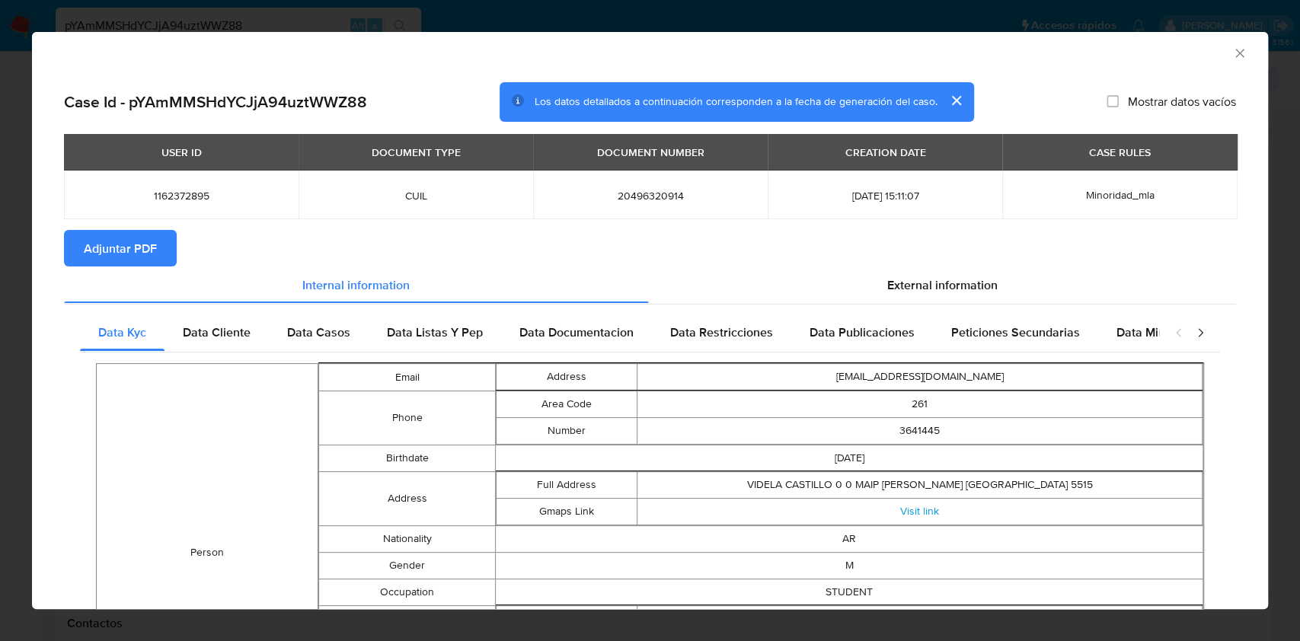
click at [121, 241] on span "Adjuntar PDF" at bounding box center [120, 249] width 73 height 34
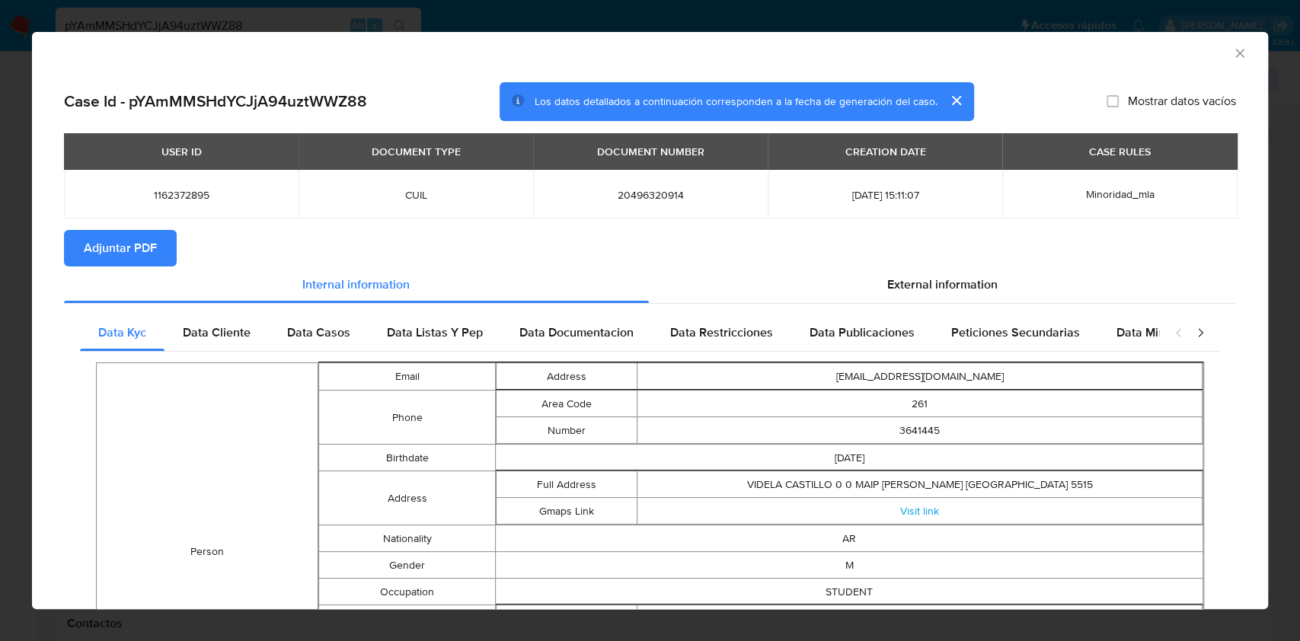
click at [1233, 50] on icon "Cerrar ventana" at bounding box center [1240, 53] width 15 height 15
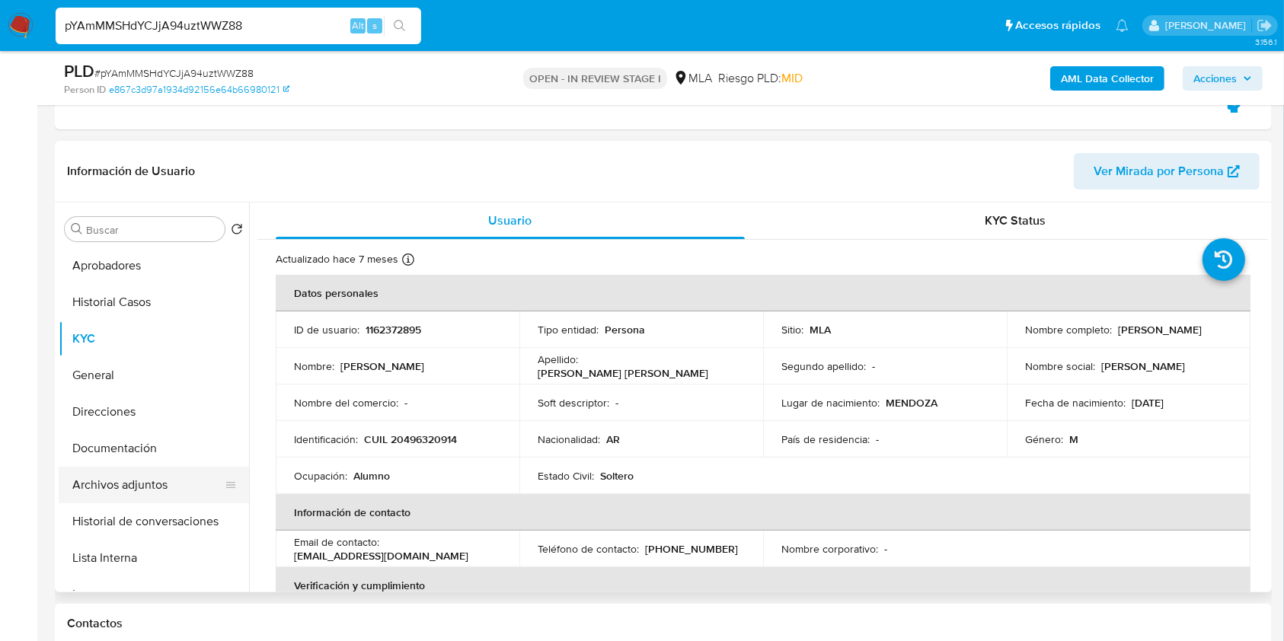
click at [171, 481] on button "Archivos adjuntos" at bounding box center [148, 485] width 178 height 37
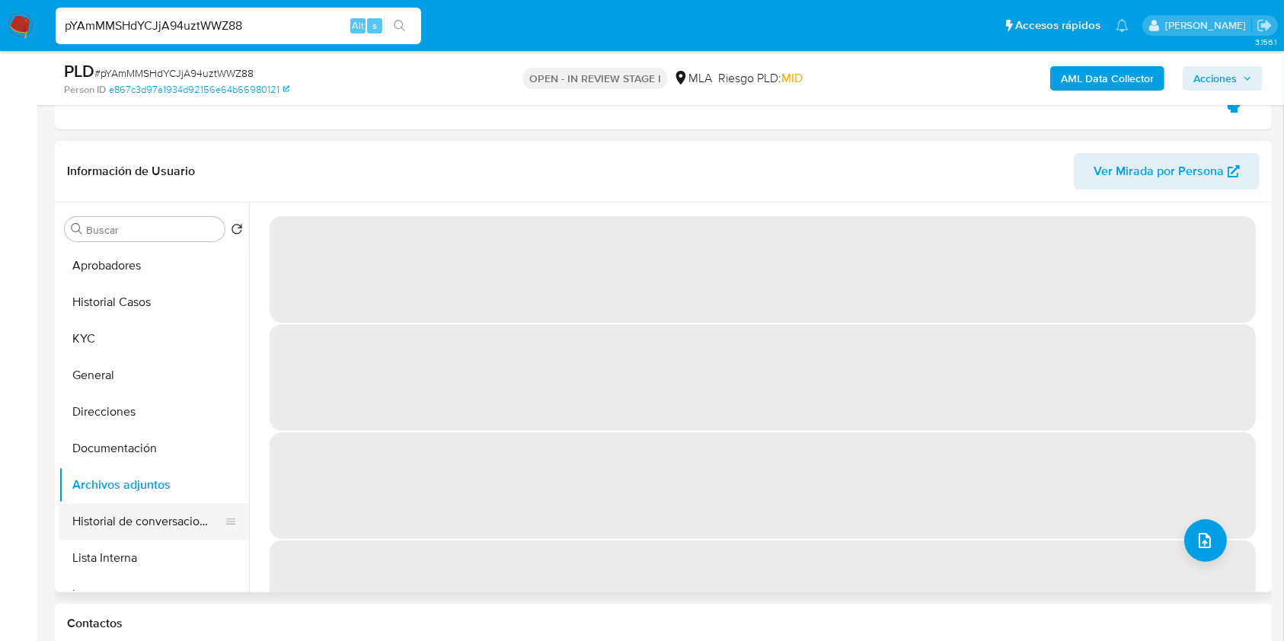
click at [84, 526] on button "Historial de conversaciones" at bounding box center [148, 522] width 178 height 37
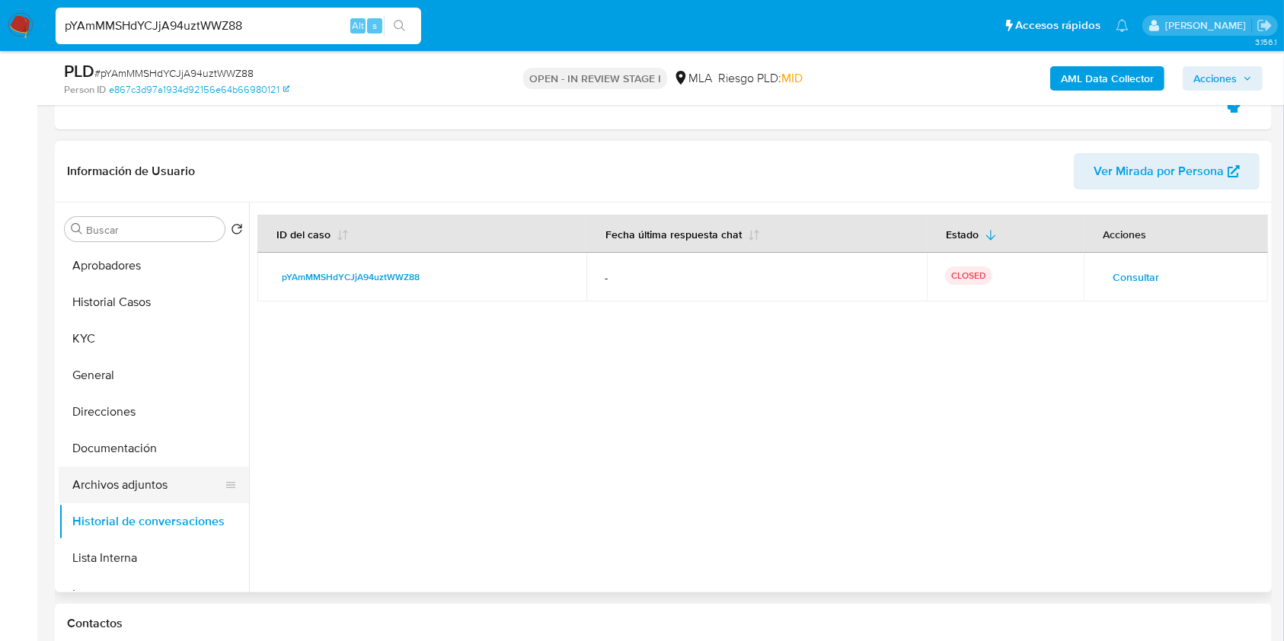
click at [139, 478] on button "Archivos adjuntos" at bounding box center [148, 485] width 178 height 37
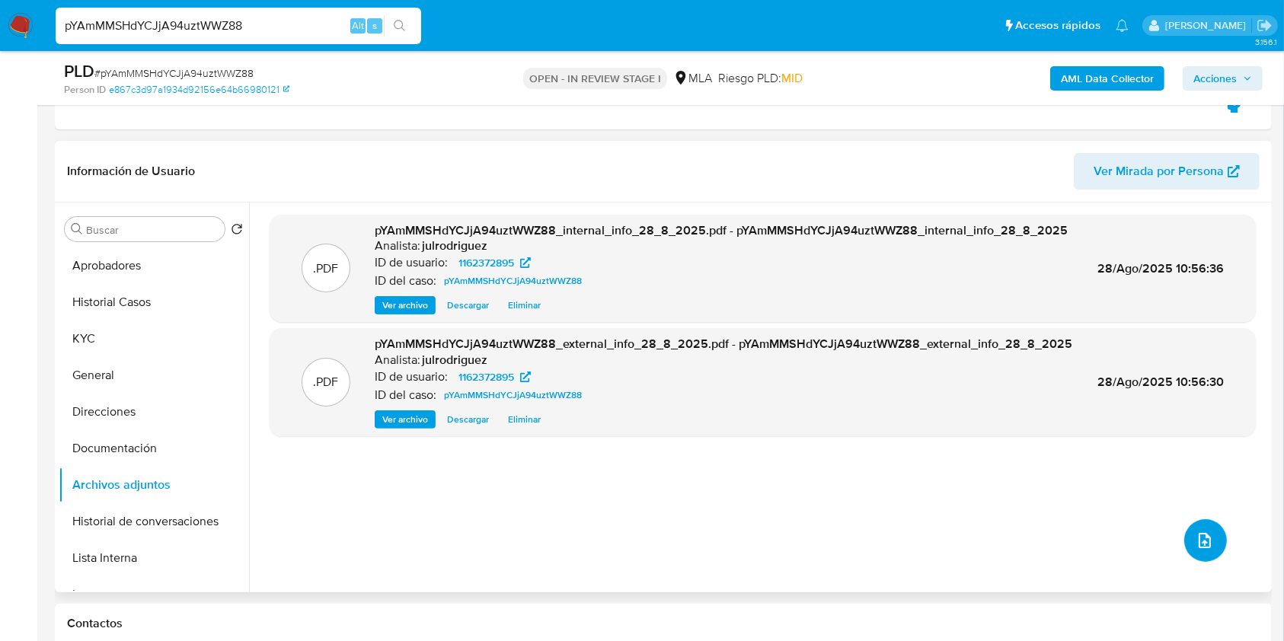
click at [1197, 532] on span "upload-file" at bounding box center [1205, 541] width 17 height 18
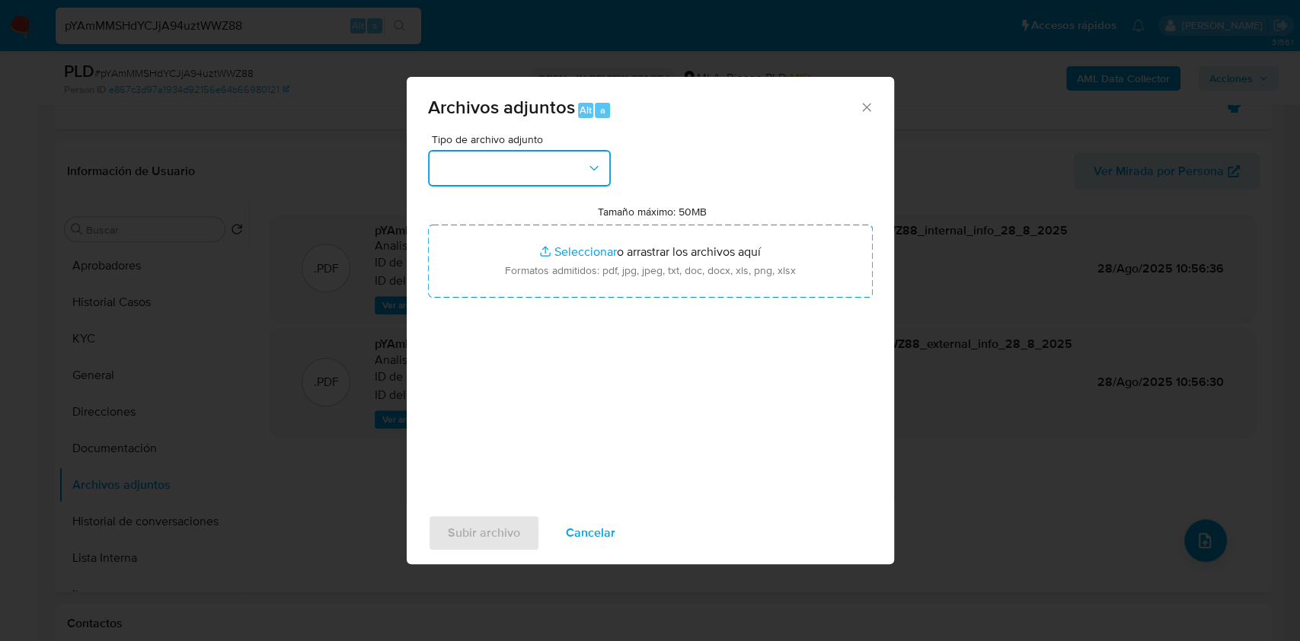
click at [520, 156] on button "button" at bounding box center [519, 168] width 183 height 37
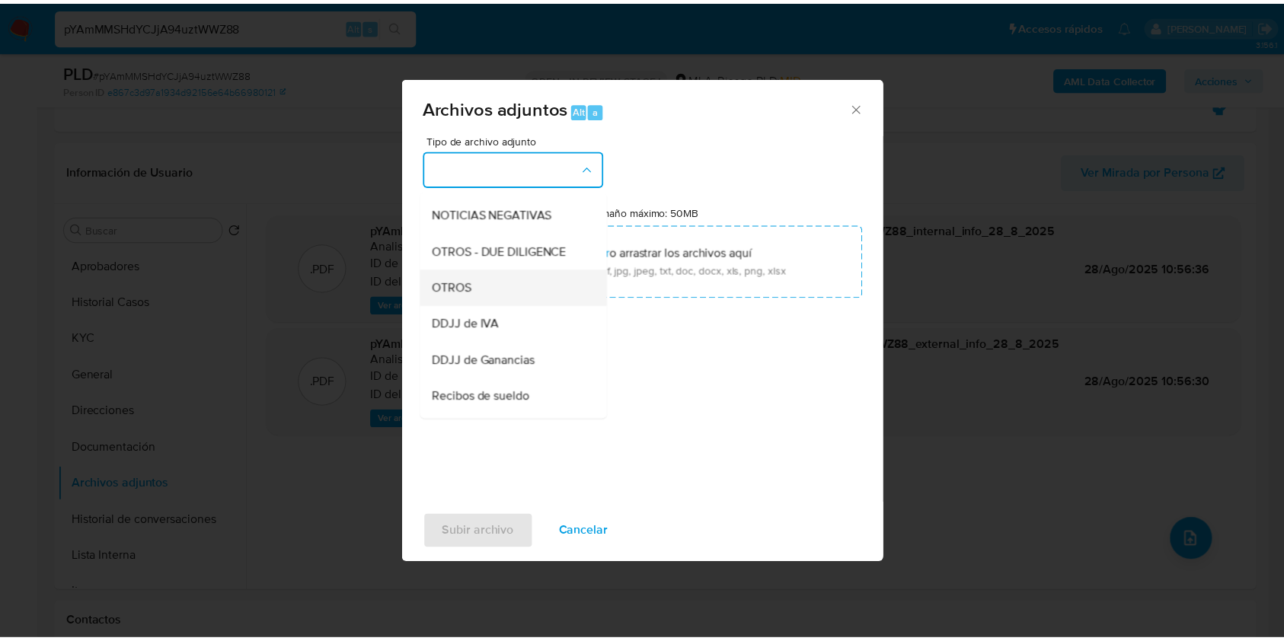
scroll to position [305, 0]
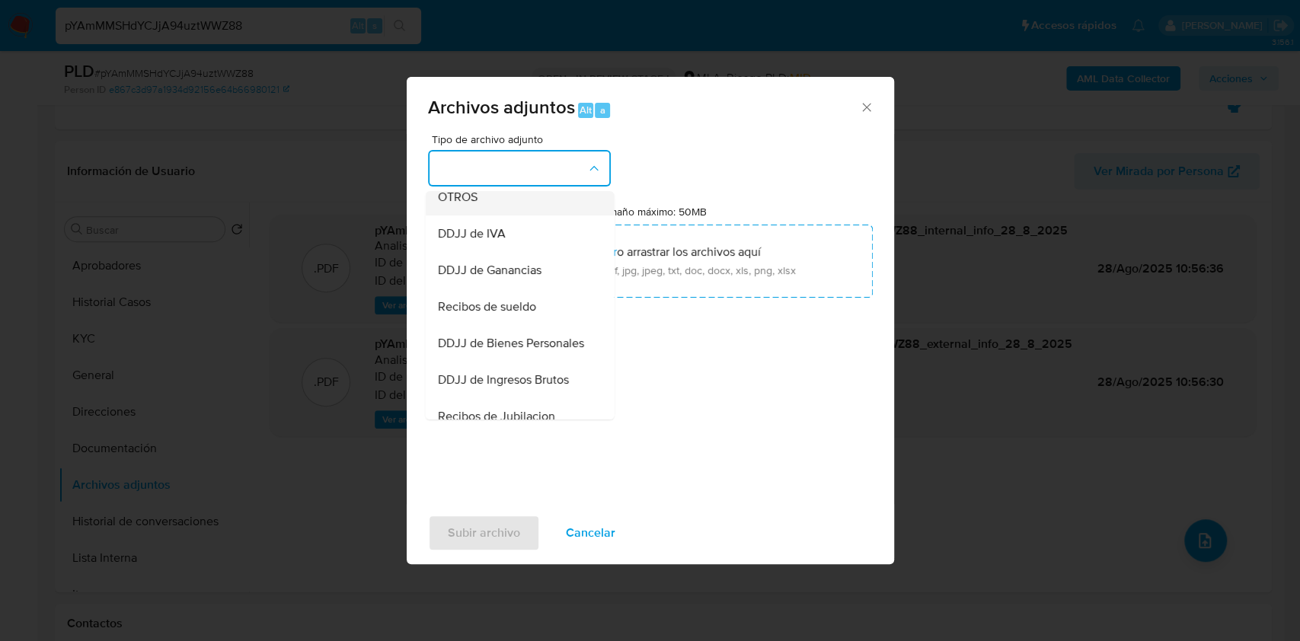
click at [480, 215] on div "OTROS" at bounding box center [514, 197] width 155 height 37
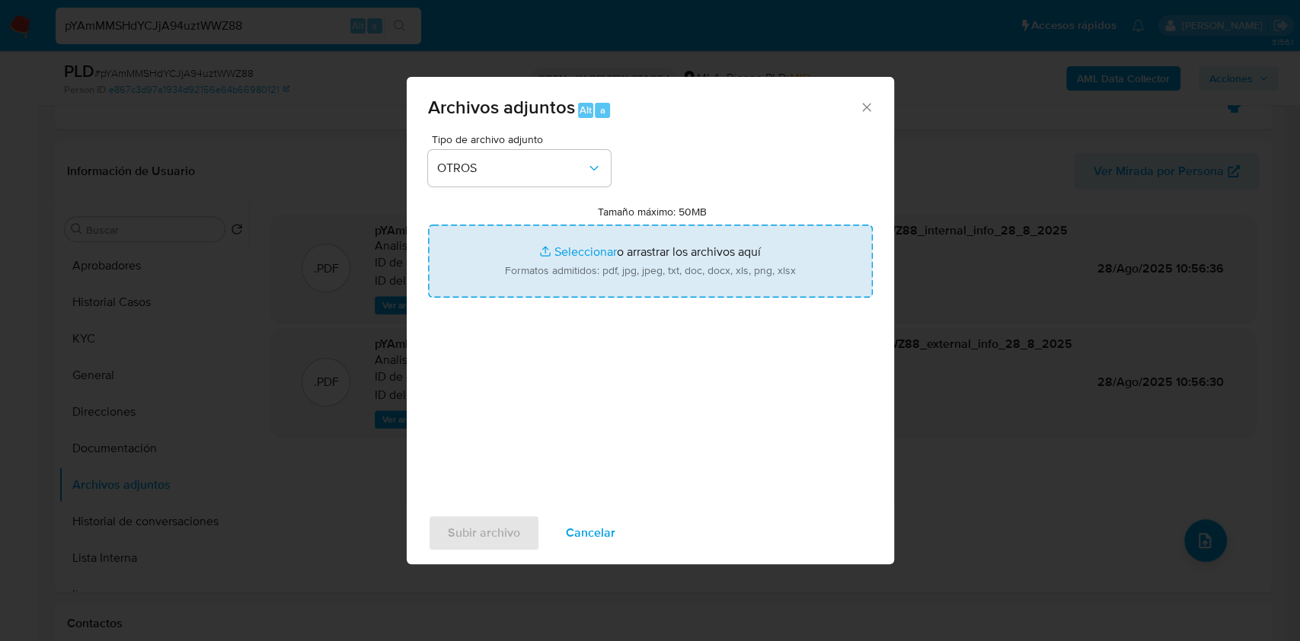
click at [672, 268] on input "Tamaño máximo: 50MB Seleccionar archivos" at bounding box center [650, 261] width 445 height 73
type input "C:\fakepath\Bautista Ranaldi Aiello - NOSIS - AGOSTO 2025.pdf"
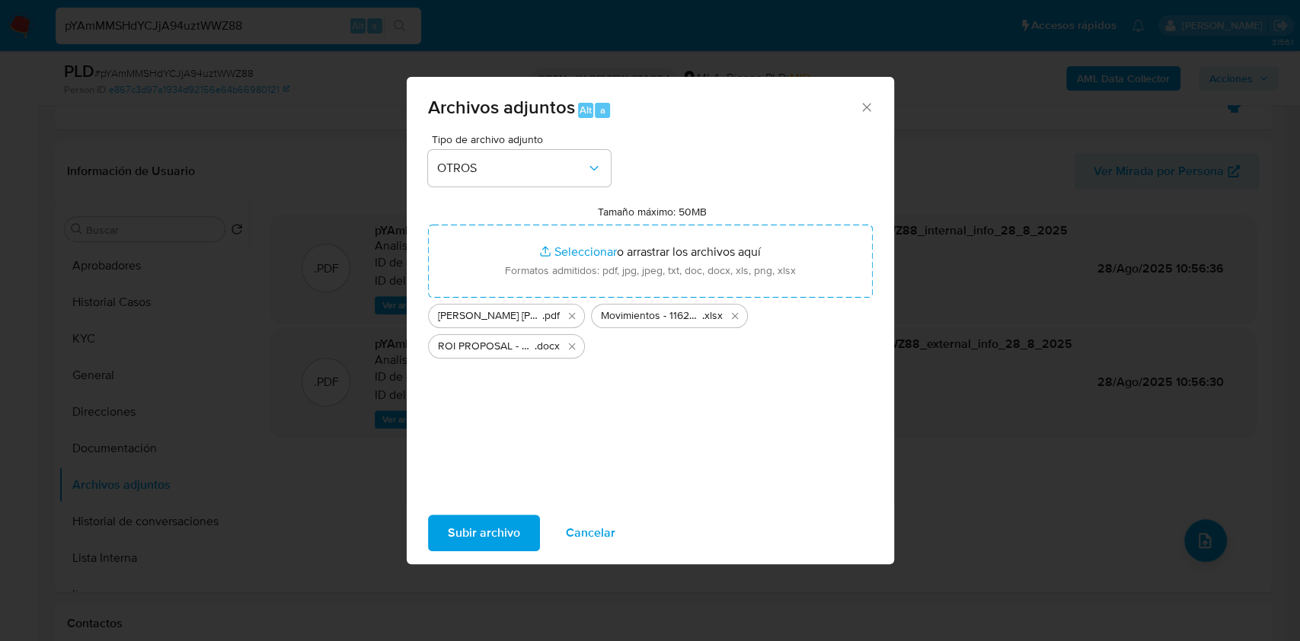
click at [497, 533] on span "Subir archivo" at bounding box center [484, 534] width 72 height 34
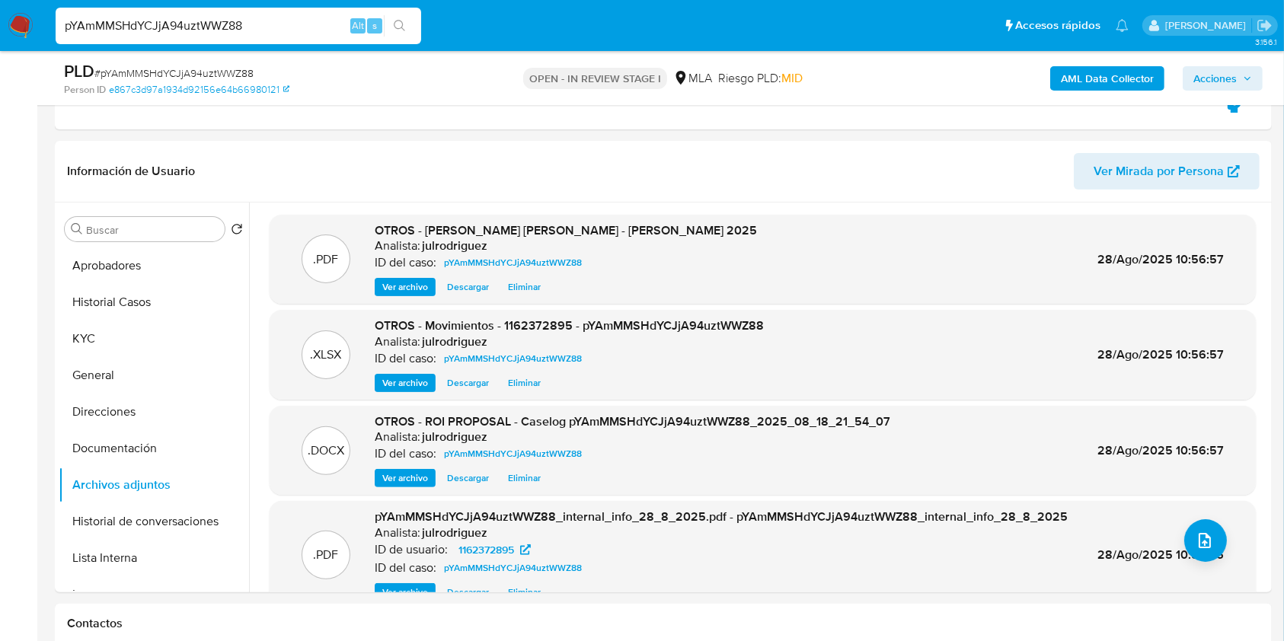
click at [1256, 78] on button "Acciones" at bounding box center [1223, 78] width 80 height 24
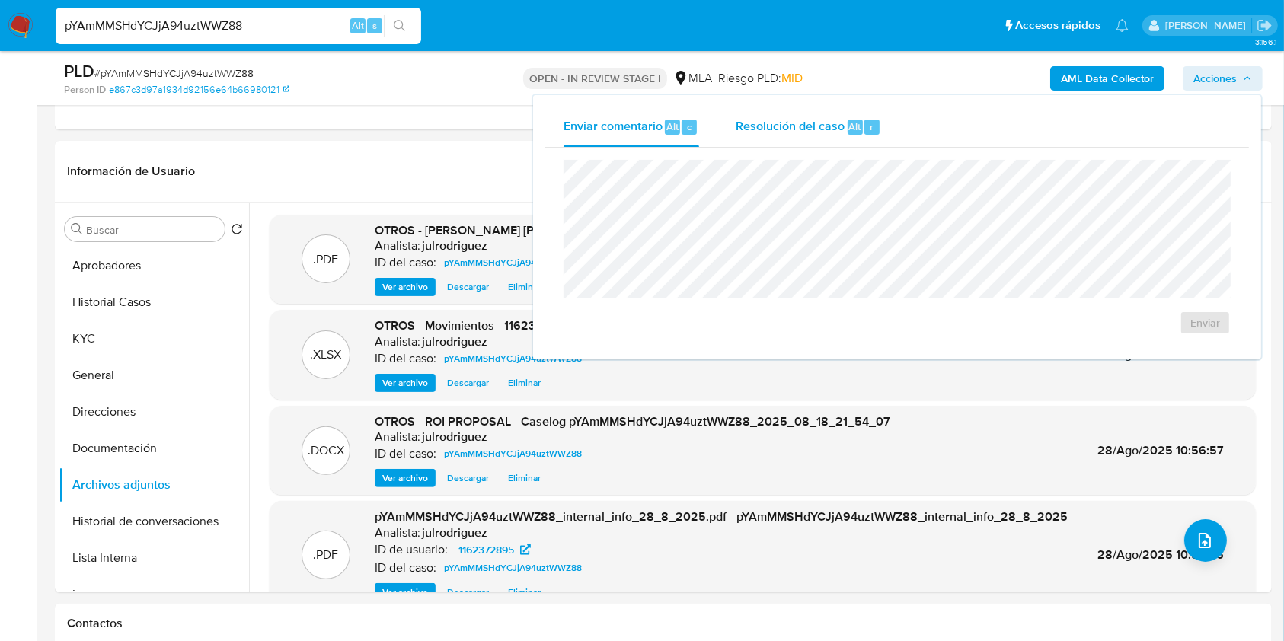
click at [823, 110] on div "Resolución del caso Alt r" at bounding box center [809, 127] width 146 height 40
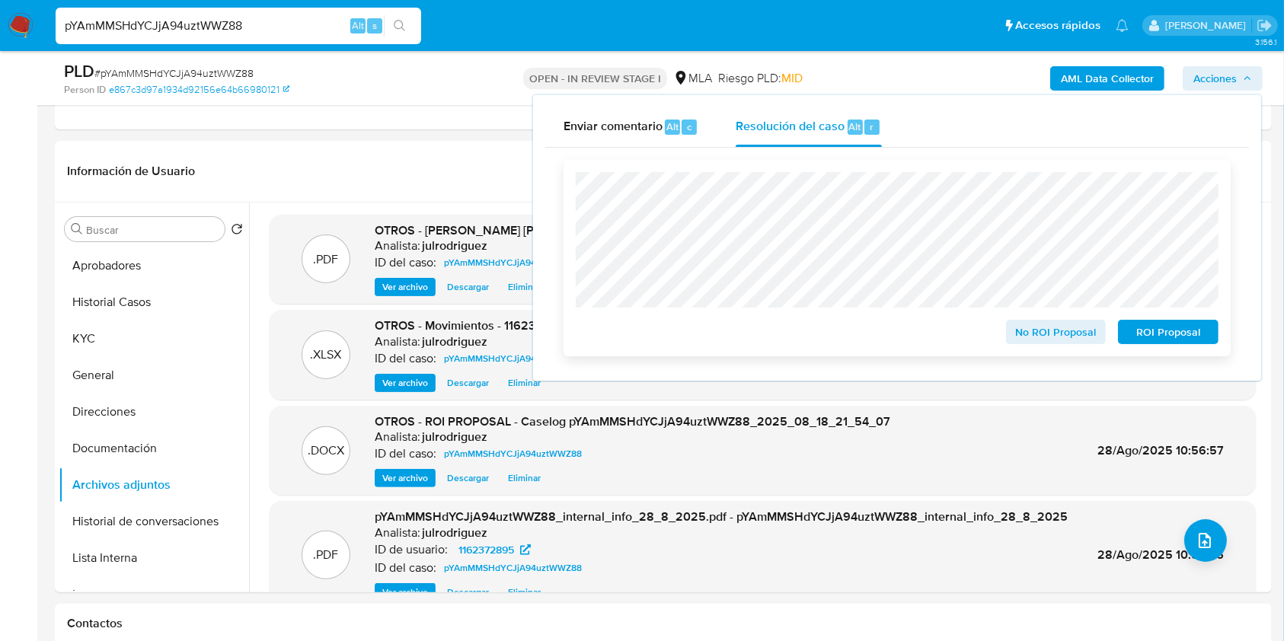
click at [1142, 332] on span "ROI Proposal" at bounding box center [1168, 332] width 79 height 21
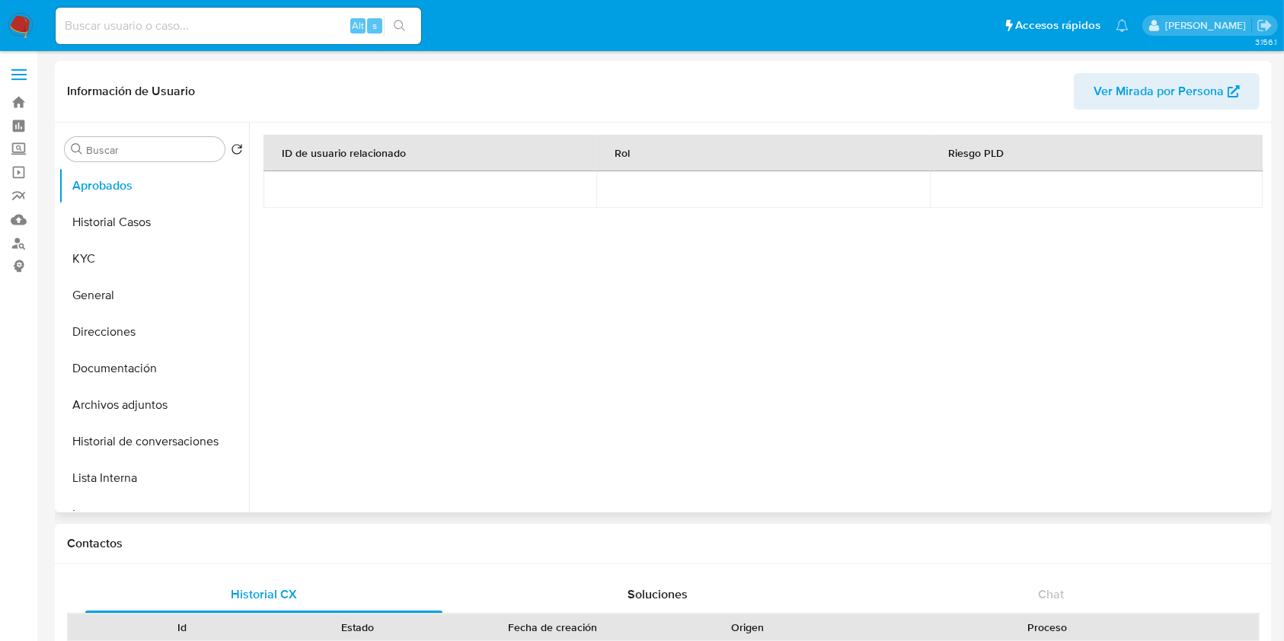
select select "10"
click at [130, 244] on button "KYC" at bounding box center [148, 259] width 178 height 37
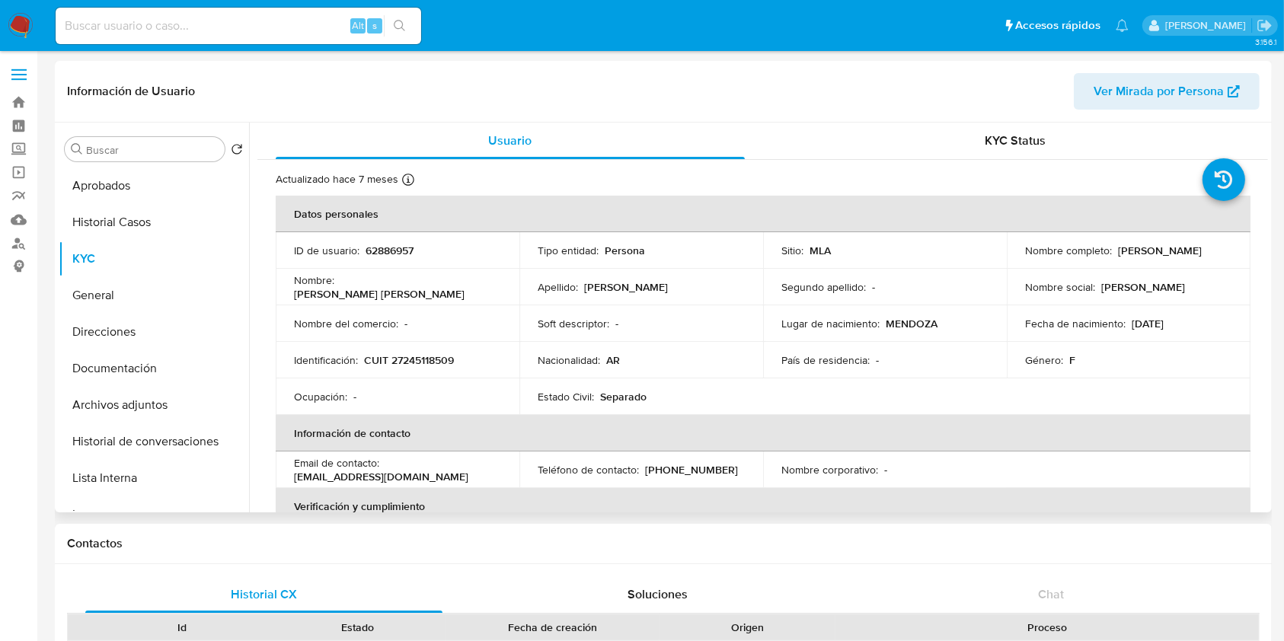
drag, startPoint x: 1115, startPoint y: 252, endPoint x: 1204, endPoint y: 248, distance: 90.0
click at [1204, 248] on div "Nombre completo : [PERSON_NAME]" at bounding box center [1128, 251] width 207 height 14
copy p "[PERSON_NAME]"
click at [421, 347] on td "Identificación : CUIT 27245118509" at bounding box center [398, 360] width 244 height 37
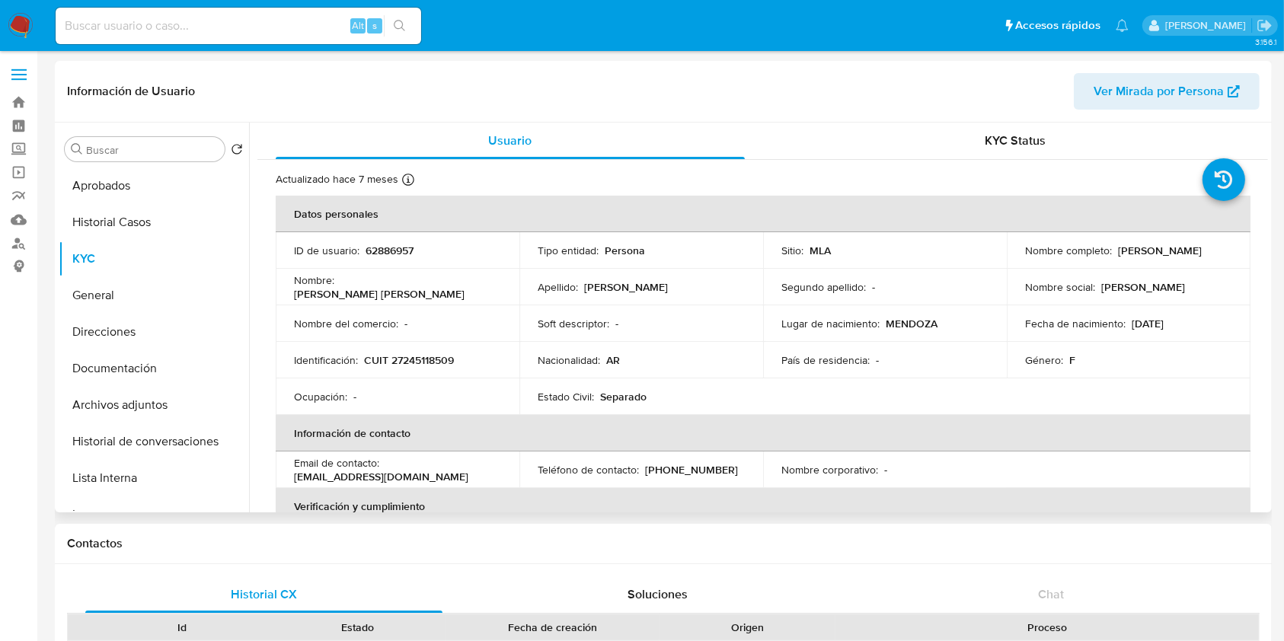
click at [422, 357] on p "CUIT 27245118509" at bounding box center [409, 361] width 90 height 14
copy p "27245118509"
click at [94, 192] on button "Aprobados" at bounding box center [148, 186] width 178 height 37
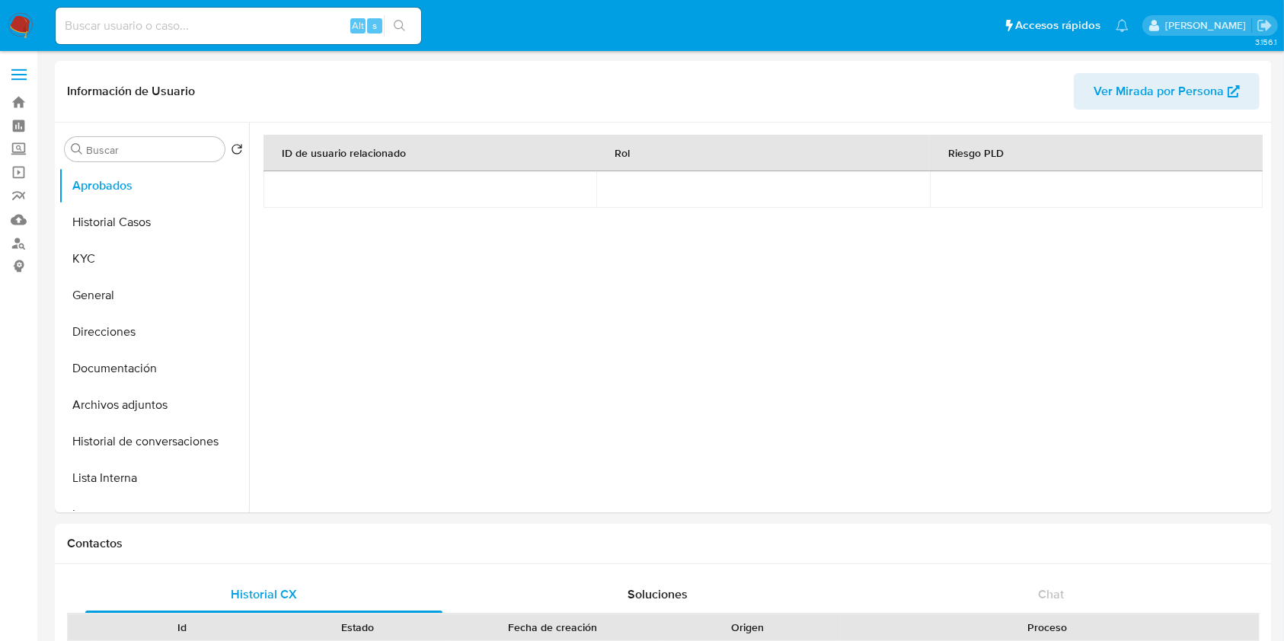
drag, startPoint x: 122, startPoint y: 240, endPoint x: 104, endPoint y: 245, distance: 18.8
click at [122, 242] on ul "Aprobados Historial Casos KYC General Direcciones Documentación Archivos adjunt…" at bounding box center [154, 340] width 190 height 344
click at [94, 271] on button "KYC" at bounding box center [148, 259] width 178 height 37
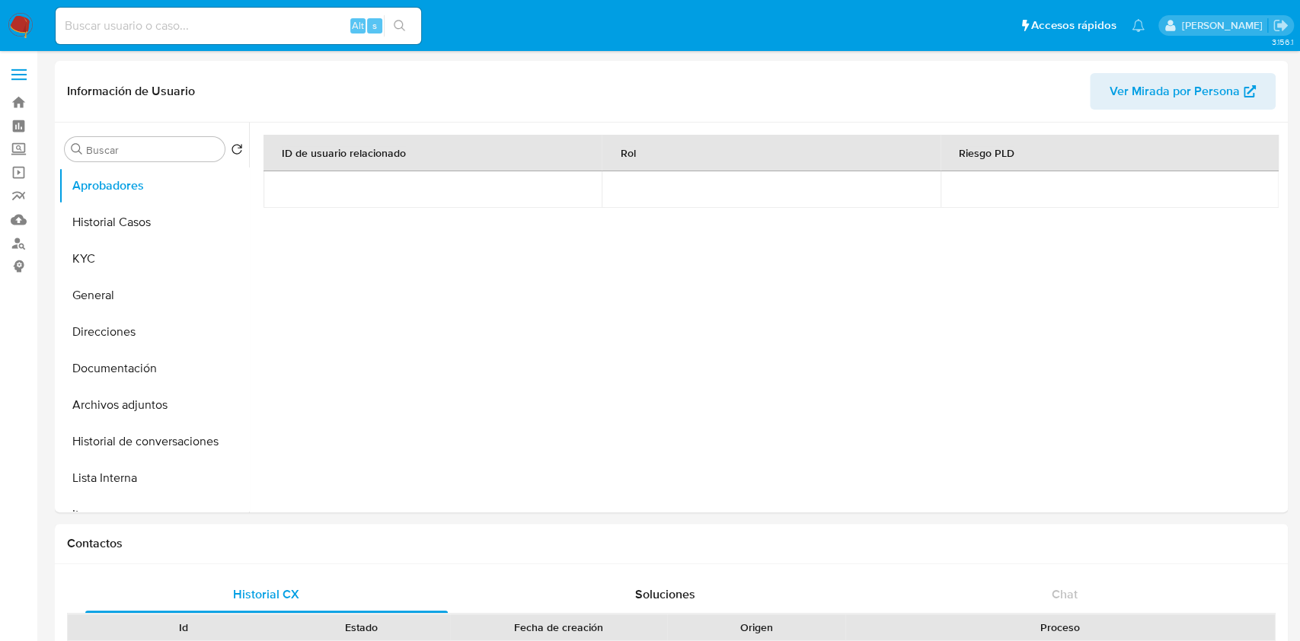
select select "10"
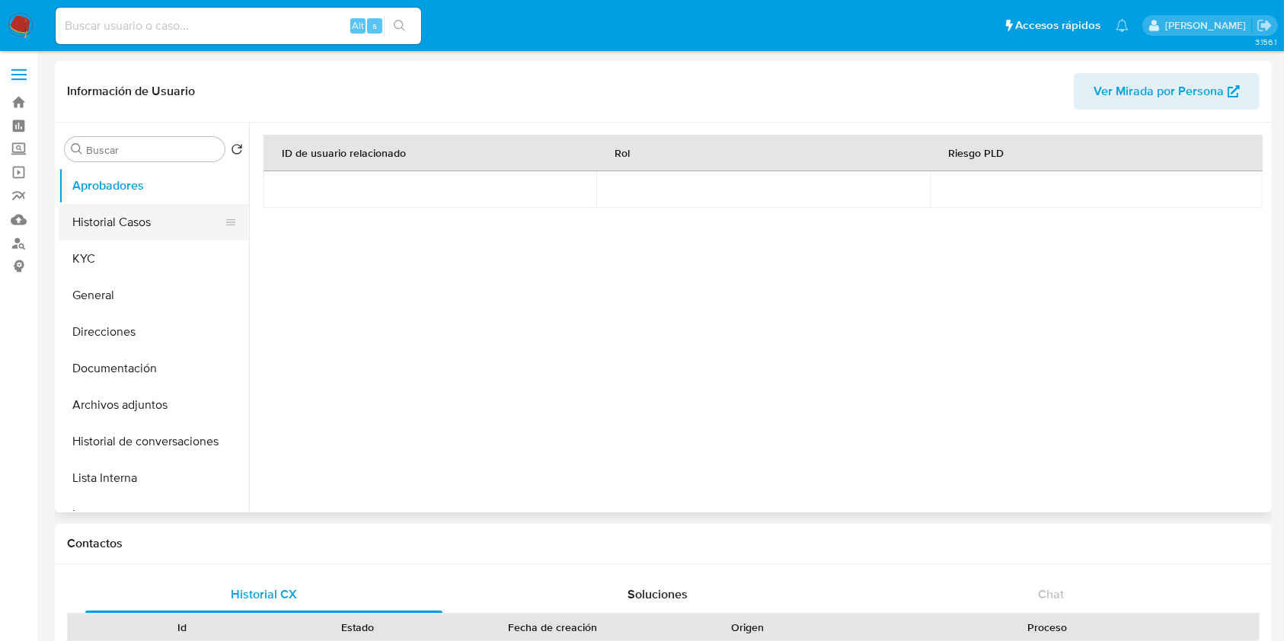
click at [130, 228] on button "Historial Casos" at bounding box center [148, 222] width 178 height 37
select select "10"
click at [123, 216] on button "Historial Casos" at bounding box center [148, 222] width 178 height 37
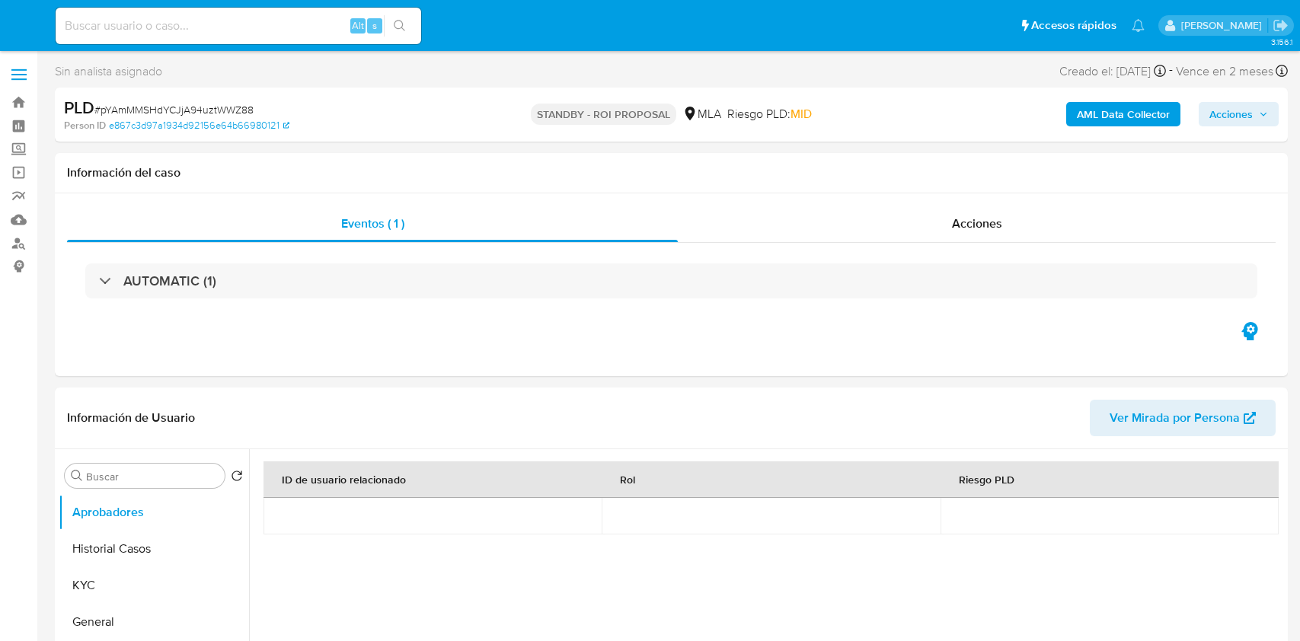
select select "10"
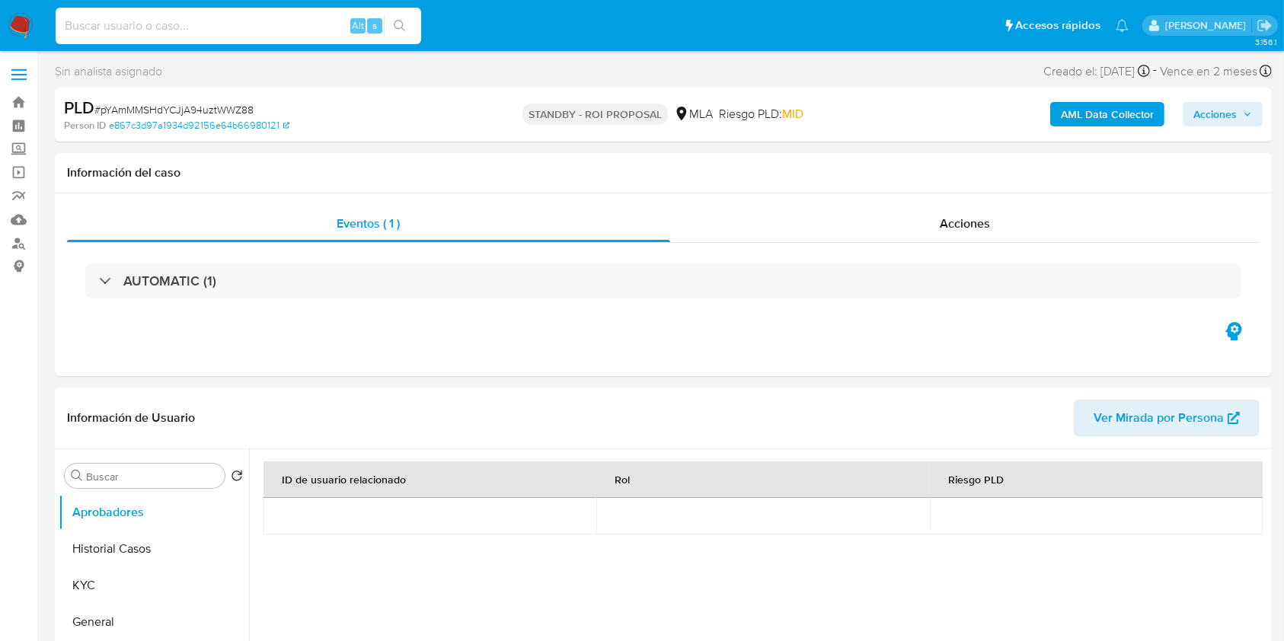
click at [257, 31] on input at bounding box center [239, 26] width 366 height 20
paste input "gujHdbQKWmEXLasbempYmf1A"
type input "gujHdbQKWmEXLasbempYmf1A"
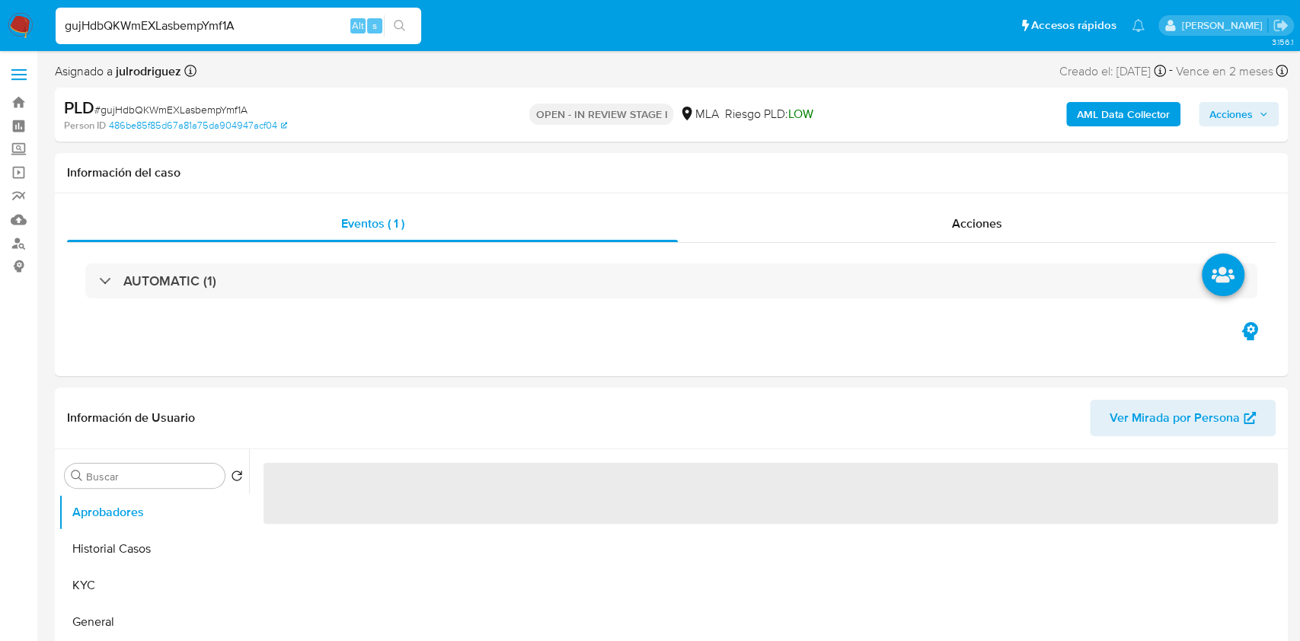
select select "10"
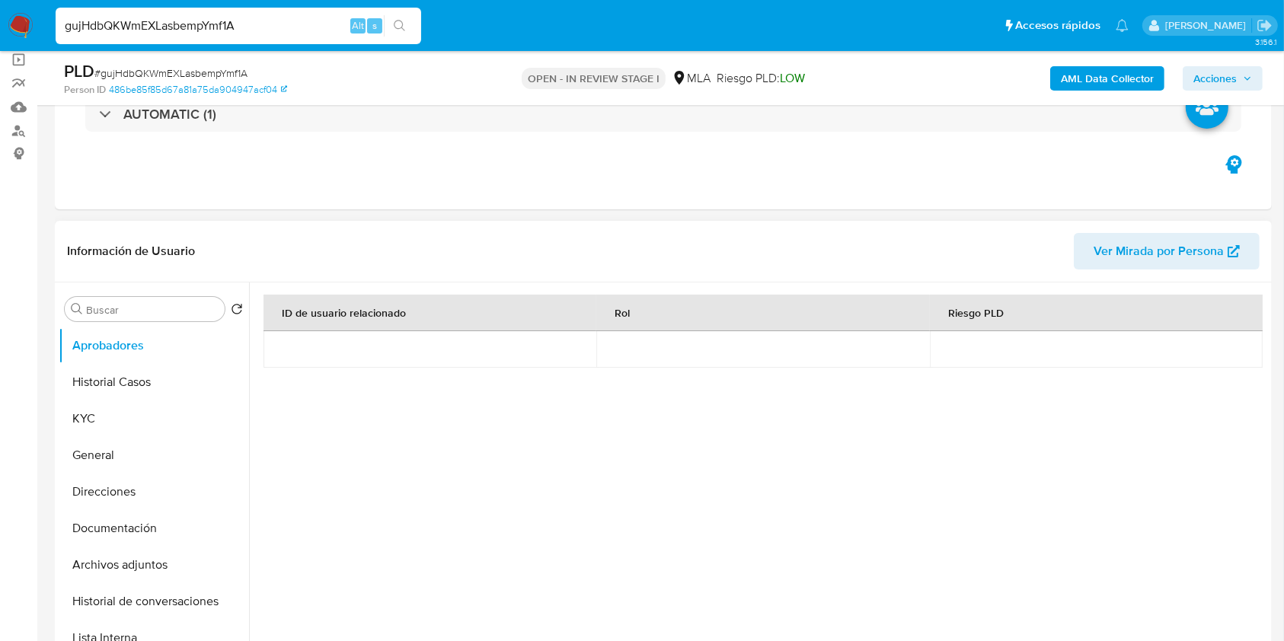
scroll to position [203, 0]
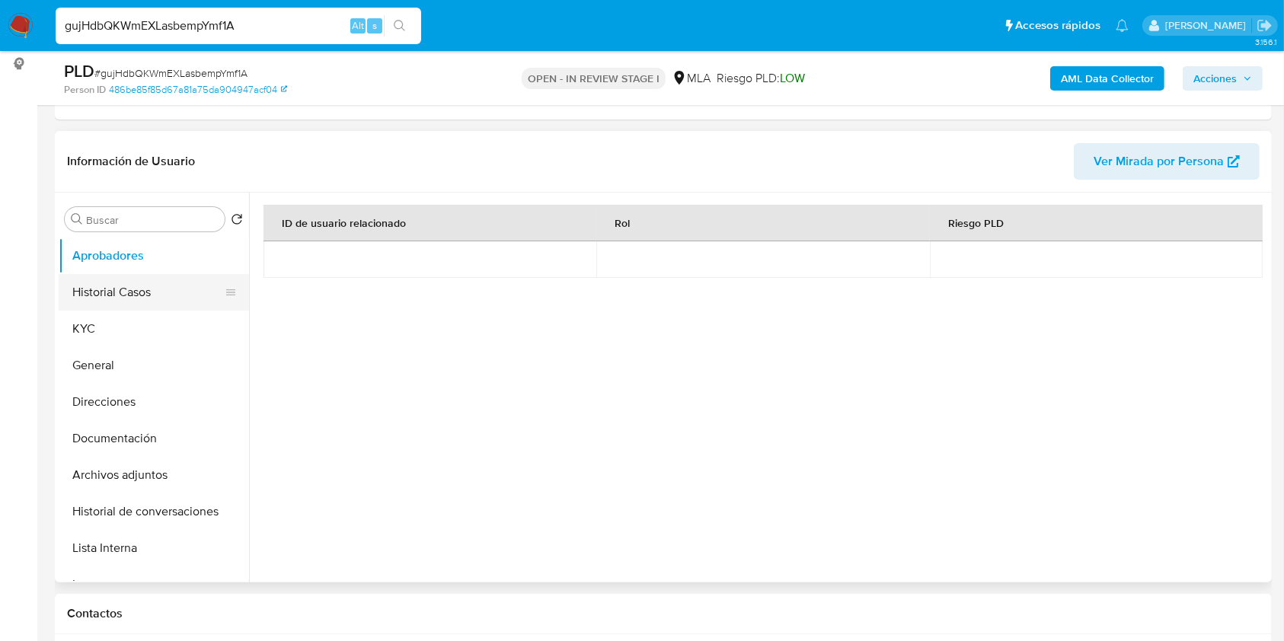
click at [115, 289] on button "Historial Casos" at bounding box center [148, 292] width 178 height 37
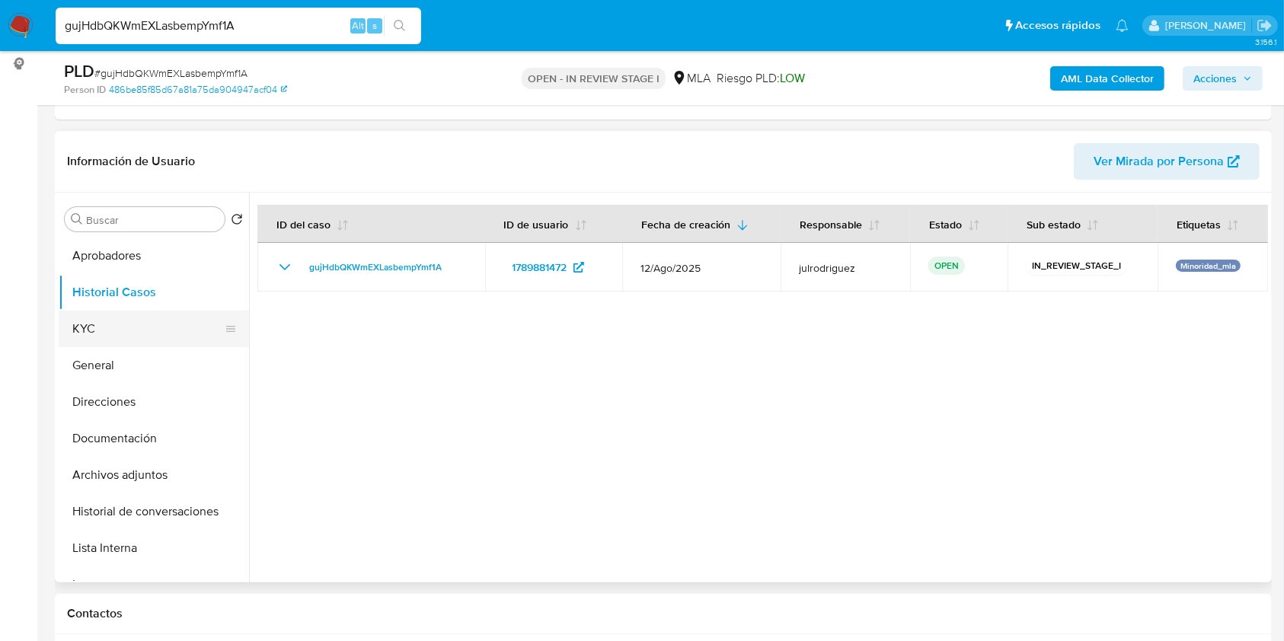
click at [121, 322] on button "KYC" at bounding box center [148, 329] width 178 height 37
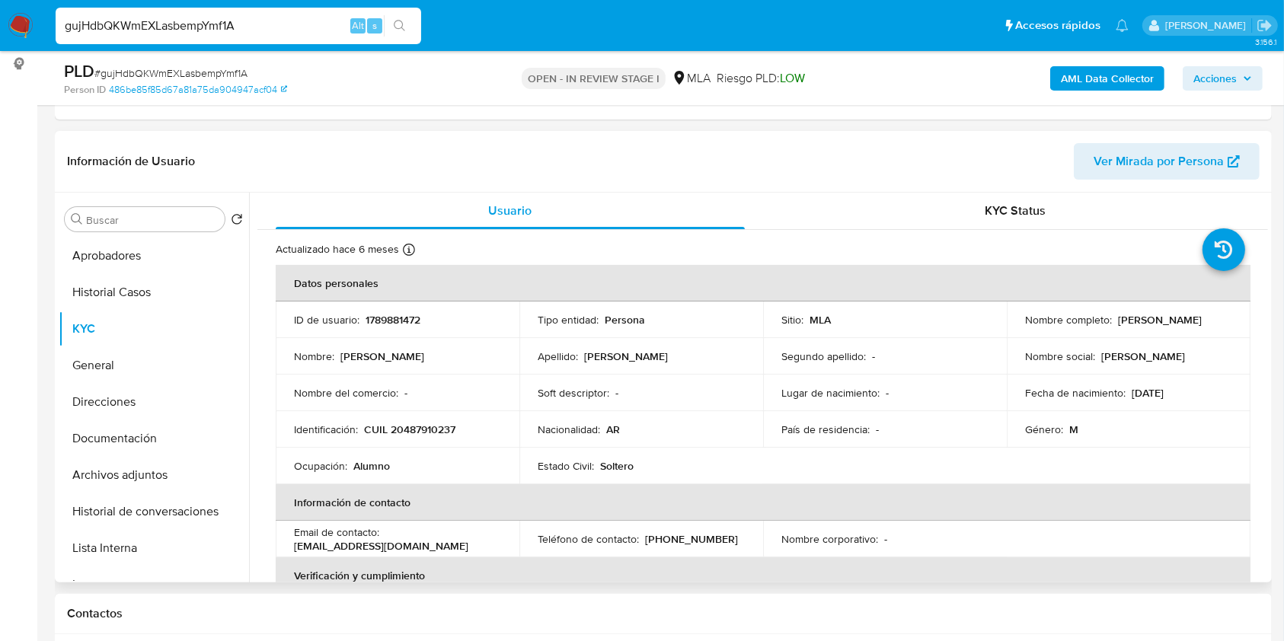
drag, startPoint x: 1016, startPoint y: 328, endPoint x: 1158, endPoint y: 325, distance: 141.7
click at [1164, 326] on td "Nombre completo : [PERSON_NAME]" at bounding box center [1129, 320] width 244 height 37
copy p "[PERSON_NAME]"
click at [389, 314] on p "1789881472" at bounding box center [393, 320] width 55 height 14
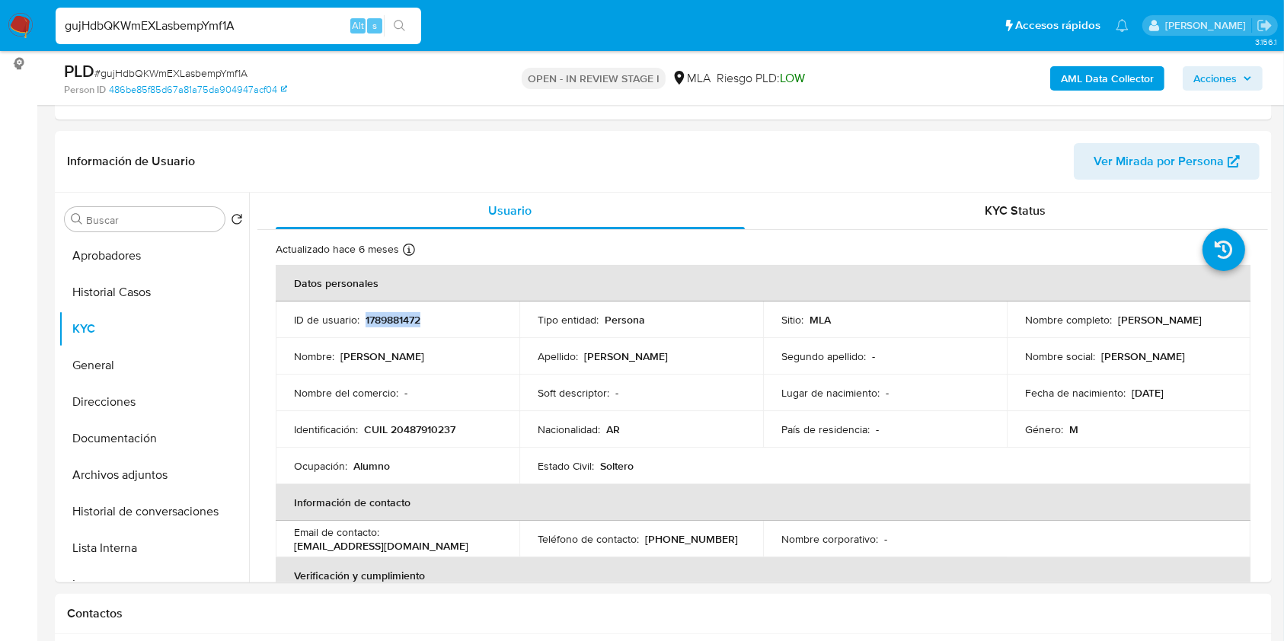
copy p "1789881472"
click at [232, 75] on span "# gujHdbQKWmEXLasbempYmf1A" at bounding box center [170, 73] width 153 height 15
copy span "gujHdbQKWmEXLasbempYmf1A"
click at [78, 437] on button "Documentación" at bounding box center [148, 439] width 178 height 37
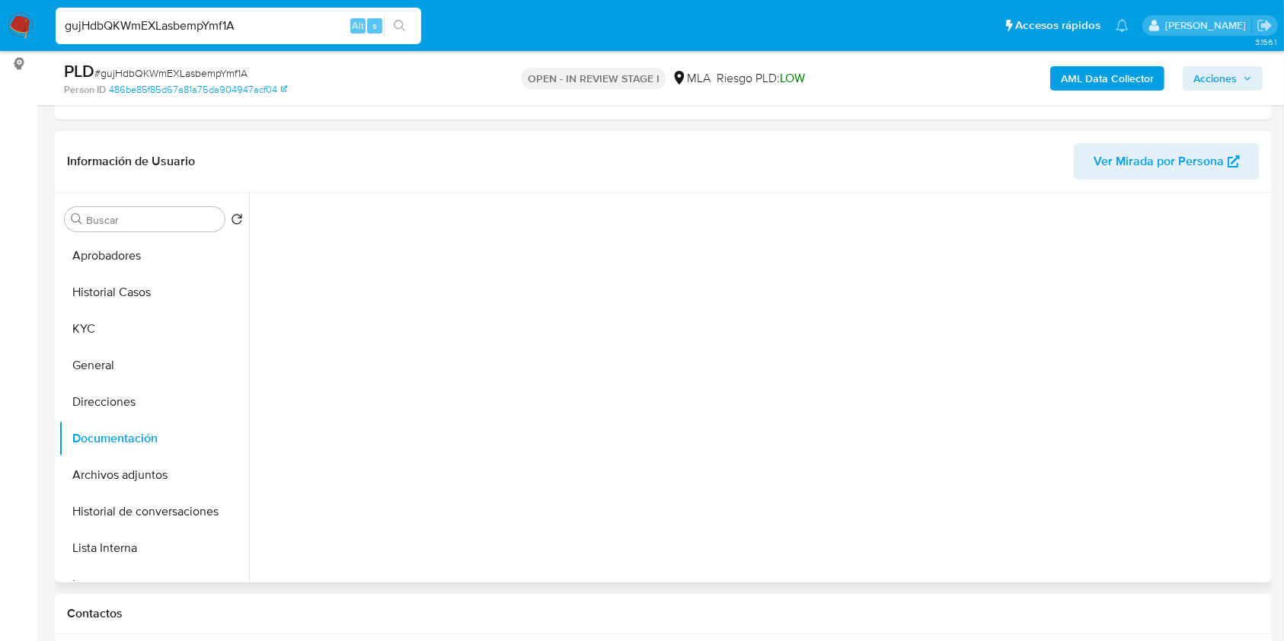
scroll to position [123, 0]
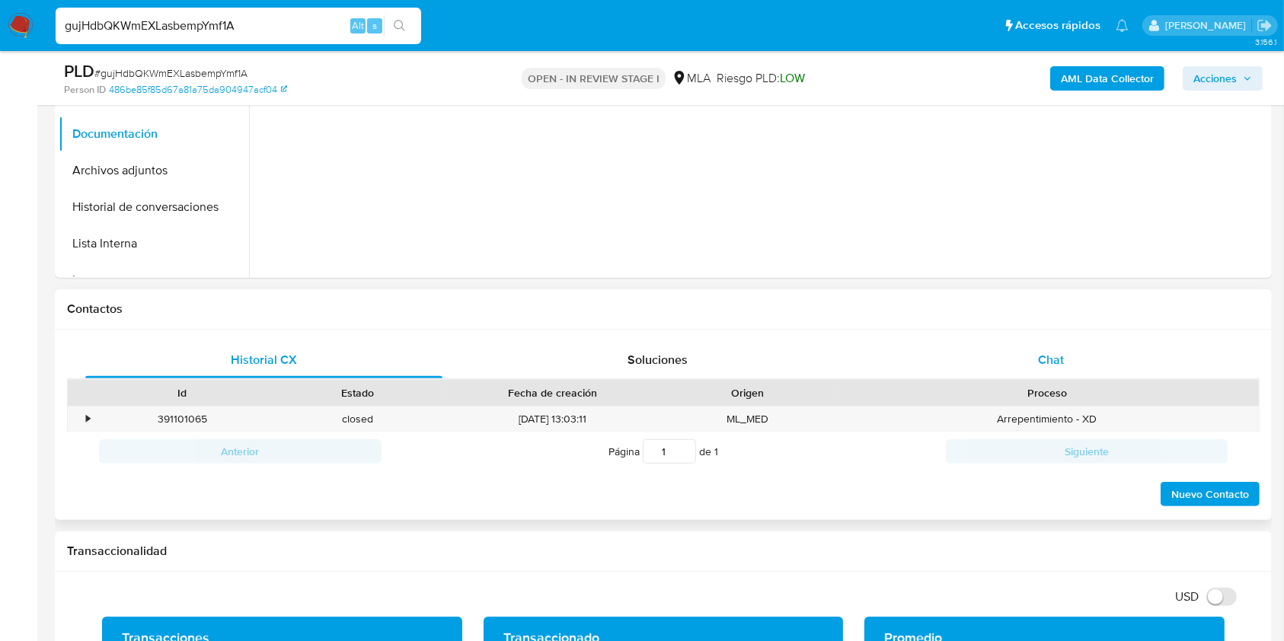
click at [1047, 352] on span "Chat" at bounding box center [1051, 360] width 26 height 18
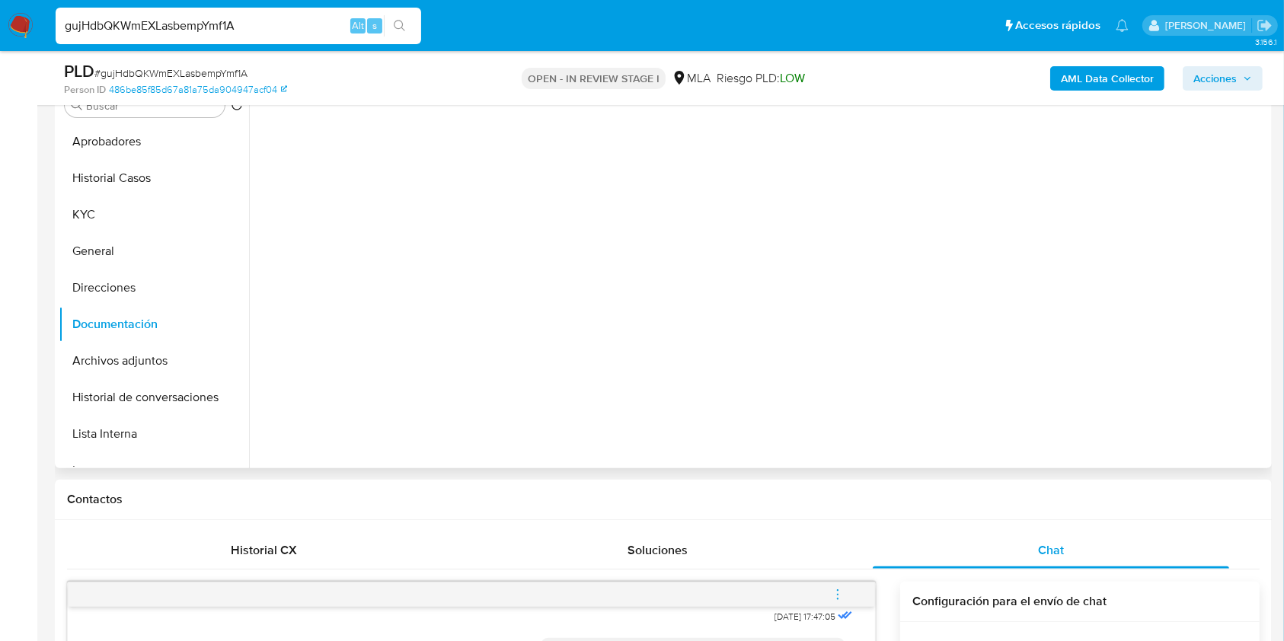
scroll to position [305, 0]
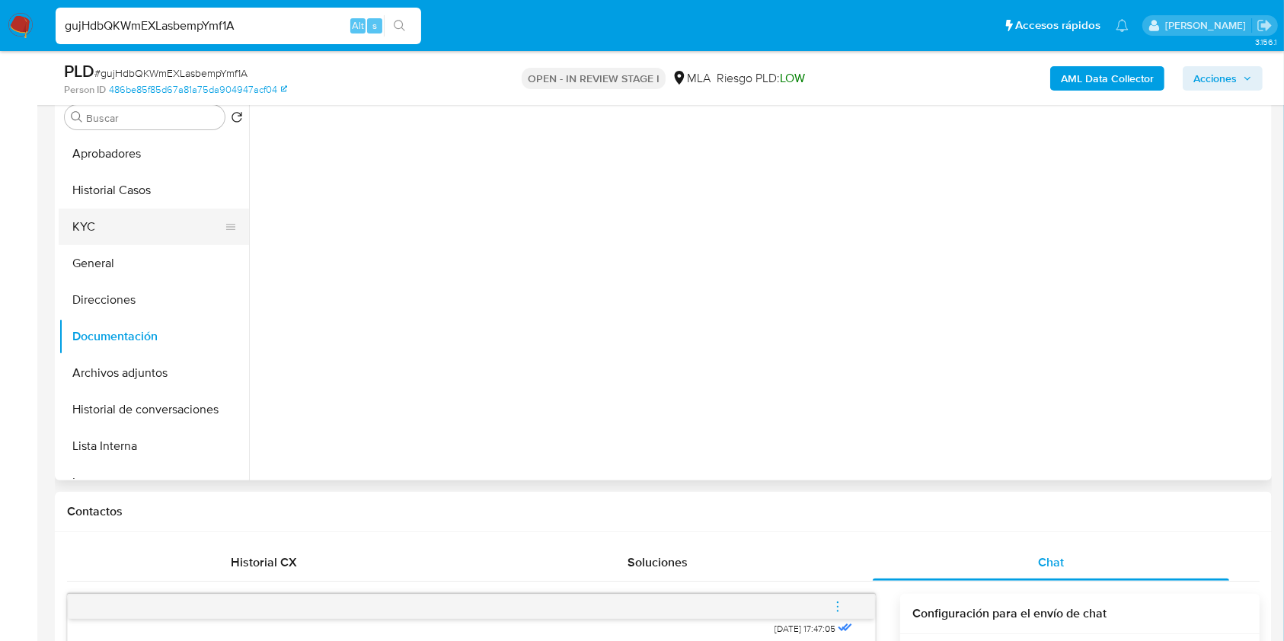
click at [104, 232] on button "KYC" at bounding box center [148, 227] width 178 height 37
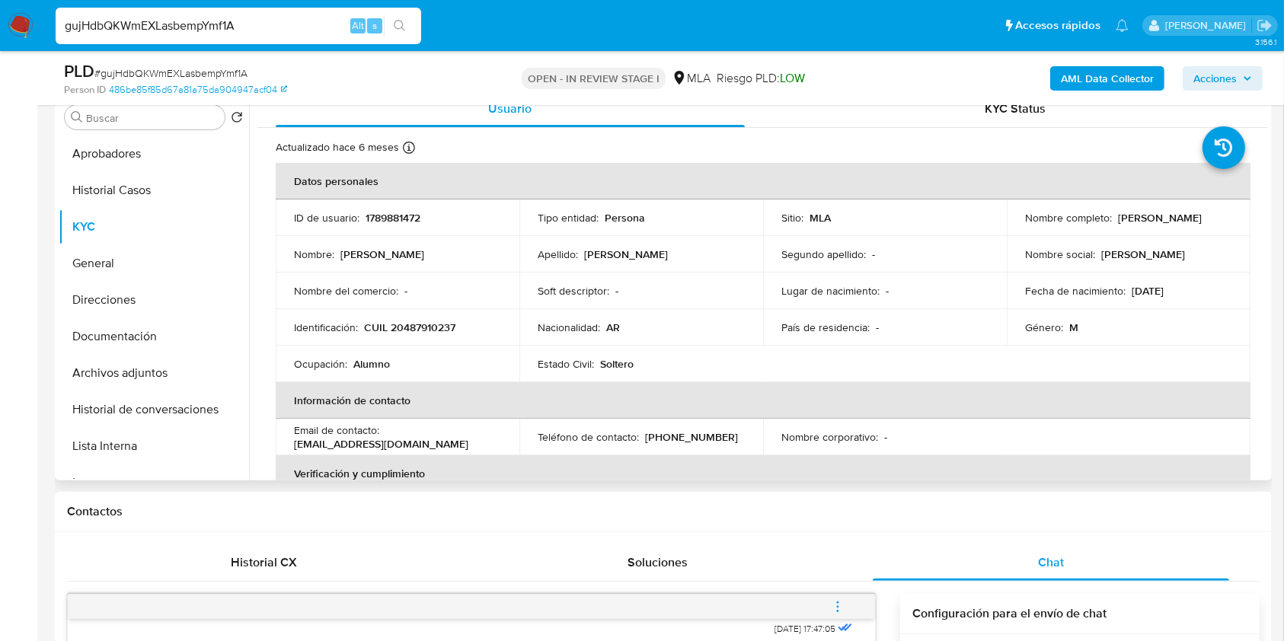
click at [392, 219] on p "1789881472" at bounding box center [393, 218] width 55 height 14
click at [423, 336] on td "Identificación : CUIL 20487910237" at bounding box center [398, 327] width 244 height 37
click at [422, 334] on p "CUIL 20487910237" at bounding box center [409, 328] width 91 height 14
click at [421, 327] on p "CUIL 20487910237" at bounding box center [409, 328] width 91 height 14
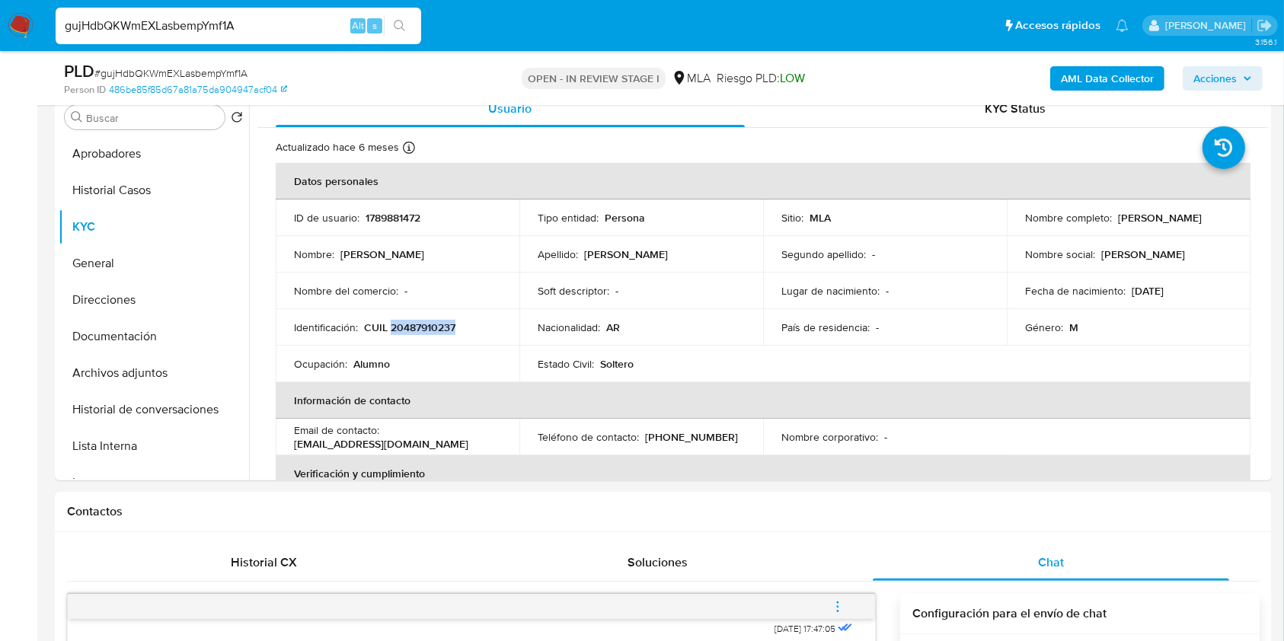
copy p "20487910237"
click at [389, 213] on p "1789881472" at bounding box center [393, 218] width 55 height 14
copy p "1789881472"
drag, startPoint x: 1021, startPoint y: 229, endPoint x: 1158, endPoint y: 219, distance: 137.4
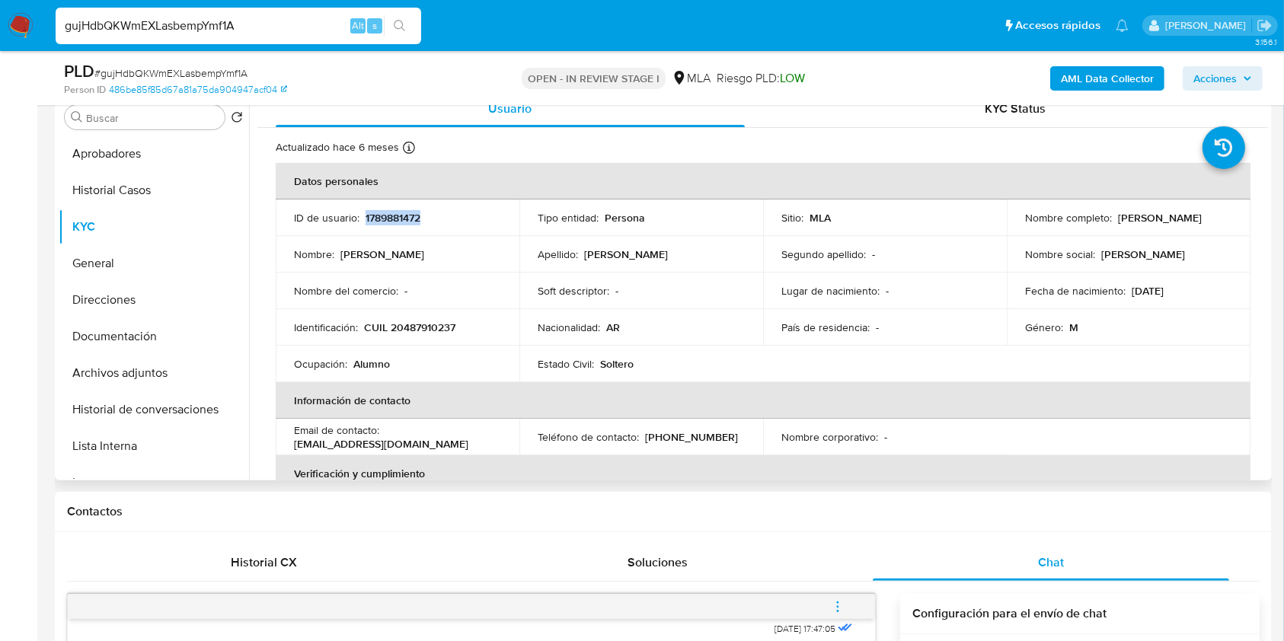
click at [1158, 219] on div "Nombre completo : [PERSON_NAME]" at bounding box center [1128, 218] width 207 height 14
copy p "[PERSON_NAME]"
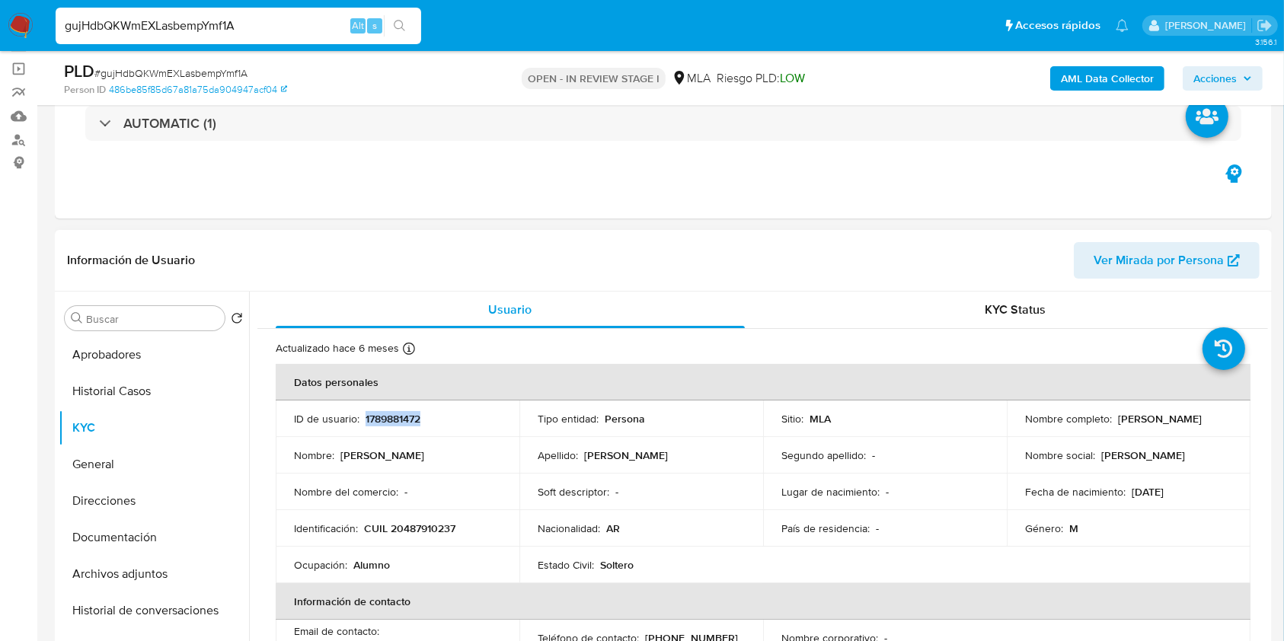
scroll to position [101, 0]
copy p "[PERSON_NAME]"
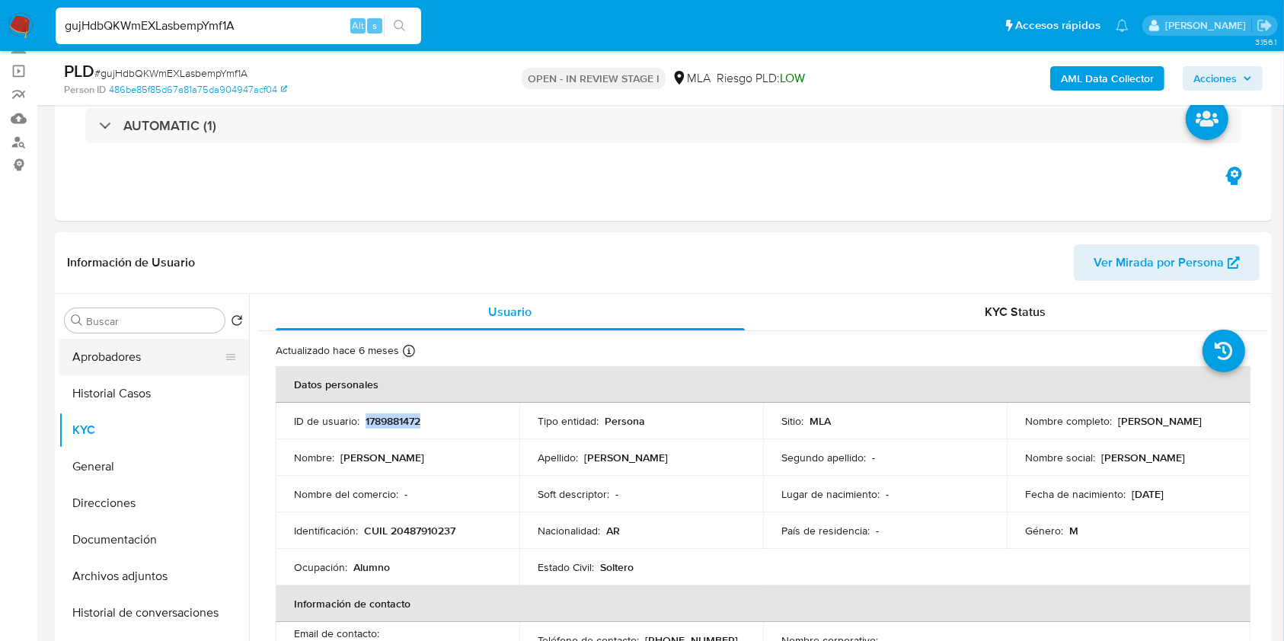
click at [121, 357] on button "Aprobadores" at bounding box center [148, 357] width 178 height 37
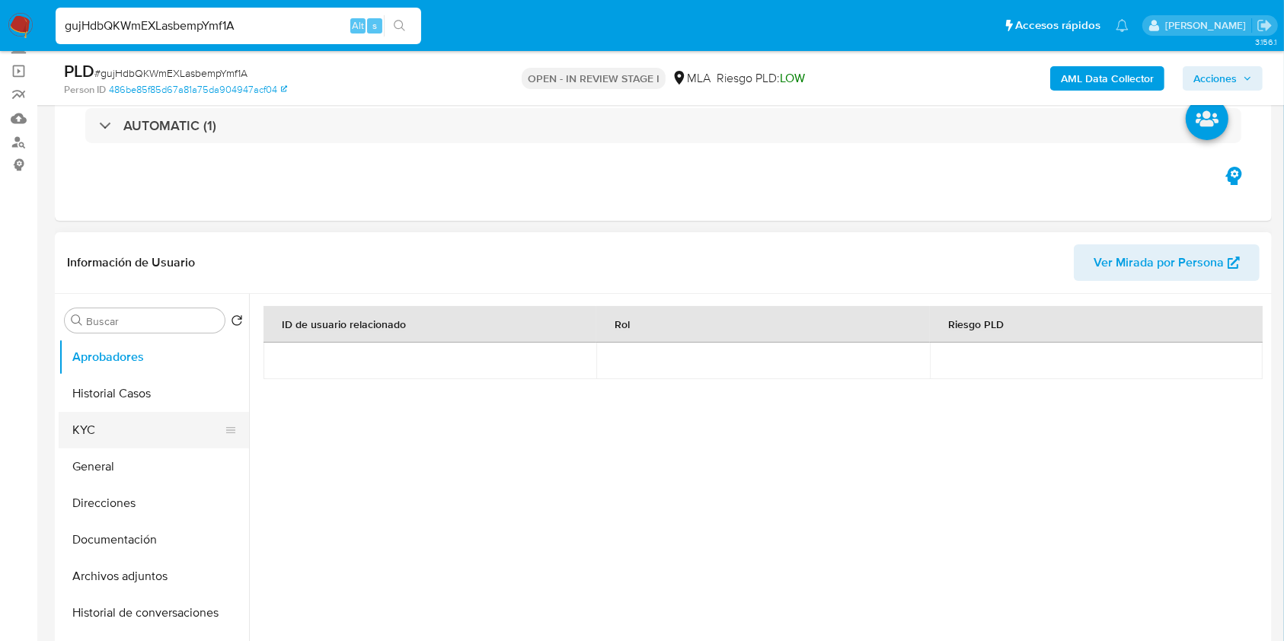
click at [104, 432] on button "KYC" at bounding box center [148, 430] width 178 height 37
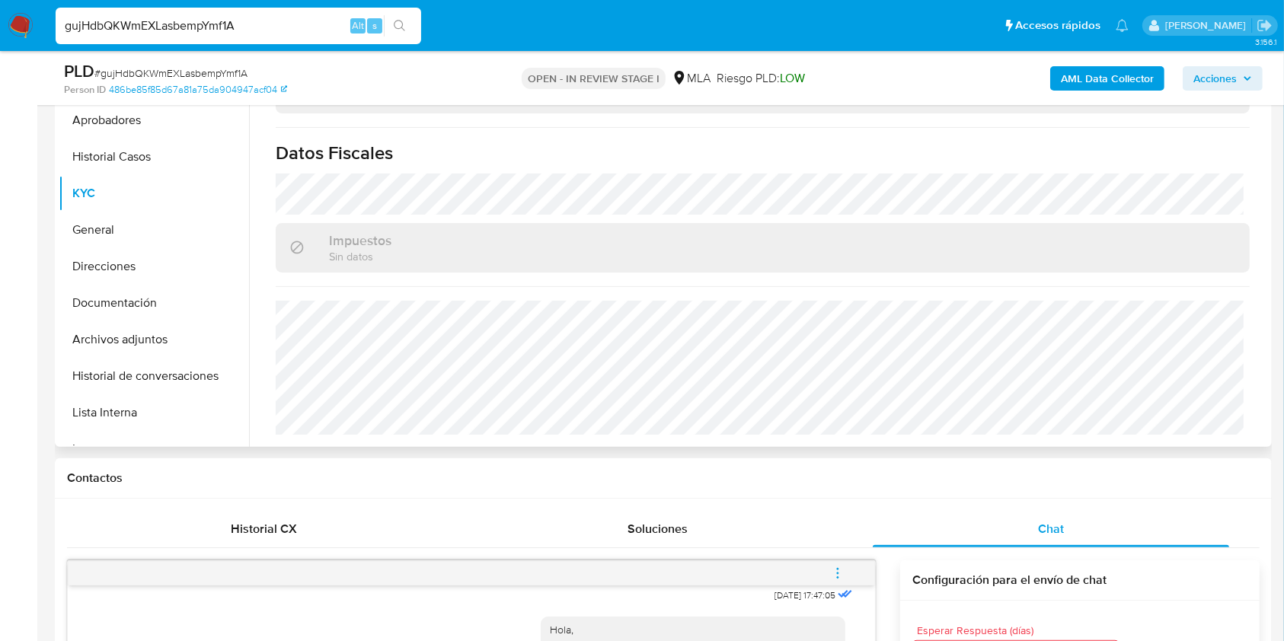
scroll to position [305, 0]
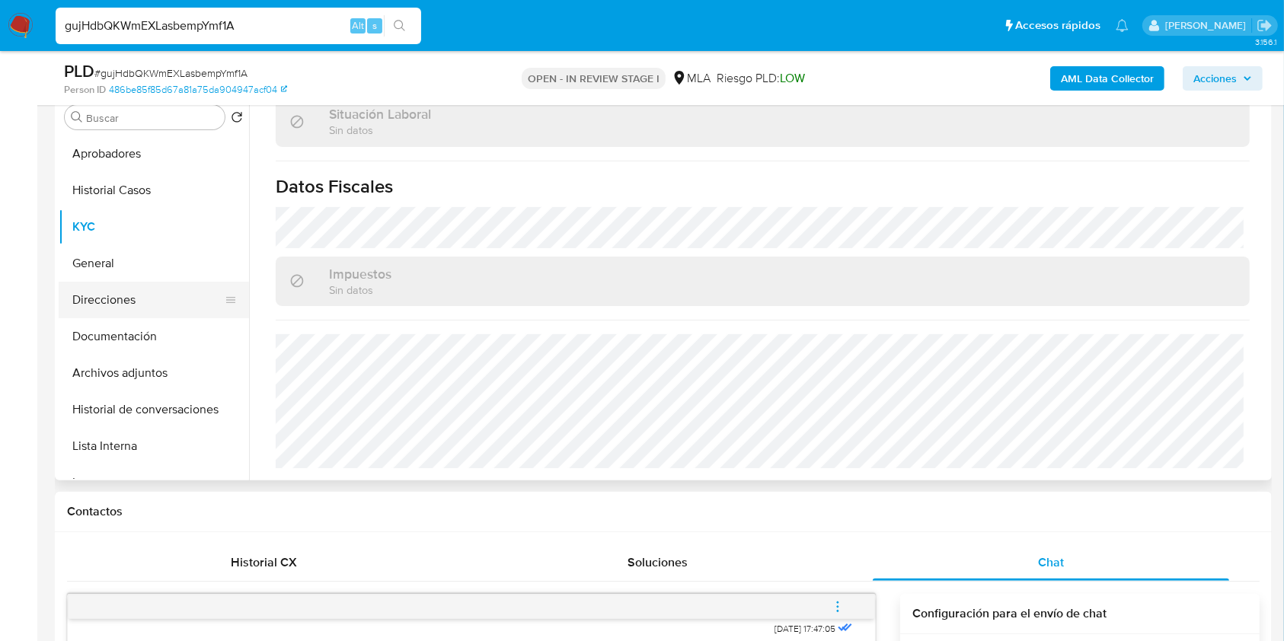
click at [106, 300] on button "Direcciones" at bounding box center [148, 300] width 178 height 37
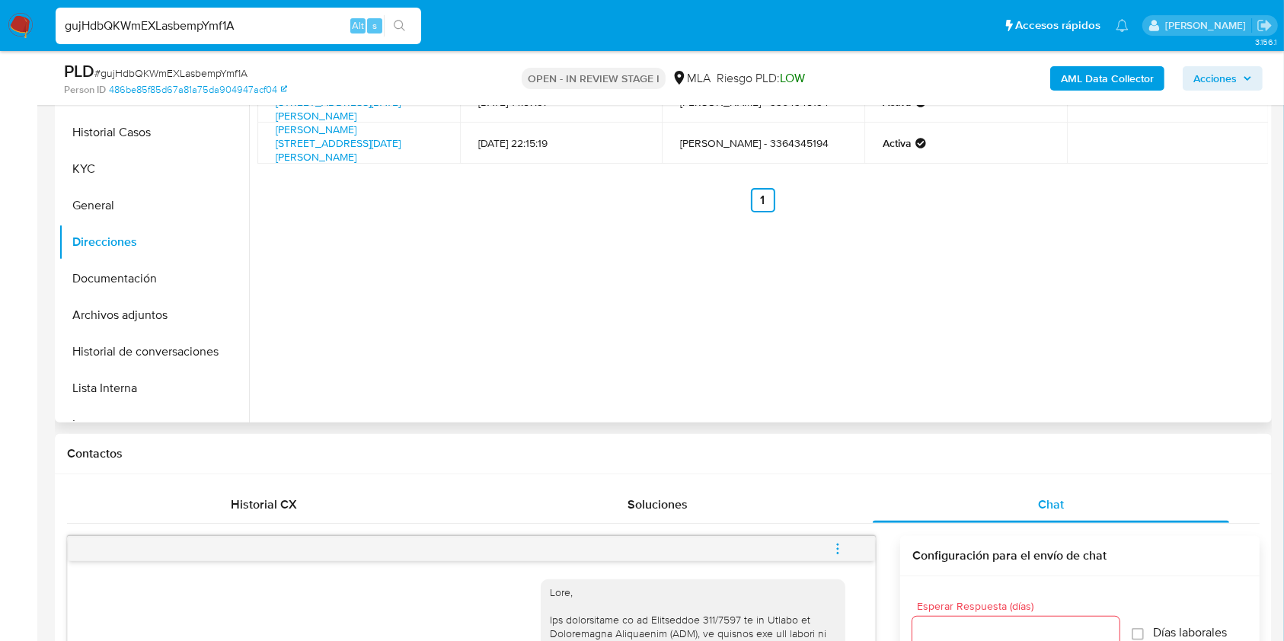
scroll to position [101, 0]
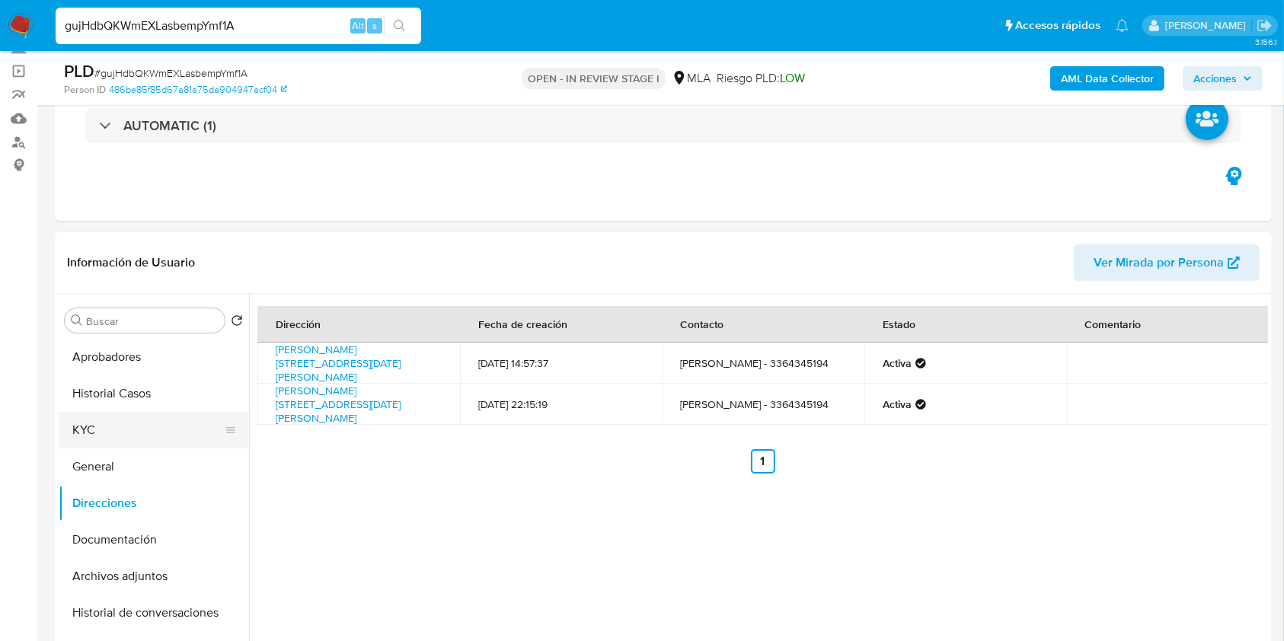
click at [114, 427] on button "KYC" at bounding box center [148, 430] width 178 height 37
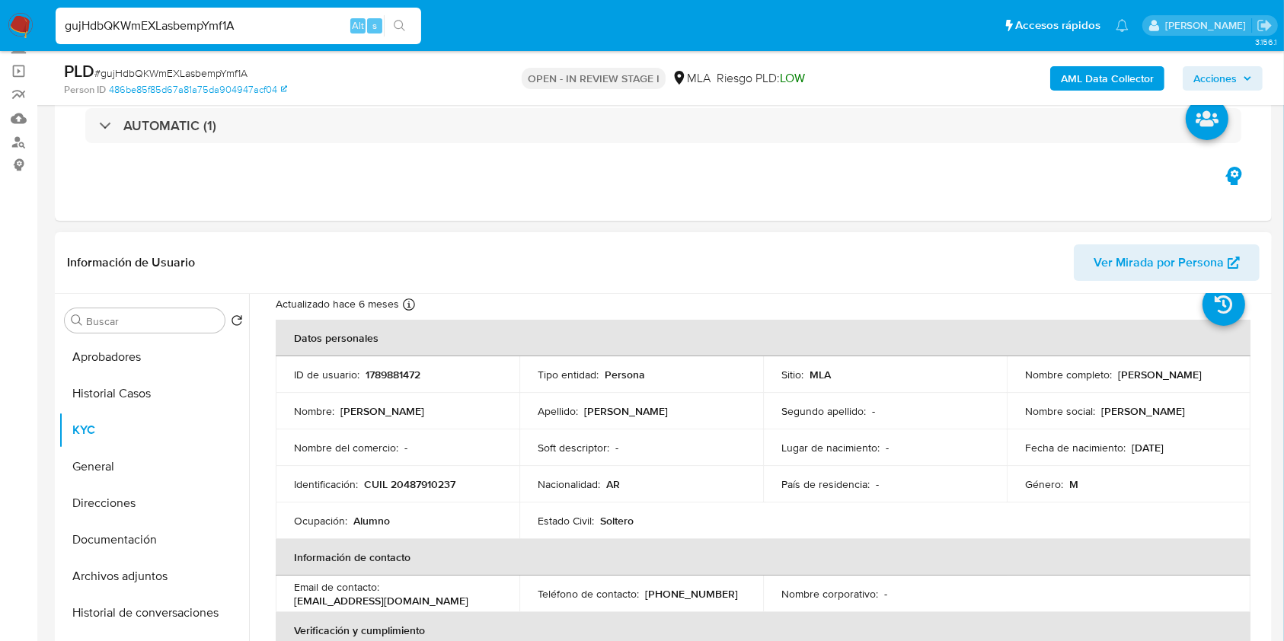
scroll to position [0, 0]
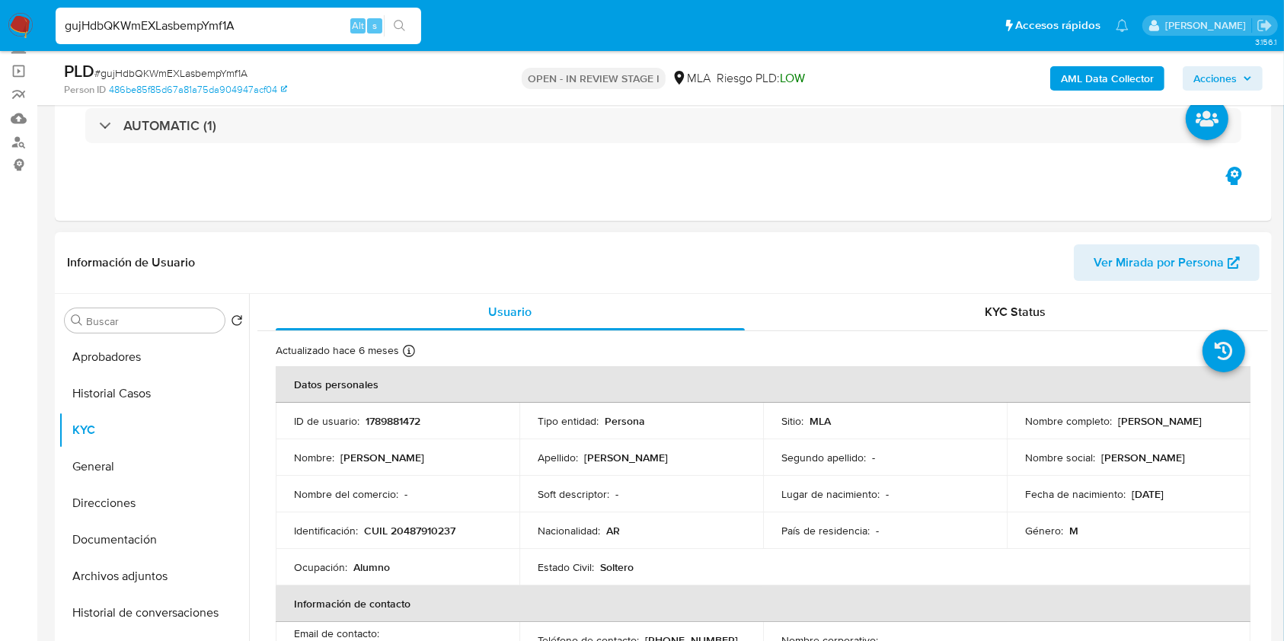
click at [913, 484] on td "Lugar de nacimiento : -" at bounding box center [885, 494] width 244 height 37
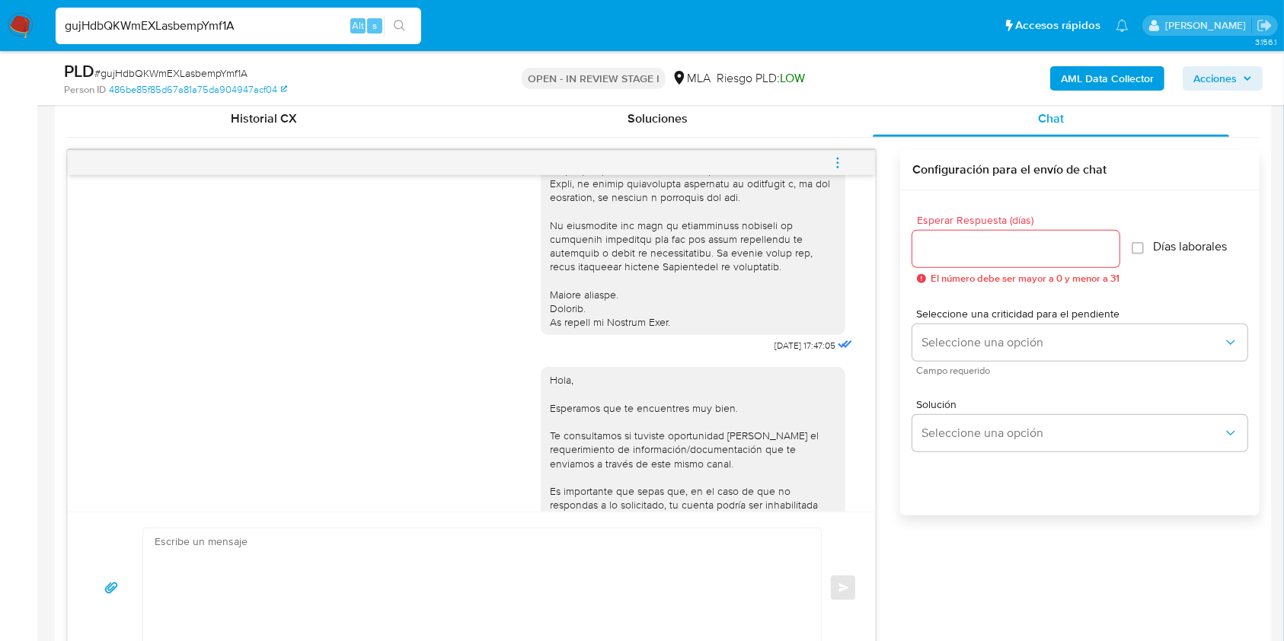
scroll to position [812, 0]
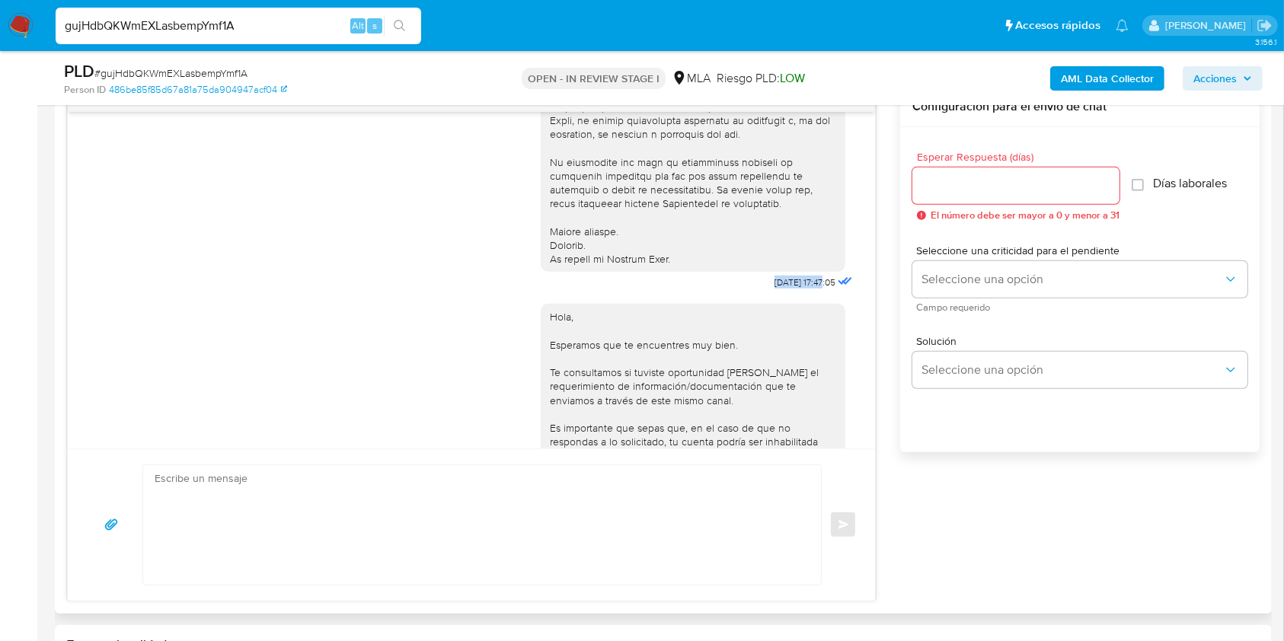
drag, startPoint x: 737, startPoint y: 290, endPoint x: 790, endPoint y: 288, distance: 53.4
copy span "[DATE] 1"
click at [78, 416] on div "[DATE] 17:47:05 Hola, Esperamos que te encuentres muy bien. Te consultamos si t…" at bounding box center [472, 280] width 808 height 337
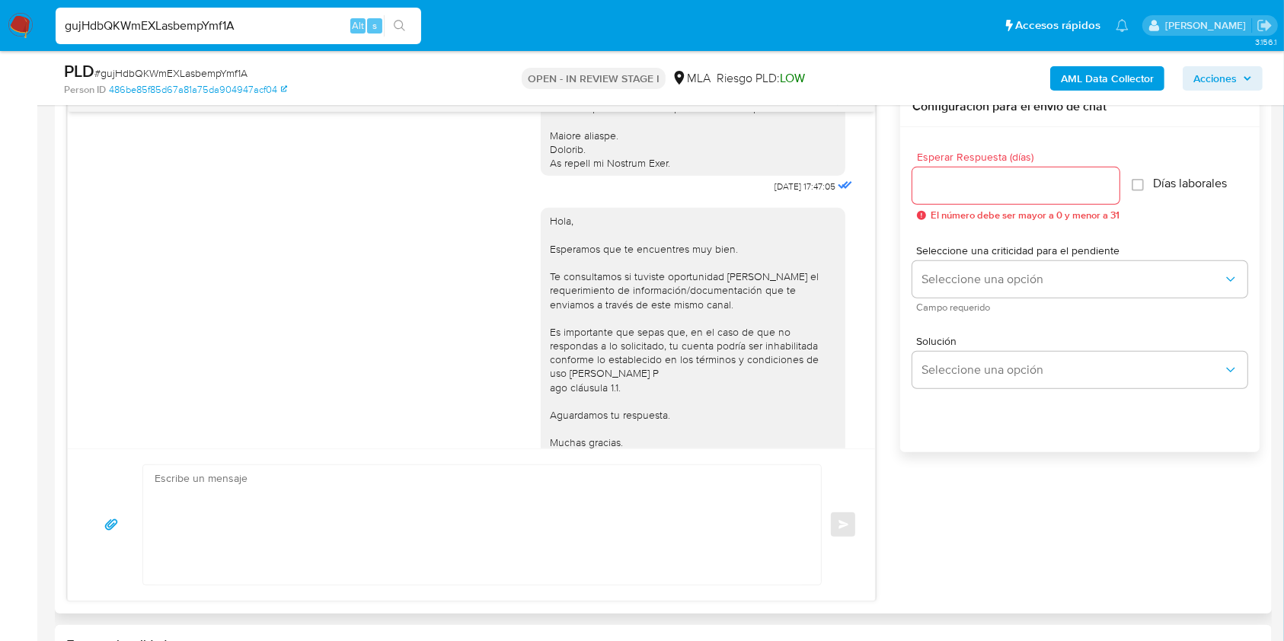
scroll to position [695, 0]
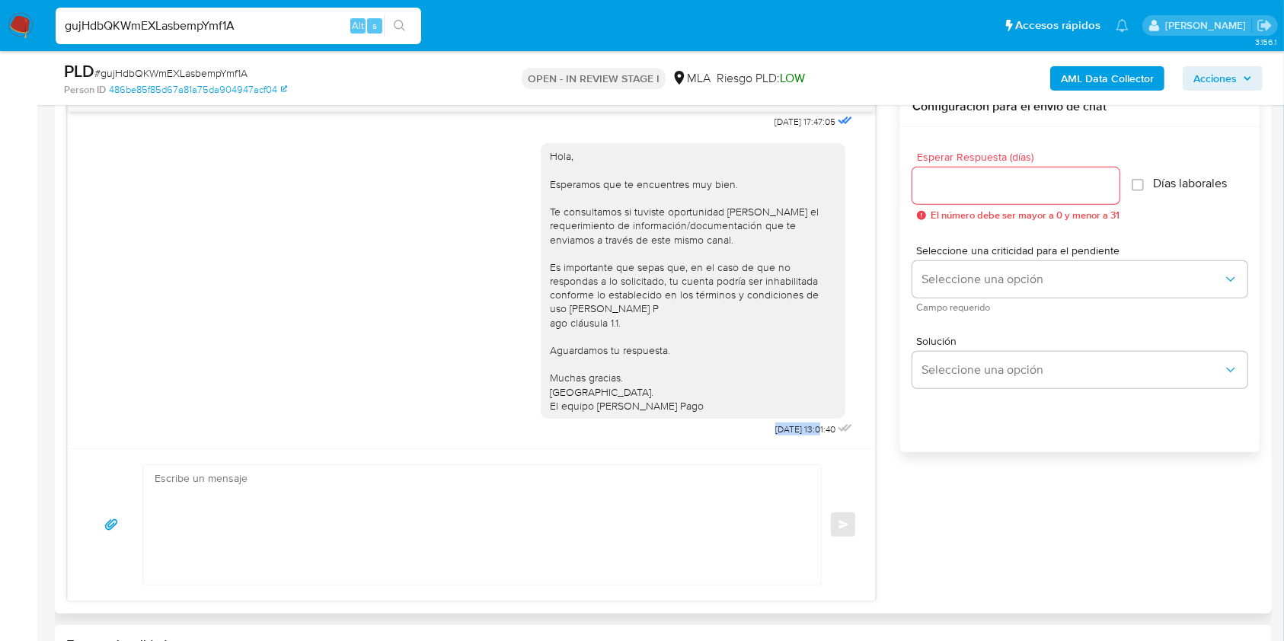
drag, startPoint x: 743, startPoint y: 427, endPoint x: 789, endPoint y: 424, distance: 45.9
click at [789, 424] on div "Hola, Esperamos que te encuentres muy bien. Te consultamos si tuviste oportunid…" at bounding box center [698, 287] width 315 height 308
copy span "[DATE]"
drag, startPoint x: 15, startPoint y: 399, endPoint x: 114, endPoint y: 362, distance: 105.8
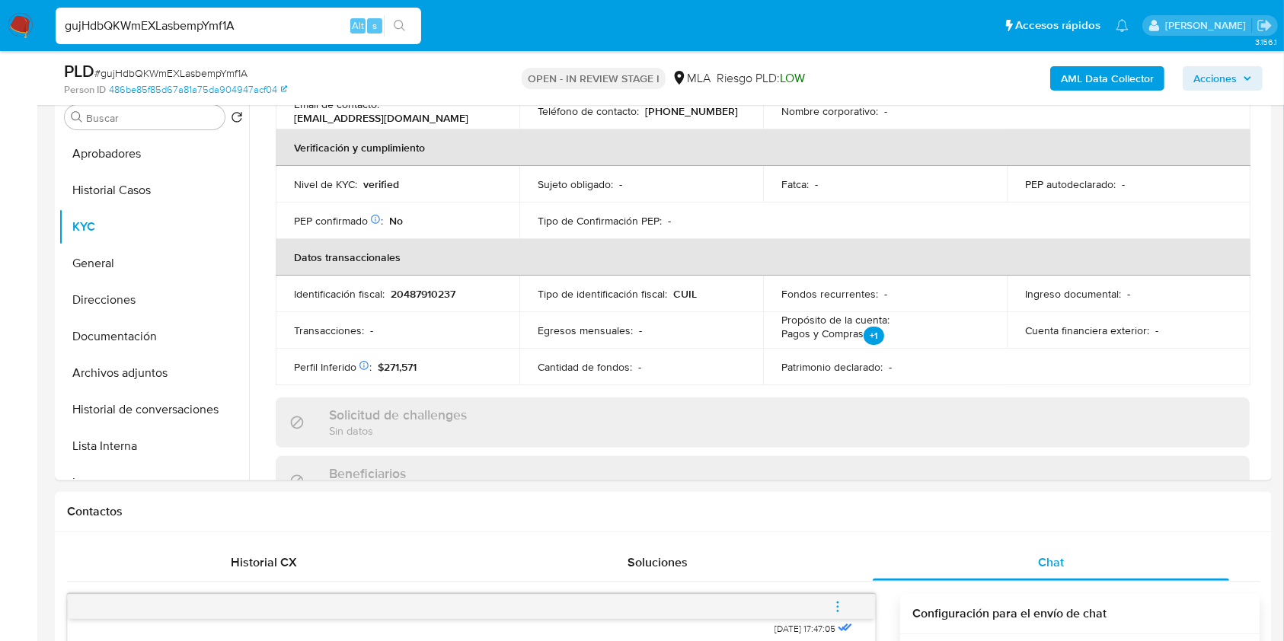
scroll to position [294, 0]
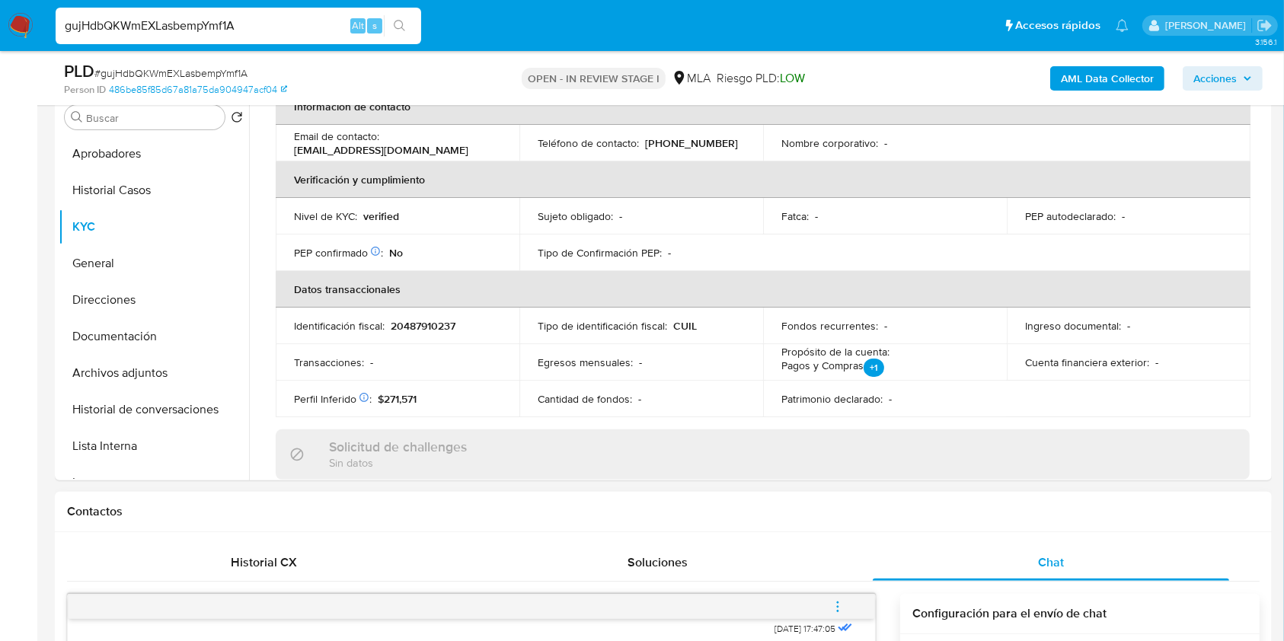
click at [831, 606] on icon "menu-action" at bounding box center [838, 607] width 14 height 14
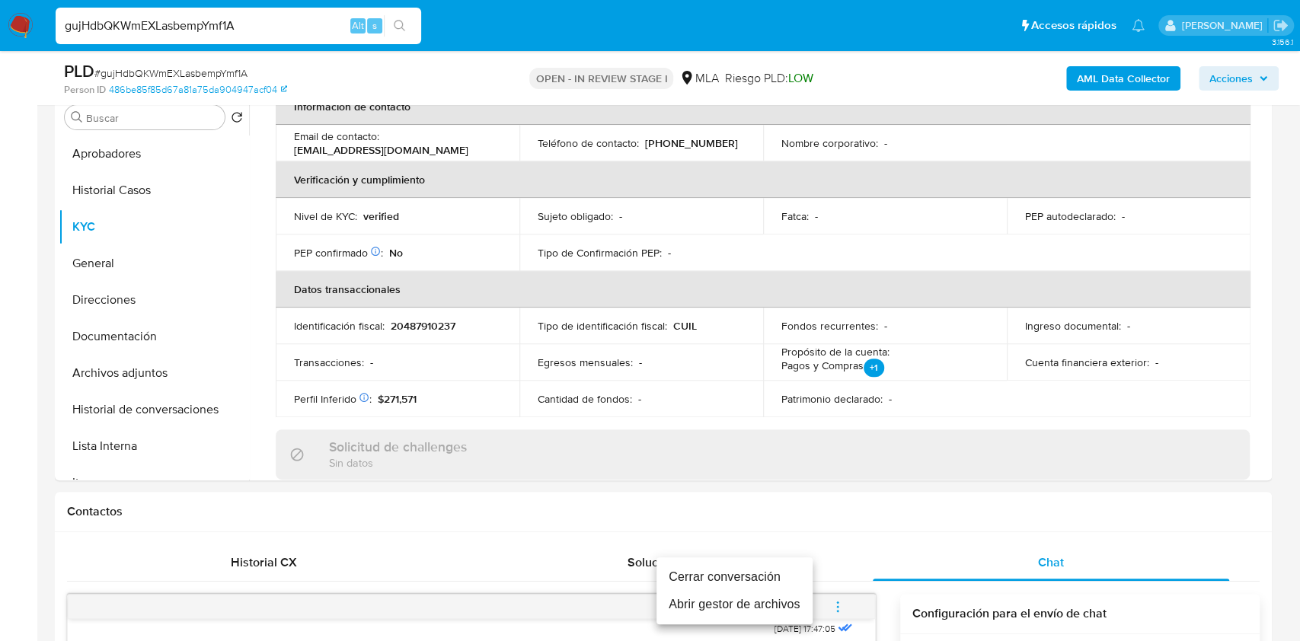
drag, startPoint x: 728, startPoint y: 568, endPoint x: 728, endPoint y: 576, distance: 8.4
click at [728, 568] on li "Cerrar conversación" at bounding box center [735, 577] width 156 height 27
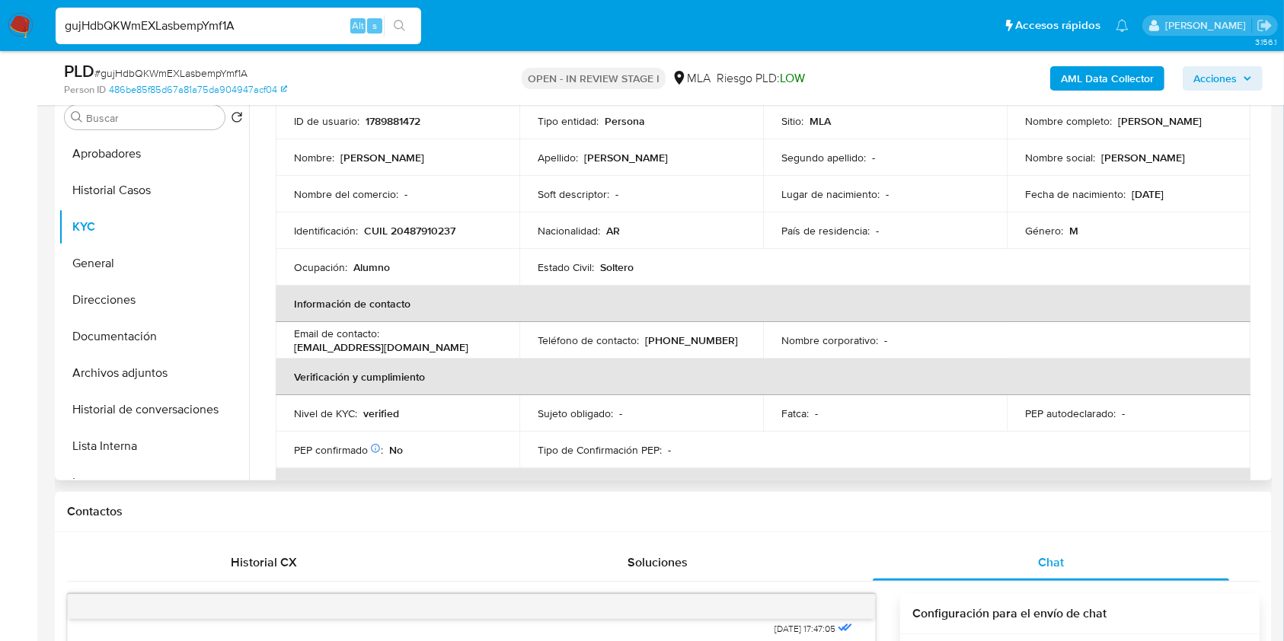
scroll to position [0, 0]
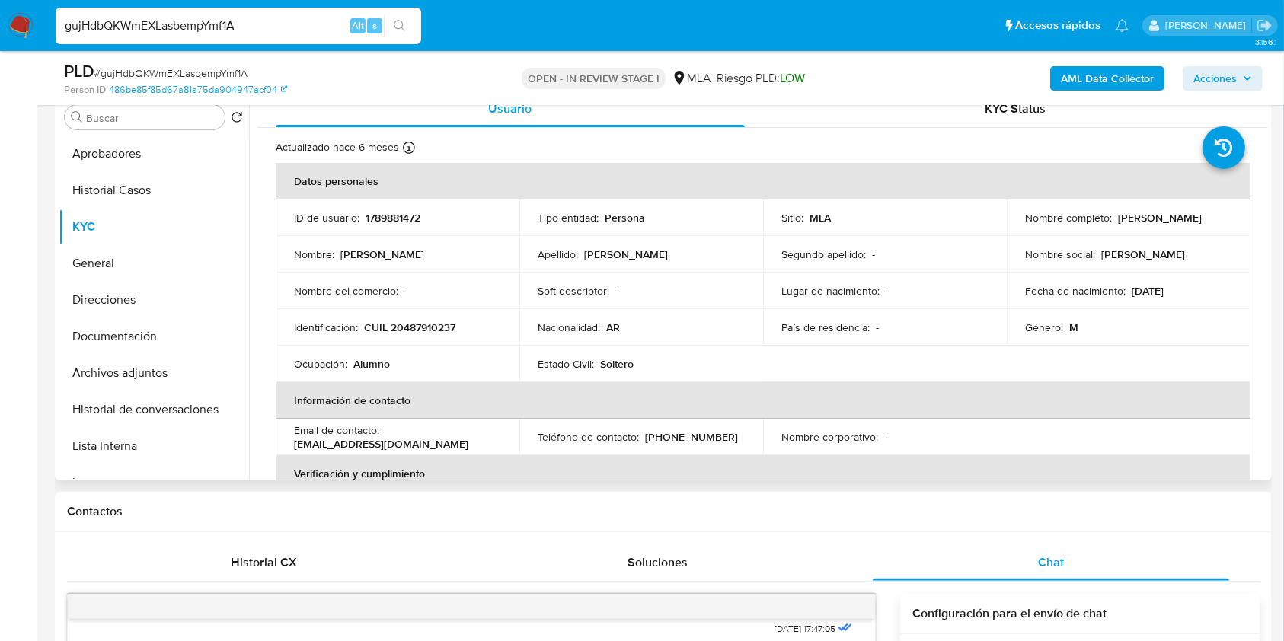
click at [382, 213] on p "1789881472" at bounding box center [393, 218] width 55 height 14
copy p "1789881472"
click at [221, 70] on span "# gujHdbQKWmEXLasbempYmf1A" at bounding box center [170, 73] width 153 height 15
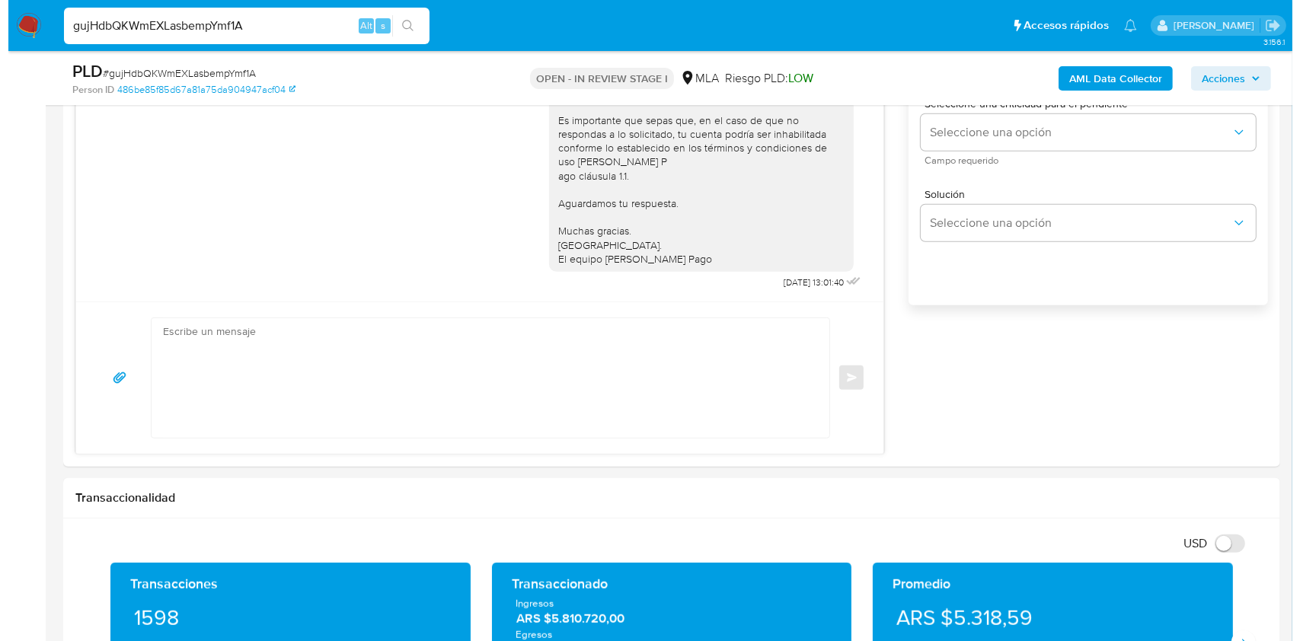
scroll to position [2728, 0]
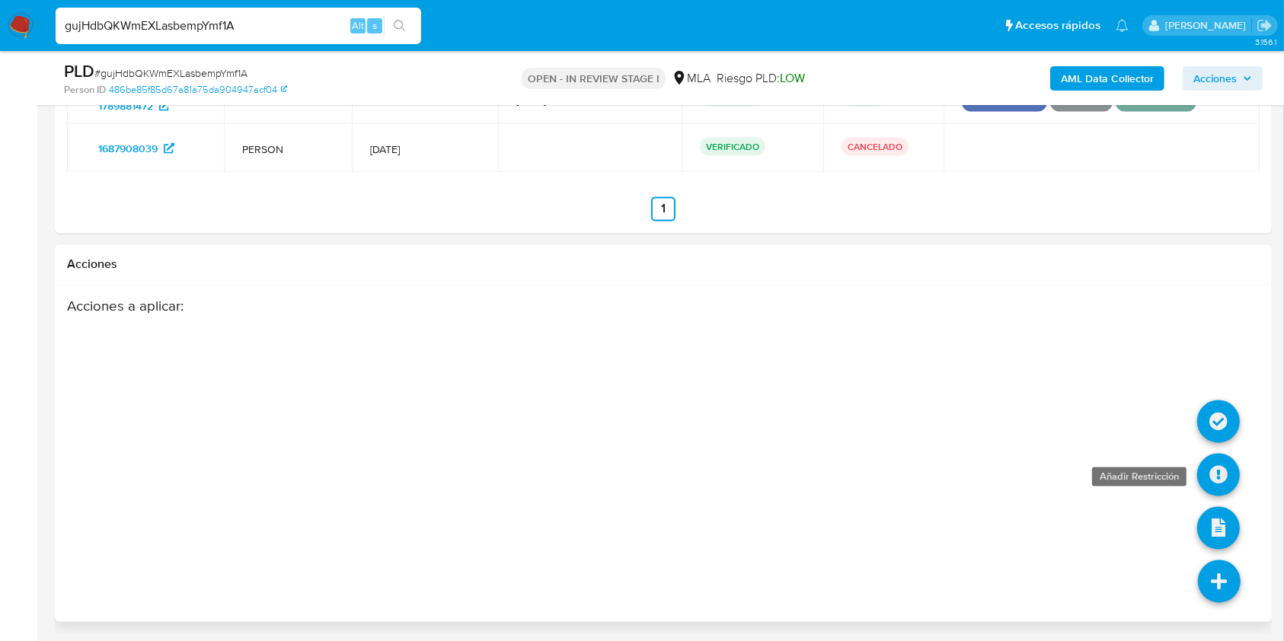
click at [1219, 469] on icon at bounding box center [1219, 475] width 43 height 43
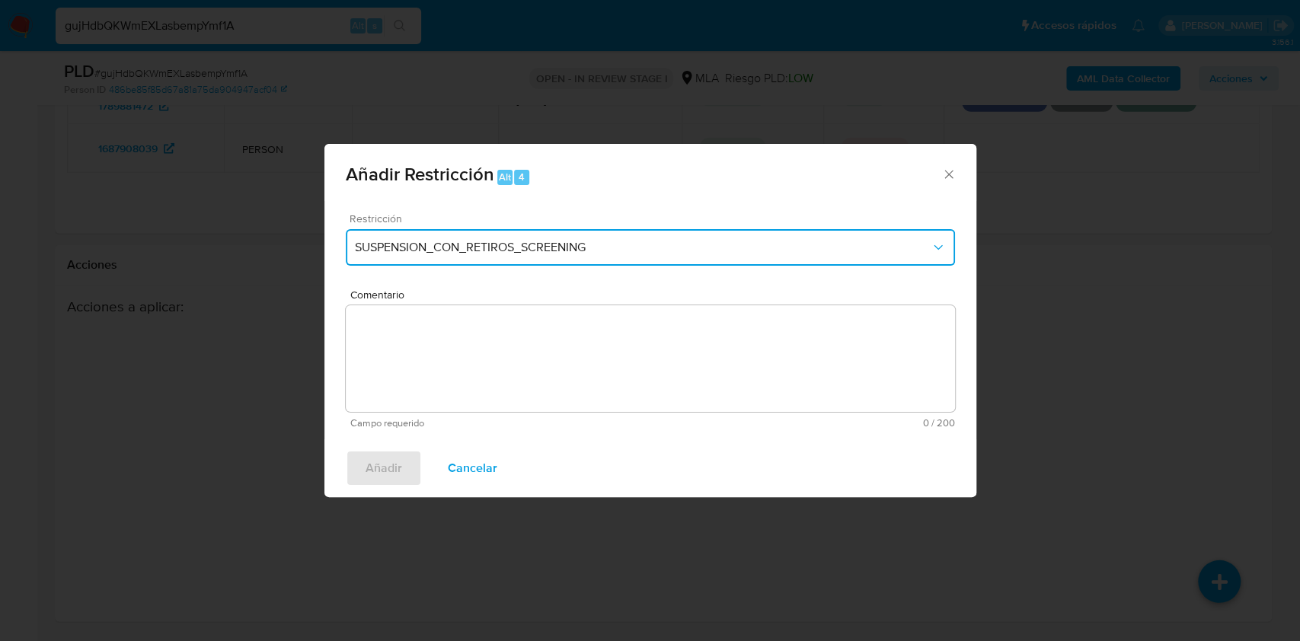
click at [500, 255] on button "SUSPENSION_CON_RETIROS_SCREENING" at bounding box center [650, 247] width 609 height 37
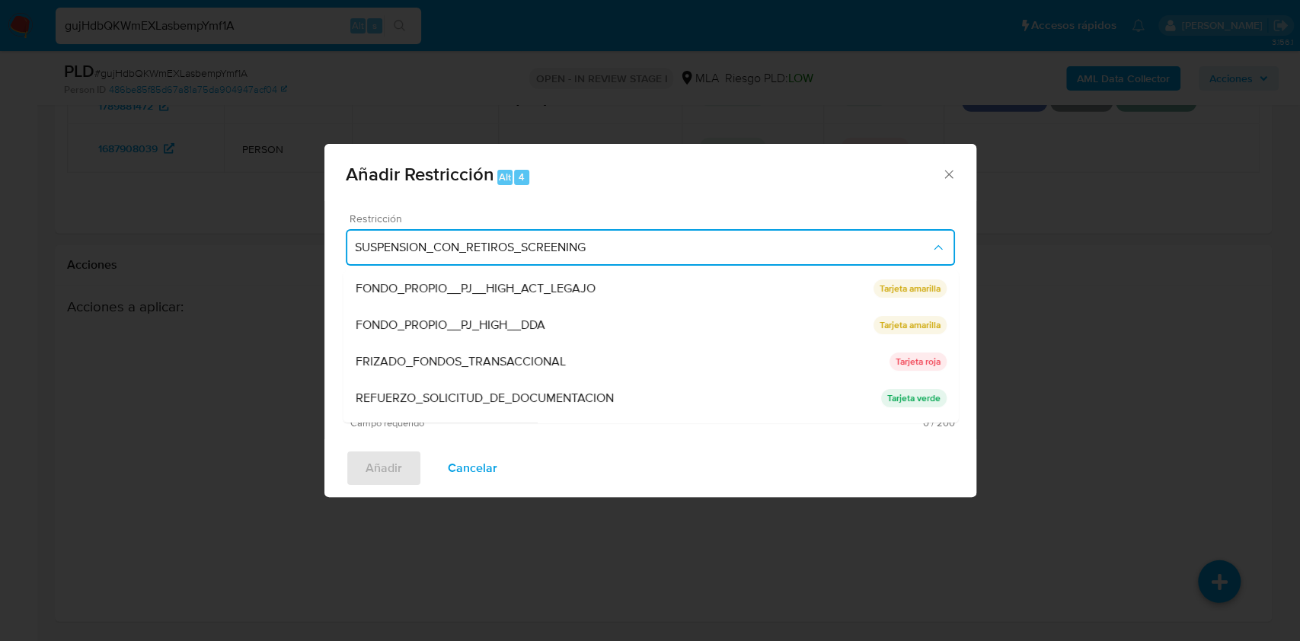
scroll to position [323, 0]
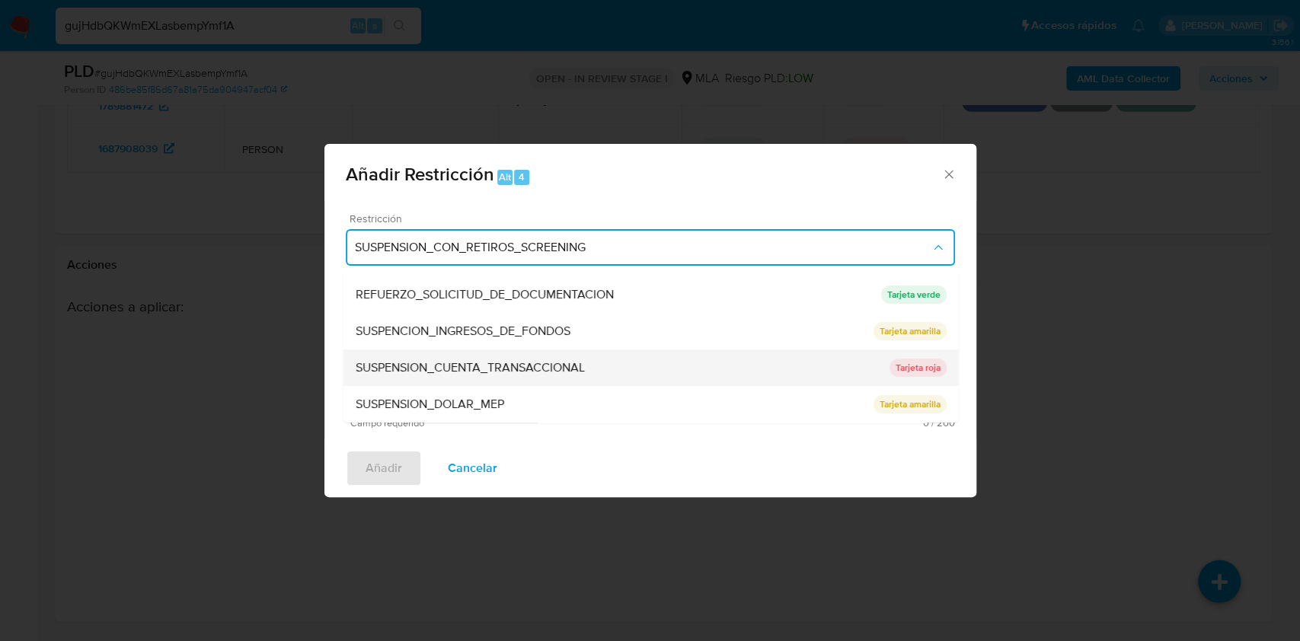
click at [471, 369] on span "SUSPENSION_CUENTA_TRANSACCIONAL" at bounding box center [469, 367] width 229 height 15
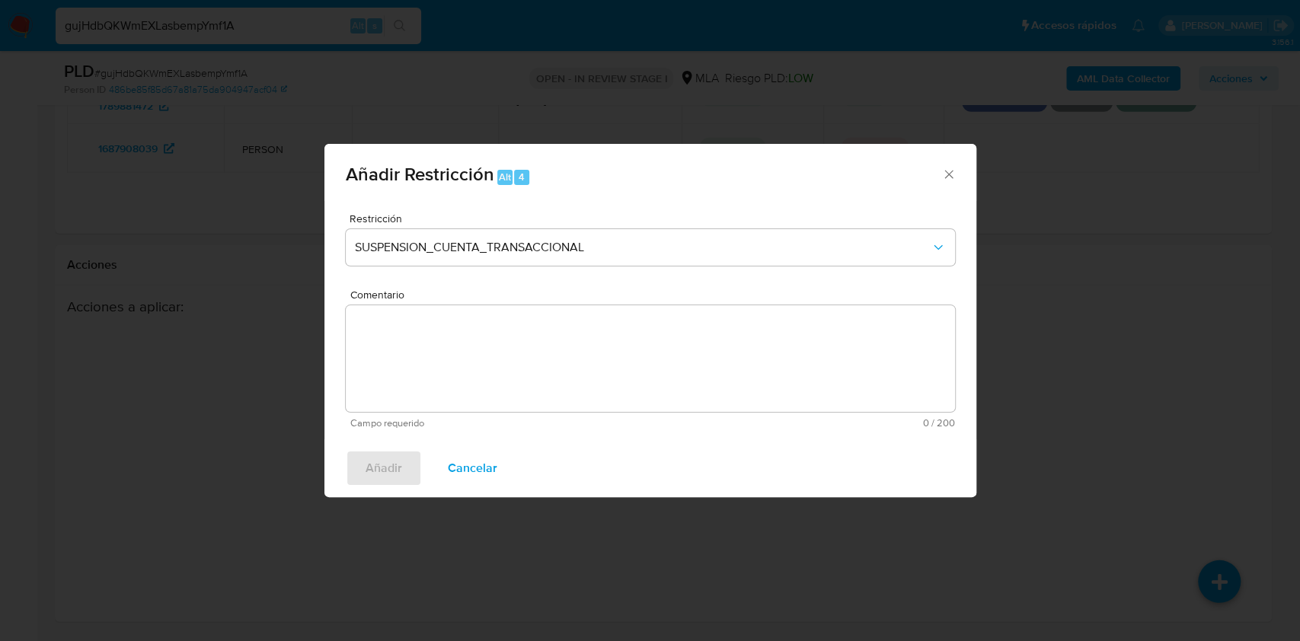
click at [513, 363] on textarea "Comentario" at bounding box center [650, 359] width 609 height 107
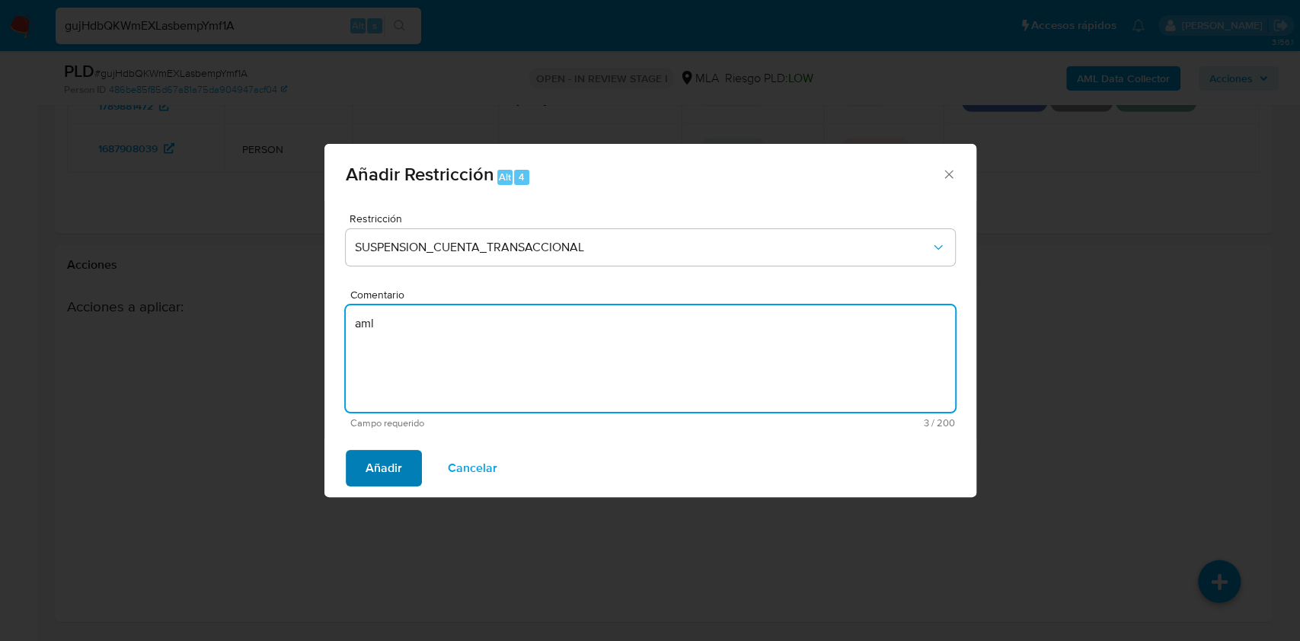
type textarea "aml"
click at [402, 465] on button "Añadir" at bounding box center [384, 468] width 76 height 37
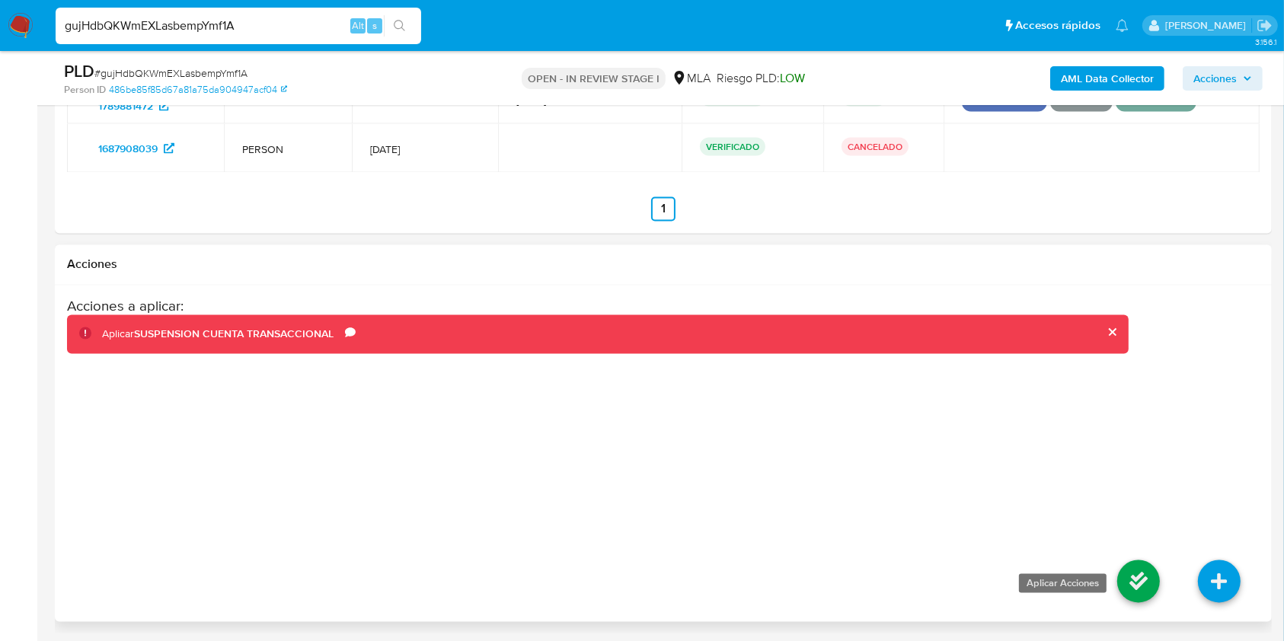
click at [1130, 577] on icon at bounding box center [1139, 582] width 43 height 43
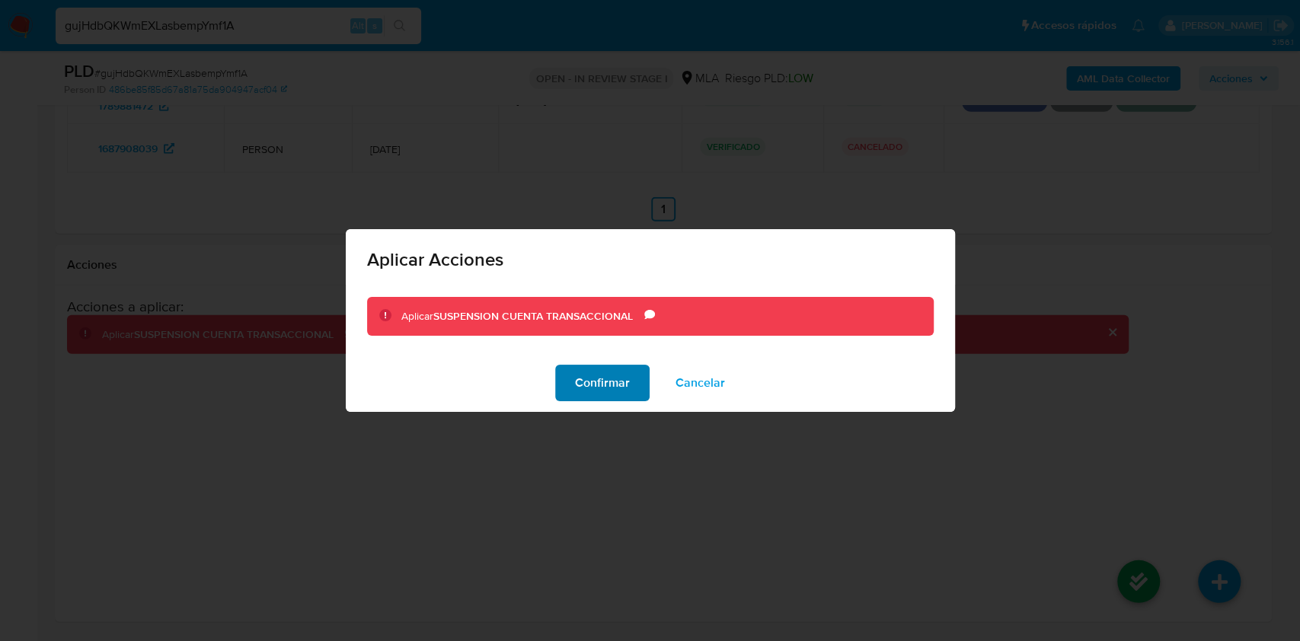
click at [615, 383] on span "Confirmar" at bounding box center [602, 383] width 55 height 34
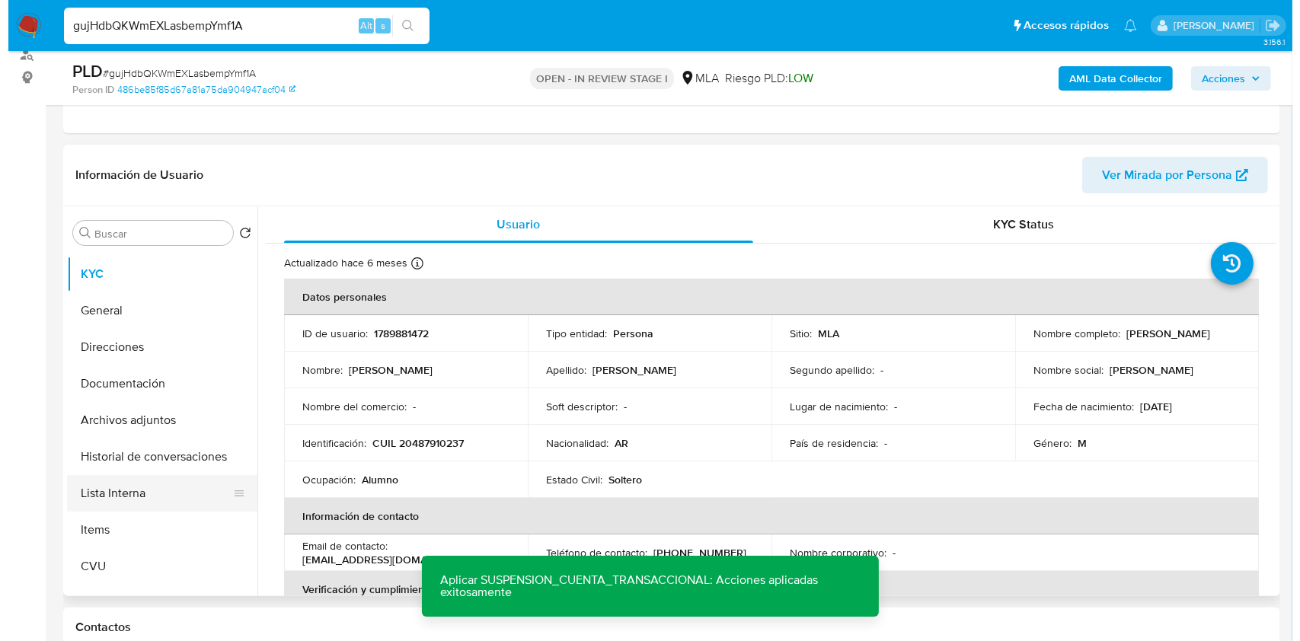
scroll to position [101, 0]
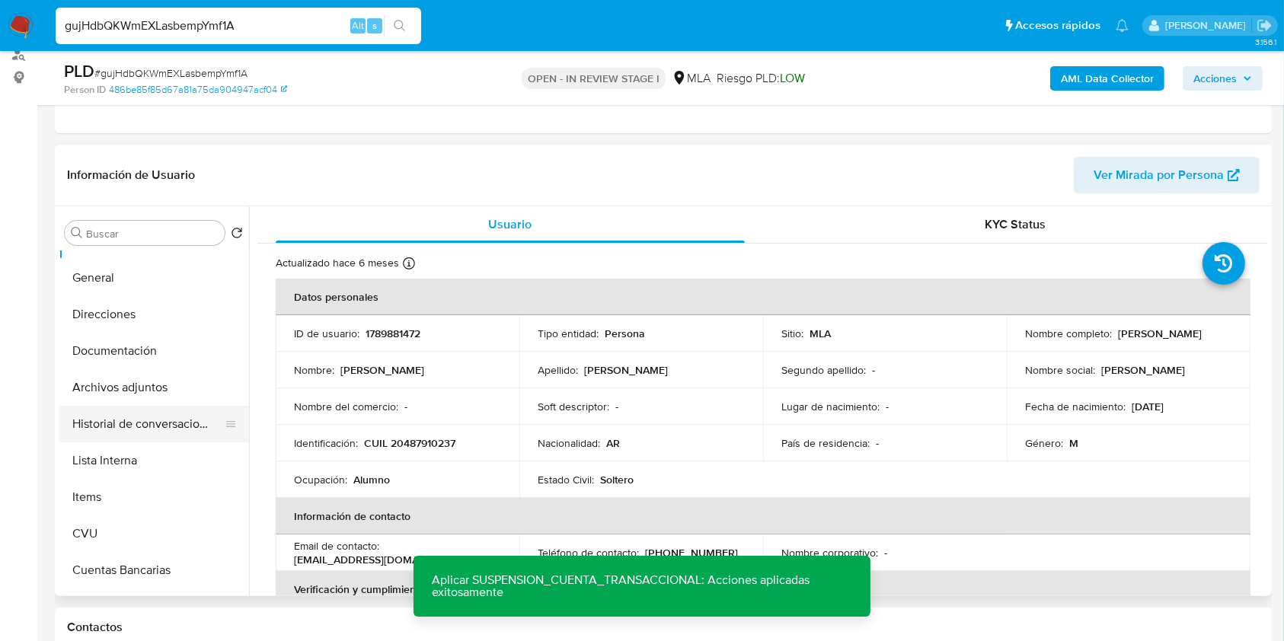
click at [146, 426] on button "Historial de conversaciones" at bounding box center [148, 424] width 178 height 37
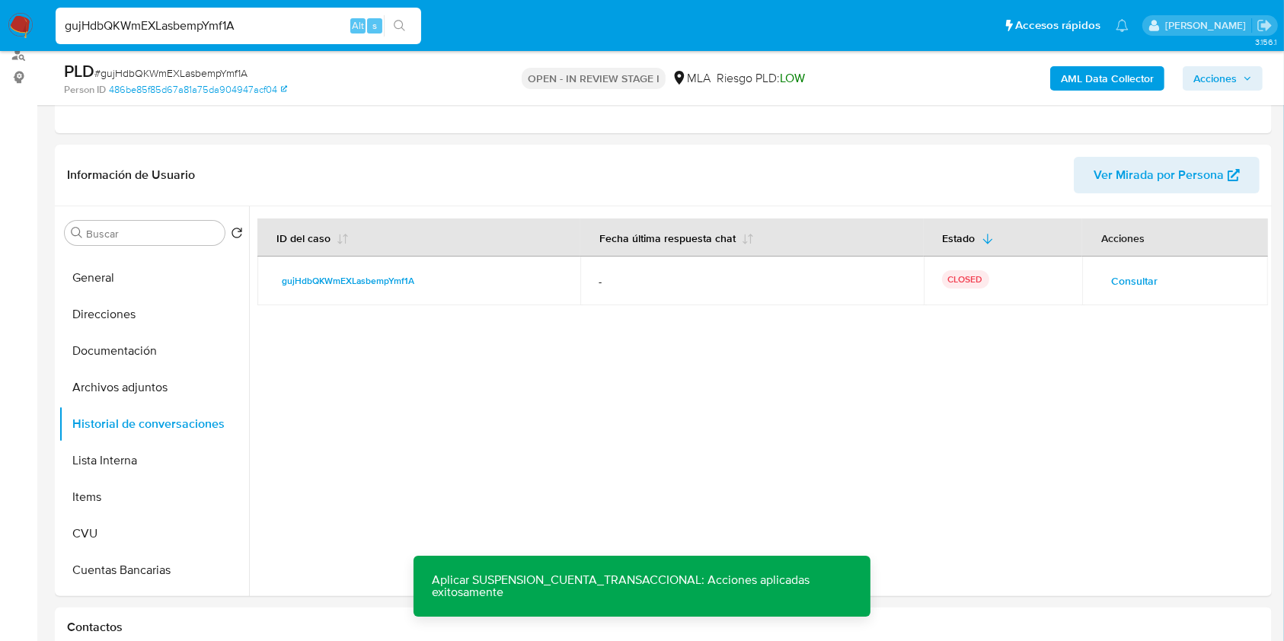
click at [1106, 72] on b "AML Data Collector" at bounding box center [1107, 78] width 93 height 24
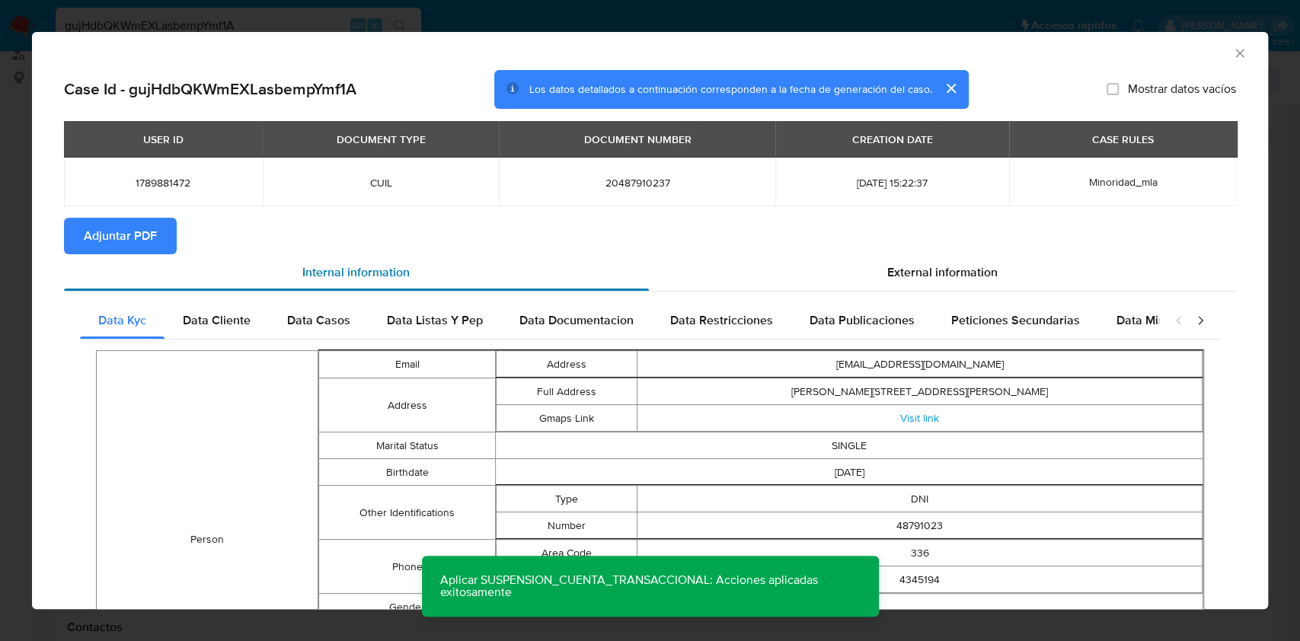
click at [98, 267] on div "Internal information" at bounding box center [356, 272] width 585 height 37
click at [104, 241] on span "Adjuntar PDF" at bounding box center [120, 236] width 73 height 34
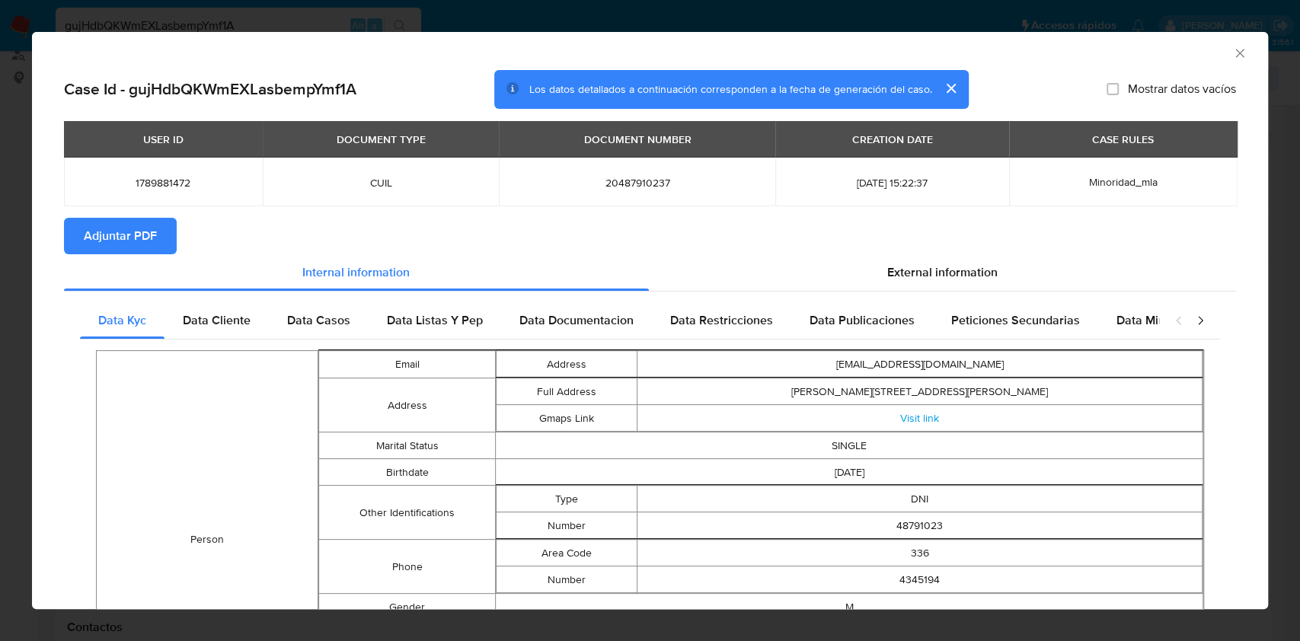
click at [1236, 52] on icon "Cerrar ventana" at bounding box center [1240, 53] width 8 height 8
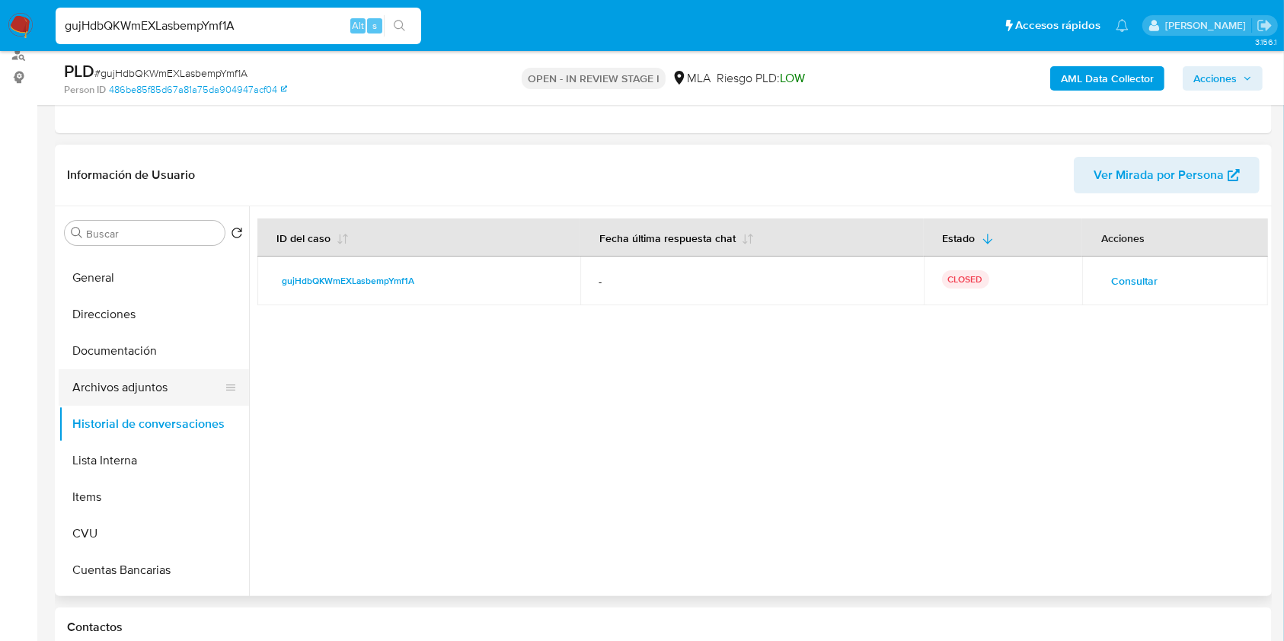
click at [142, 396] on button "Archivos adjuntos" at bounding box center [148, 388] width 178 height 37
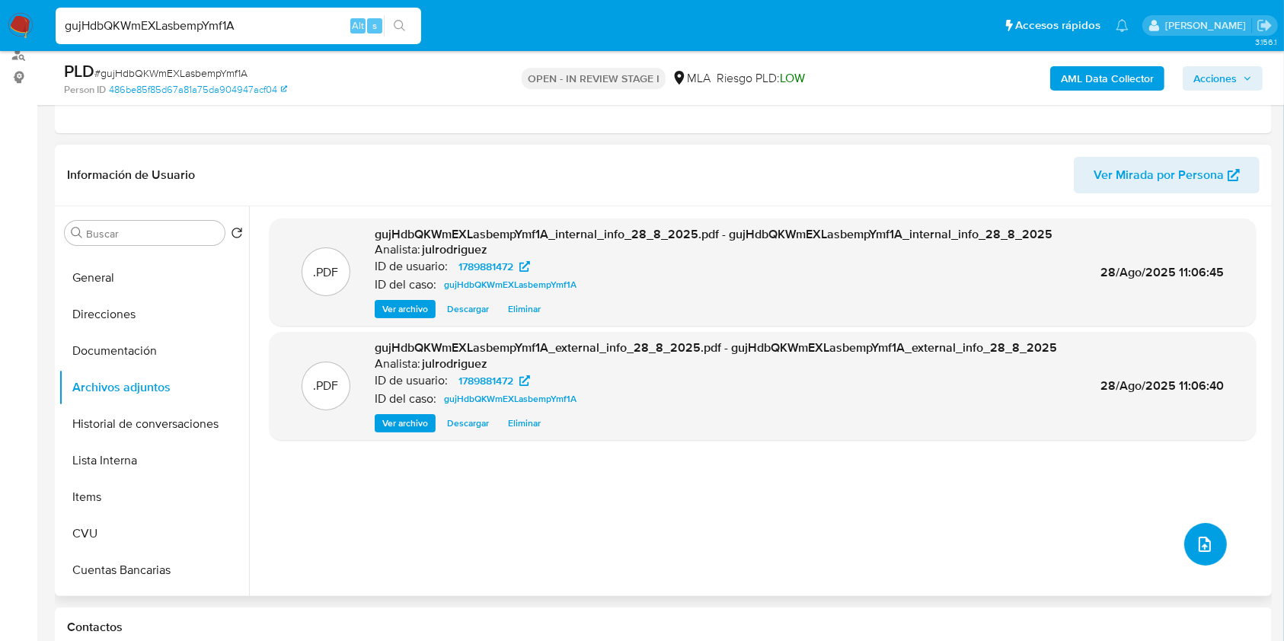
click at [1204, 536] on icon "upload-file" at bounding box center [1205, 545] width 18 height 18
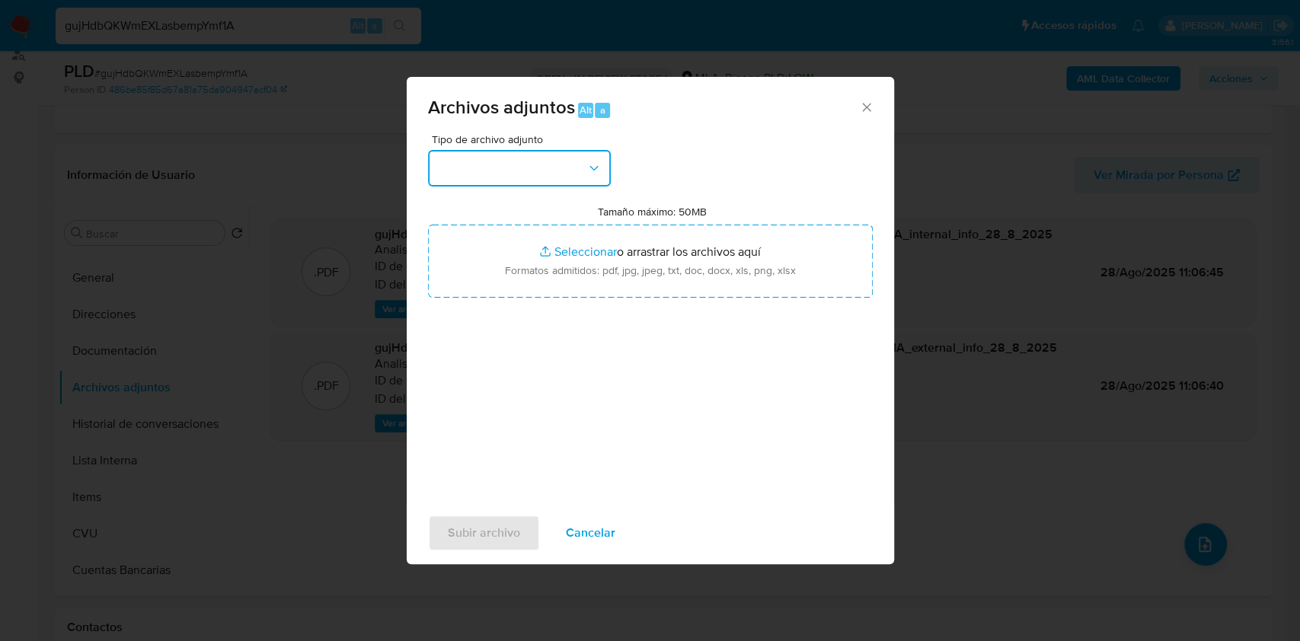
click at [561, 168] on button "button" at bounding box center [519, 168] width 183 height 37
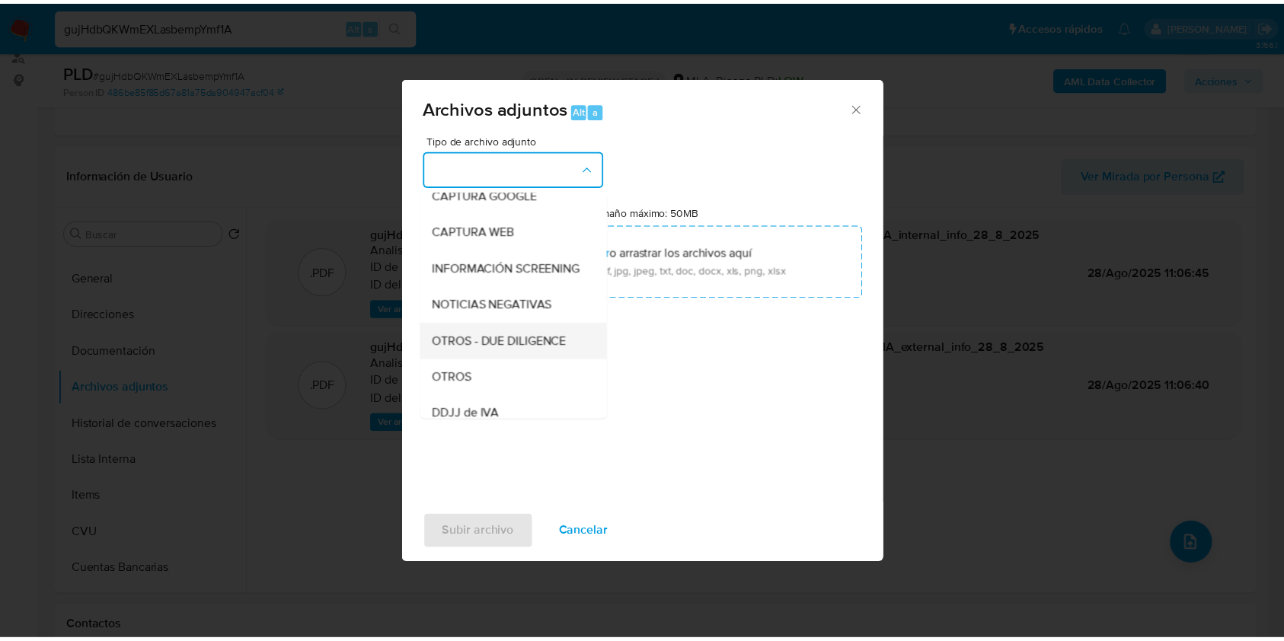
scroll to position [305, 0]
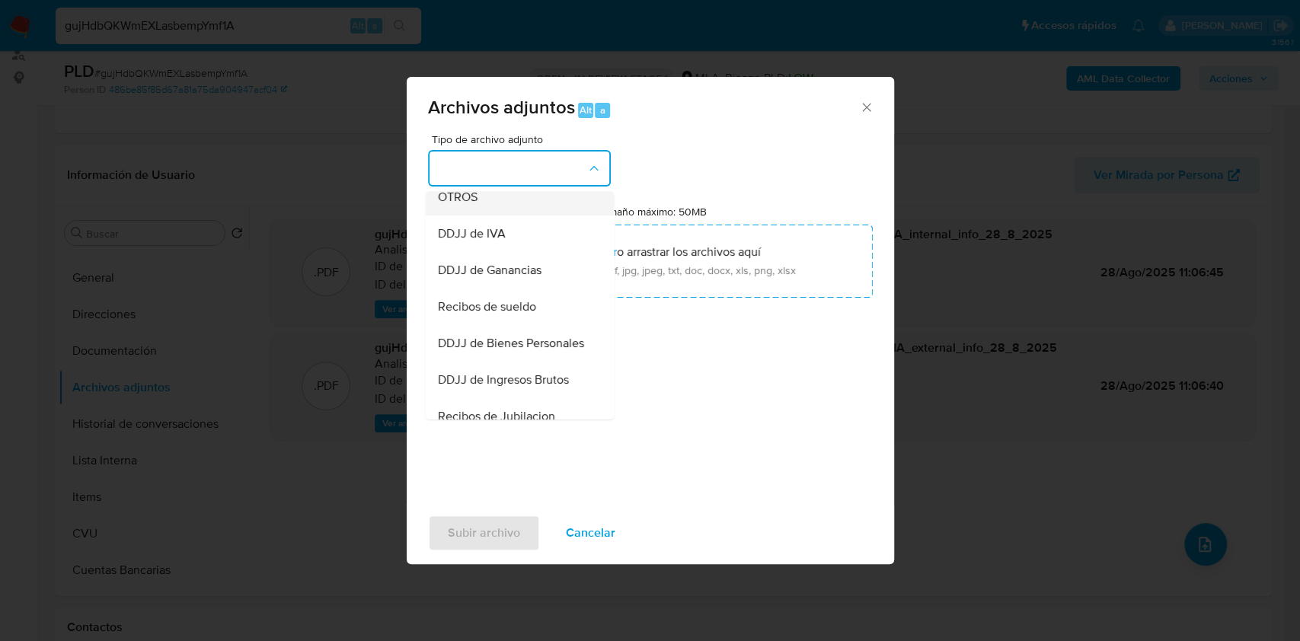
click at [475, 216] on div "OTROS" at bounding box center [514, 197] width 155 height 37
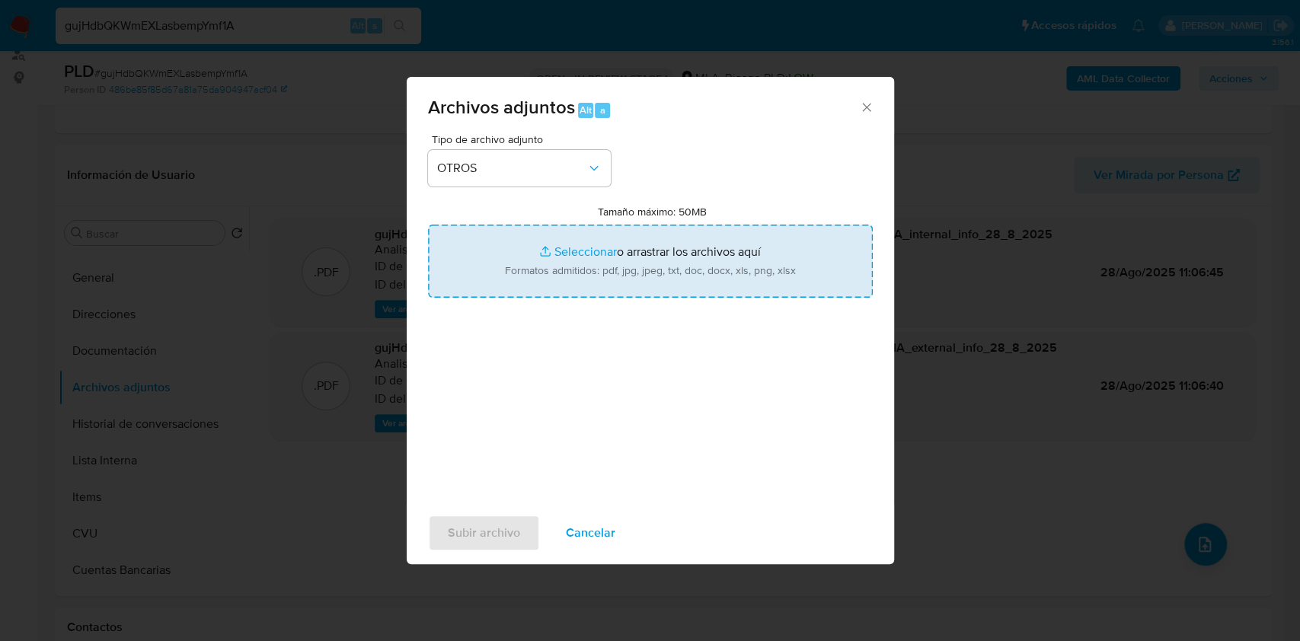
click at [612, 260] on input "Tamaño máximo: 50MB Seleccionar archivos" at bounding box center [650, 261] width 445 height 73
type input "C:\fakepath\Bautista Marcelo Molina - NOSIS - AGOSTO 2025.pdf"
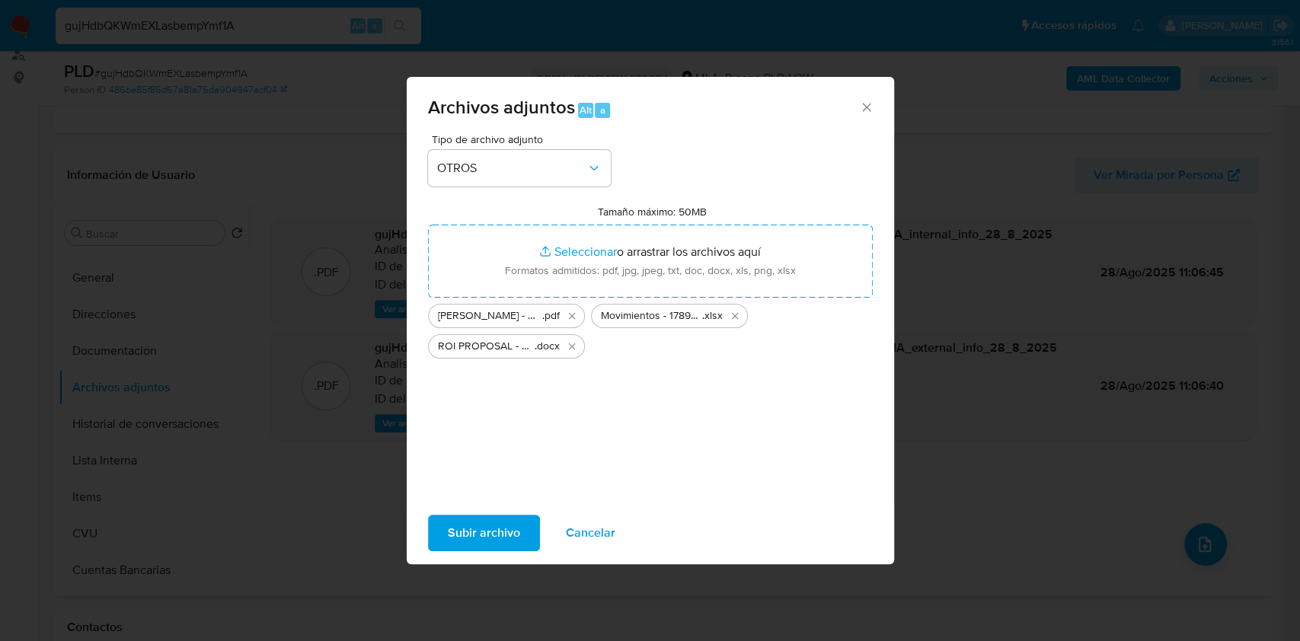
click at [488, 532] on span "Subir archivo" at bounding box center [484, 534] width 72 height 34
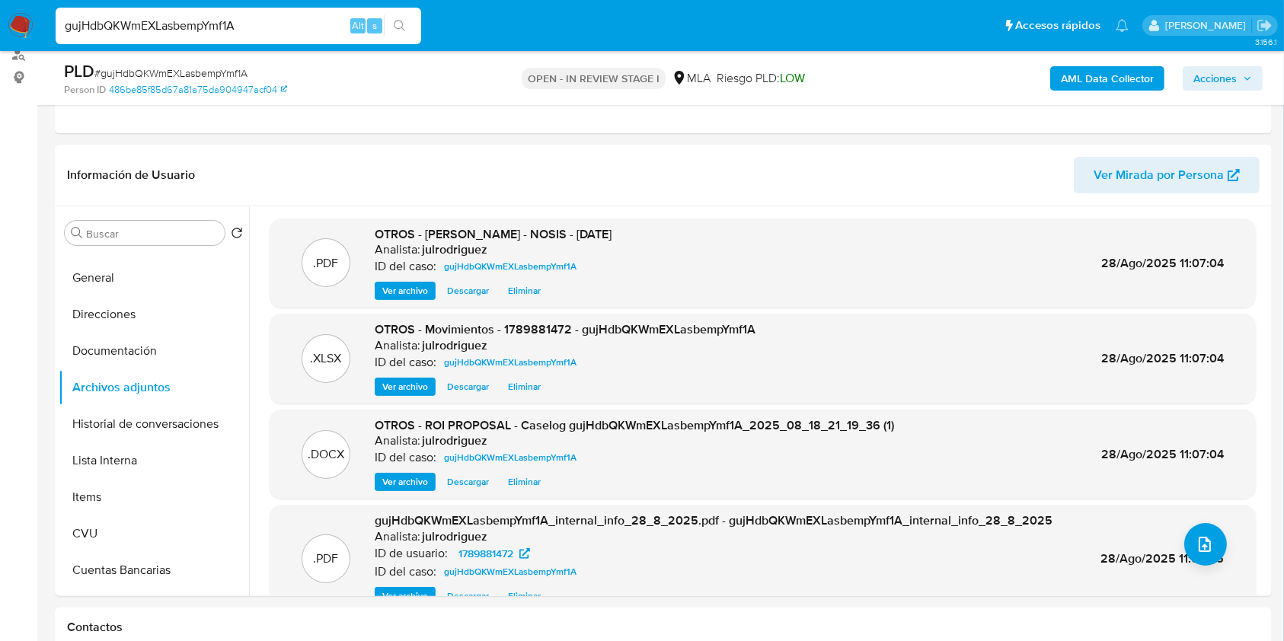
click at [1195, 77] on span "Acciones" at bounding box center [1215, 78] width 43 height 24
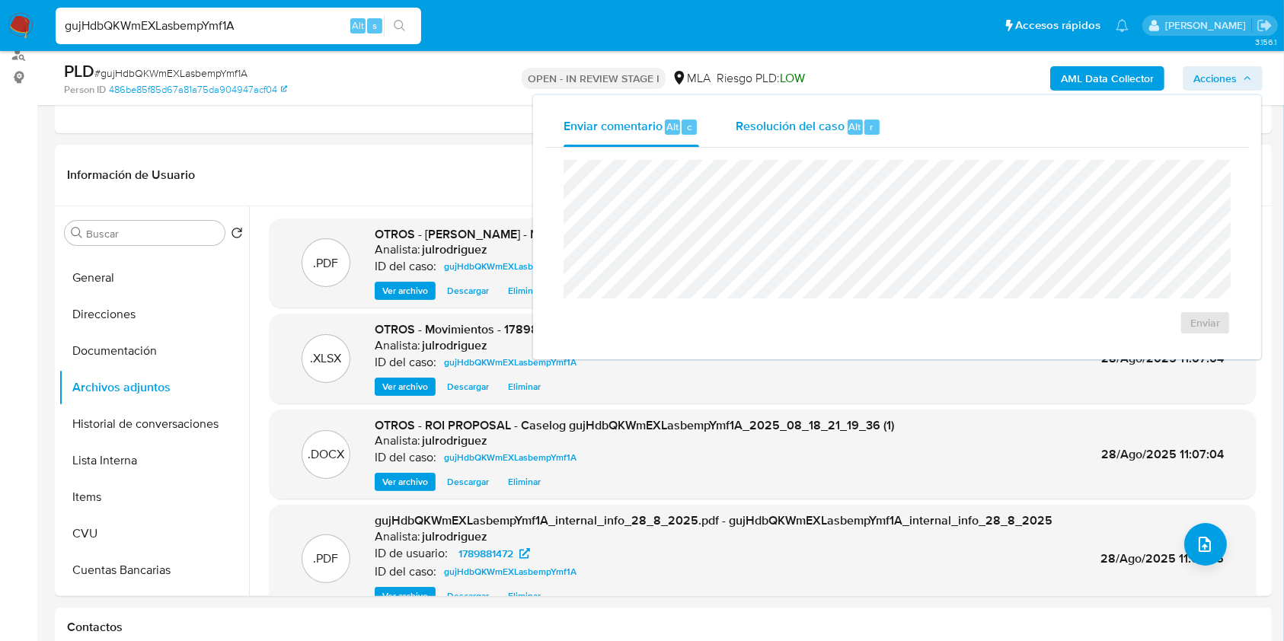
click at [815, 133] on span "Resolución del caso" at bounding box center [790, 126] width 109 height 18
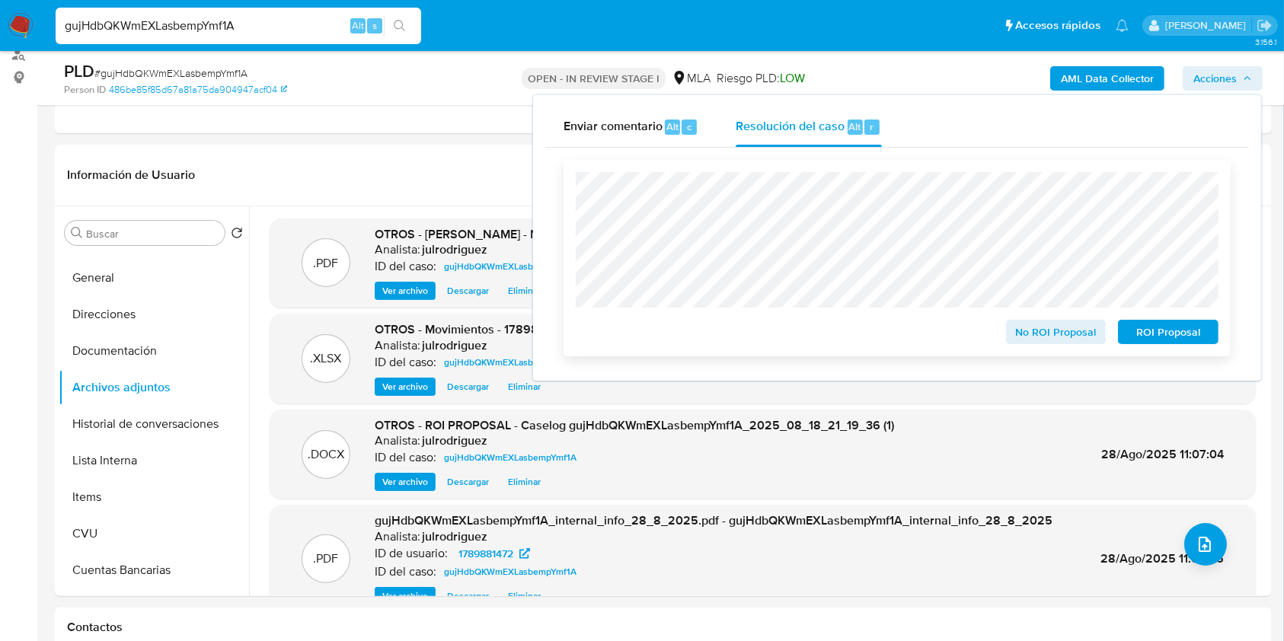
click at [1144, 330] on span "ROI Proposal" at bounding box center [1168, 332] width 79 height 21
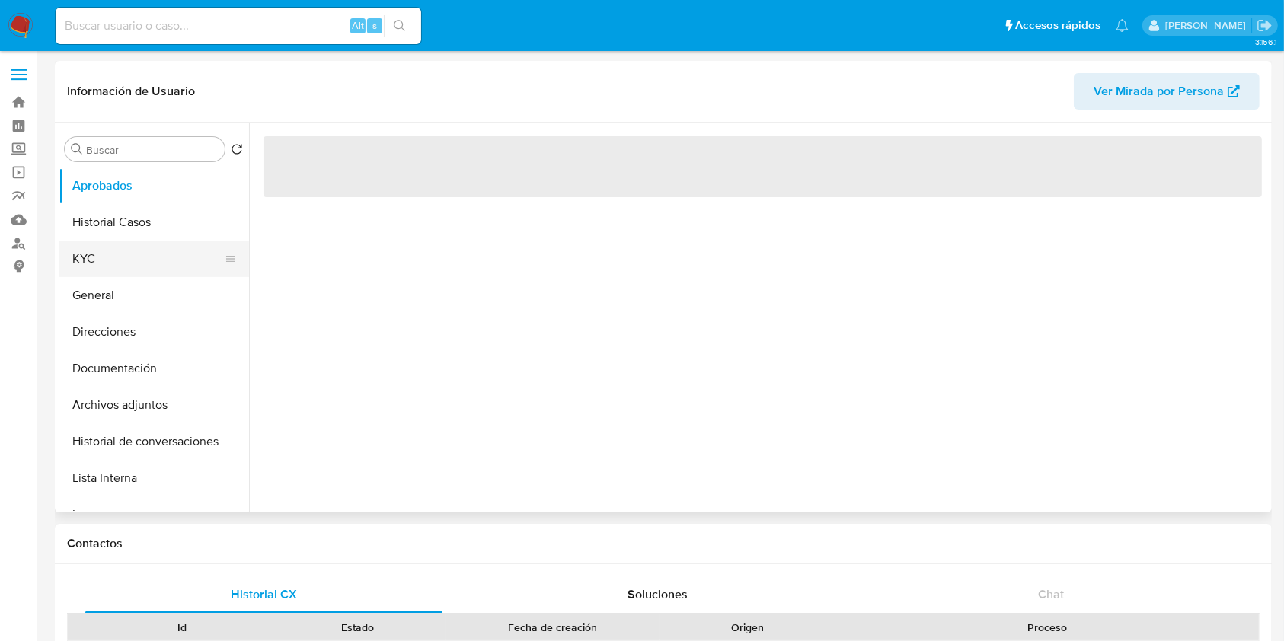
click at [99, 260] on button "KYC" at bounding box center [148, 259] width 178 height 37
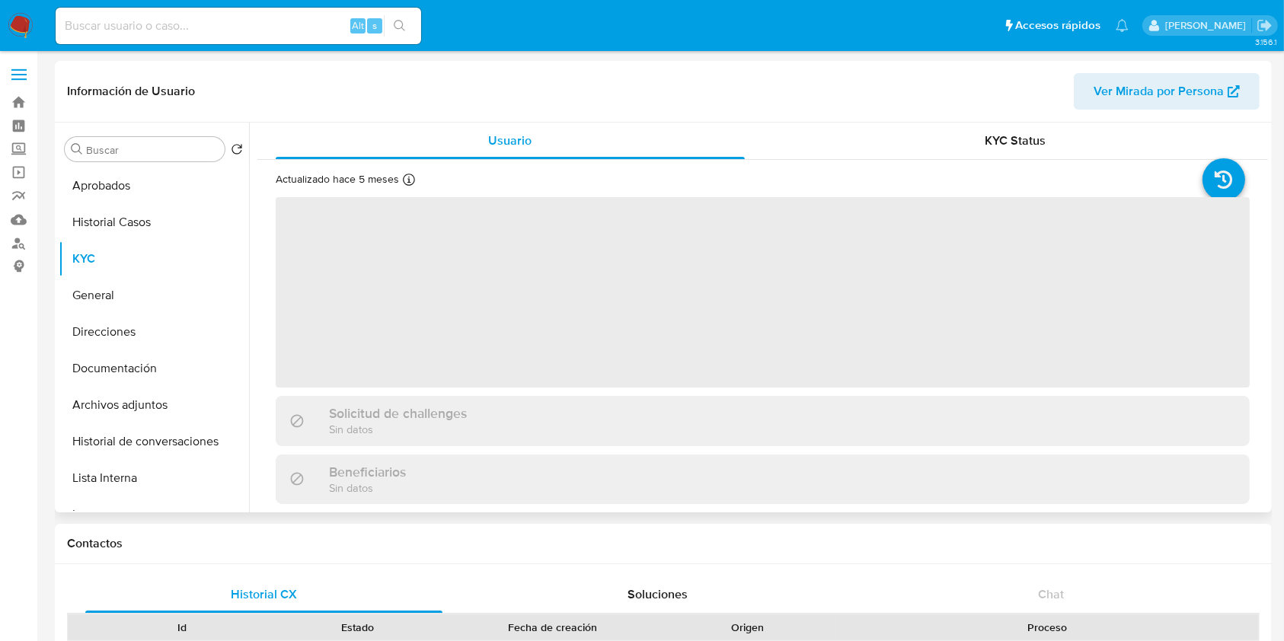
select select "10"
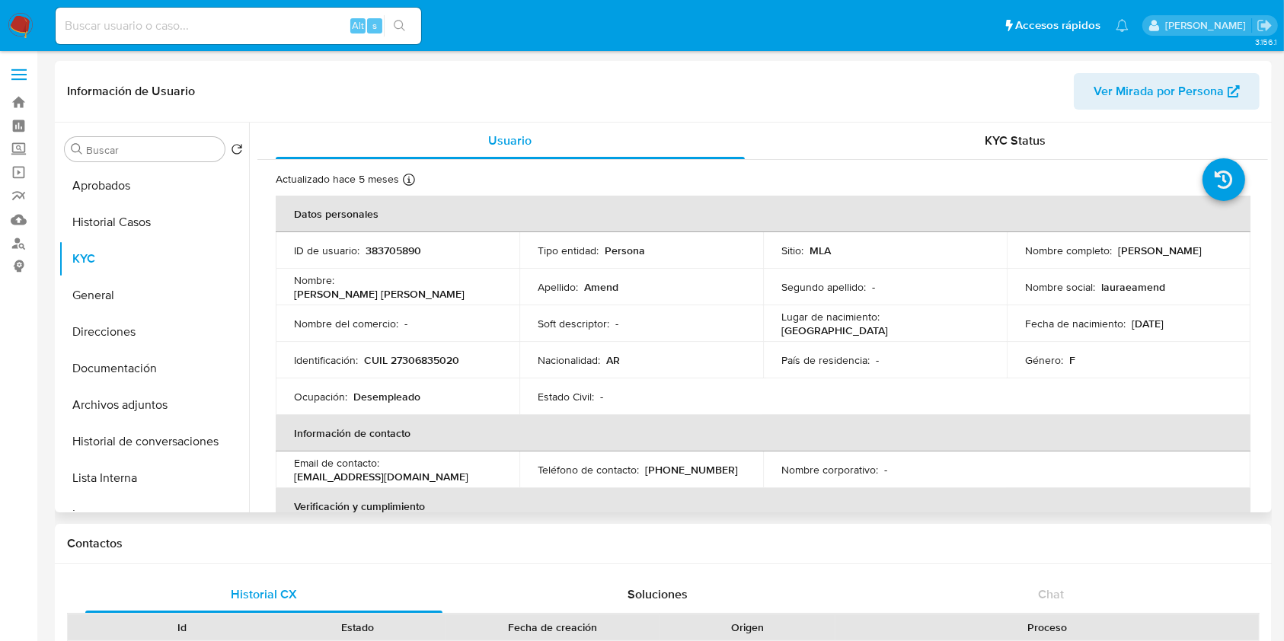
drag, startPoint x: 1112, startPoint y: 251, endPoint x: 939, endPoint y: 456, distance: 268.2
click at [1211, 252] on div "Nombre completo : [PERSON_NAME]" at bounding box center [1128, 251] width 207 height 14
copy div "[PERSON_NAME]"
click at [602, 68] on div "Información de Usuario Ver Mirada por Persona" at bounding box center [663, 92] width 1217 height 62
click at [443, 354] on p "CUIL 27306835020" at bounding box center [411, 361] width 95 height 14
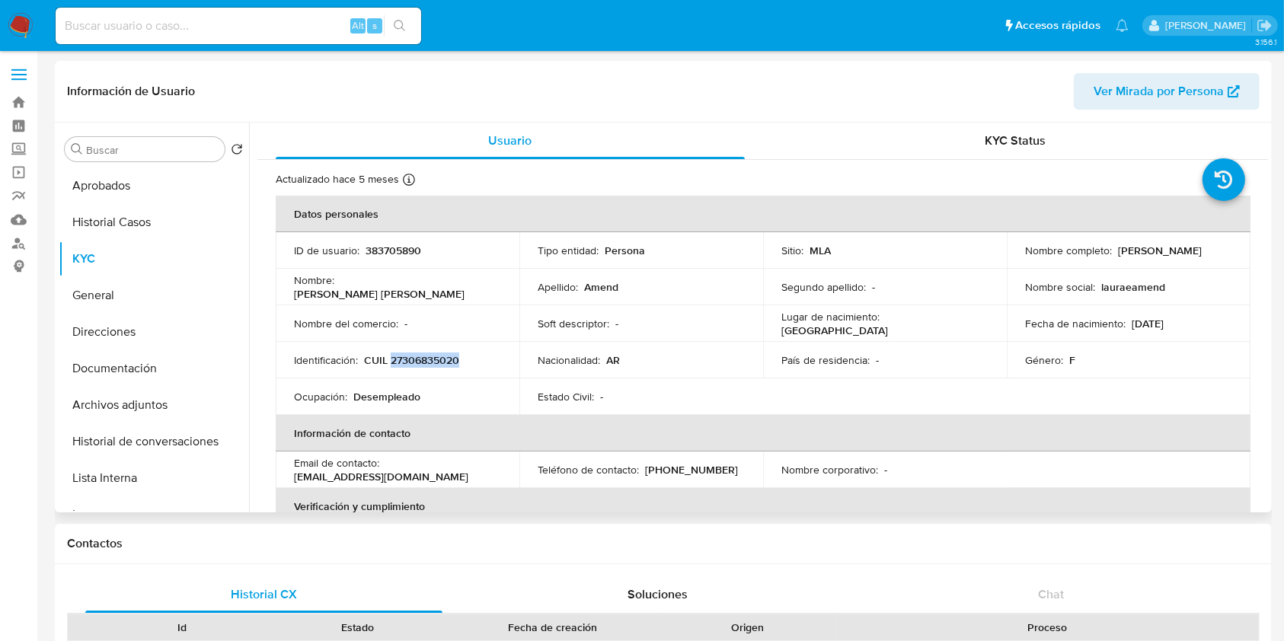
click at [443, 354] on p "CUIL 27306835020" at bounding box center [411, 361] width 95 height 14
copy p "27306835020"
click at [98, 184] on button "Aprobados" at bounding box center [148, 186] width 178 height 37
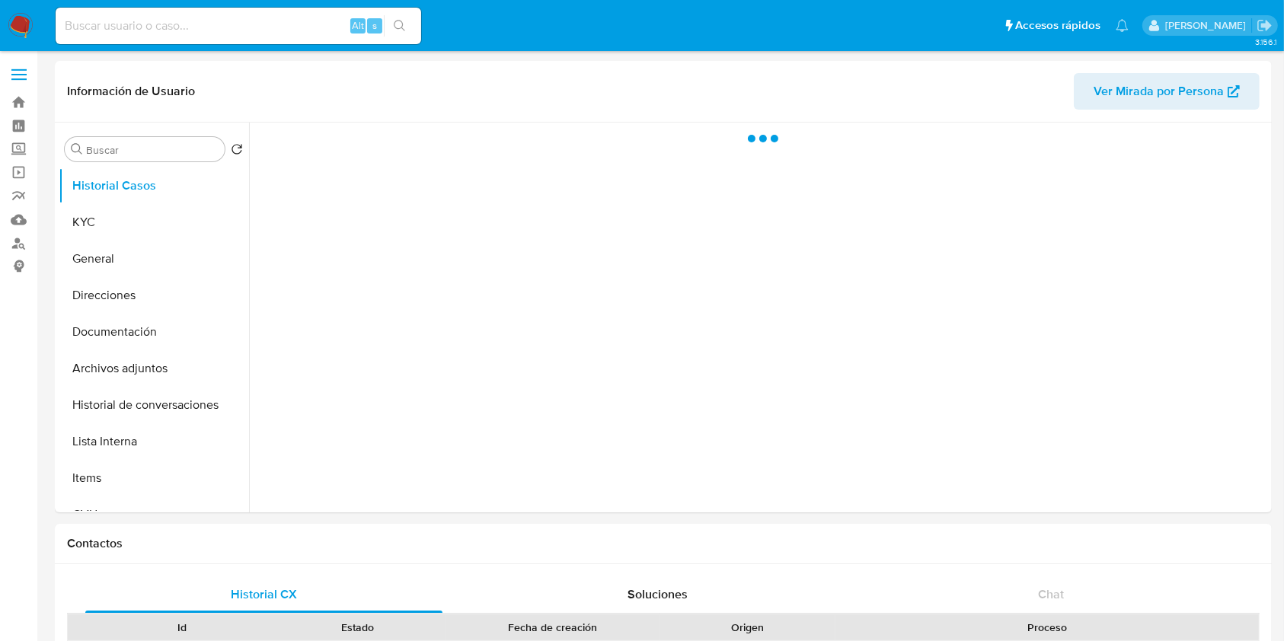
select select "10"
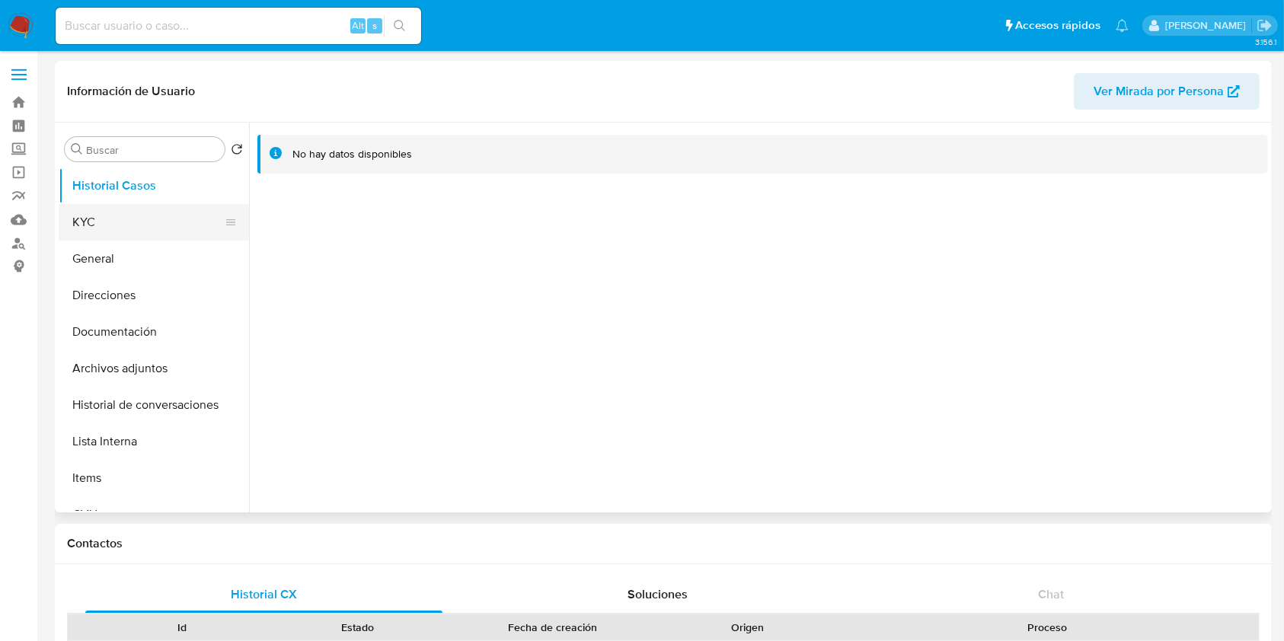
click at [126, 210] on button "KYC" at bounding box center [148, 222] width 178 height 37
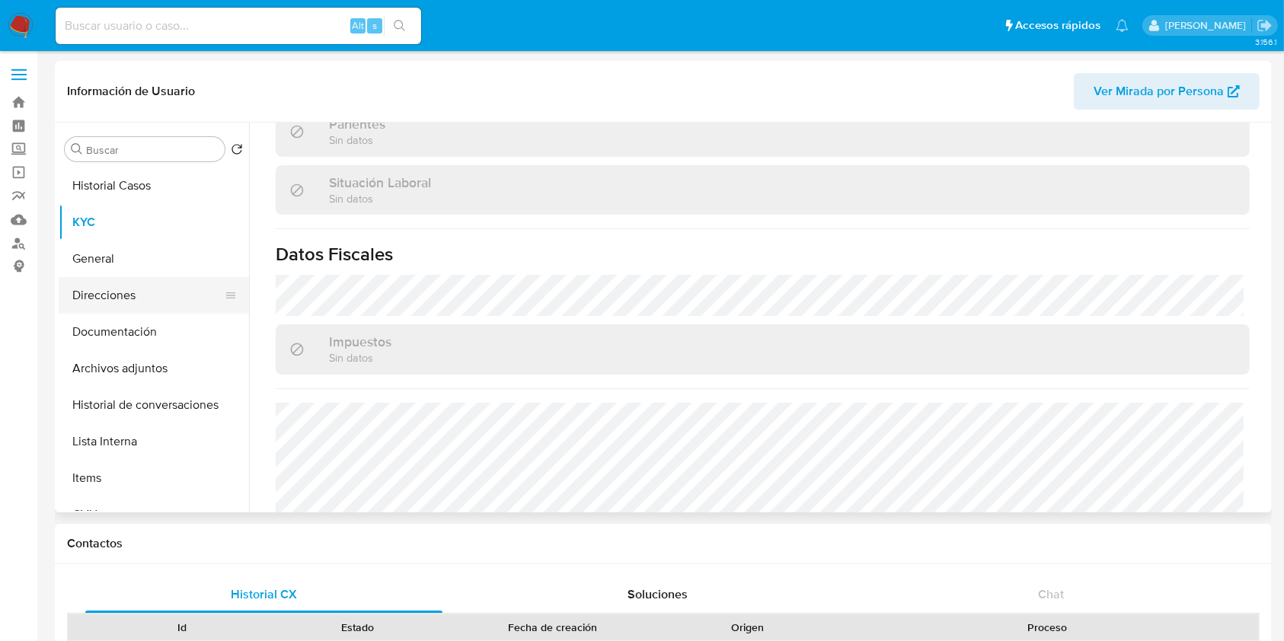
scroll to position [766, 0]
click at [113, 297] on button "Direcciones" at bounding box center [148, 295] width 178 height 37
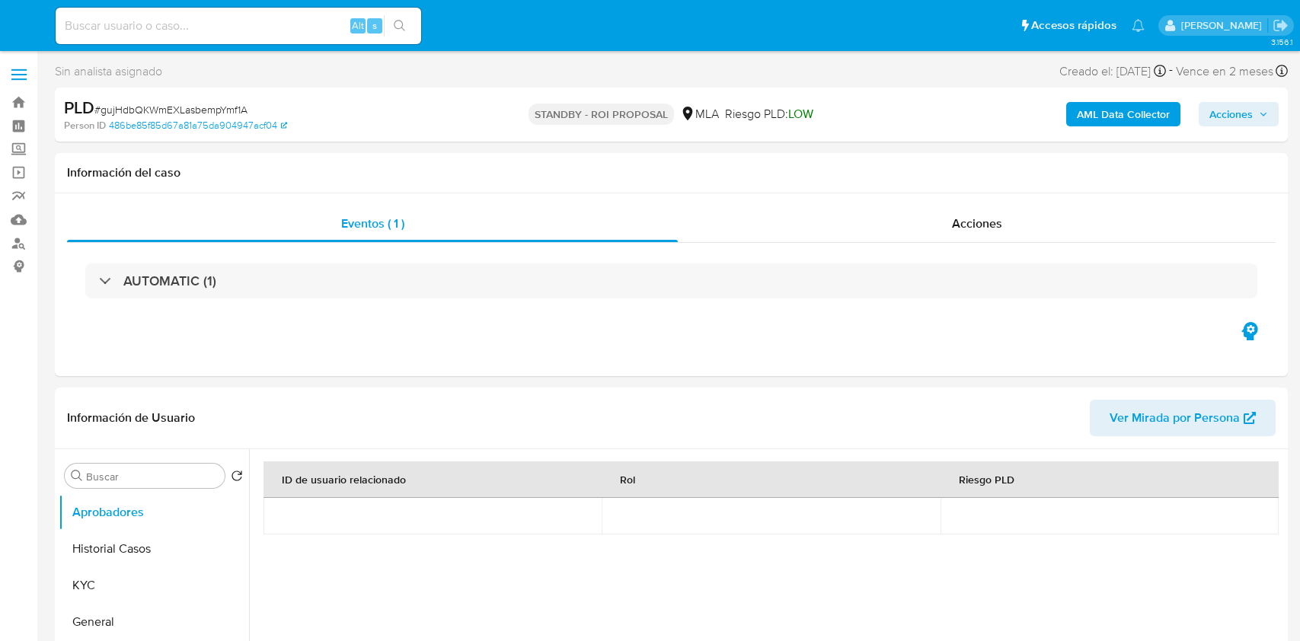
select select "10"
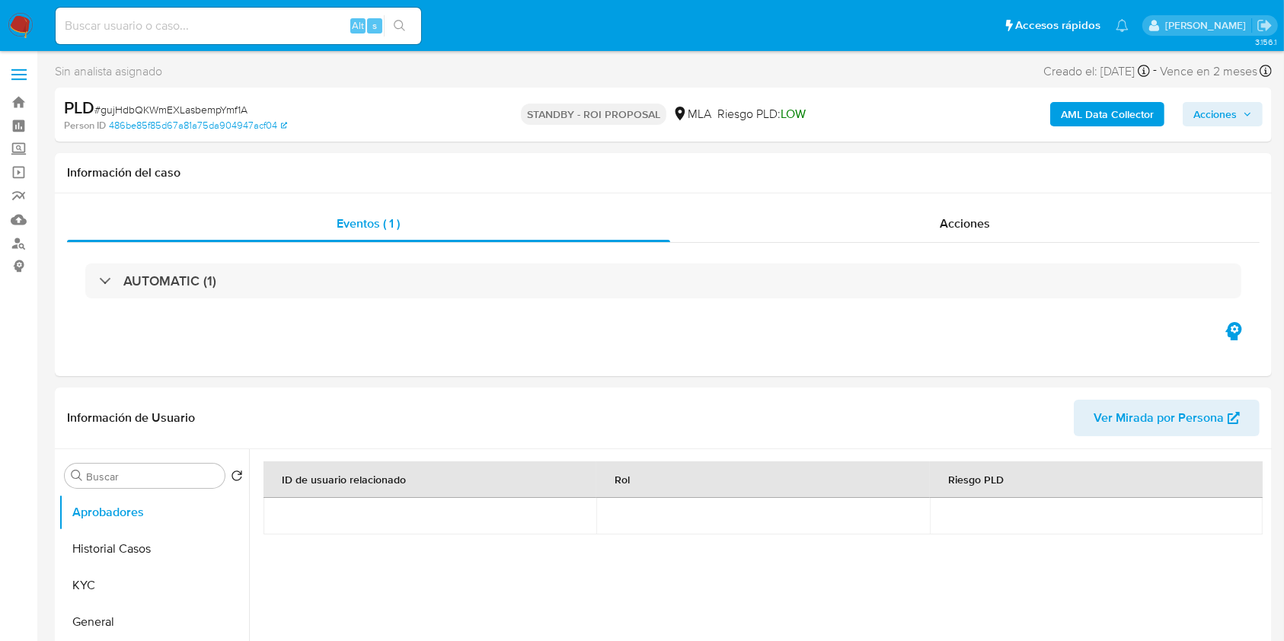
click at [243, 25] on input at bounding box center [239, 26] width 366 height 20
paste input "HUrurAz8vjtCX03HazOXrqiO"
type input "HUrurAz8vjtCX03HazOXrqiO"
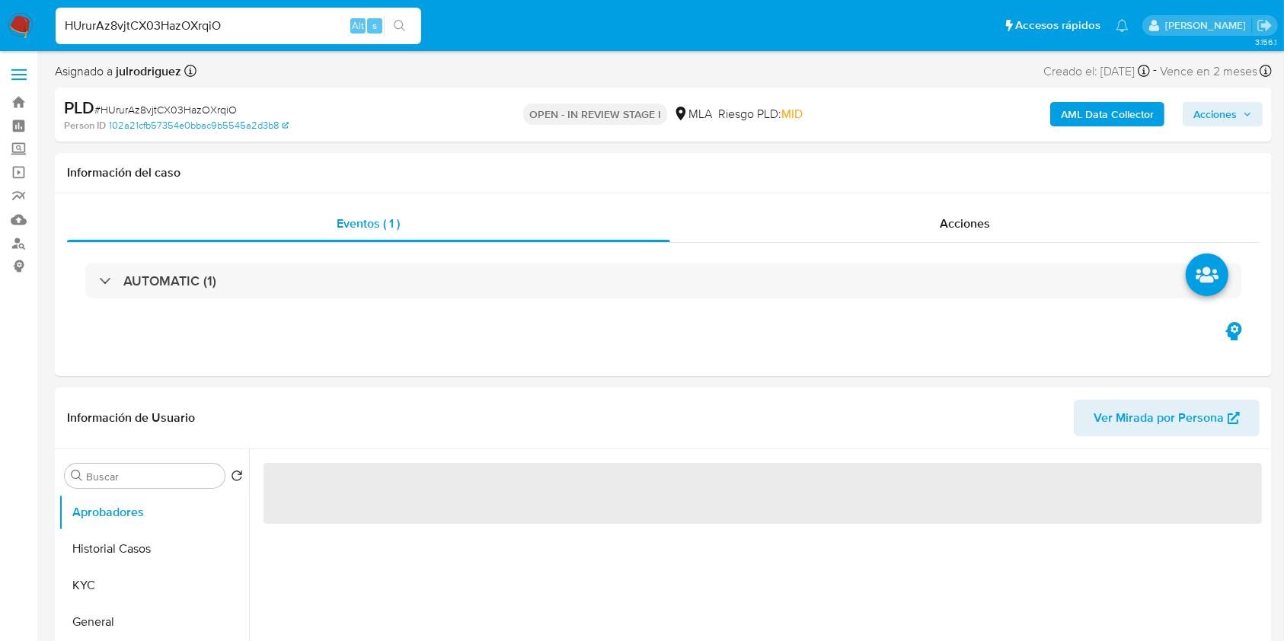
select select "10"
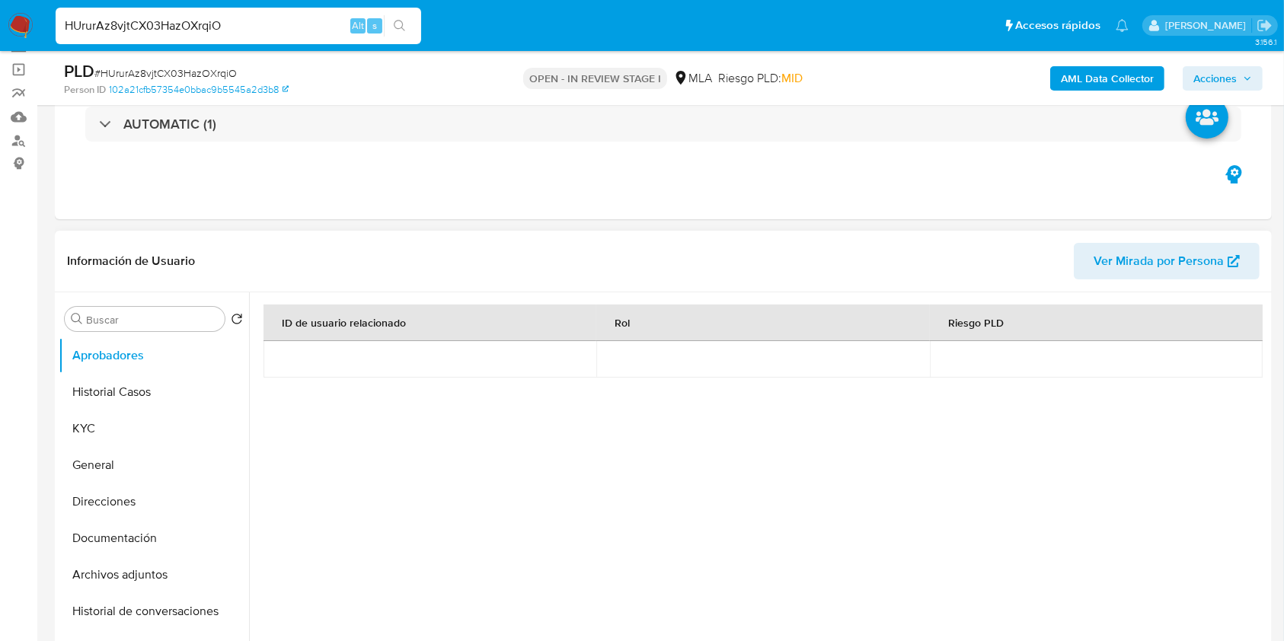
scroll to position [203, 0]
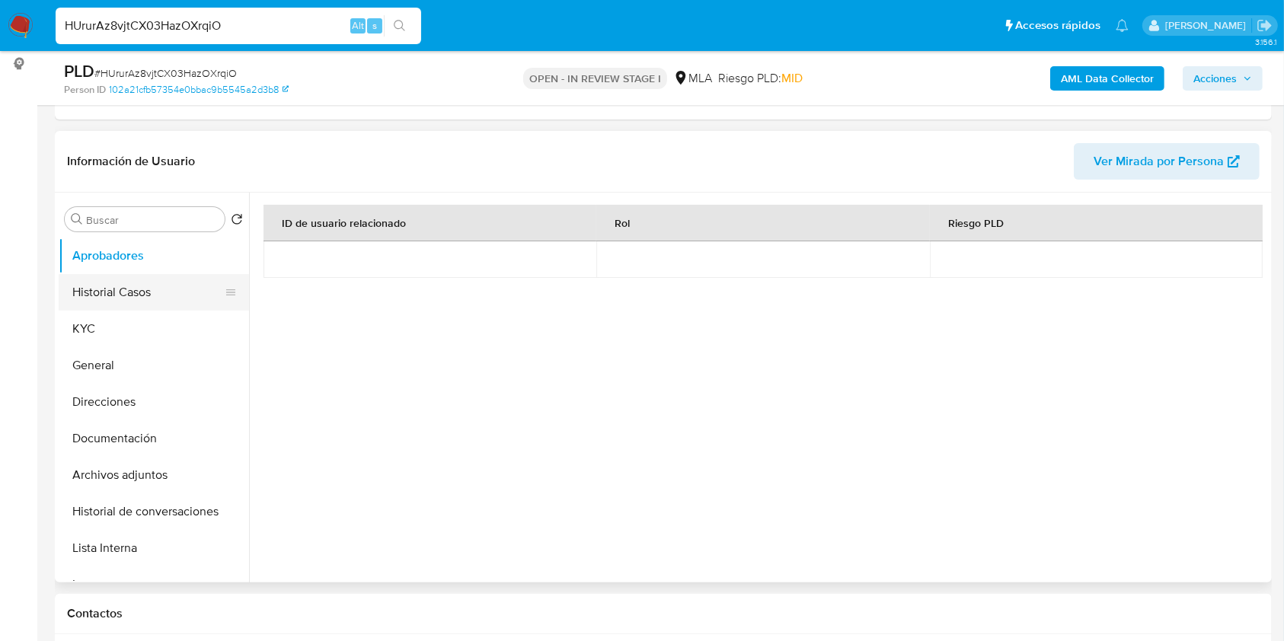
click at [134, 303] on button "Historial Casos" at bounding box center [148, 292] width 178 height 37
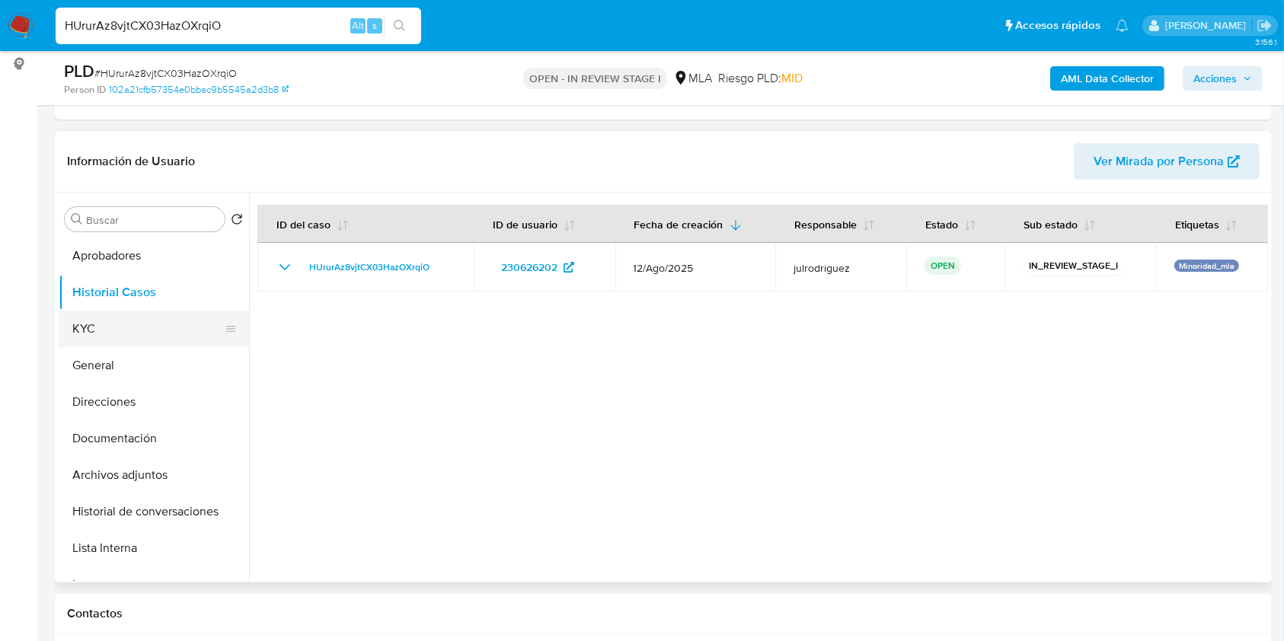
click at [120, 328] on button "KYC" at bounding box center [148, 329] width 178 height 37
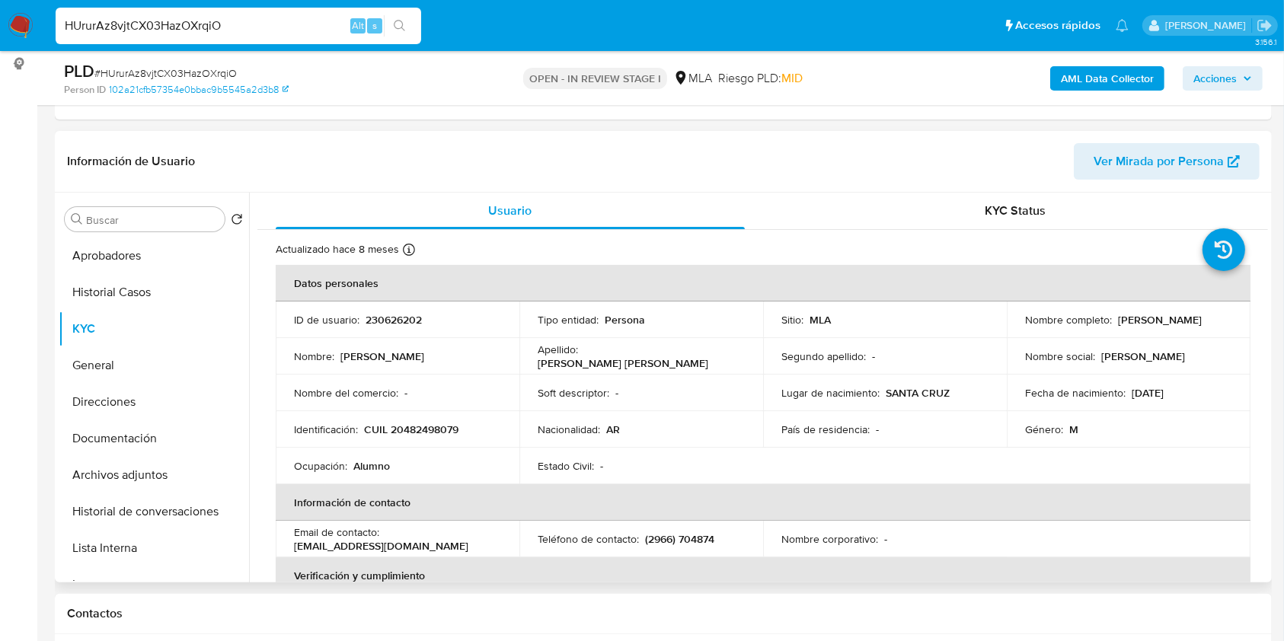
drag, startPoint x: 1115, startPoint y: 319, endPoint x: 1223, endPoint y: 325, distance: 108.3
click at [1223, 325] on div "Nombre completo : [PERSON_NAME]" at bounding box center [1128, 320] width 207 height 14
copy p "[PERSON_NAME]"
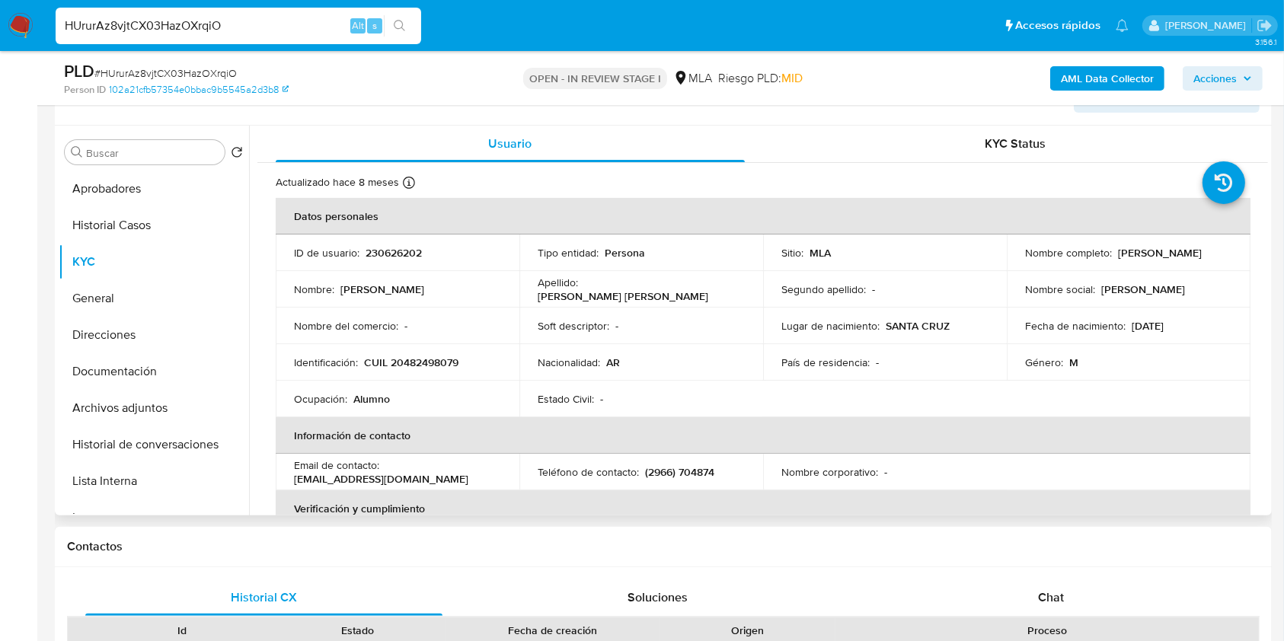
scroll to position [173, 0]
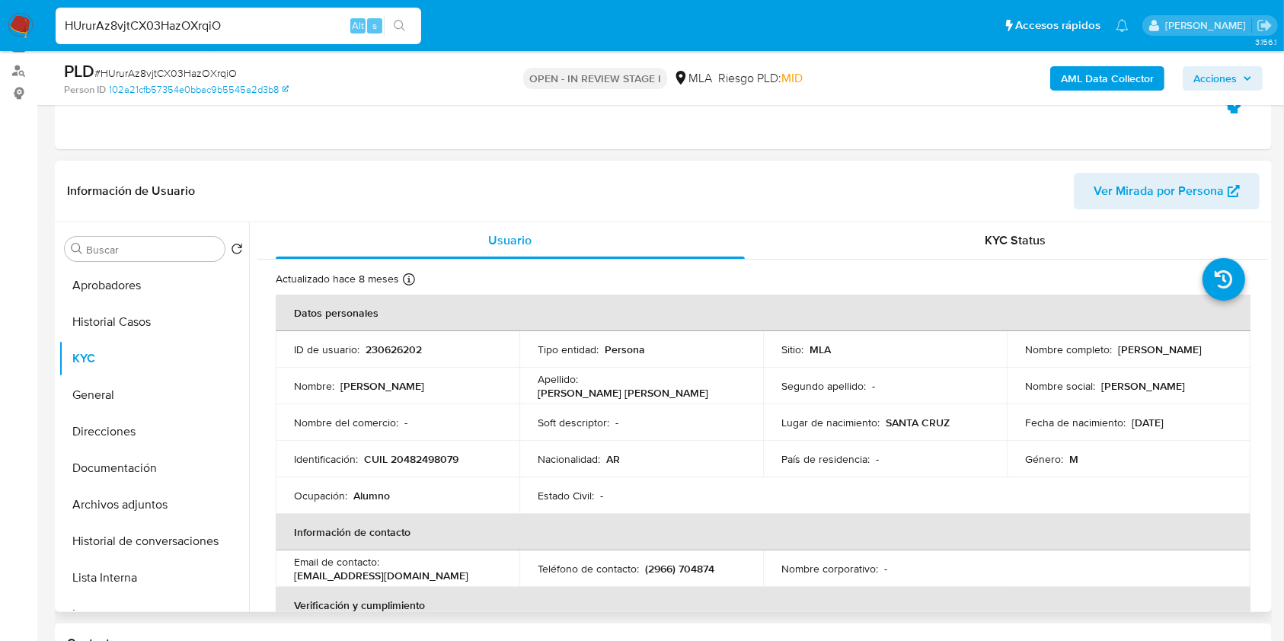
click at [407, 344] on p "230626202" at bounding box center [394, 350] width 56 height 14
copy p "230626202"
click at [174, 62] on div "PLD # HUrurAz8vjtCX03HazOXrqiO" at bounding box center [261, 71] width 394 height 23
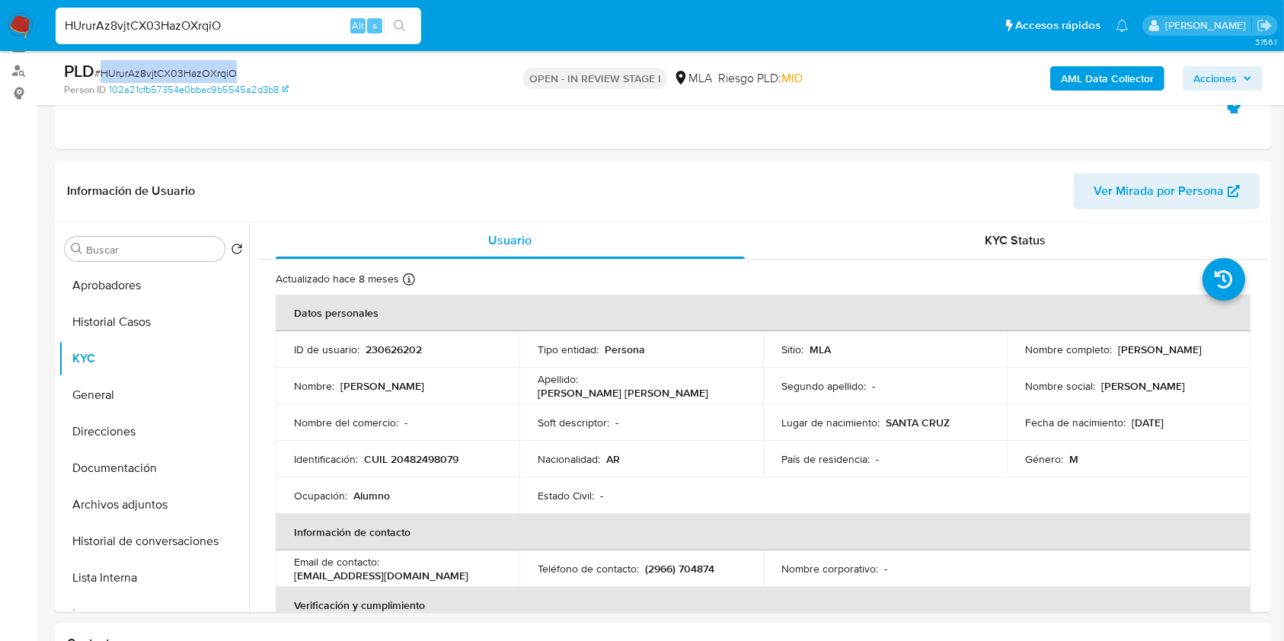
copy span "HUrurAz8vjtCX03HazOXrqiO"
click at [110, 456] on button "Documentación" at bounding box center [154, 468] width 190 height 37
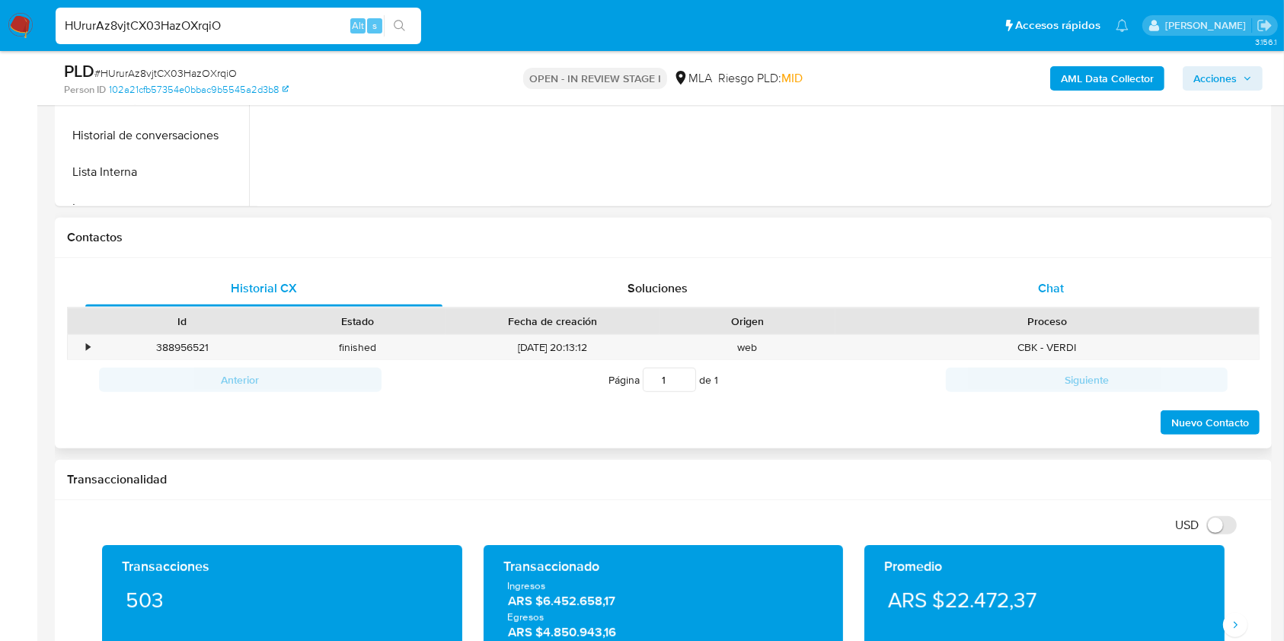
click at [1048, 298] on div "Chat" at bounding box center [1051, 288] width 357 height 37
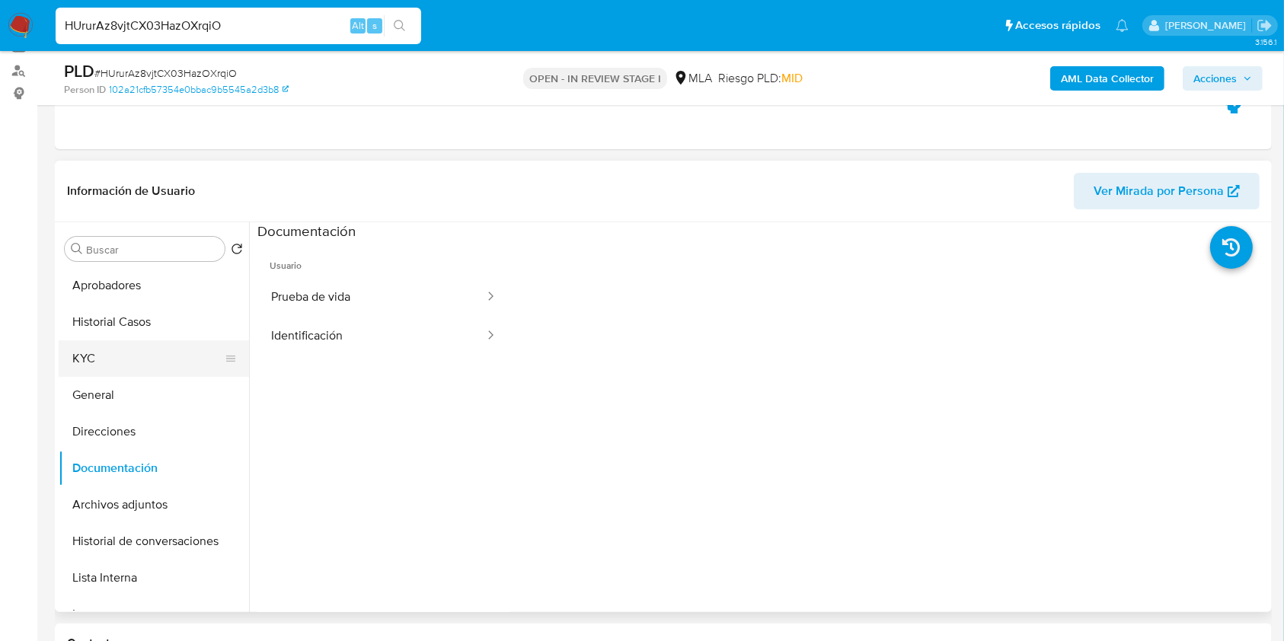
drag, startPoint x: 99, startPoint y: 348, endPoint x: 142, endPoint y: 357, distance: 43.6
click at [99, 348] on button "KYC" at bounding box center [148, 359] width 178 height 37
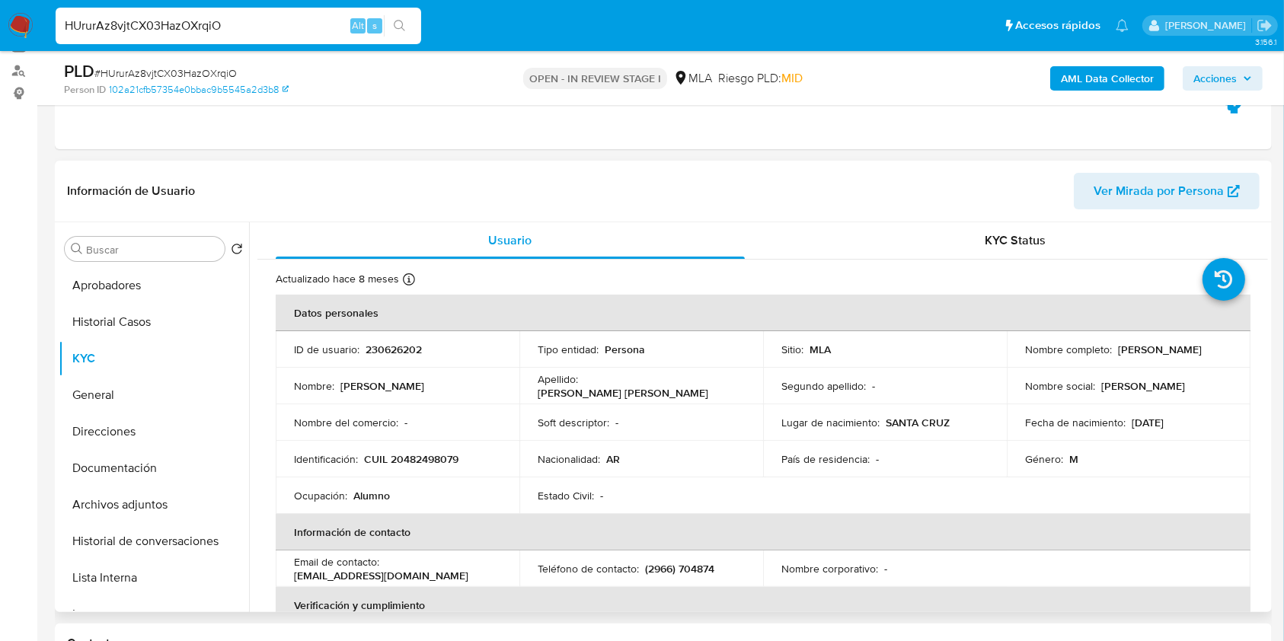
click at [415, 455] on p "CUIL 20482498079" at bounding box center [411, 460] width 94 height 14
copy p "20482498079"
click at [401, 354] on p "230626202" at bounding box center [394, 350] width 56 height 14
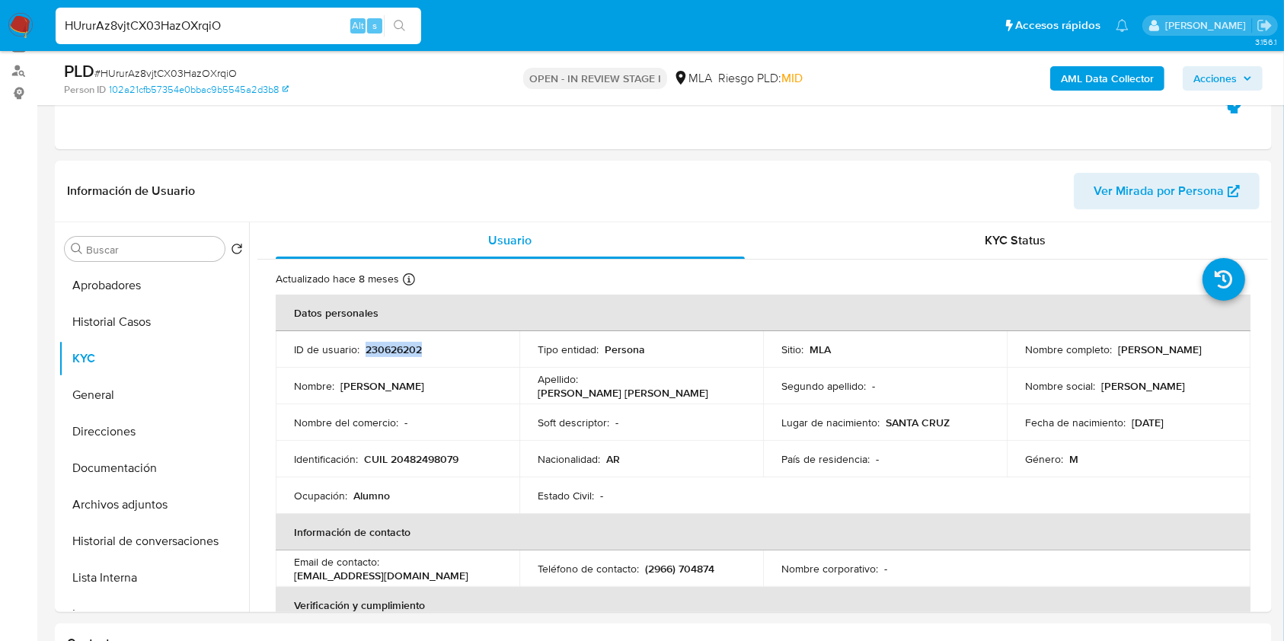
copy p "230626202"
drag, startPoint x: 1115, startPoint y: 347, endPoint x: 1218, endPoint y: 346, distance: 102.9
click at [1218, 346] on div "Nombre completo : Federico Butti Cantin" at bounding box center [1128, 350] width 207 height 14
copy p "Federico Butti Cantin"
click at [154, 306] on button "Historial Casos" at bounding box center [148, 322] width 178 height 37
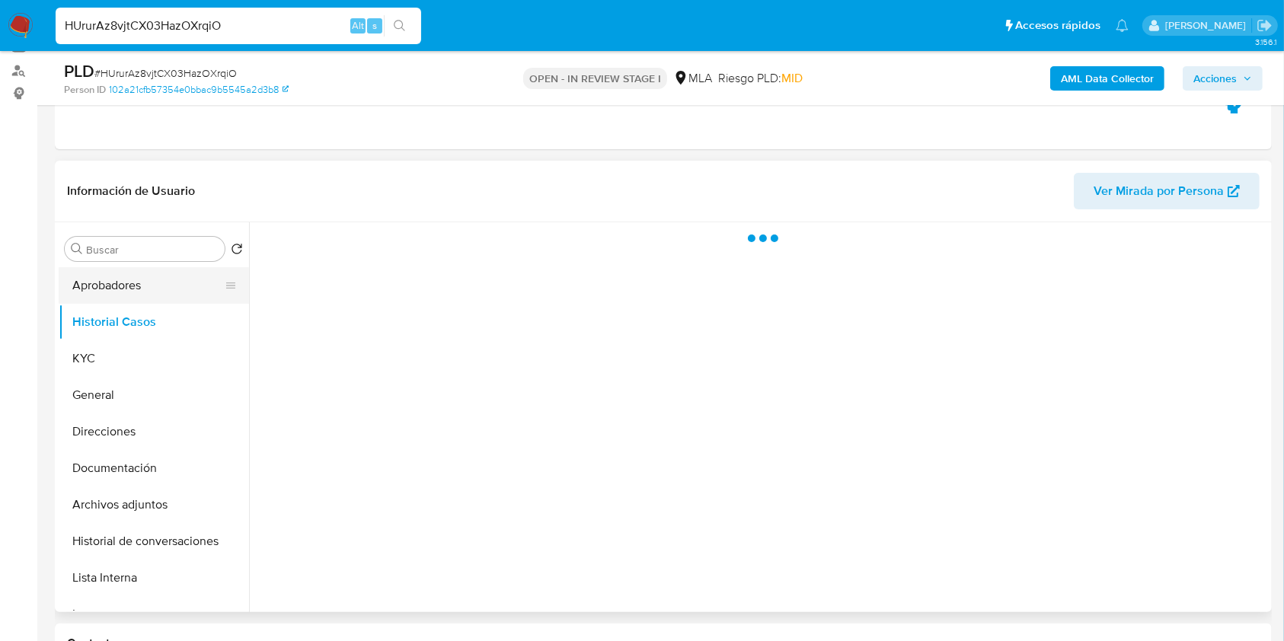
click at [165, 288] on button "Aprobadores" at bounding box center [148, 285] width 178 height 37
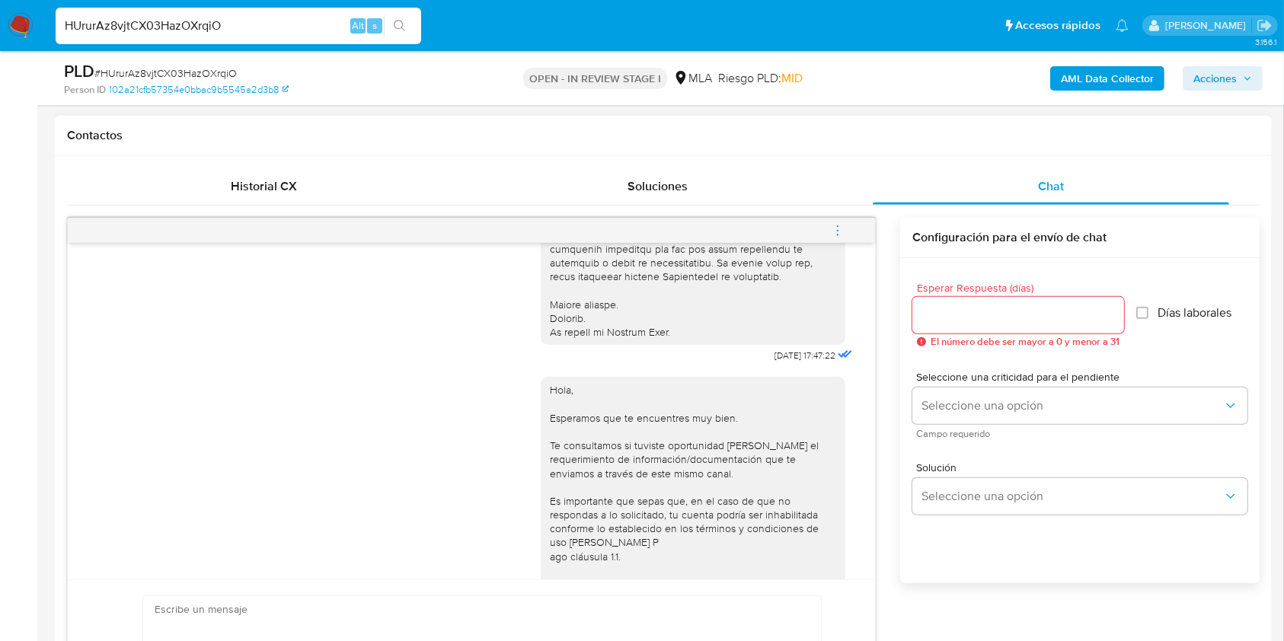
scroll to position [695, 0]
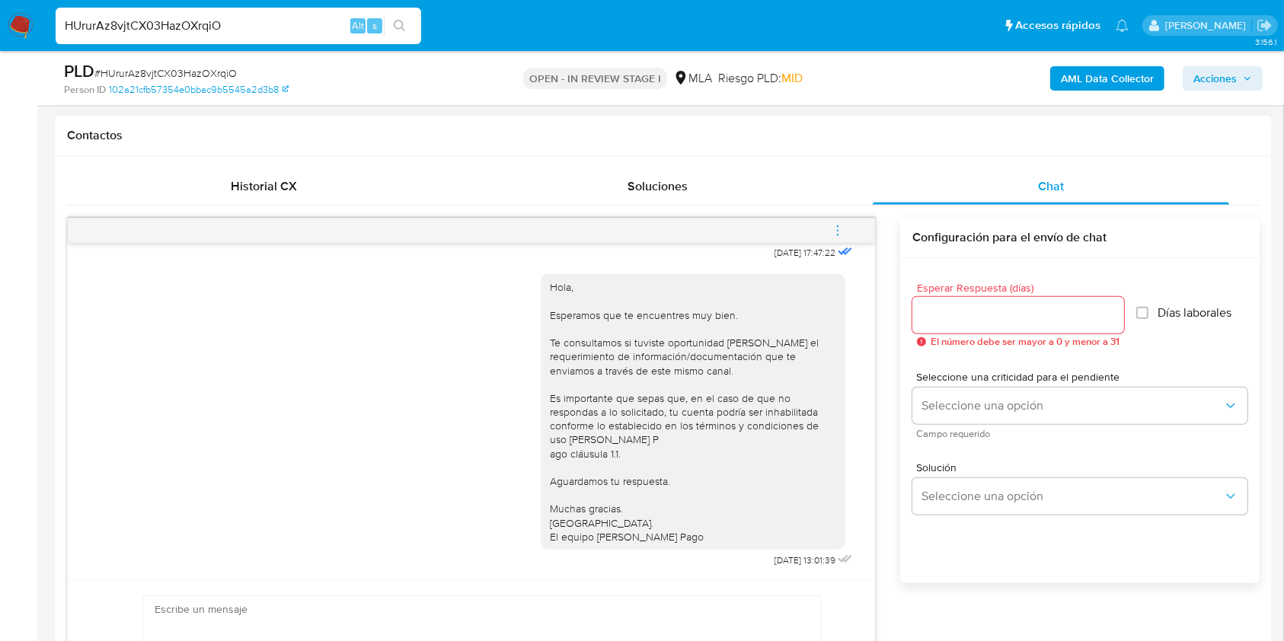
click at [836, 231] on icon "menu-action" at bounding box center [838, 231] width 14 height 14
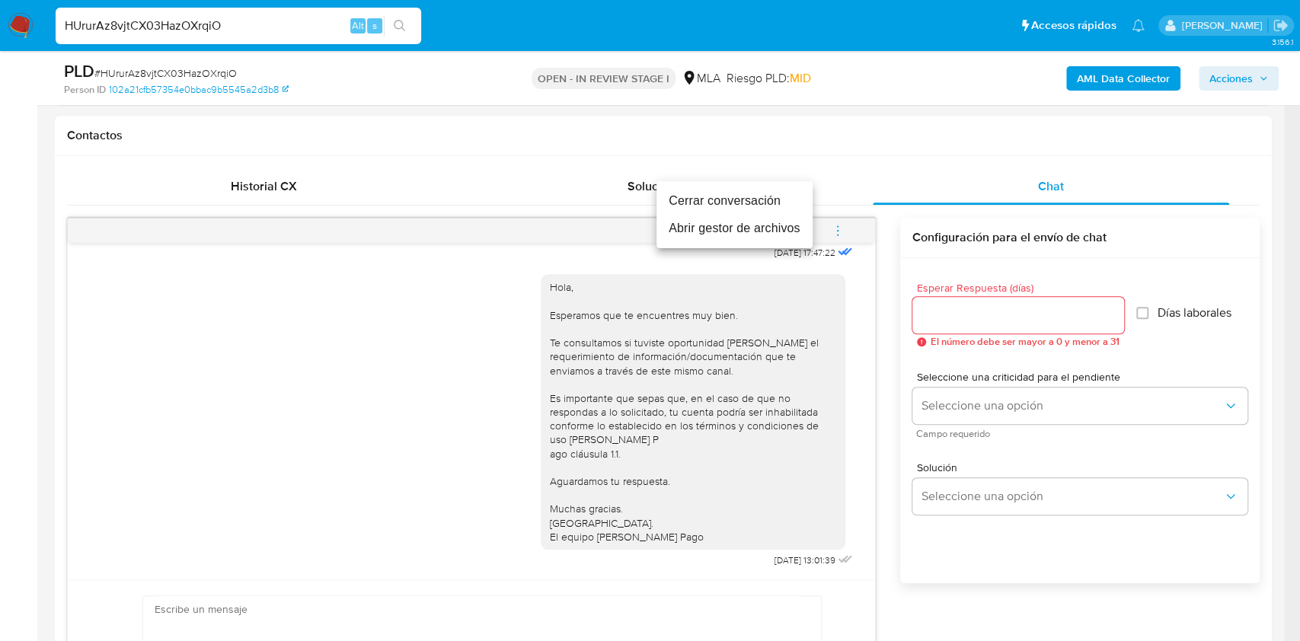
click at [721, 194] on li "Cerrar conversación" at bounding box center [735, 200] width 156 height 27
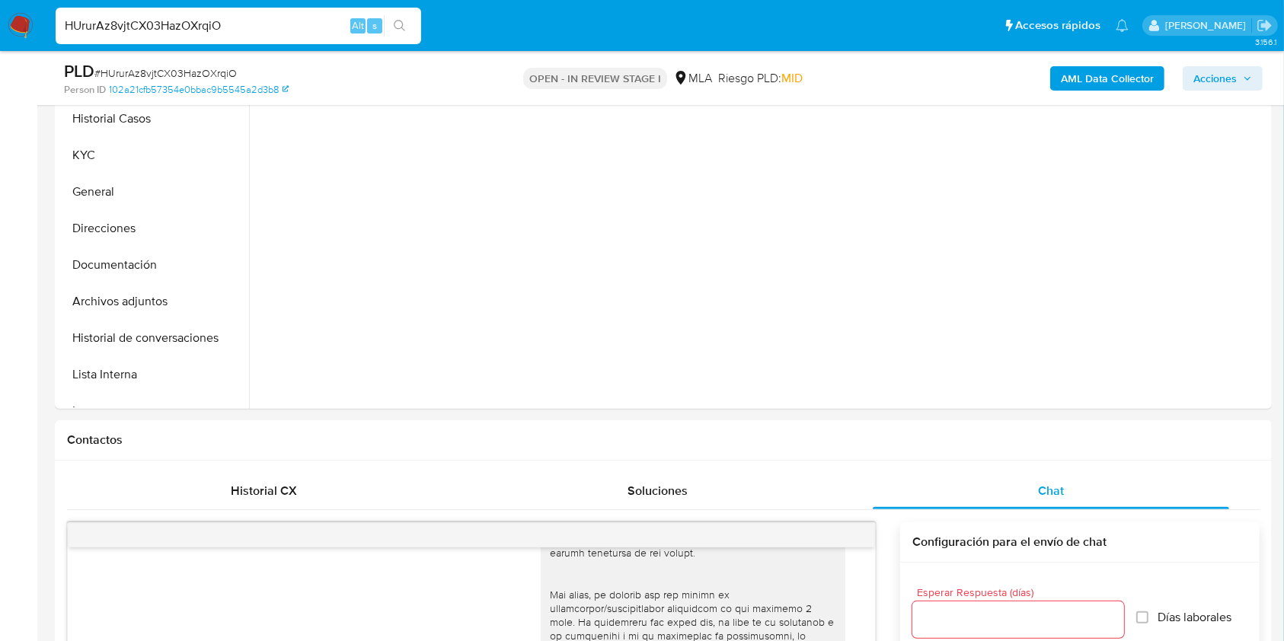
scroll to position [72, 0]
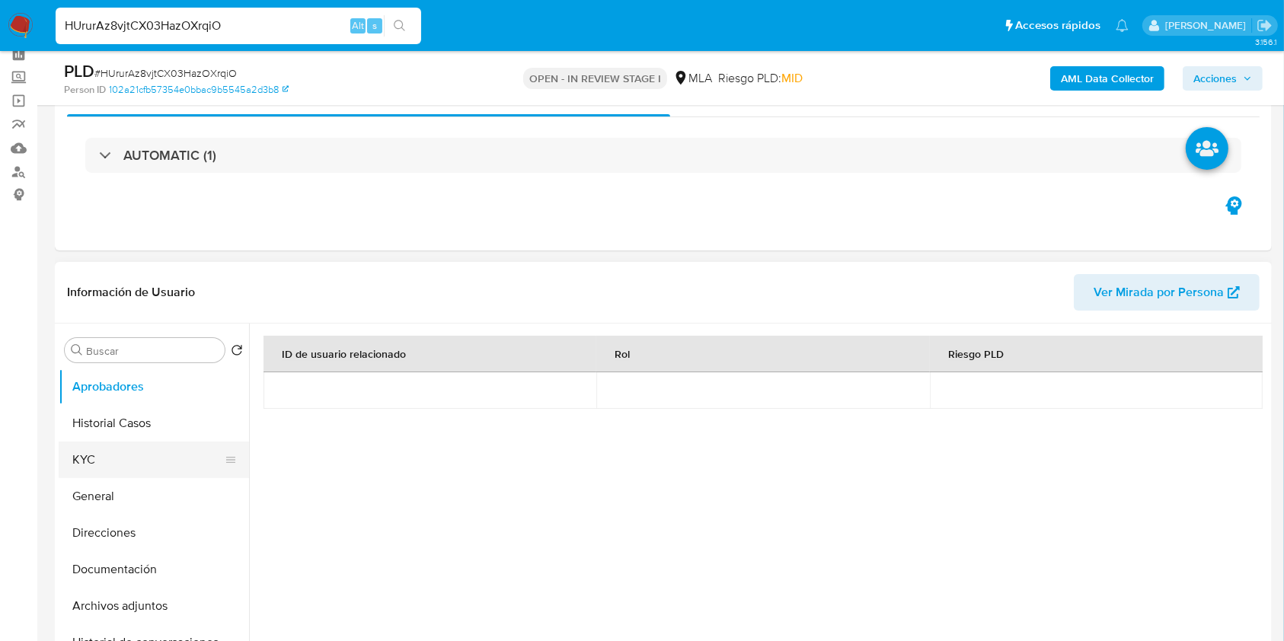
click at [101, 467] on button "KYC" at bounding box center [148, 460] width 178 height 37
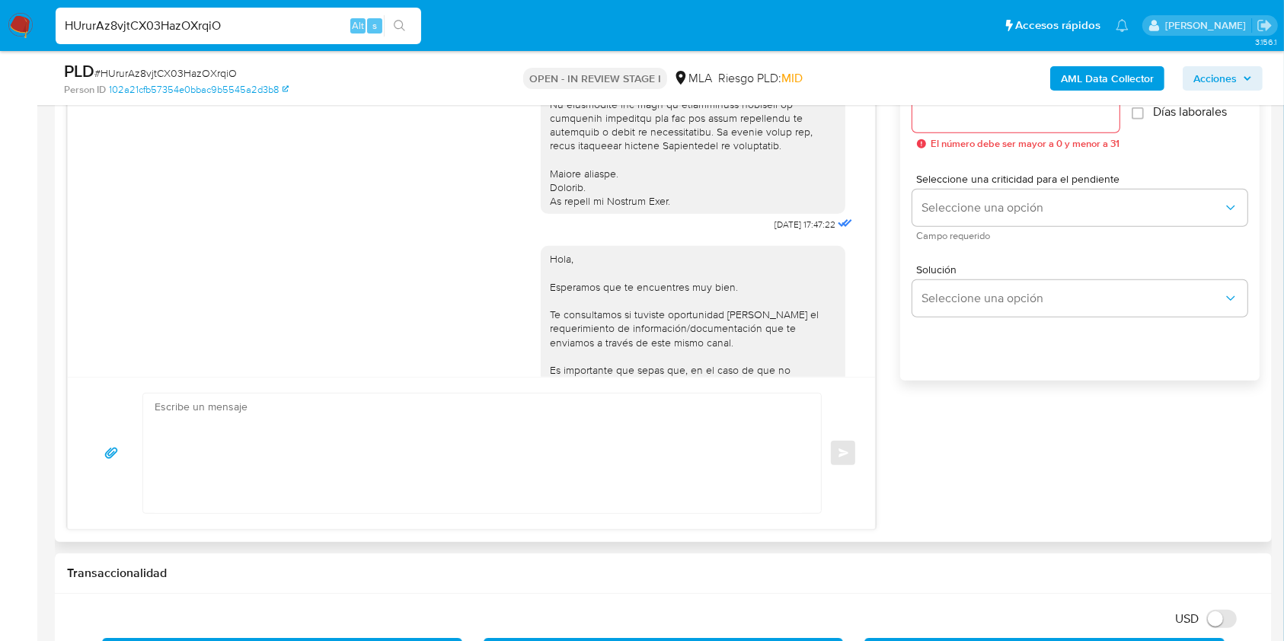
scroll to position [492, 0]
drag, startPoint x: 736, startPoint y: 245, endPoint x: 785, endPoint y: 237, distance: 50.1
copy span "18/08/2025"
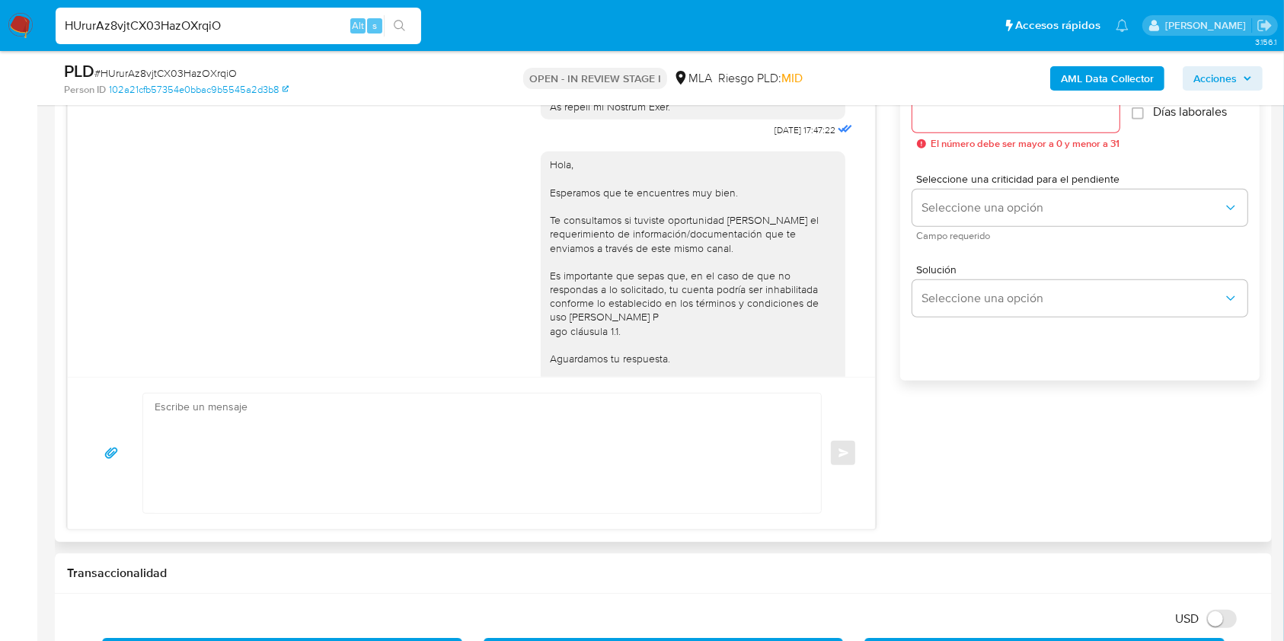
scroll to position [695, 0]
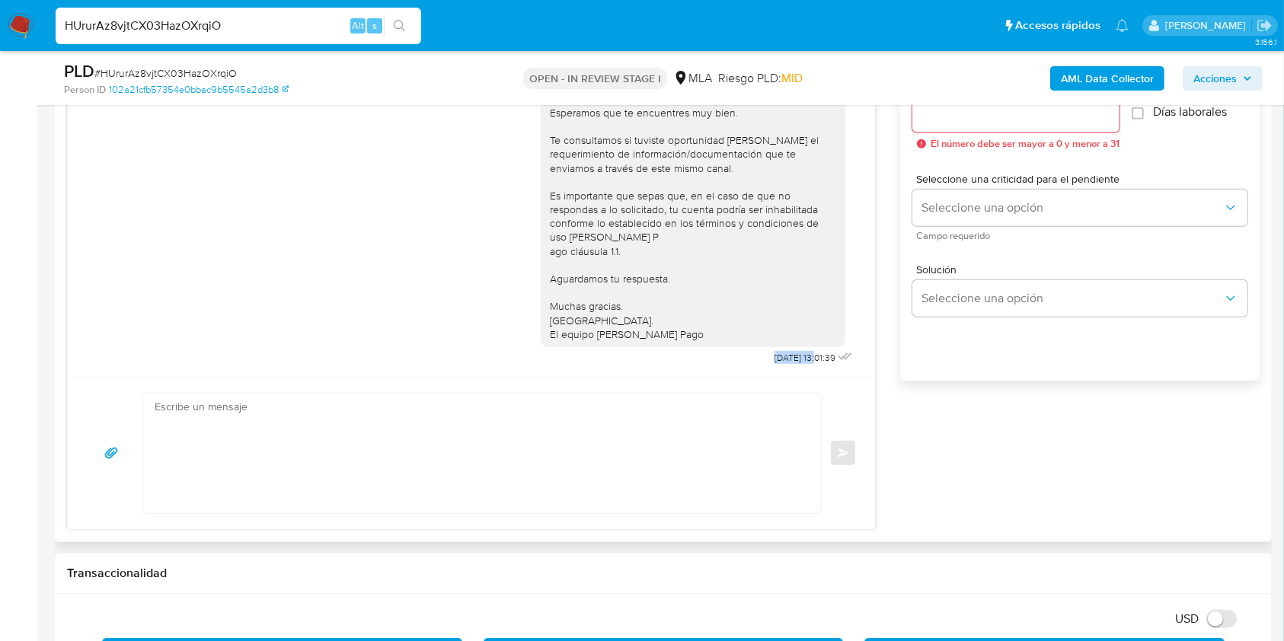
drag, startPoint x: 740, startPoint y: 354, endPoint x: 786, endPoint y: 358, distance: 46.7
click at [786, 358] on span "22/08/2025 13:01:39" at bounding box center [805, 358] width 61 height 12
copy span "22/08/2025"
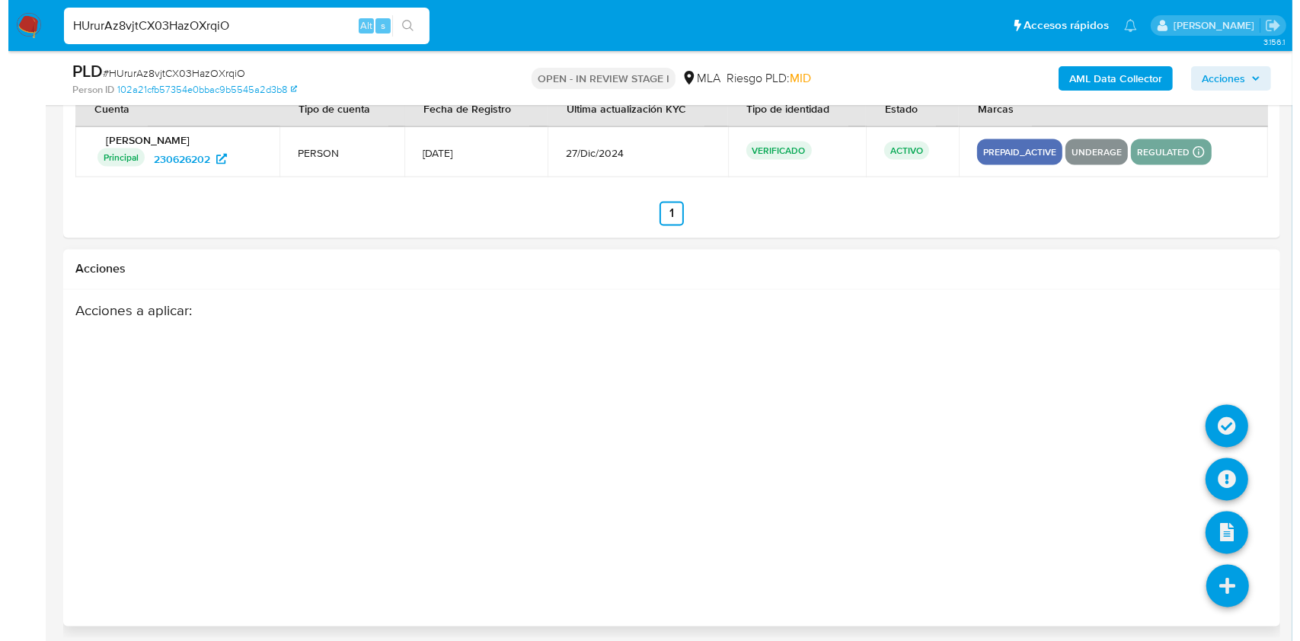
scroll to position [2679, 0]
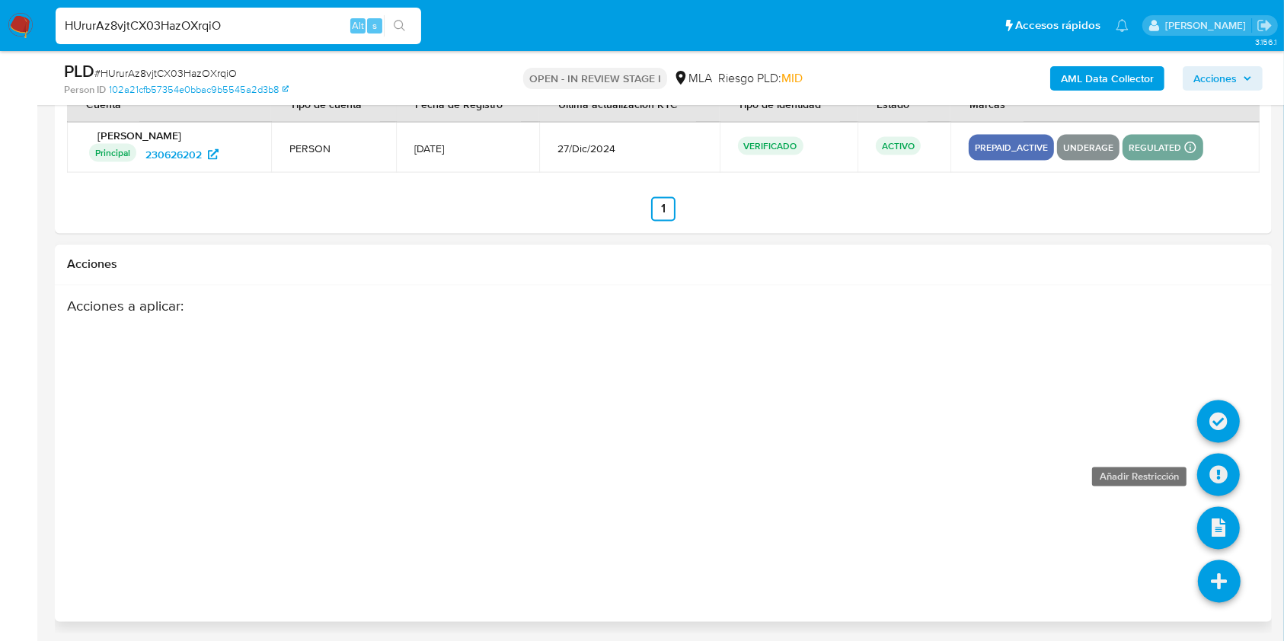
click at [1207, 469] on icon at bounding box center [1219, 475] width 43 height 43
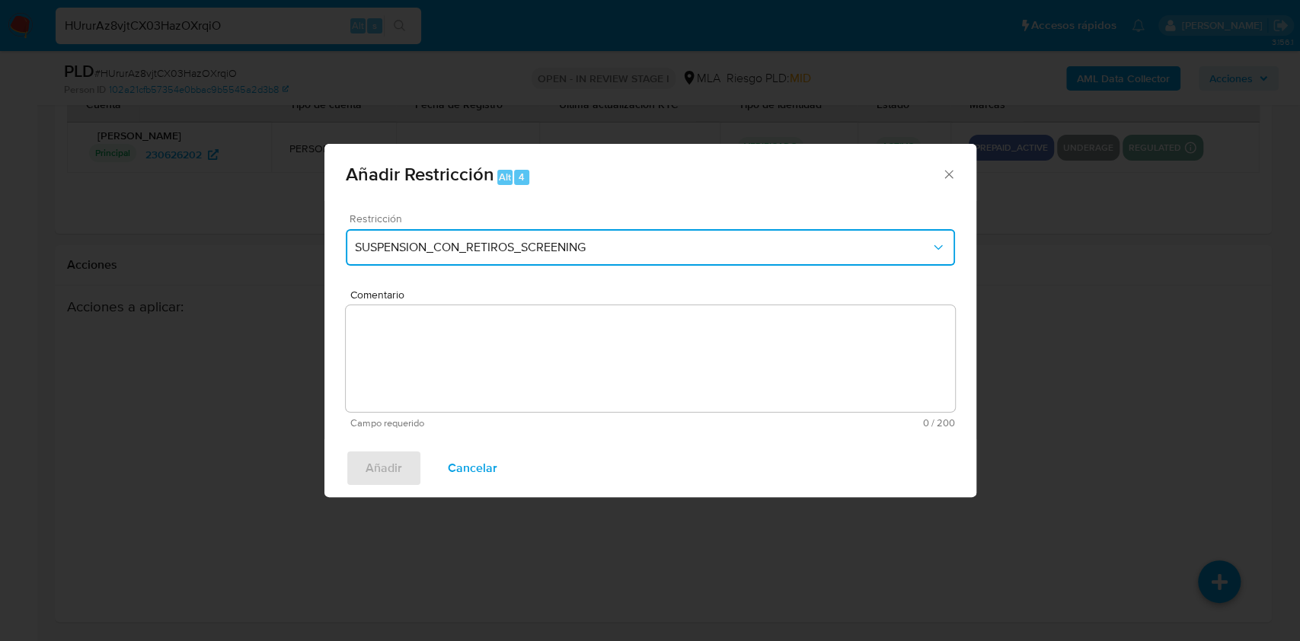
click at [469, 258] on button "SUSPENSION_CON_RETIROS_SCREENING" at bounding box center [650, 247] width 609 height 37
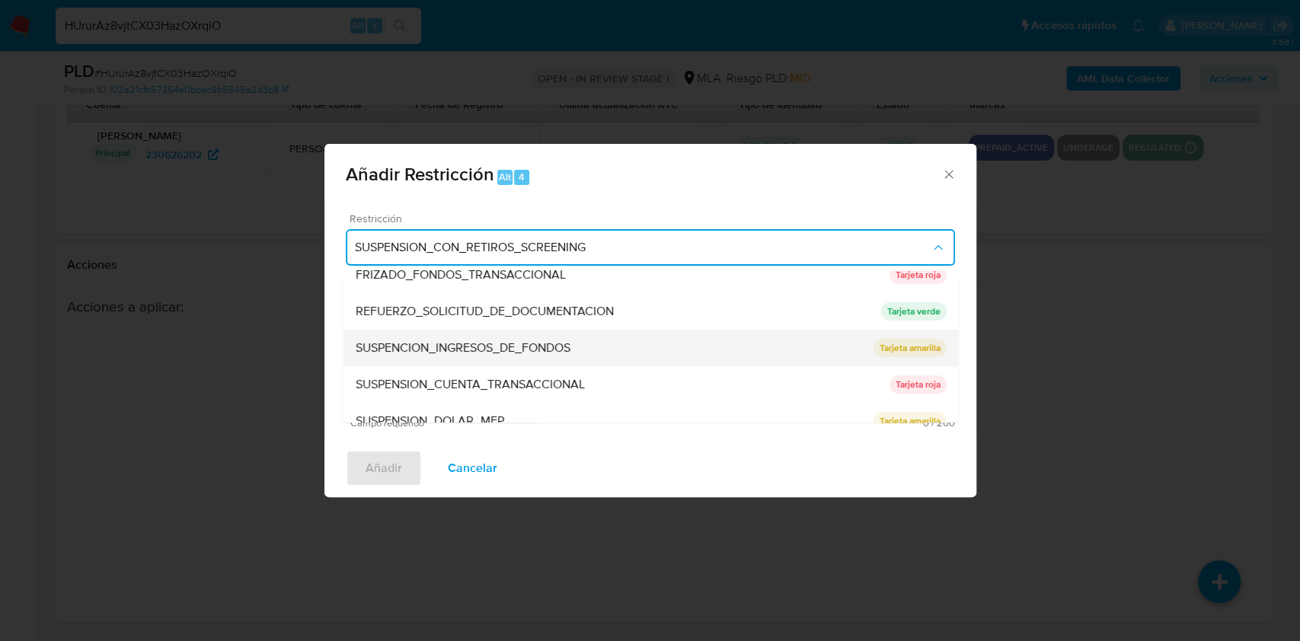
scroll to position [323, 0]
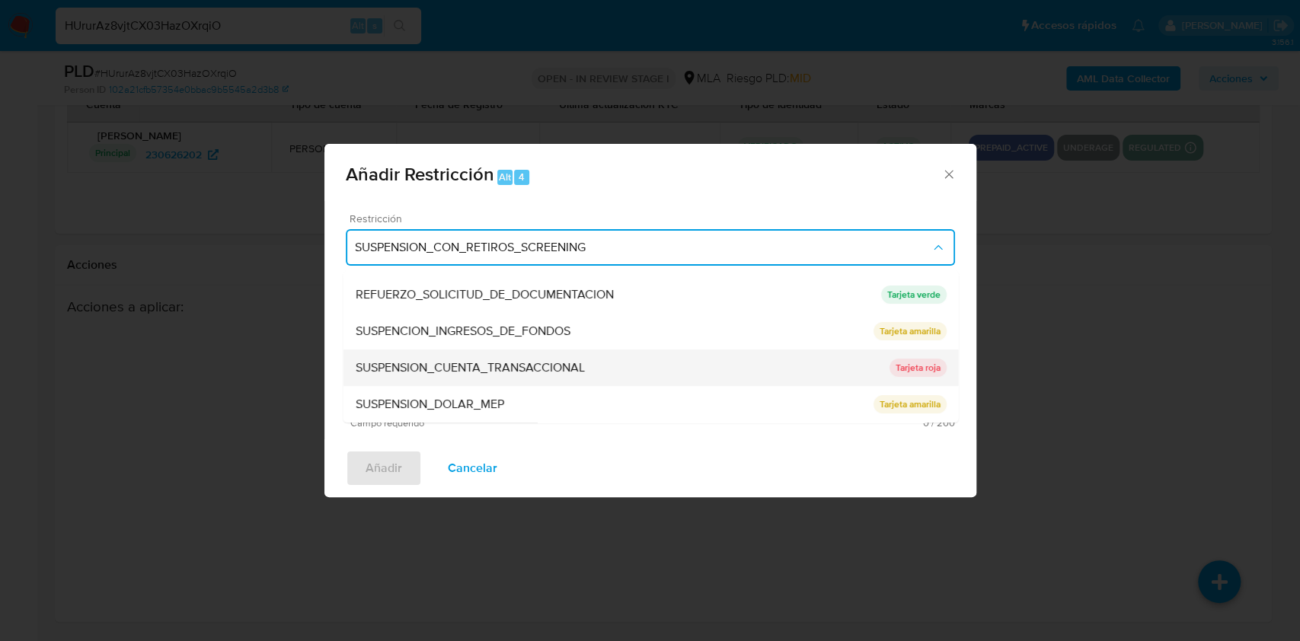
click at [474, 354] on div "SUSPENSION_CUENTA_TRANSACCIONAL" at bounding box center [622, 368] width 534 height 37
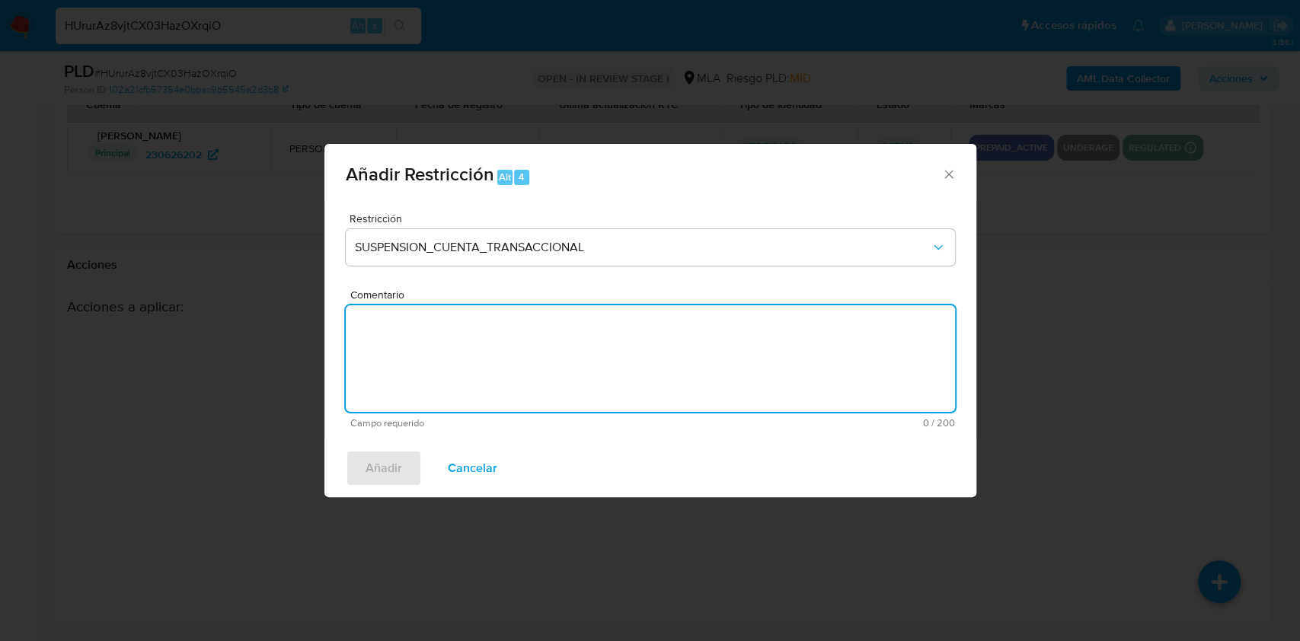
click at [507, 351] on textarea "Comentario" at bounding box center [650, 359] width 609 height 107
type textarea "AML"
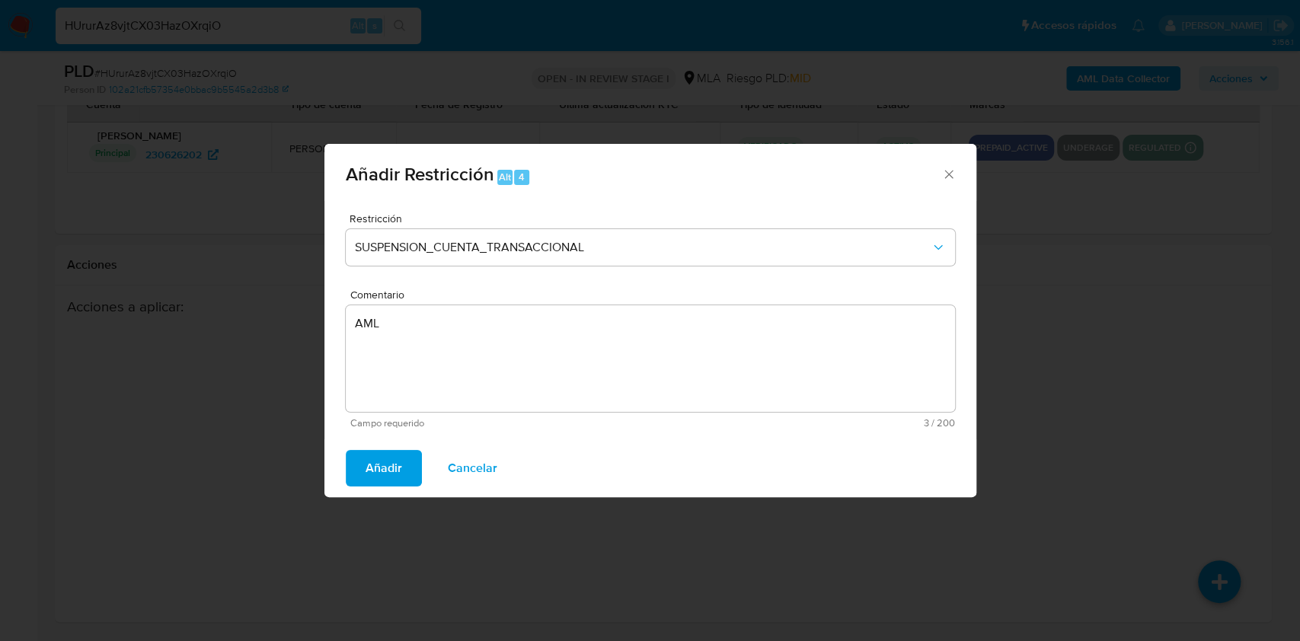
click at [397, 465] on span "Añadir" at bounding box center [384, 469] width 37 height 34
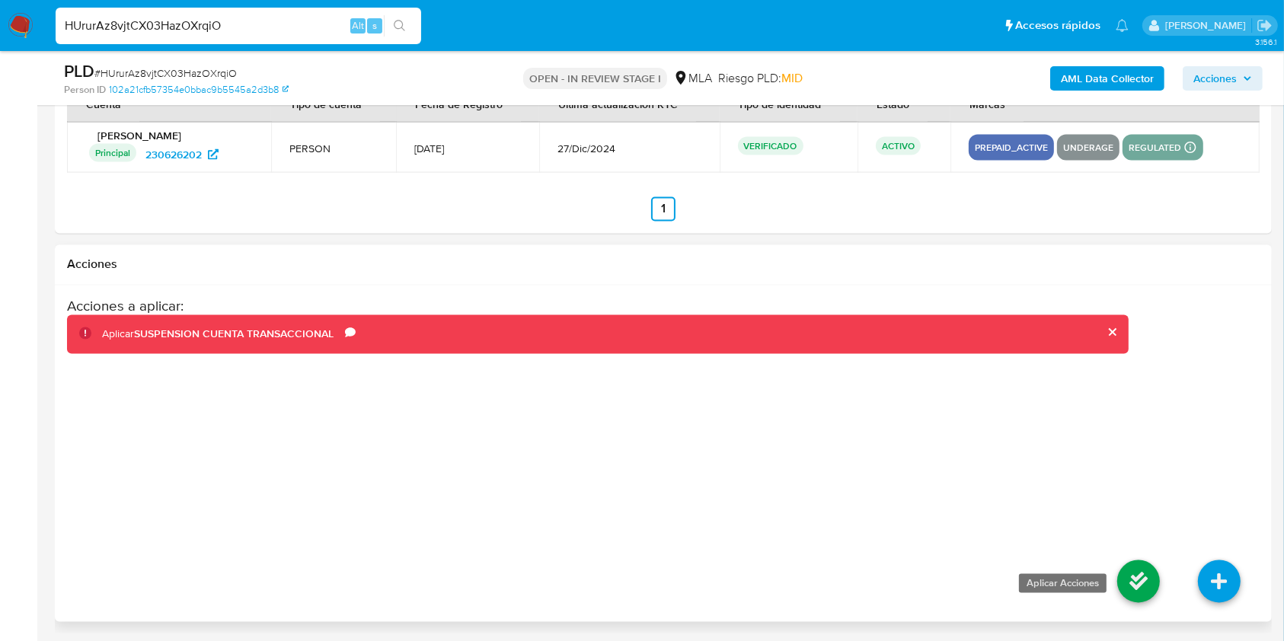
click at [1137, 571] on icon at bounding box center [1139, 582] width 43 height 43
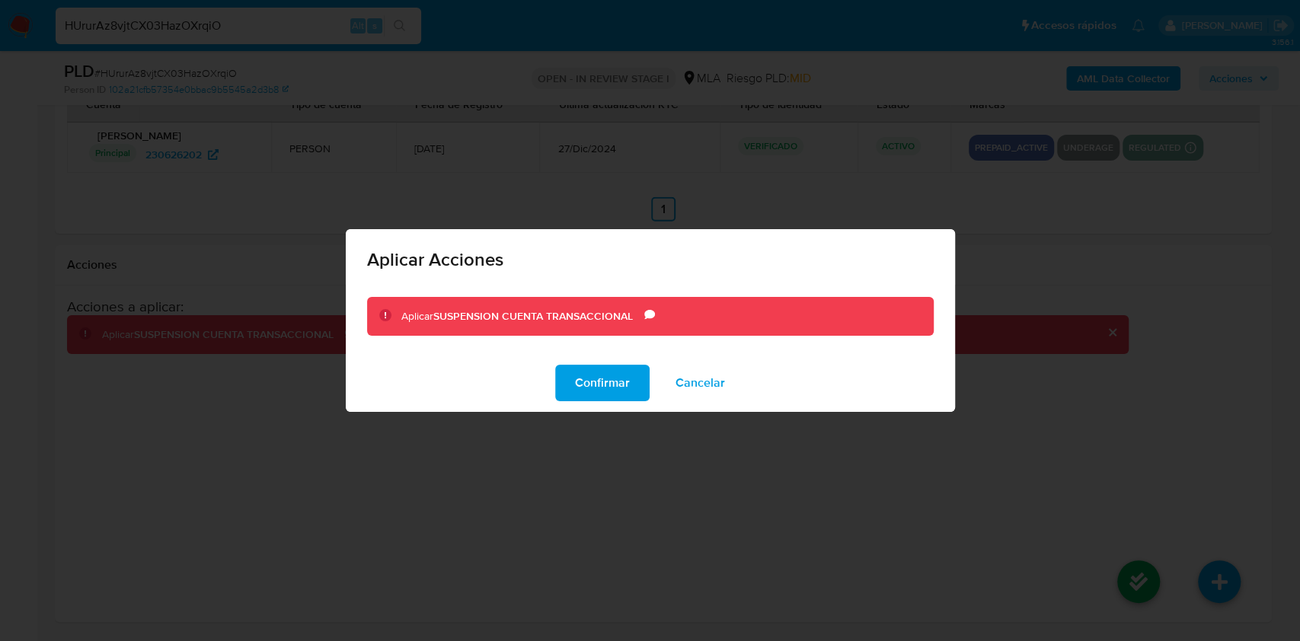
click at [568, 386] on button "Confirmar" at bounding box center [602, 383] width 94 height 37
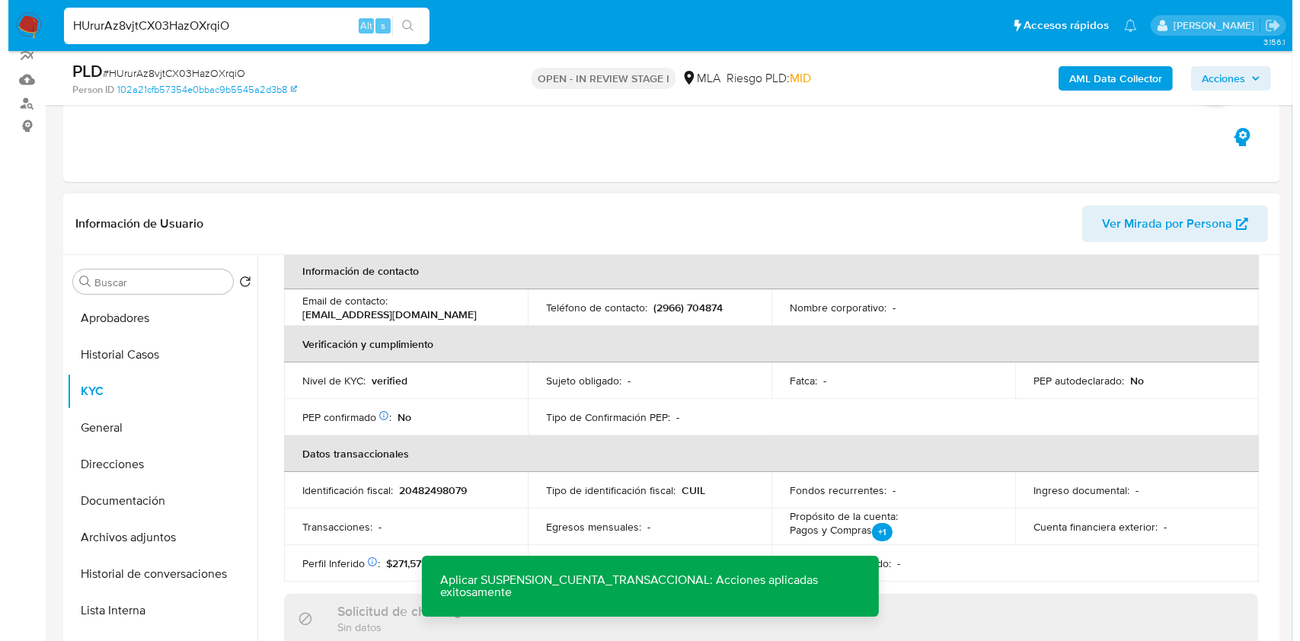
scroll to position [0, 0]
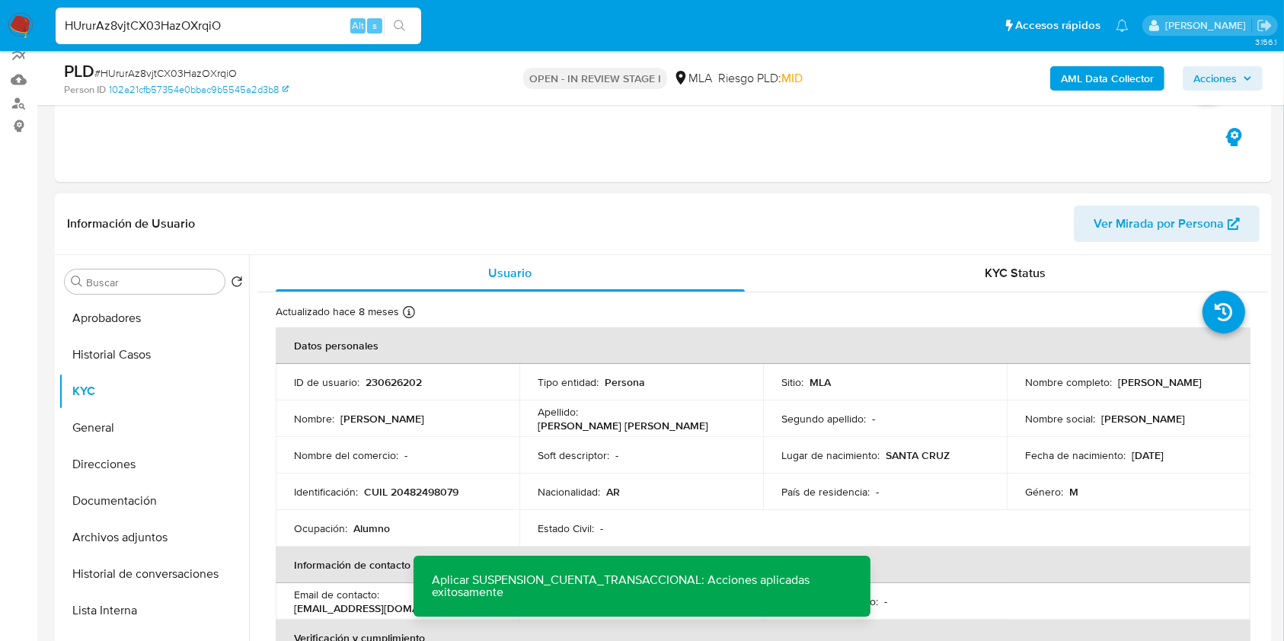
click at [398, 377] on p "230626202" at bounding box center [394, 383] width 56 height 14
copy p "230626202"
click at [197, 75] on span "# HUrurAz8vjtCX03HazOXrqiO" at bounding box center [165, 73] width 142 height 15
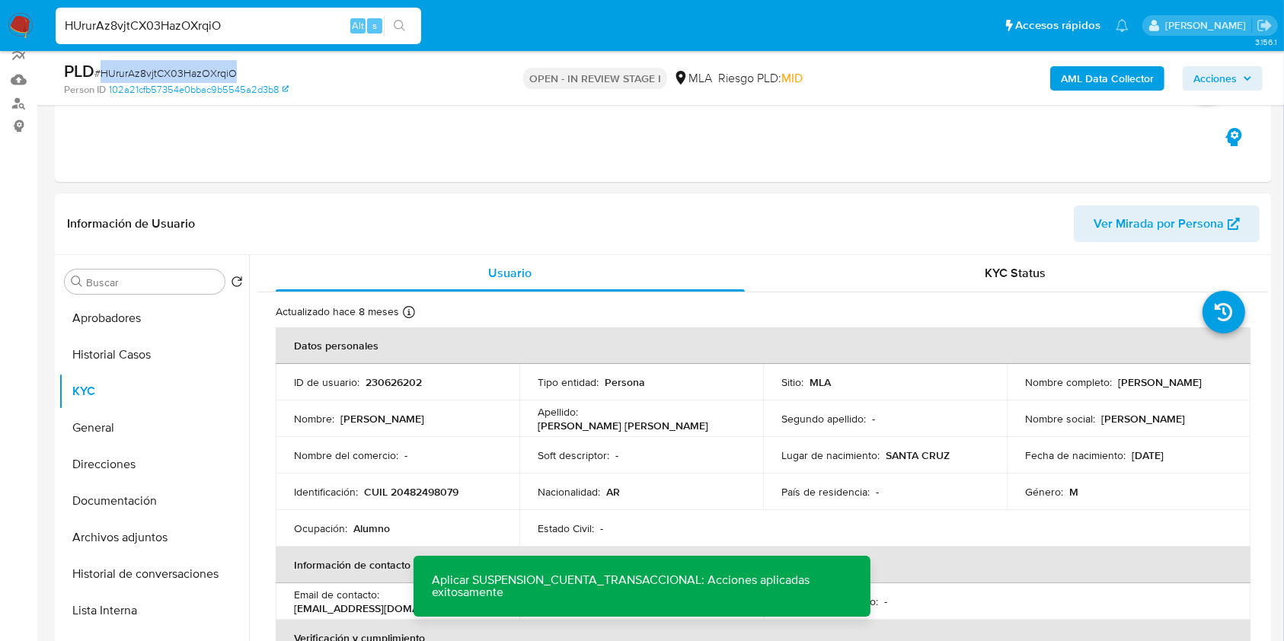
copy span "HUrurAz8vjtCX03HazOXrqiO"
click at [153, 532] on button "Archivos adjuntos" at bounding box center [148, 538] width 178 height 37
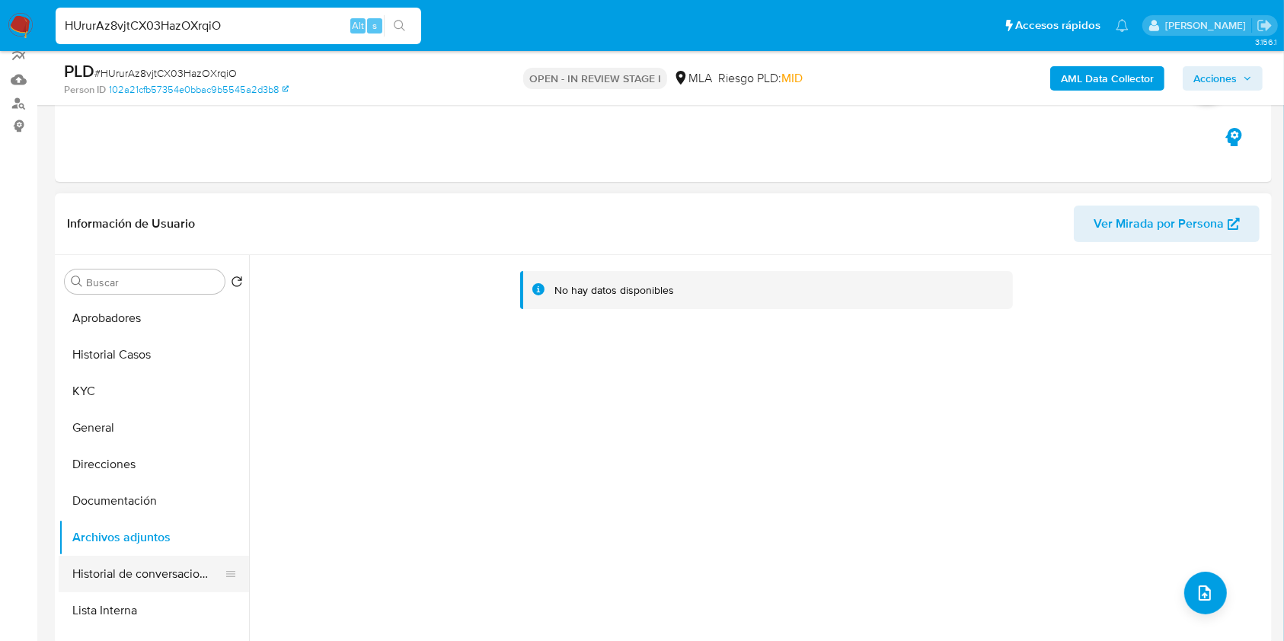
click at [156, 566] on button "Historial de conversaciones" at bounding box center [148, 574] width 178 height 37
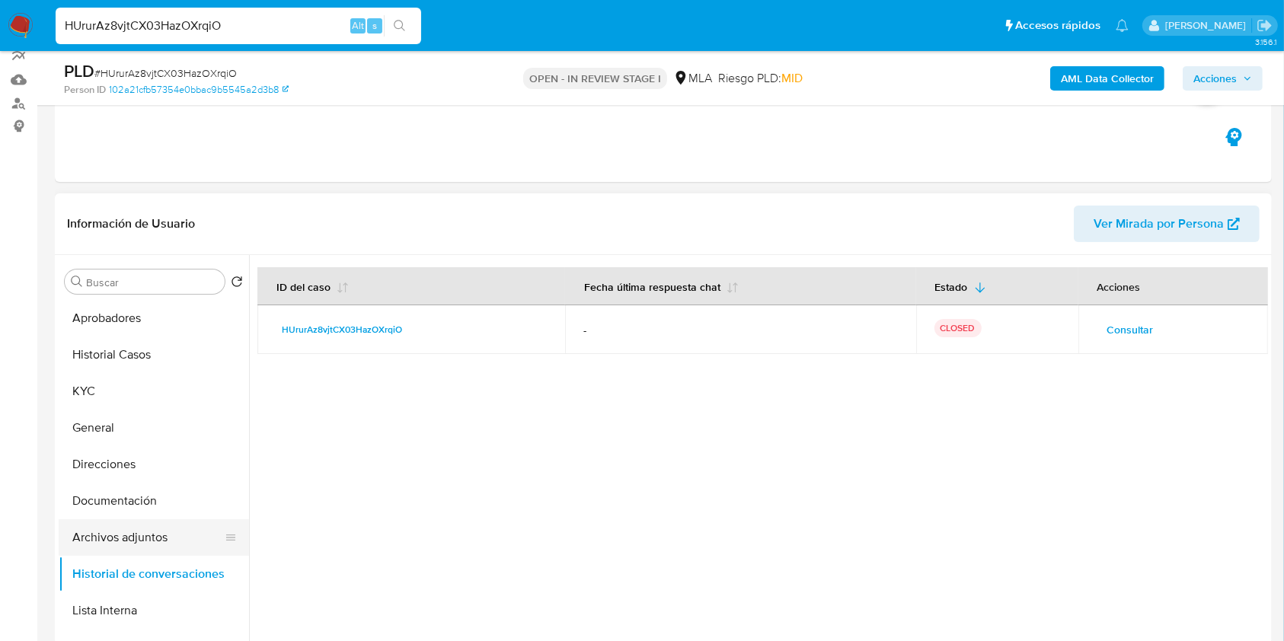
click at [138, 541] on button "Archivos adjuntos" at bounding box center [148, 538] width 178 height 37
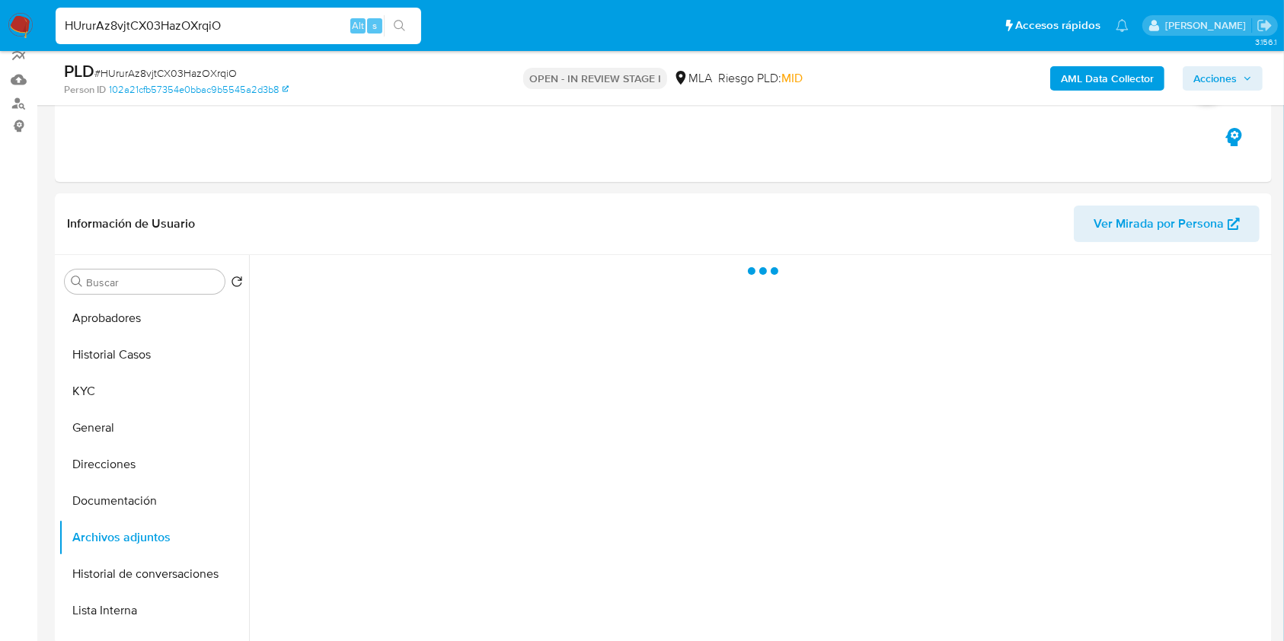
click at [1066, 80] on b "AML Data Collector" at bounding box center [1107, 78] width 93 height 24
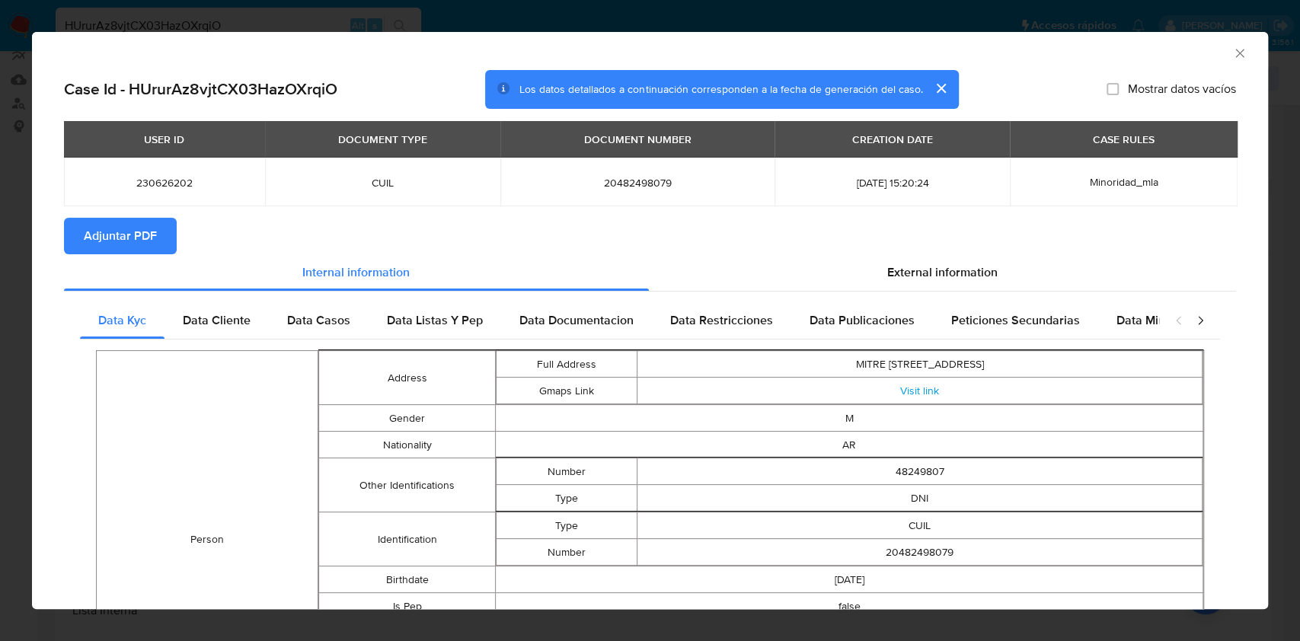
click at [146, 242] on span "Adjuntar PDF" at bounding box center [120, 236] width 73 height 34
click at [1233, 50] on icon "Cerrar ventana" at bounding box center [1240, 53] width 15 height 15
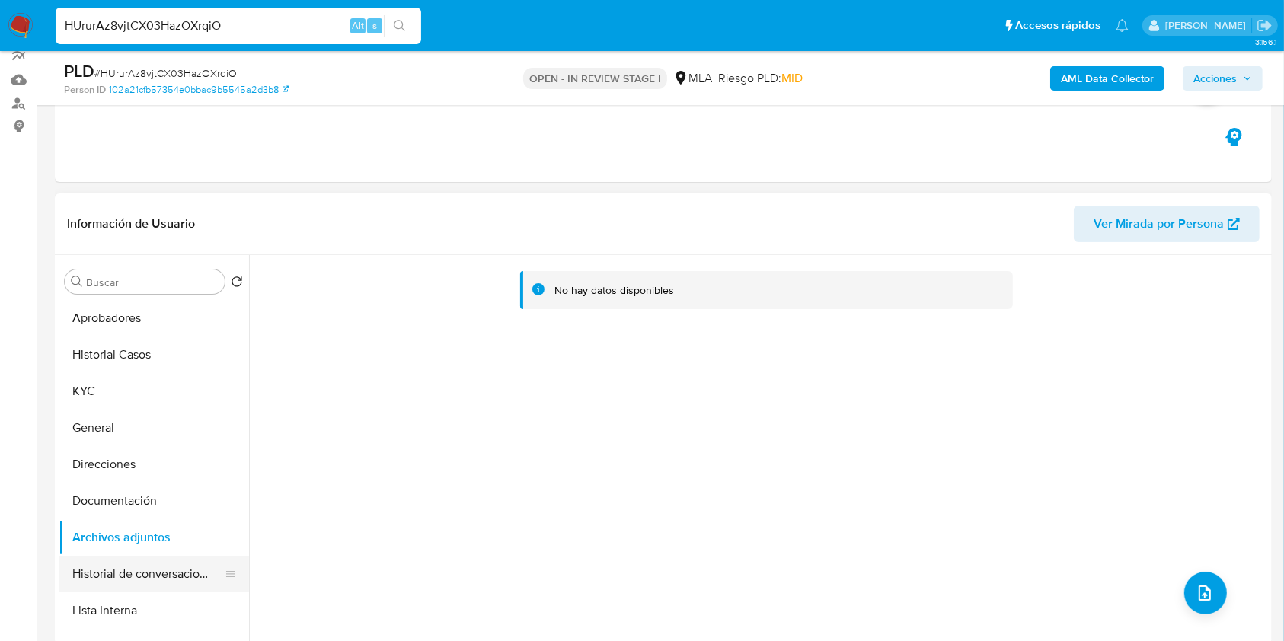
click at [133, 561] on button "Historial de conversaciones" at bounding box center [148, 574] width 178 height 37
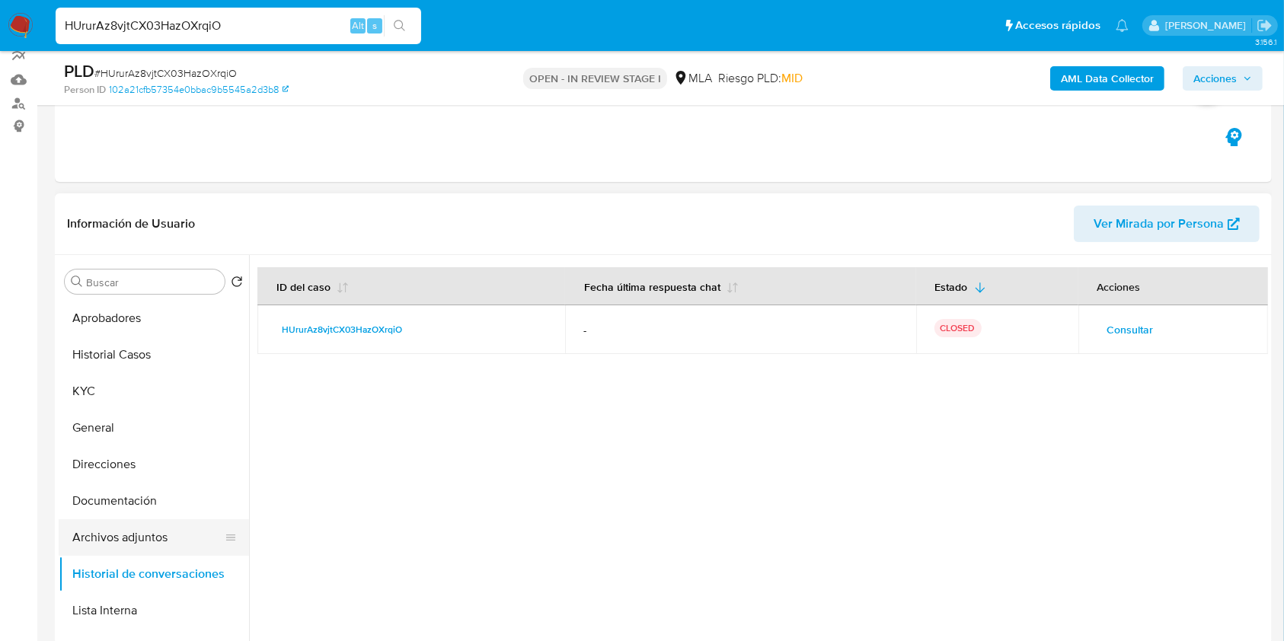
click at [128, 541] on button "Archivos adjuntos" at bounding box center [148, 538] width 178 height 37
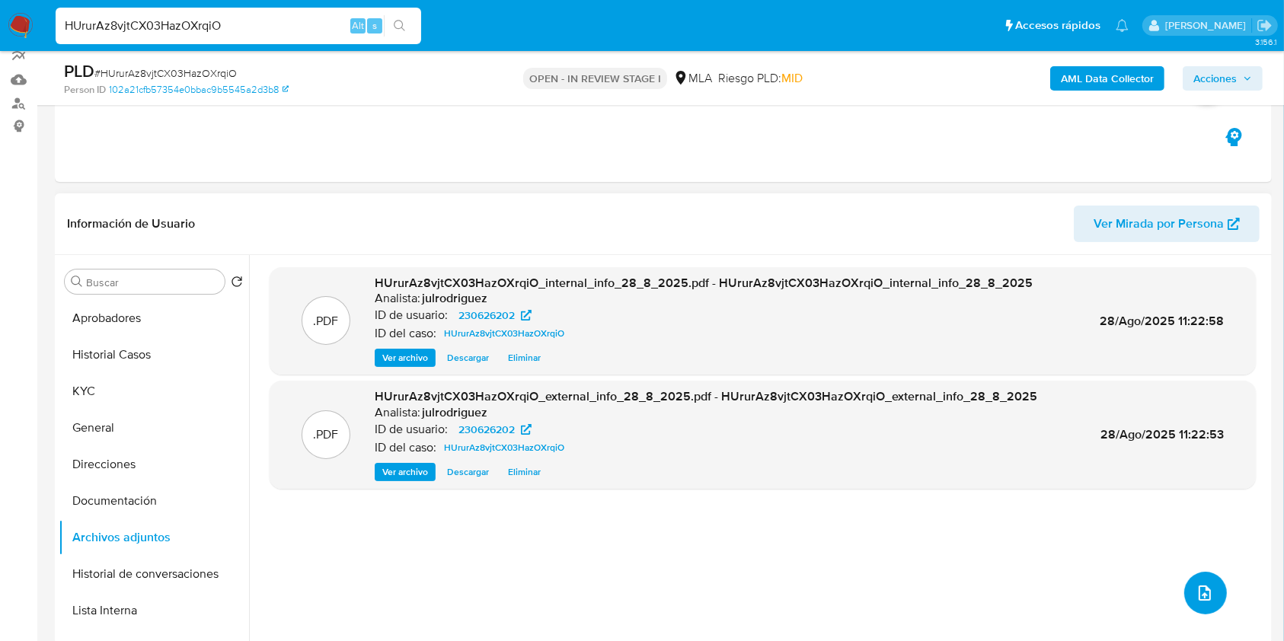
click at [1185, 595] on button "upload-file" at bounding box center [1206, 593] width 43 height 43
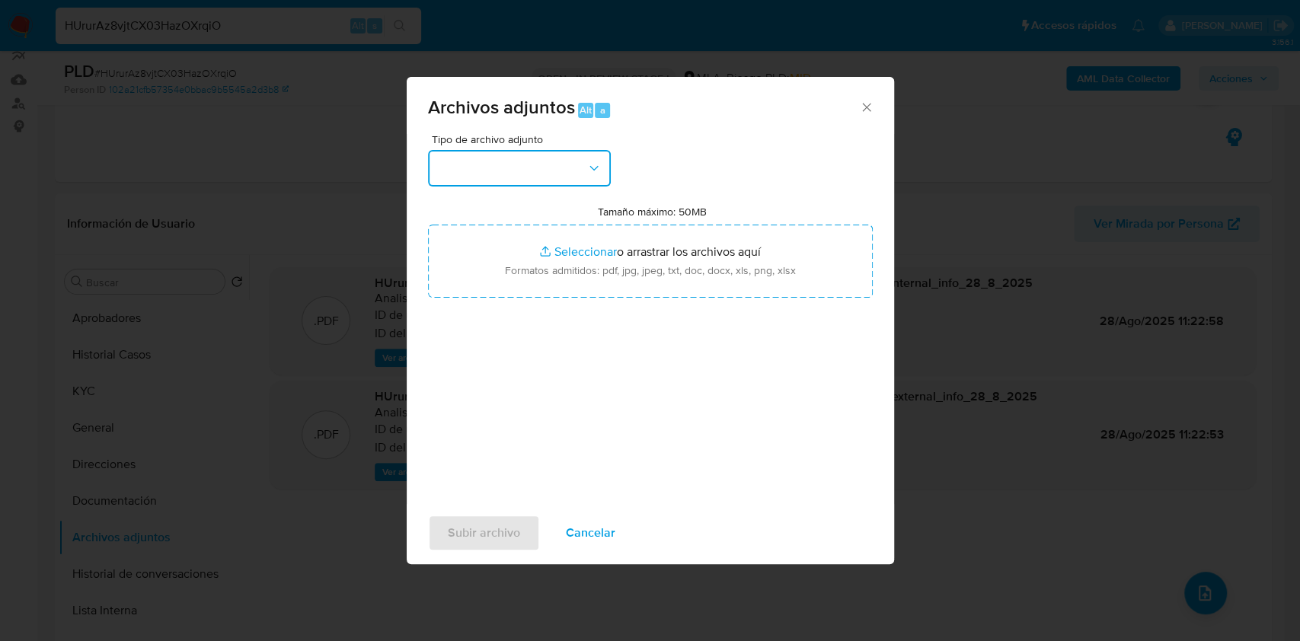
click at [530, 152] on button "button" at bounding box center [519, 168] width 183 height 37
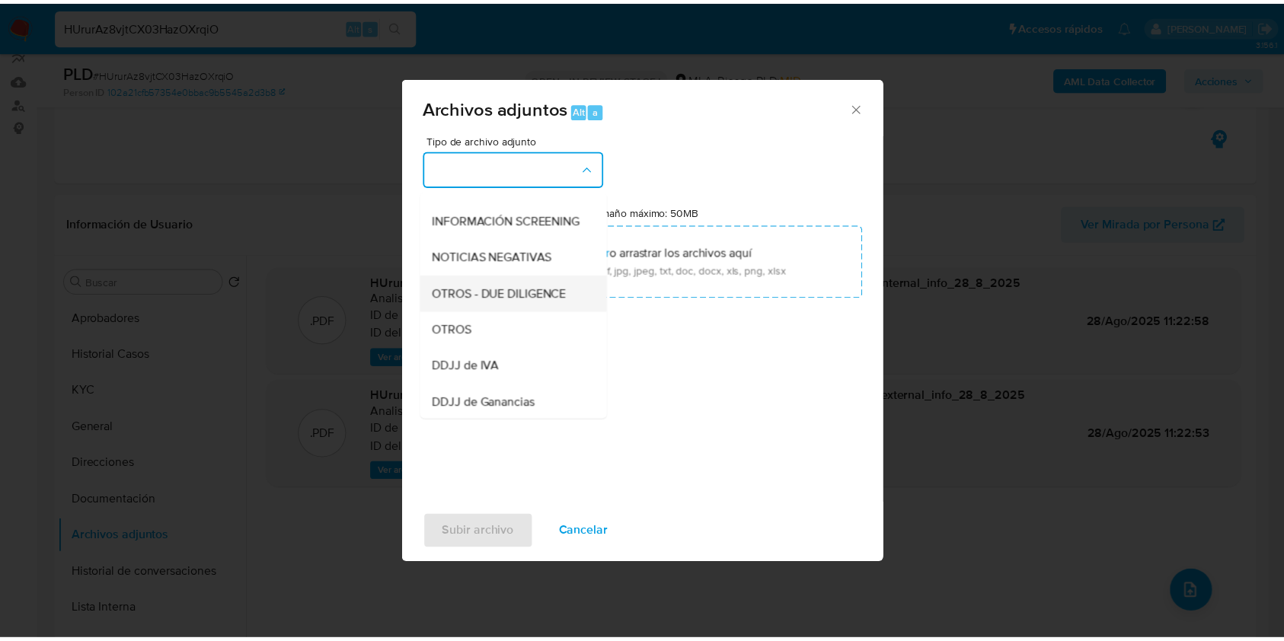
scroll to position [203, 0]
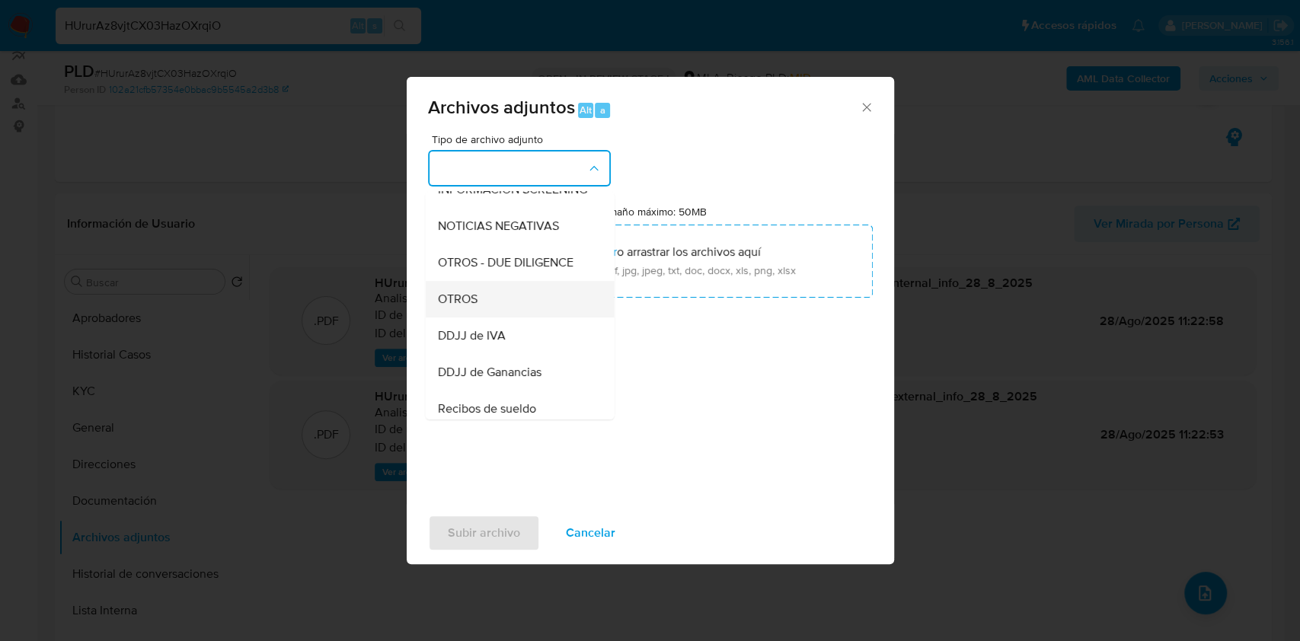
click at [485, 304] on div "OTROS" at bounding box center [514, 299] width 155 height 37
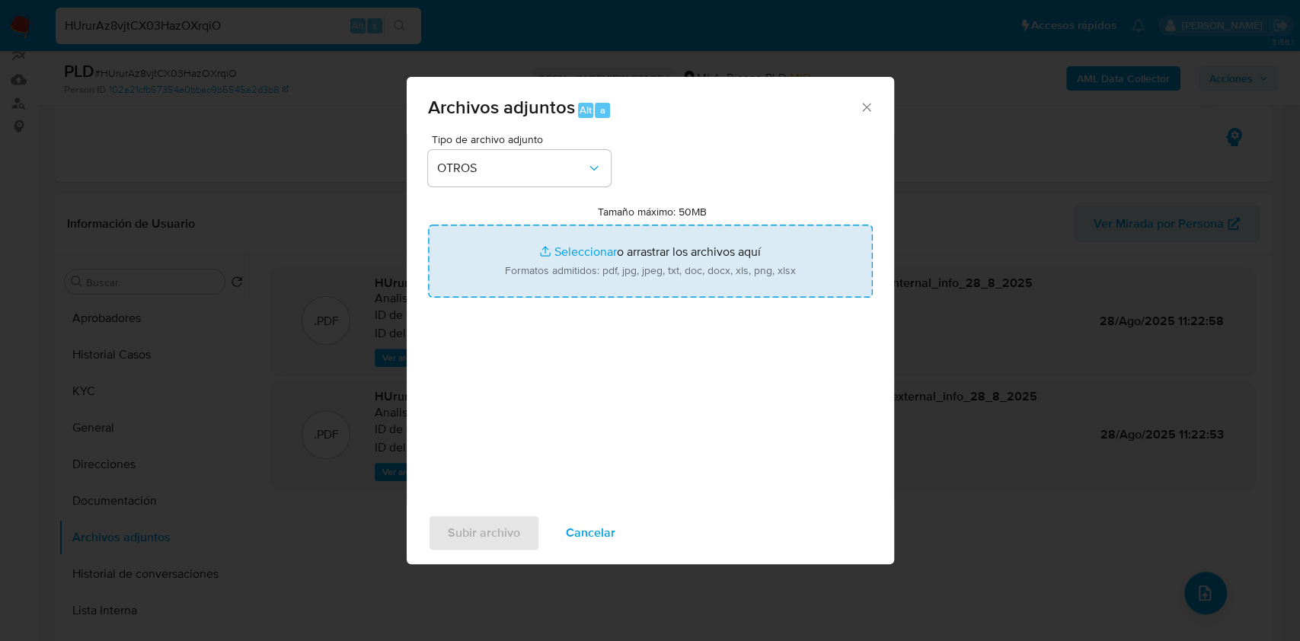
click at [573, 262] on input "Tamaño máximo: 50MB Seleccionar archivos" at bounding box center [650, 261] width 445 height 73
type input "C:\fakepath\Federico Butti Cantin - NOSIS - AGOSTO 2025.pdf"
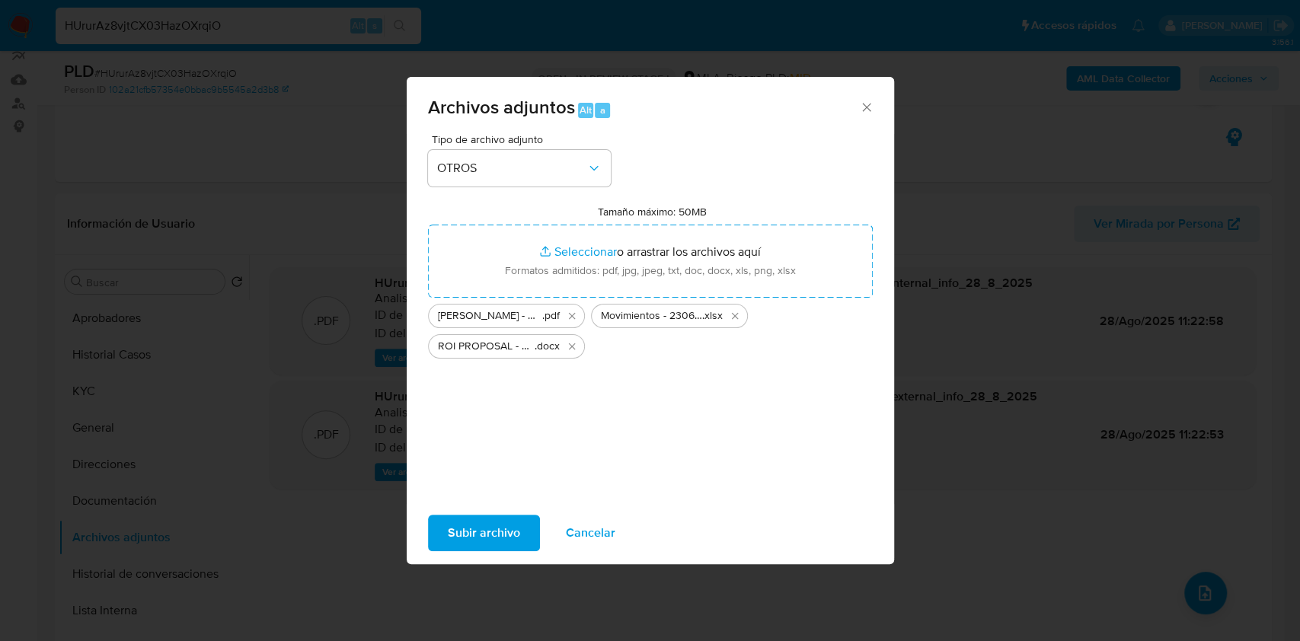
click at [484, 531] on span "Subir archivo" at bounding box center [484, 534] width 72 height 34
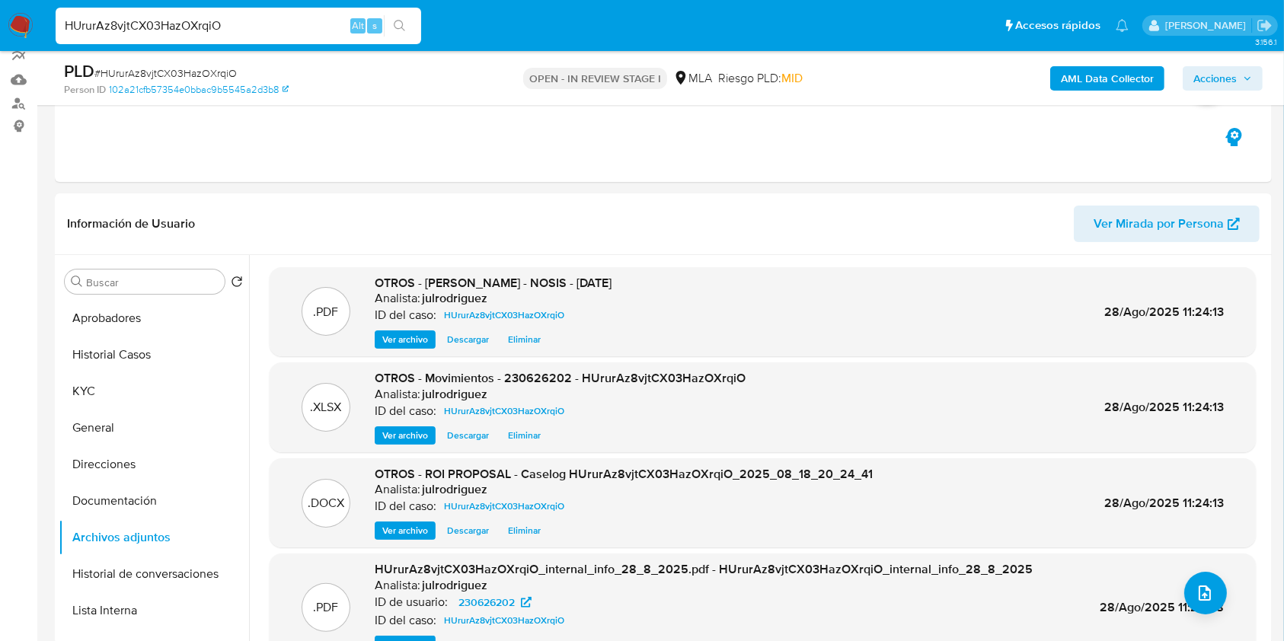
drag, startPoint x: 1204, startPoint y: 82, endPoint x: 1182, endPoint y: 82, distance: 21.3
click at [1204, 82] on span "Acciones" at bounding box center [1215, 78] width 43 height 24
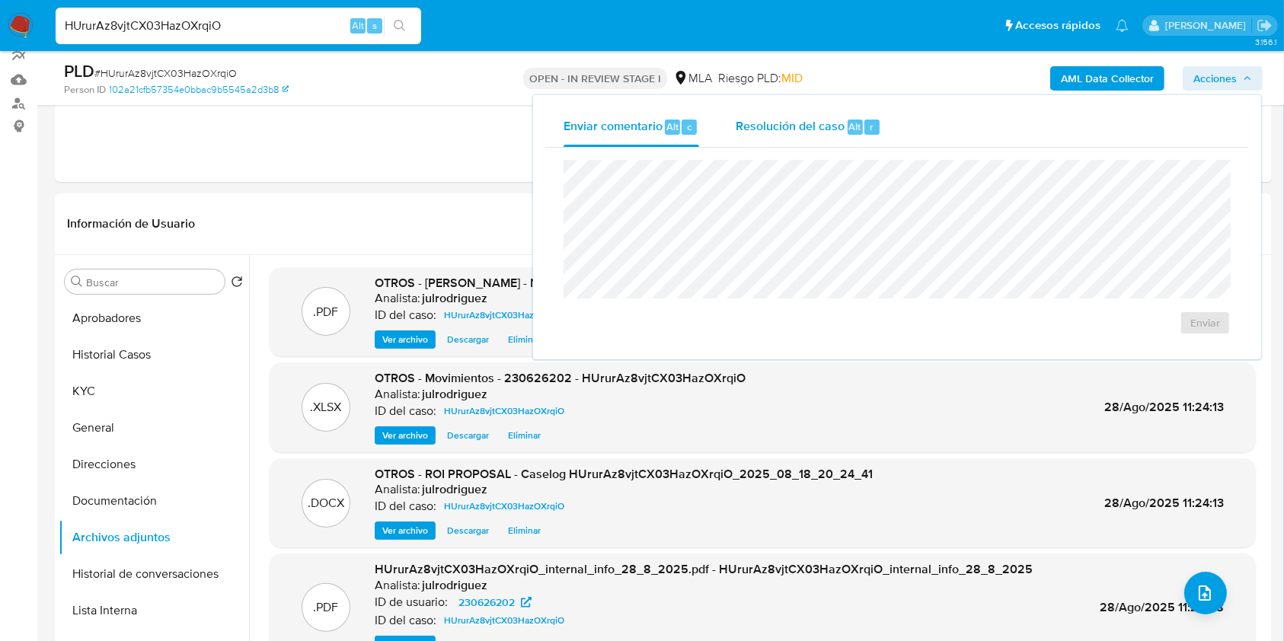
click at [839, 129] on span "Resolución del caso" at bounding box center [790, 126] width 109 height 18
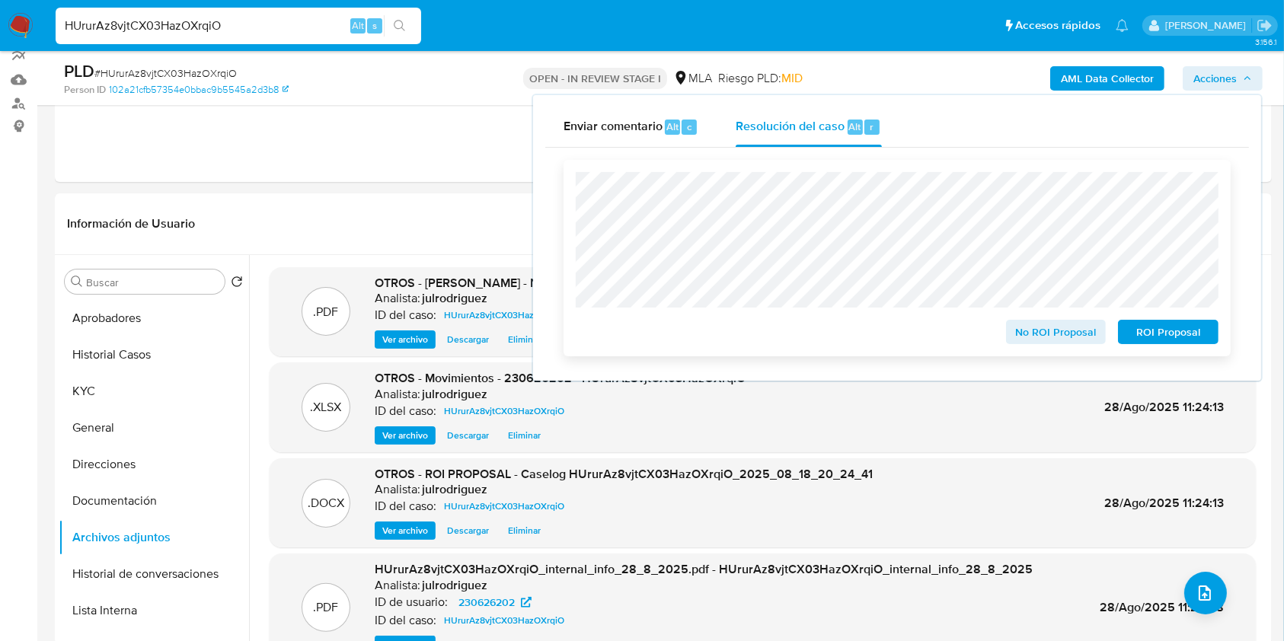
click at [1166, 335] on span "ROI Proposal" at bounding box center [1168, 332] width 79 height 21
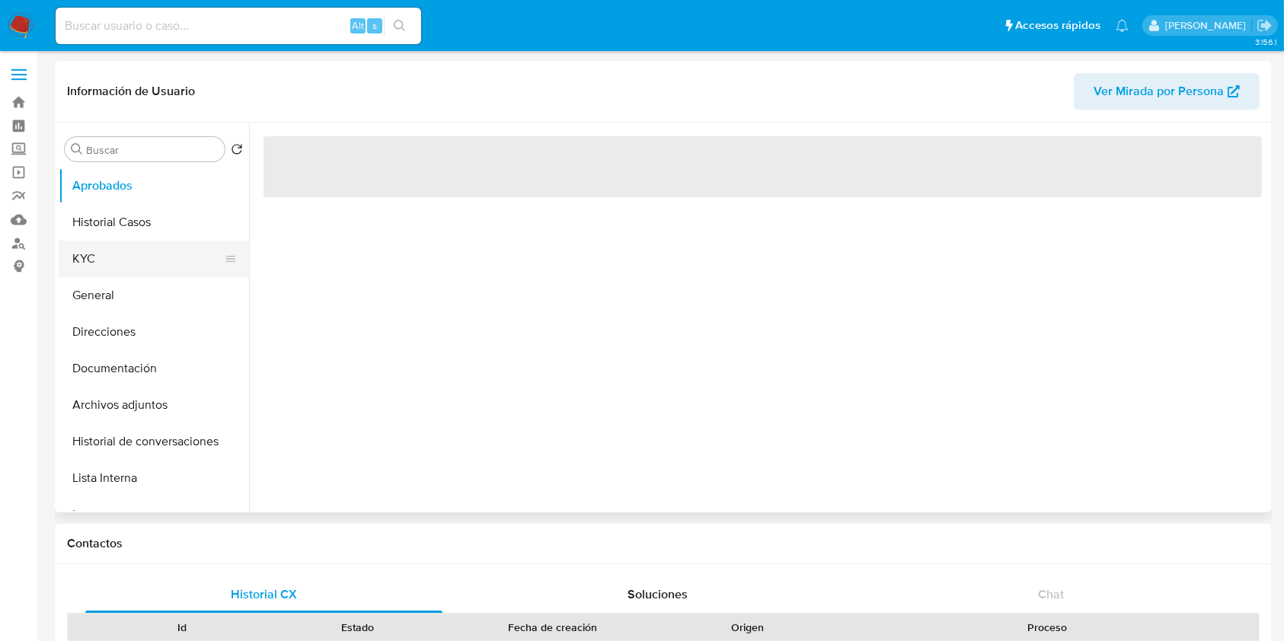
click at [65, 258] on button "KYC" at bounding box center [148, 259] width 178 height 37
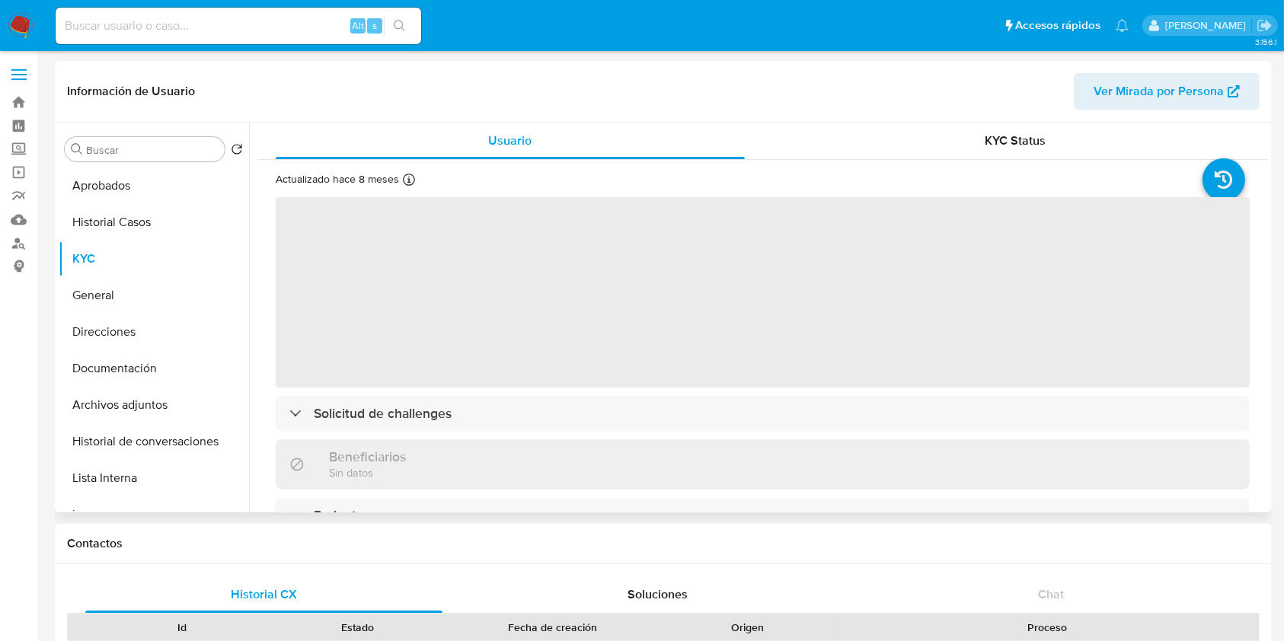
select select "10"
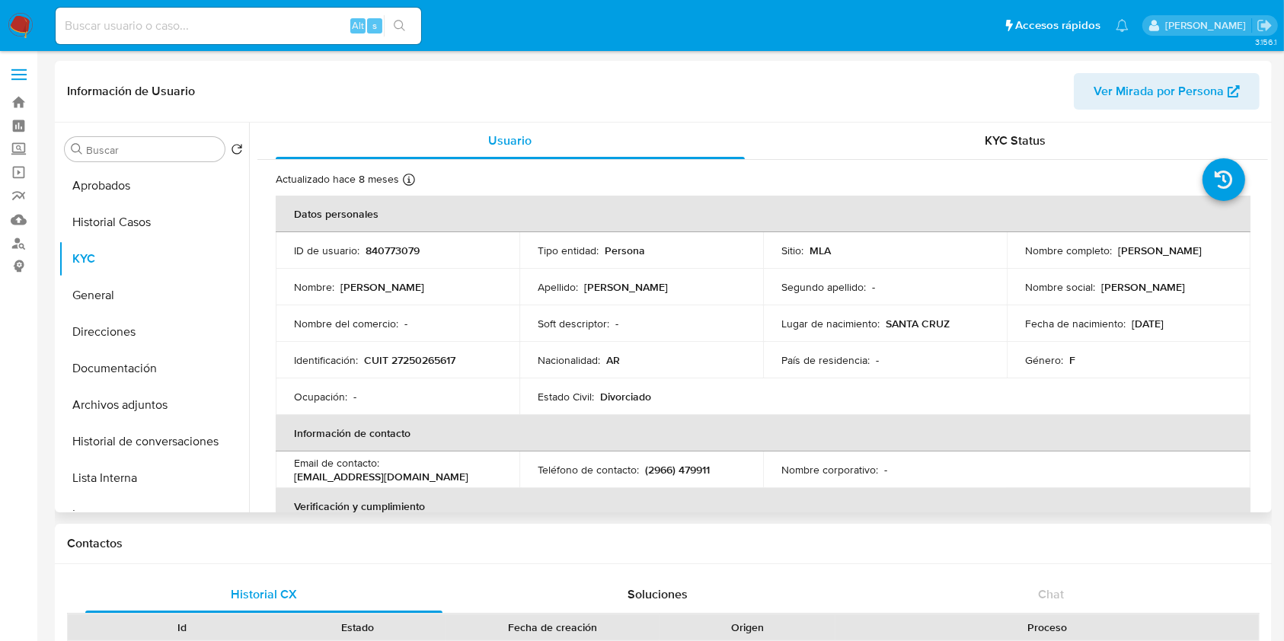
click at [445, 360] on p "CUIT 27250265617" at bounding box center [409, 361] width 91 height 14
copy p "27250265617"
drag, startPoint x: 1013, startPoint y: 256, endPoint x: 1128, endPoint y: 259, distance: 115.1
click at [1128, 259] on td "Nombre completo : [PERSON_NAME]" at bounding box center [1129, 250] width 244 height 37
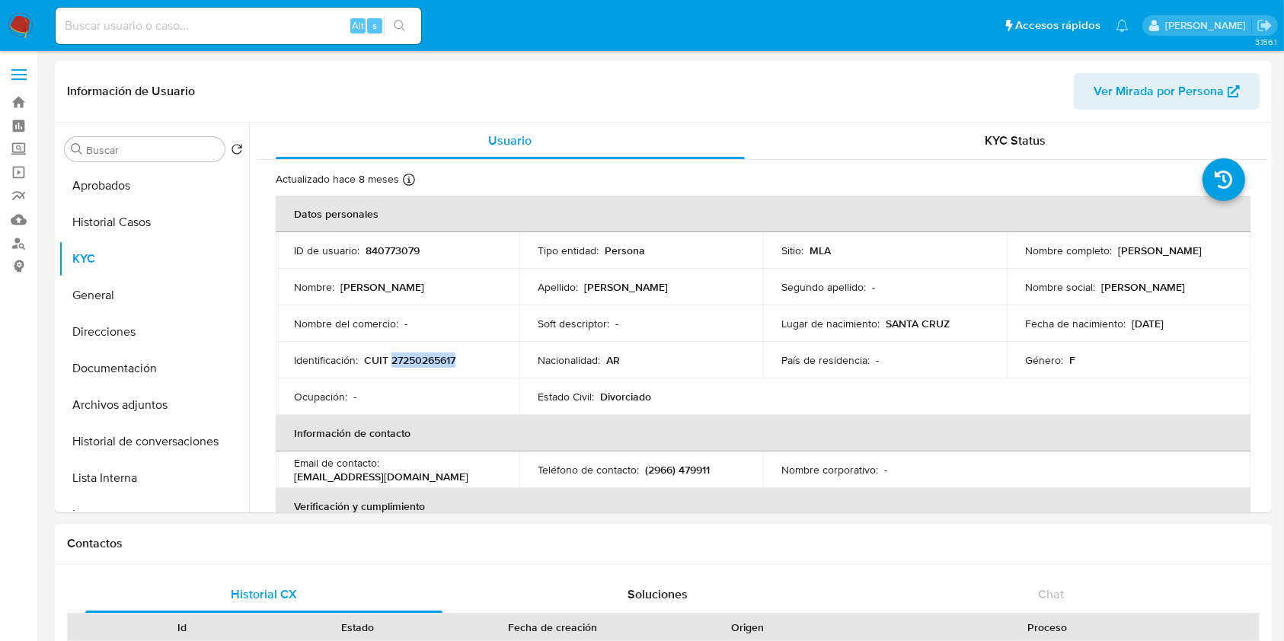
copy p "[PERSON_NAME]"
click at [88, 447] on button "Historial de conversaciones" at bounding box center [148, 442] width 178 height 37
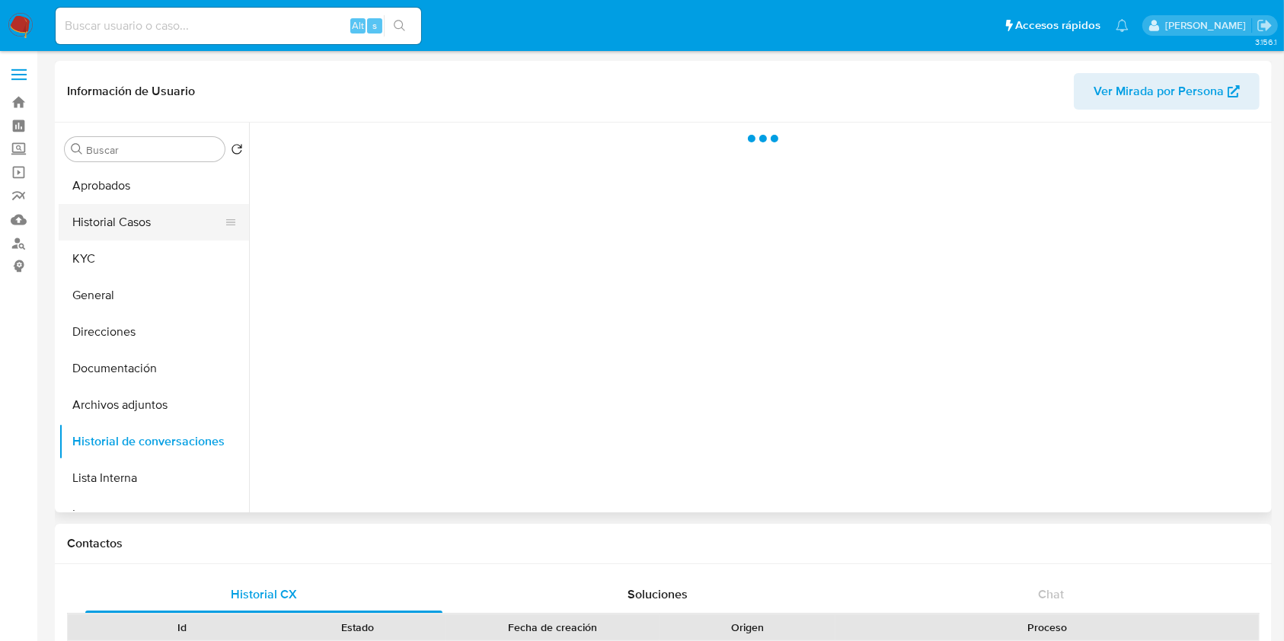
click at [103, 233] on button "Historial Casos" at bounding box center [148, 222] width 178 height 37
click at [95, 261] on button "KYC" at bounding box center [148, 259] width 178 height 37
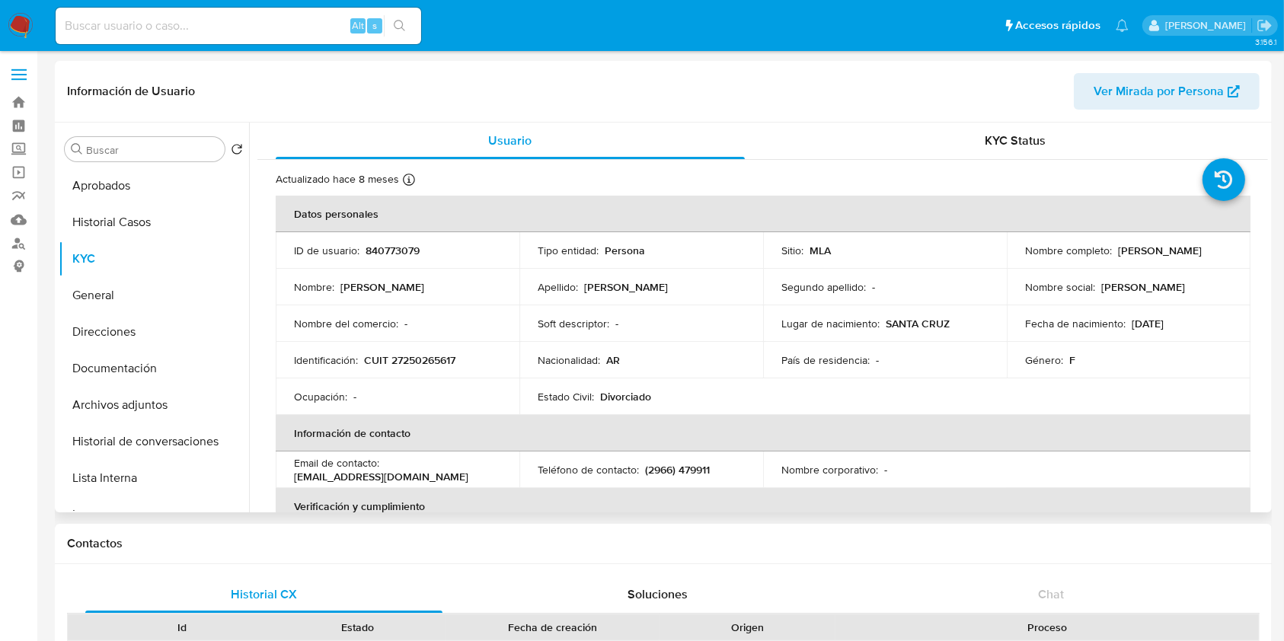
click at [443, 358] on p "CUIT 27250265617" at bounding box center [409, 361] width 91 height 14
copy p "27250265617"
click at [110, 191] on button "Aprobados" at bounding box center [148, 186] width 178 height 37
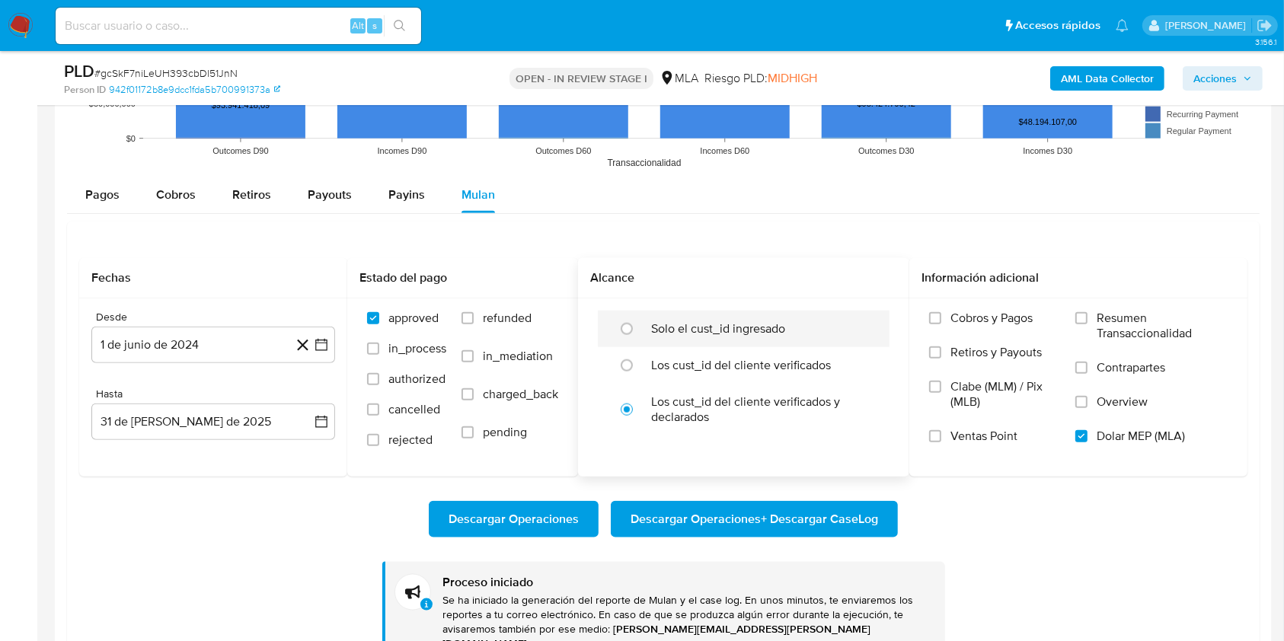
scroll to position [128, 0]
click at [189, 337] on button "1 de junio de 2024" at bounding box center [213, 345] width 244 height 37
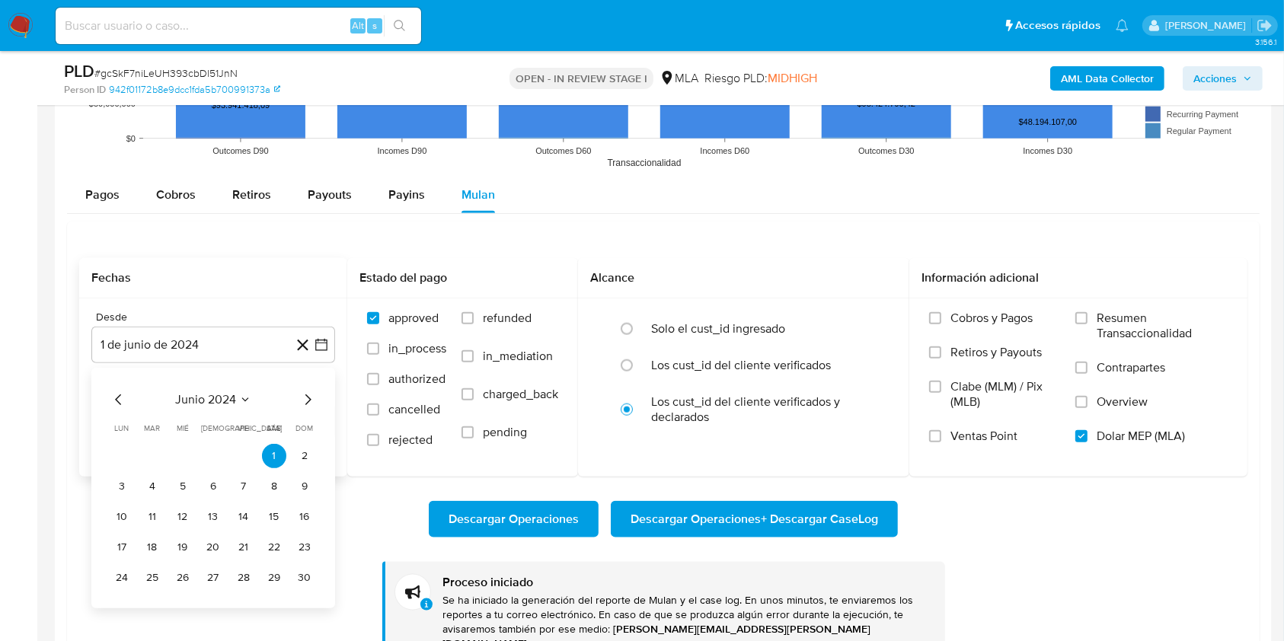
click at [211, 396] on span "junio 2024" at bounding box center [205, 399] width 61 height 15
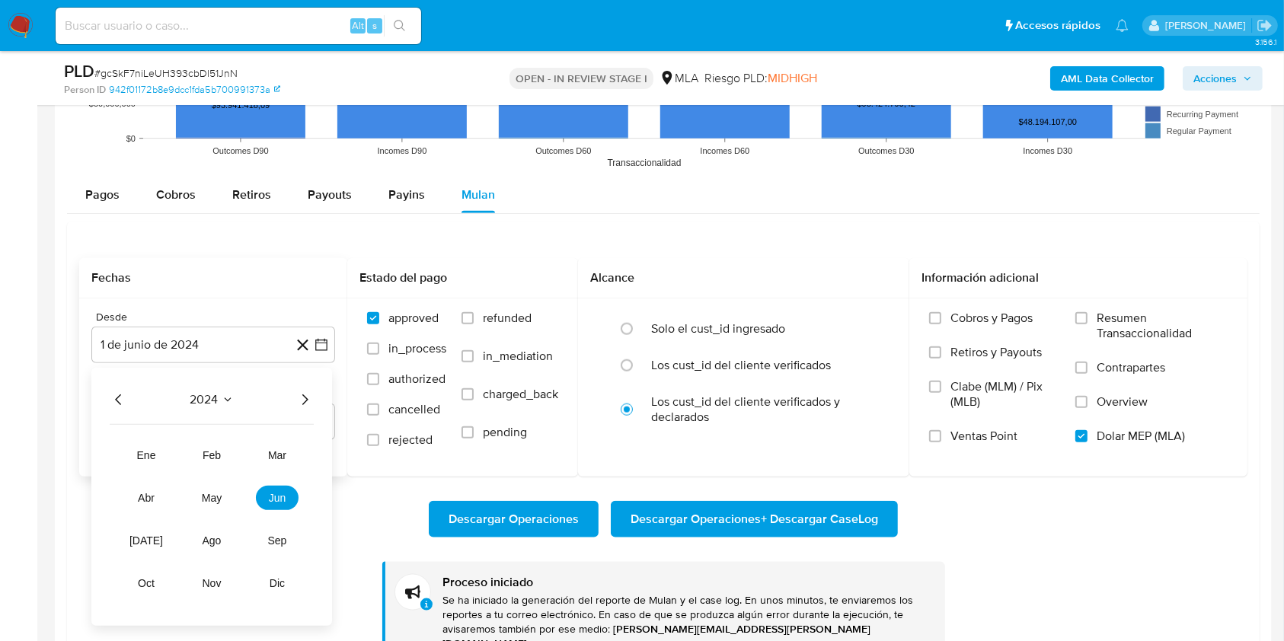
click at [308, 392] on icon "Año siguiente" at bounding box center [305, 400] width 18 height 18
click at [272, 486] on button "jun" at bounding box center [277, 498] width 43 height 24
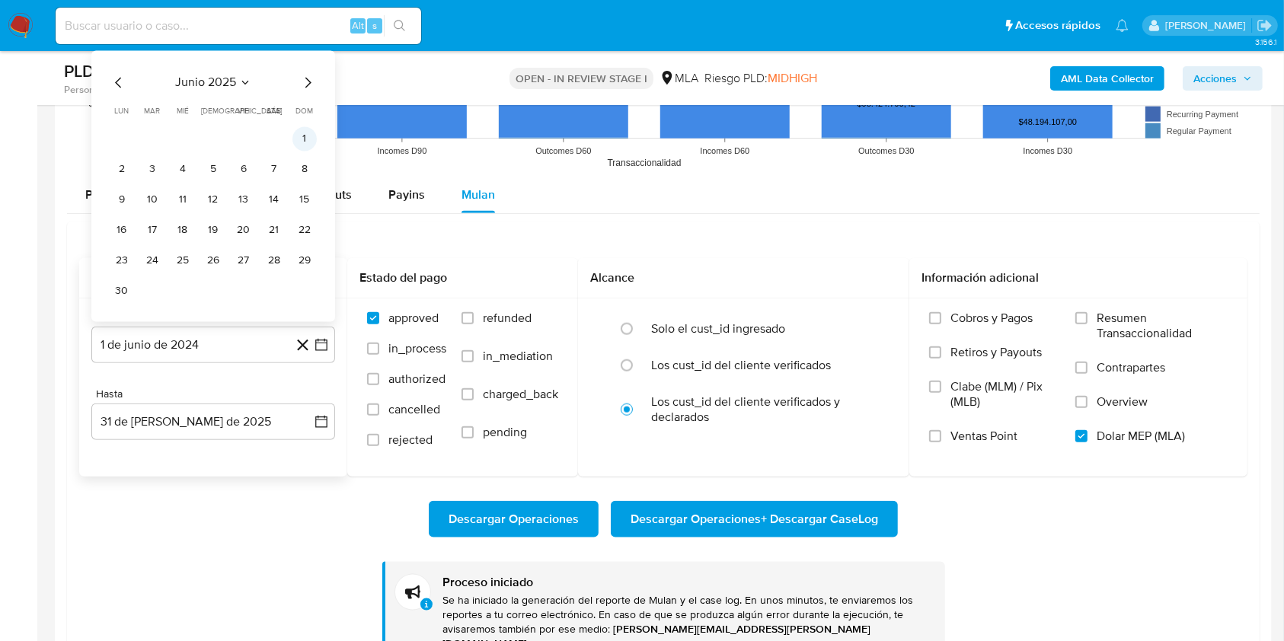
click at [306, 139] on button "1" at bounding box center [305, 138] width 24 height 24
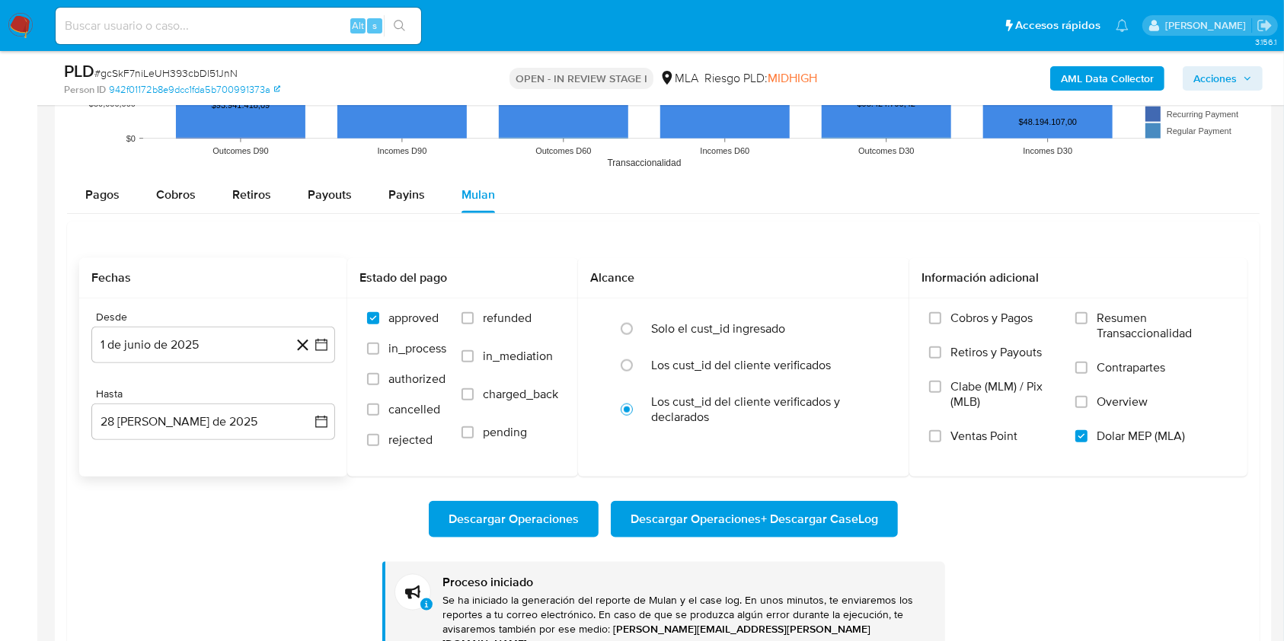
click at [134, 553] on div "Descargar Operaciones Descargar Operaciones + Descargar CaseLog Proceso iniciad…" at bounding box center [663, 570] width 1169 height 187
click at [159, 418] on button "28 [PERSON_NAME] de 2025" at bounding box center [213, 422] width 244 height 37
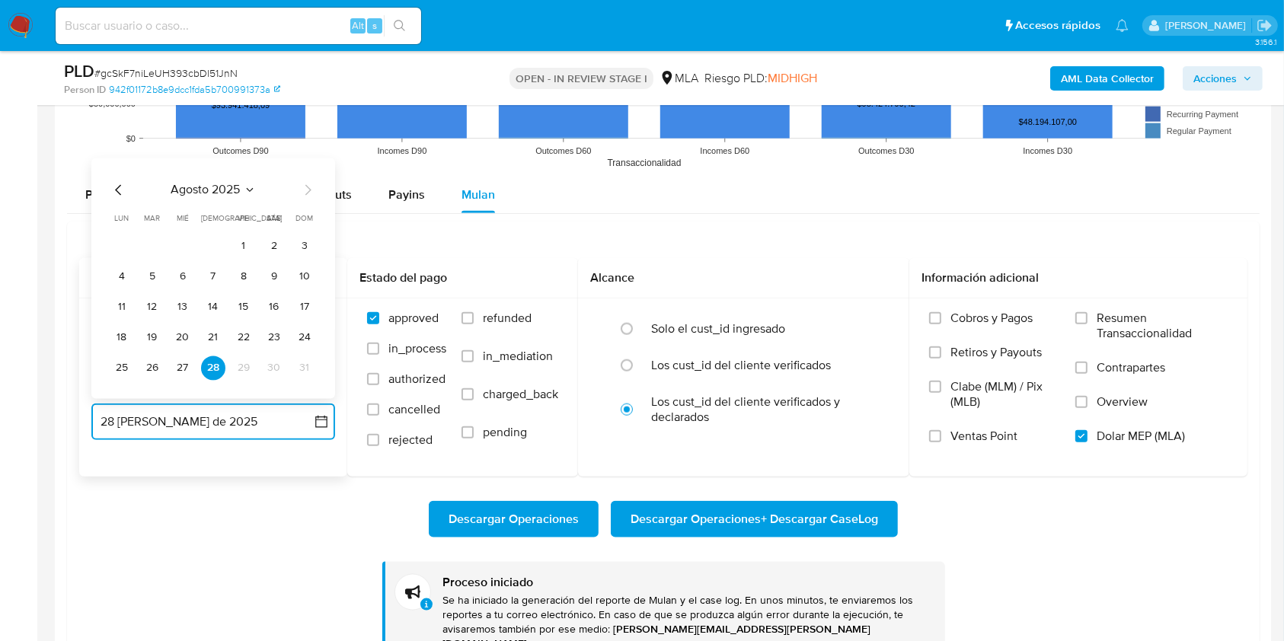
click at [114, 183] on icon "Mes anterior" at bounding box center [119, 190] width 18 height 18
click at [207, 363] on button "31" at bounding box center [213, 368] width 24 height 24
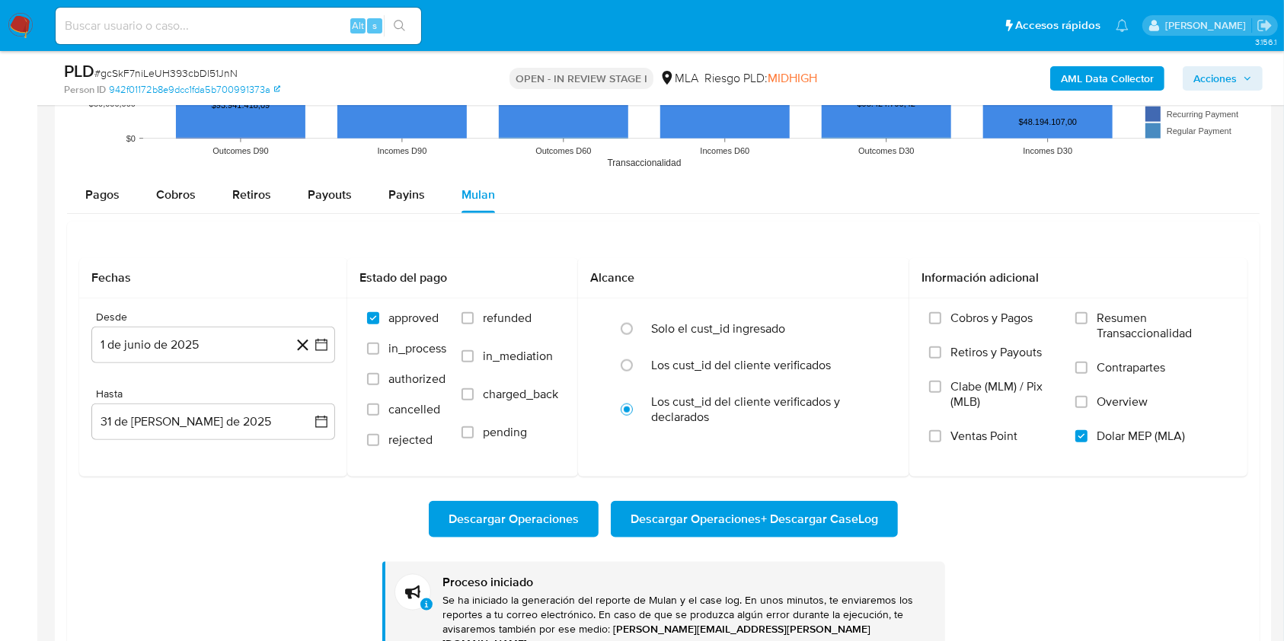
click at [205, 501] on div "Descargar Operaciones Descargar Operaciones + Descargar CaseLog" at bounding box center [663, 519] width 1169 height 37
click at [837, 524] on span "Descargar Operaciones + Descargar CaseLog" at bounding box center [755, 520] width 248 height 34
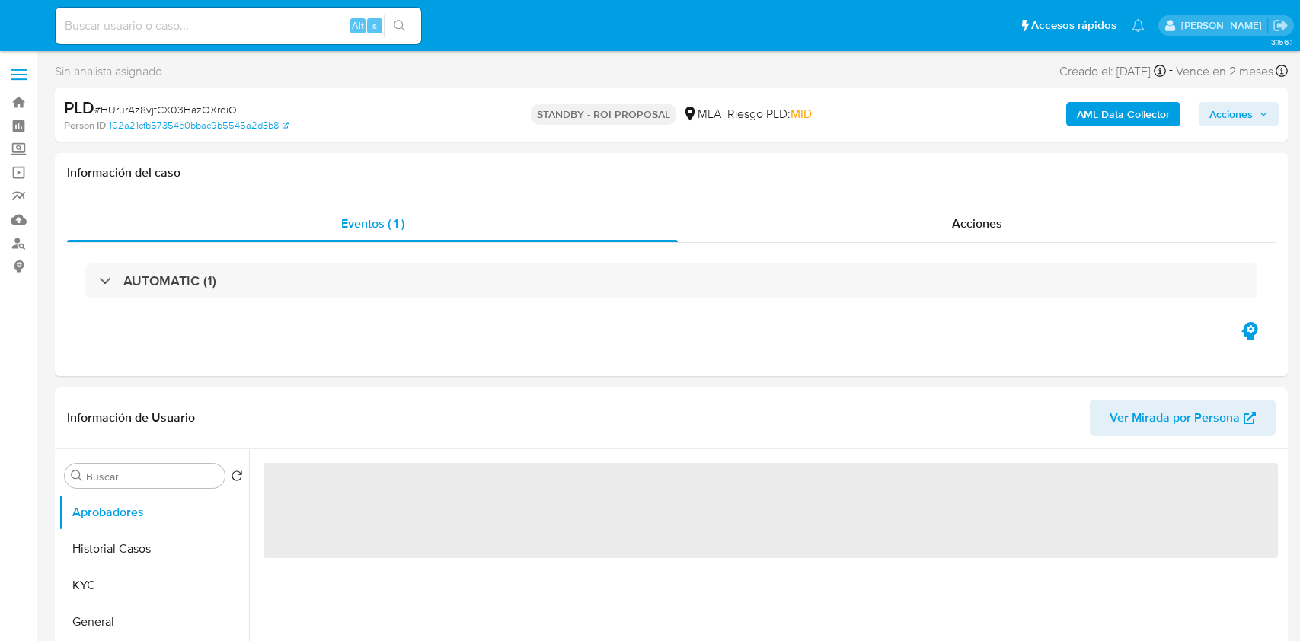
select select "10"
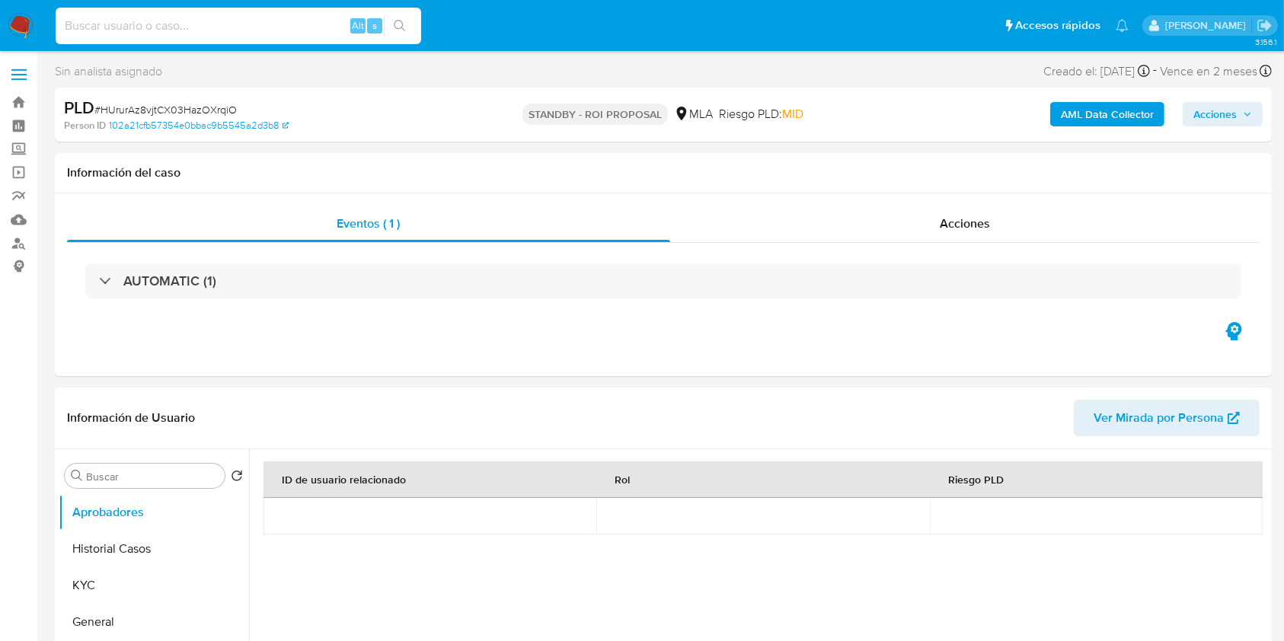
click at [242, 19] on input at bounding box center [239, 26] width 366 height 20
paste input "gcSkF7niLeUH393cbDl51JnN"
type input "gcSkF7niLeUH393cbDl51JnN"
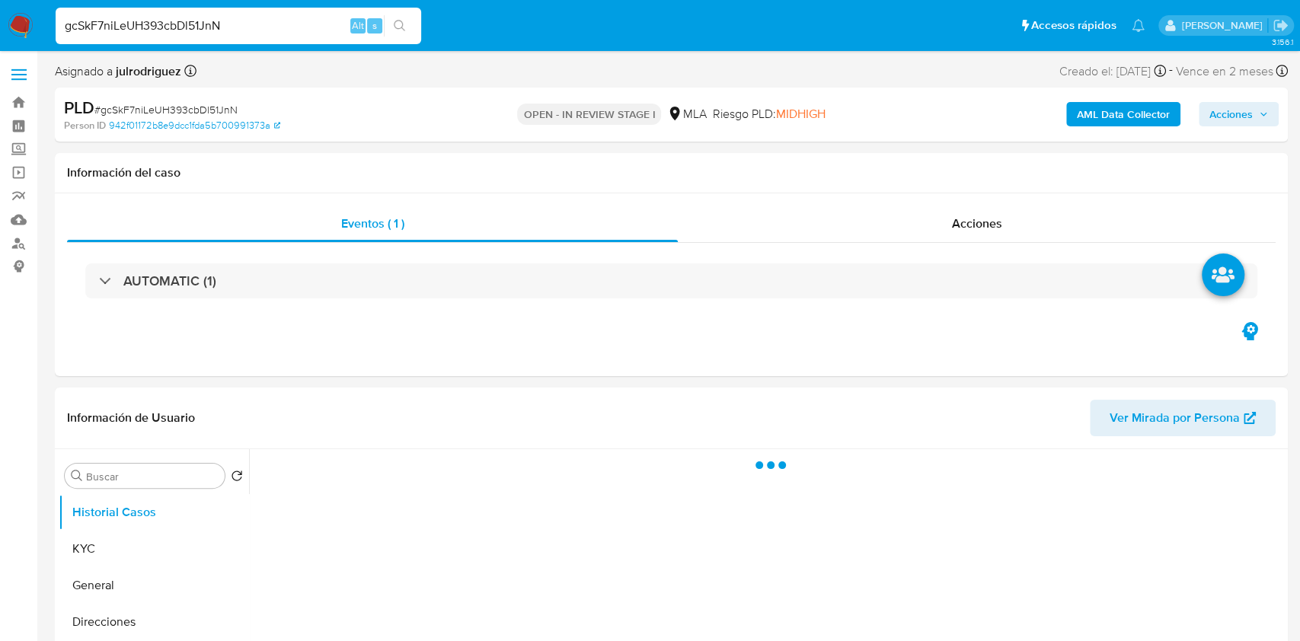
select select "10"
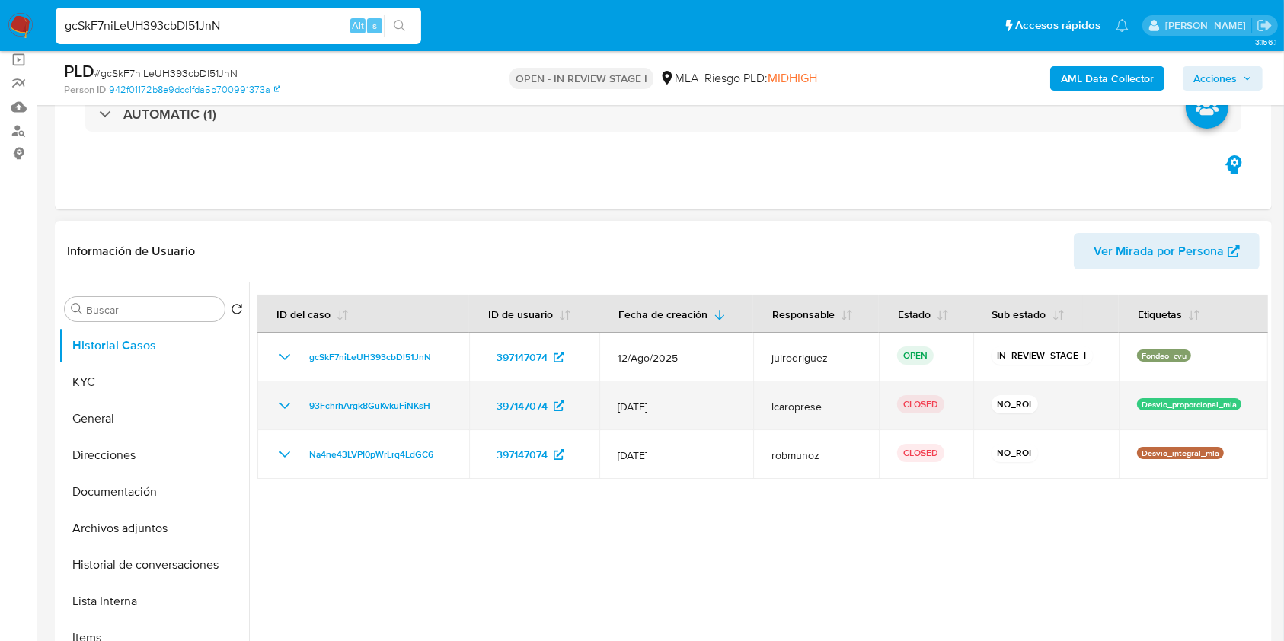
scroll to position [203, 0]
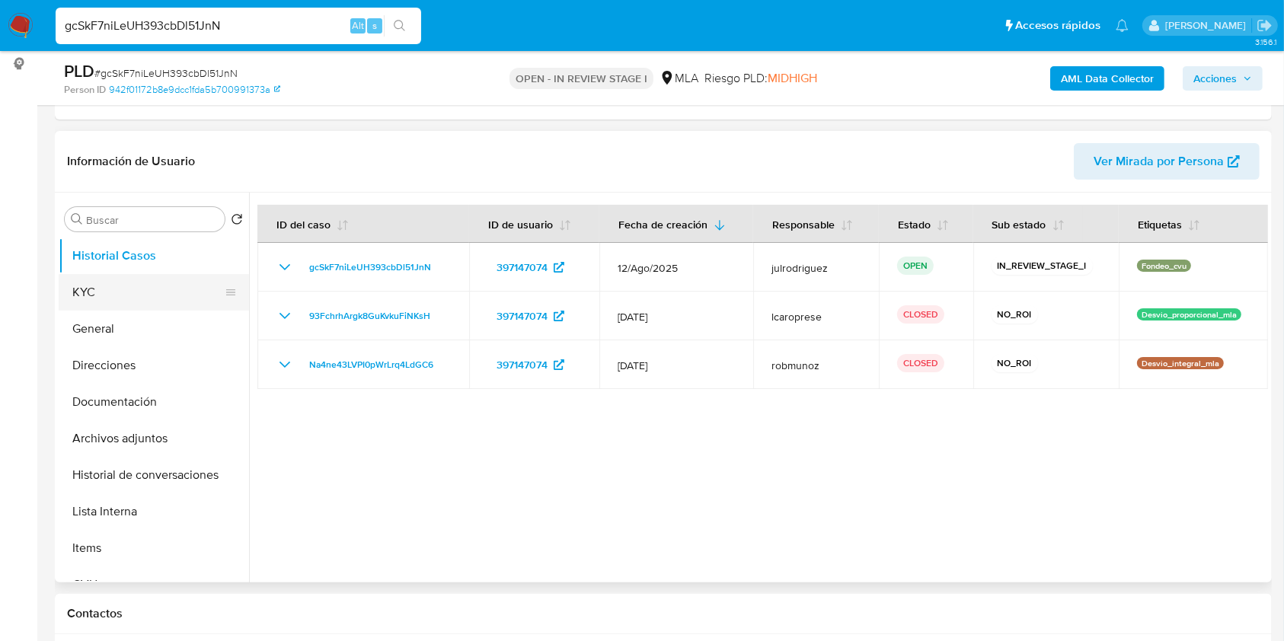
click at [137, 286] on button "KYC" at bounding box center [148, 292] width 178 height 37
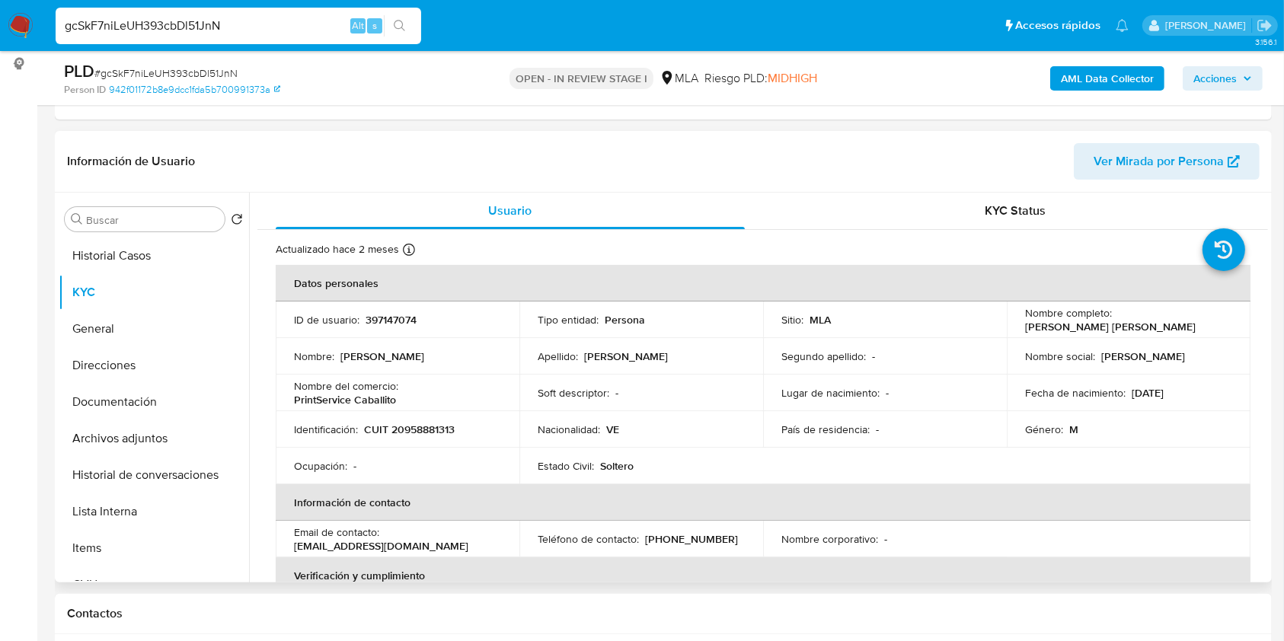
click at [378, 315] on p "397147074" at bounding box center [391, 320] width 51 height 14
copy p "397147074"
click at [187, 18] on input "gcSkF7niLeUH393cbDl51JnN" at bounding box center [239, 26] width 366 height 20
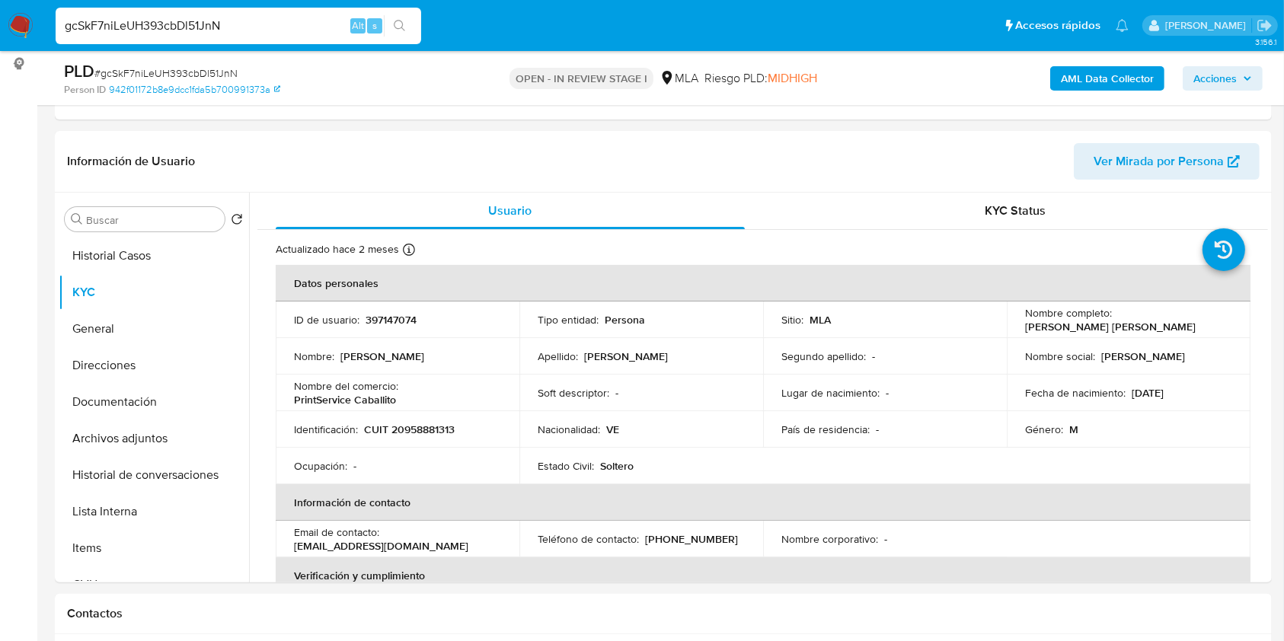
paste input "HSuEjf3Xh48SFYm26TjJh0P8"
type input "HSuEjf3Xh48SFYm26TjJh0P8"
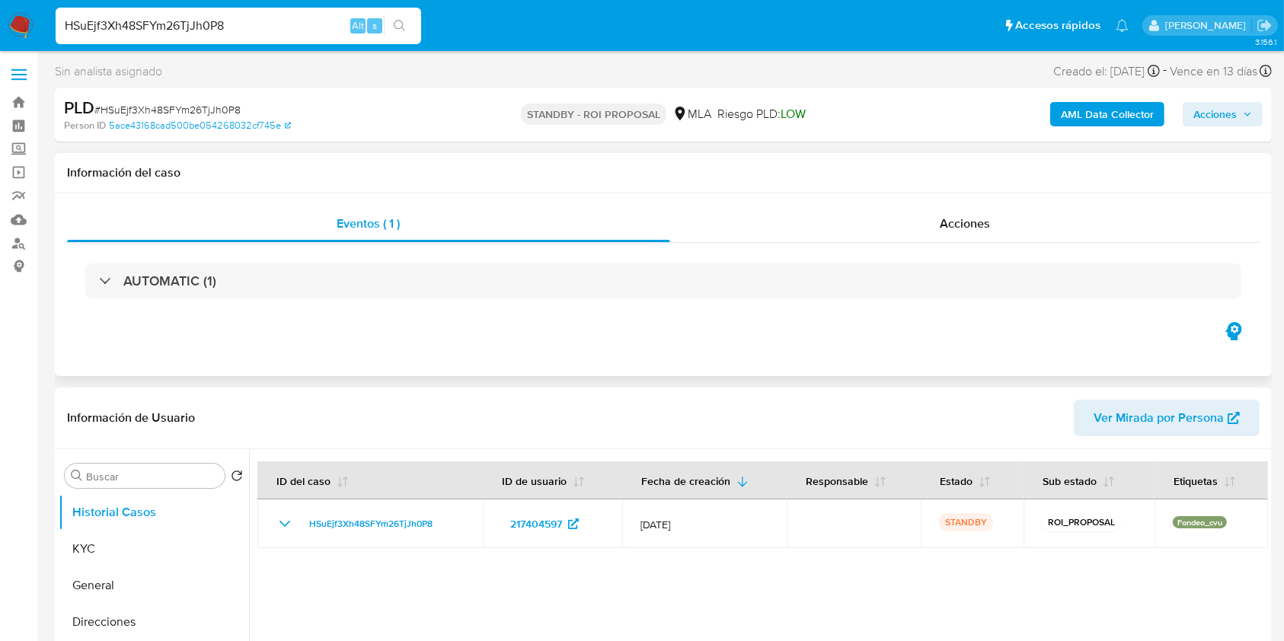
select select "10"
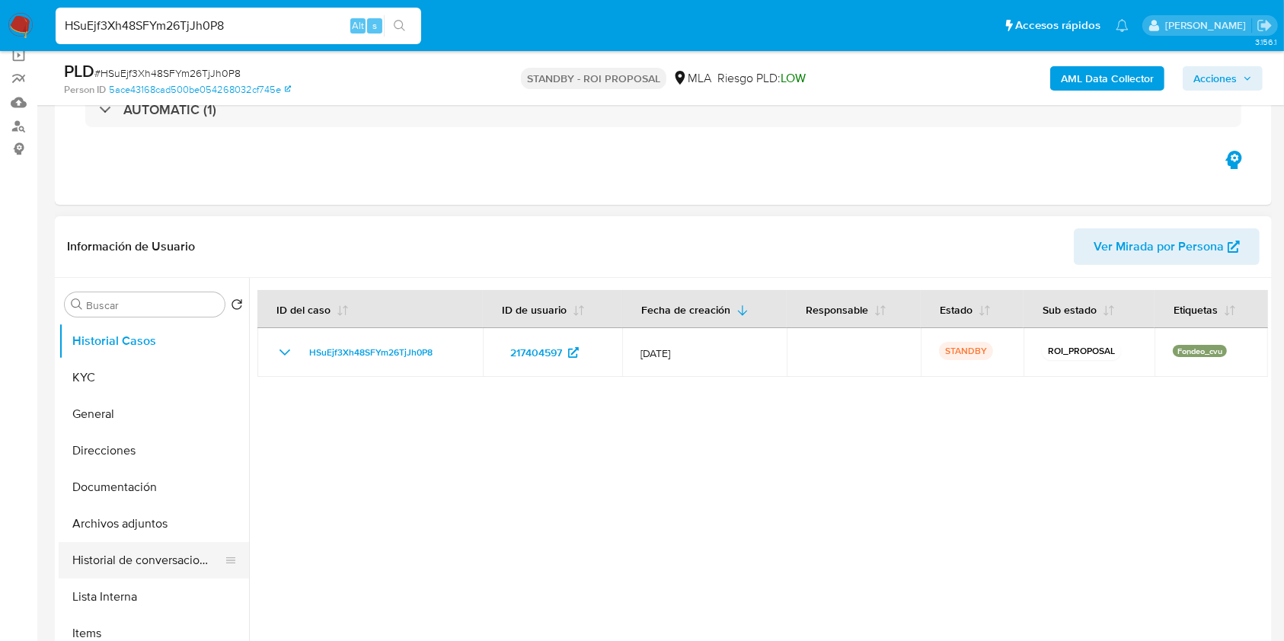
scroll to position [203, 0]
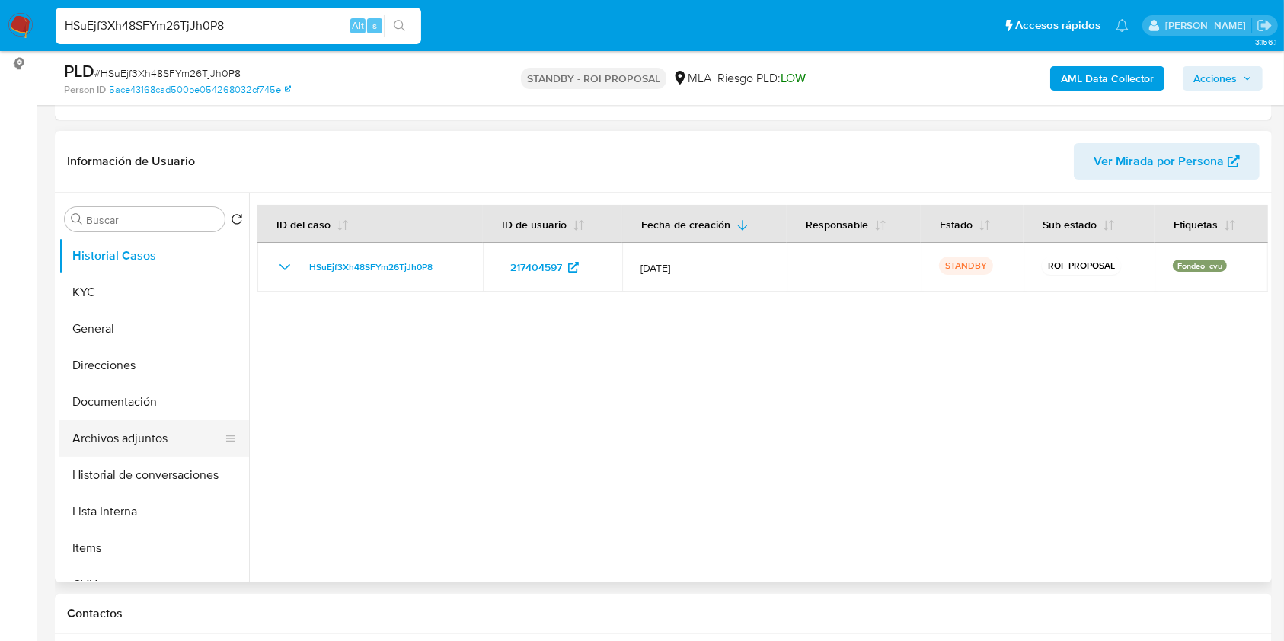
click at [122, 430] on button "Archivos adjuntos" at bounding box center [148, 439] width 178 height 37
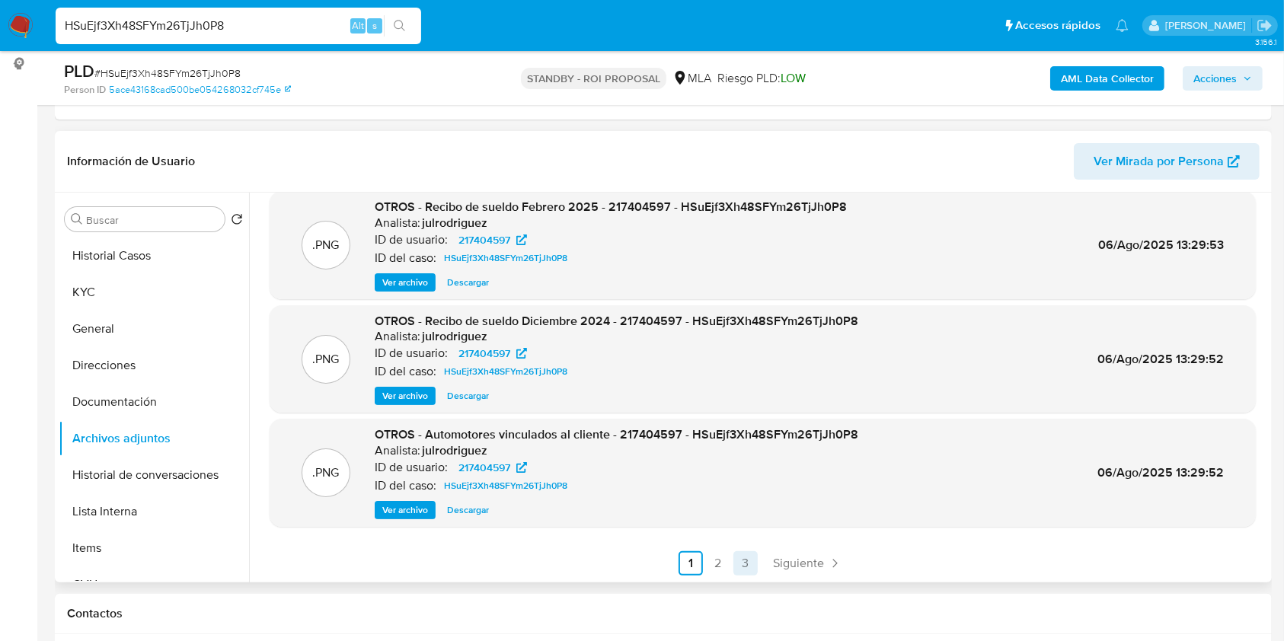
scroll to position [128, 0]
click at [779, 558] on span "Siguiente" at bounding box center [798, 563] width 51 height 12
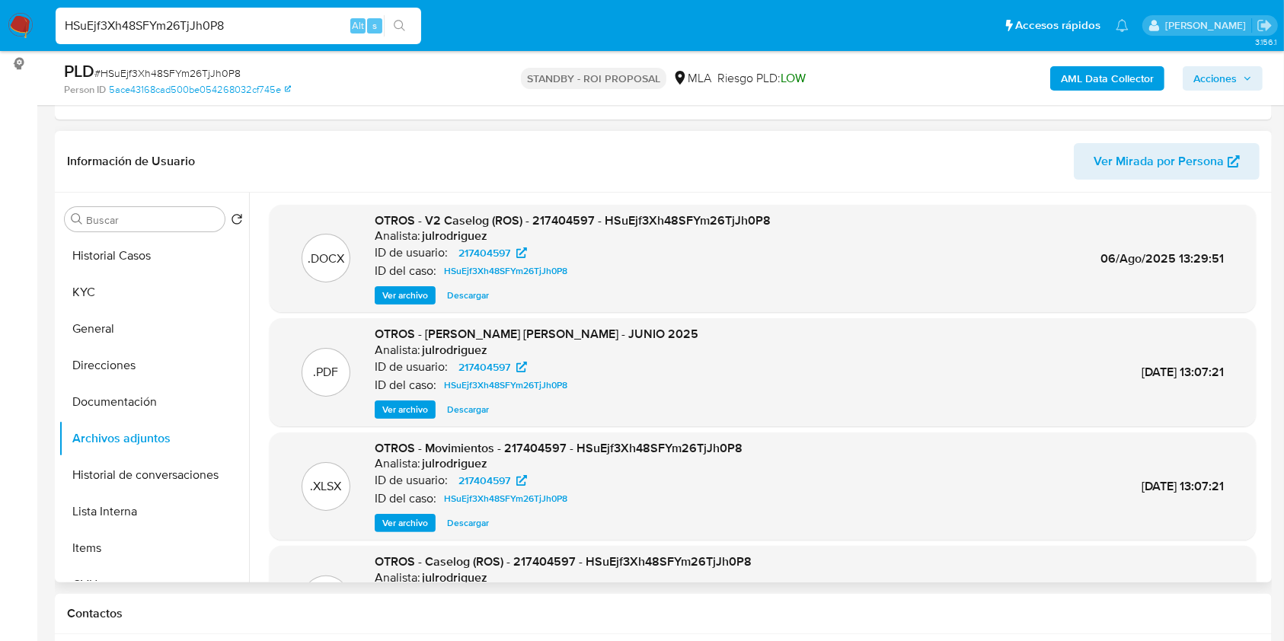
click at [464, 293] on span "Descargar" at bounding box center [468, 295] width 42 height 15
click at [197, 25] on input "HSuEjf3Xh48SFYm26TjJh0P8" at bounding box center [239, 26] width 366 height 20
paste input "uCOTneCQn1kCTthELOw9o1ku"
type input "uCOTneCQn1kCTthELOw9o1ku"
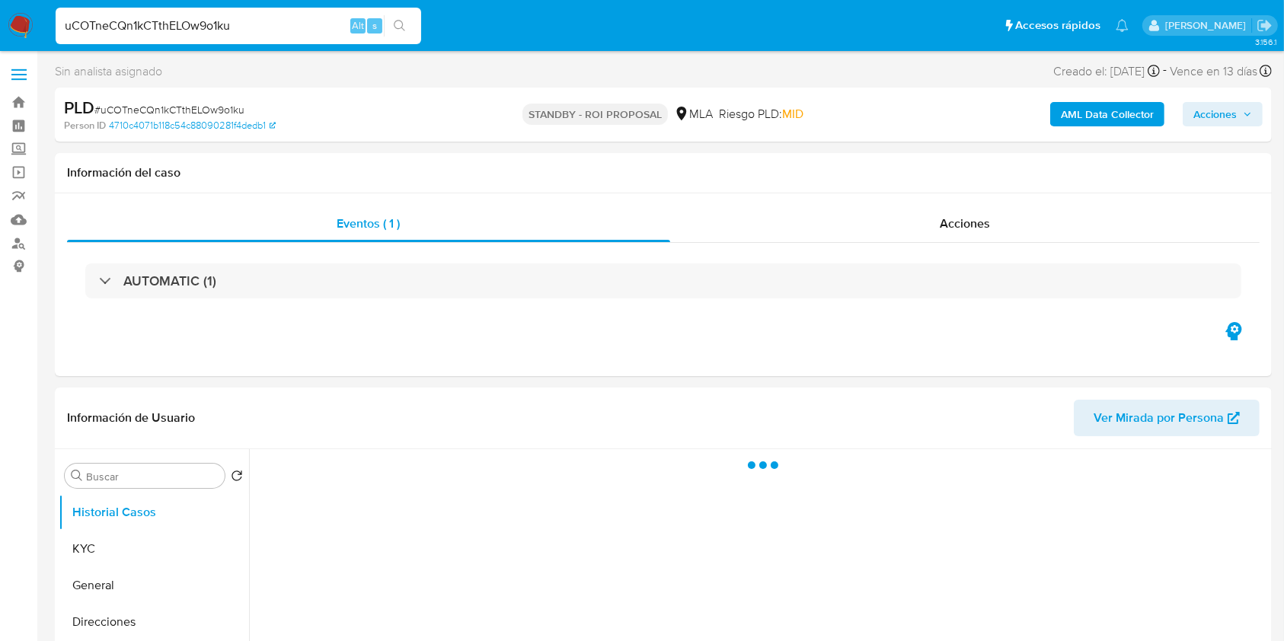
select select "10"
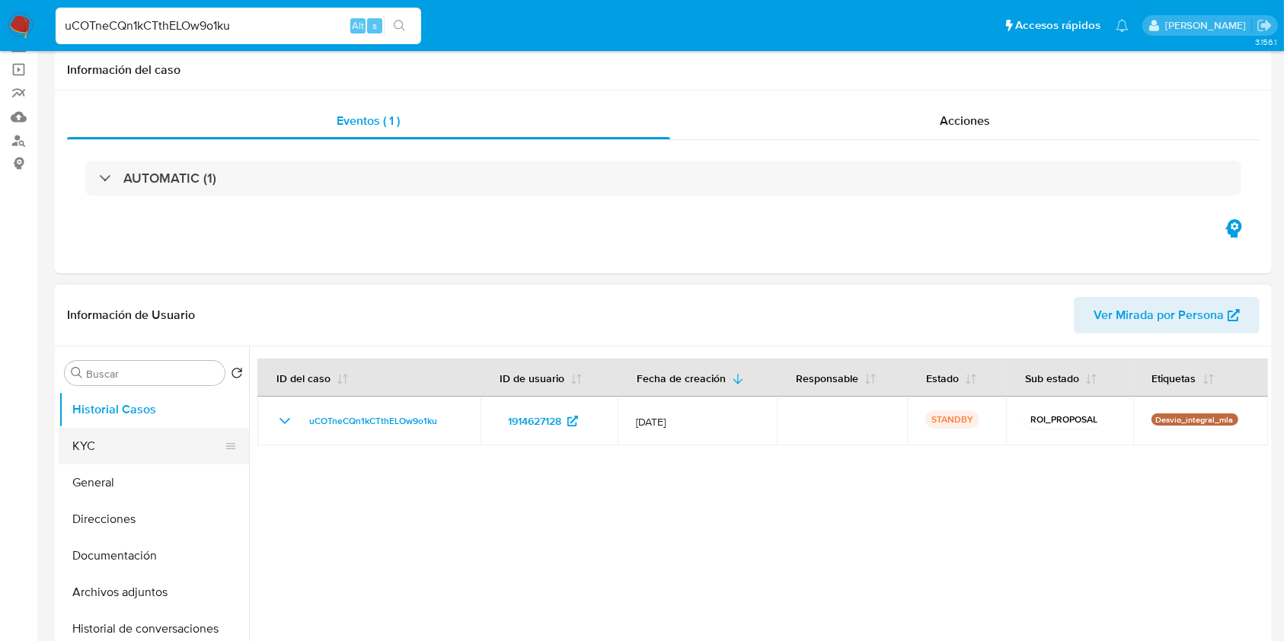
scroll to position [203, 0]
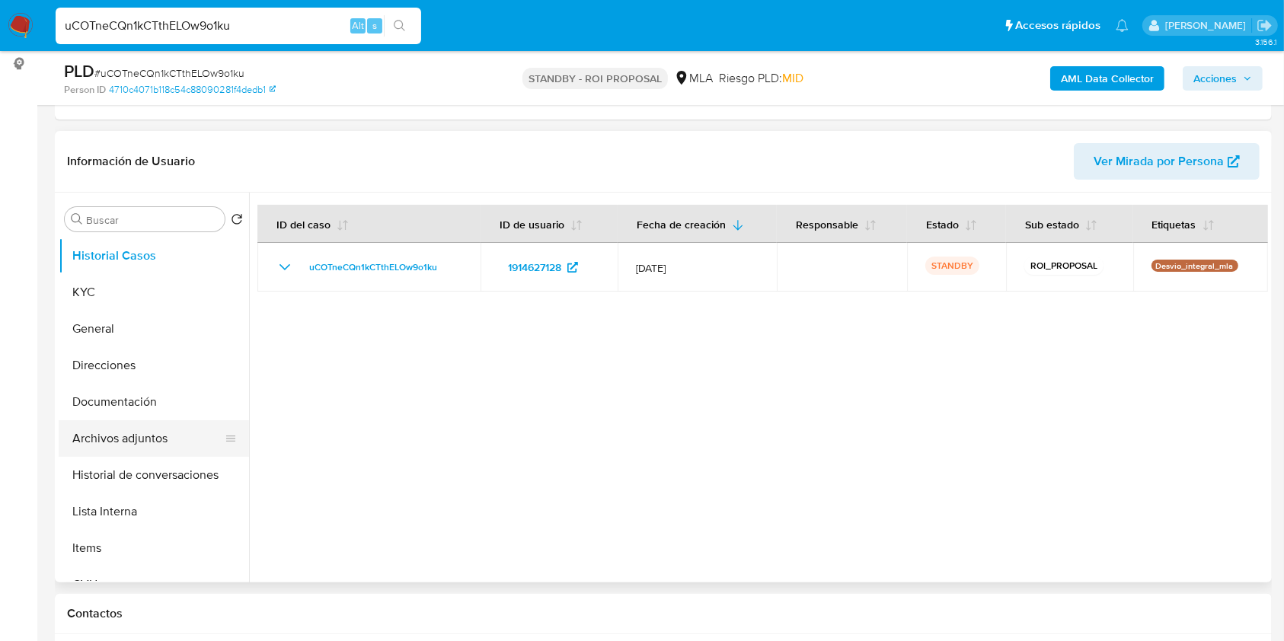
click at [131, 440] on button "Archivos adjuntos" at bounding box center [148, 439] width 178 height 37
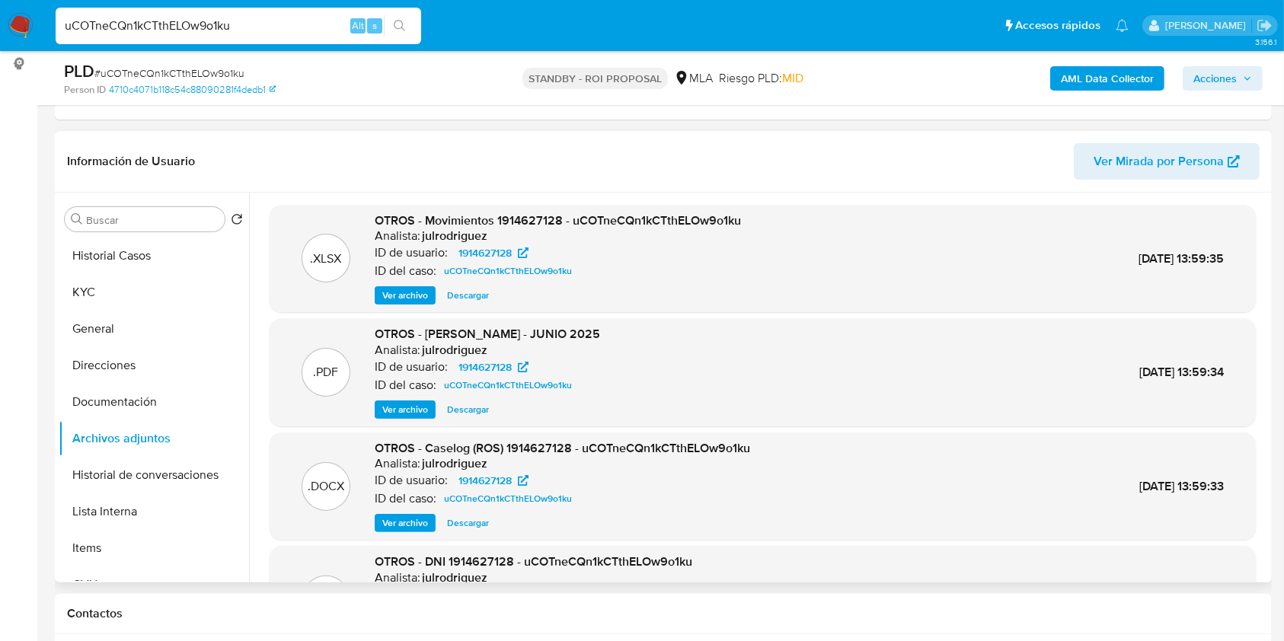
click at [479, 521] on span "Descargar" at bounding box center [468, 523] width 42 height 15
click at [208, 23] on input "uCOTneCQn1kCTthELOw9o1ku" at bounding box center [239, 26] width 366 height 20
paste input "0NrE3Kt275FlA1SD81nw4eaA"
type input "0NrE3Kt275FlA1SD81nw4eaA"
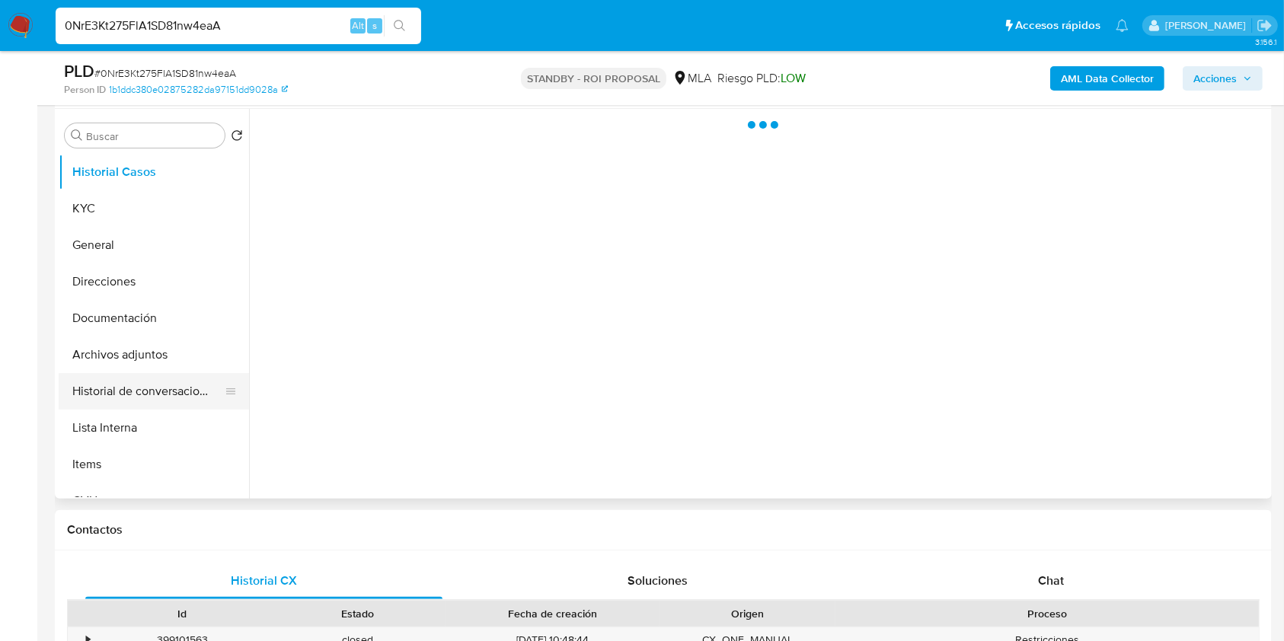
scroll to position [305, 0]
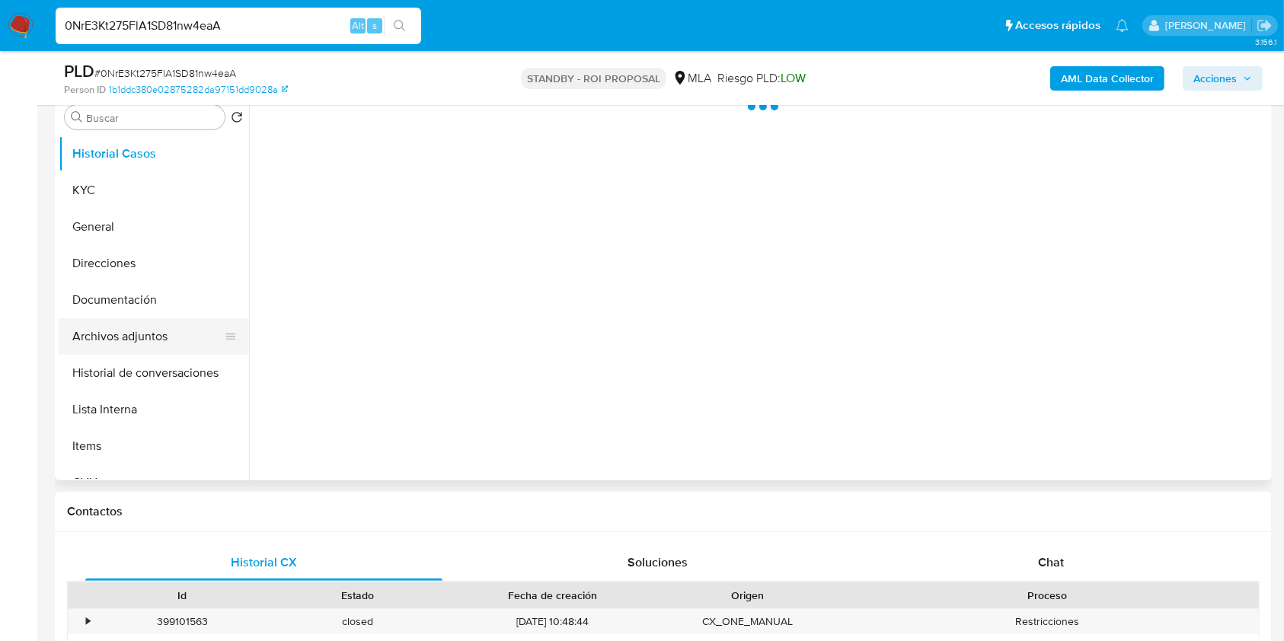
click at [112, 319] on button "Archivos adjuntos" at bounding box center [148, 336] width 178 height 37
select select "10"
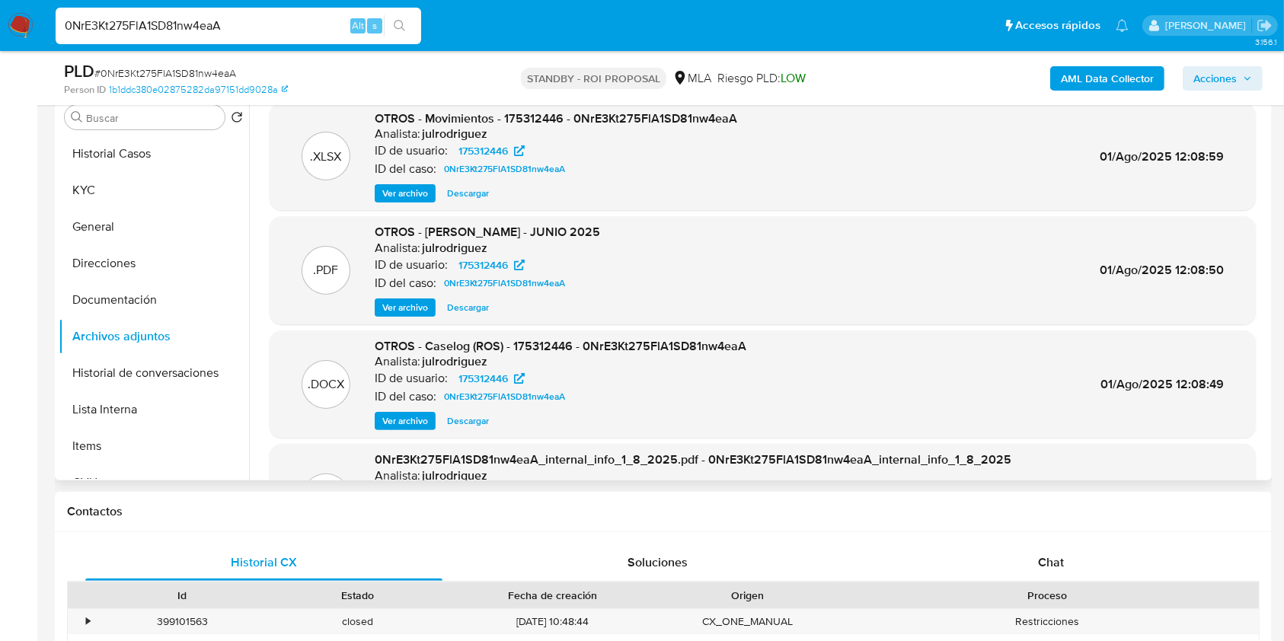
click at [474, 417] on span "Descargar" at bounding box center [468, 421] width 42 height 15
drag, startPoint x: 235, startPoint y: 21, endPoint x: 85, endPoint y: 36, distance: 150.9
click at [15, 24] on nav "Pausado Ver notificaciones 0NrE3Kt275FlA1SD81nw4eaA Alt s Accesos rápidos Presi…" at bounding box center [642, 25] width 1284 height 51
paste input "fQqsFELY6Oy7iMEJFz2X3cgn"
type input "fQqsFELY6Oy7iMEJFz2X3cgn"
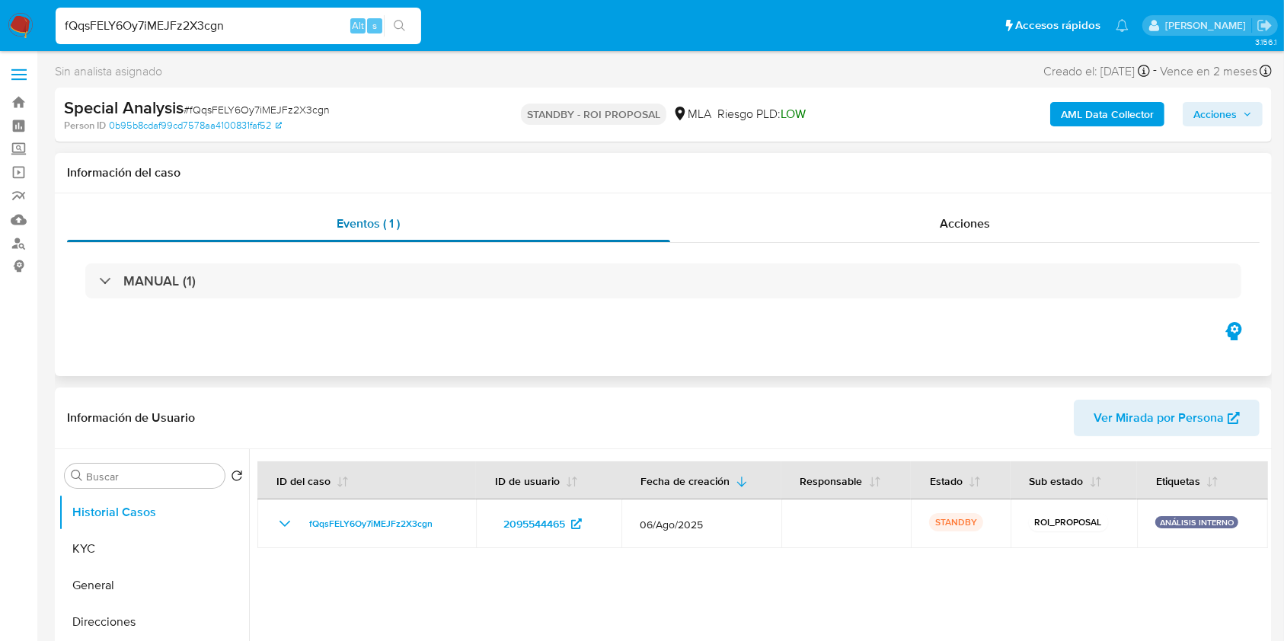
select select "10"
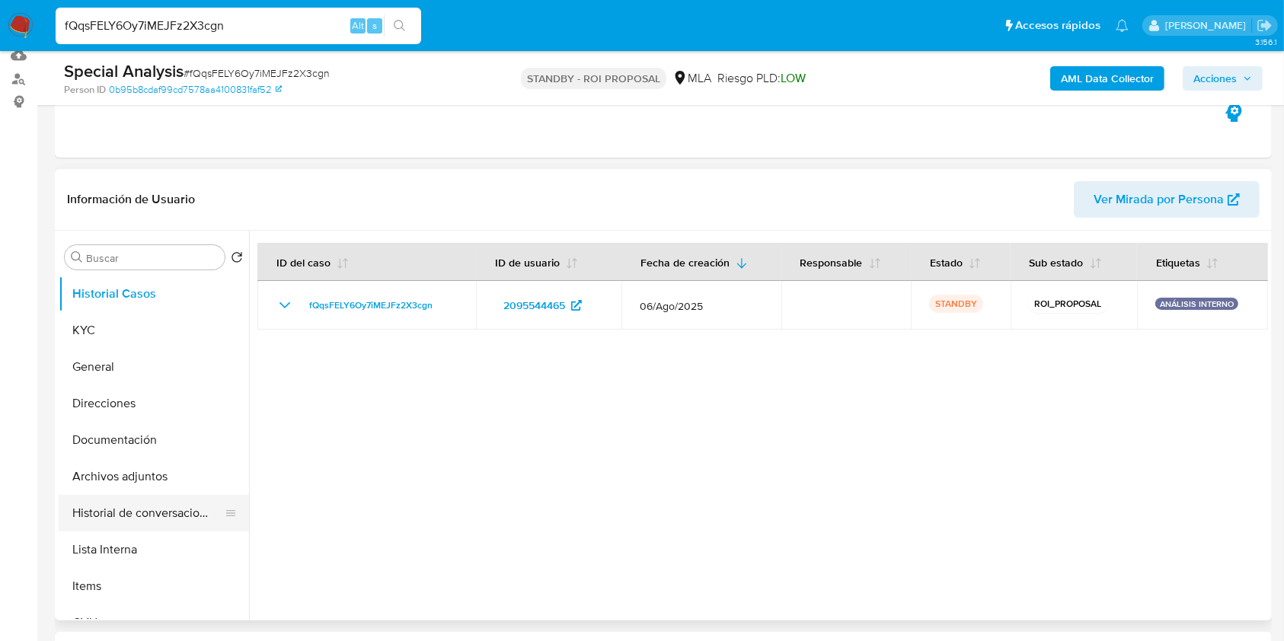
scroll to position [305, 0]
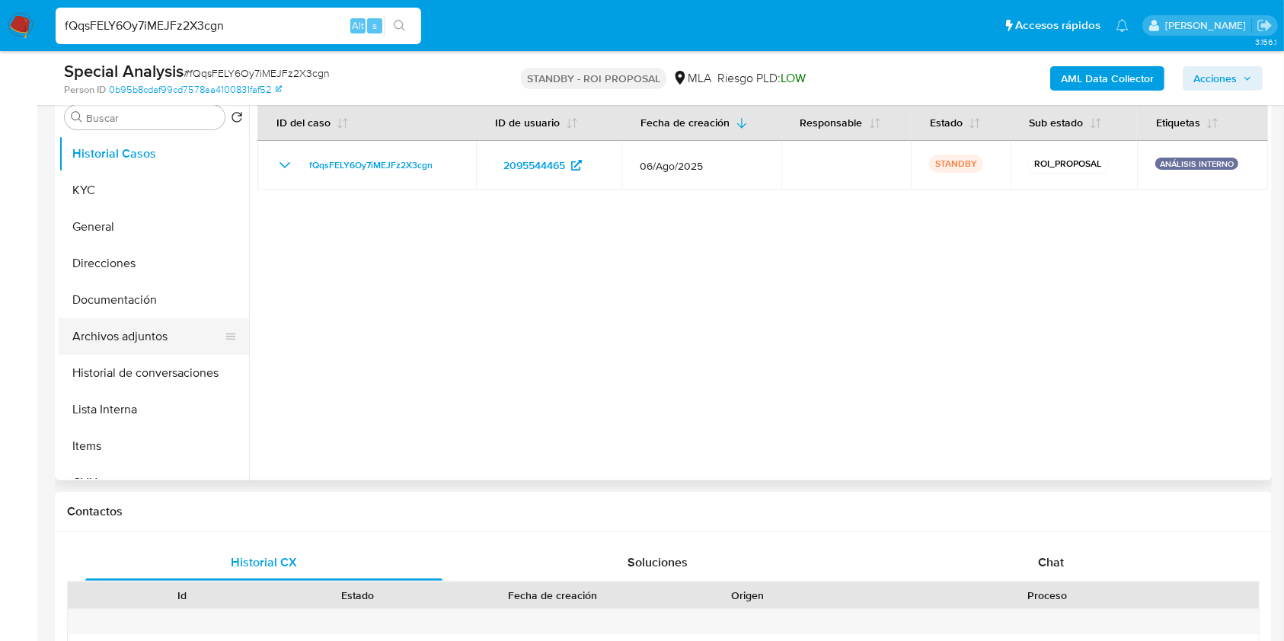
click at [117, 334] on button "Archivos adjuntos" at bounding box center [148, 336] width 178 height 37
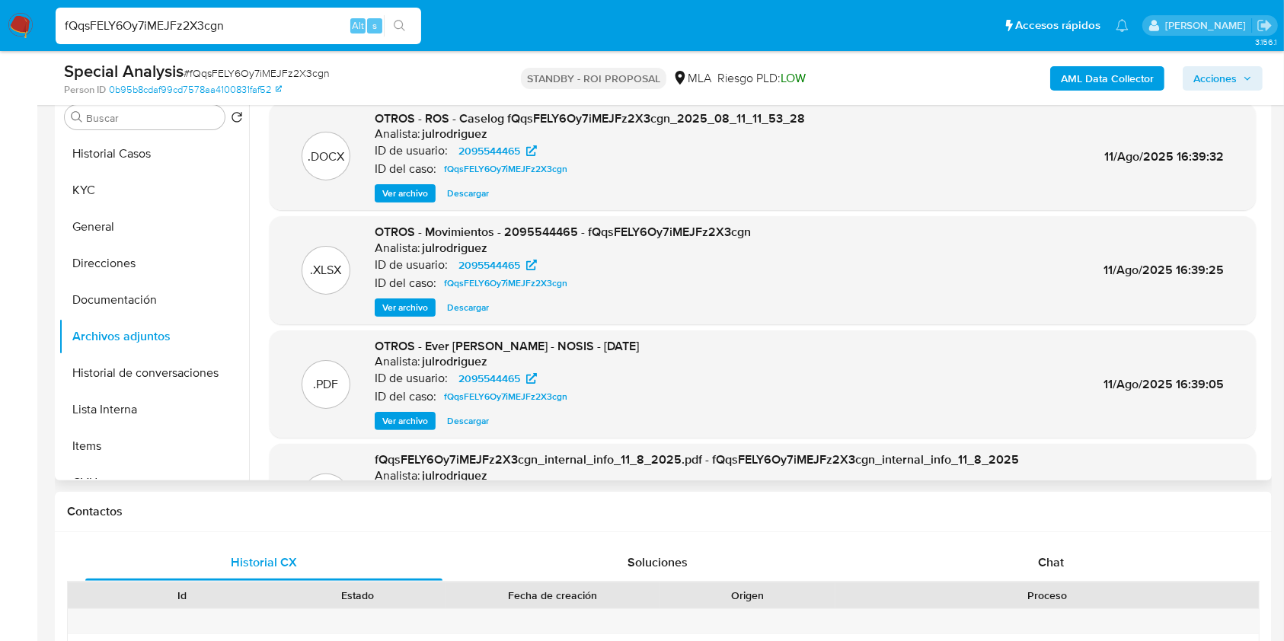
drag, startPoint x: 475, startPoint y: 190, endPoint x: 516, endPoint y: 203, distance: 42.4
click at [475, 190] on span "Descargar" at bounding box center [468, 193] width 42 height 15
click at [214, 24] on input "fQqsFELY6Oy7iMEJFz2X3cgn" at bounding box center [239, 26] width 366 height 20
paste input "jXWEM6lGSvOKiYe3l112gDNp"
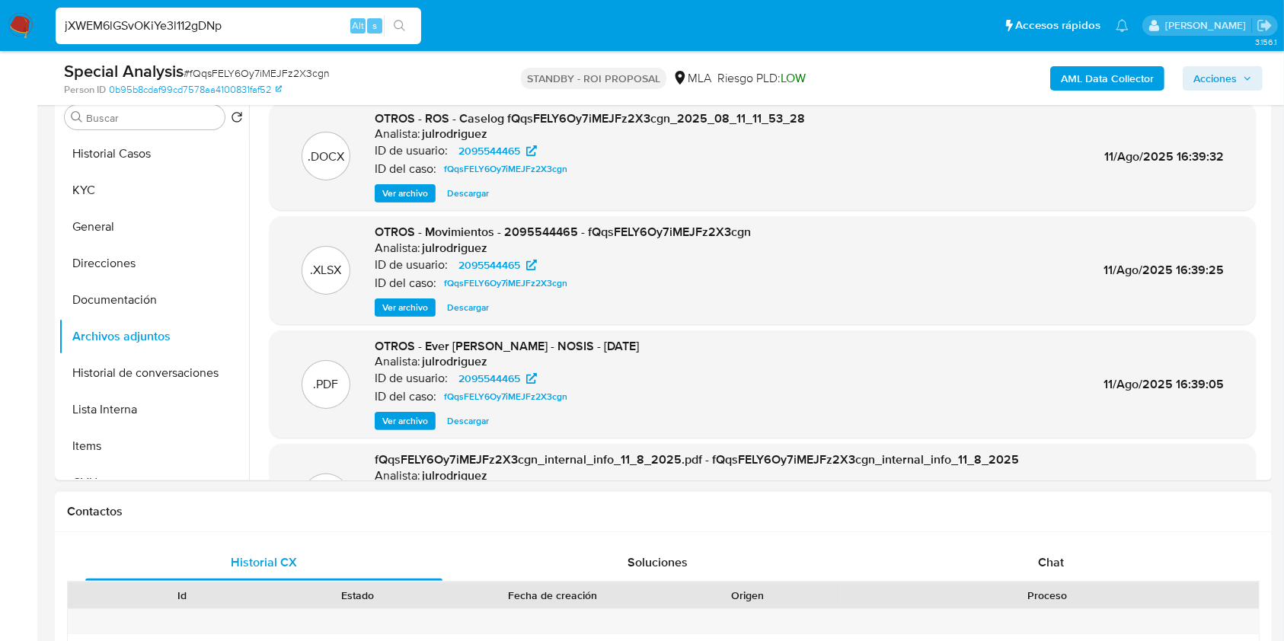
type input "jXWEM6lGSvOKiYe3l112gDNp"
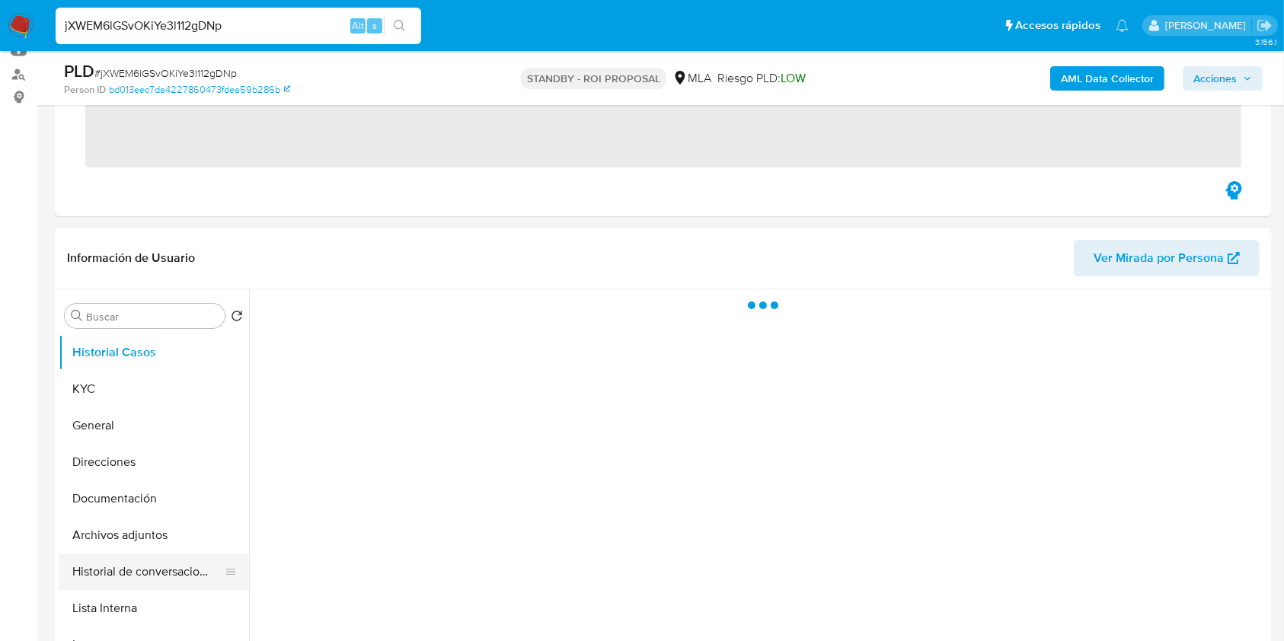
scroll to position [305, 0]
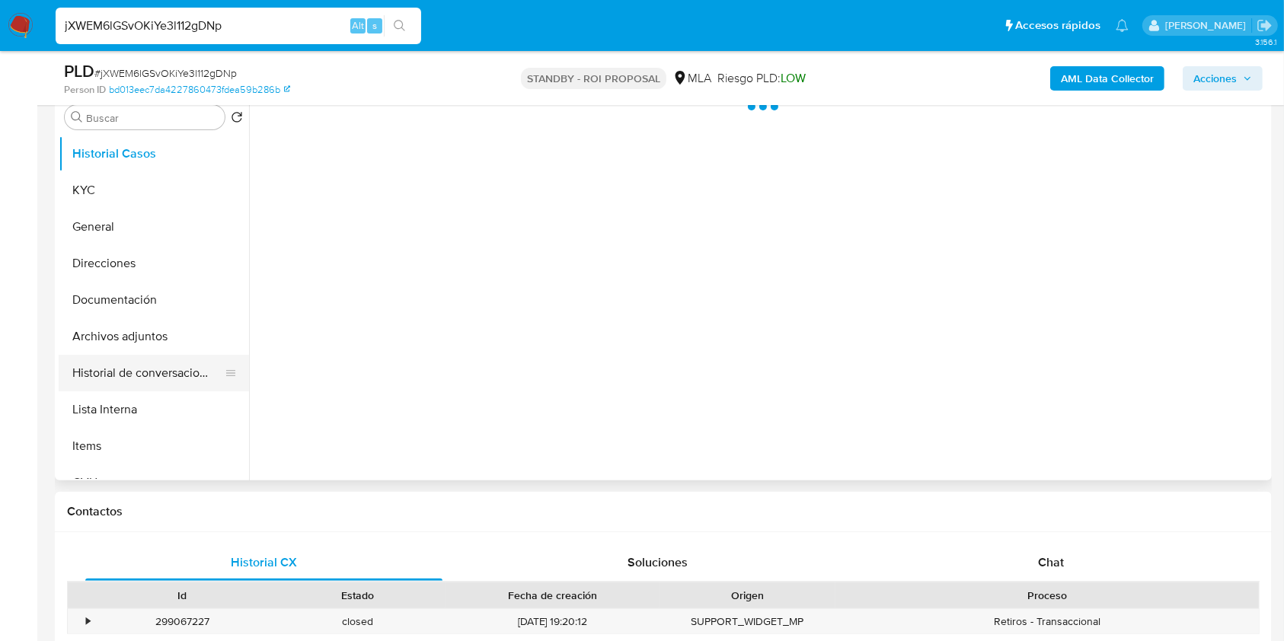
click at [152, 385] on button "Historial de conversaciones" at bounding box center [148, 373] width 178 height 37
click at [142, 347] on button "Archivos adjuntos" at bounding box center [148, 336] width 178 height 37
select select "10"
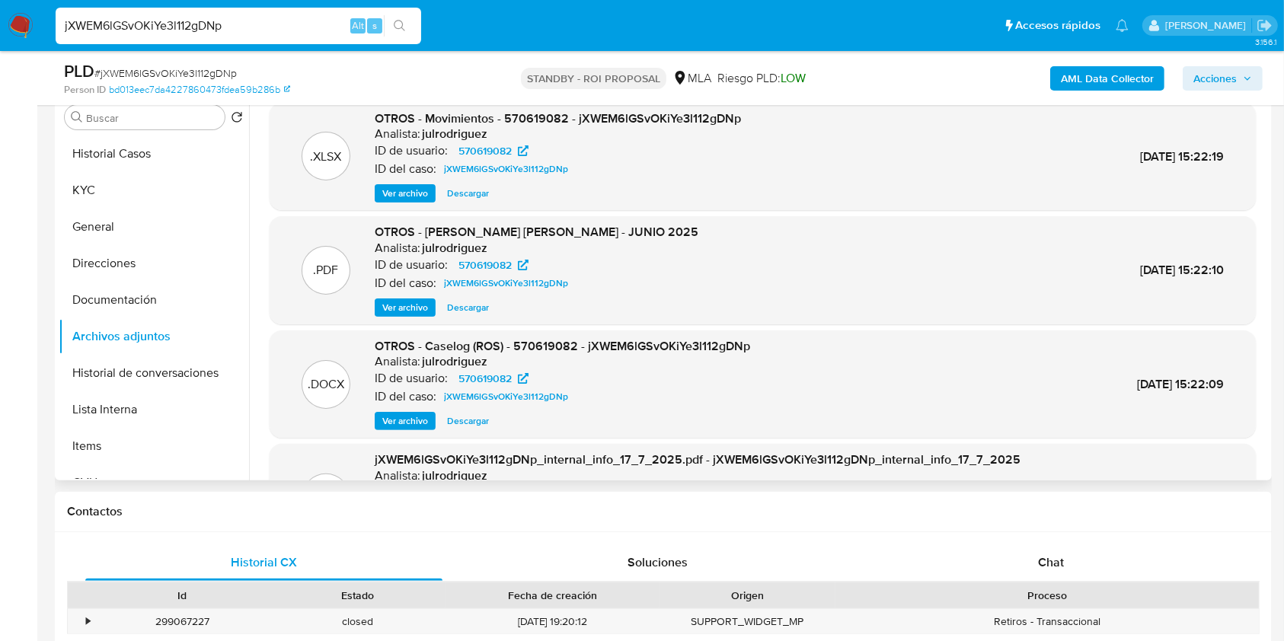
click at [473, 421] on span "Descargar" at bounding box center [468, 421] width 42 height 15
click at [207, 28] on input "jXWEM6lGSvOKiYe3l112gDNp" at bounding box center [239, 26] width 366 height 20
paste input "HBKDfM2atjEickSyhSJFRPd"
type input "HBKDfM2atjEickSyhSJFRPdp"
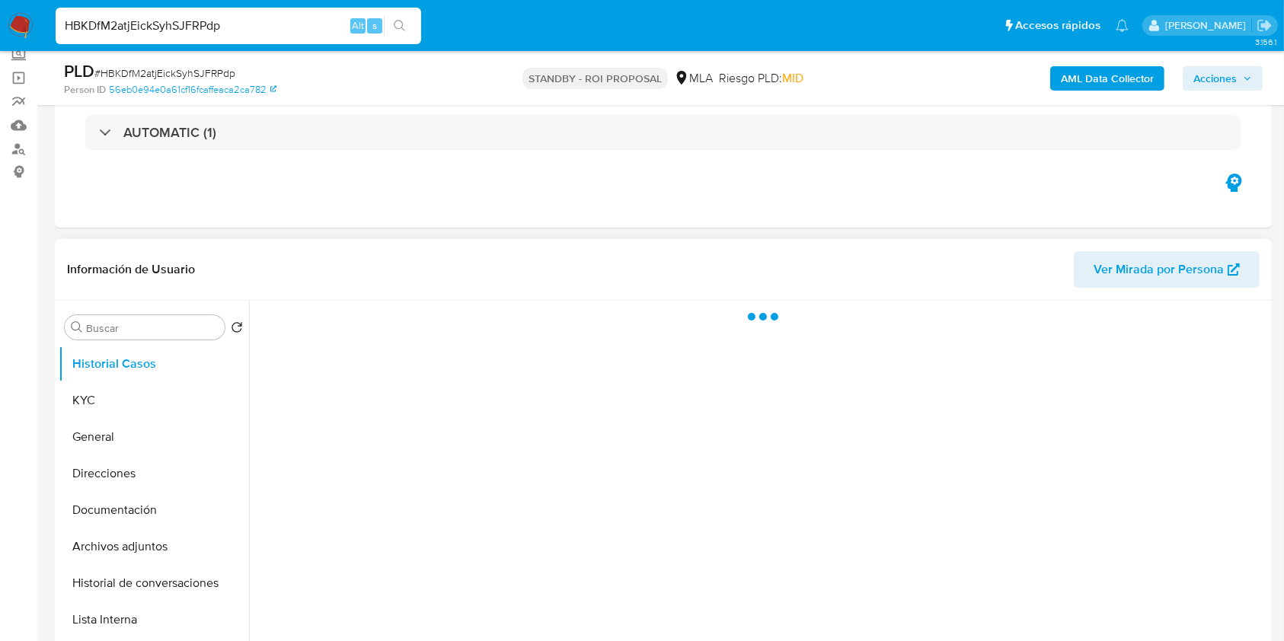
scroll to position [203, 0]
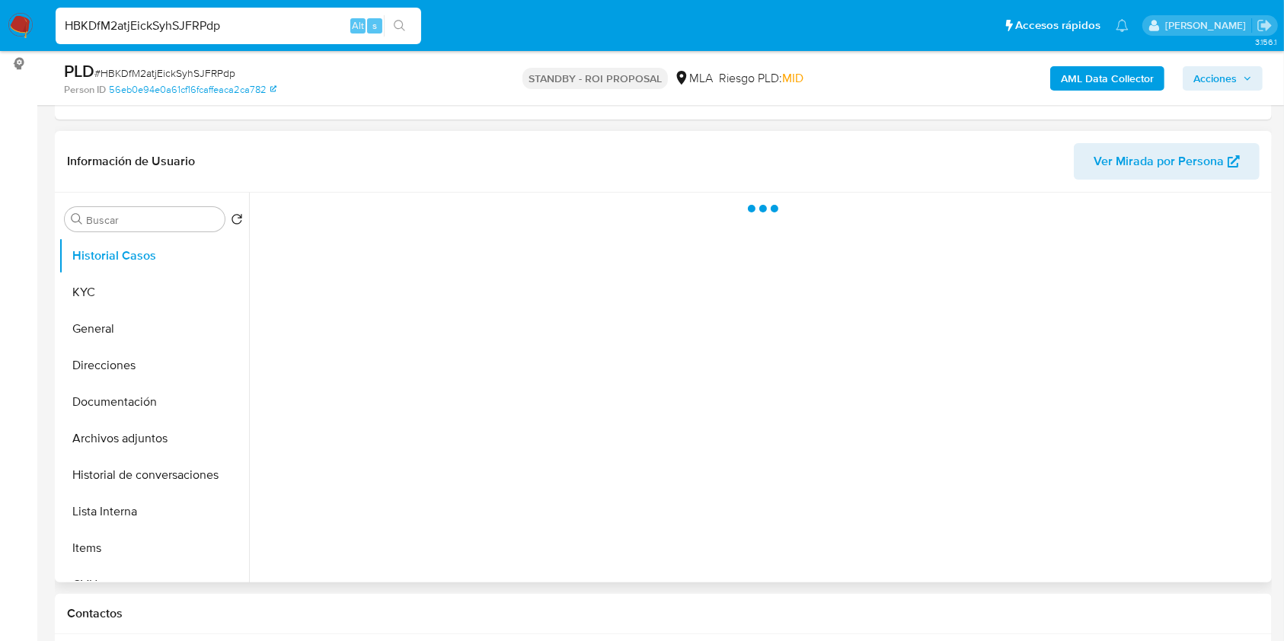
drag, startPoint x: 169, startPoint y: 449, endPoint x: 312, endPoint y: 446, distance: 142.5
click at [168, 449] on button "Archivos adjuntos" at bounding box center [154, 439] width 190 height 37
select select "10"
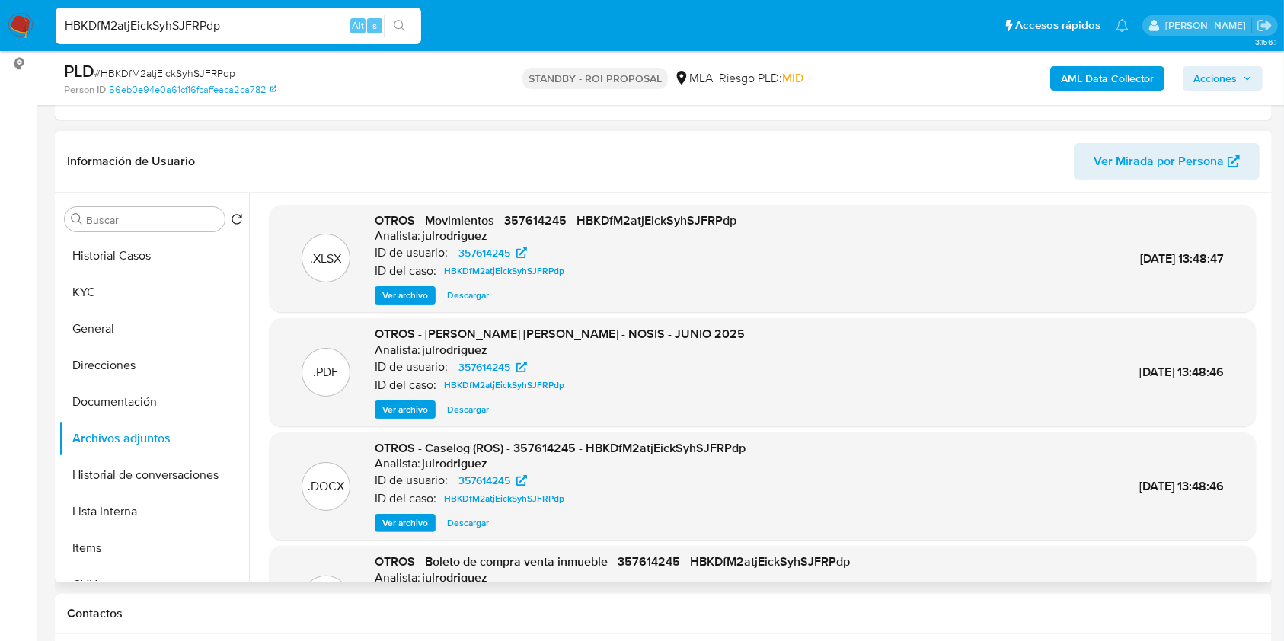
click at [473, 521] on span "Descargar" at bounding box center [468, 523] width 42 height 15
click at [198, 28] on input "HBKDfM2atjEickSyhSJFRPdp" at bounding box center [239, 26] width 366 height 20
paste input "IBTeLf1UYdCrpyVvRF0NXzPy"
type input "IBTeLf1UYdCrpyVvRF0NXzPy"
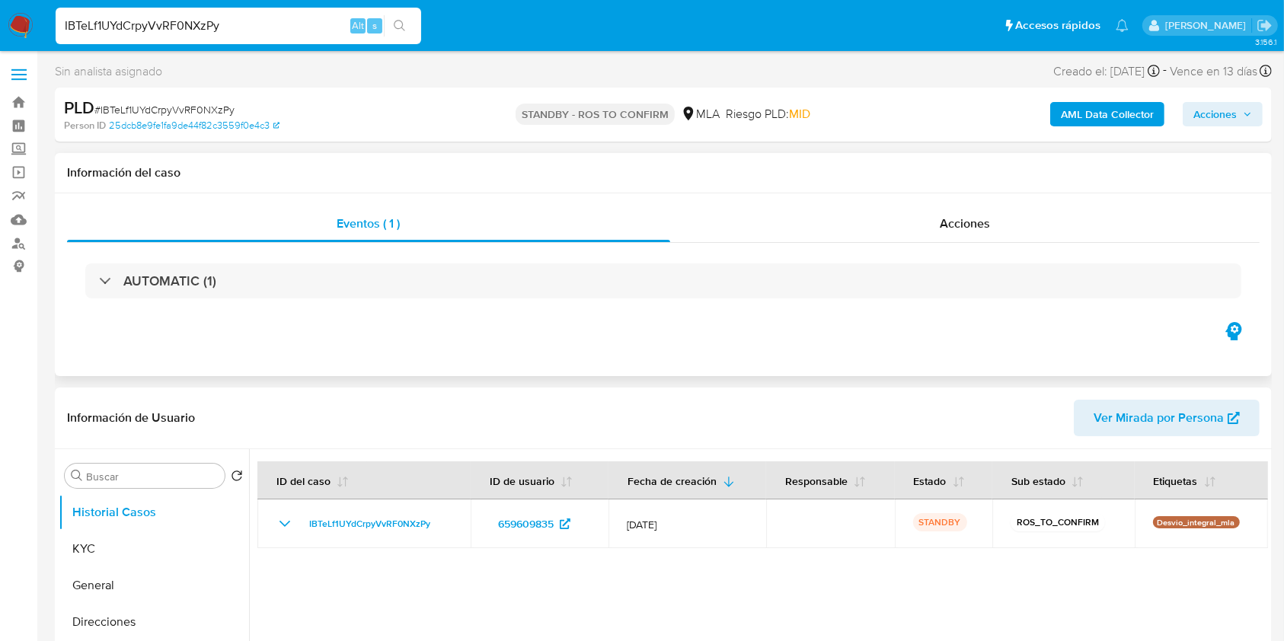
select select "10"
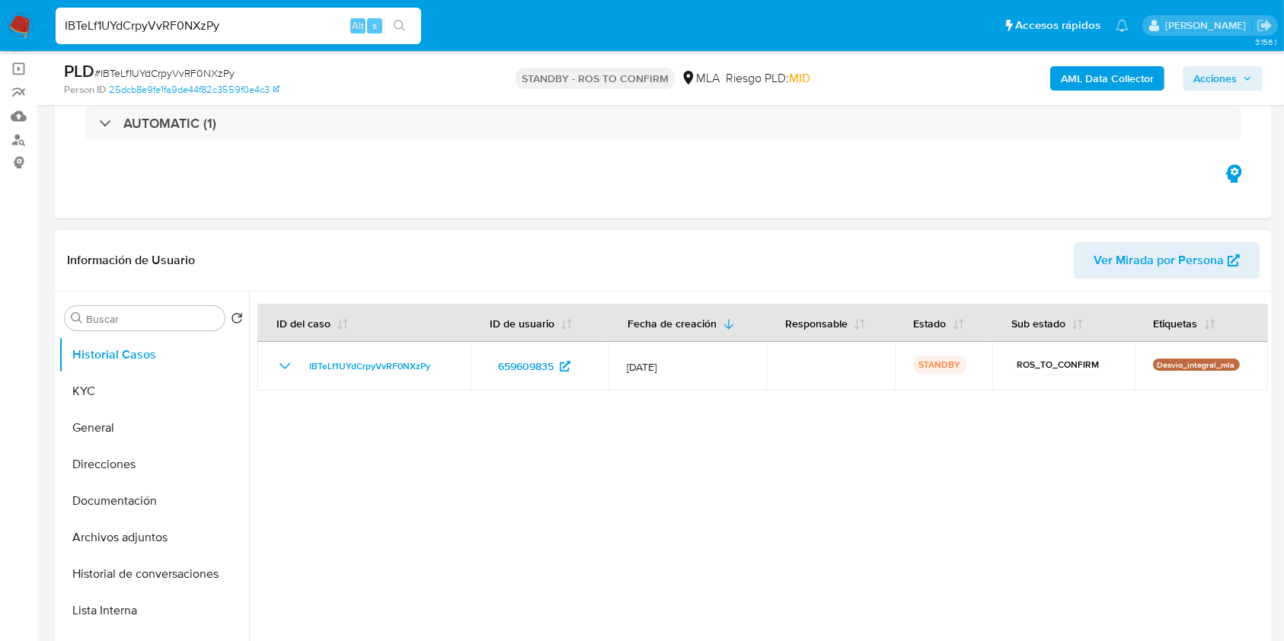
scroll to position [203, 0]
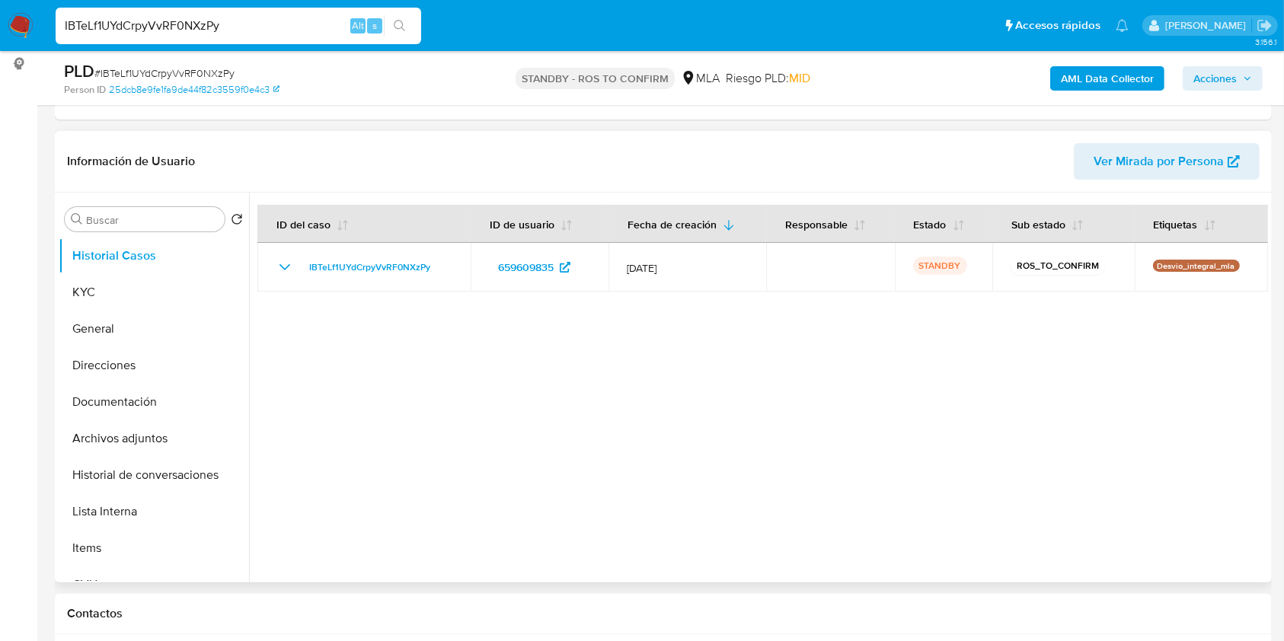
drag, startPoint x: 146, startPoint y: 442, endPoint x: 389, endPoint y: 434, distance: 243.2
click at [146, 440] on button "Archivos adjuntos" at bounding box center [154, 439] width 190 height 37
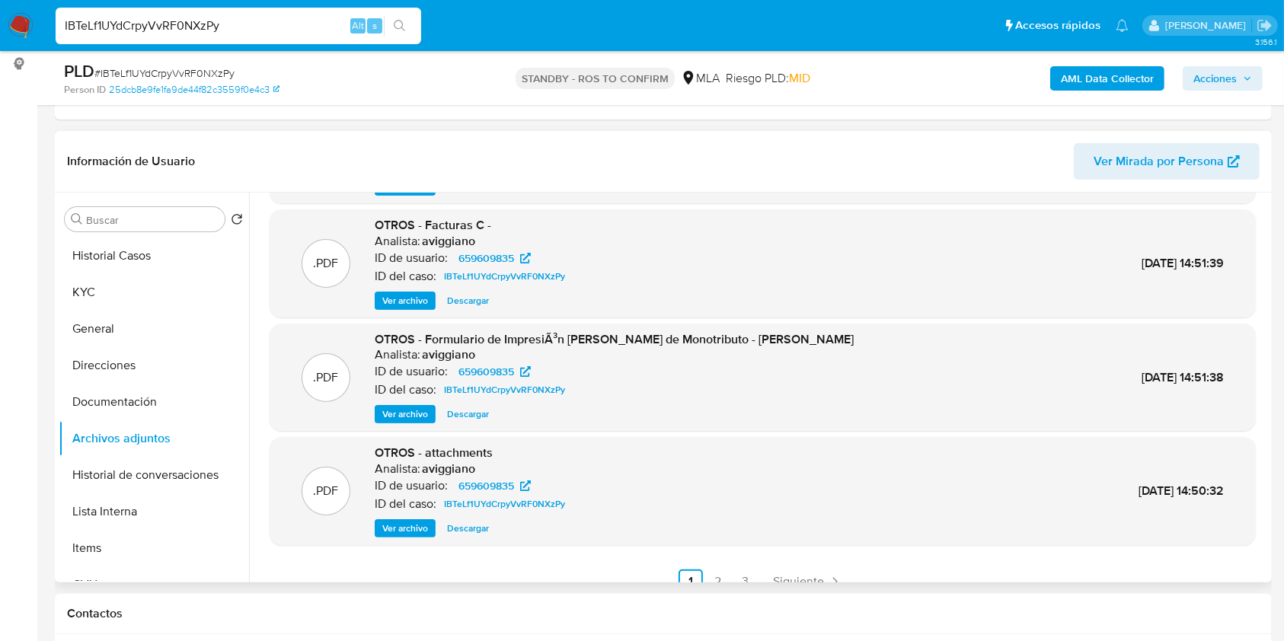
scroll to position [128, 0]
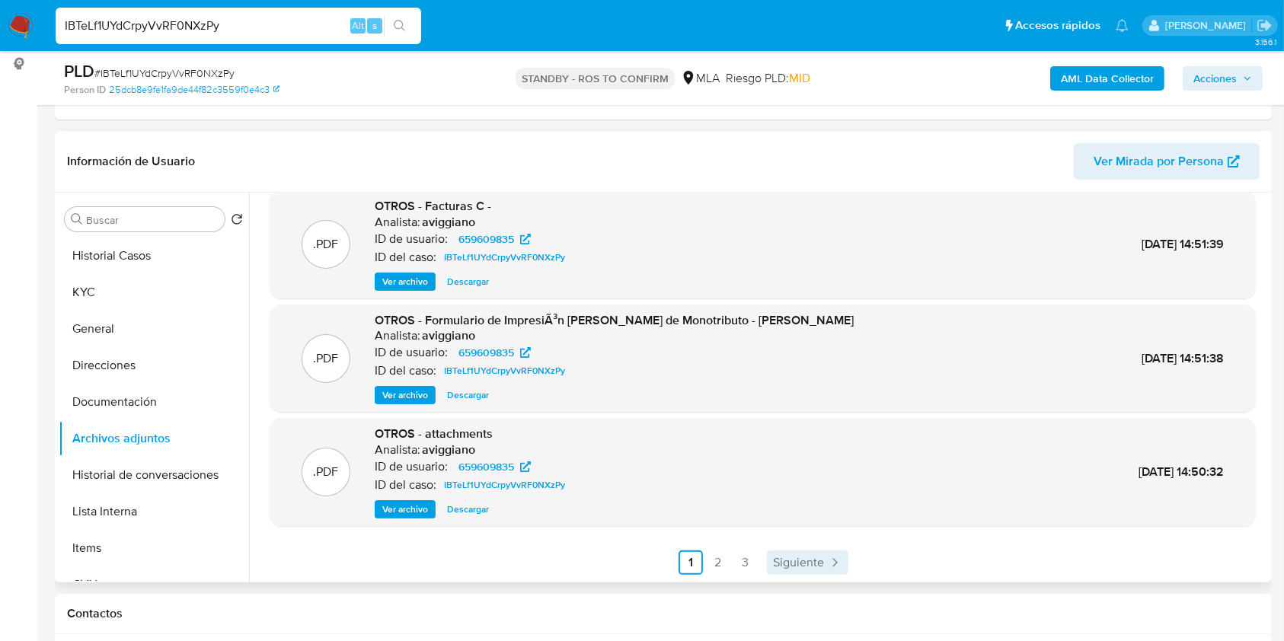
click at [792, 557] on span "Siguiente" at bounding box center [798, 563] width 51 height 12
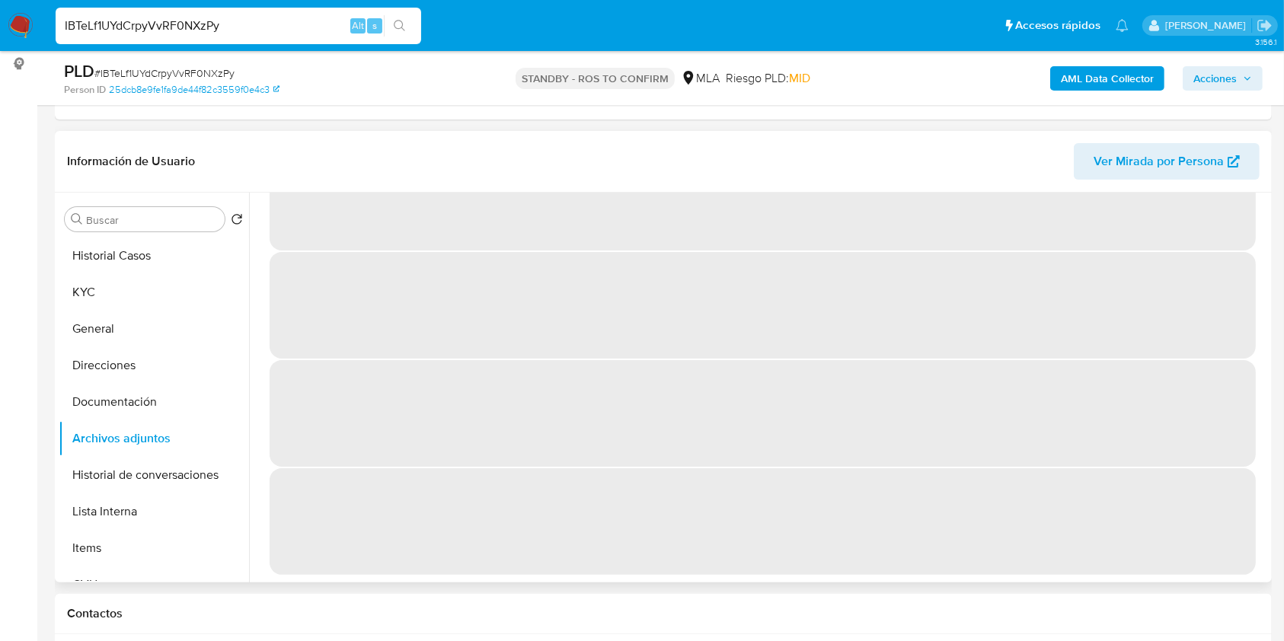
scroll to position [0, 0]
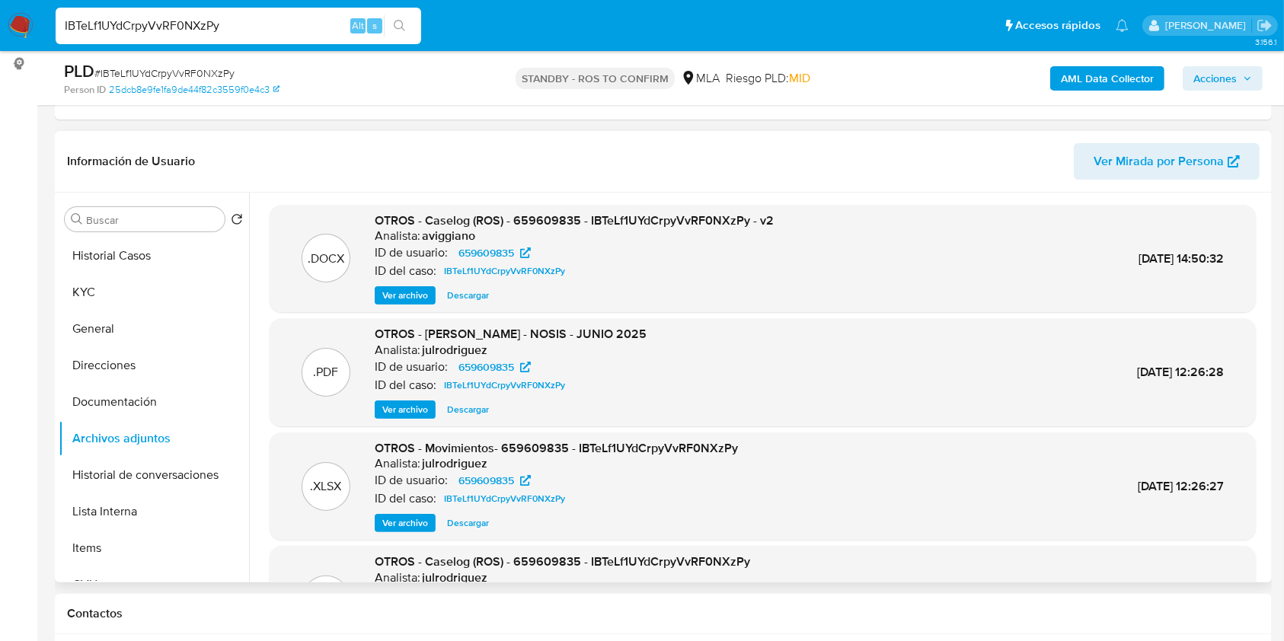
drag, startPoint x: 480, startPoint y: 301, endPoint x: 491, endPoint y: 326, distance: 27.3
click at [479, 300] on span "Descargar" at bounding box center [468, 295] width 42 height 15
click at [473, 288] on span "Descargar" at bounding box center [468, 295] width 42 height 15
